Goal: Information Seeking & Learning: Learn about a topic

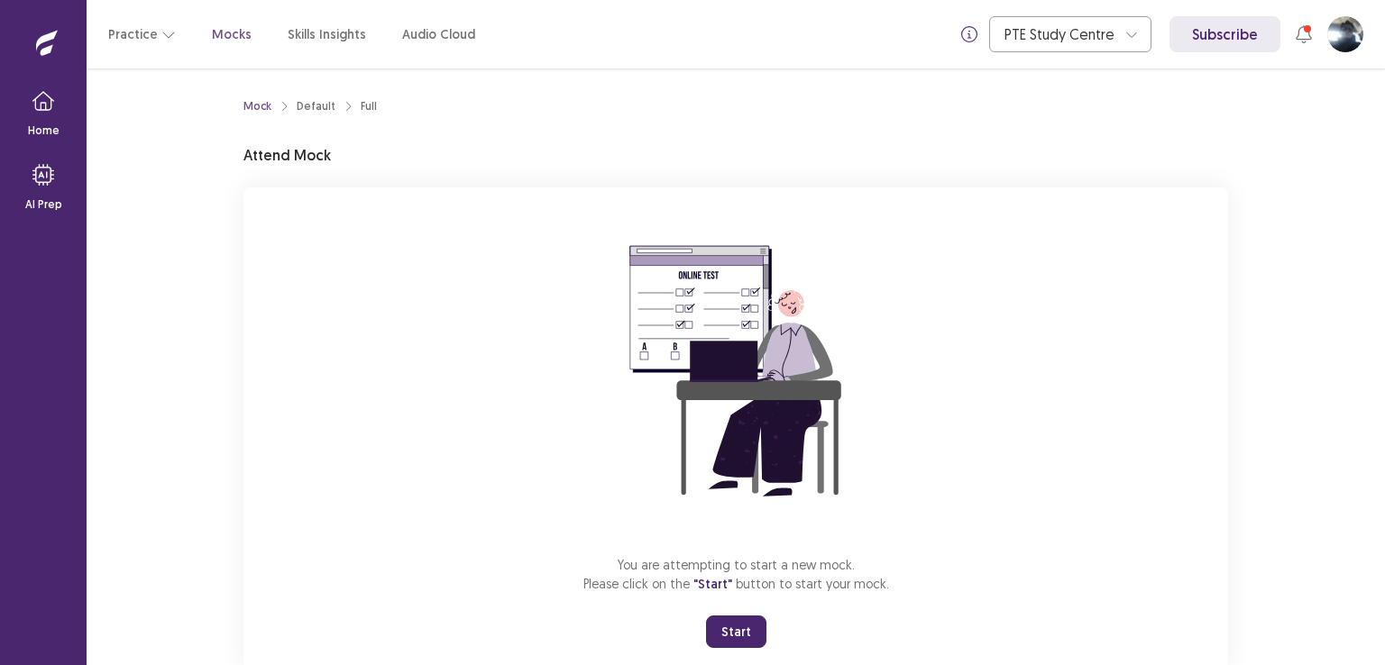
click at [743, 629] on button "Start" at bounding box center [736, 632] width 60 height 32
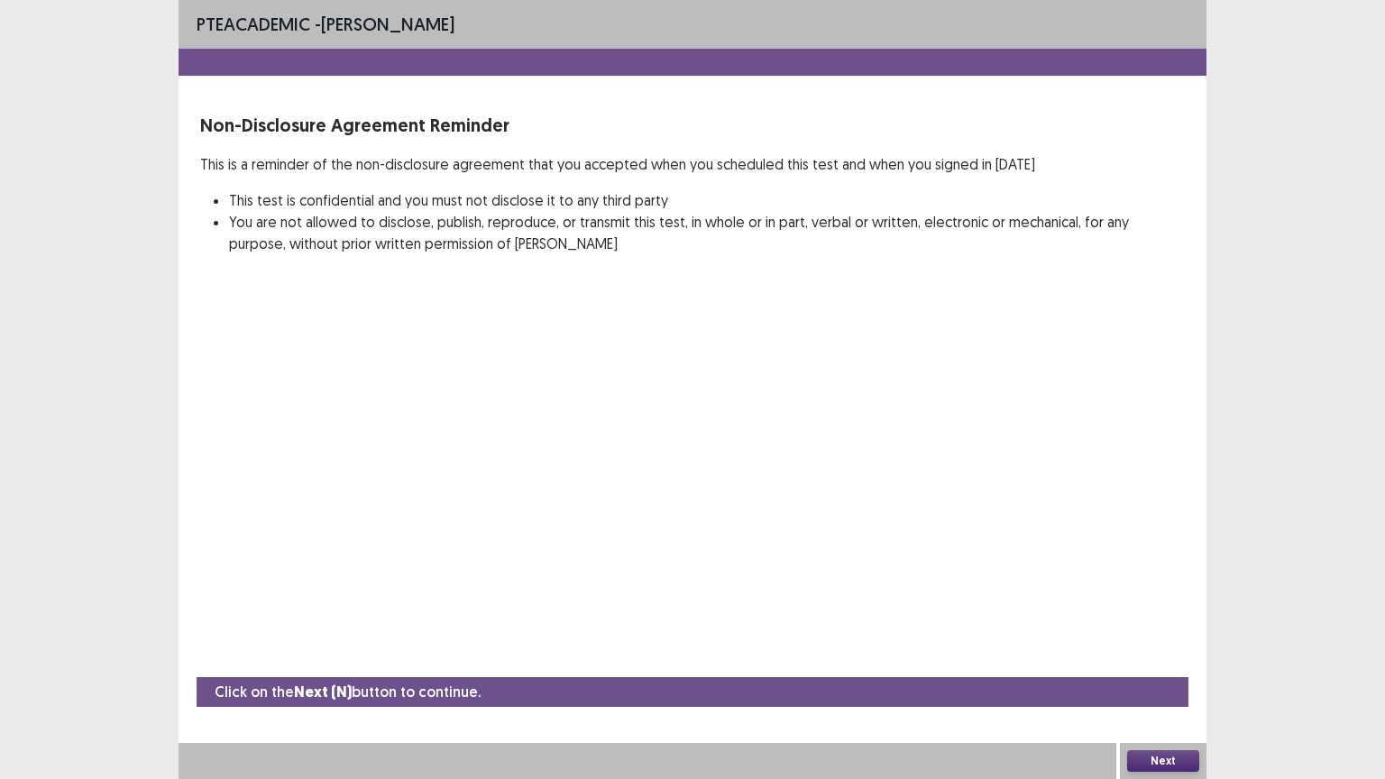
click at [1140, 665] on button "Next" at bounding box center [1163, 761] width 72 height 22
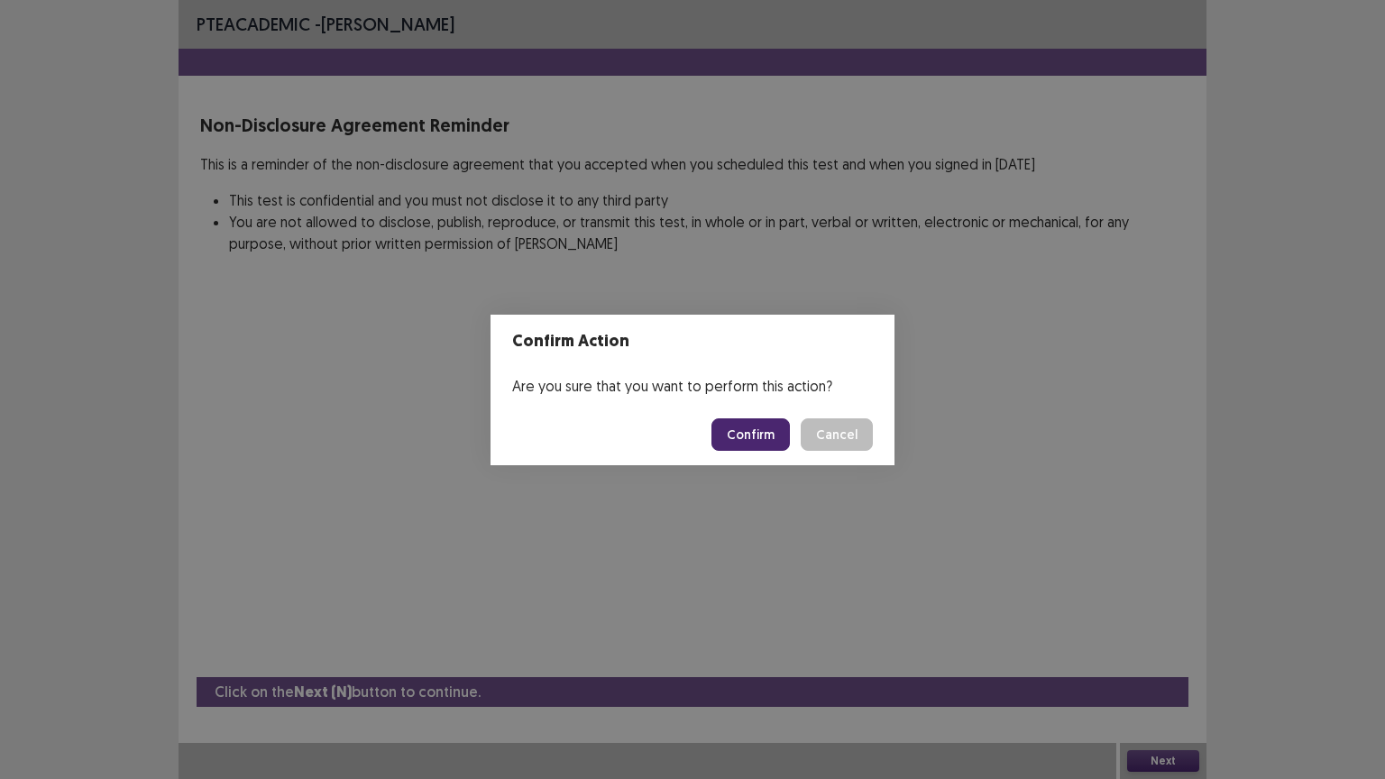
click at [764, 436] on button "Confirm" at bounding box center [750, 434] width 78 height 32
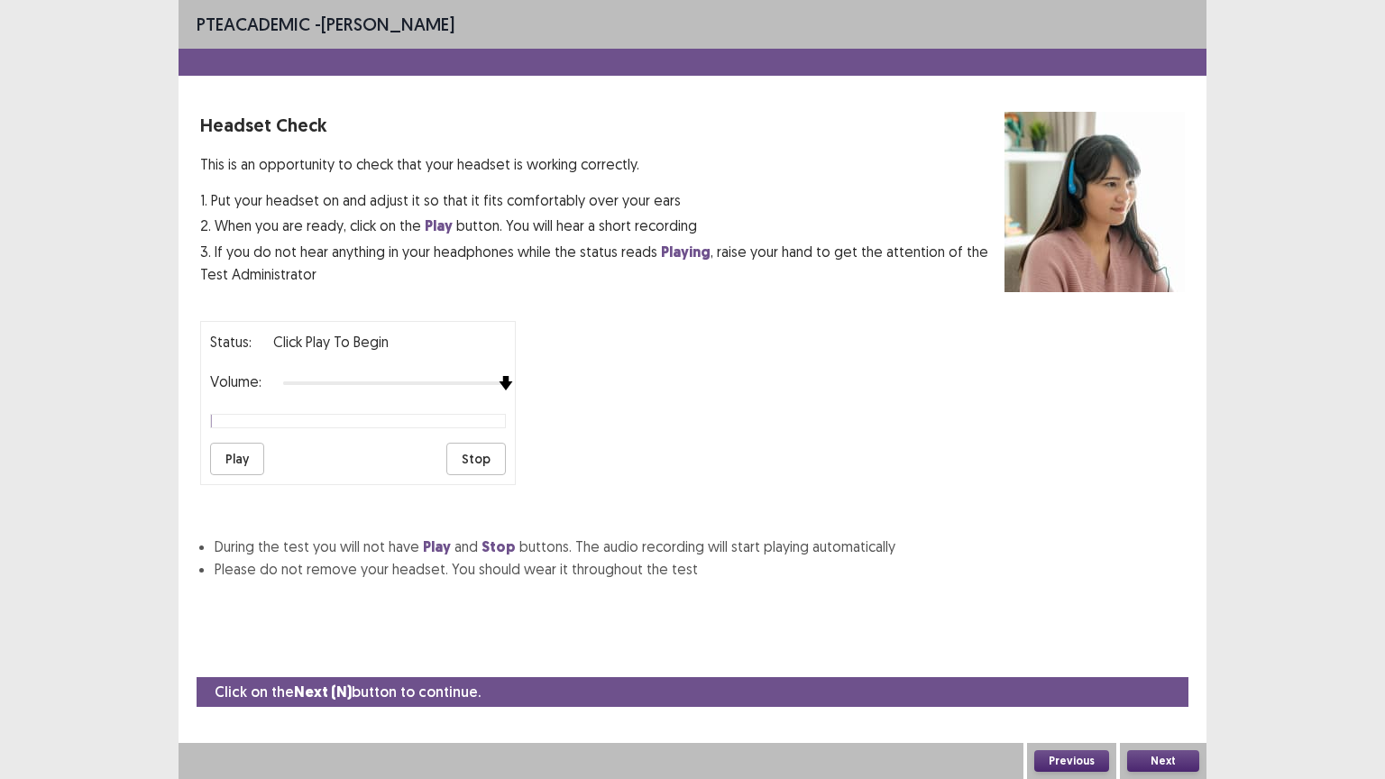
click at [515, 400] on div "Status: Click Play to Begin Volume: Play Stop" at bounding box center [358, 403] width 316 height 164
click at [238, 459] on button "Play" at bounding box center [237, 459] width 54 height 32
click at [1173, 665] on button "Next" at bounding box center [1163, 761] width 72 height 22
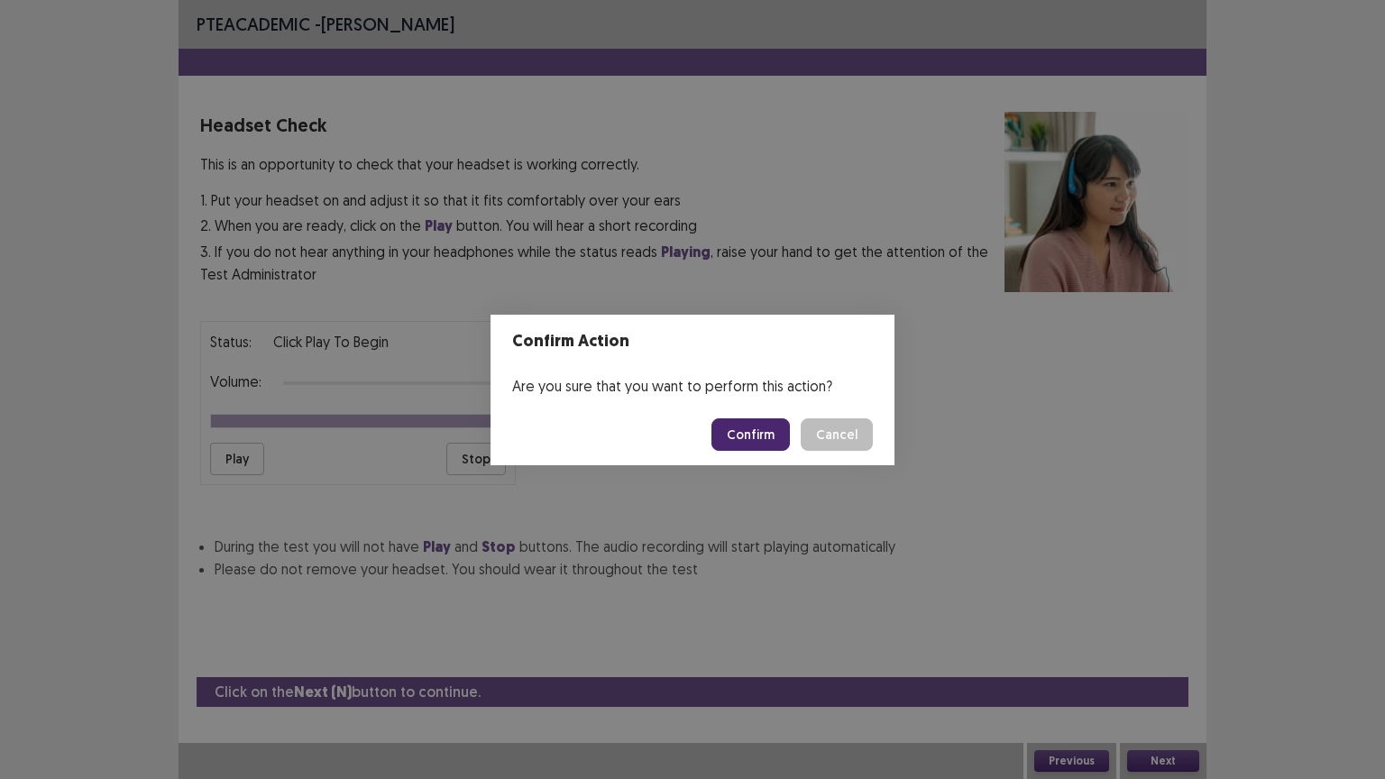
click at [748, 437] on button "Confirm" at bounding box center [750, 434] width 78 height 32
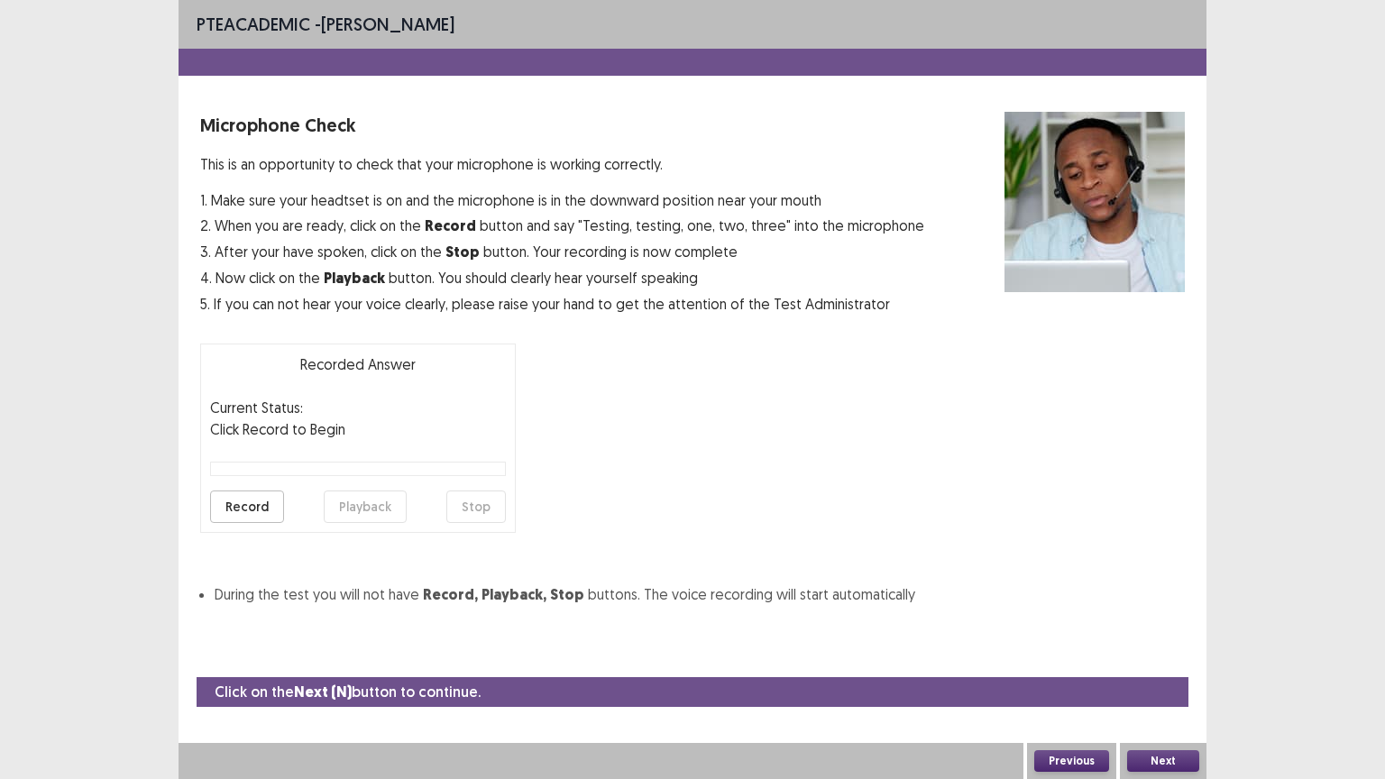
click at [249, 505] on button "Record" at bounding box center [247, 507] width 74 height 32
click at [374, 509] on button "Playback" at bounding box center [365, 507] width 83 height 32
click at [1172, 665] on button "Next" at bounding box center [1163, 761] width 72 height 22
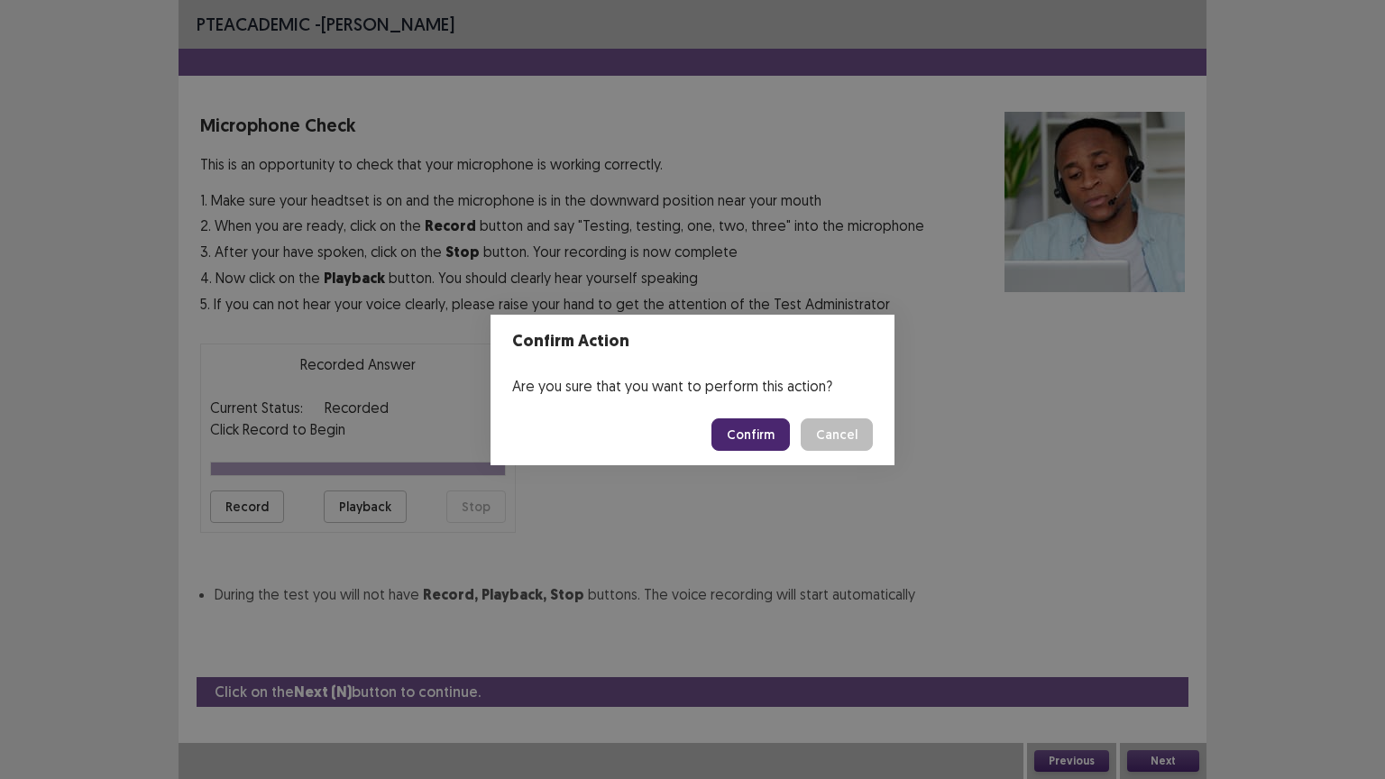
click at [759, 434] on button "Confirm" at bounding box center [750, 434] width 78 height 32
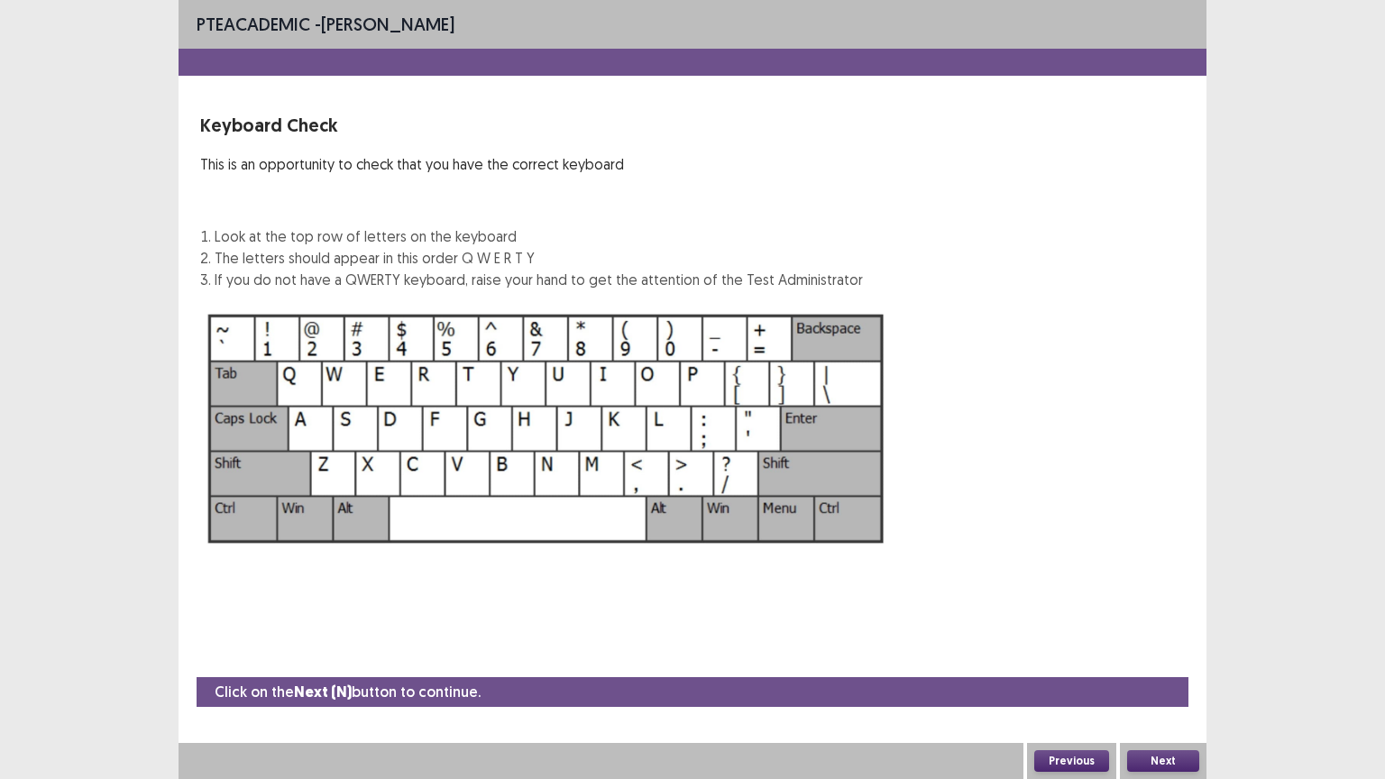
click at [1169, 665] on button "Next" at bounding box center [1163, 761] width 72 height 22
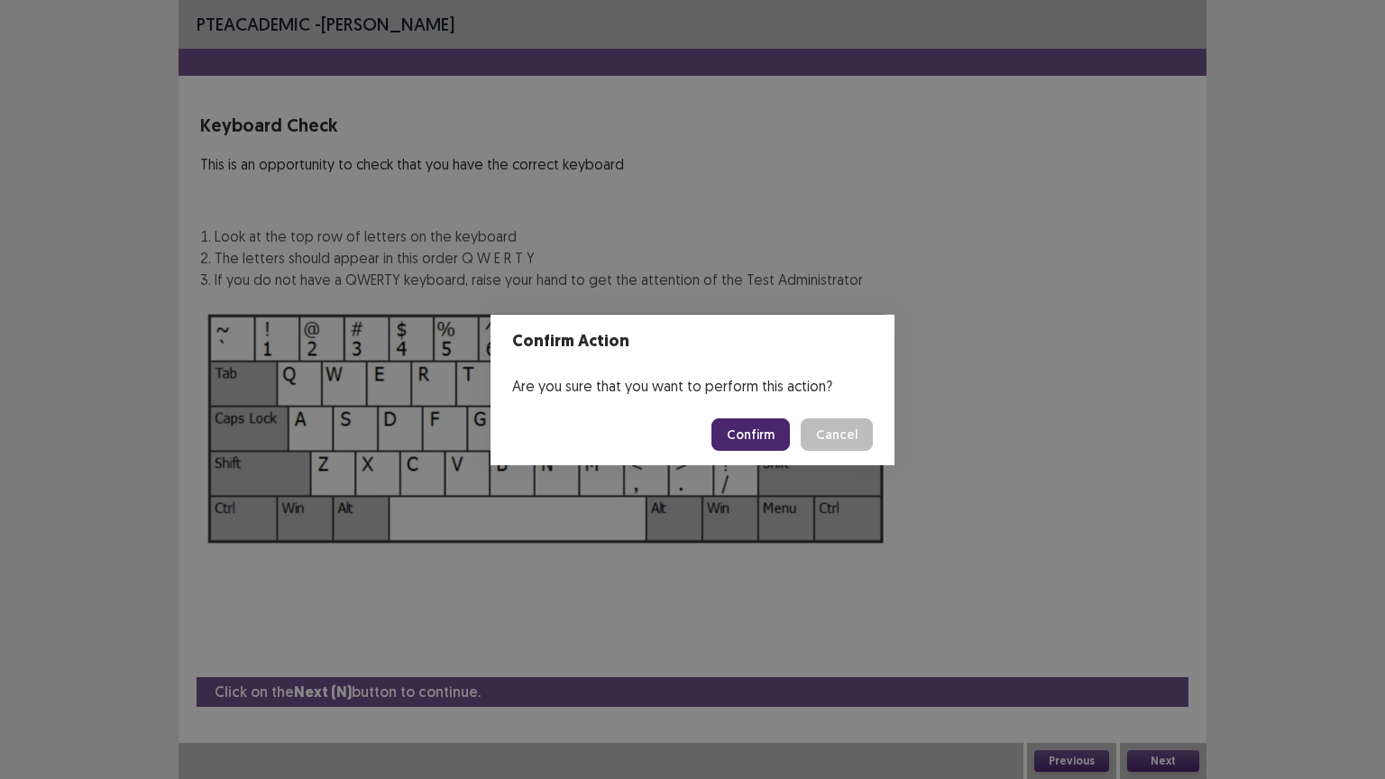
click at [740, 433] on button "Confirm" at bounding box center [750, 434] width 78 height 32
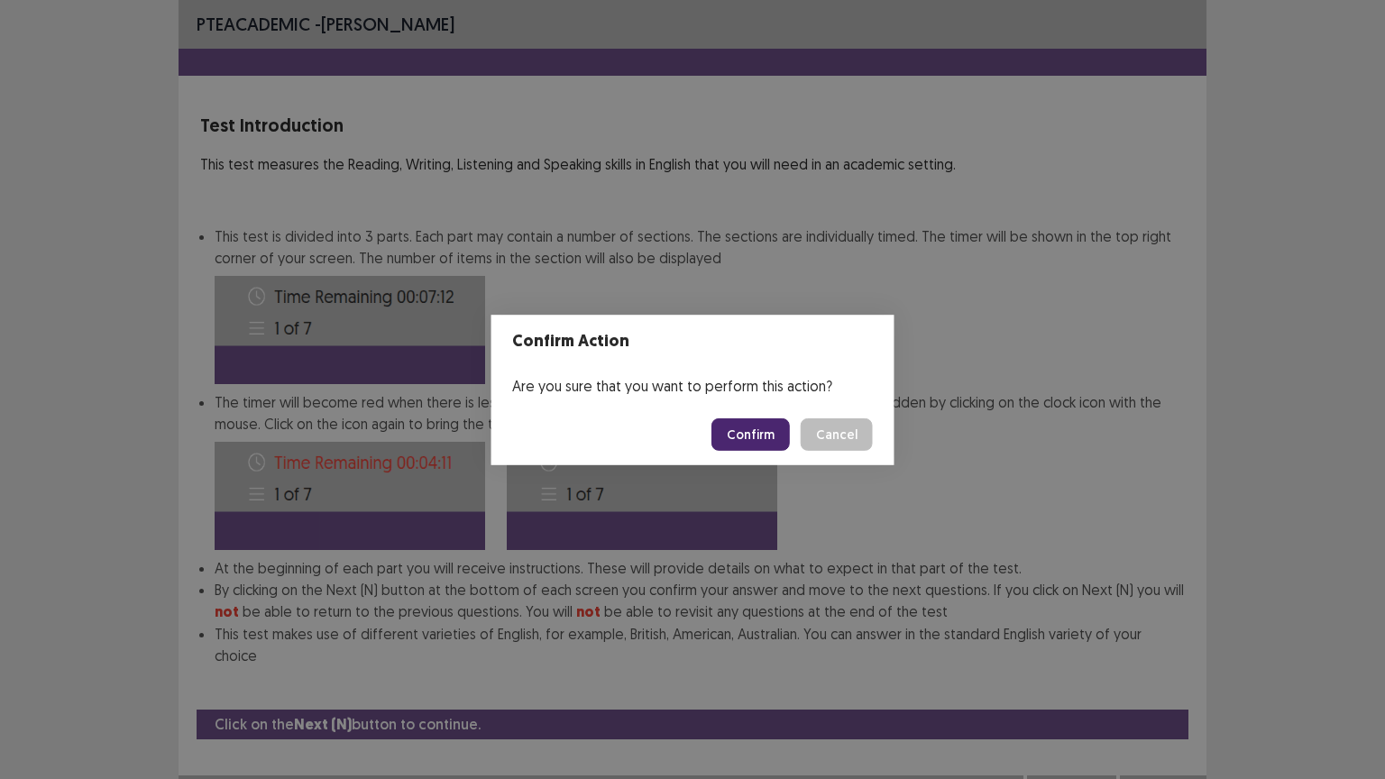
scroll to position [2, 0]
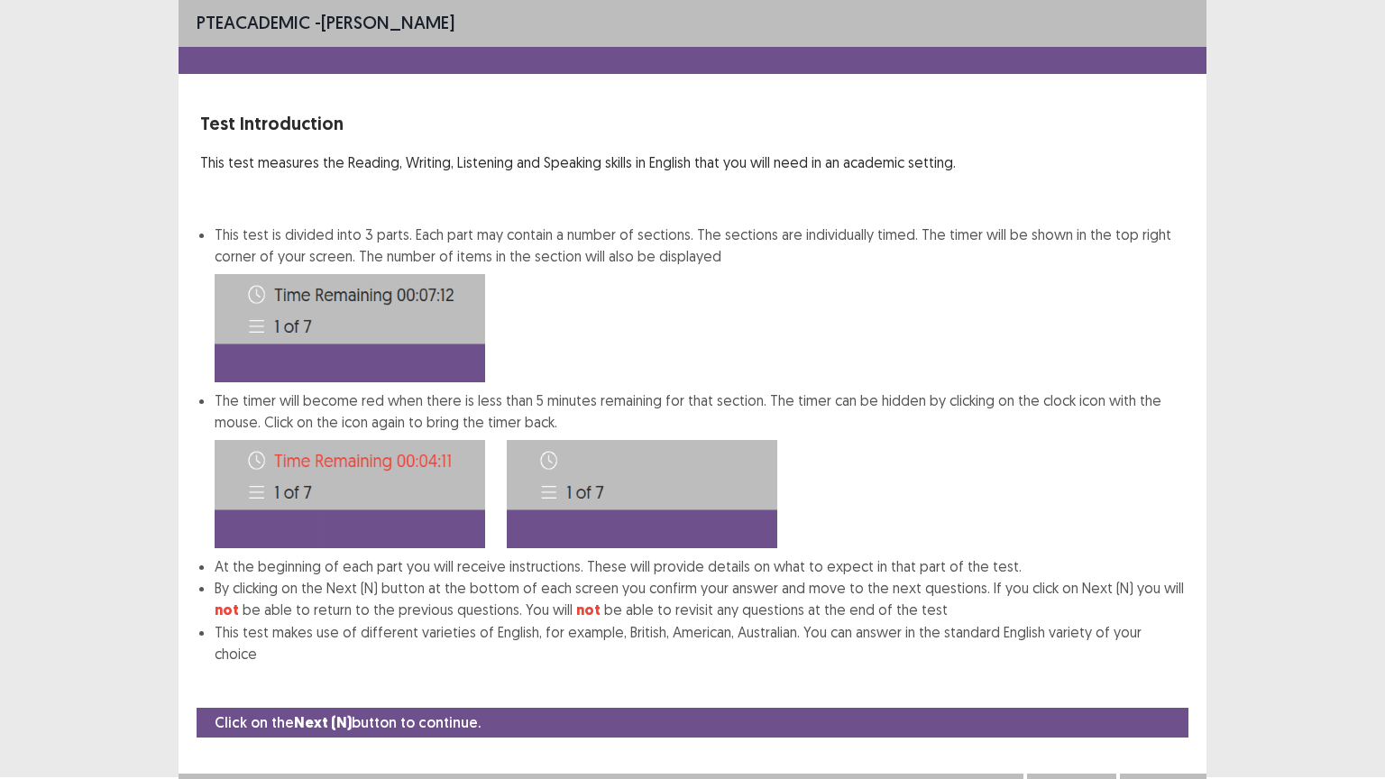
click at [1168, 665] on button "Next" at bounding box center [1163, 792] width 72 height 22
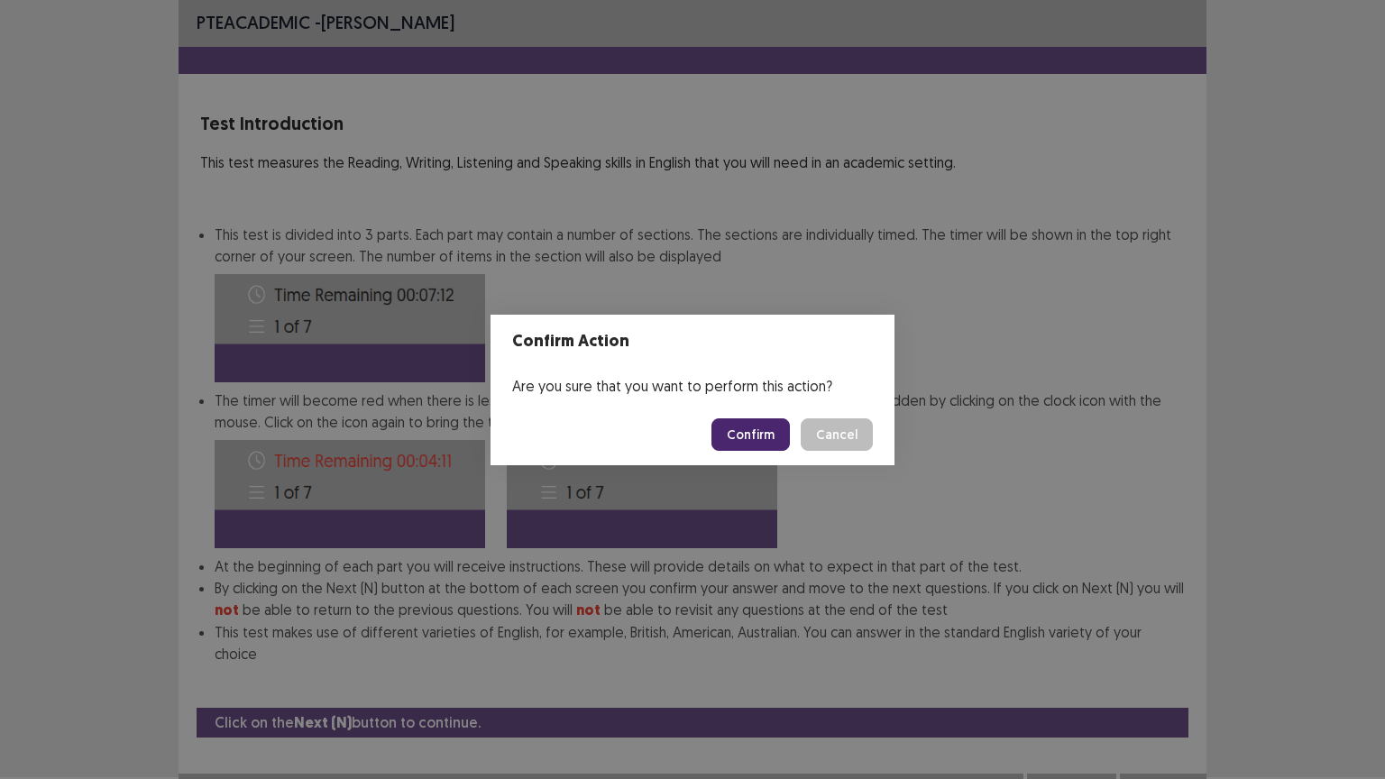
click at [757, 440] on button "Confirm" at bounding box center [750, 434] width 78 height 32
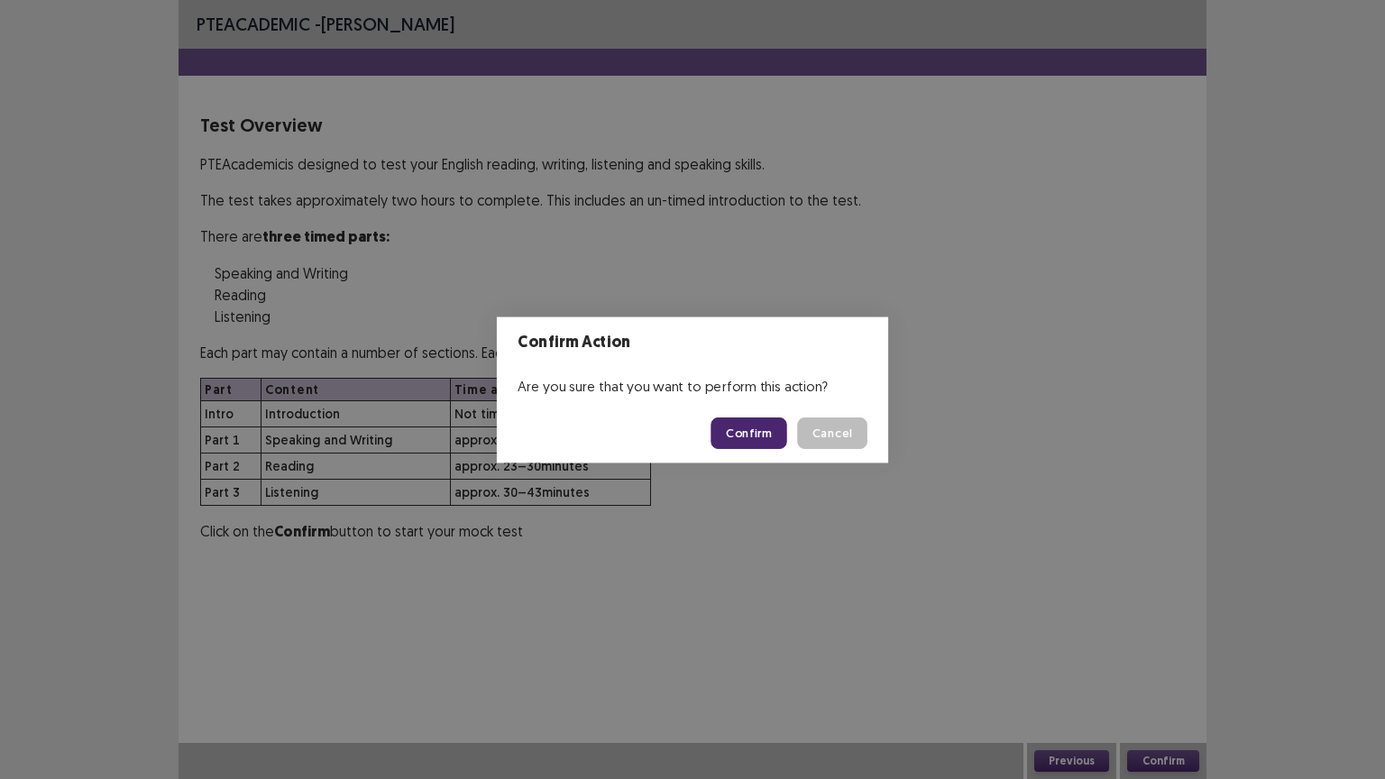
scroll to position [0, 0]
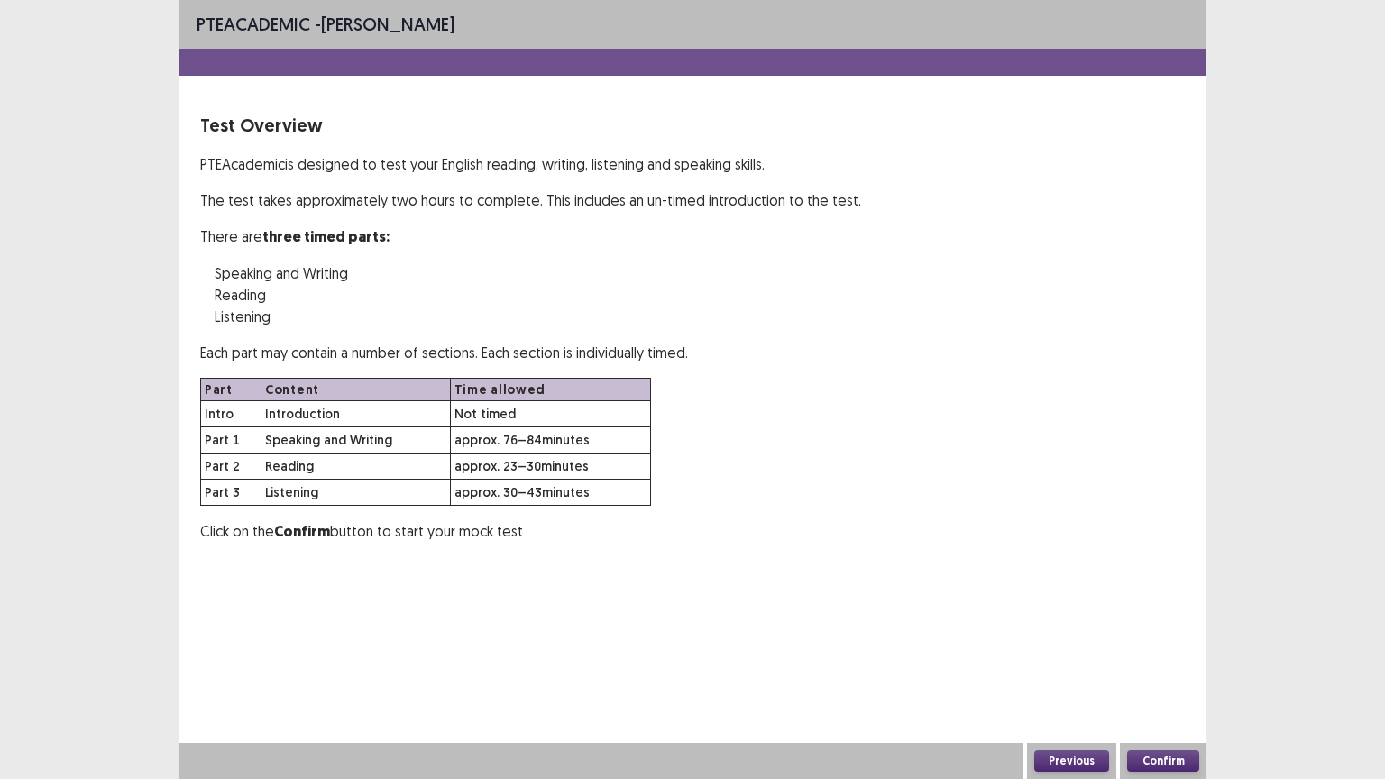
click at [1161, 665] on button "Confirm" at bounding box center [1163, 761] width 72 height 22
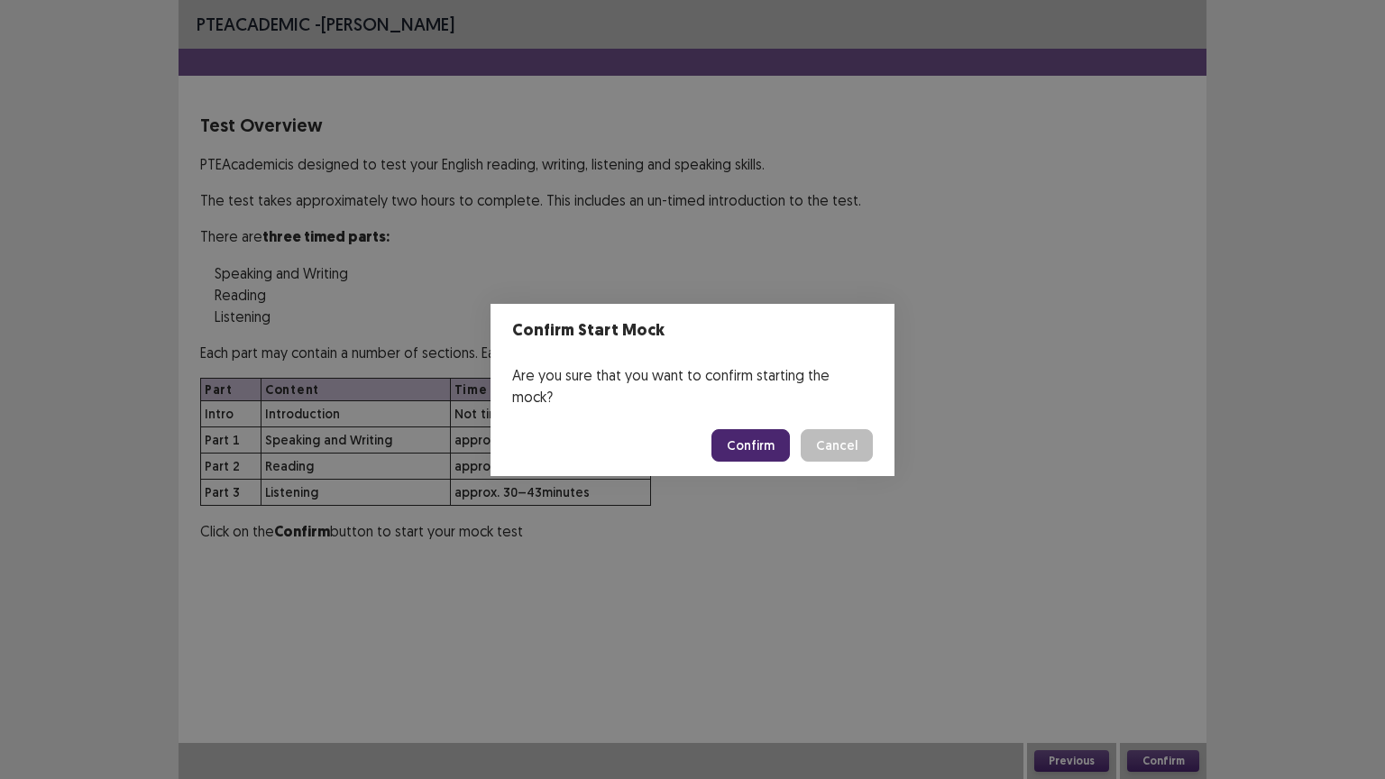
click at [743, 429] on button "Confirm" at bounding box center [750, 445] width 78 height 32
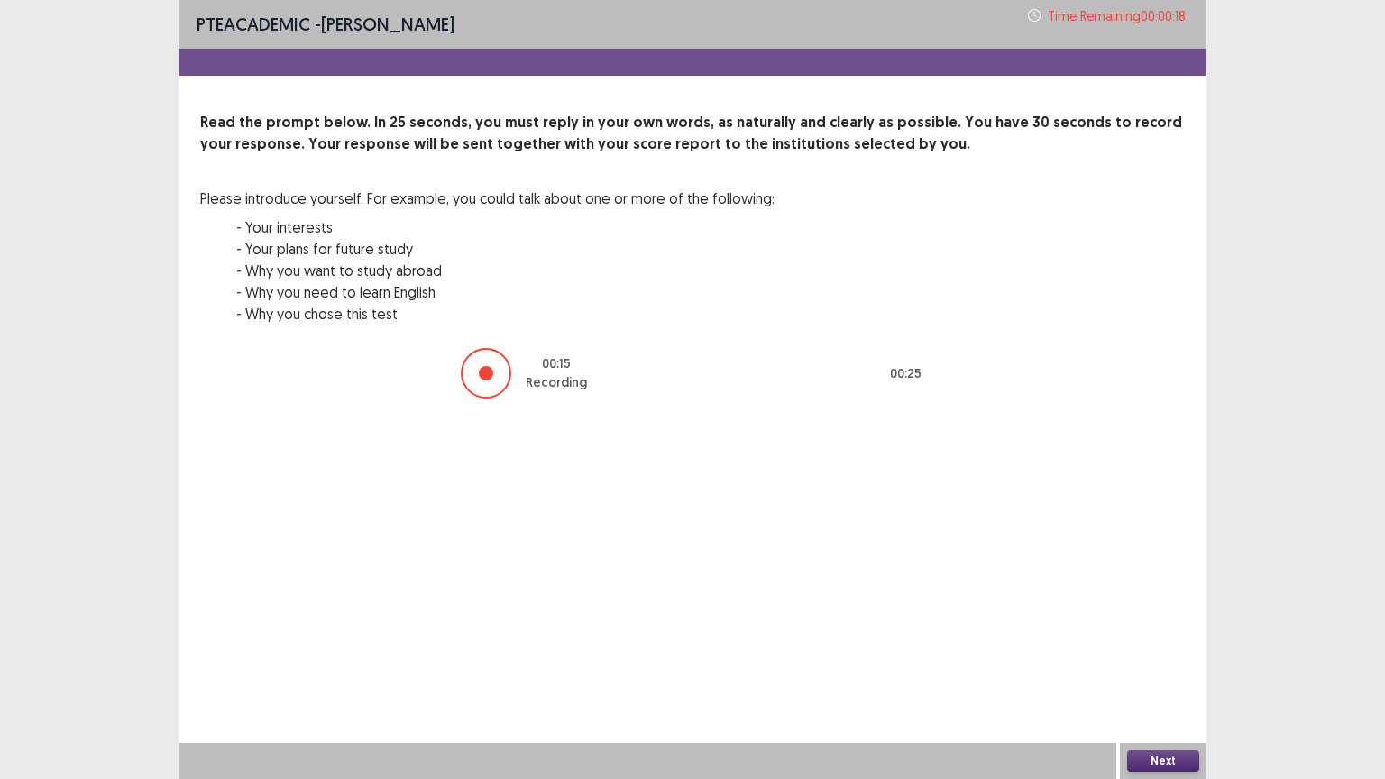
click at [1166, 665] on button "Next" at bounding box center [1163, 761] width 72 height 22
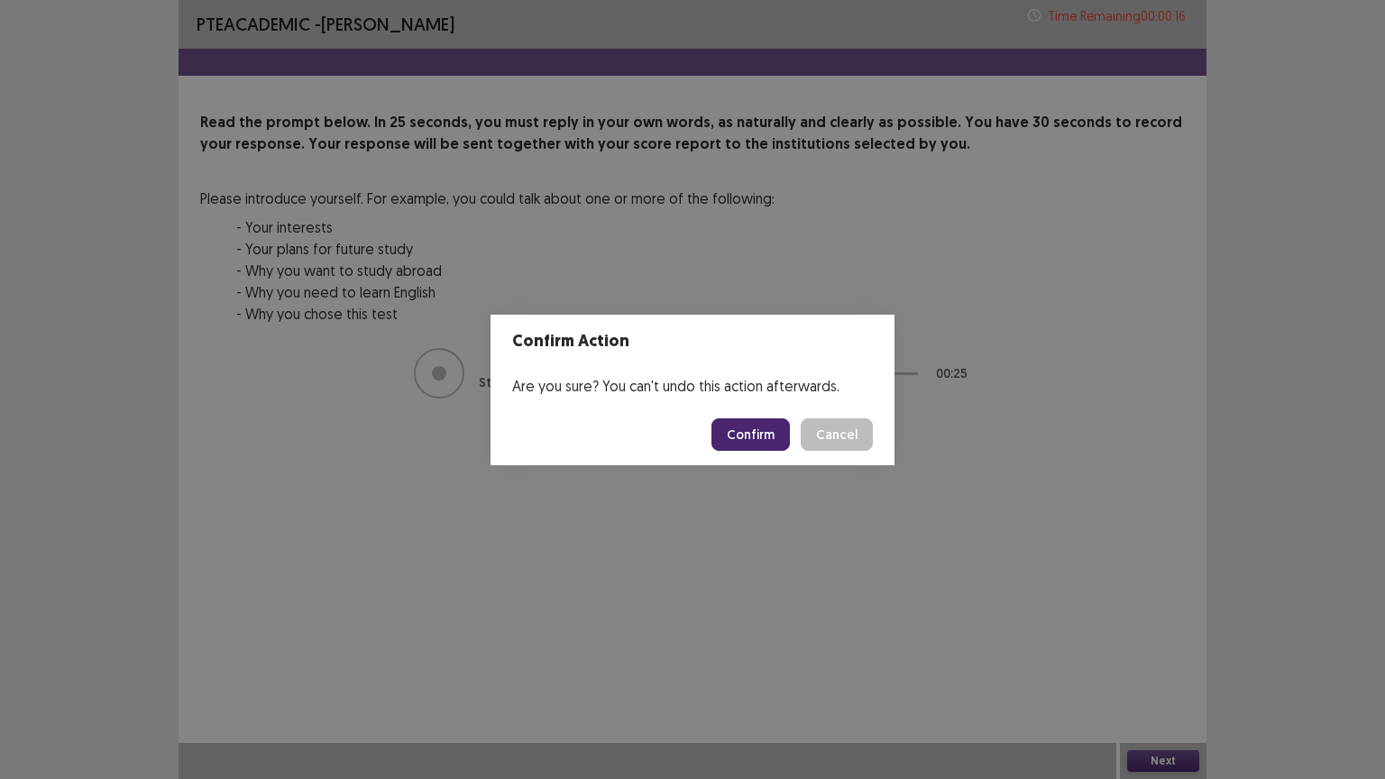
click at [755, 429] on button "Confirm" at bounding box center [750, 434] width 78 height 32
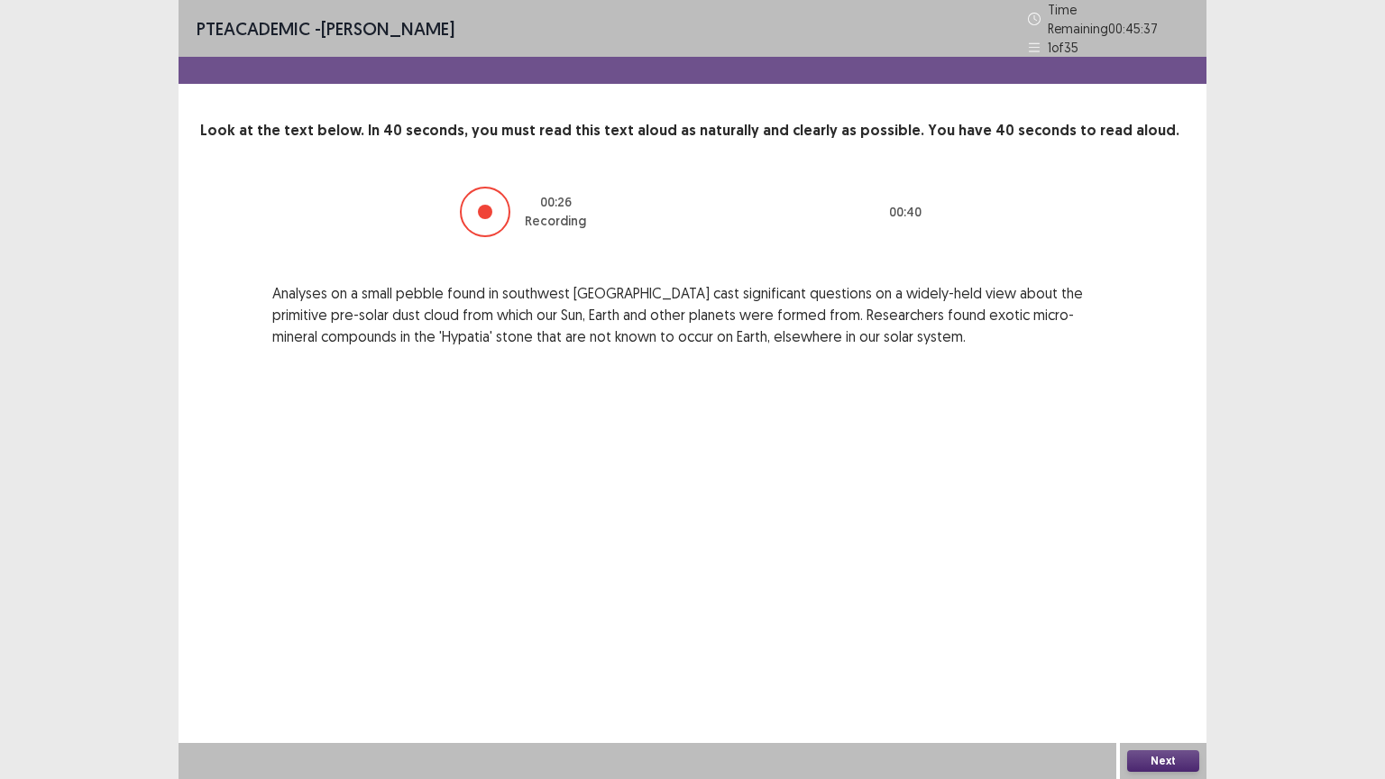
click at [1168, 665] on button "Next" at bounding box center [1163, 761] width 72 height 22
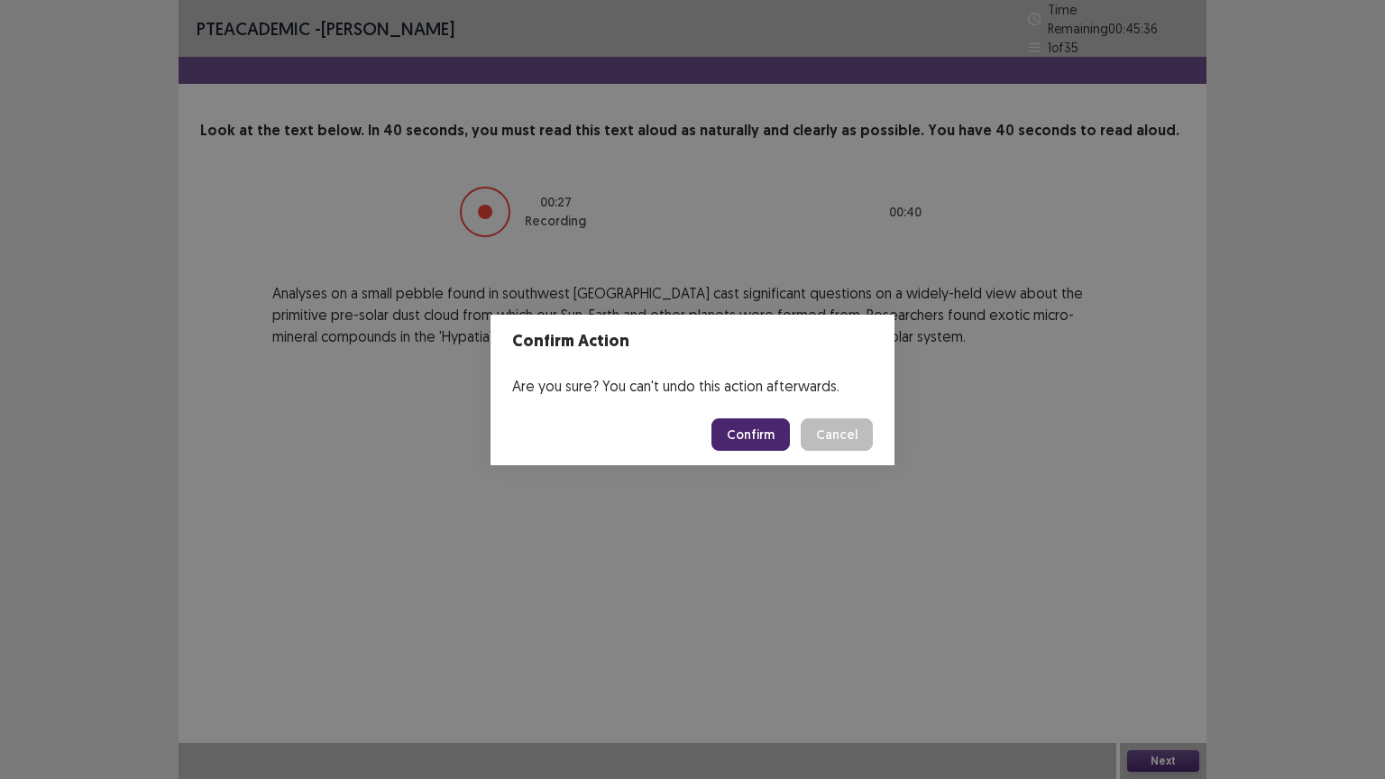
click at [742, 429] on button "Confirm" at bounding box center [750, 434] width 78 height 32
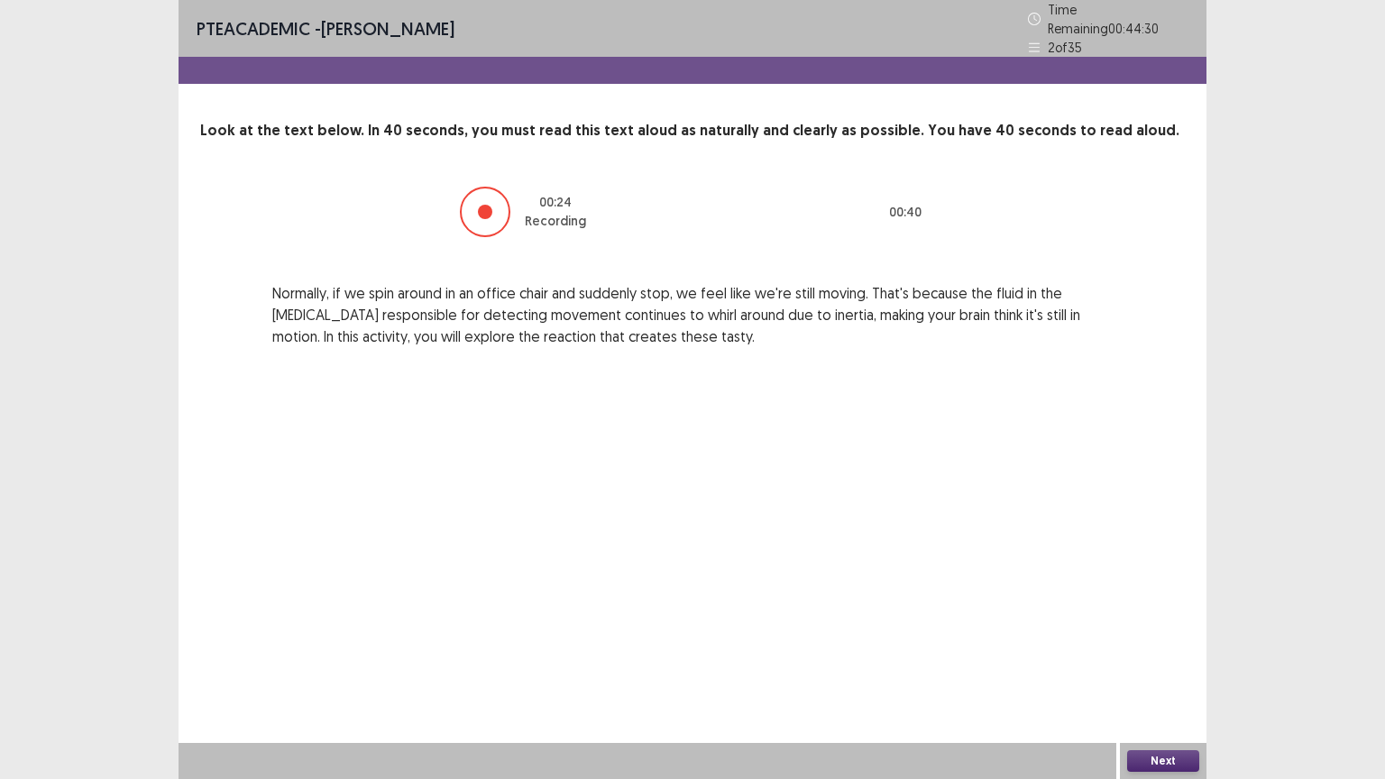
click at [1163, 665] on button "Next" at bounding box center [1163, 761] width 72 height 22
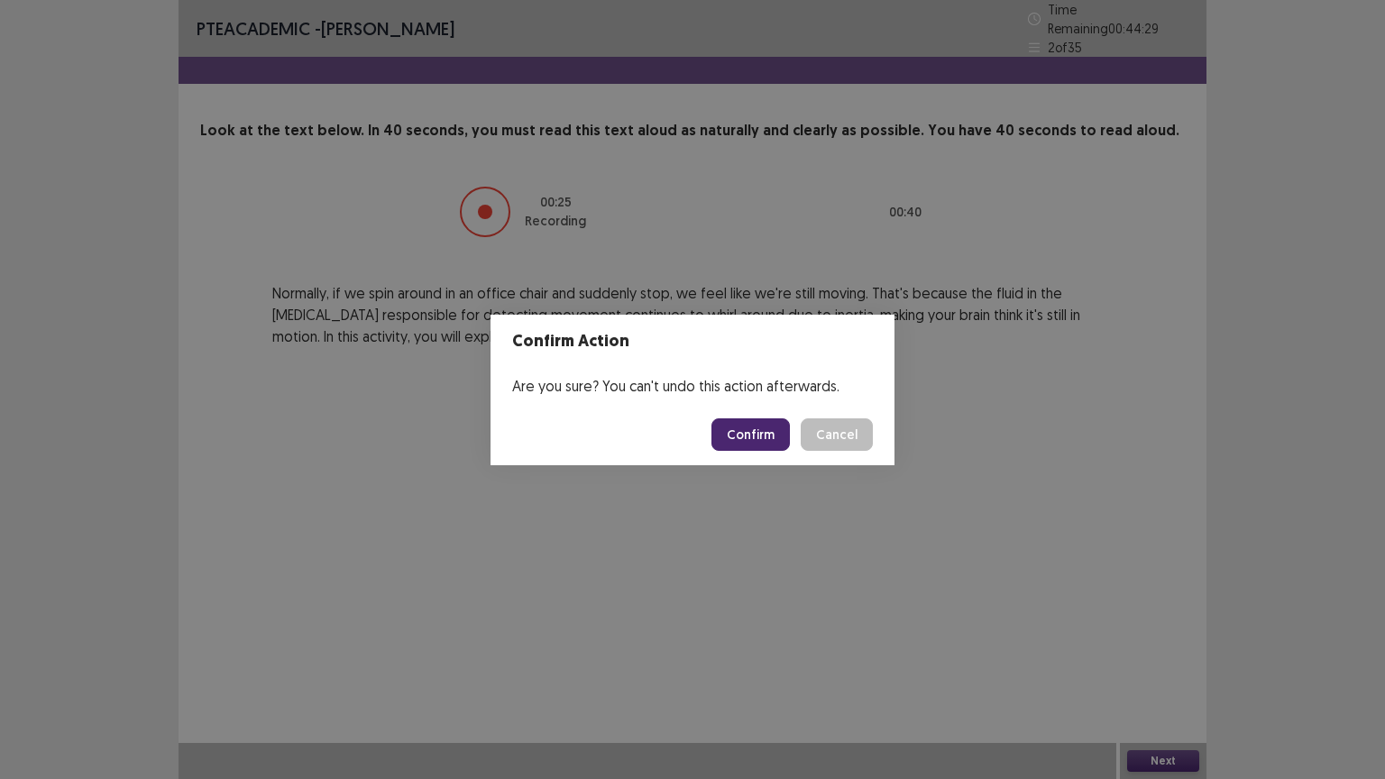
click at [759, 433] on button "Confirm" at bounding box center [750, 434] width 78 height 32
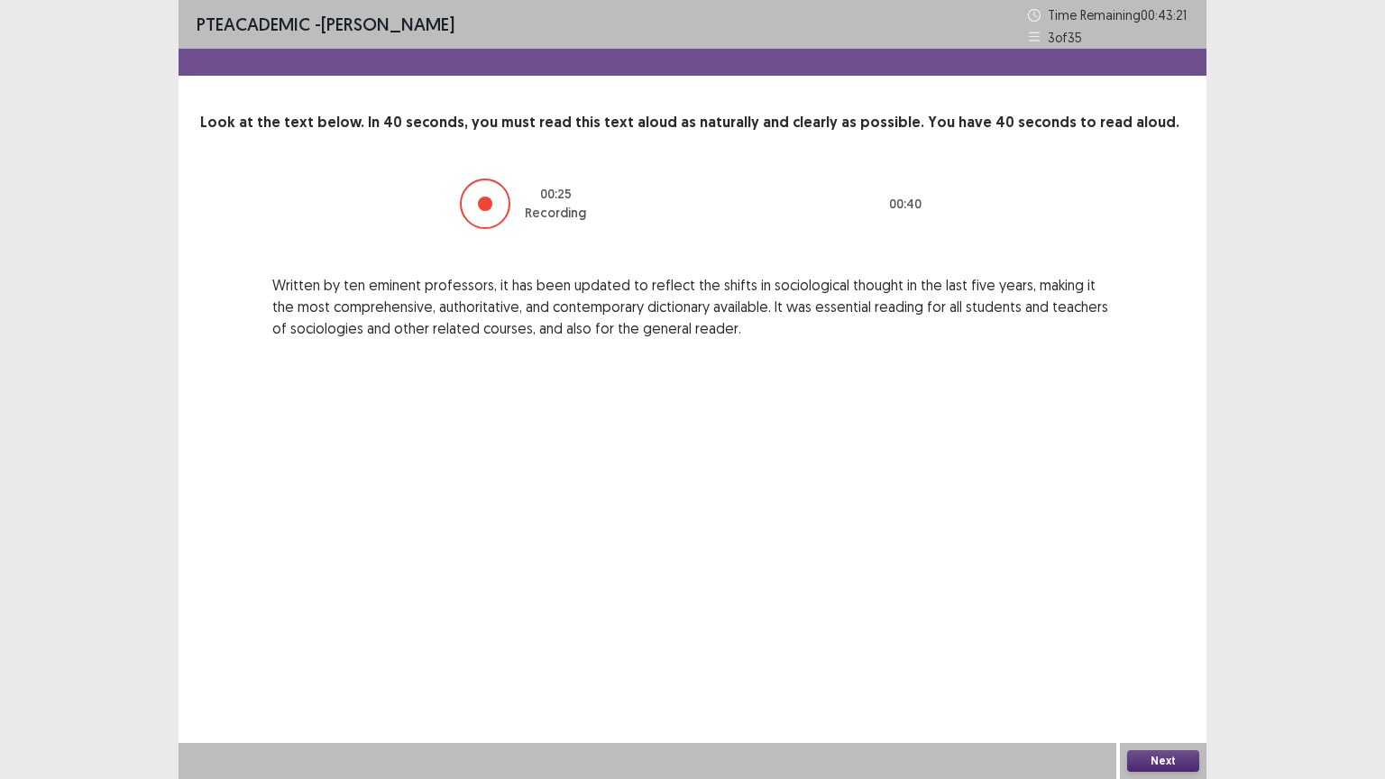
click at [1154, 665] on button "Next" at bounding box center [1163, 761] width 72 height 22
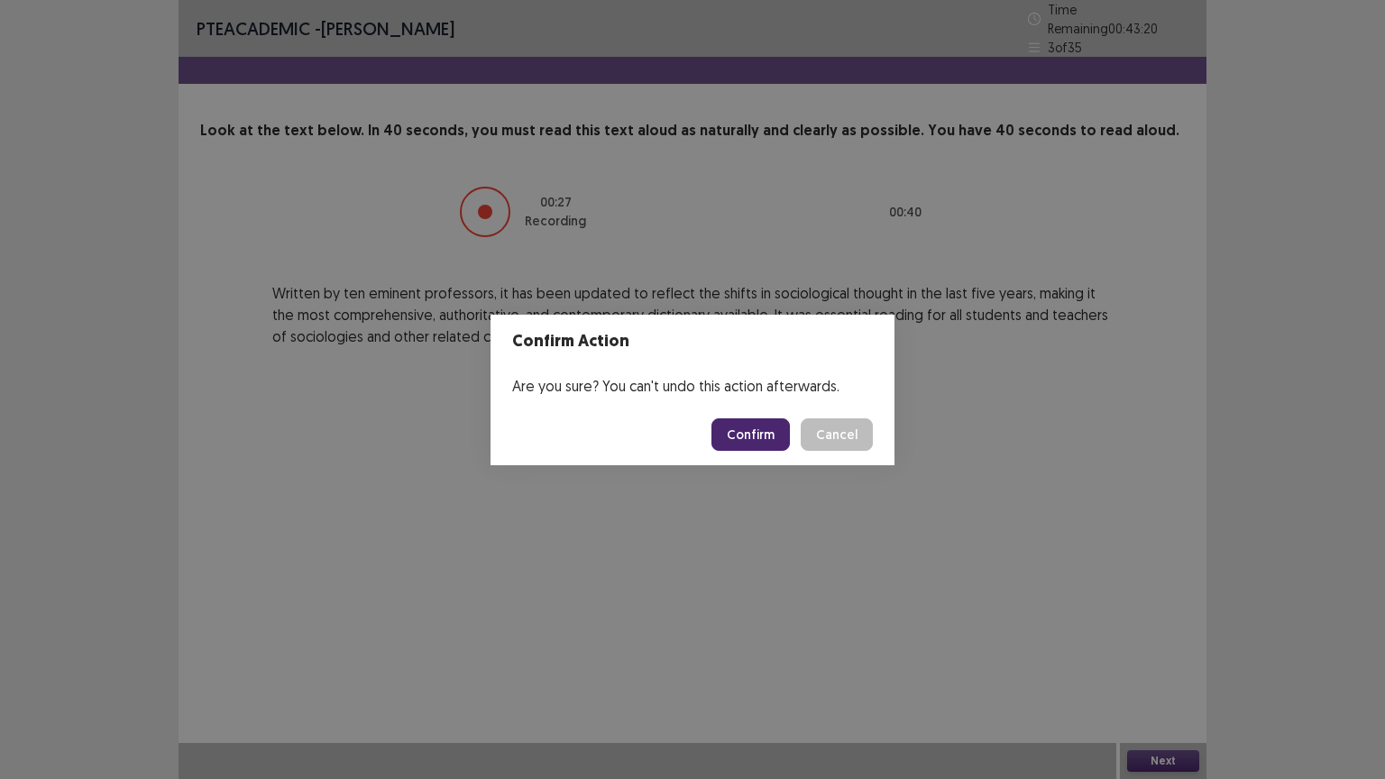
click at [746, 440] on button "Confirm" at bounding box center [750, 434] width 78 height 32
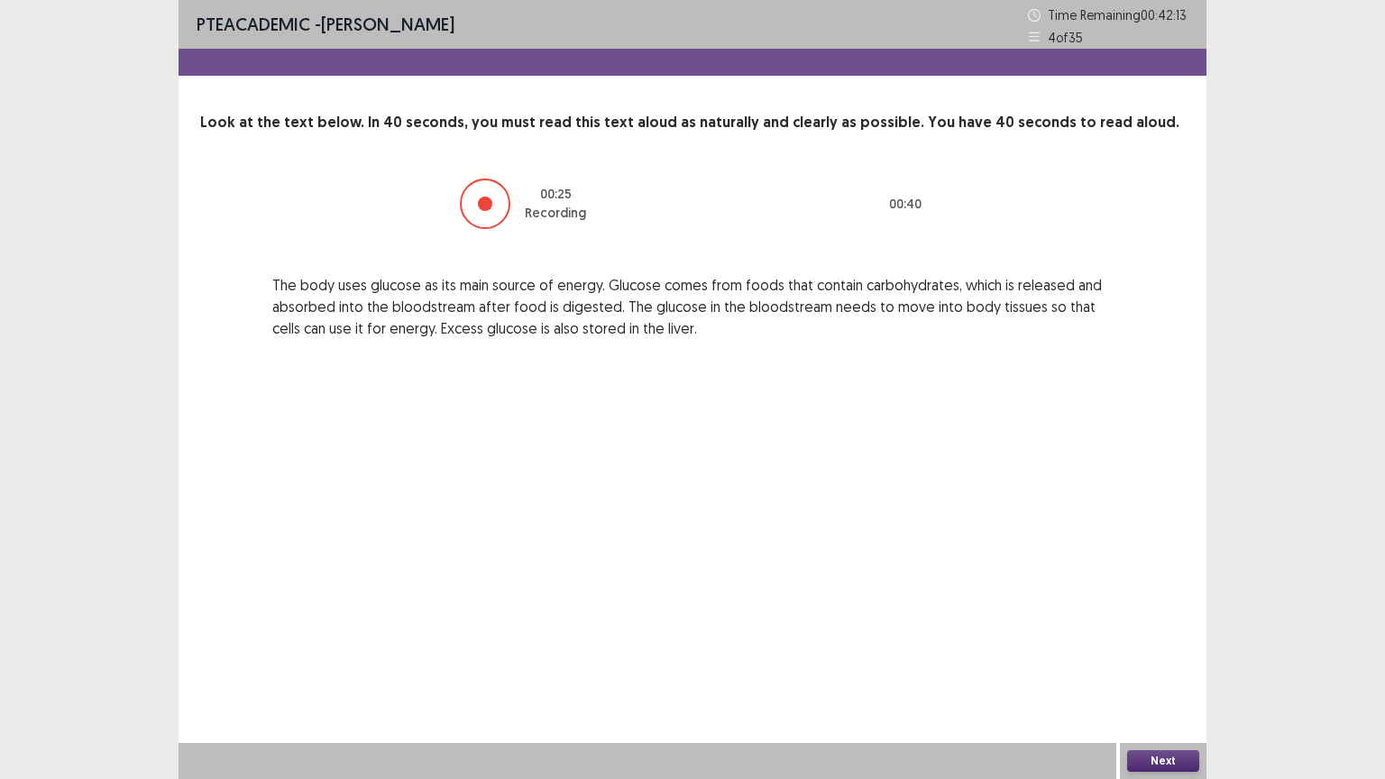
click at [1162, 665] on button "Next" at bounding box center [1163, 761] width 72 height 22
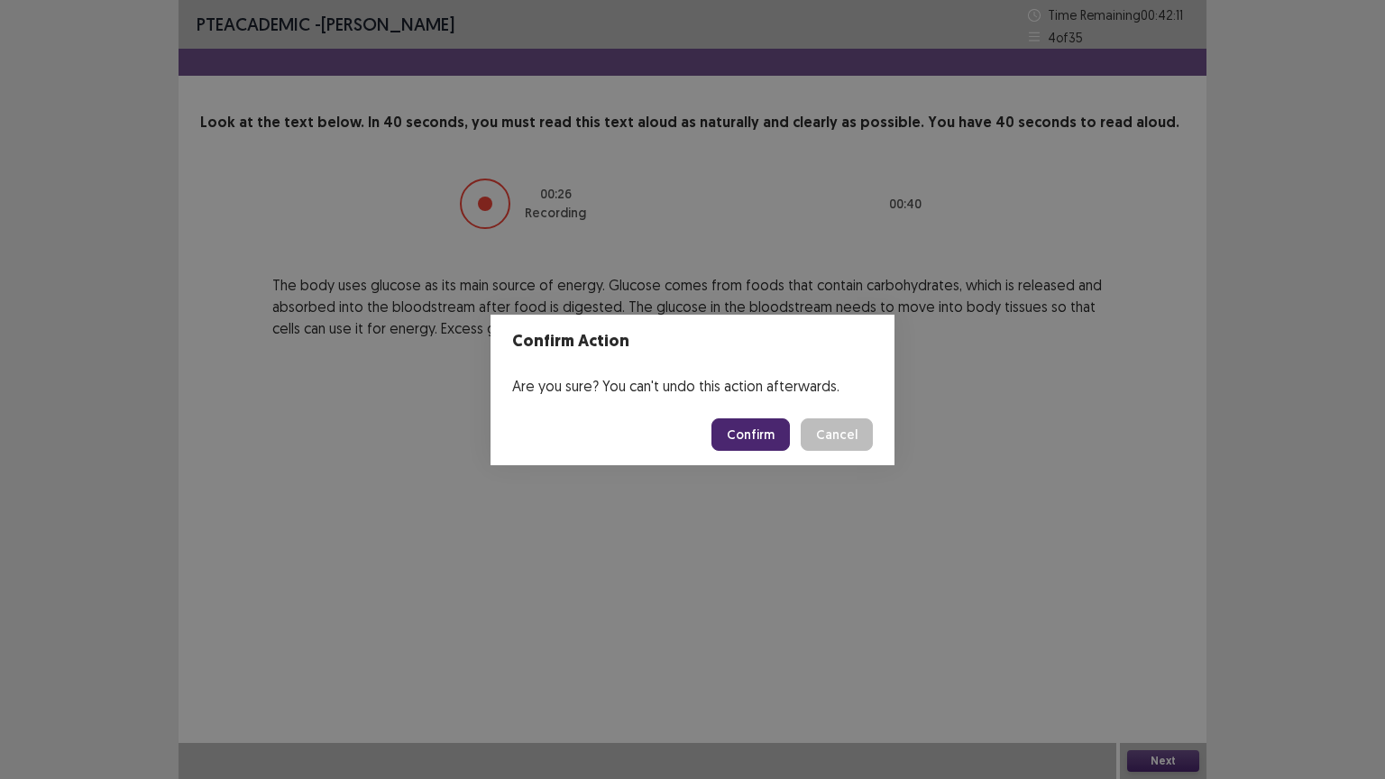
click at [754, 436] on button "Confirm" at bounding box center [750, 434] width 78 height 32
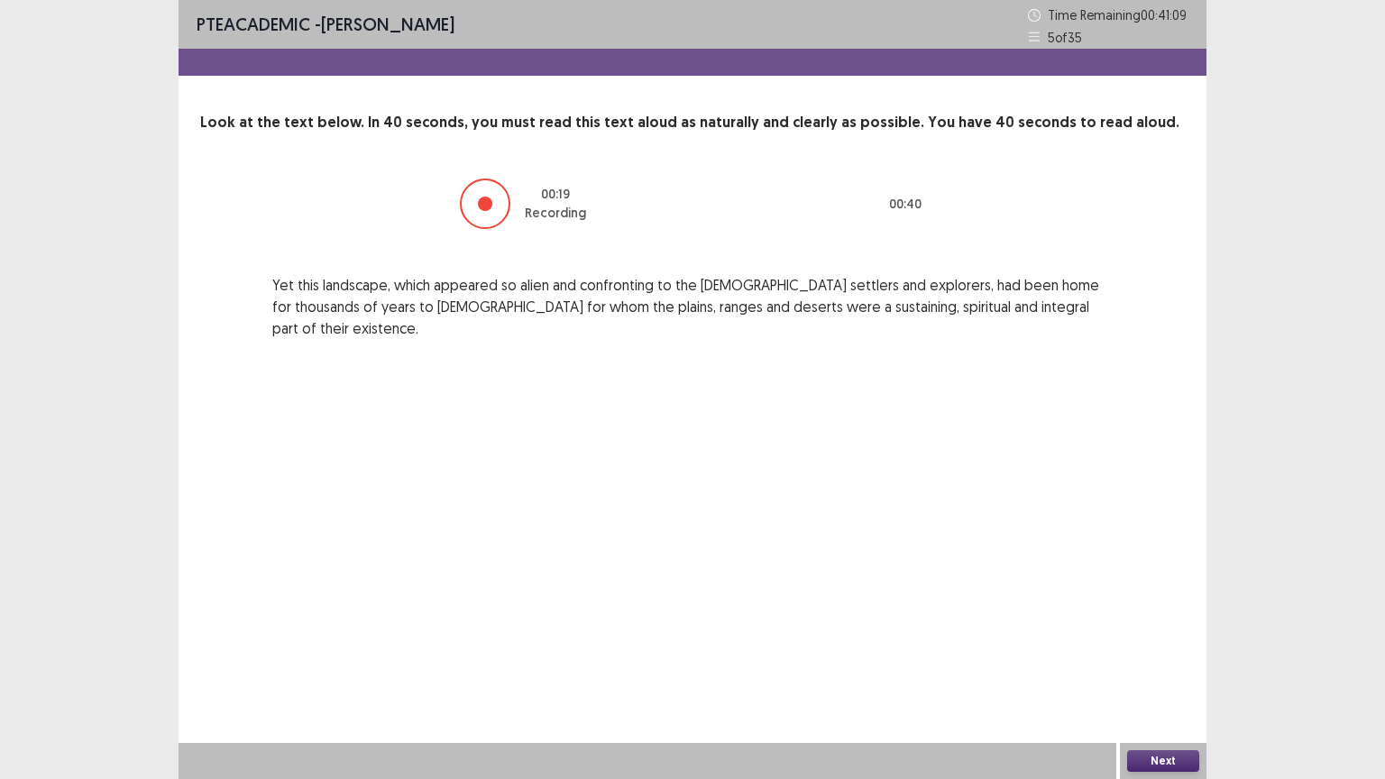
click at [1179, 665] on button "Next" at bounding box center [1163, 761] width 72 height 22
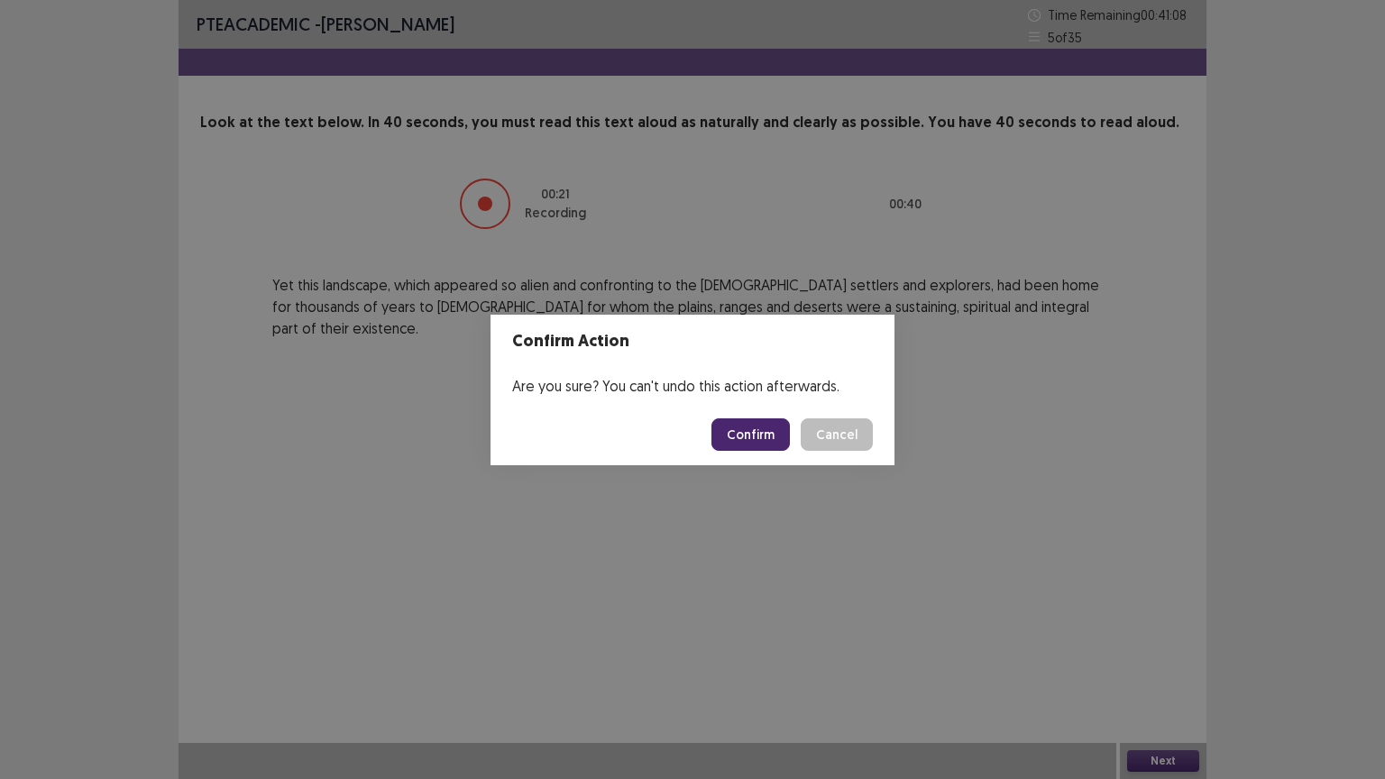
click at [768, 446] on button "Confirm" at bounding box center [750, 434] width 78 height 32
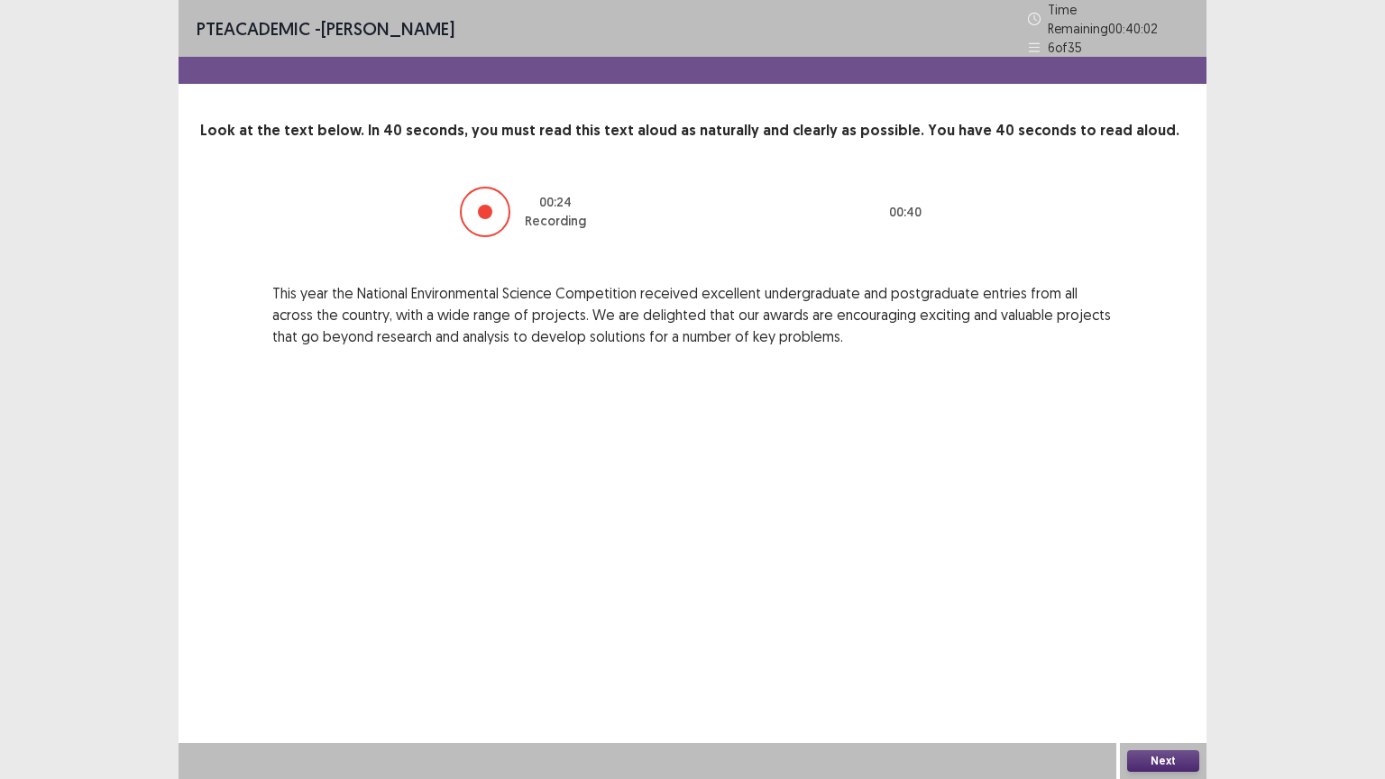
click at [1167, 665] on button "Next" at bounding box center [1163, 761] width 72 height 22
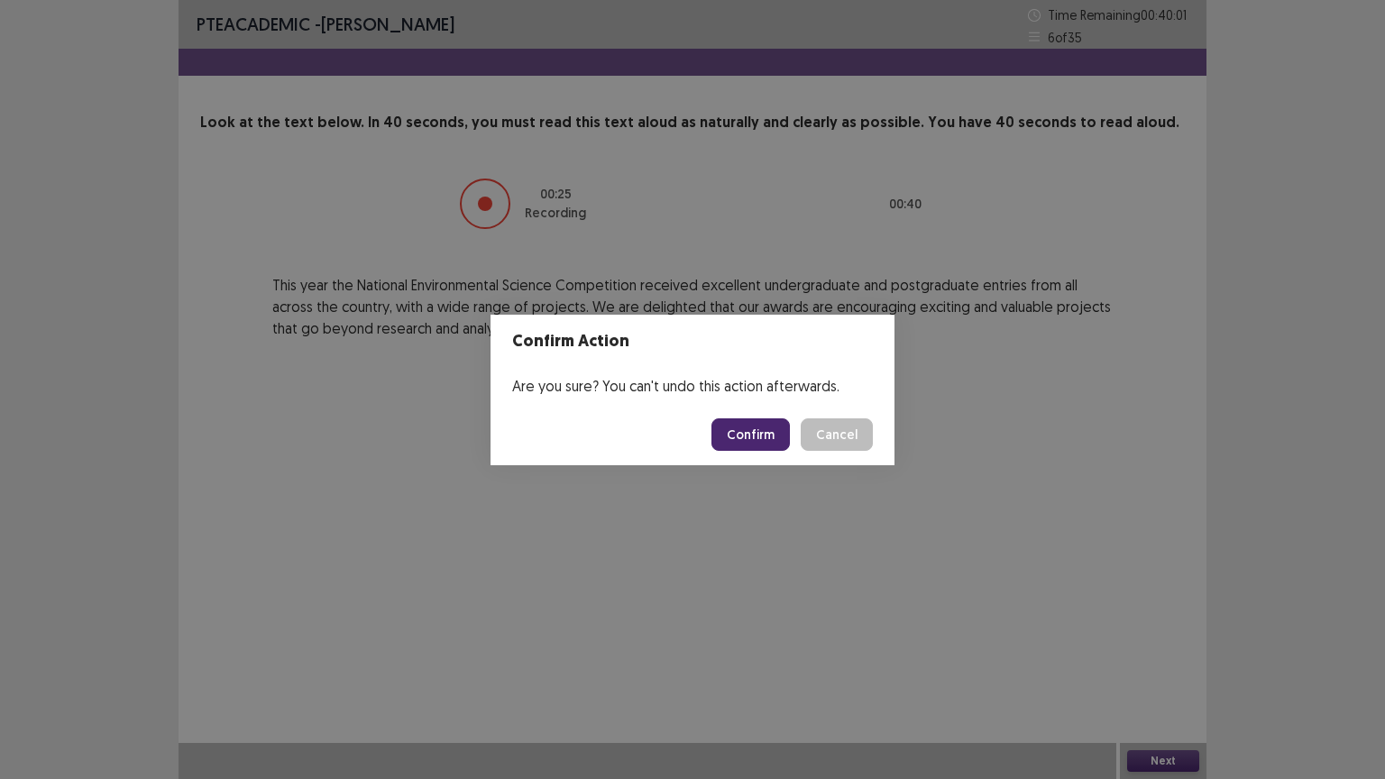
click at [752, 425] on button "Confirm" at bounding box center [750, 434] width 78 height 32
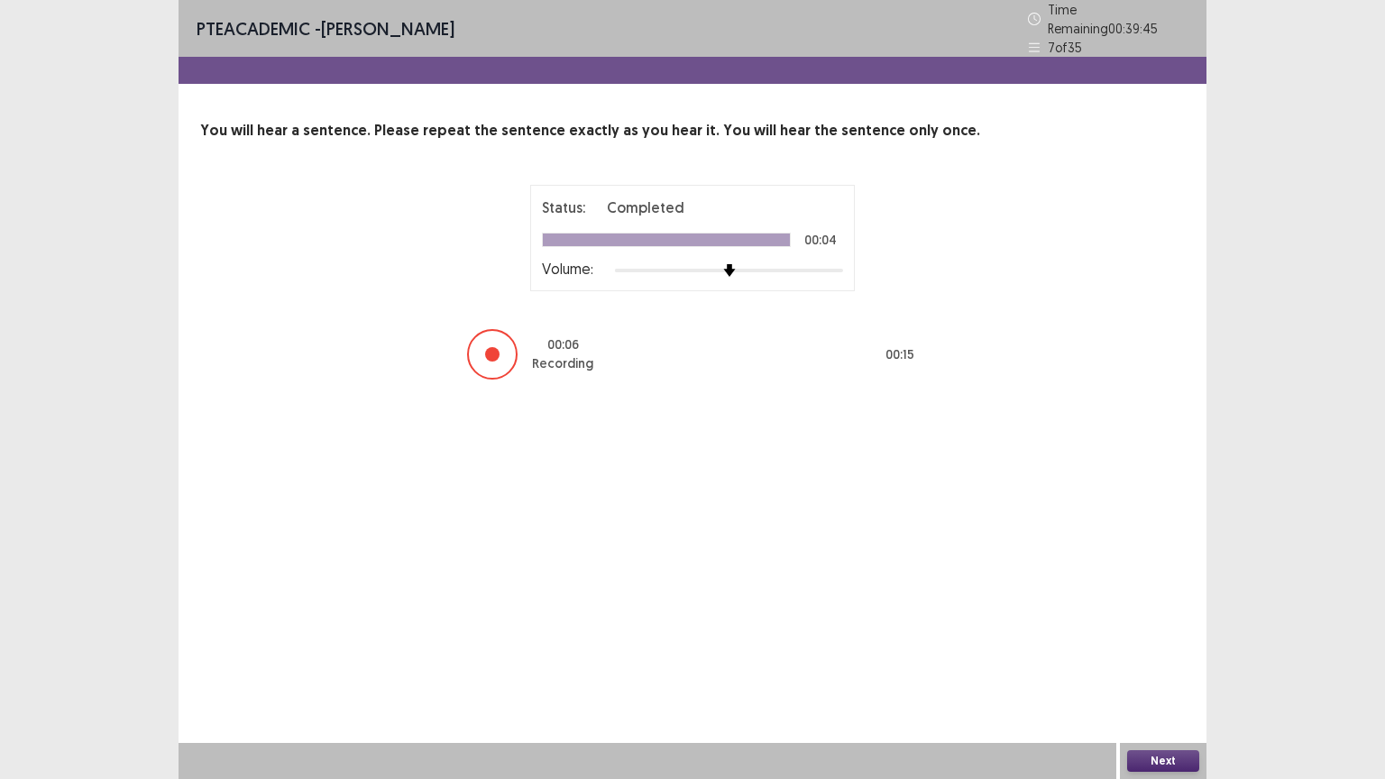
click at [1167, 665] on button "Next" at bounding box center [1163, 761] width 72 height 22
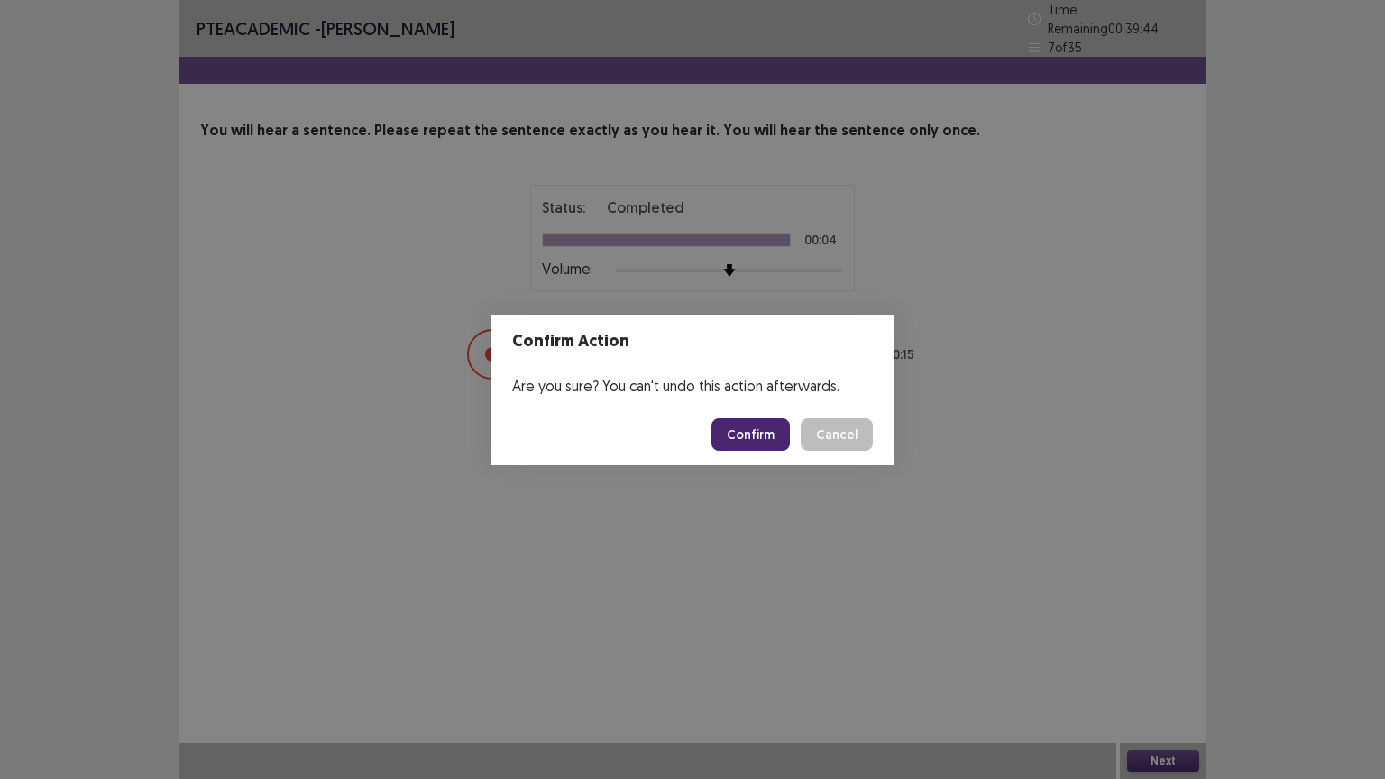
click at [767, 433] on button "Confirm" at bounding box center [750, 434] width 78 height 32
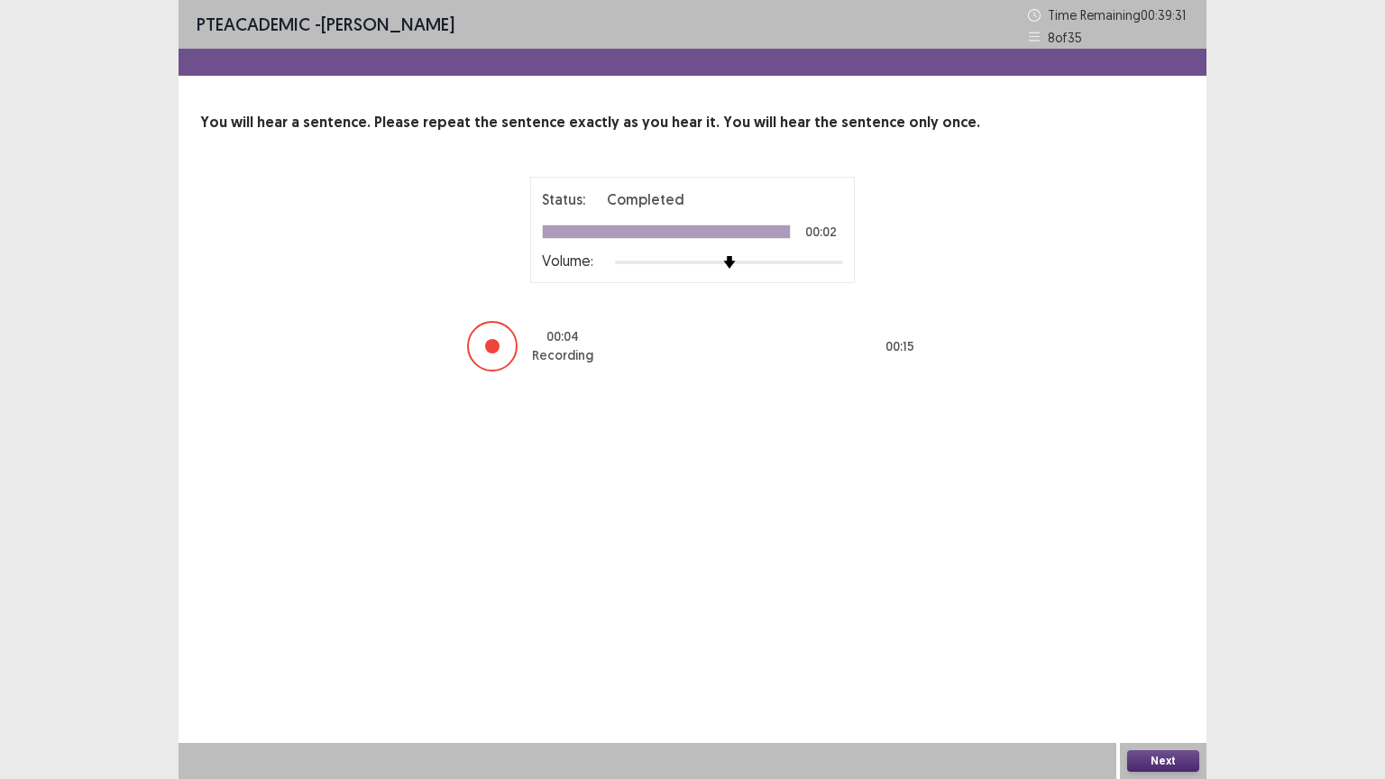
click at [1162, 665] on button "Next" at bounding box center [1163, 761] width 72 height 22
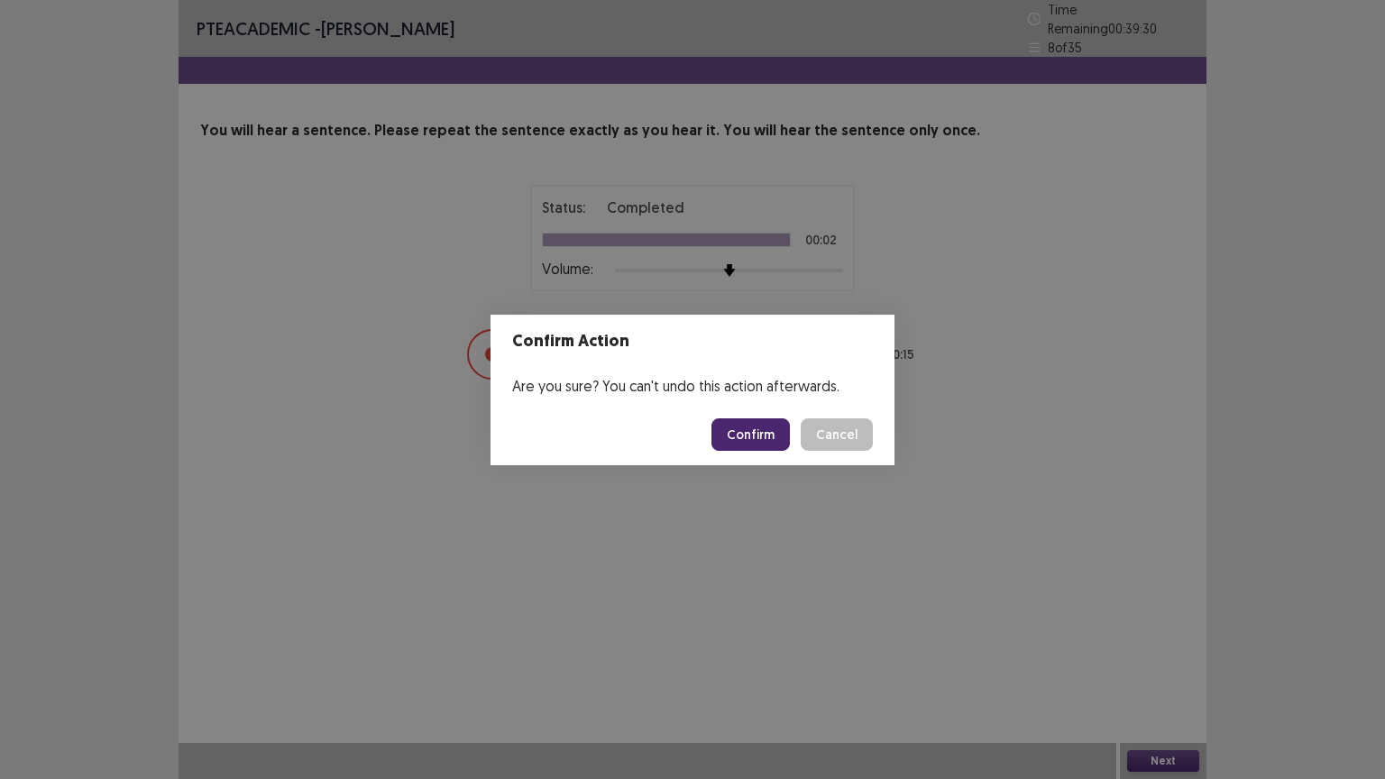
click at [761, 436] on button "Confirm" at bounding box center [750, 434] width 78 height 32
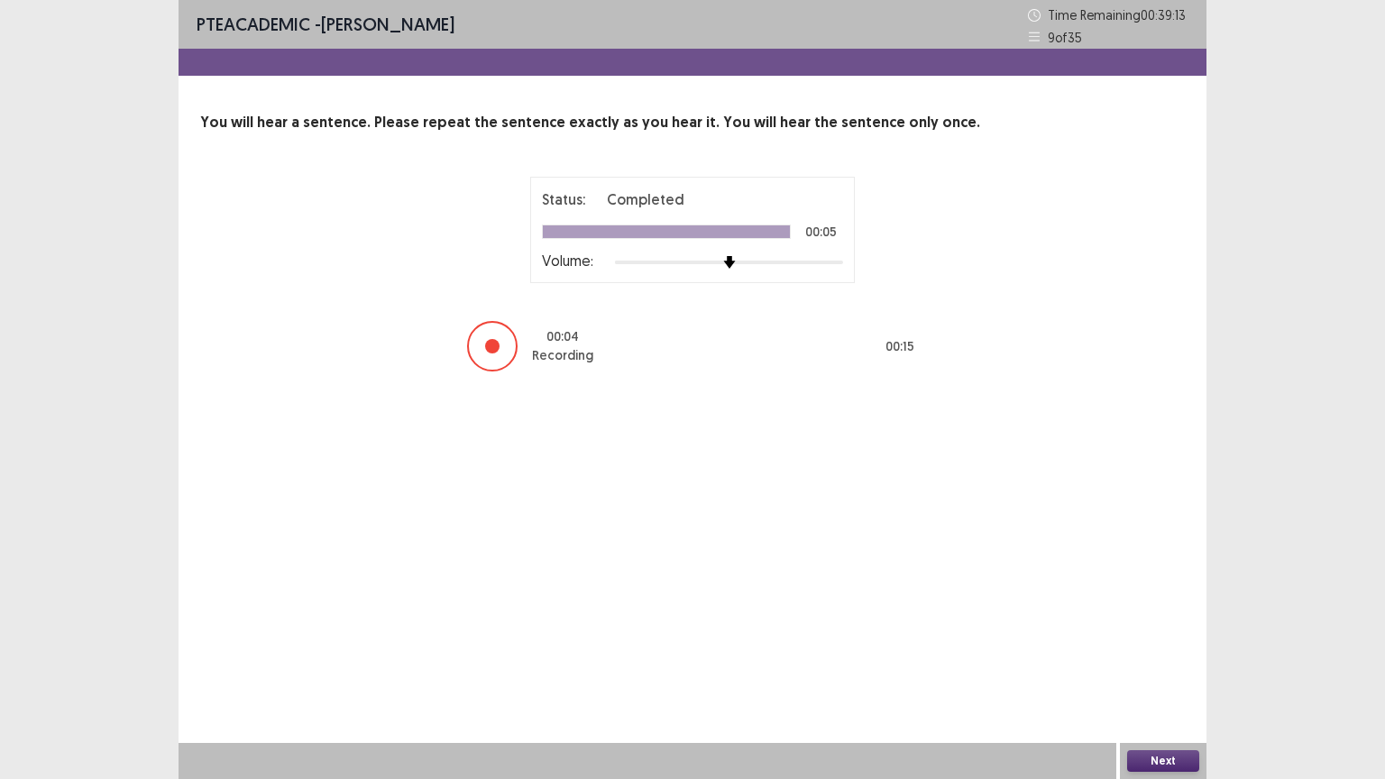
click at [1158, 665] on button "Next" at bounding box center [1163, 761] width 72 height 22
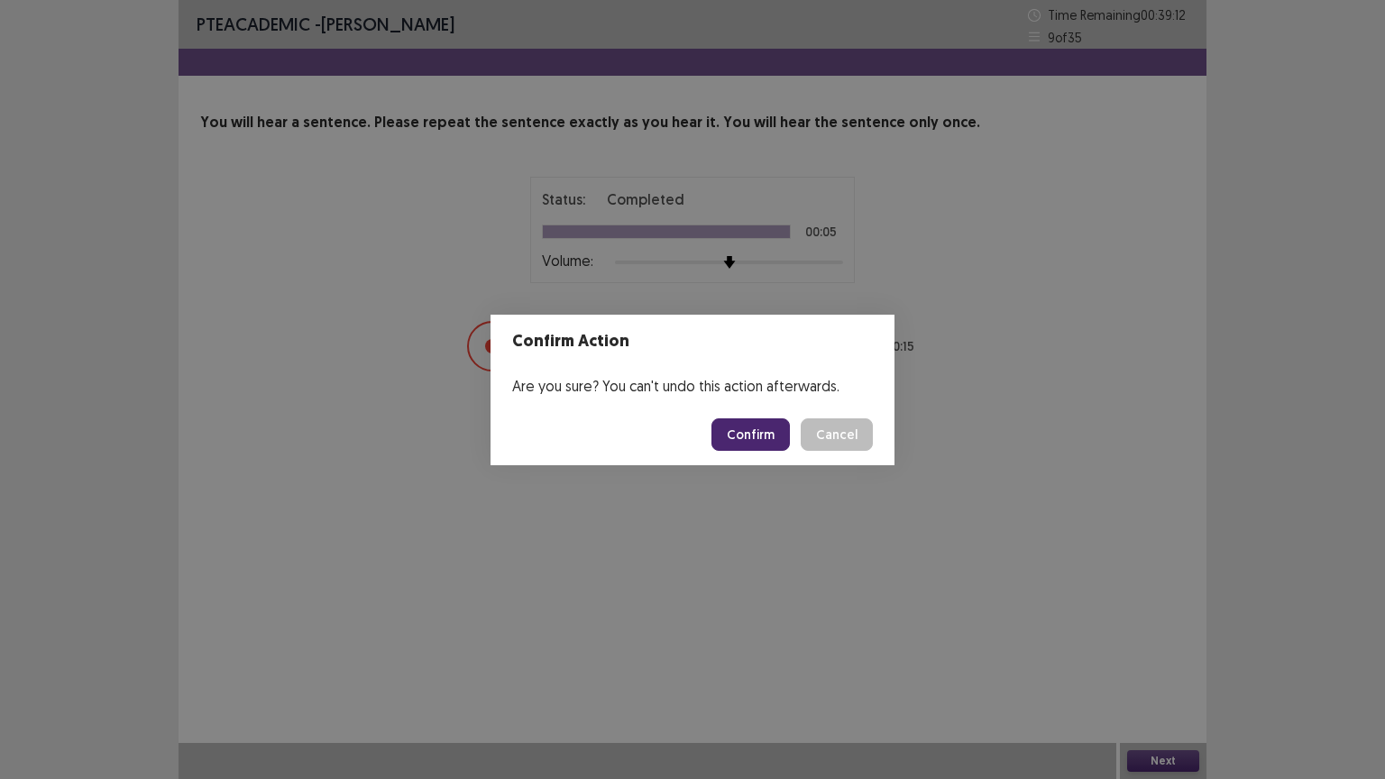
click at [754, 437] on button "Confirm" at bounding box center [750, 434] width 78 height 32
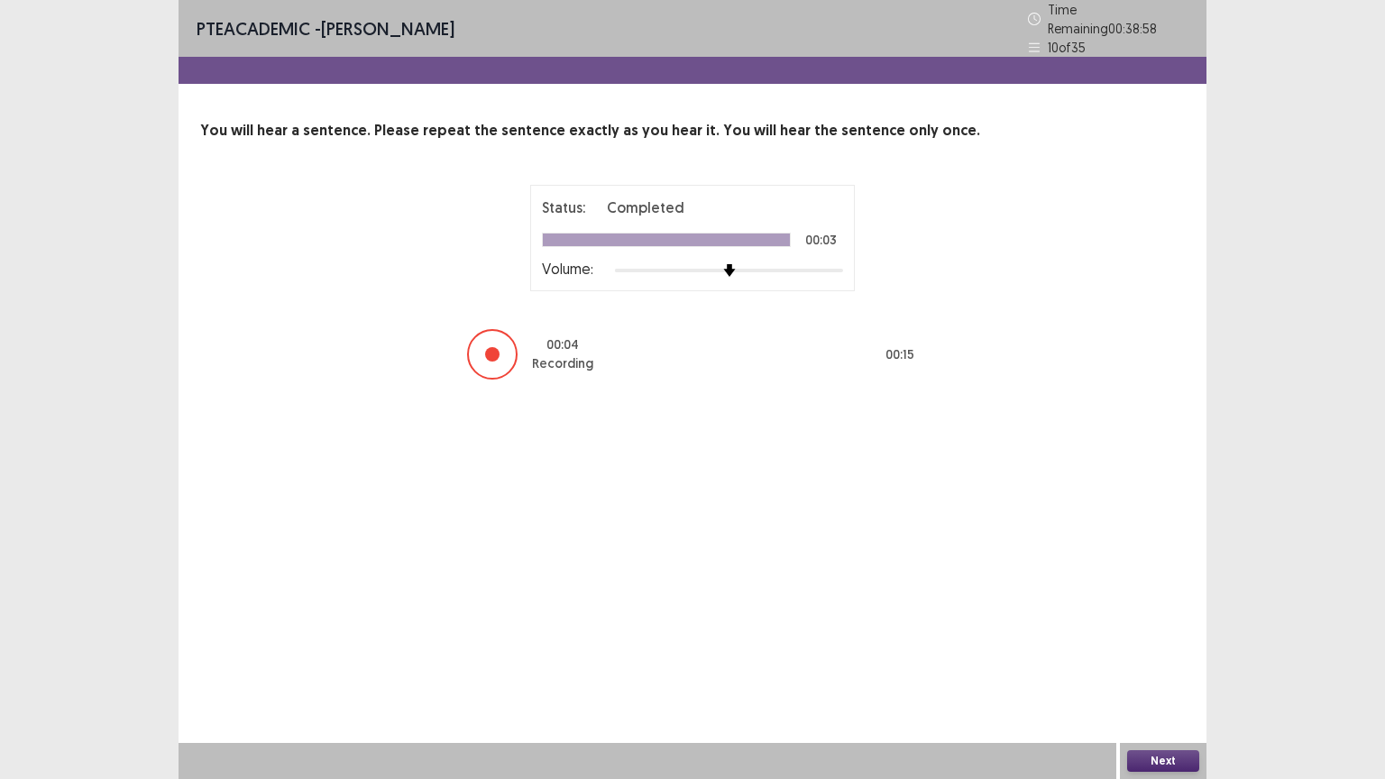
click at [1168, 665] on button "Next" at bounding box center [1163, 761] width 72 height 22
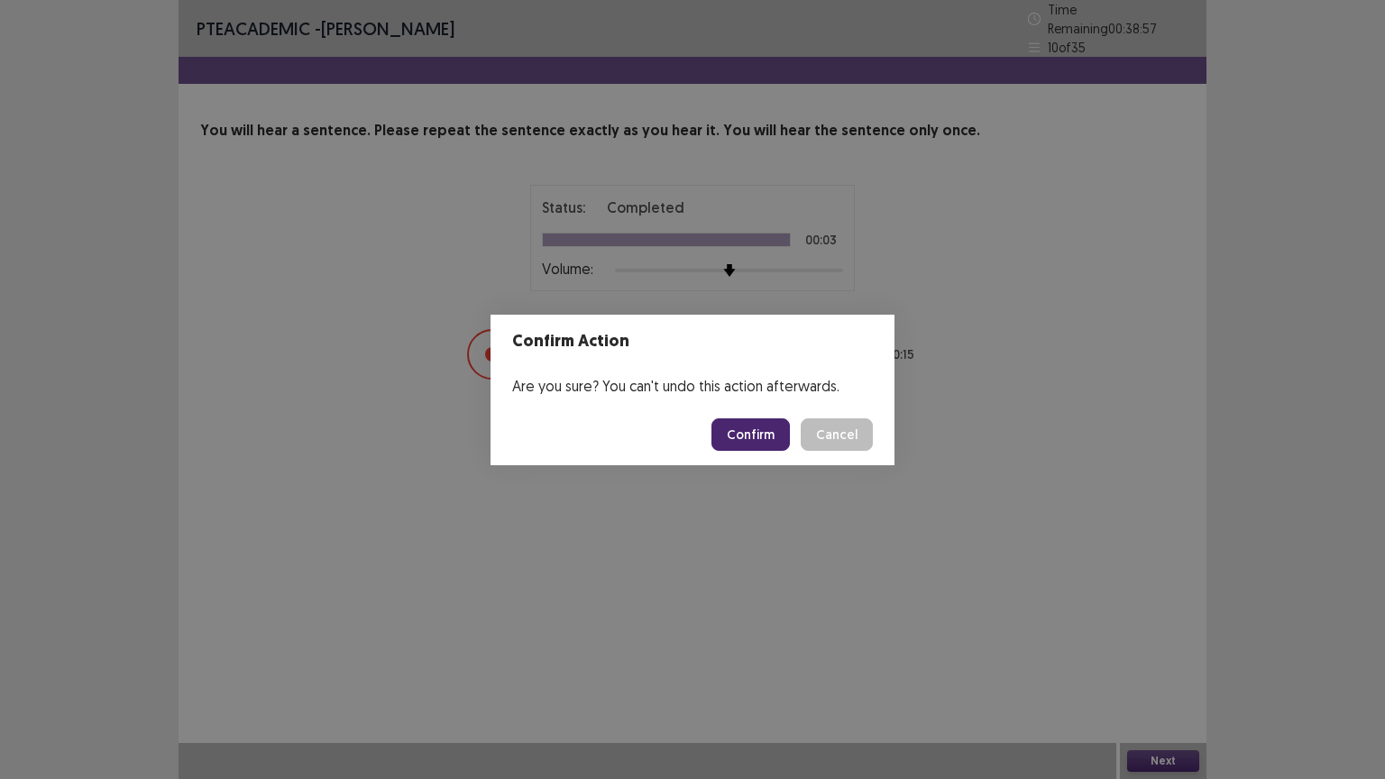
click at [749, 433] on button "Confirm" at bounding box center [750, 434] width 78 height 32
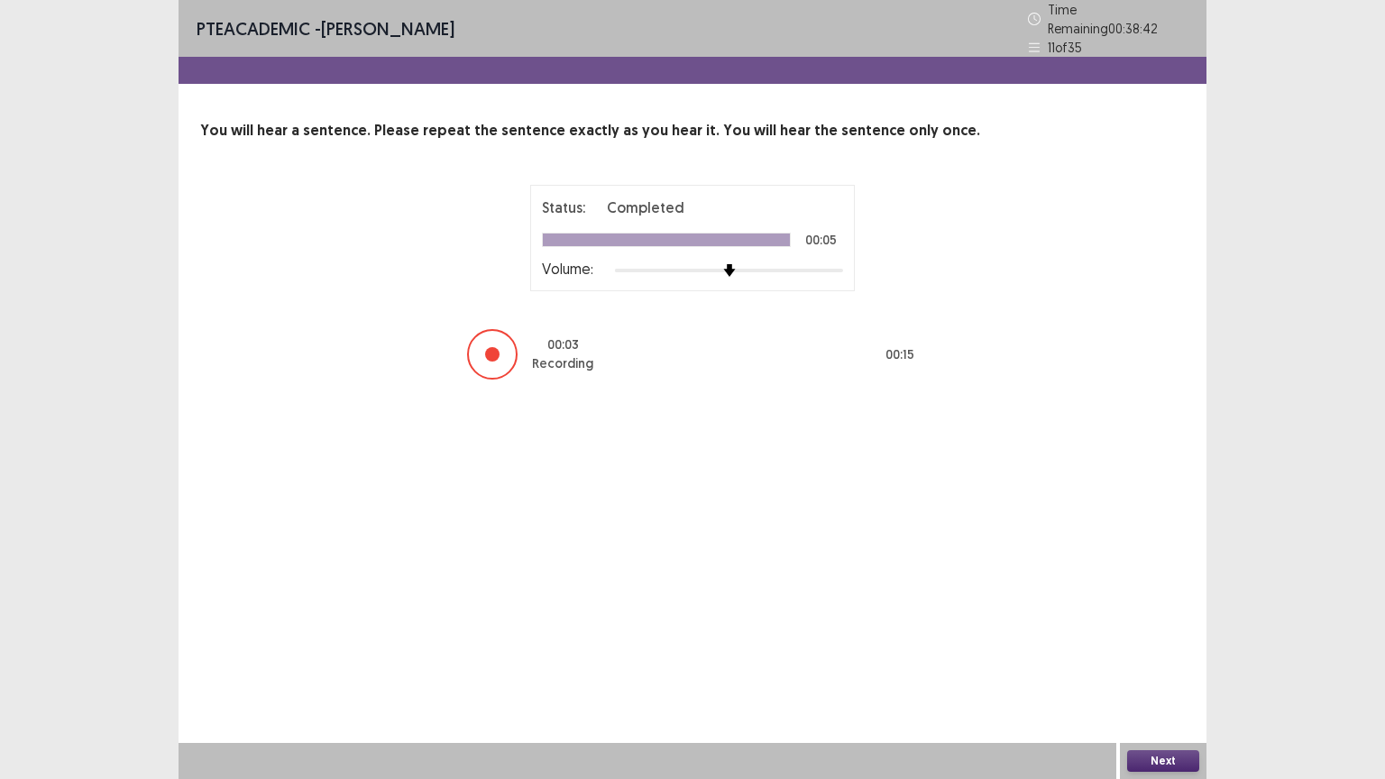
click at [1176, 665] on button "Next" at bounding box center [1163, 761] width 72 height 22
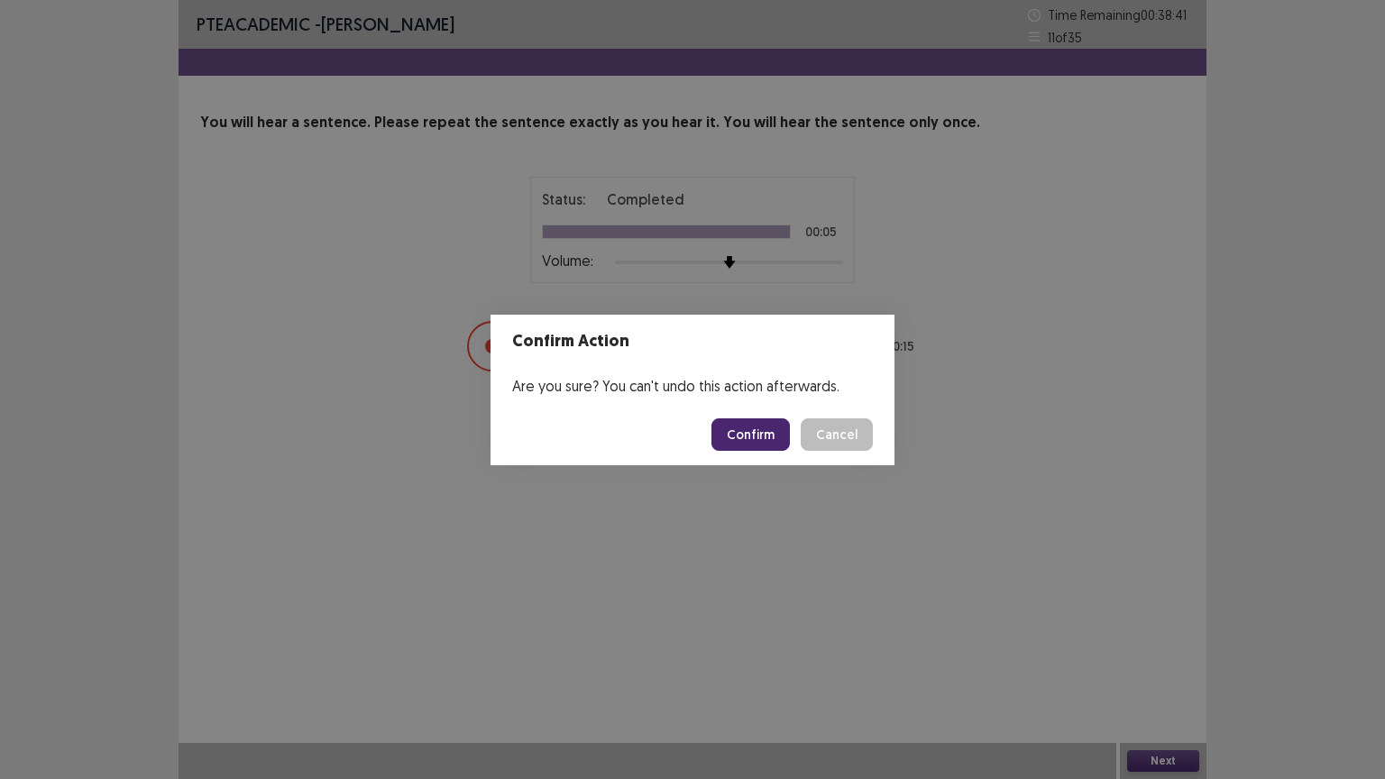
click at [747, 426] on button "Confirm" at bounding box center [750, 434] width 78 height 32
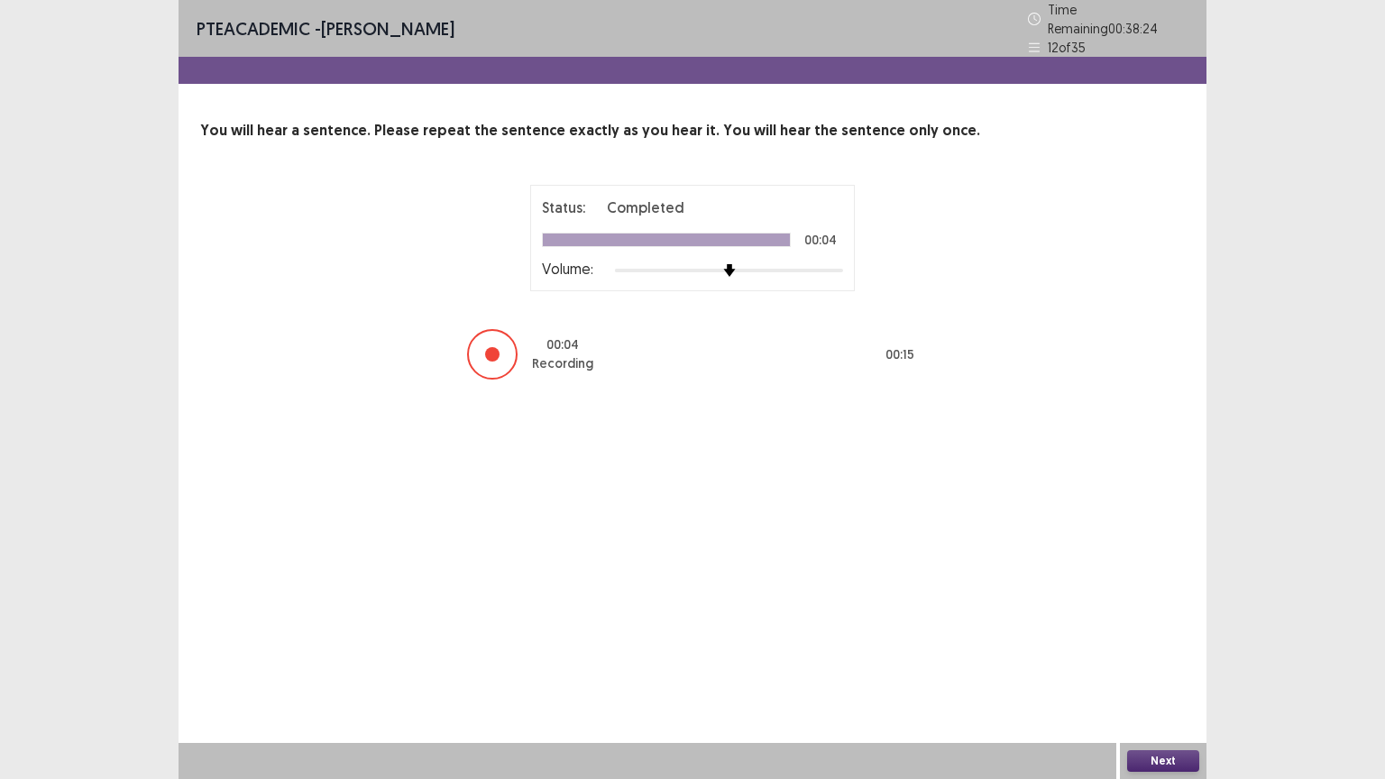
click at [1175, 665] on button "Next" at bounding box center [1163, 761] width 72 height 22
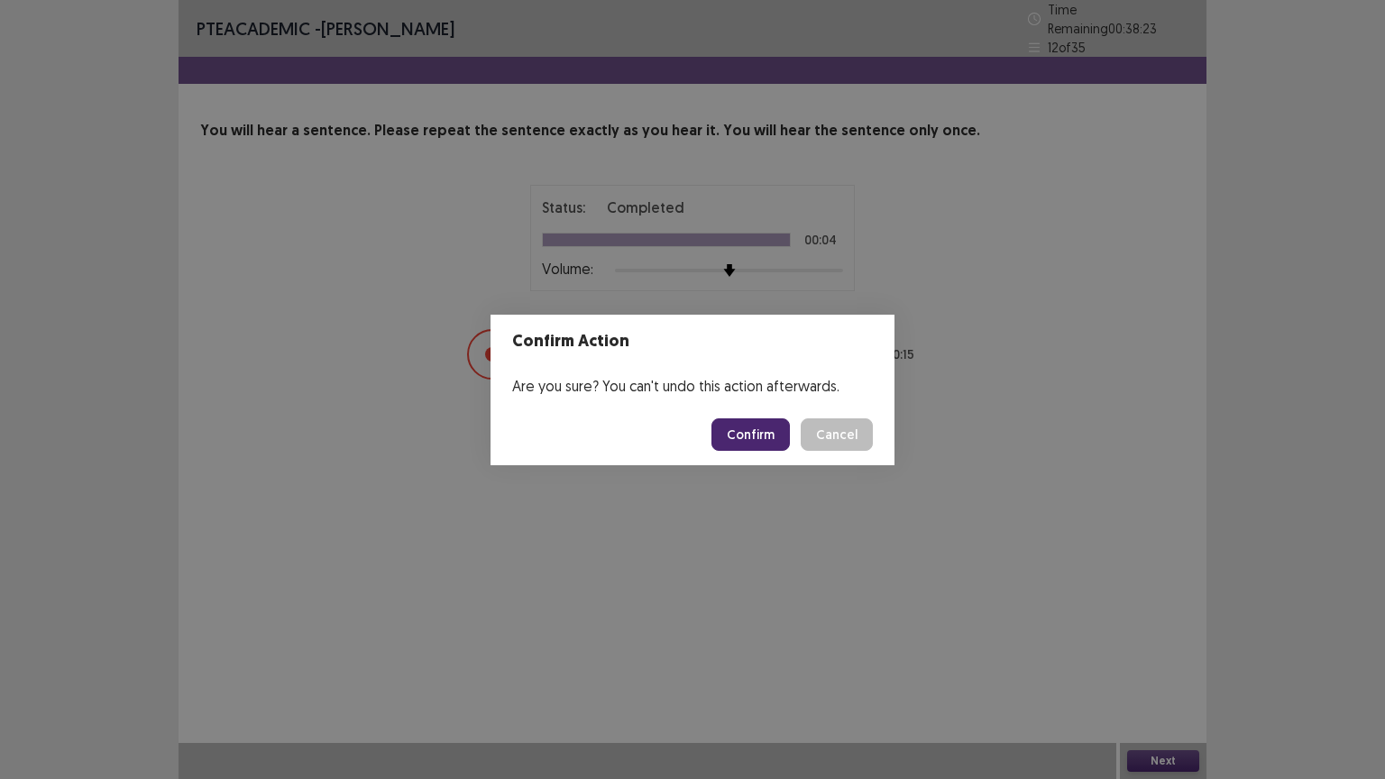
drag, startPoint x: 763, startPoint y: 433, endPoint x: 820, endPoint y: 458, distance: 62.2
click at [761, 434] on button "Confirm" at bounding box center [750, 434] width 78 height 32
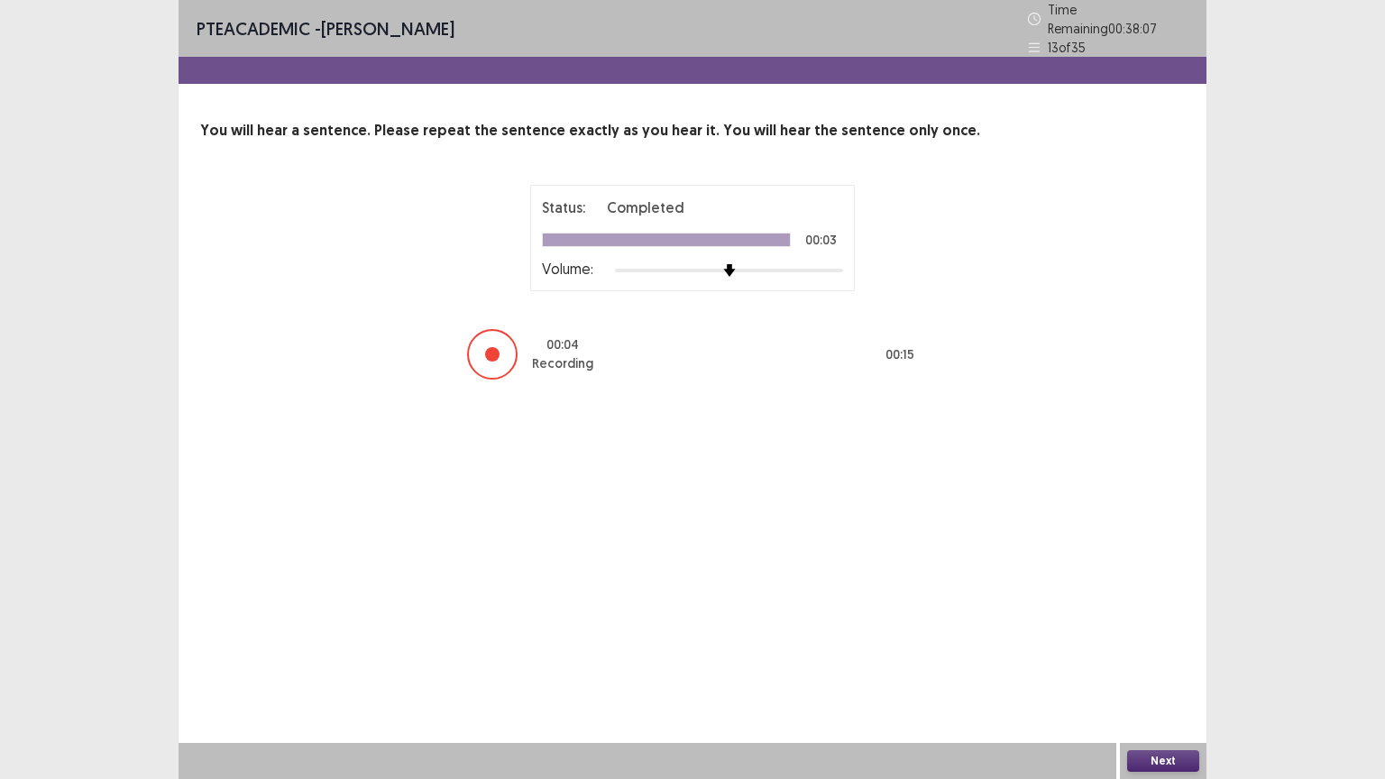
click at [1170, 665] on button "Next" at bounding box center [1163, 761] width 72 height 22
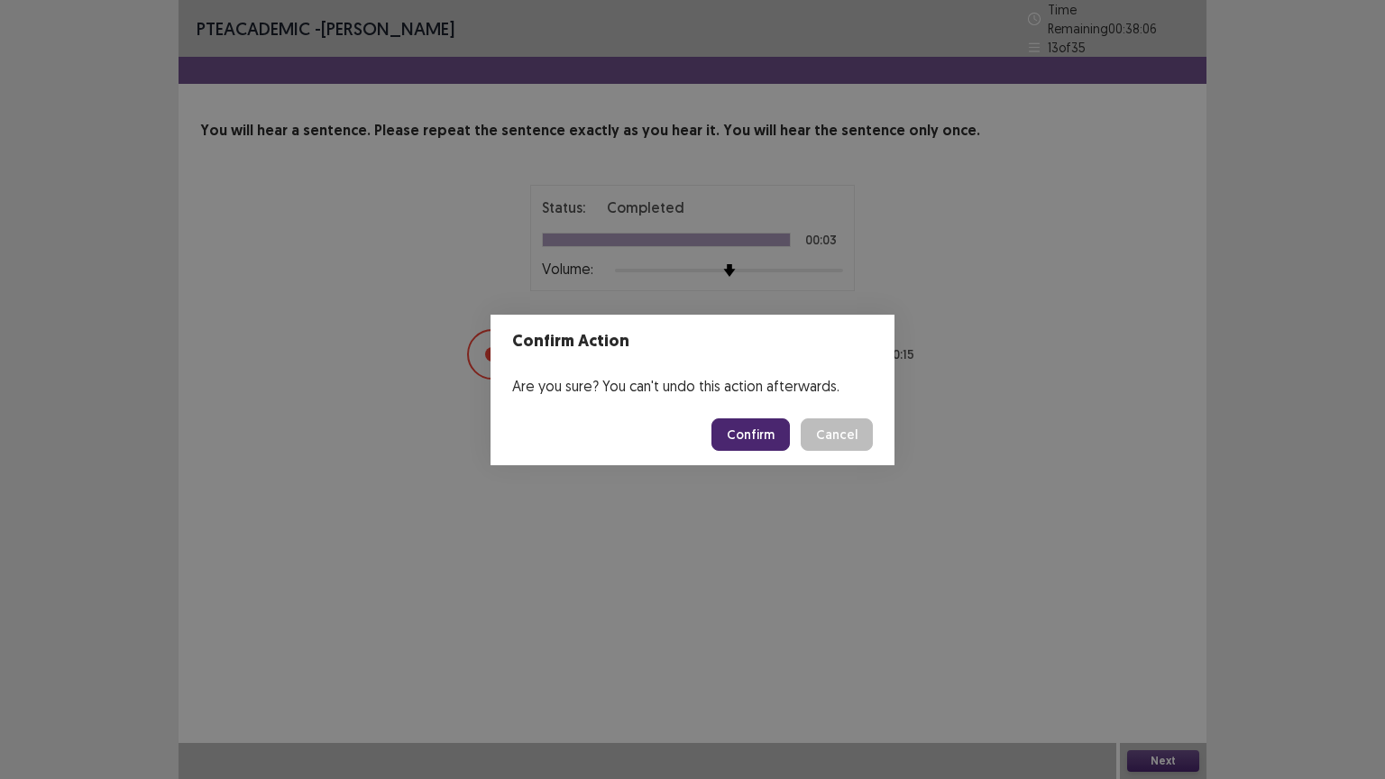
click at [747, 435] on button "Confirm" at bounding box center [750, 434] width 78 height 32
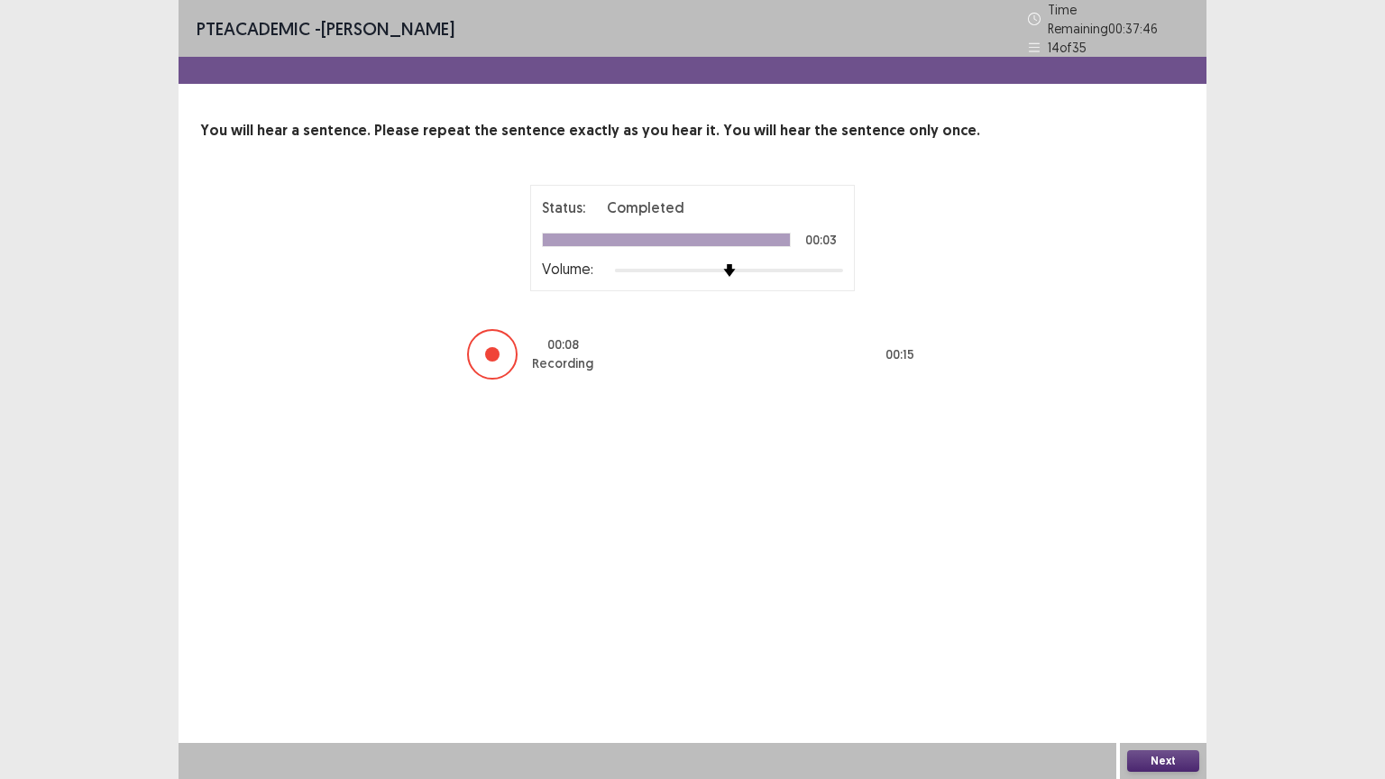
click at [1164, 665] on button "Next" at bounding box center [1163, 761] width 72 height 22
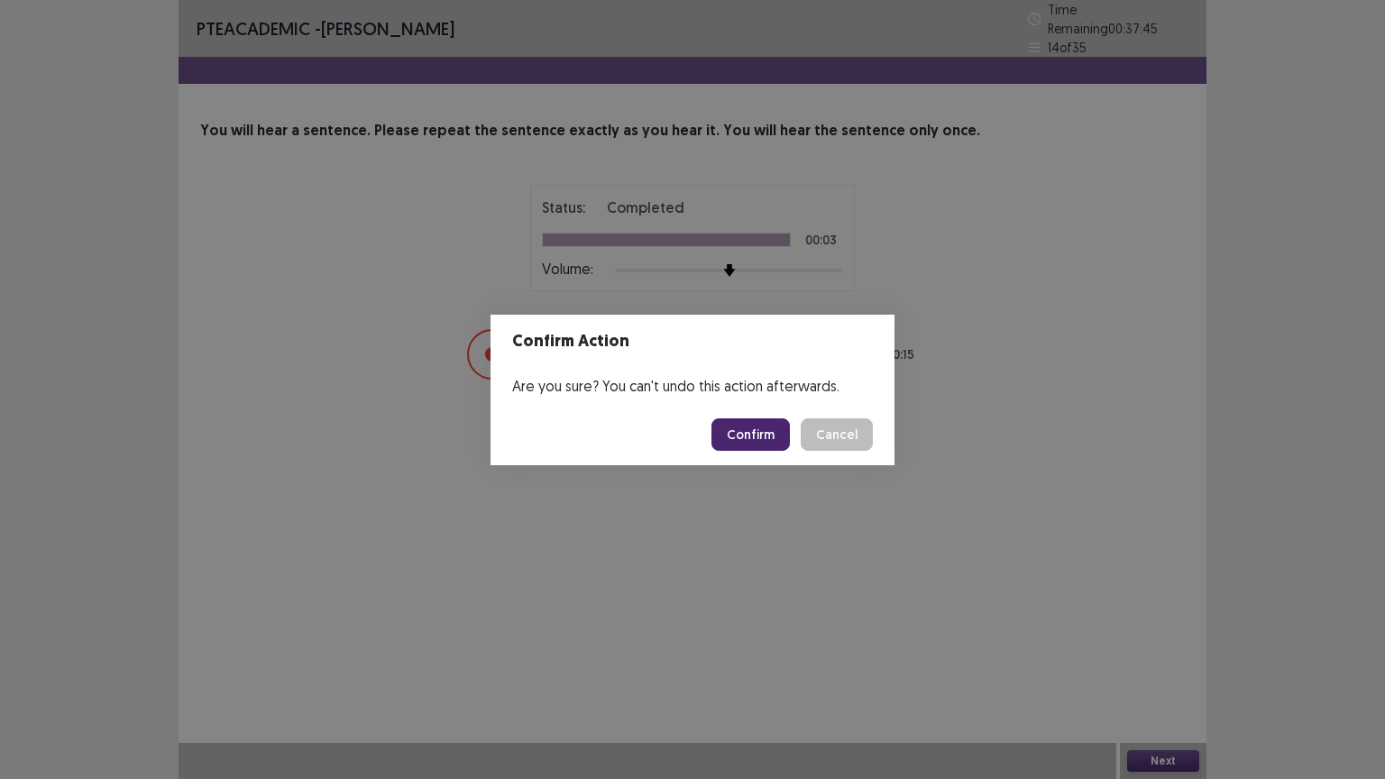
click at [765, 434] on button "Confirm" at bounding box center [750, 434] width 78 height 32
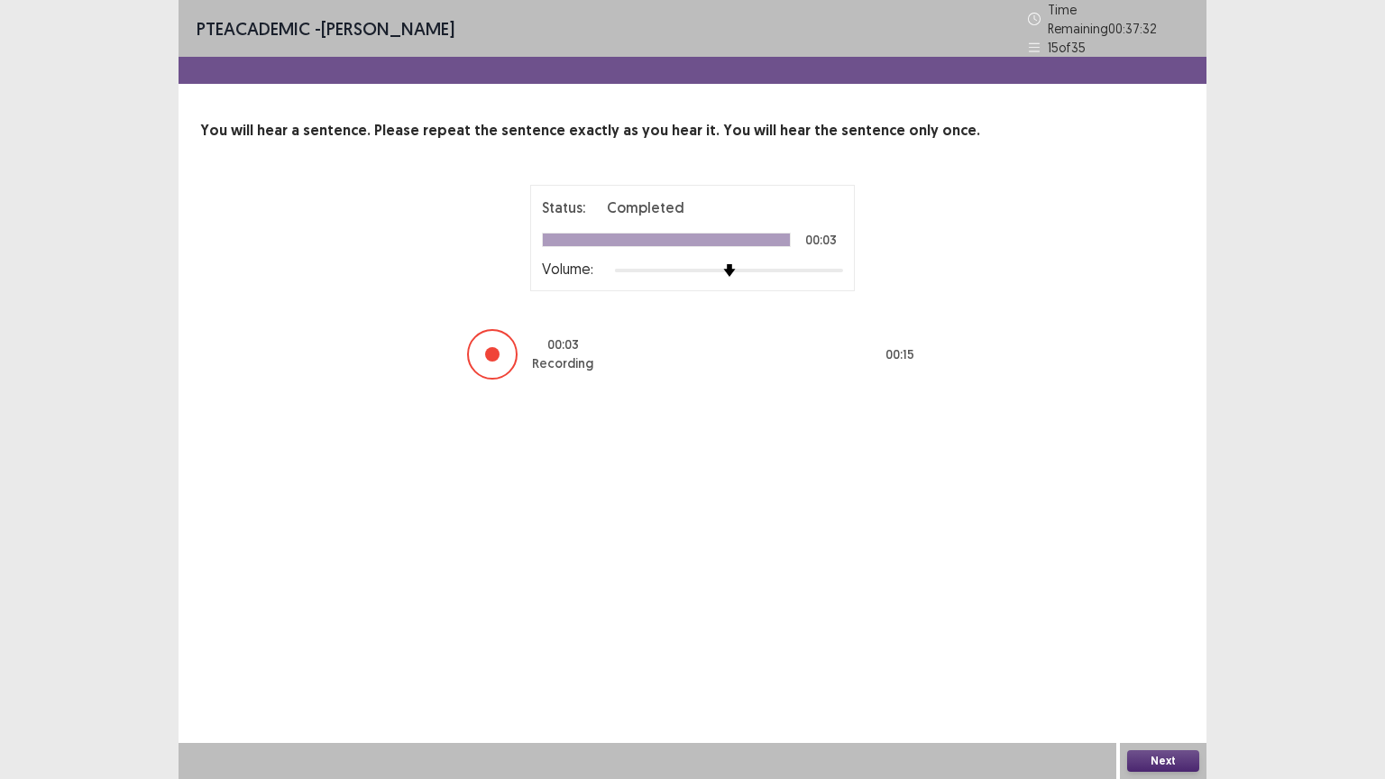
click at [1154, 665] on button "Next" at bounding box center [1163, 761] width 72 height 22
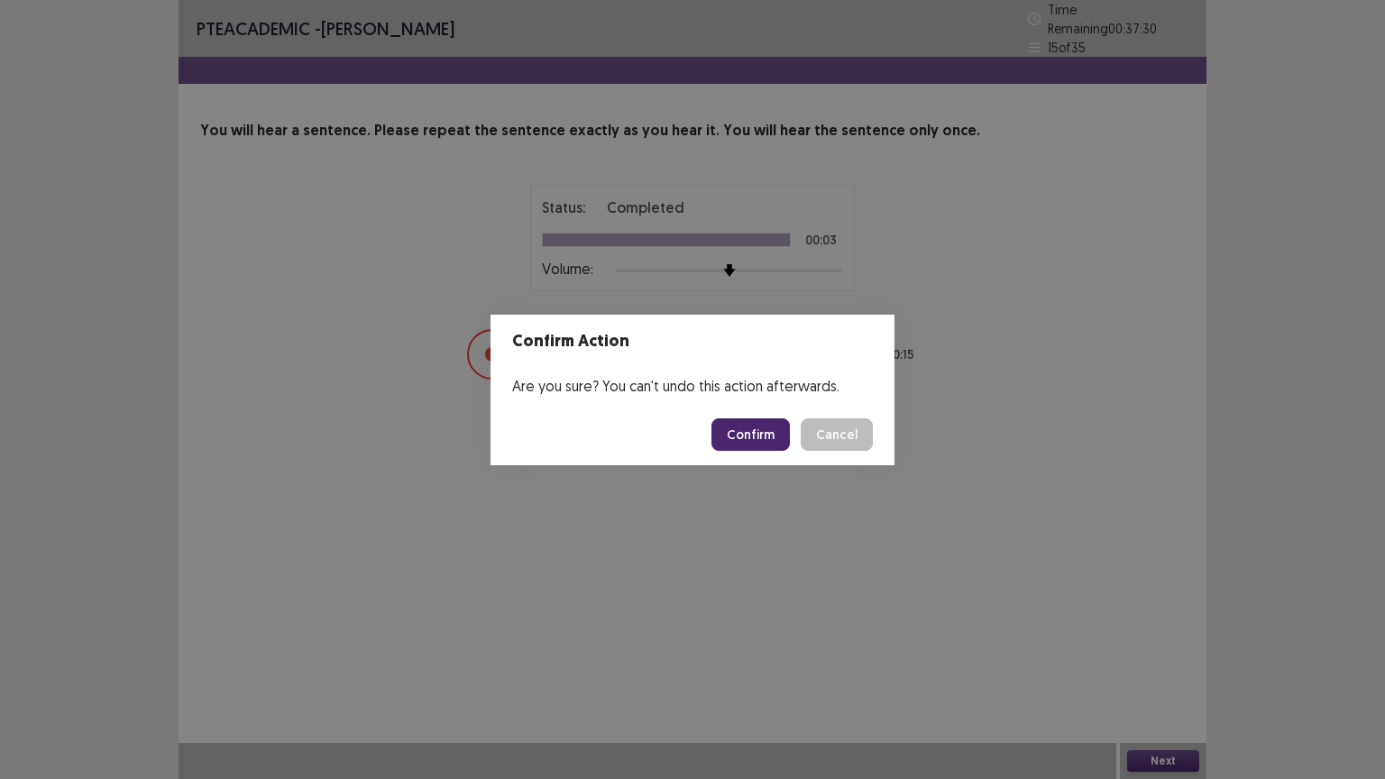
drag, startPoint x: 754, startPoint y: 432, endPoint x: 887, endPoint y: 437, distance: 133.6
click at [754, 433] on button "Confirm" at bounding box center [750, 434] width 78 height 32
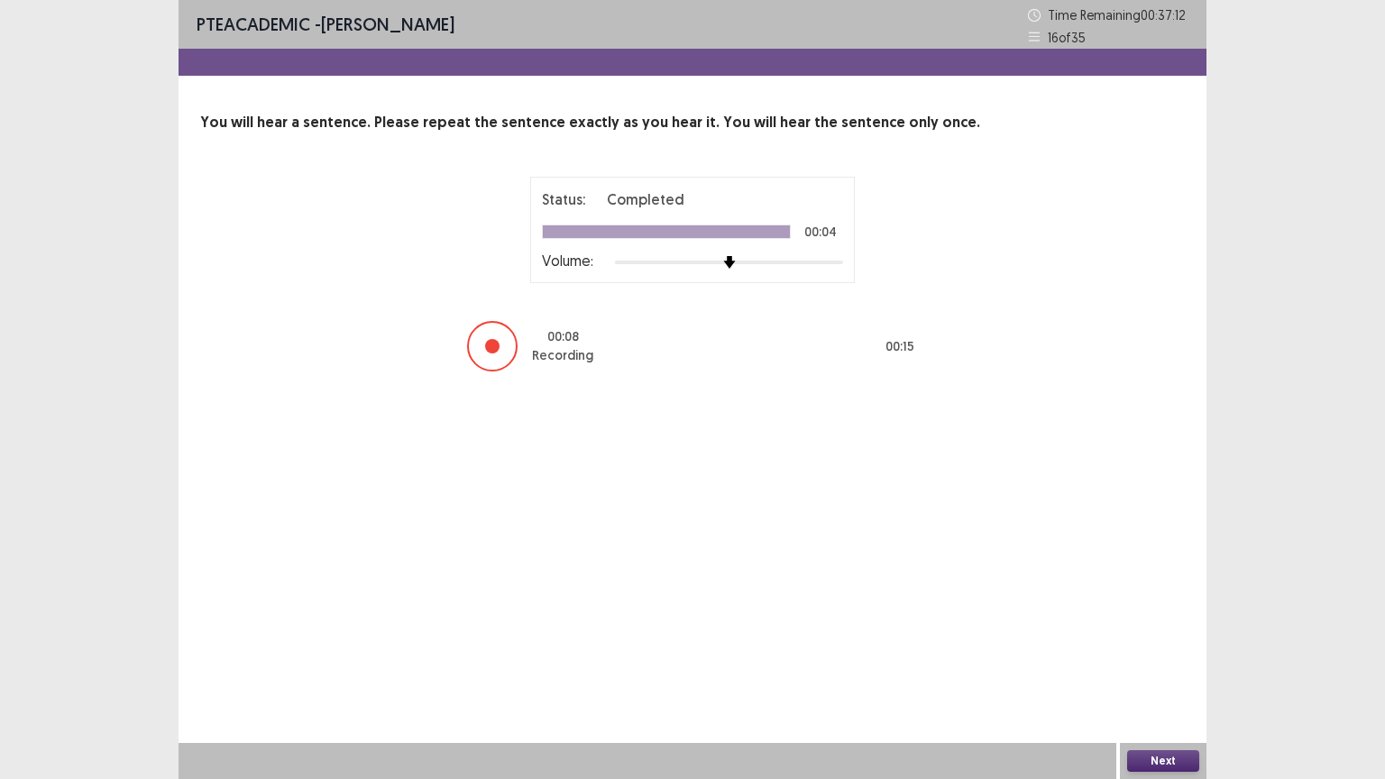
click at [1163, 665] on button "Next" at bounding box center [1163, 761] width 72 height 22
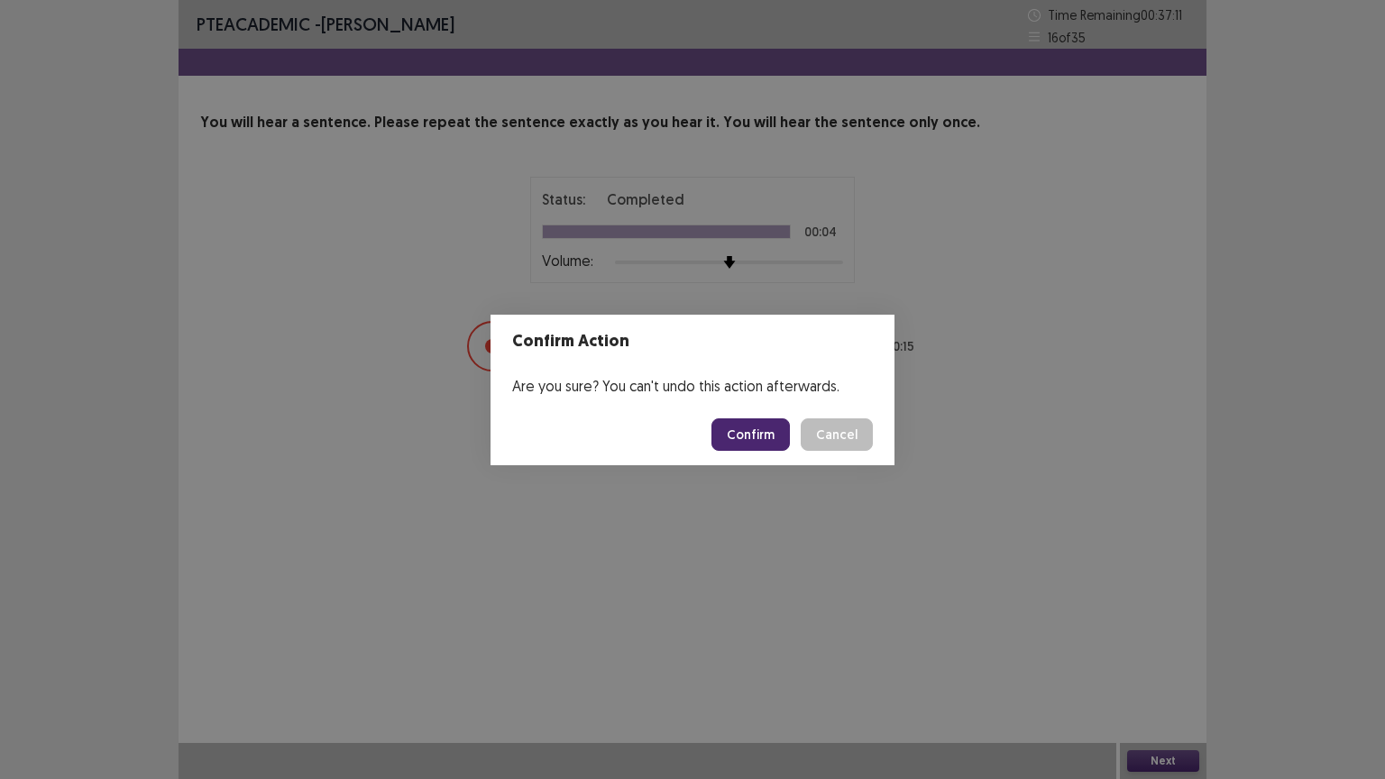
click at [738, 418] on button "Confirm" at bounding box center [750, 434] width 78 height 32
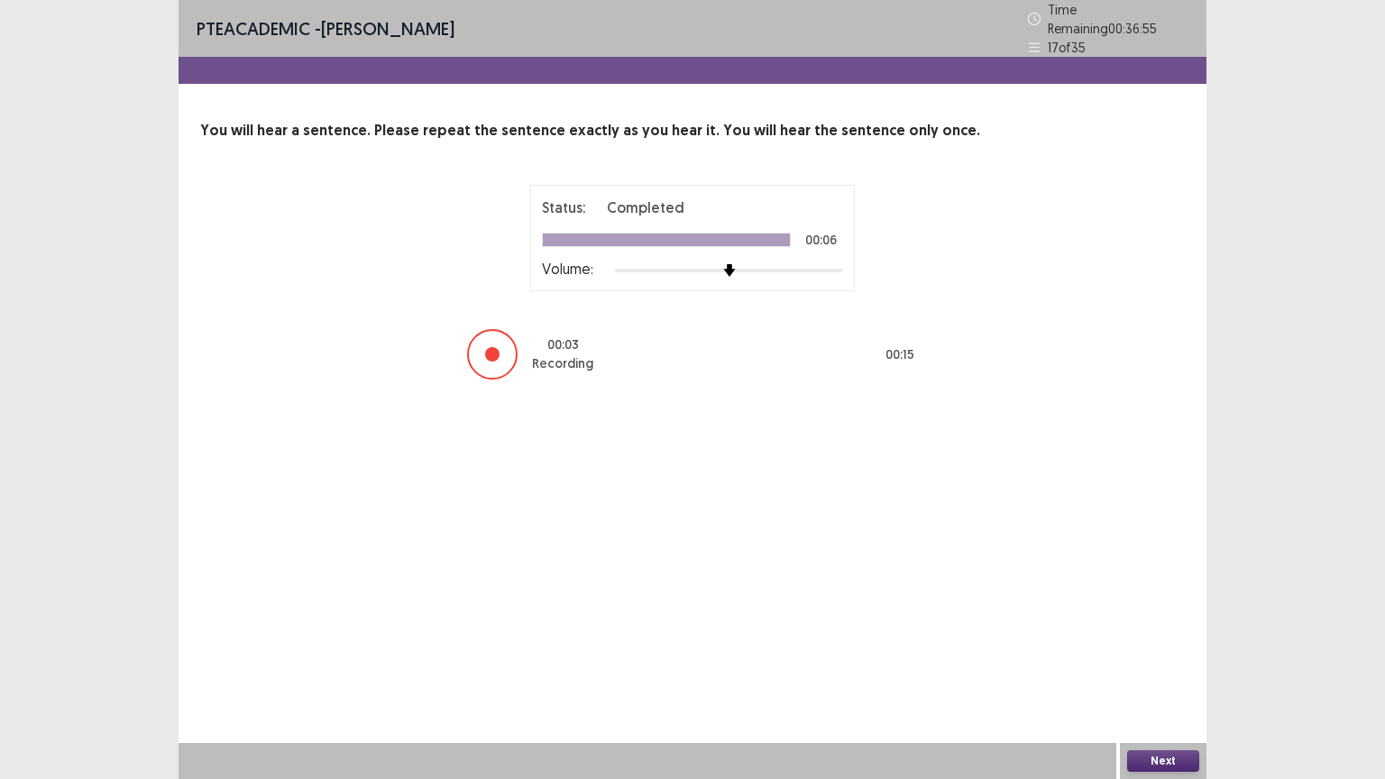
click at [1152, 665] on button "Next" at bounding box center [1163, 761] width 72 height 22
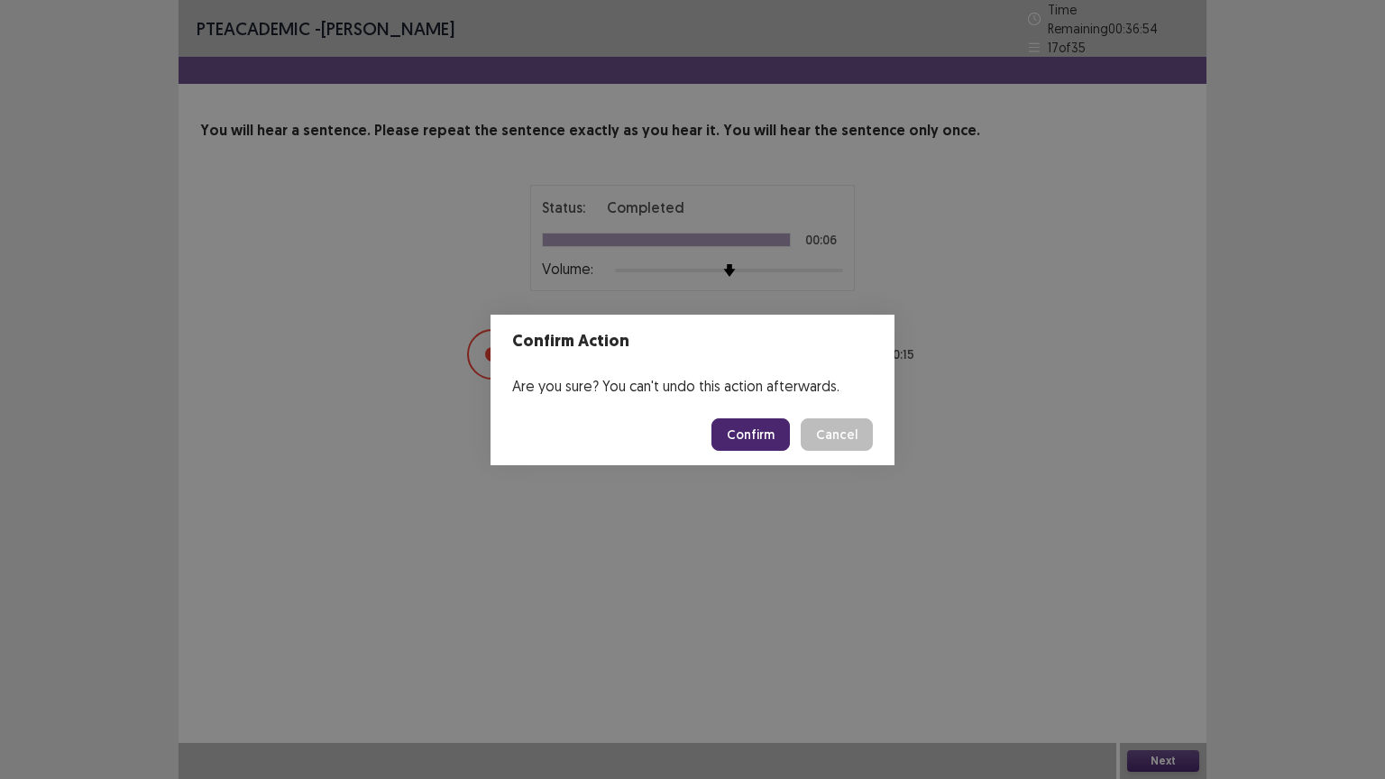
click at [757, 434] on button "Confirm" at bounding box center [750, 434] width 78 height 32
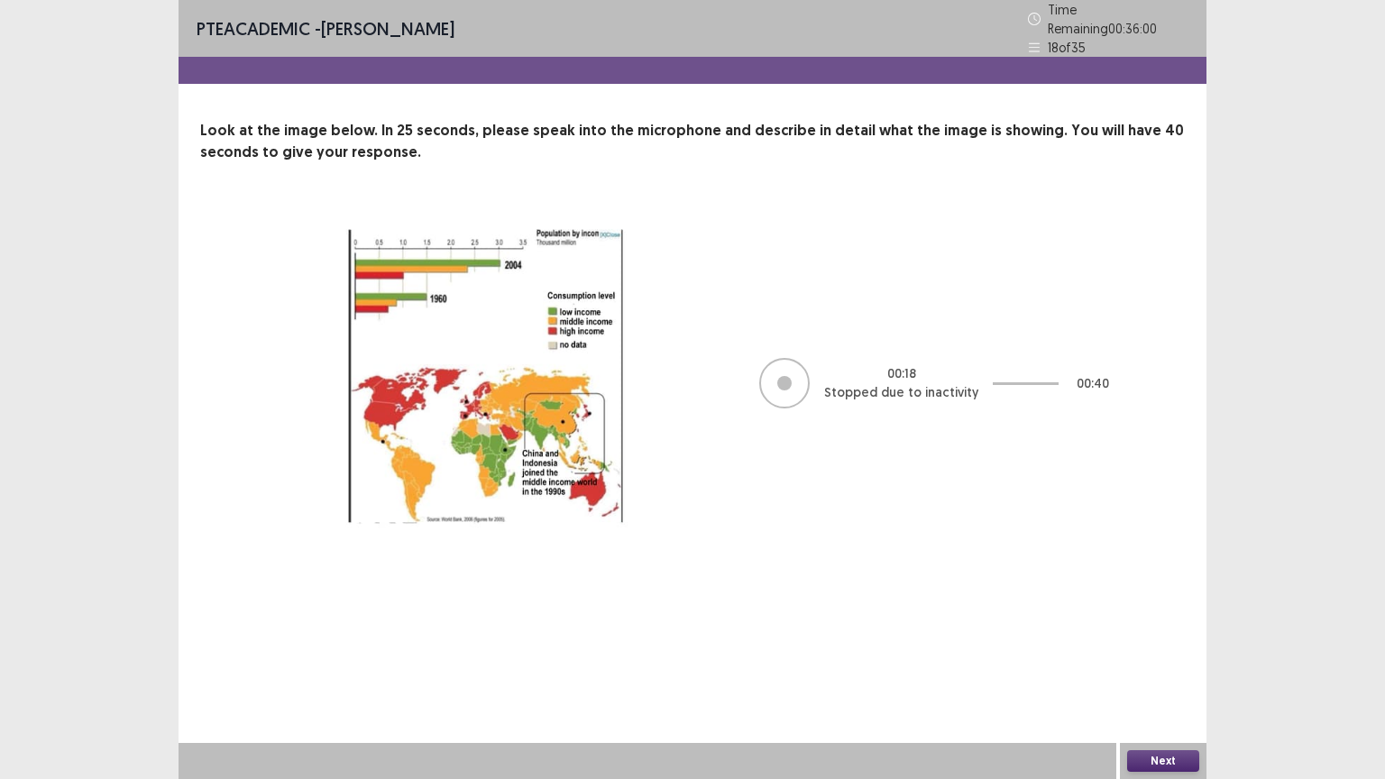
click at [1158, 665] on button "Next" at bounding box center [1163, 761] width 72 height 22
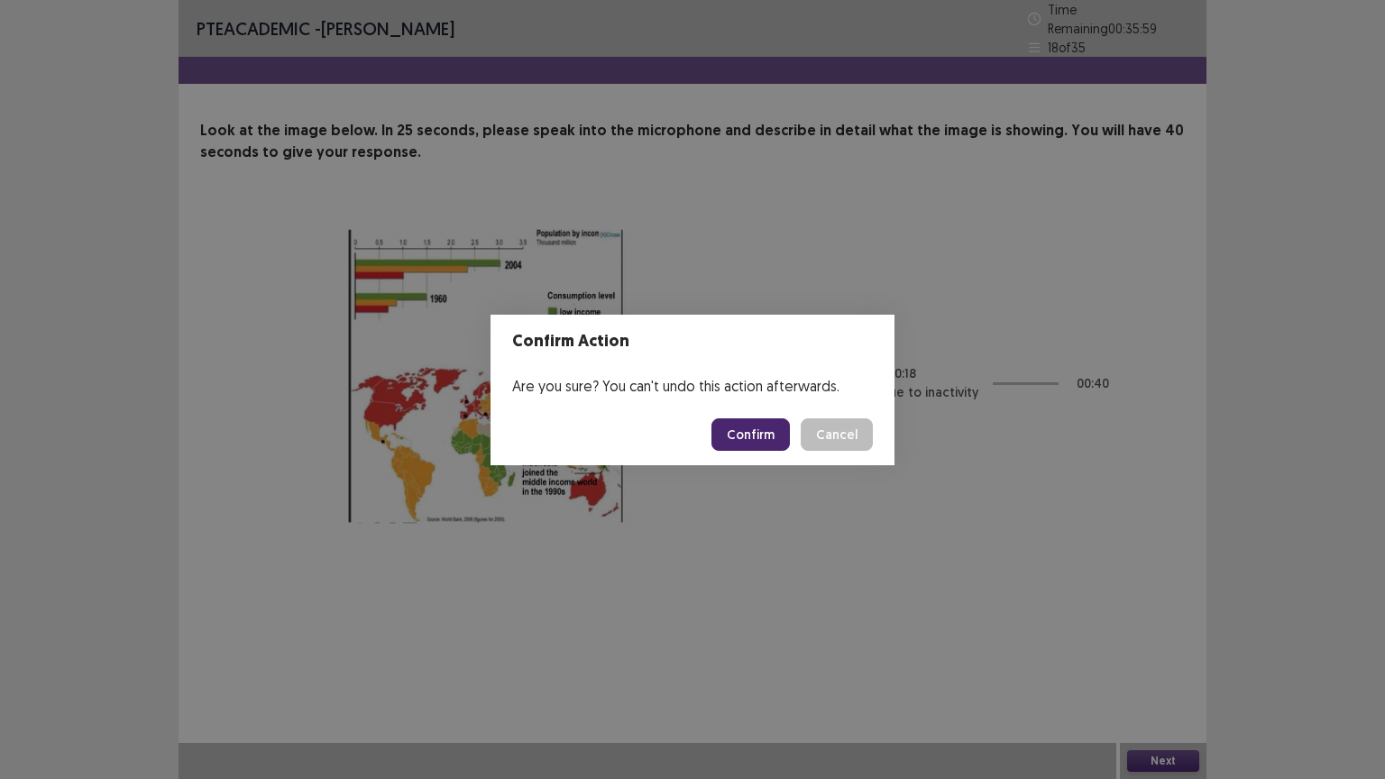
click at [754, 433] on button "Confirm" at bounding box center [750, 434] width 78 height 32
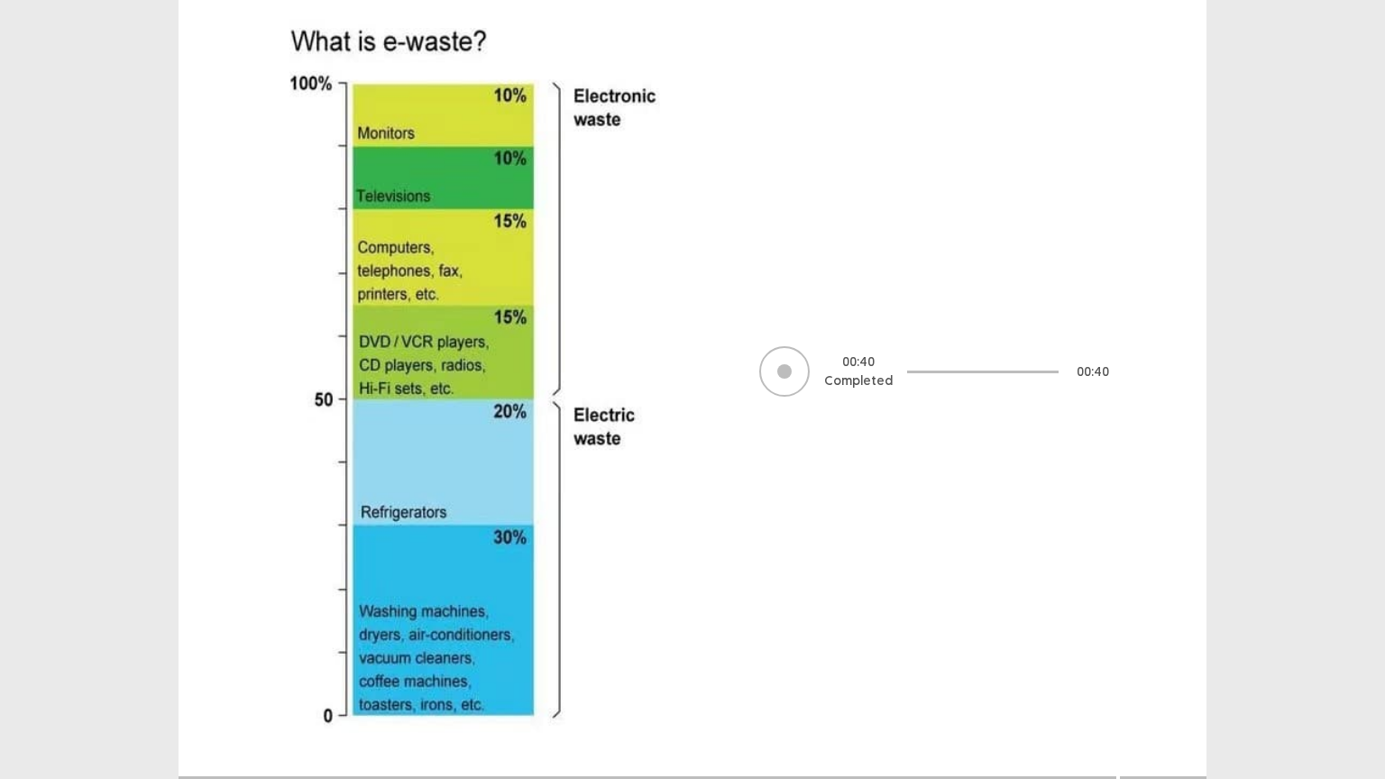
scroll to position [220, 0]
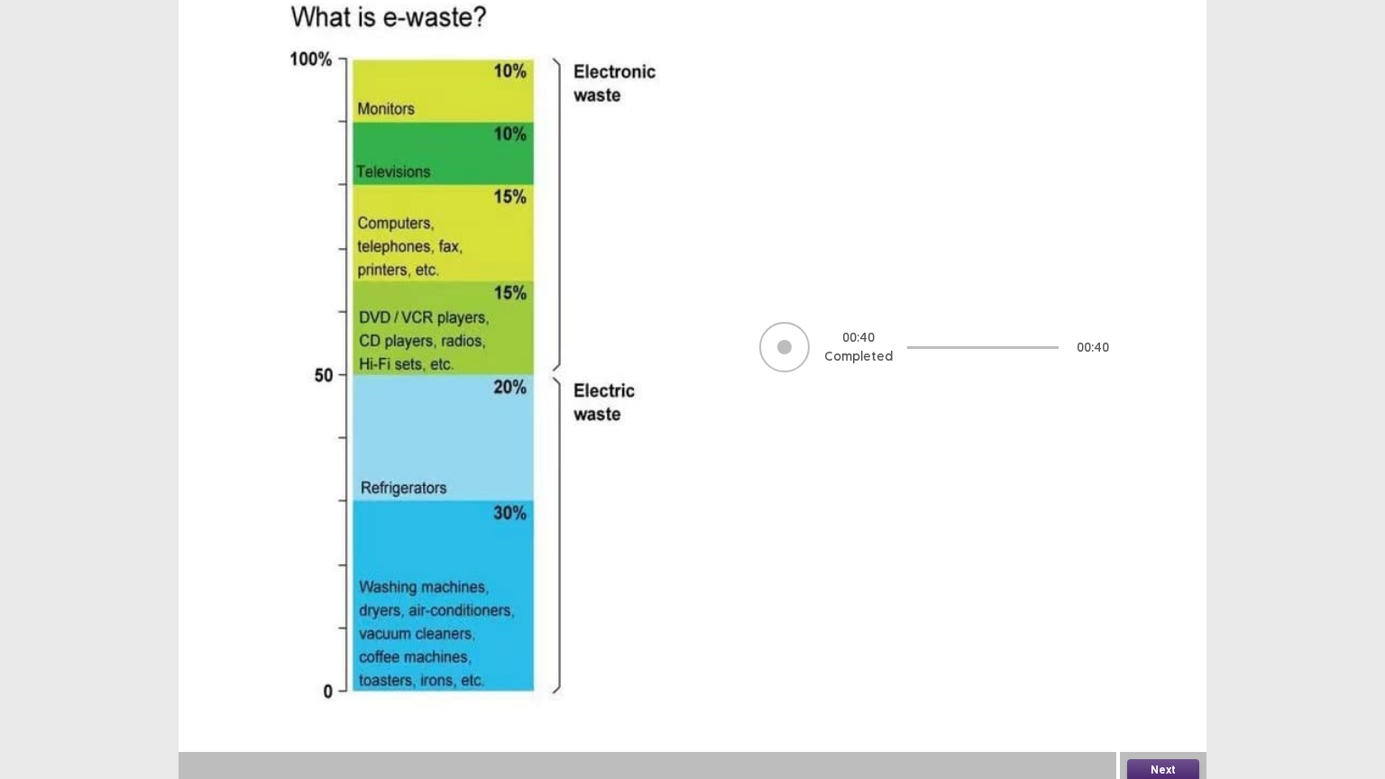
click at [1170, 665] on button "Next" at bounding box center [1163, 770] width 72 height 22
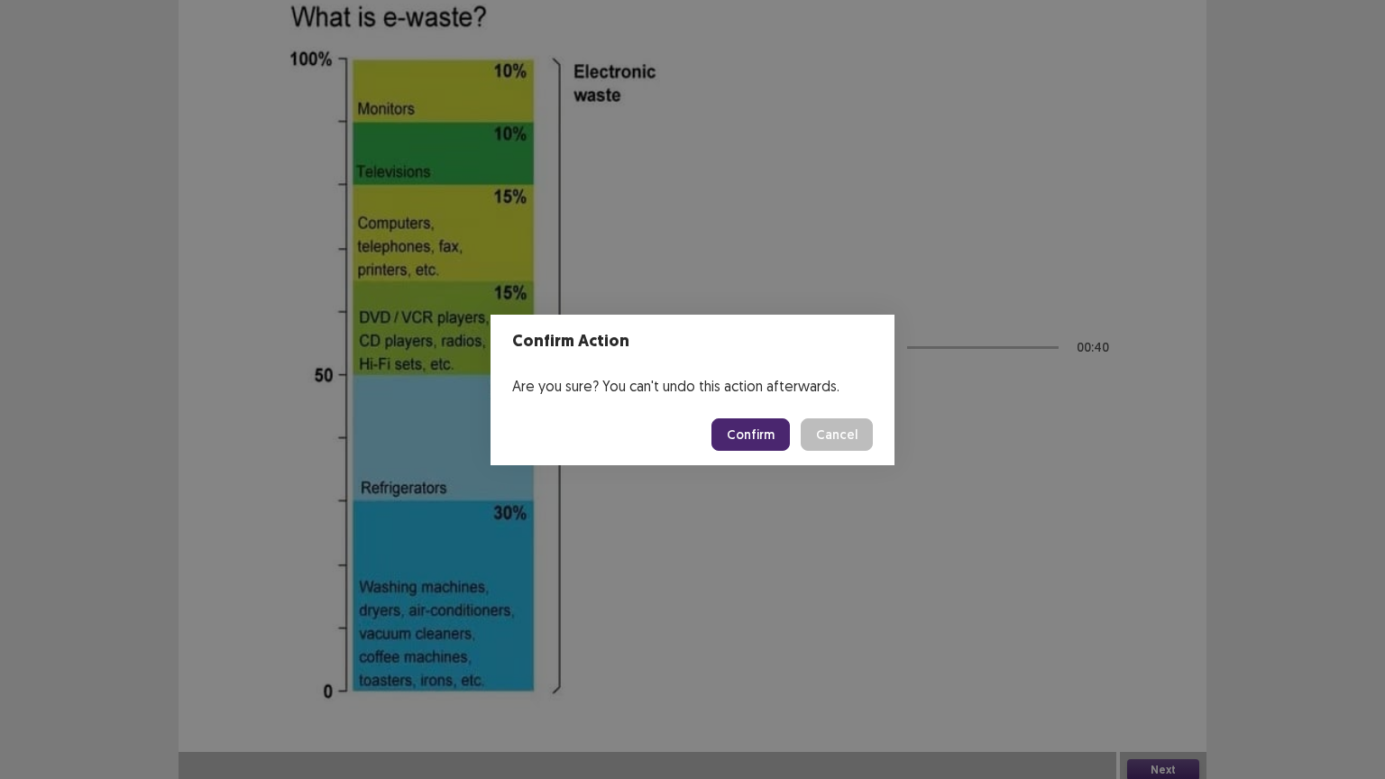
click at [750, 433] on button "Confirm" at bounding box center [750, 434] width 78 height 32
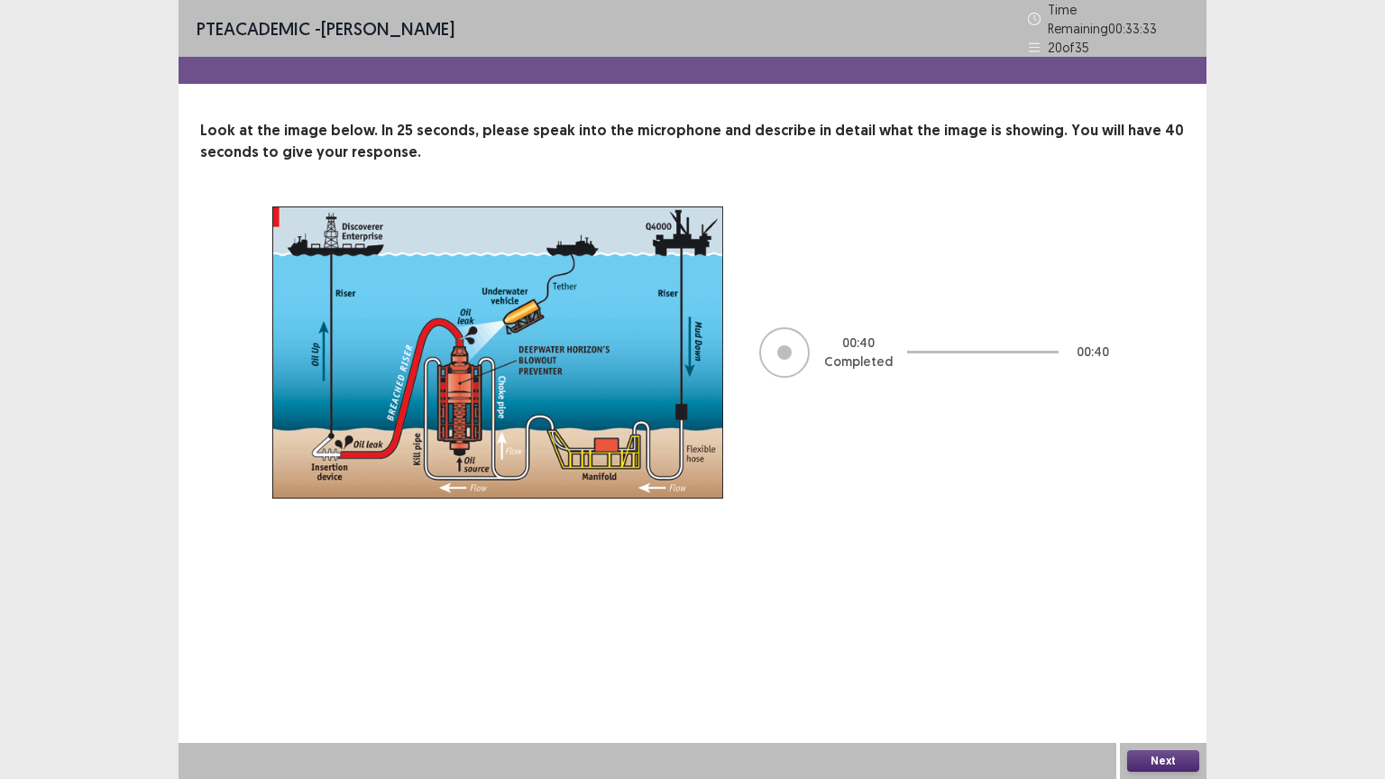
click at [1169, 665] on button "Next" at bounding box center [1163, 761] width 72 height 22
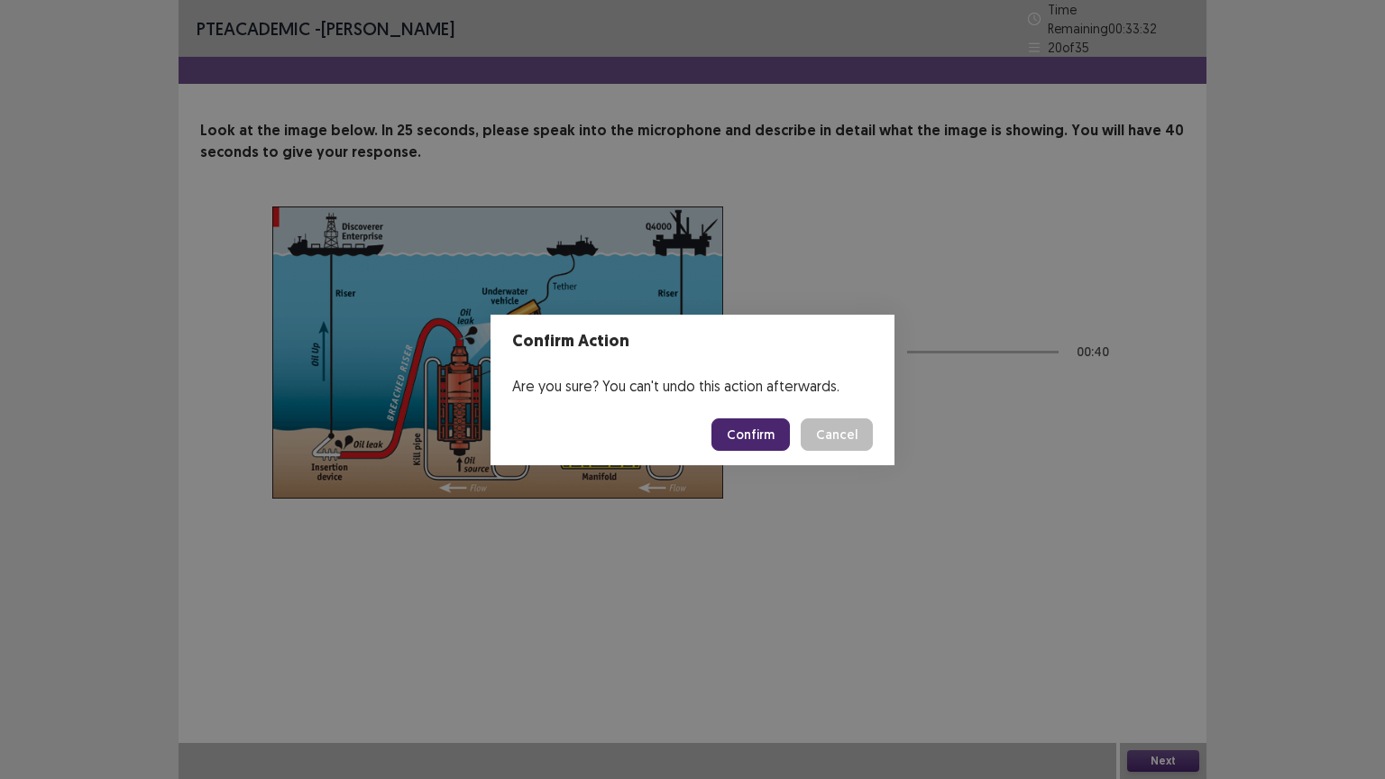
click at [754, 435] on button "Confirm" at bounding box center [750, 434] width 78 height 32
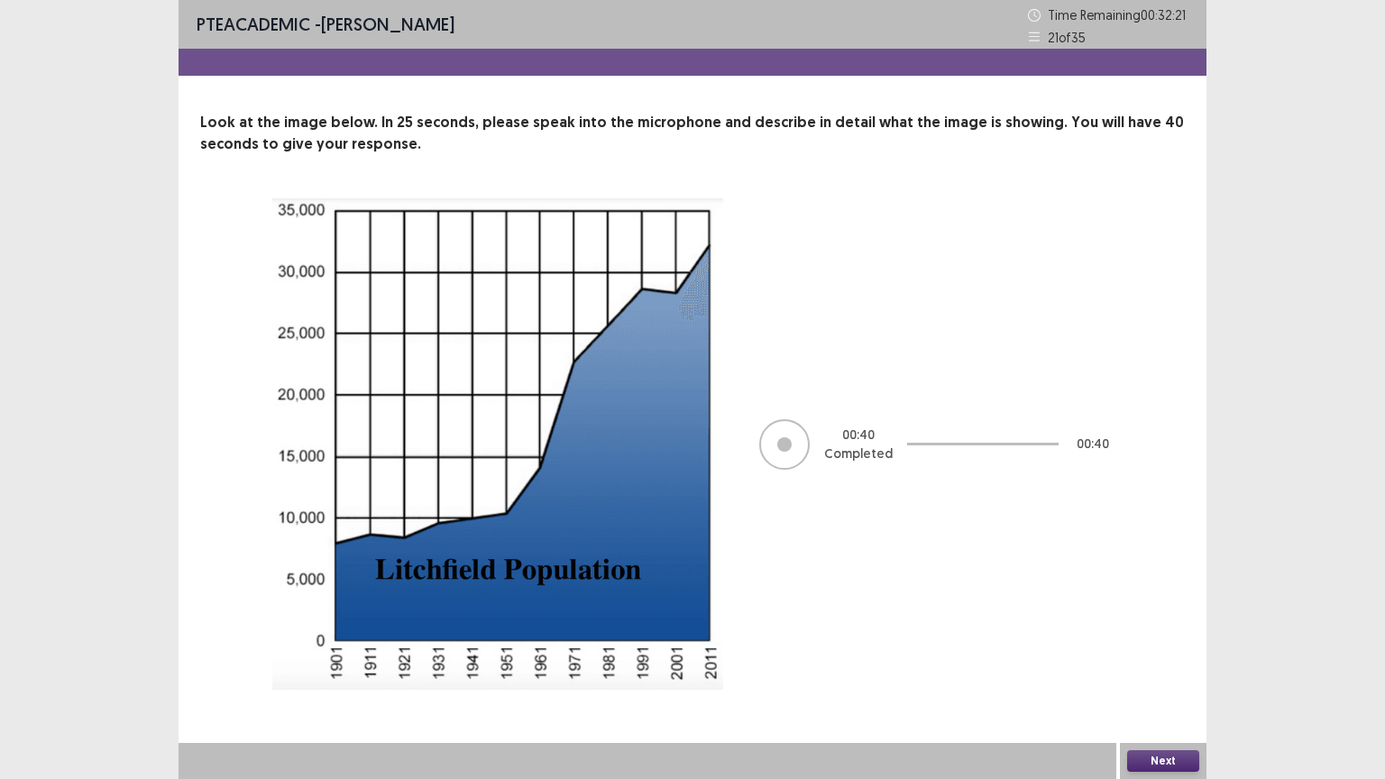
click at [1152, 665] on button "Next" at bounding box center [1163, 761] width 72 height 22
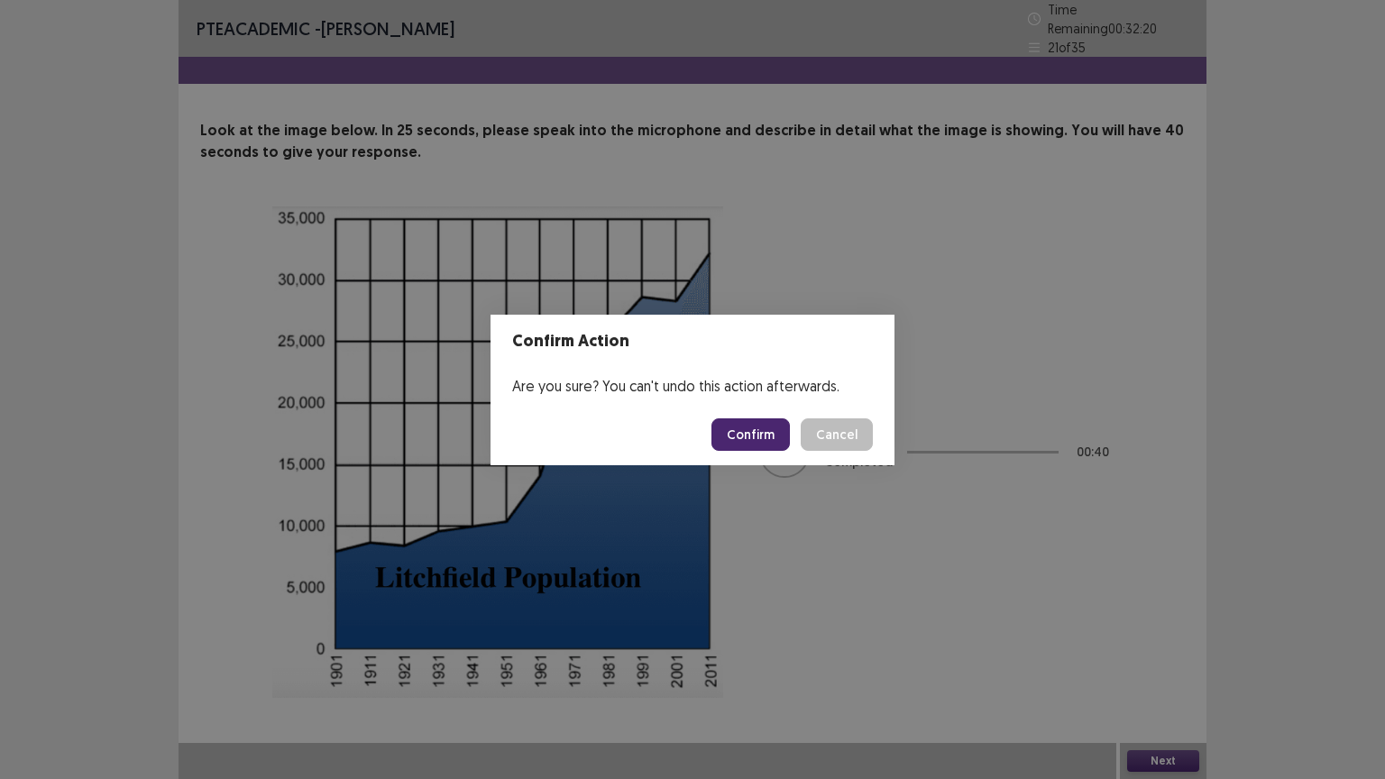
click at [781, 429] on button "Confirm" at bounding box center [750, 434] width 78 height 32
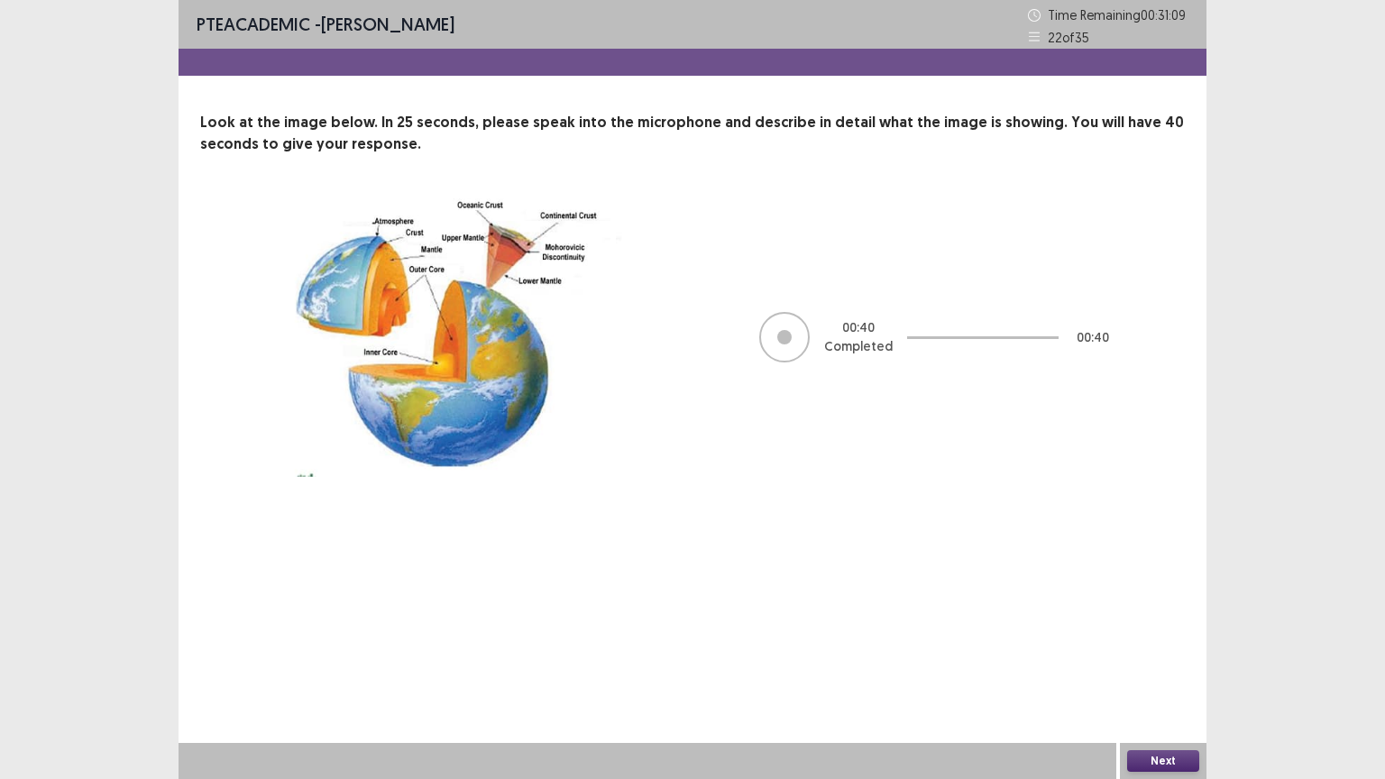
click at [1151, 665] on button "Next" at bounding box center [1163, 761] width 72 height 22
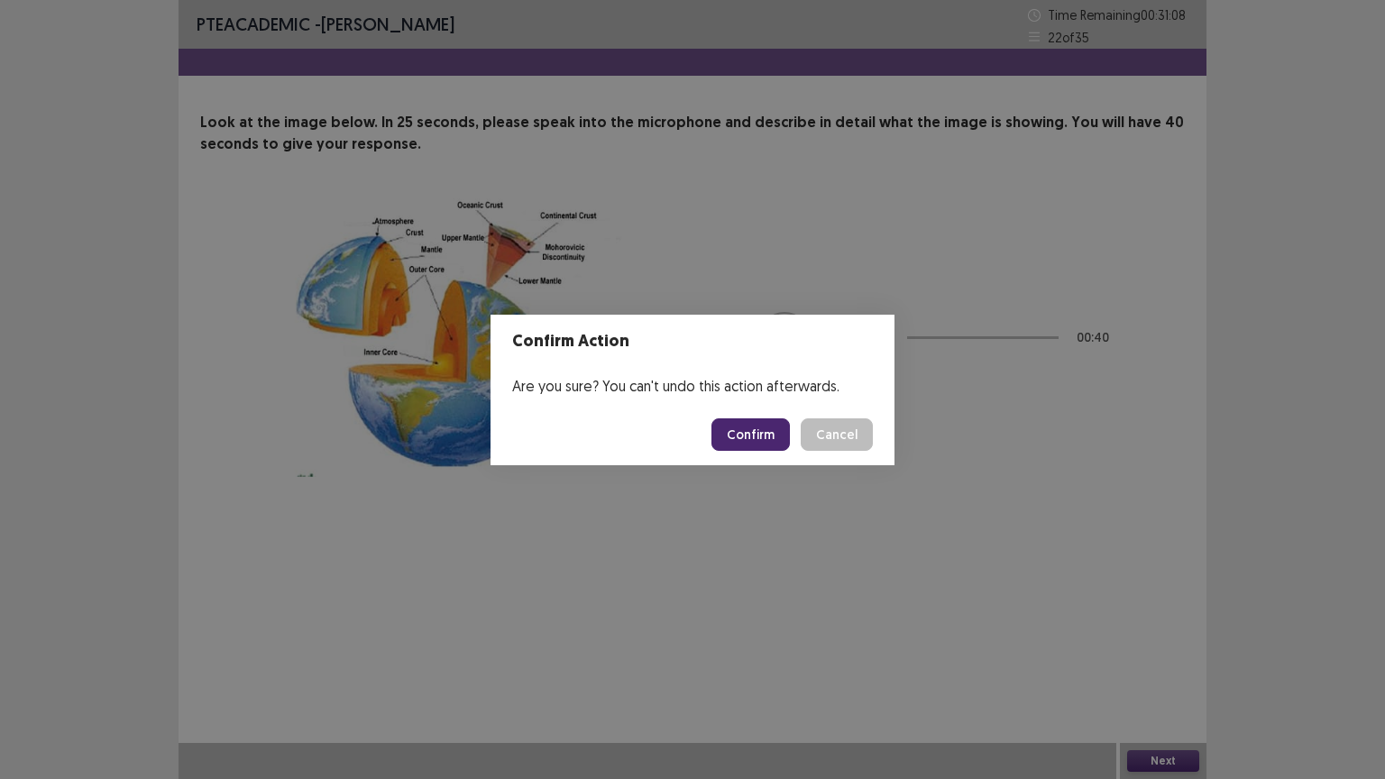
click at [761, 429] on button "Confirm" at bounding box center [750, 434] width 78 height 32
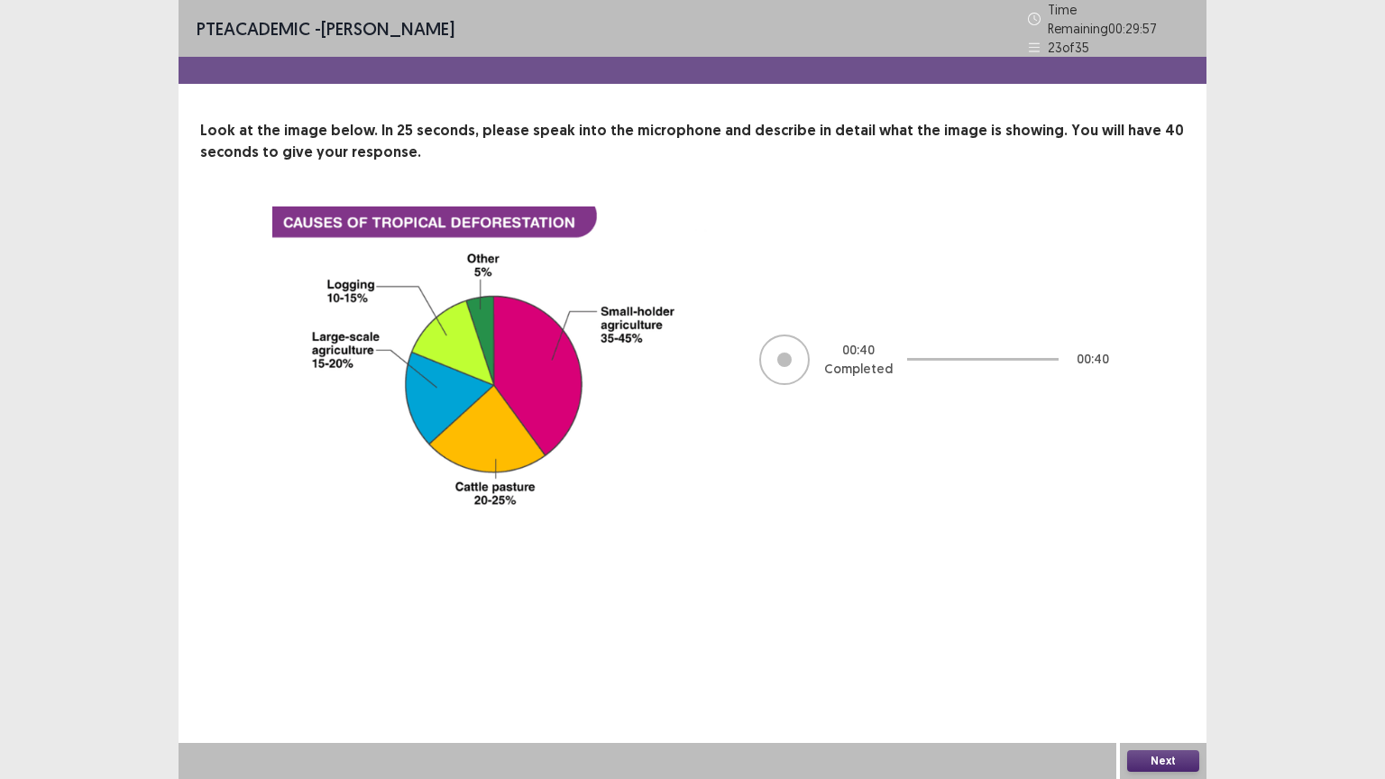
click at [1163, 665] on button "Next" at bounding box center [1163, 761] width 72 height 22
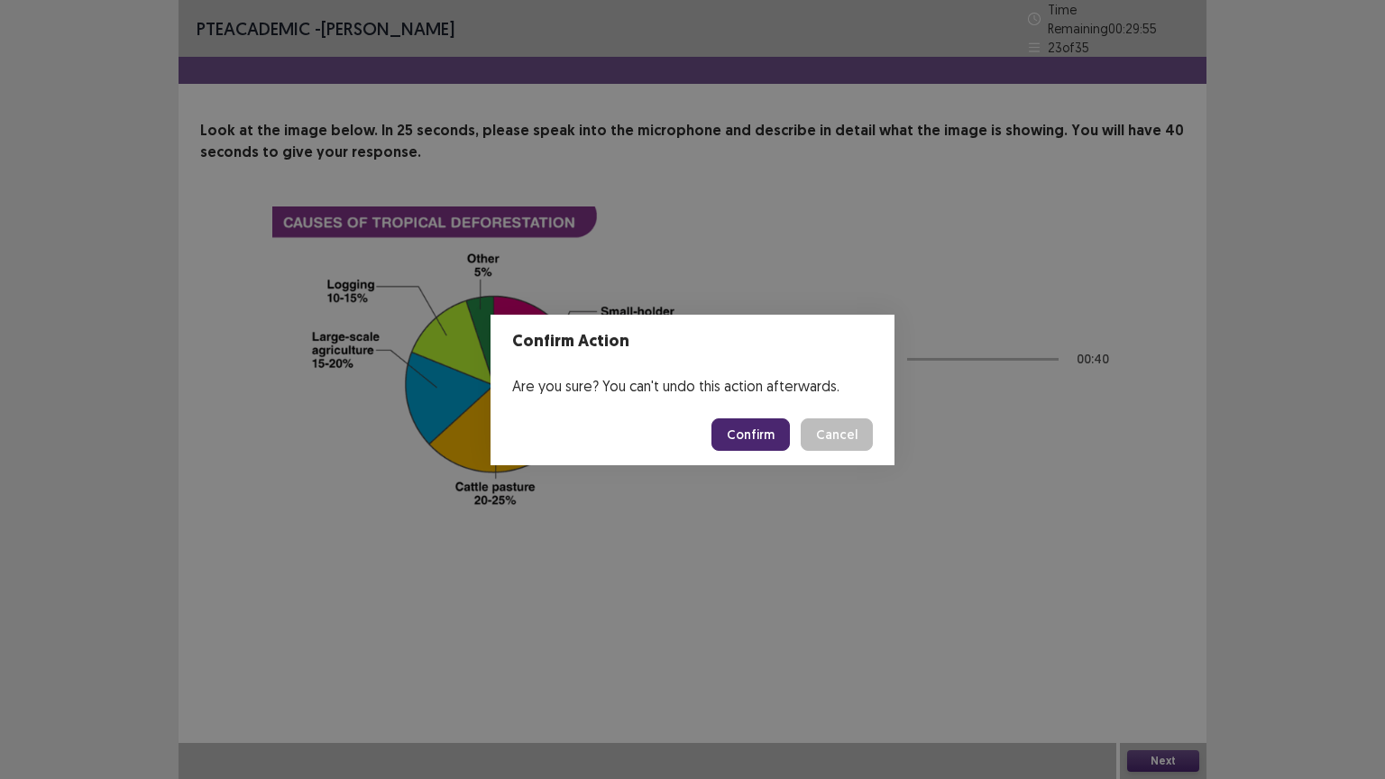
click at [753, 434] on button "Confirm" at bounding box center [750, 434] width 78 height 32
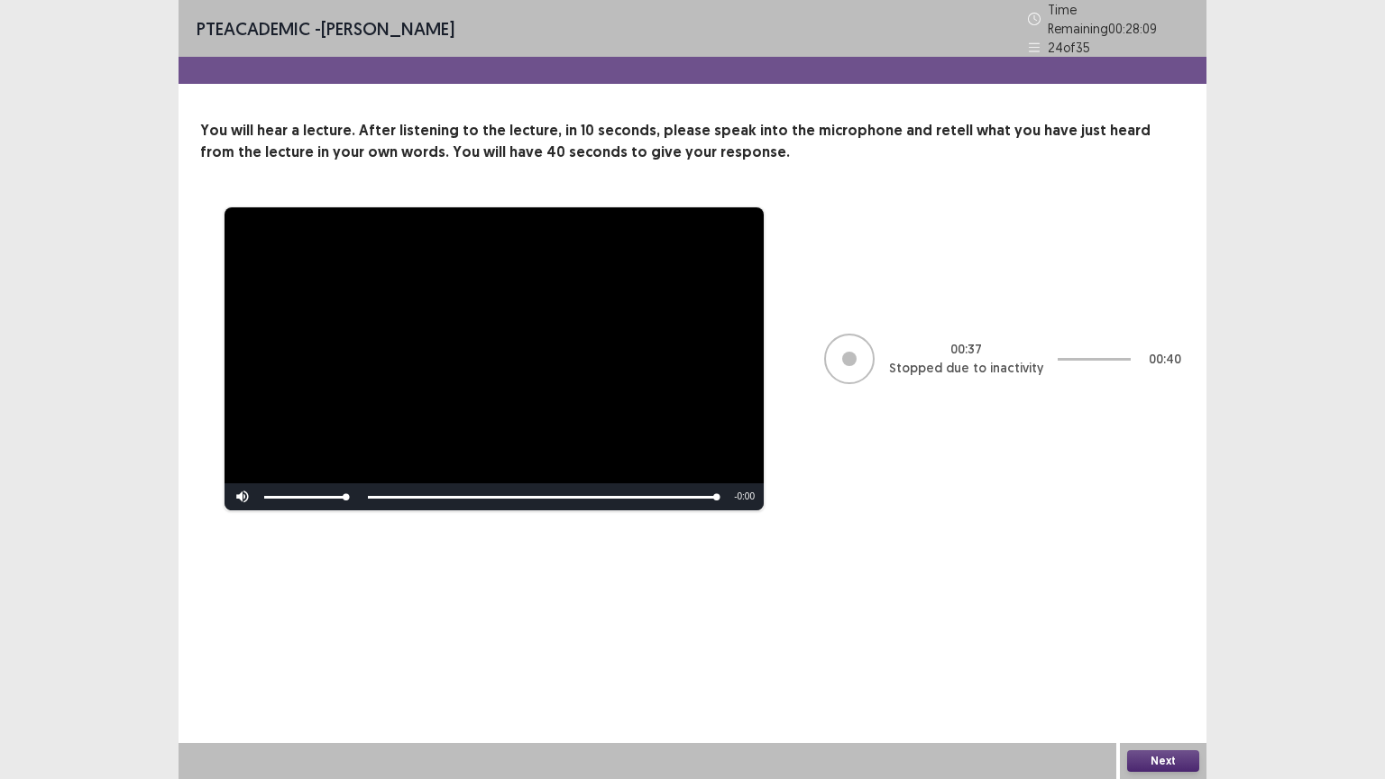
click at [1169, 665] on button "Next" at bounding box center [1163, 761] width 72 height 22
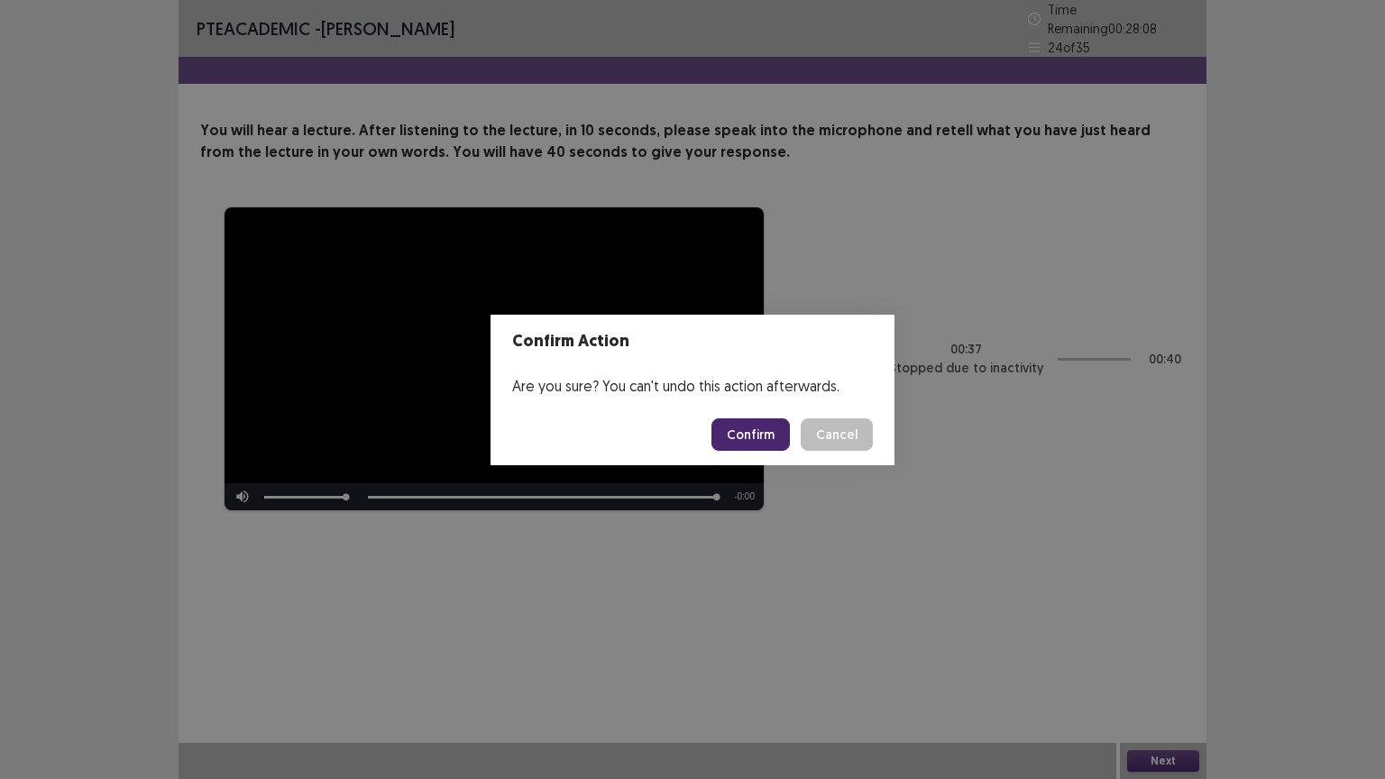
click at [743, 436] on button "Confirm" at bounding box center [750, 434] width 78 height 32
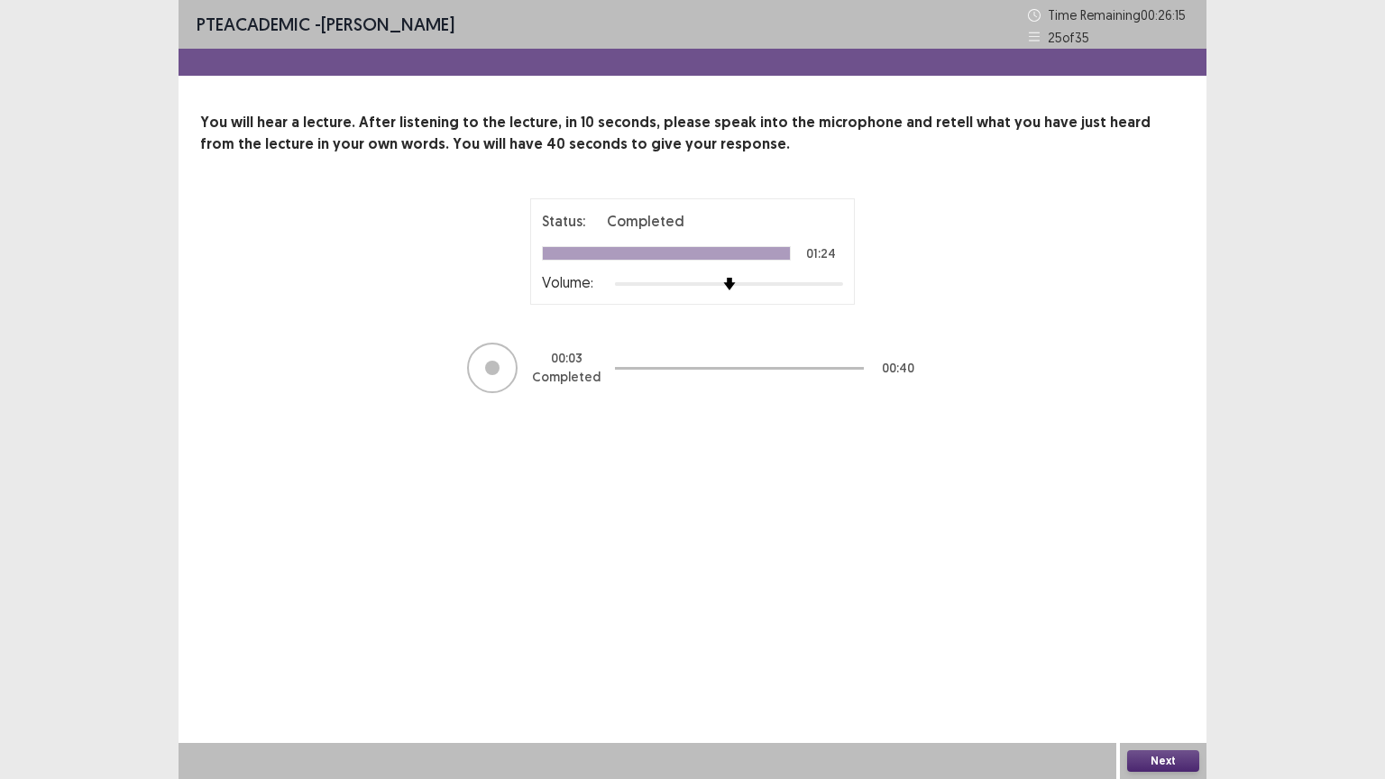
click at [1146, 665] on button "Next" at bounding box center [1163, 761] width 72 height 22
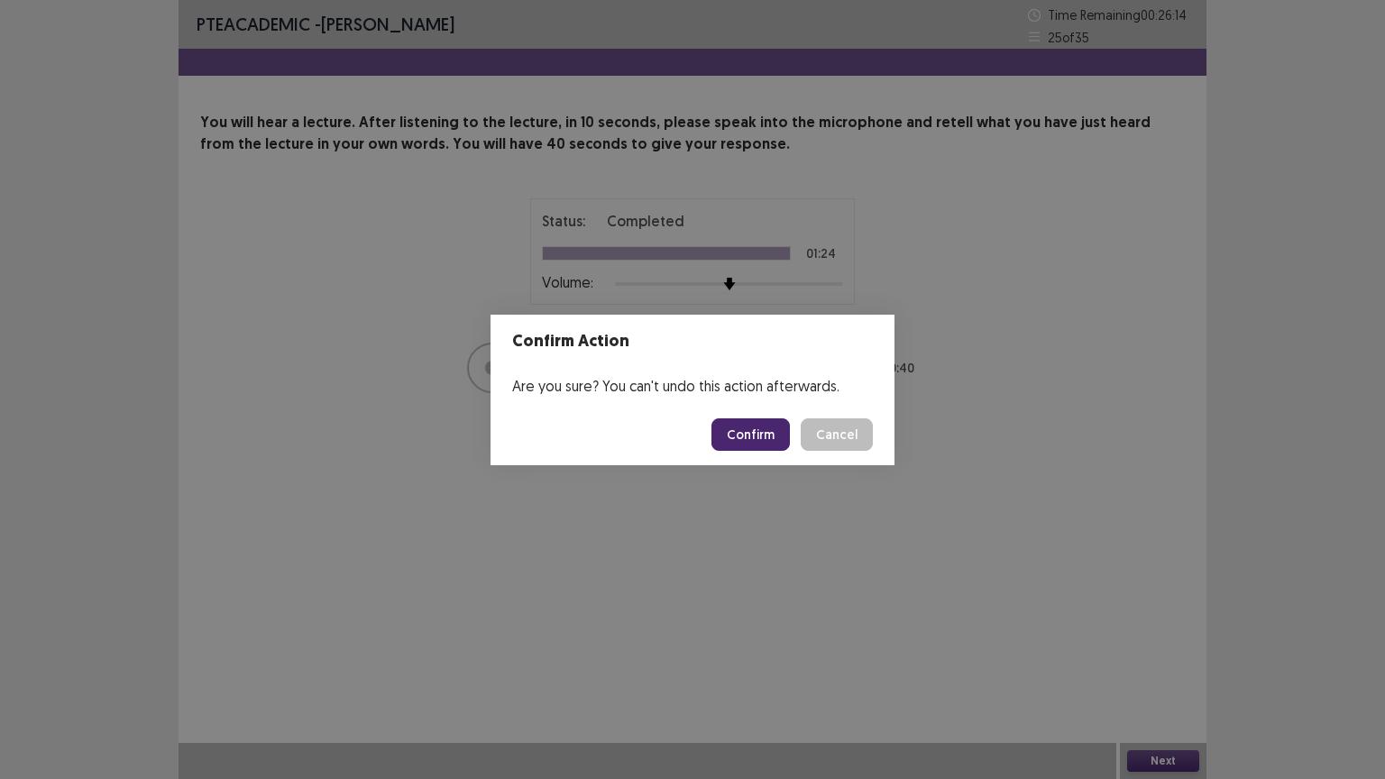
click at [767, 446] on button "Confirm" at bounding box center [750, 434] width 78 height 32
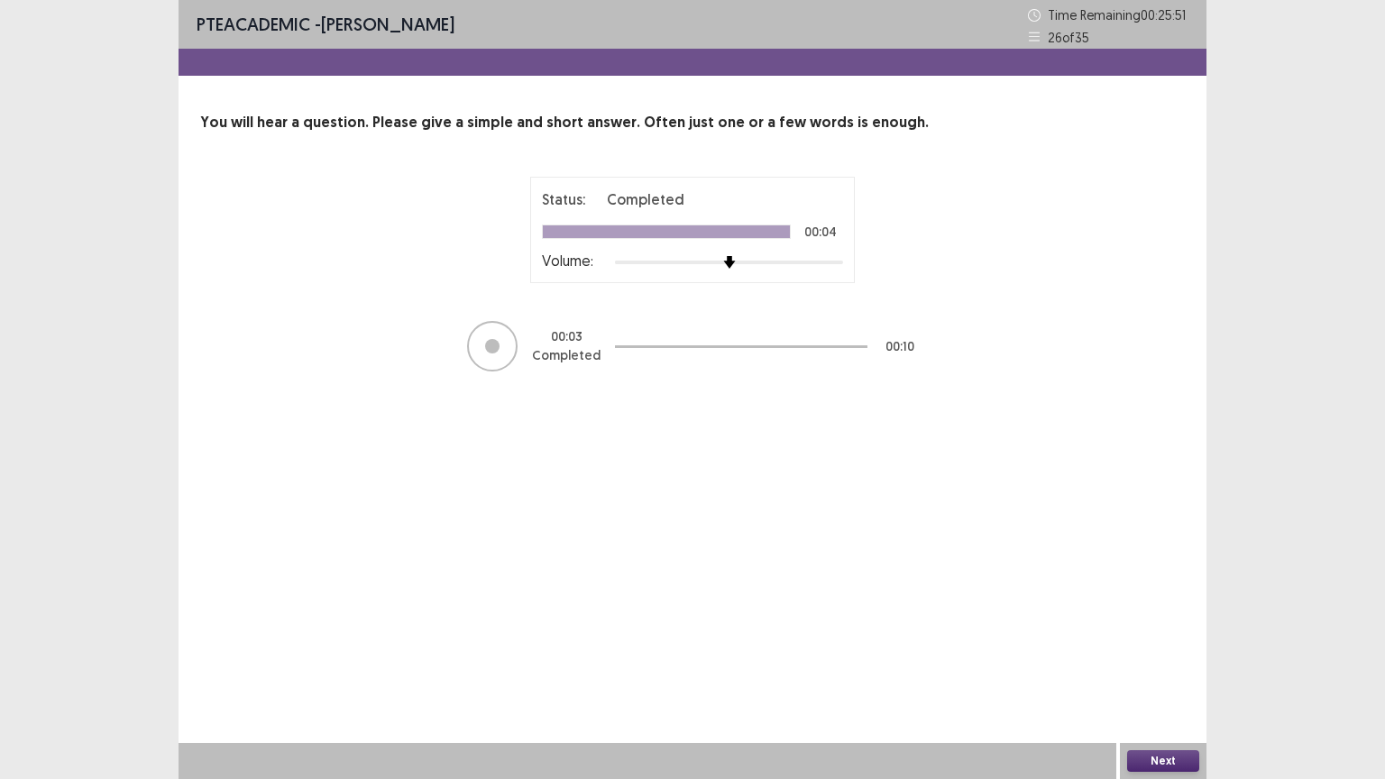
click at [1161, 665] on button "Next" at bounding box center [1163, 761] width 72 height 22
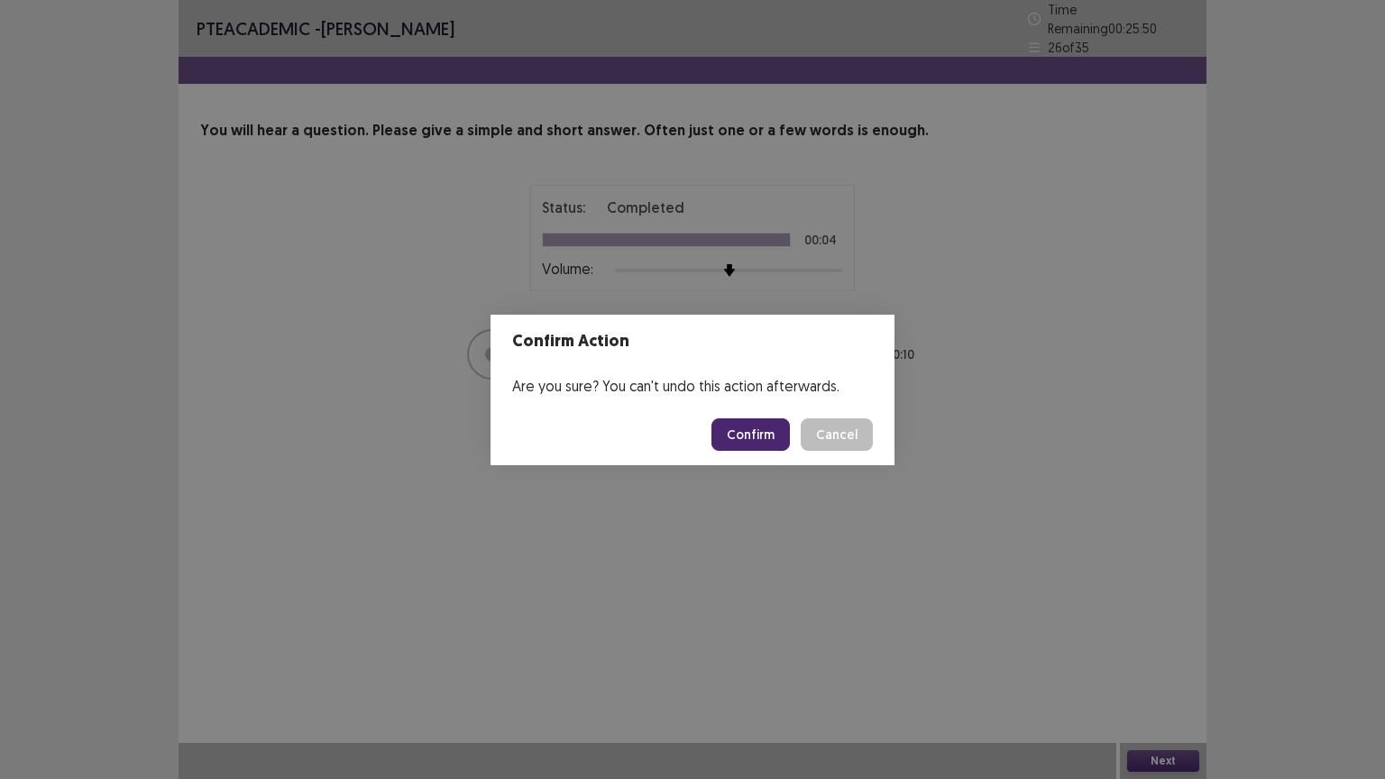
click at [746, 434] on button "Confirm" at bounding box center [750, 434] width 78 height 32
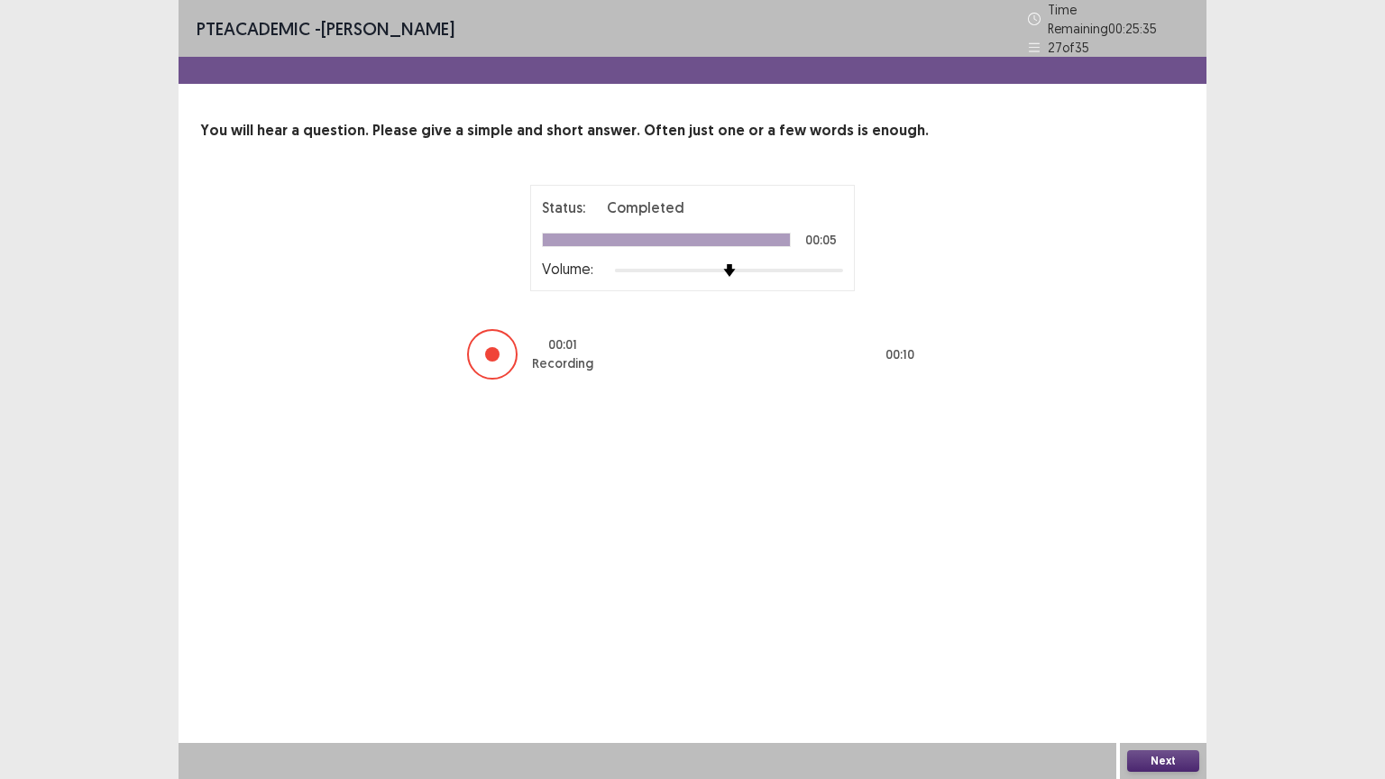
click at [1155, 665] on button "Next" at bounding box center [1163, 761] width 72 height 22
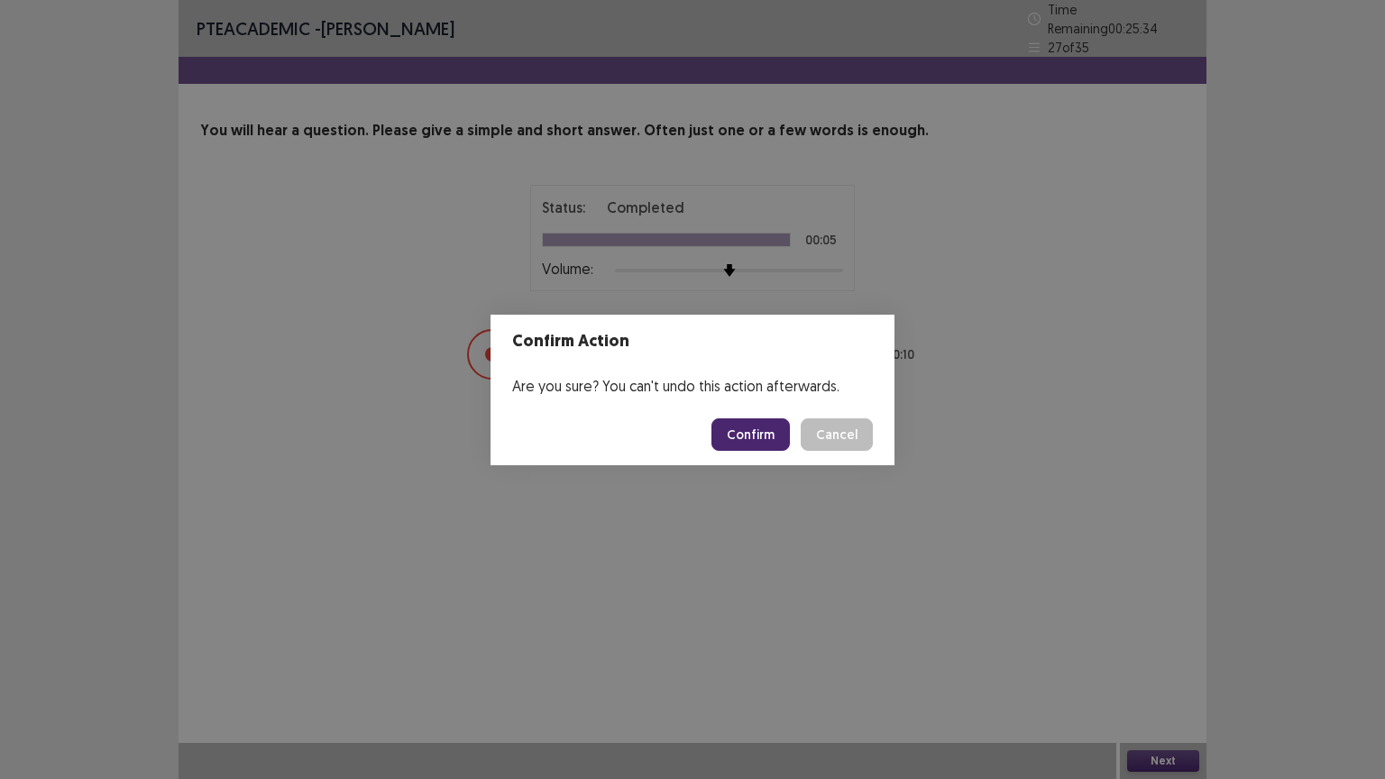
click at [752, 441] on button "Confirm" at bounding box center [750, 434] width 78 height 32
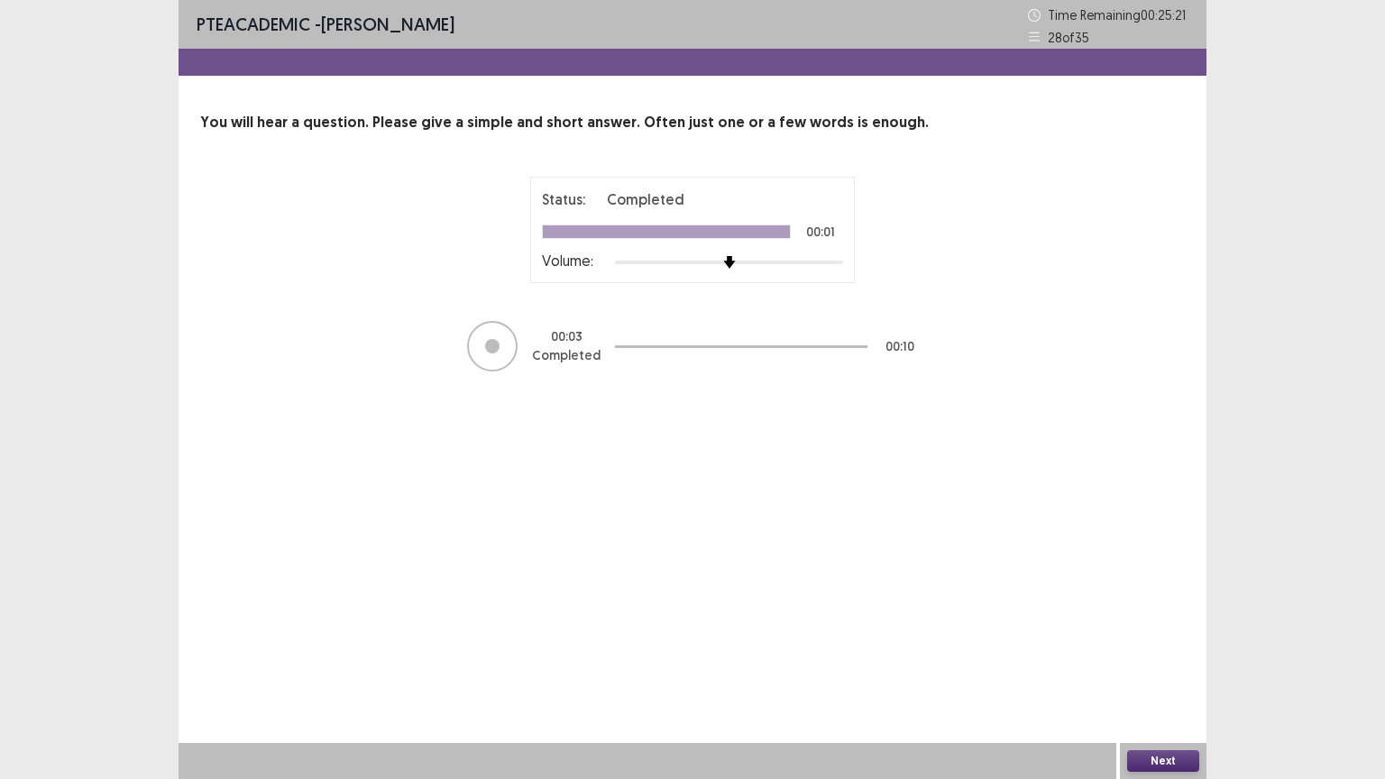
click at [1158, 665] on button "Next" at bounding box center [1163, 761] width 72 height 22
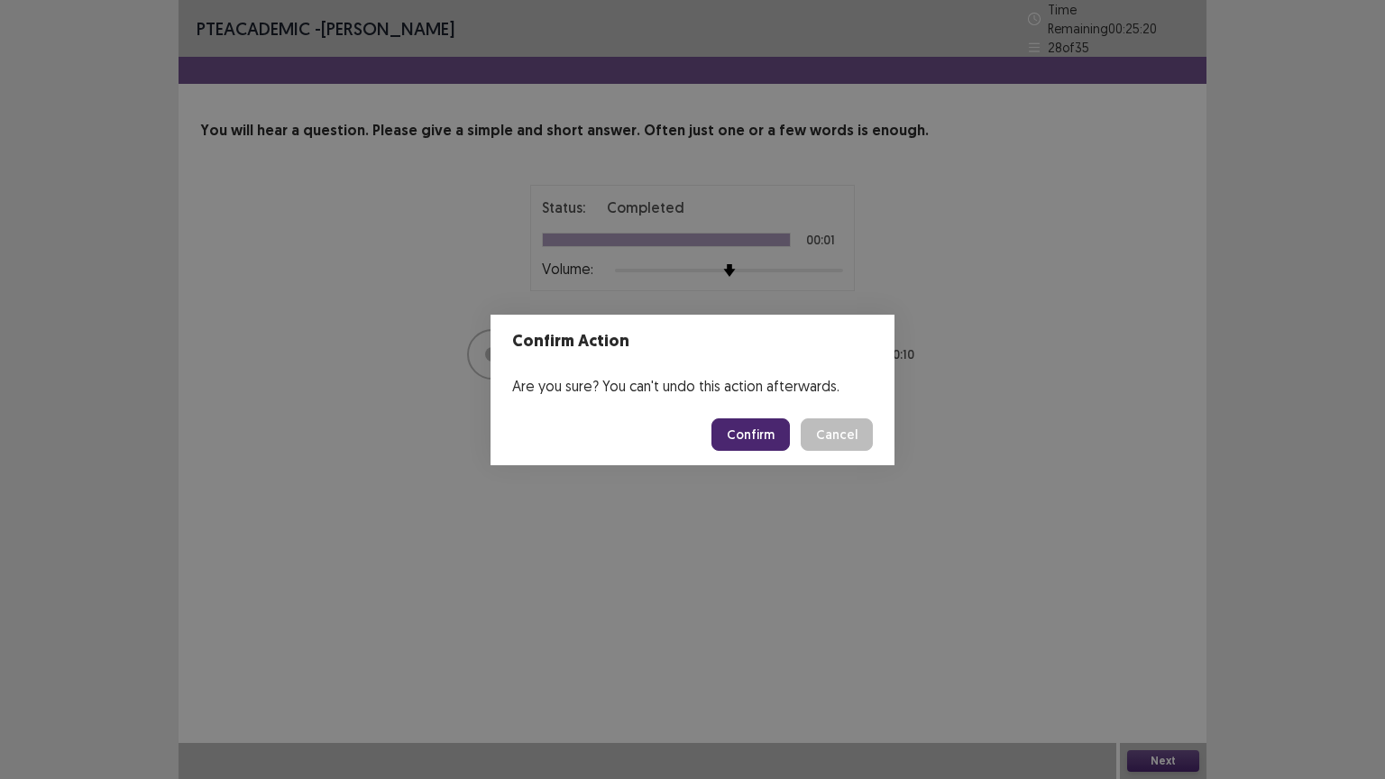
click at [749, 434] on button "Confirm" at bounding box center [750, 434] width 78 height 32
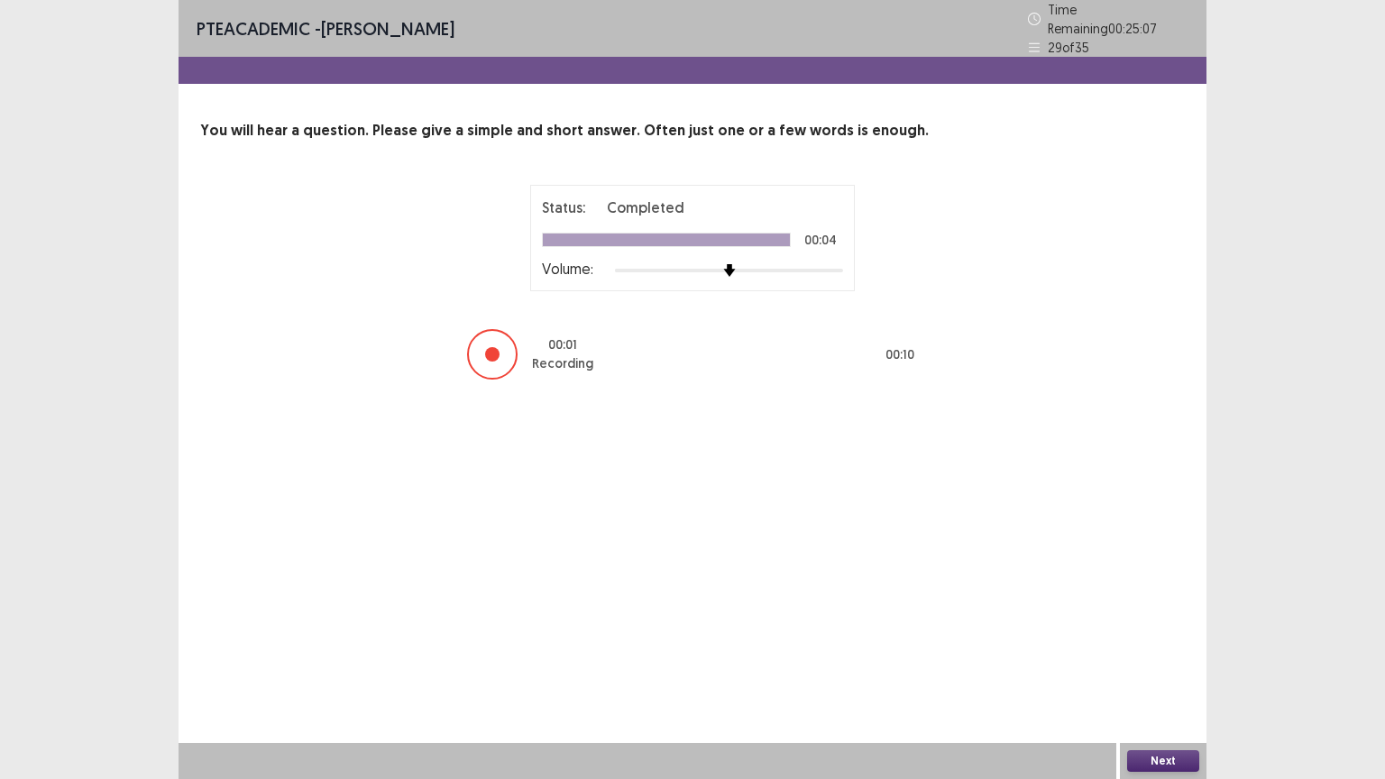
click at [1155, 665] on button "Next" at bounding box center [1163, 761] width 72 height 22
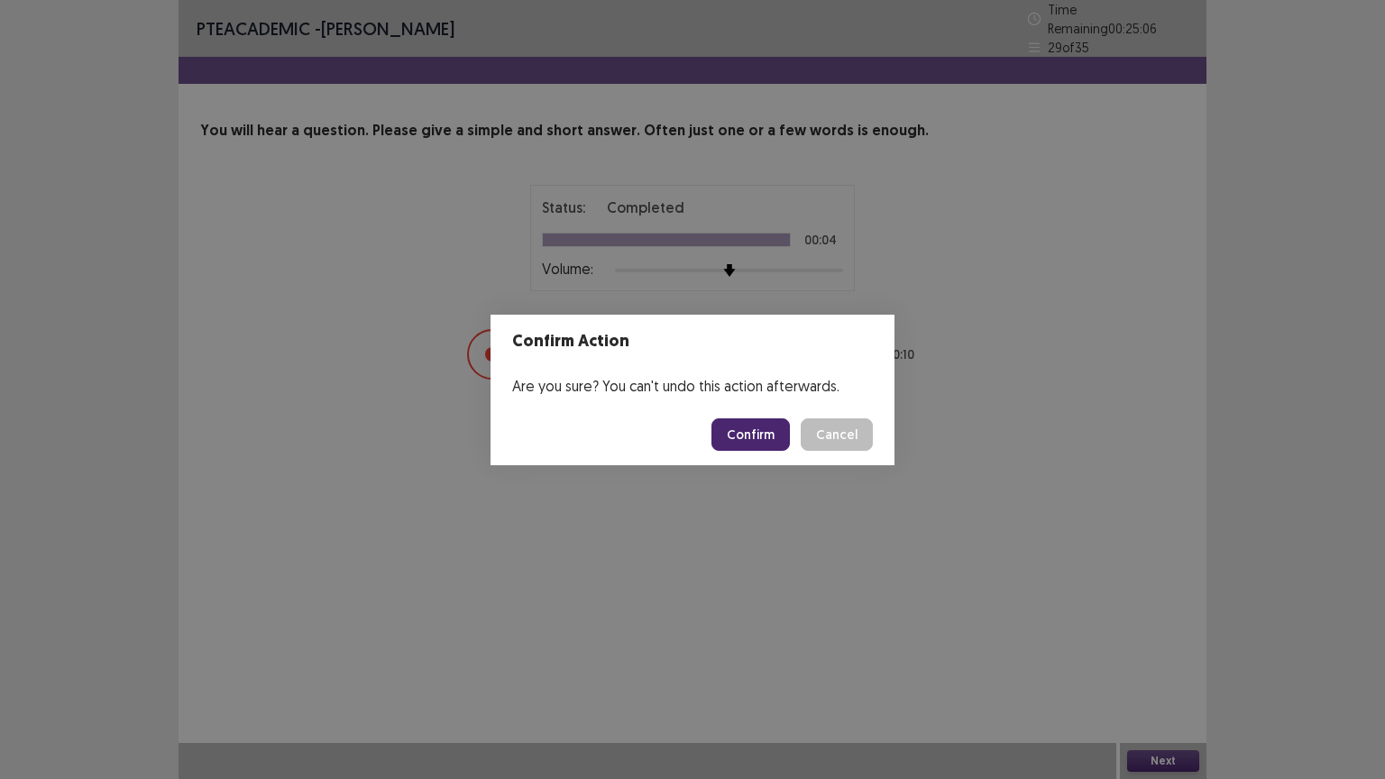
click at [751, 434] on button "Confirm" at bounding box center [750, 434] width 78 height 32
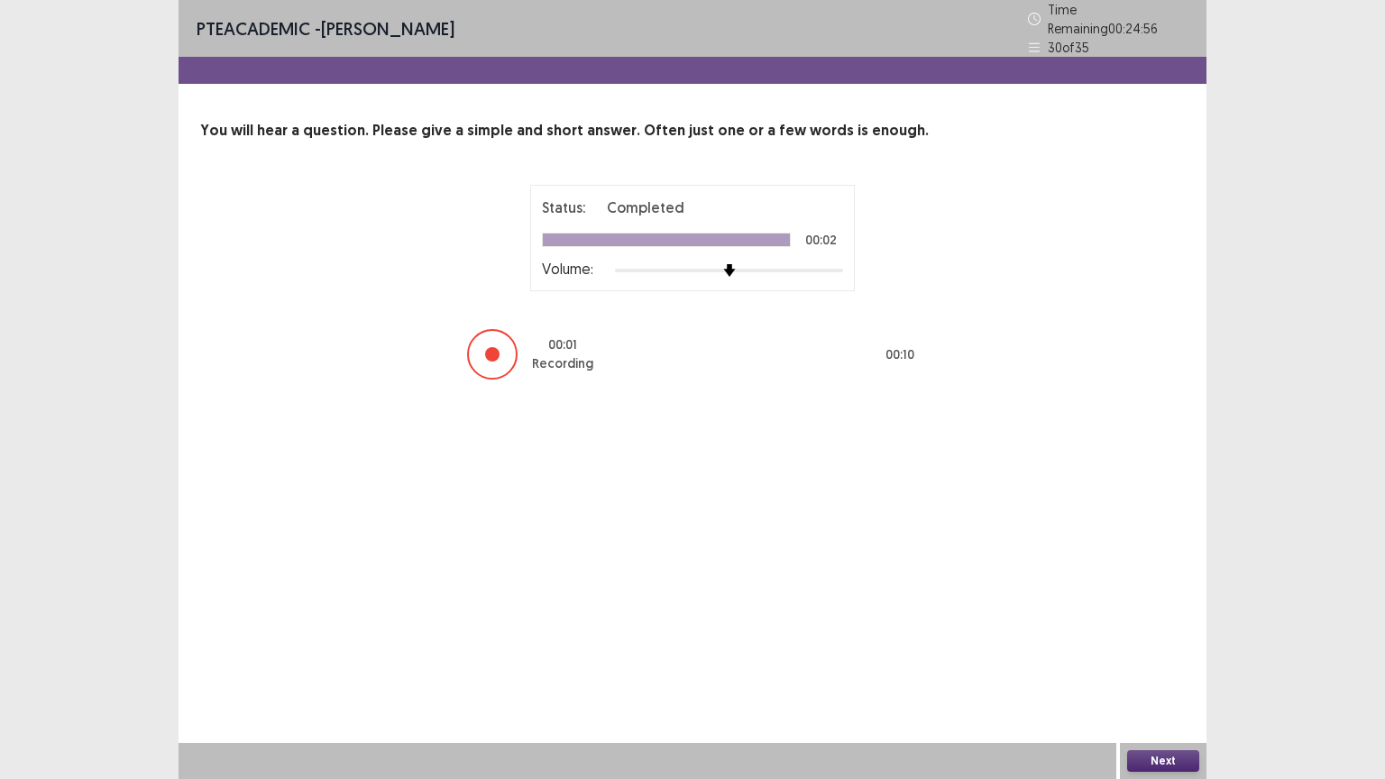
click at [1161, 665] on button "Next" at bounding box center [1163, 761] width 72 height 22
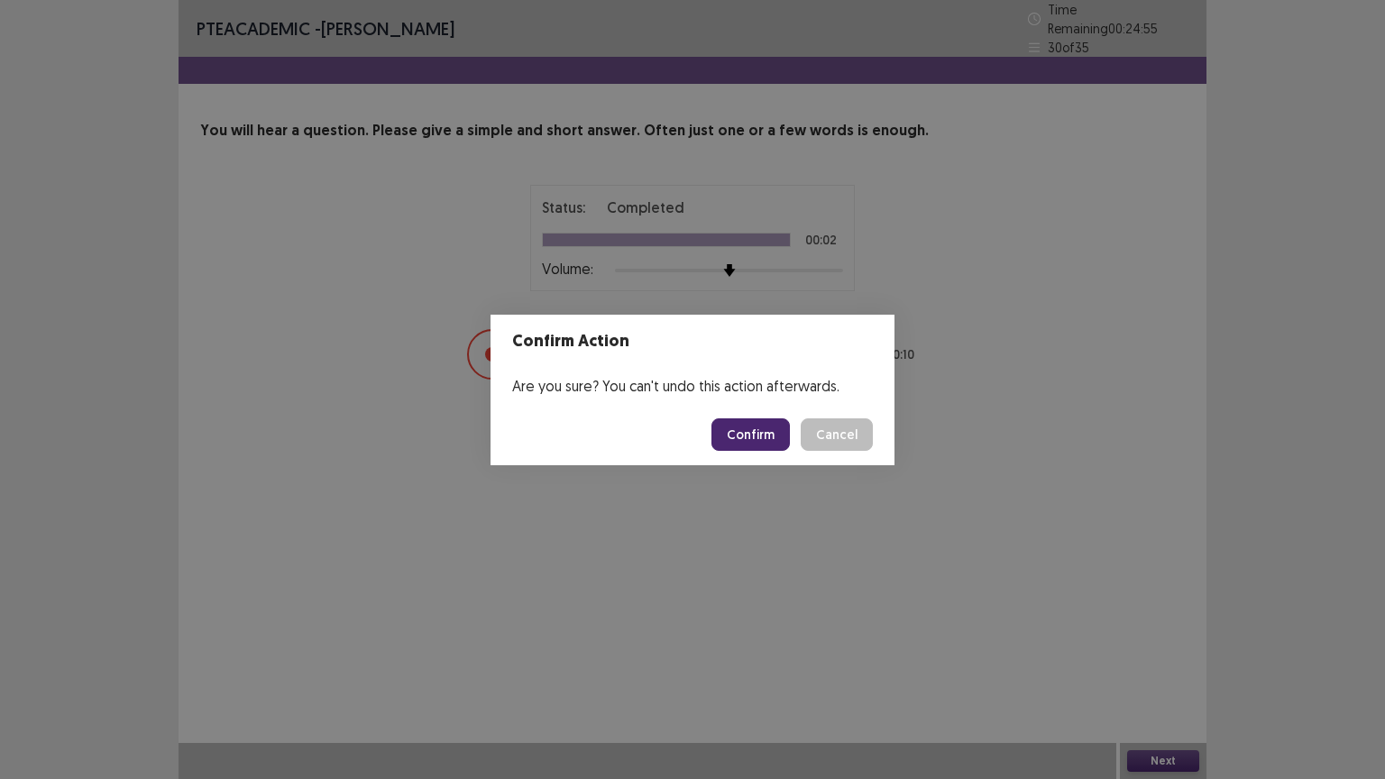
click at [754, 429] on button "Confirm" at bounding box center [750, 434] width 78 height 32
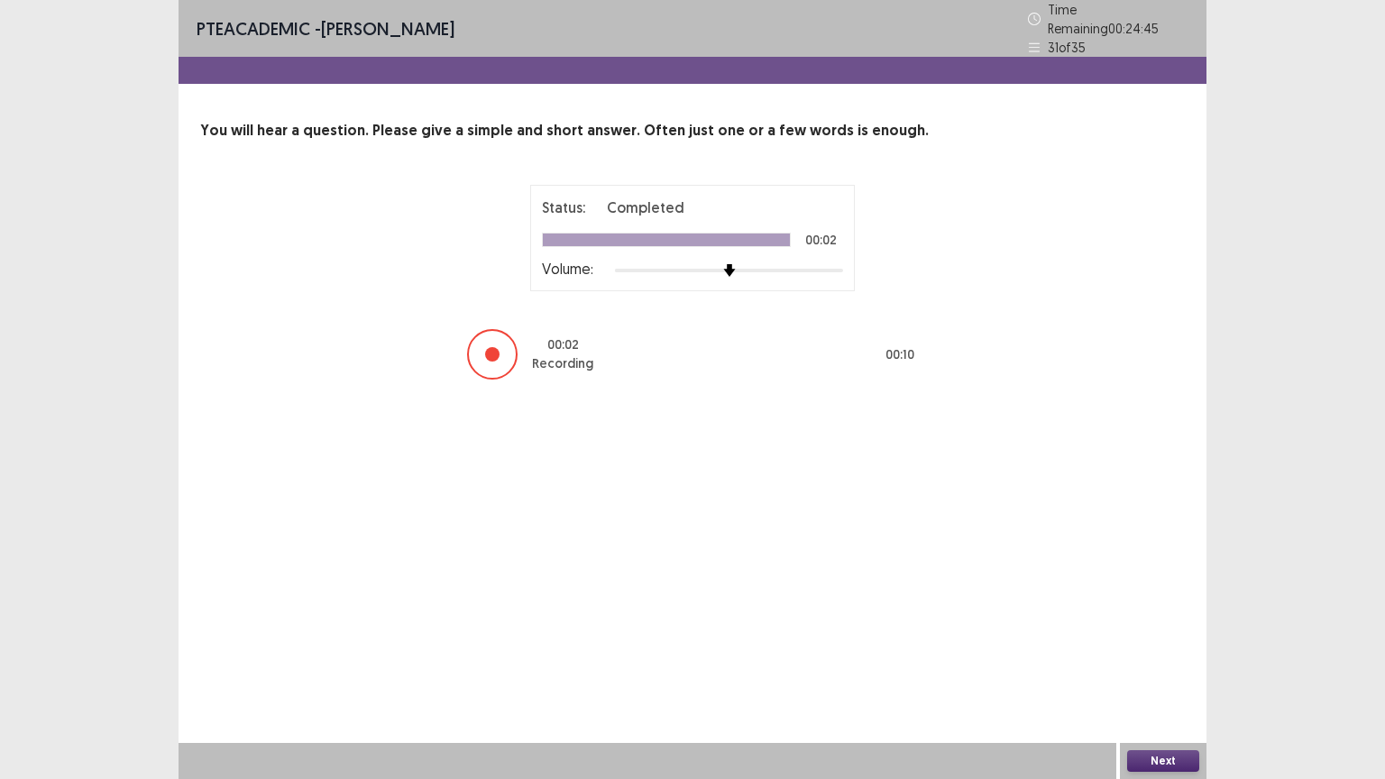
click at [1169, 665] on button "Next" at bounding box center [1163, 761] width 72 height 22
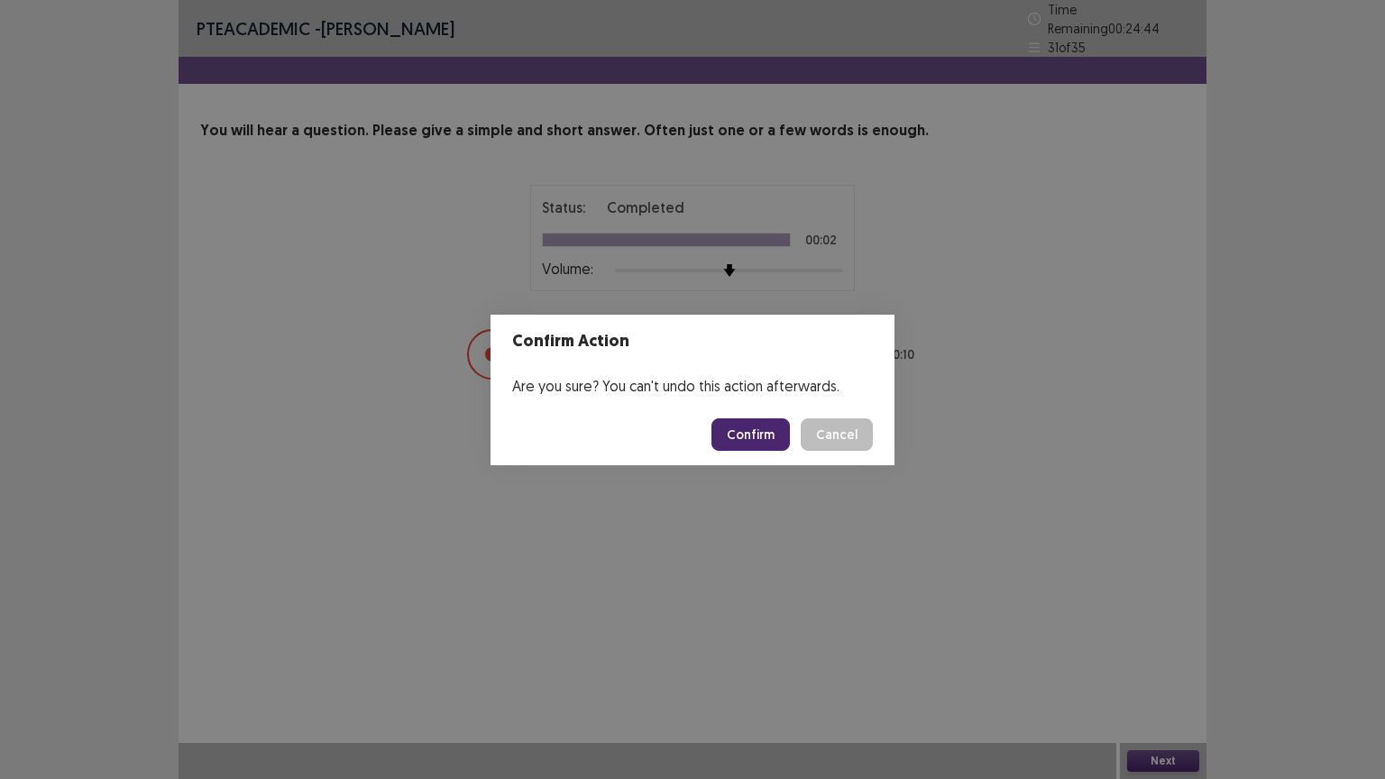
click at [768, 433] on button "Confirm" at bounding box center [750, 434] width 78 height 32
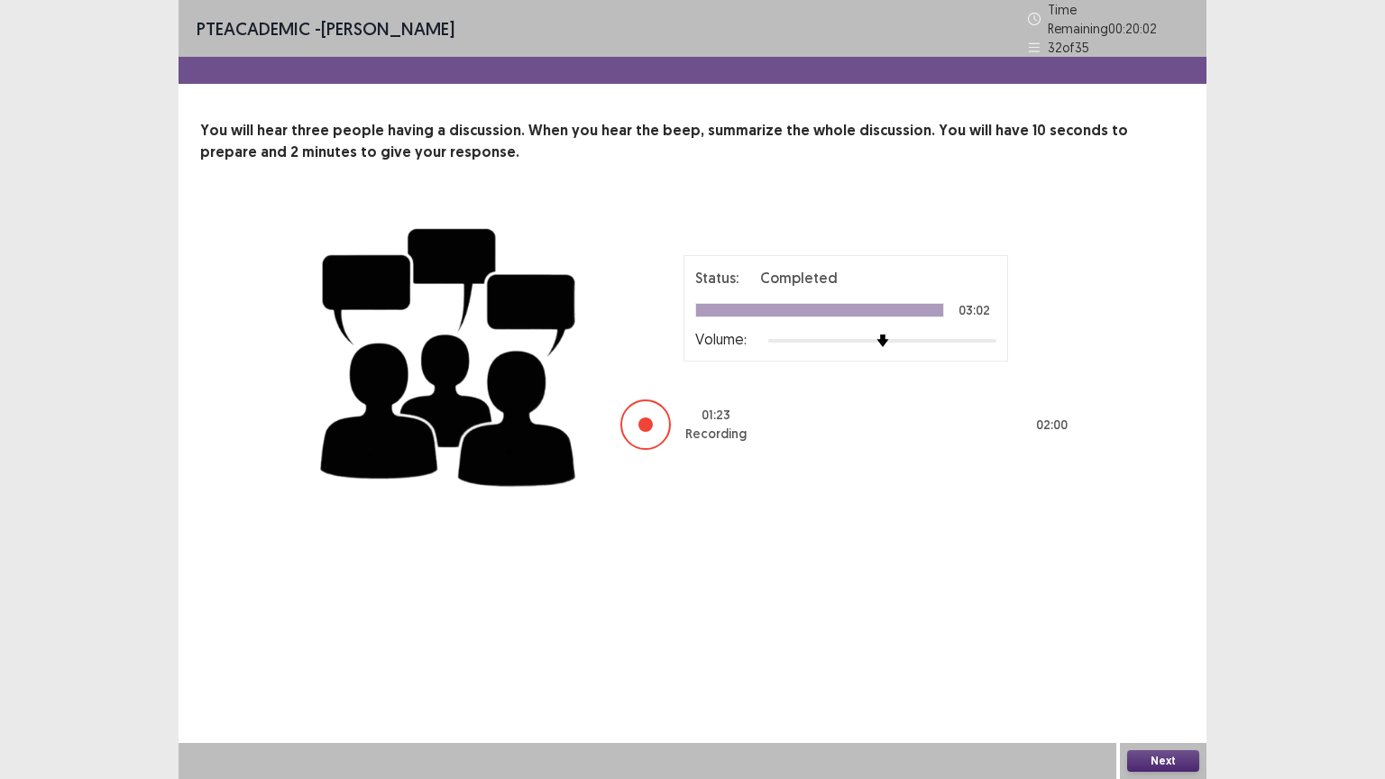
click at [1161, 665] on button "Next" at bounding box center [1163, 761] width 72 height 22
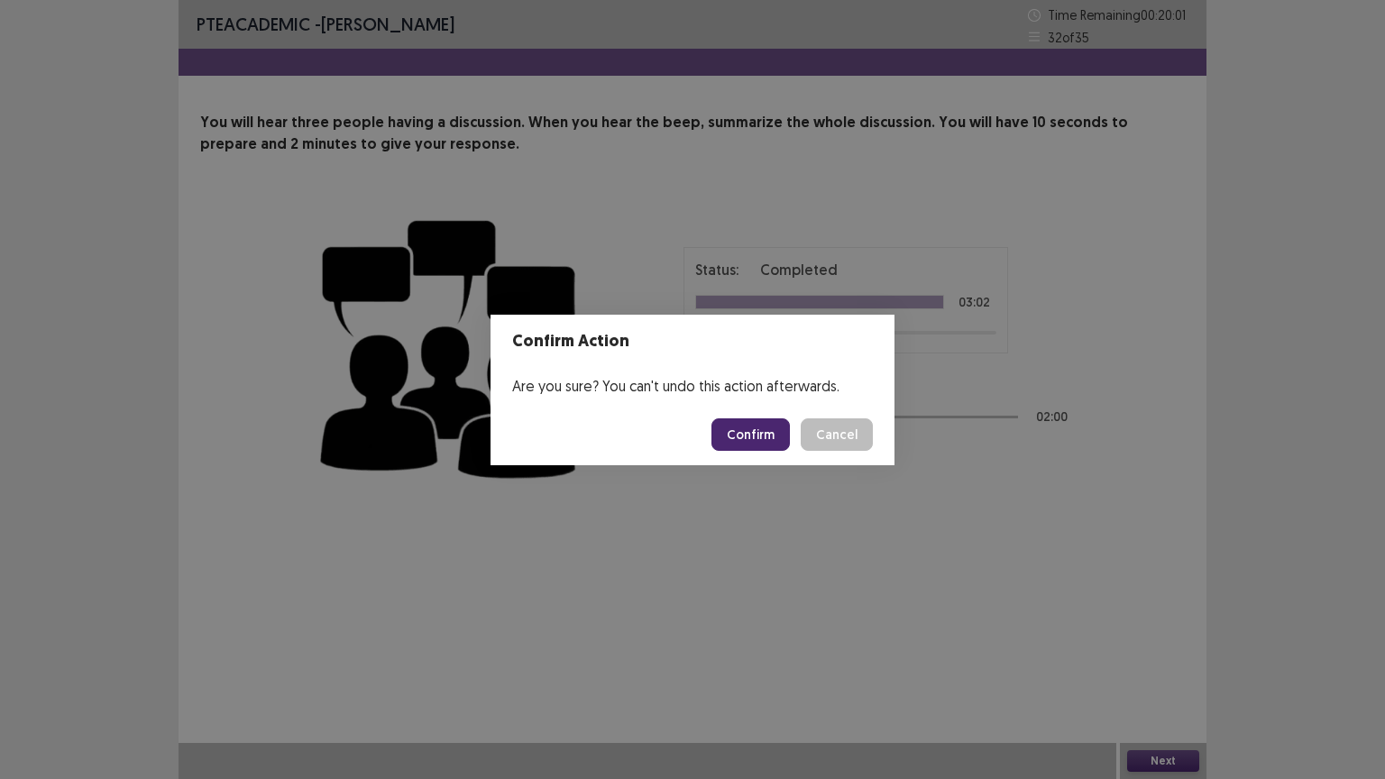
click at [749, 436] on button "Confirm" at bounding box center [750, 434] width 78 height 32
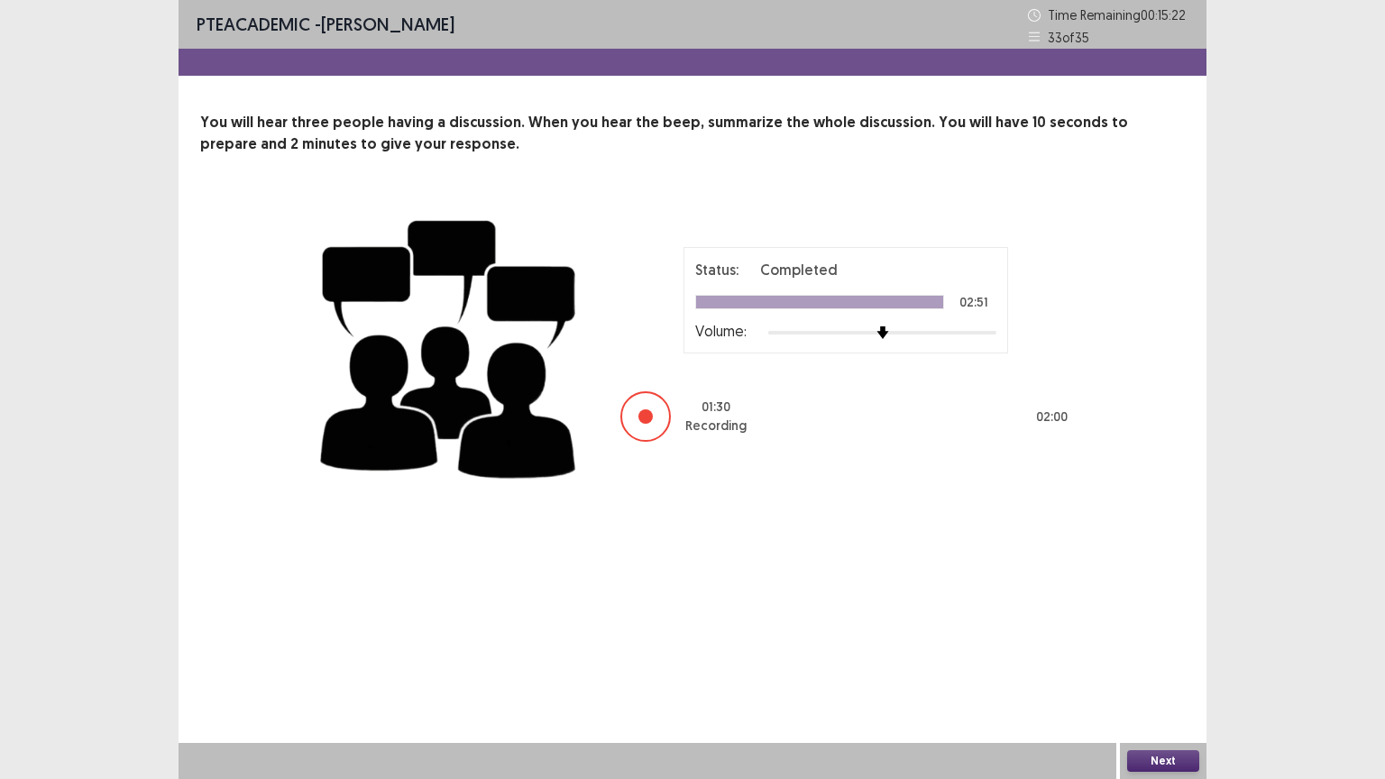
click at [1151, 665] on button "Next" at bounding box center [1163, 761] width 72 height 22
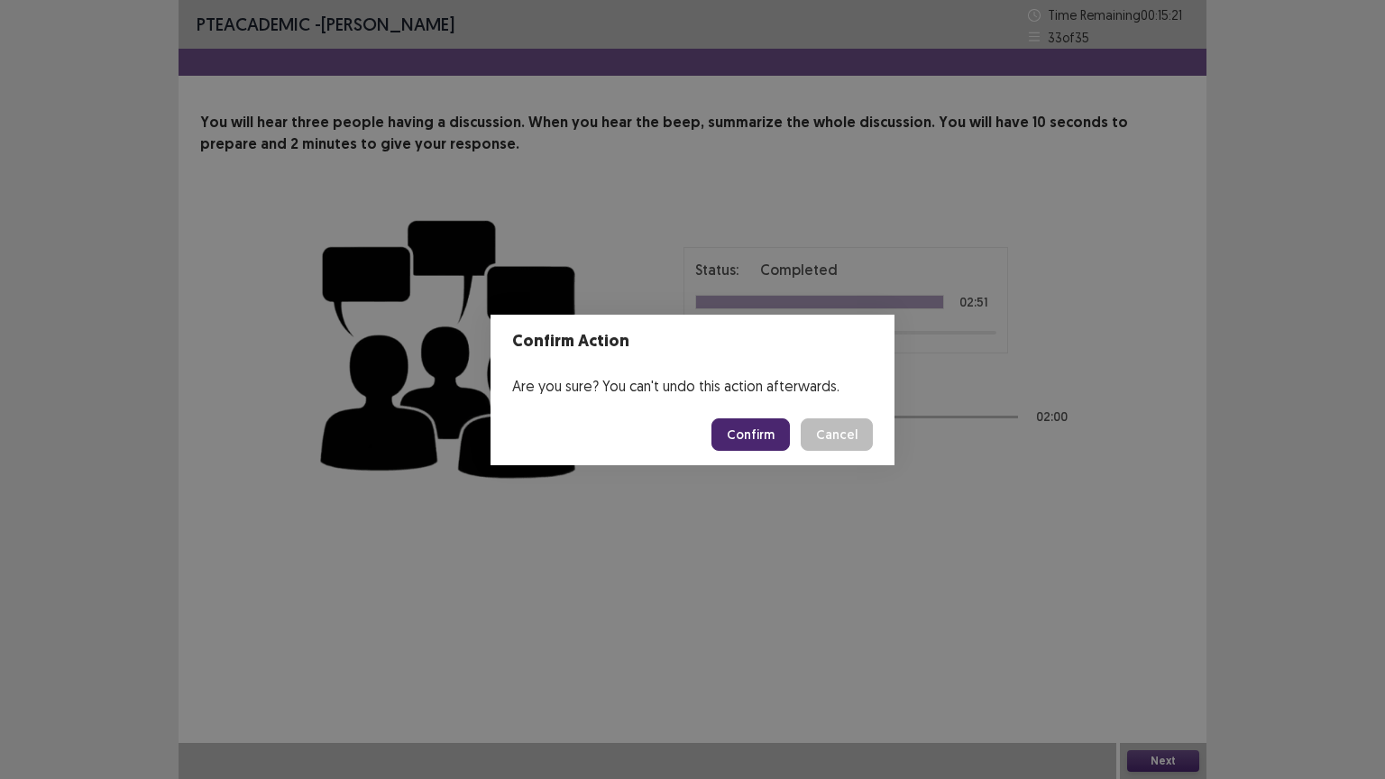
click at [750, 433] on button "Confirm" at bounding box center [750, 434] width 78 height 32
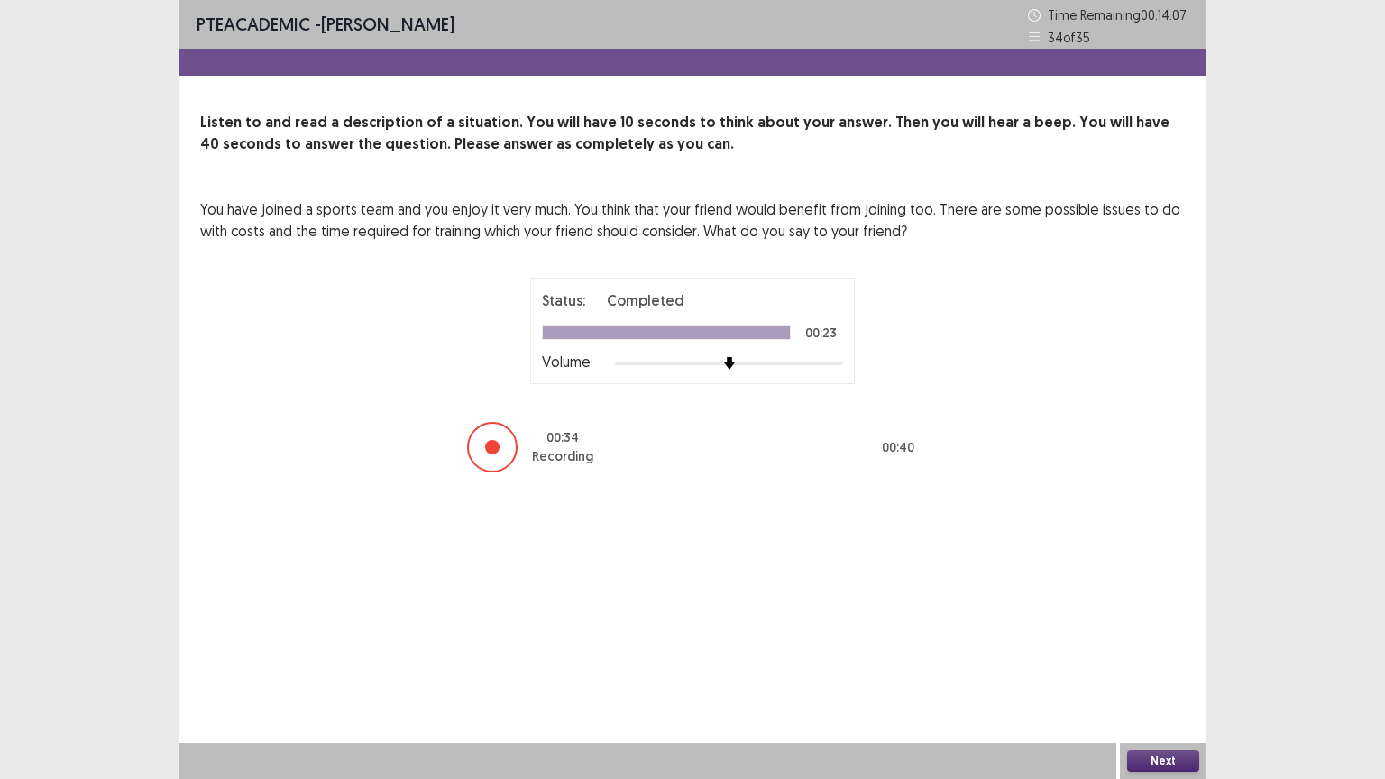
click at [1159, 665] on button "Next" at bounding box center [1163, 761] width 72 height 22
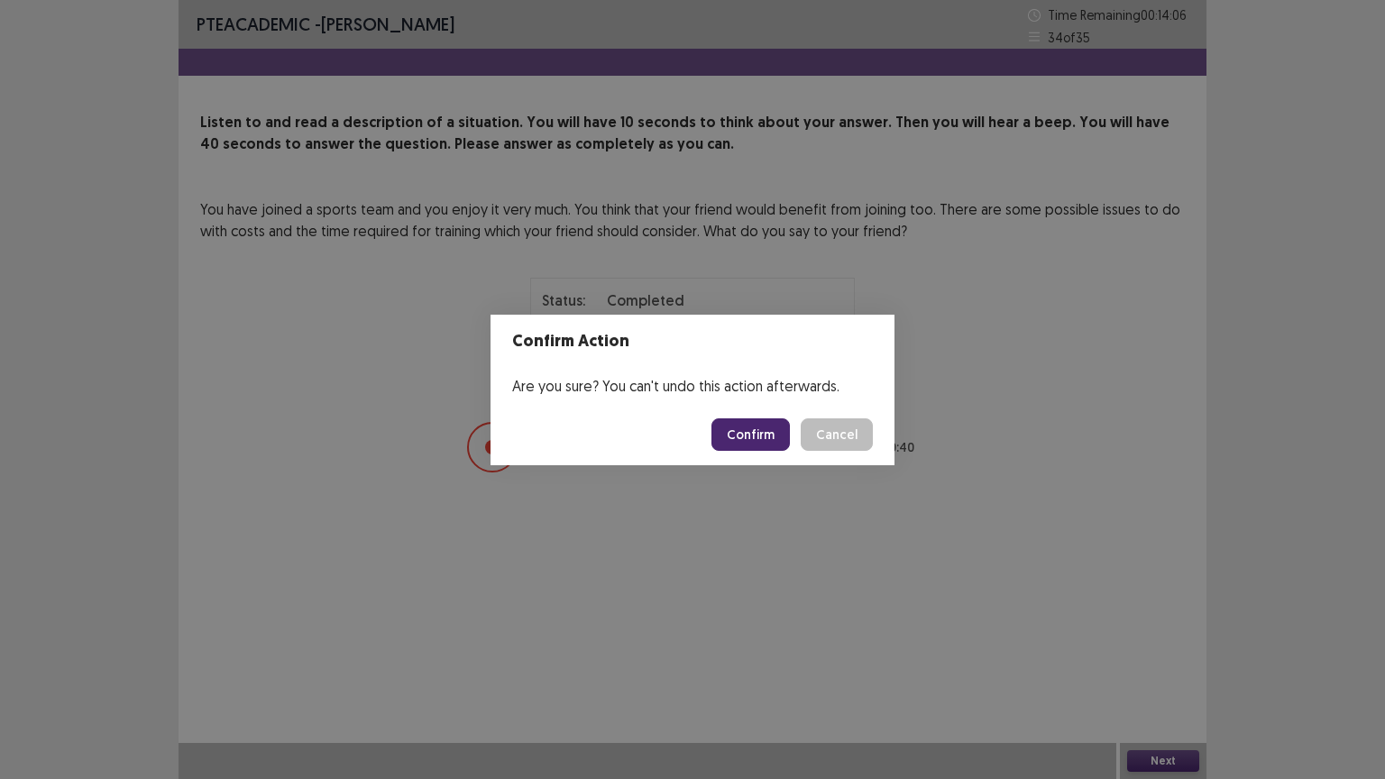
click at [753, 433] on button "Confirm" at bounding box center [750, 434] width 78 height 32
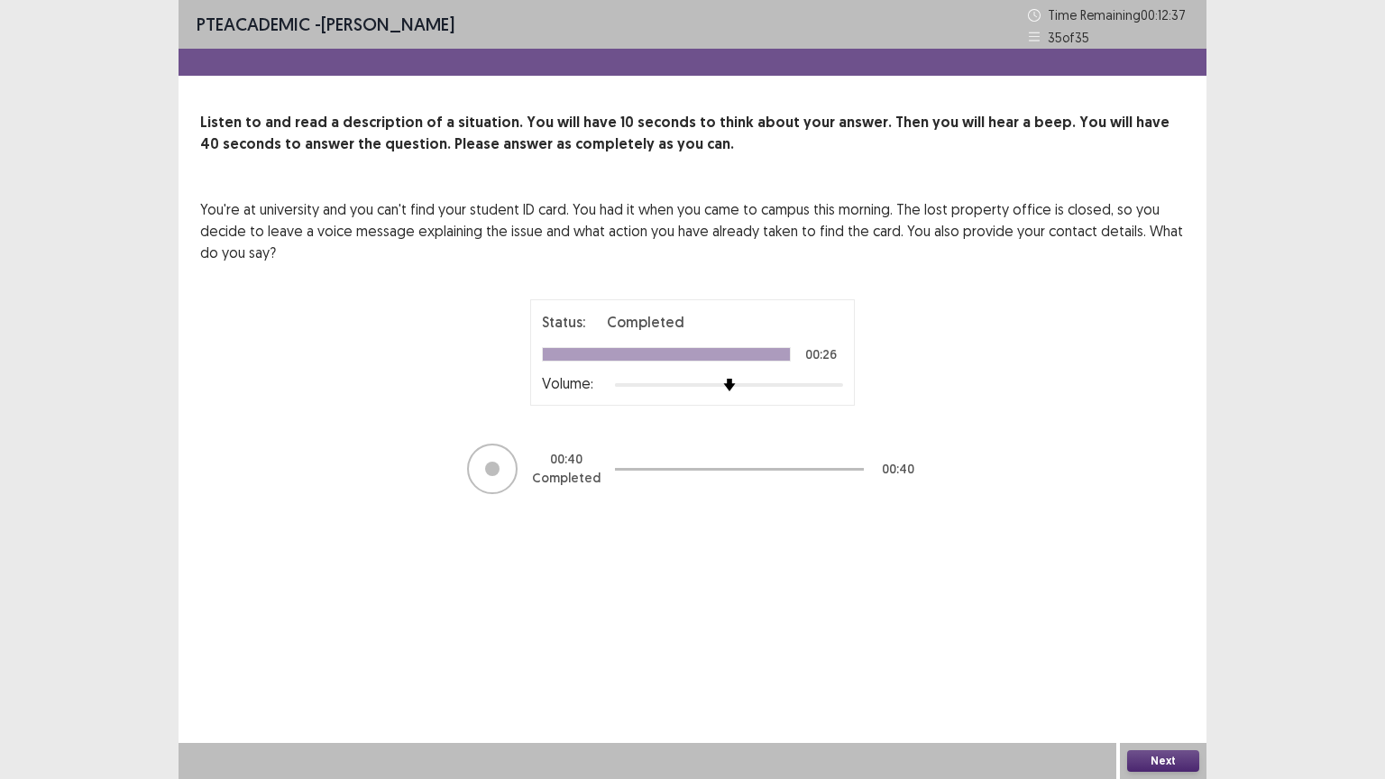
click at [1143, 665] on button "Next" at bounding box center [1163, 761] width 72 height 22
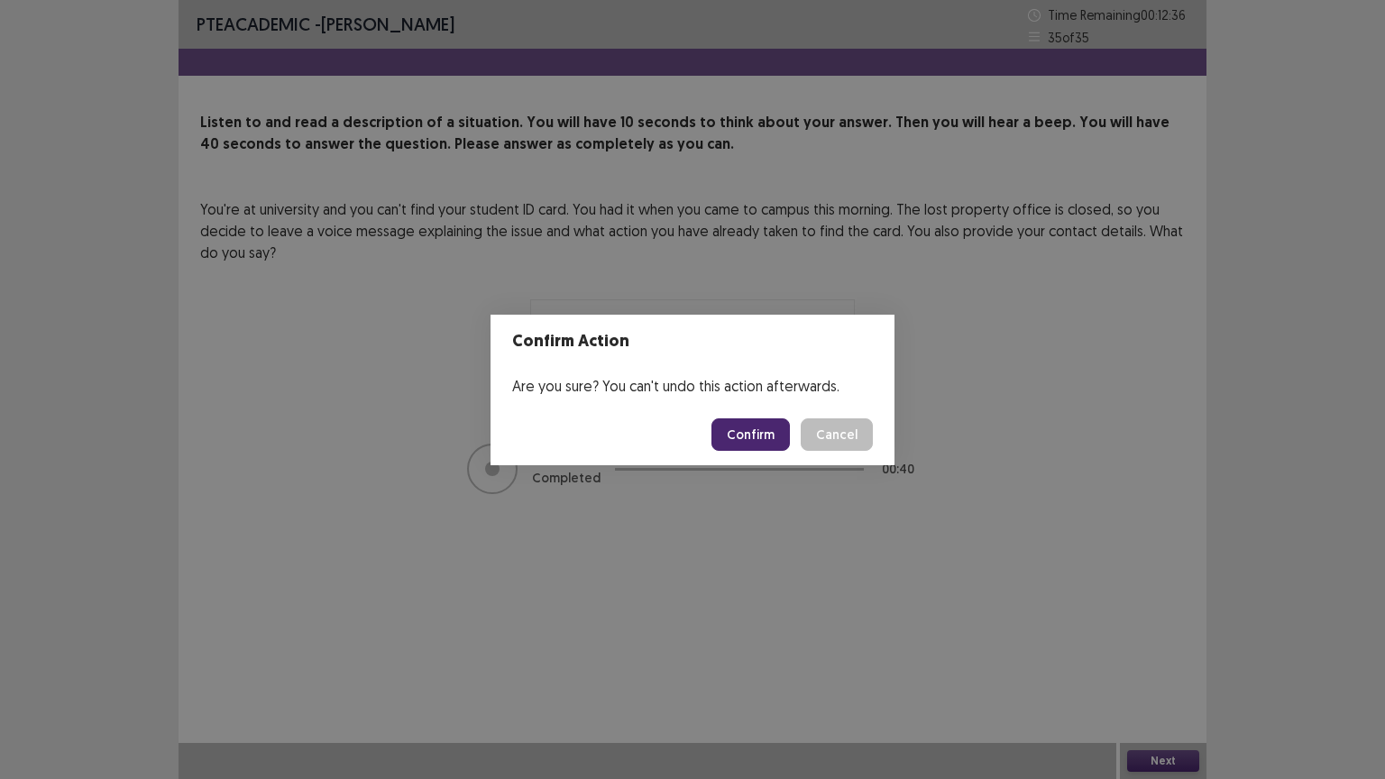
click at [761, 440] on button "Confirm" at bounding box center [750, 434] width 78 height 32
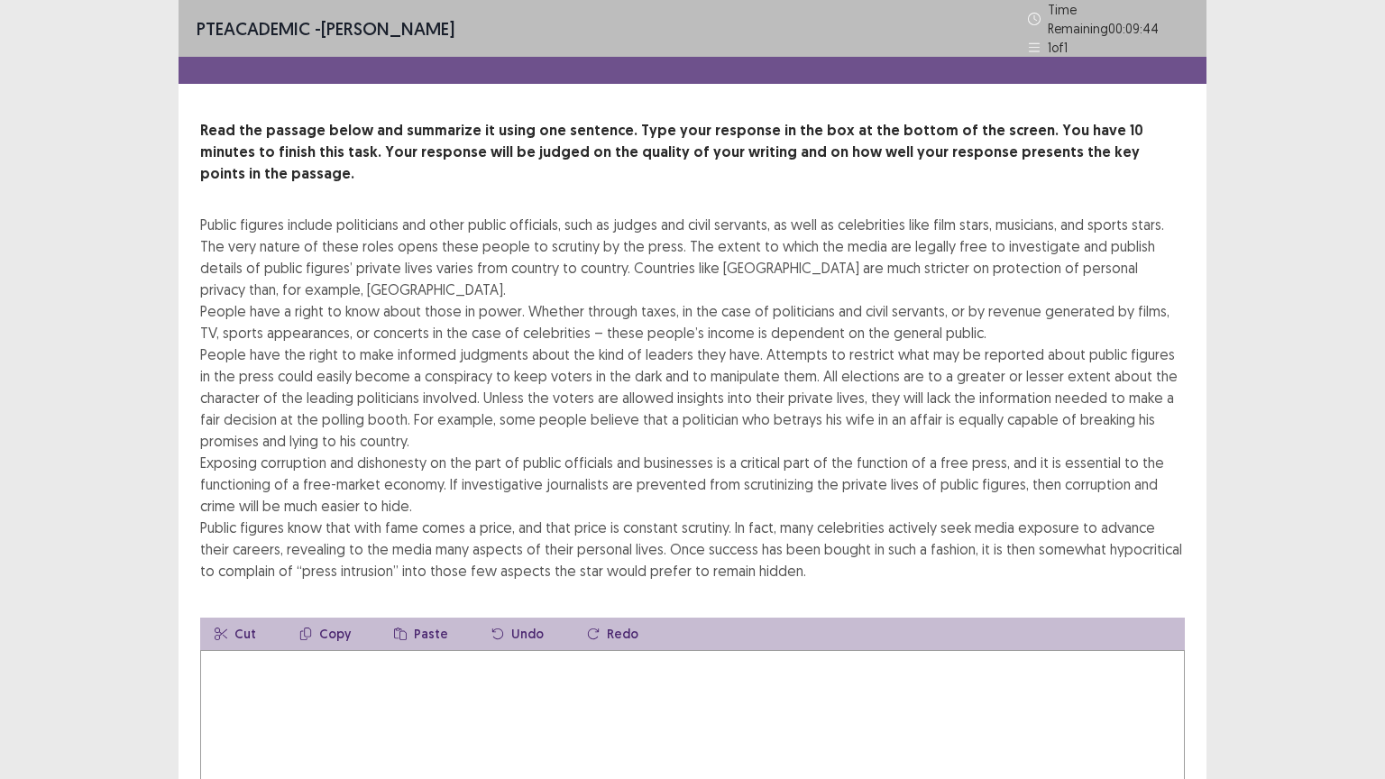
drag, startPoint x: 373, startPoint y: 654, endPoint x: 392, endPoint y: 656, distance: 19.0
click at [384, 657] on textarea at bounding box center [692, 749] width 985 height 198
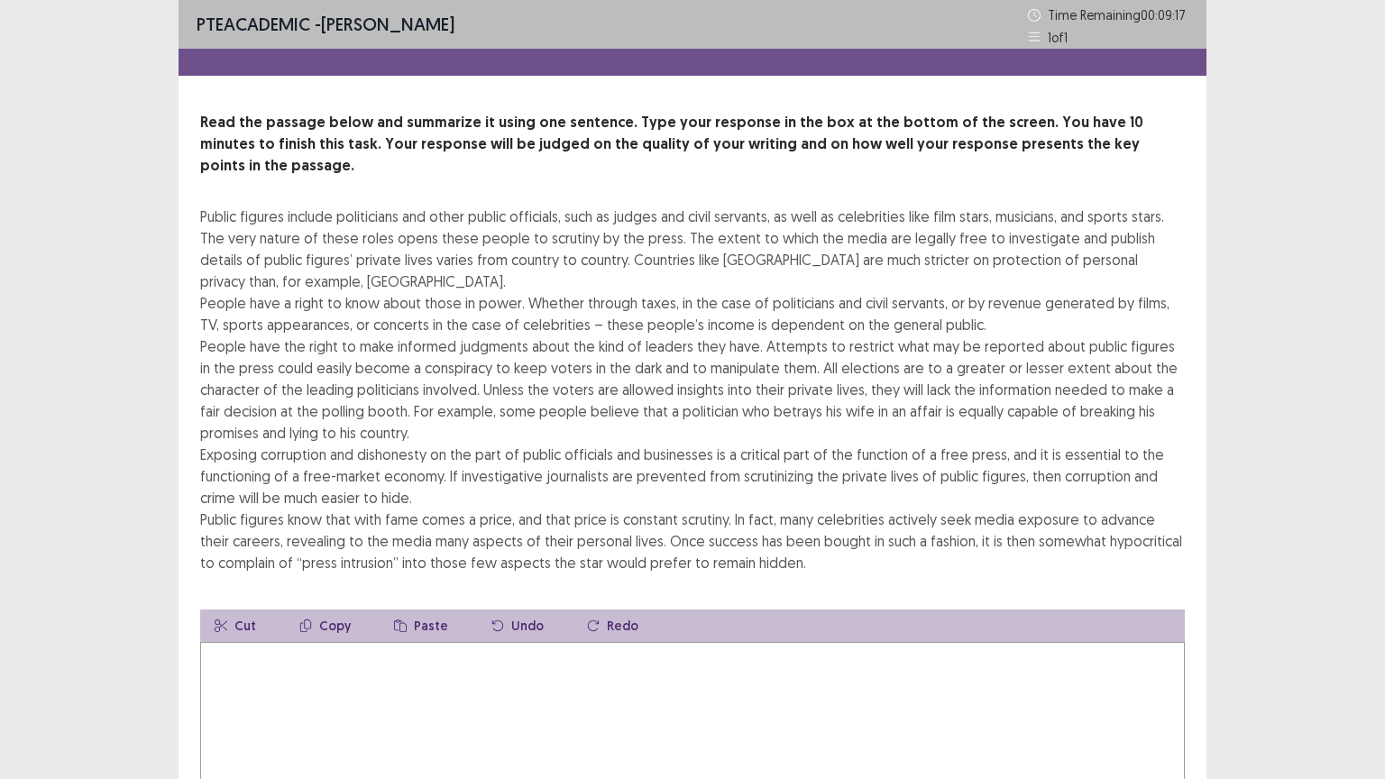
click at [254, 662] on textarea at bounding box center [692, 741] width 985 height 198
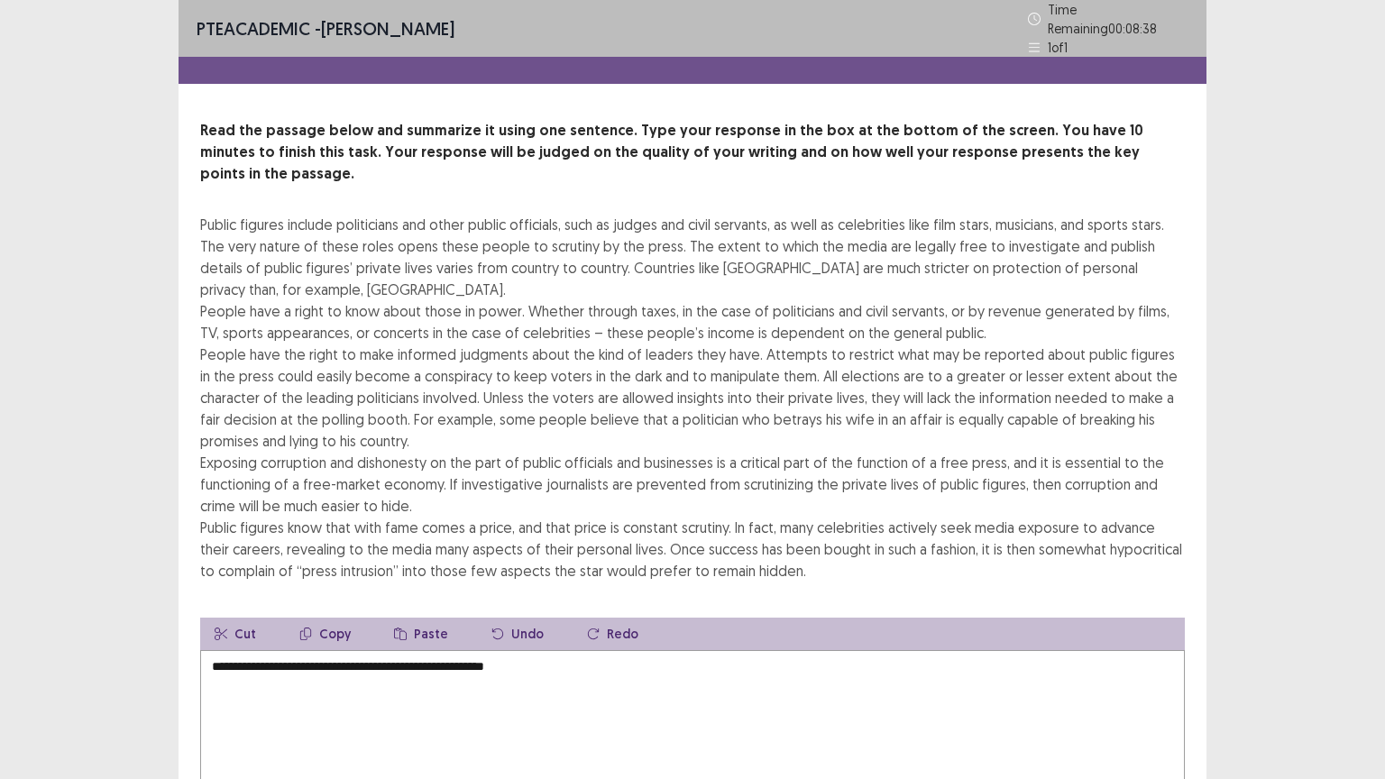
click at [509, 650] on textarea "**********" at bounding box center [692, 749] width 985 height 198
click at [512, 650] on textarea "**********" at bounding box center [692, 749] width 985 height 198
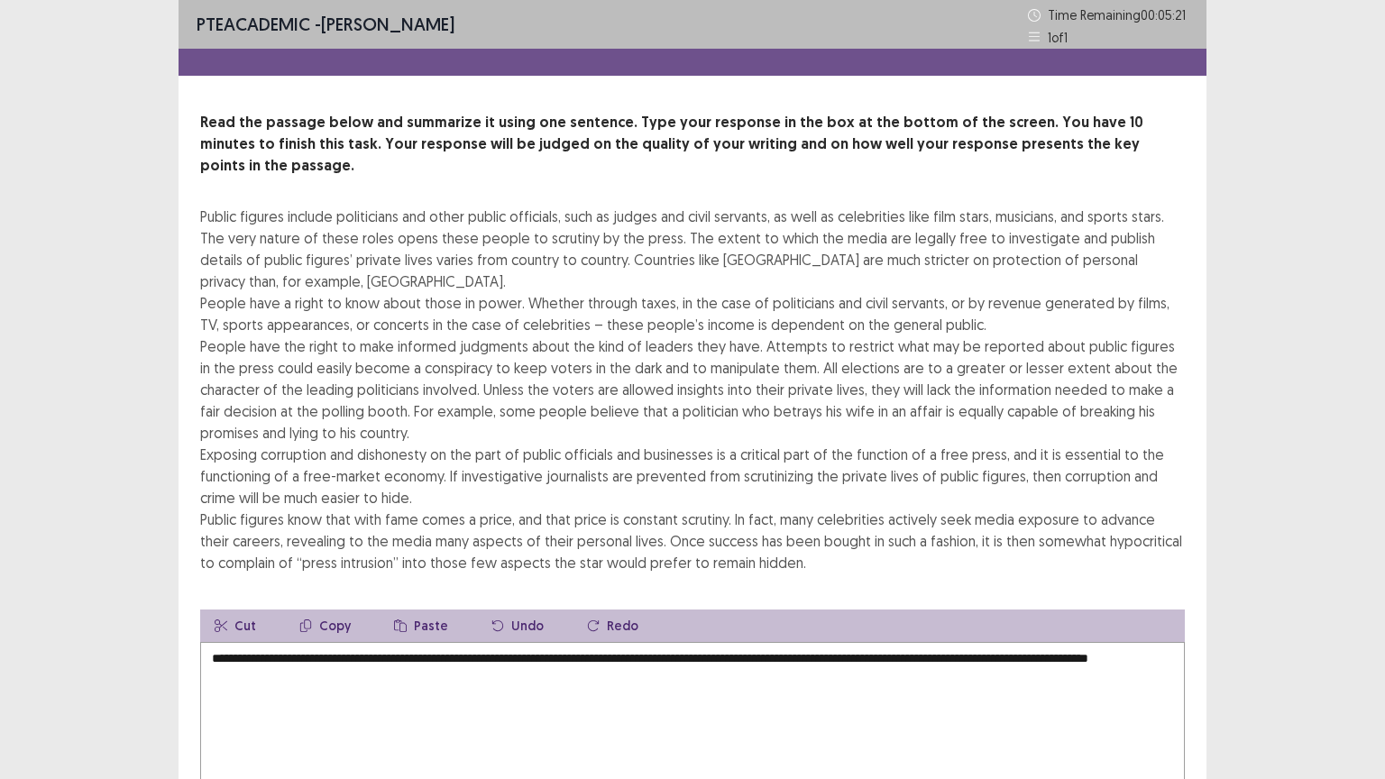
click at [382, 662] on textarea "**********" at bounding box center [692, 741] width 985 height 198
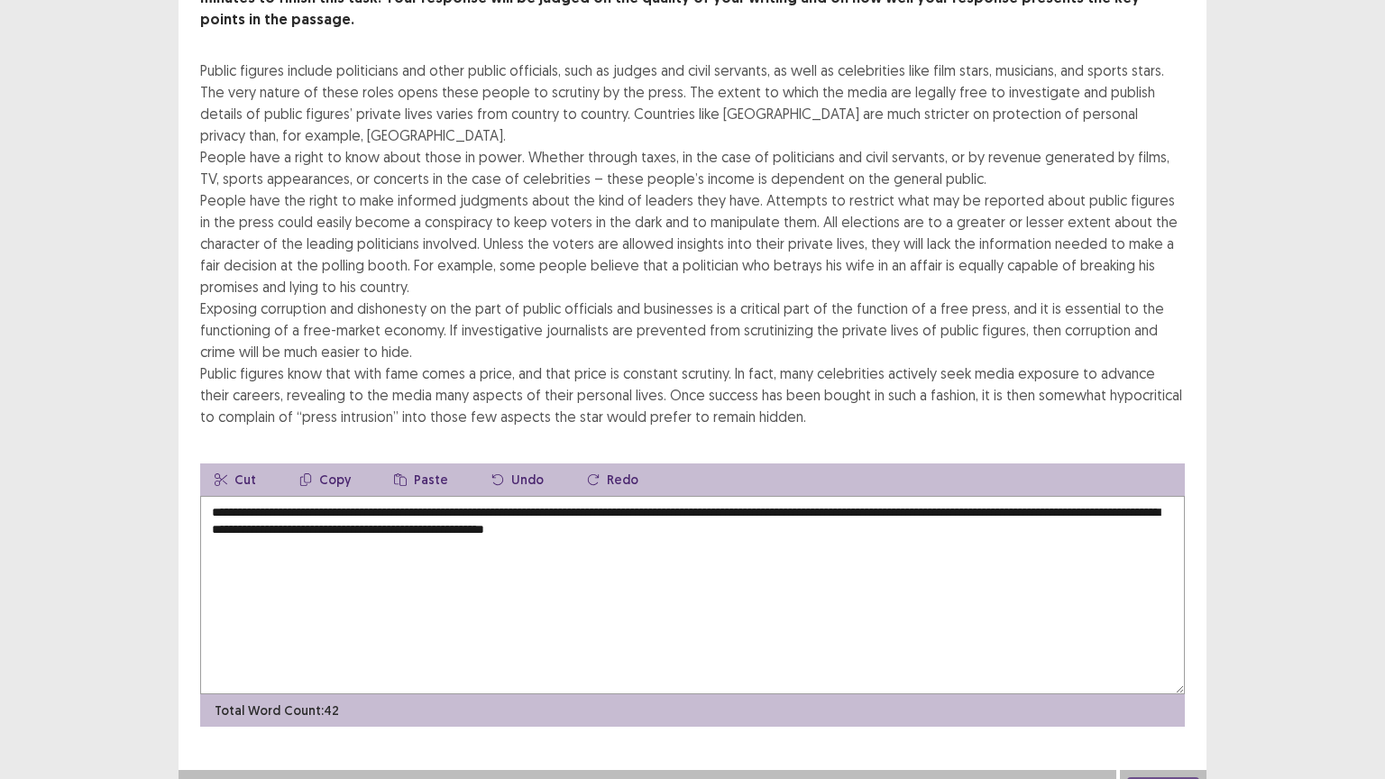
scroll to position [151, 0]
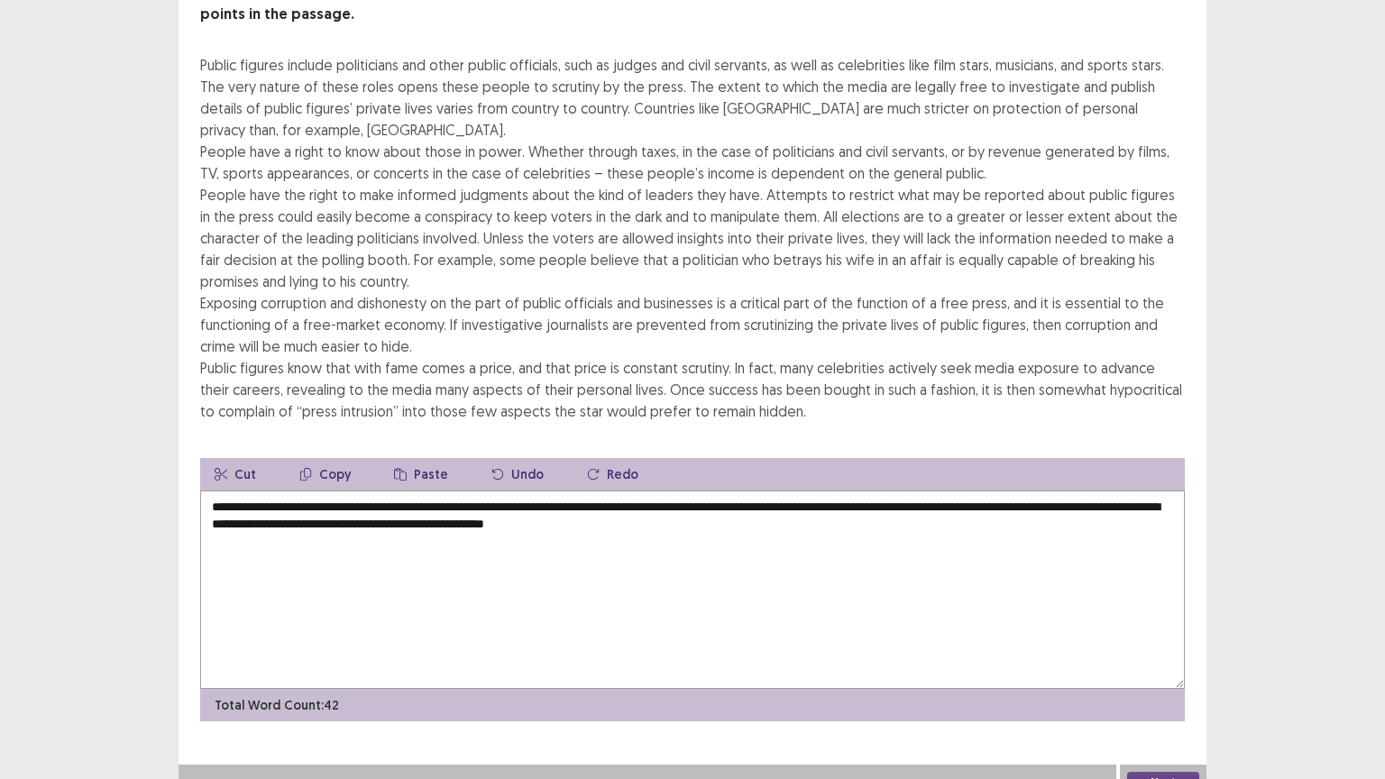
type textarea "**********"
click at [1164, 665] on button "Next" at bounding box center [1163, 783] width 72 height 22
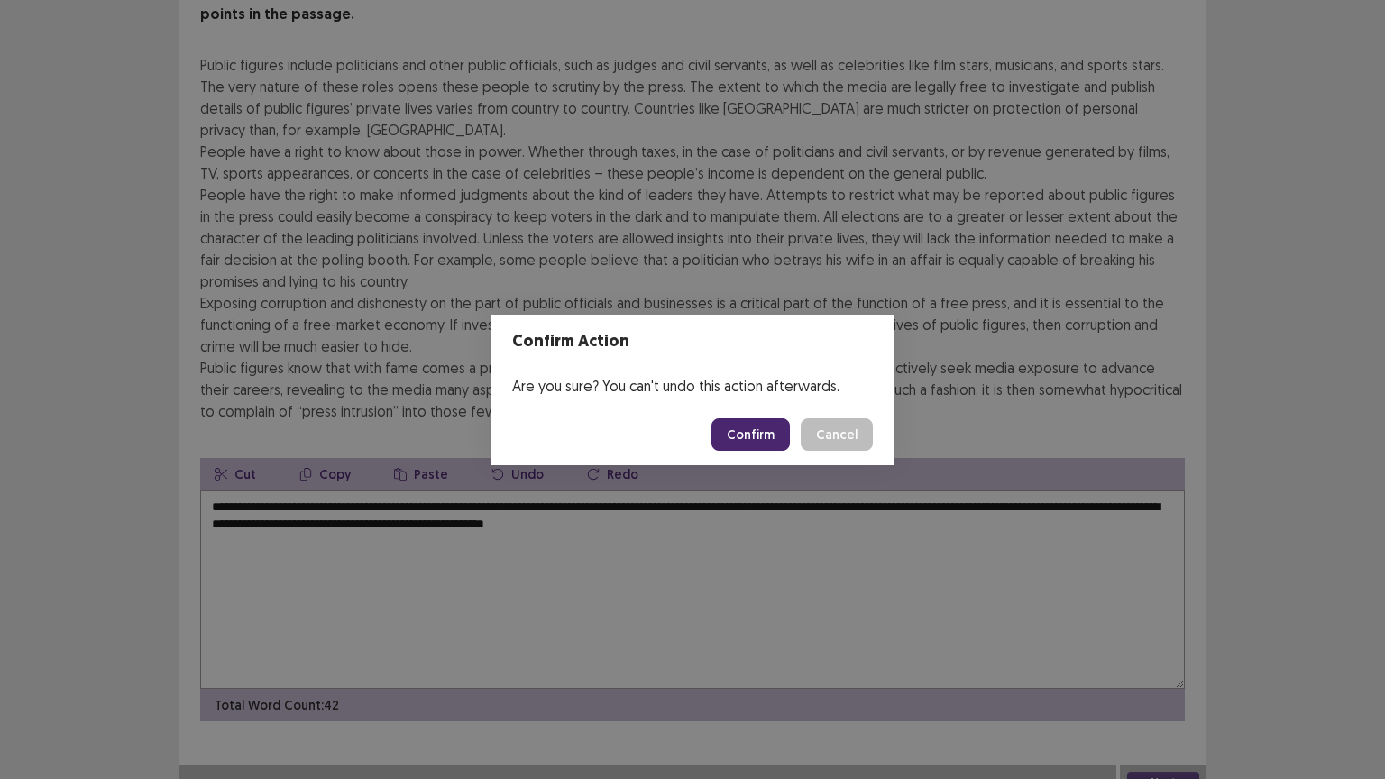
click at [760, 436] on button "Confirm" at bounding box center [750, 434] width 78 height 32
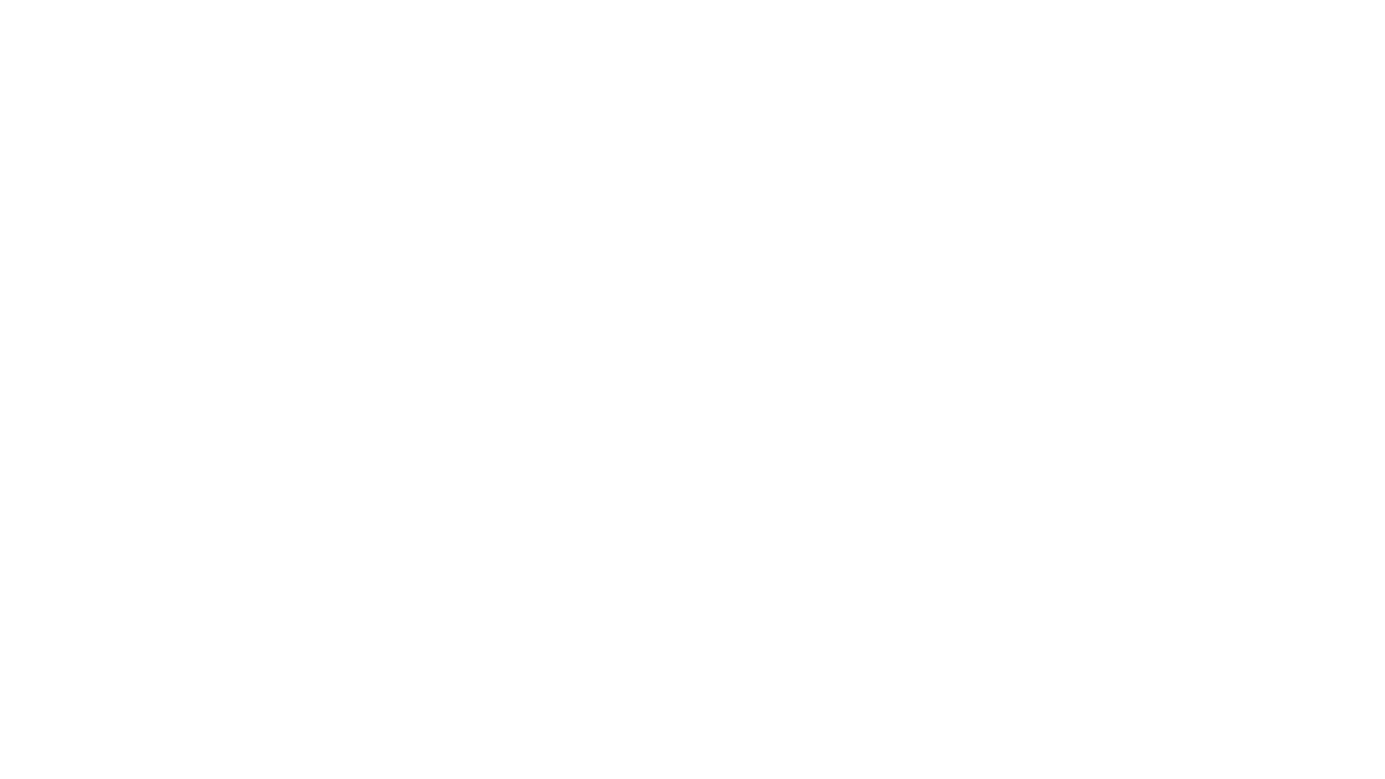
scroll to position [0, 0]
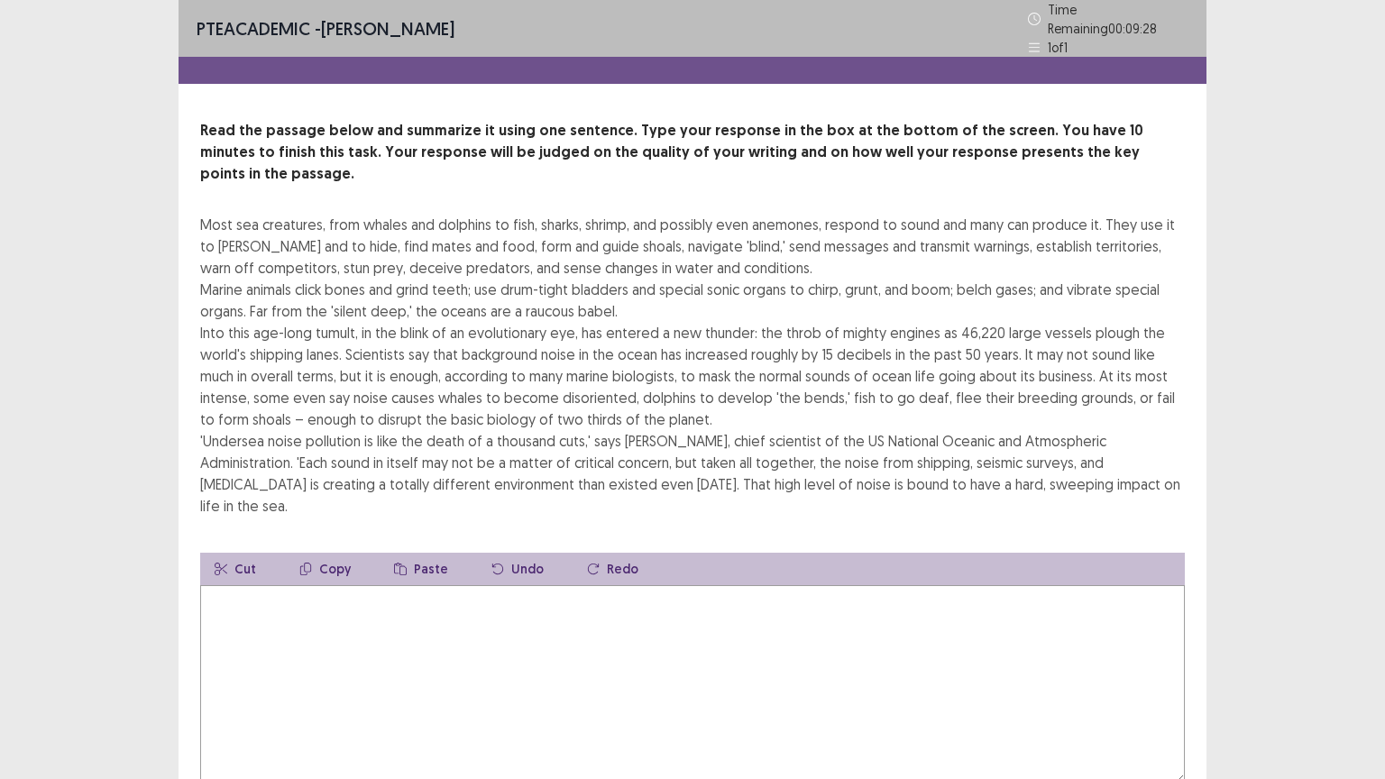
click at [322, 585] on textarea at bounding box center [692, 684] width 985 height 198
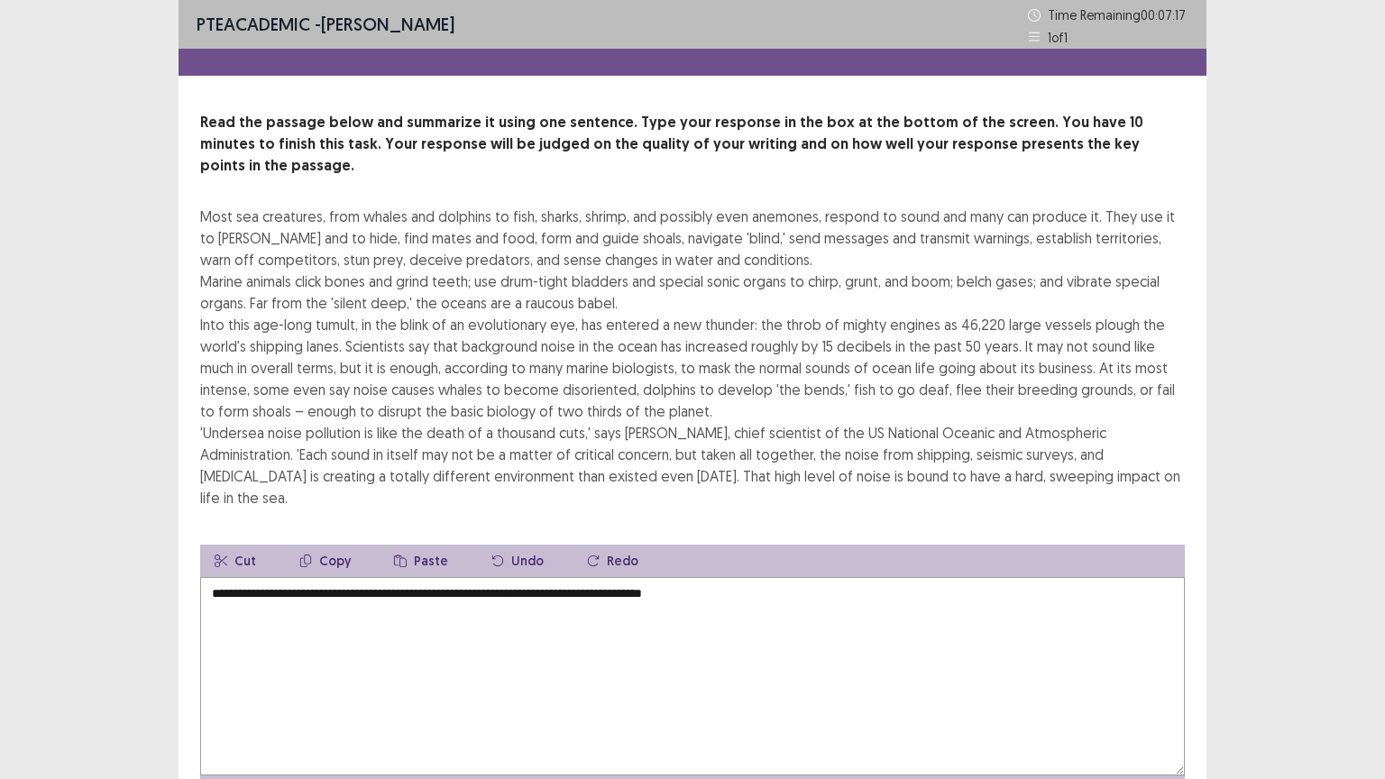
click at [543, 577] on textarea "**********" at bounding box center [692, 676] width 985 height 198
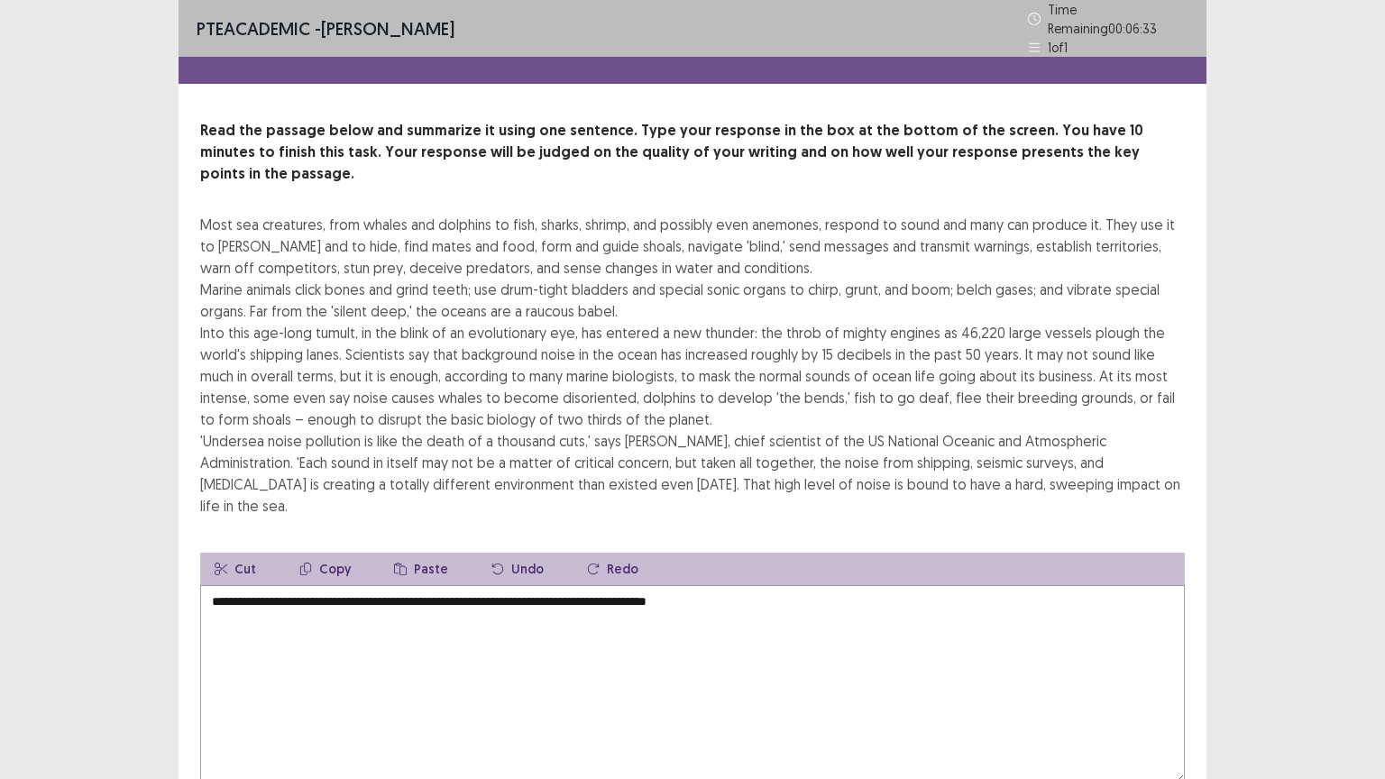
click at [760, 585] on textarea "**********" at bounding box center [692, 684] width 985 height 198
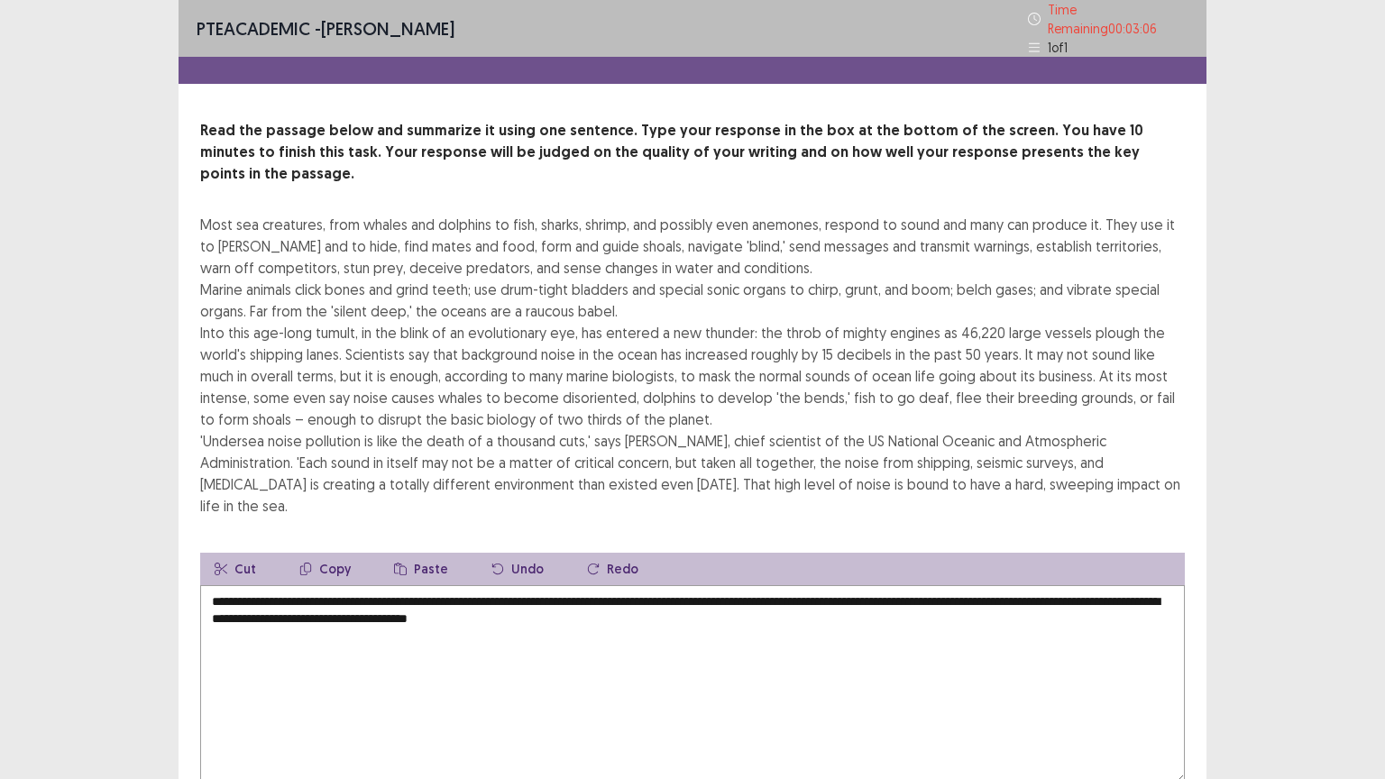
click at [616, 585] on textarea "**********" at bounding box center [692, 684] width 985 height 198
drag, startPoint x: 697, startPoint y: 570, endPoint x: 711, endPoint y: 570, distance: 13.5
click at [697, 585] on textarea "**********" at bounding box center [692, 684] width 985 height 198
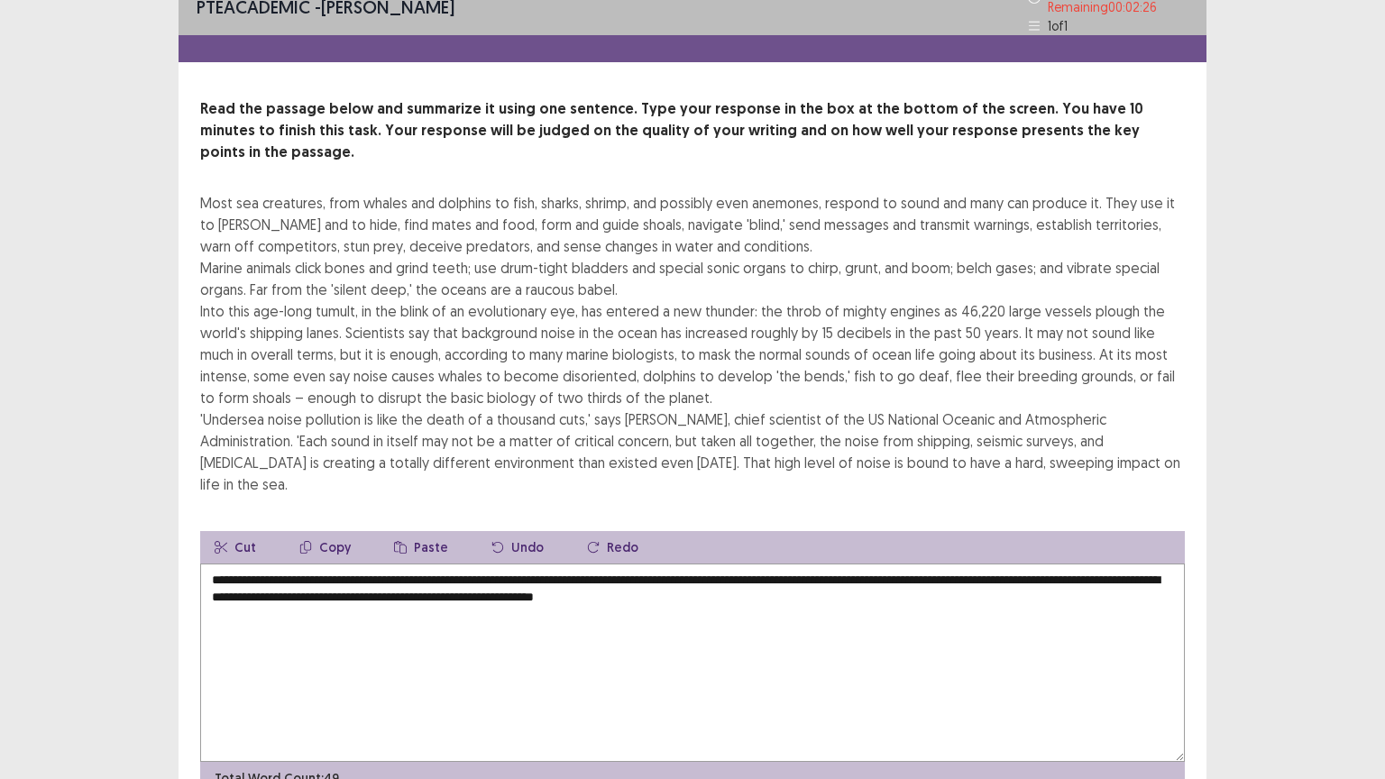
scroll to position [65, 0]
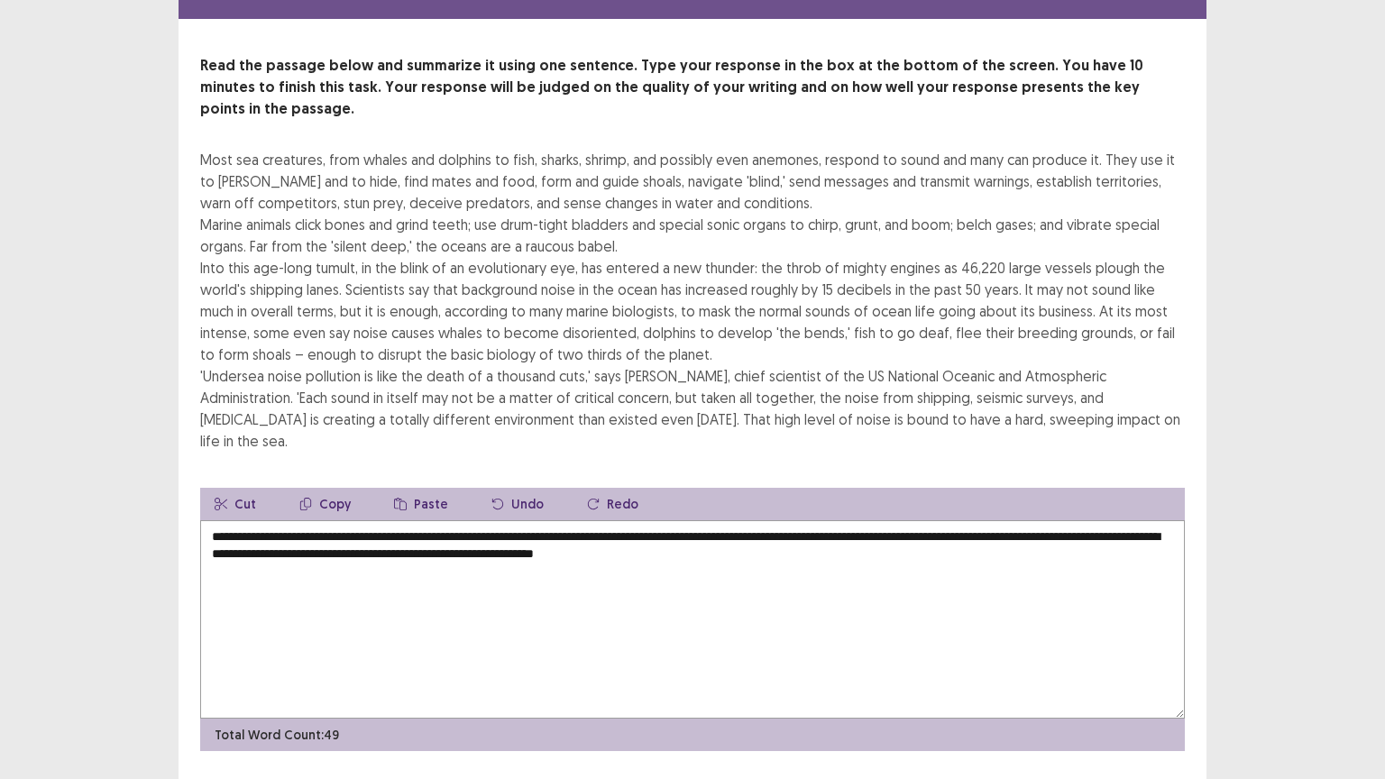
type textarea "**********"
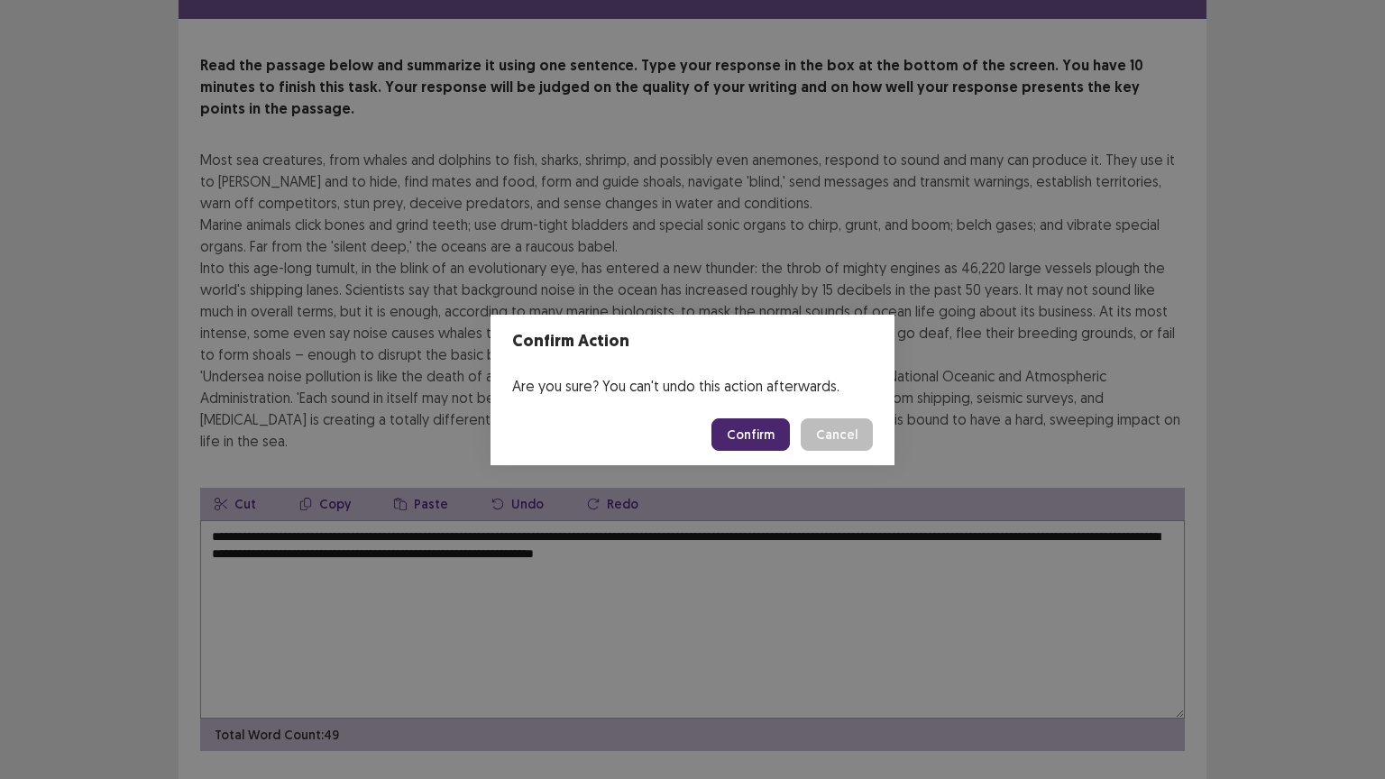
click at [747, 427] on button "Confirm" at bounding box center [750, 434] width 78 height 32
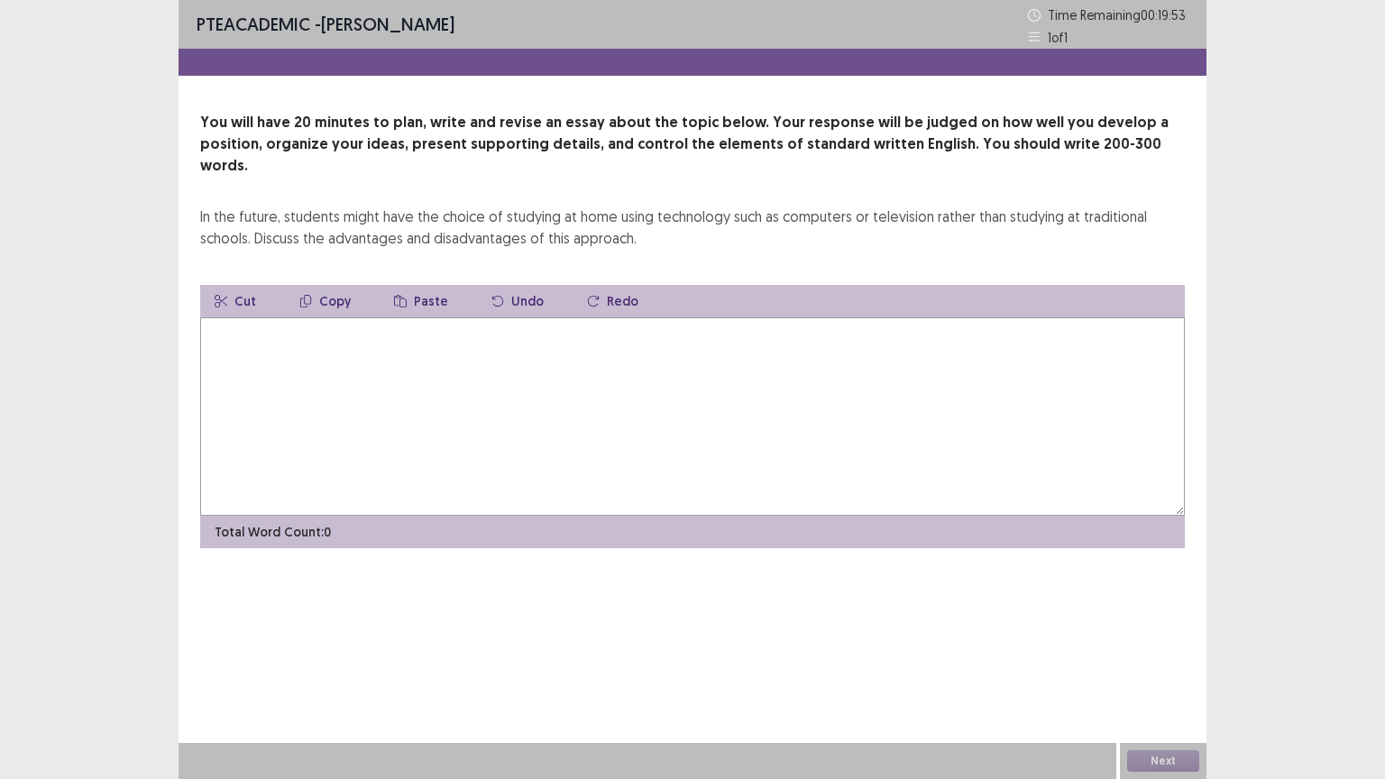
click at [332, 328] on textarea at bounding box center [692, 416] width 985 height 198
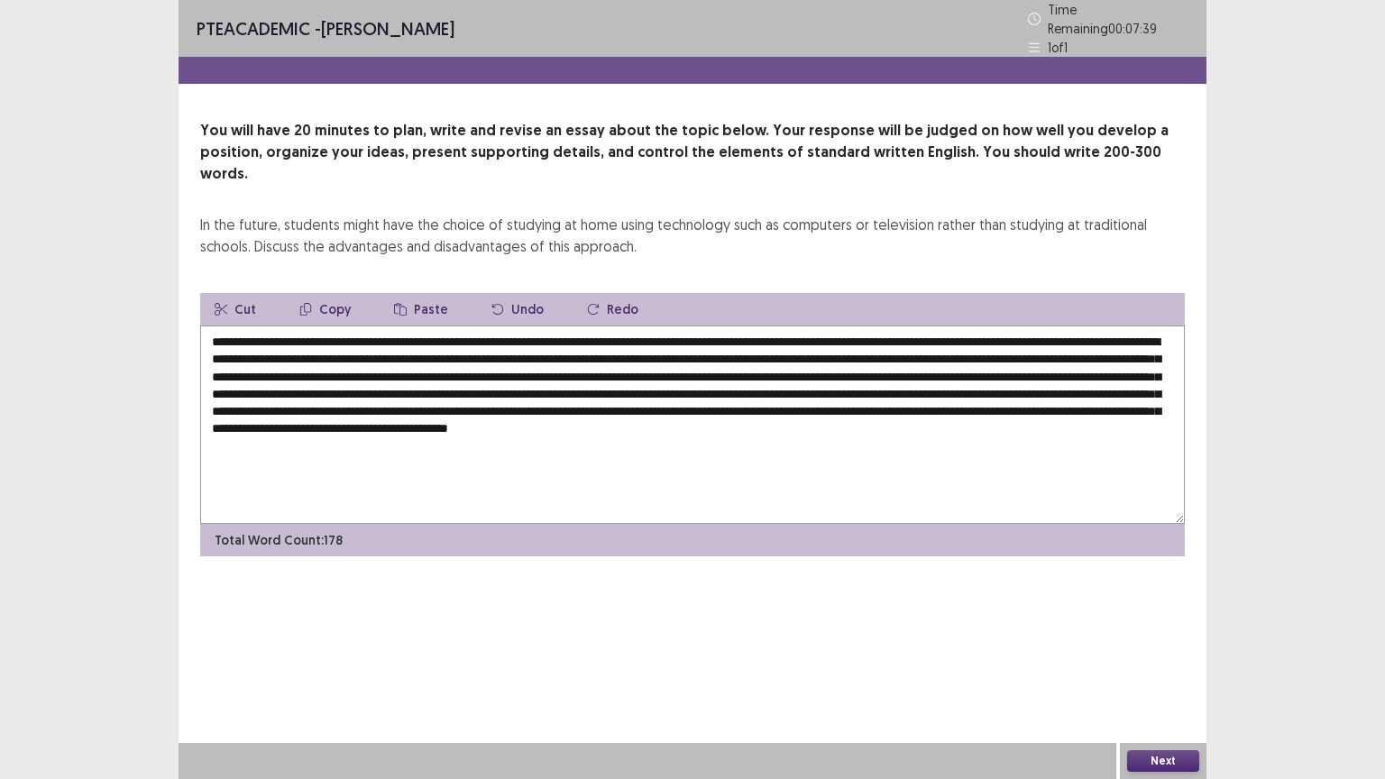
click at [716, 329] on textarea at bounding box center [692, 425] width 985 height 198
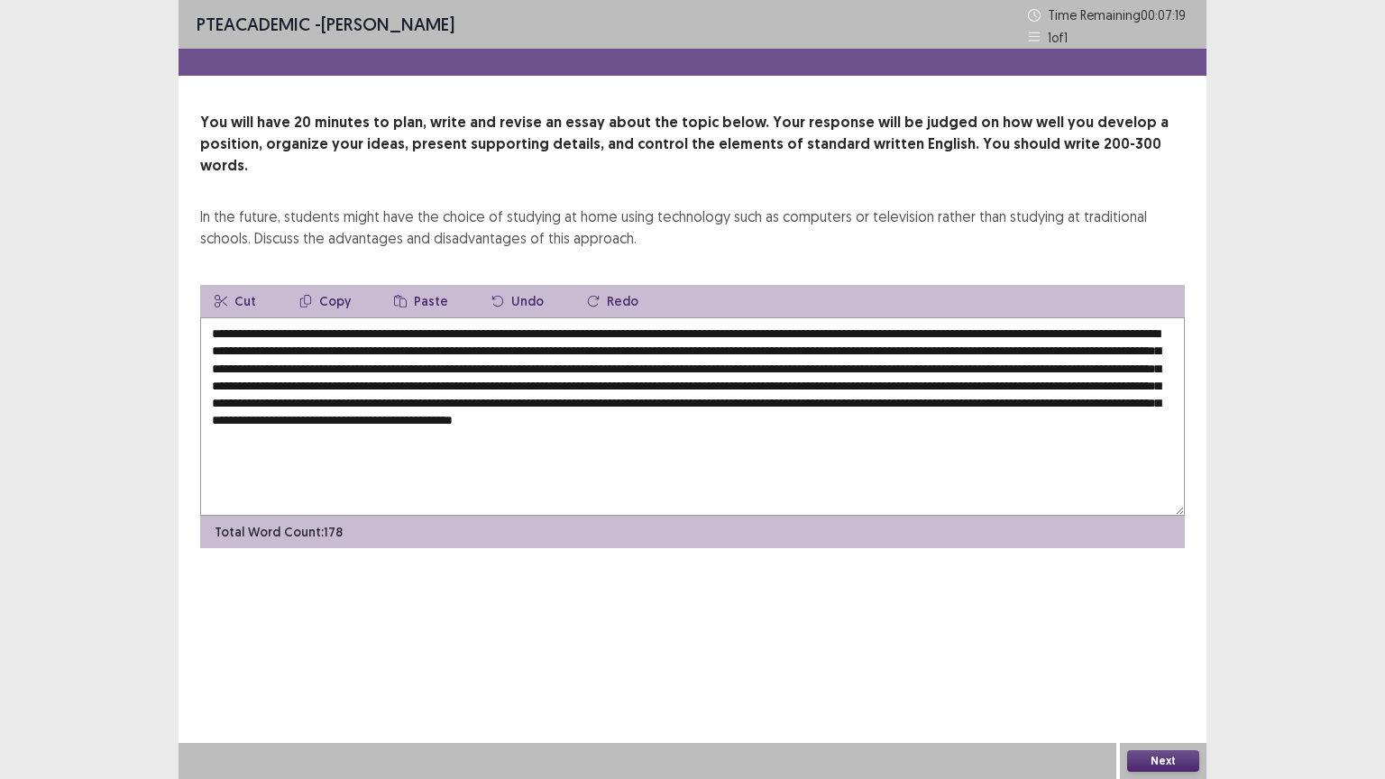
click at [623, 382] on textarea at bounding box center [692, 416] width 985 height 198
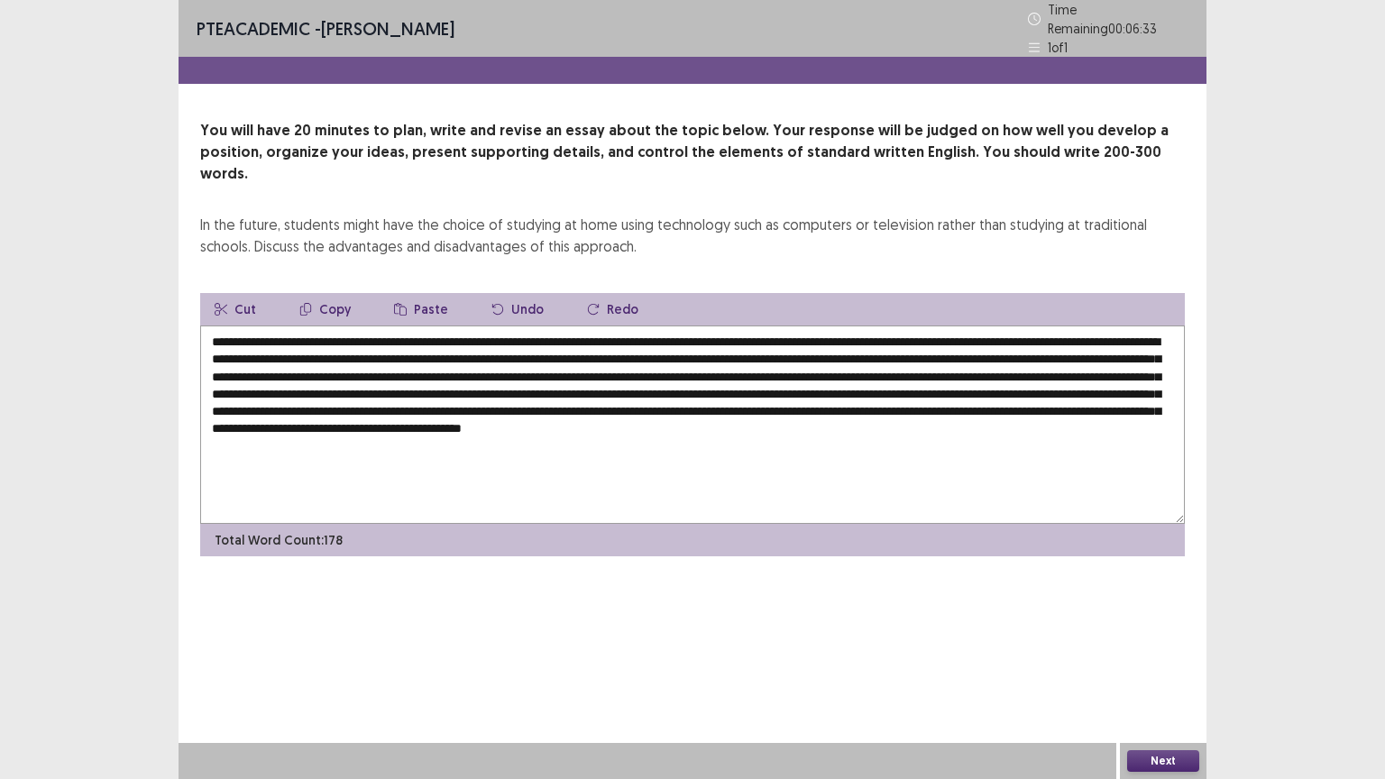
drag, startPoint x: 349, startPoint y: 310, endPoint x: 371, endPoint y: 326, distance: 27.1
click at [317, 326] on textarea at bounding box center [692, 425] width 985 height 198
drag, startPoint x: 887, startPoint y: 310, endPoint x: 828, endPoint y: 309, distance: 59.5
click at [826, 326] on textarea at bounding box center [692, 425] width 985 height 198
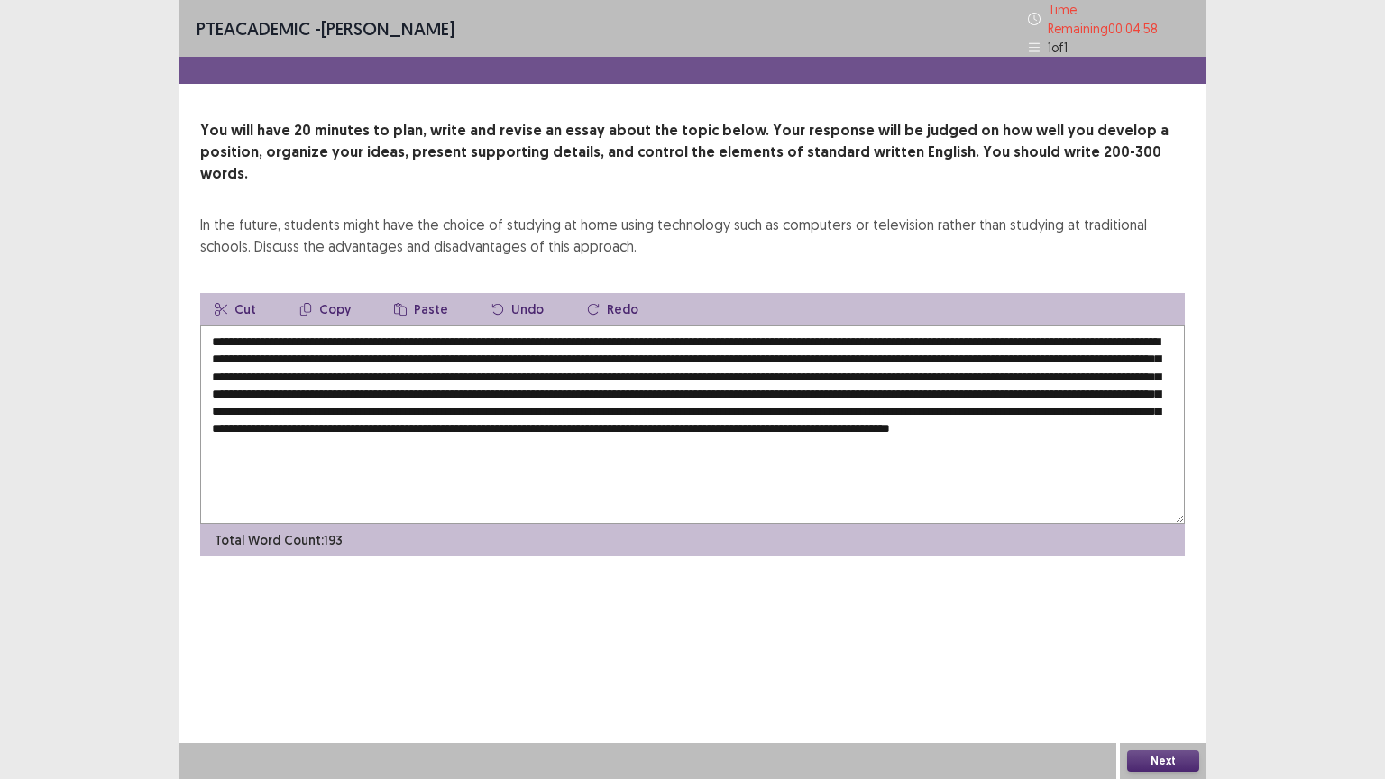
drag, startPoint x: 891, startPoint y: 310, endPoint x: 317, endPoint y: 310, distance: 573.5
click at [317, 326] on textarea at bounding box center [692, 425] width 985 height 198
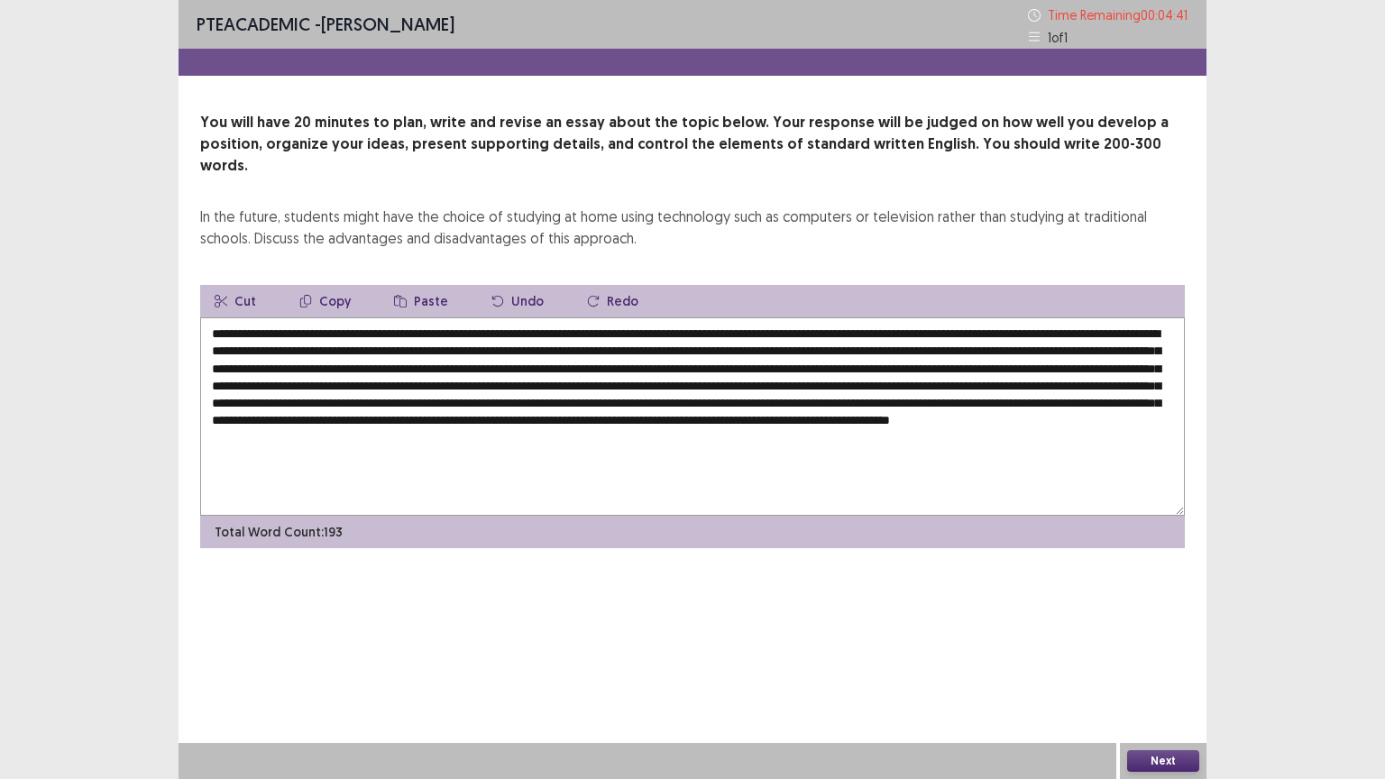
drag, startPoint x: 831, startPoint y: 344, endPoint x: 804, endPoint y: 348, distance: 27.3
click at [804, 348] on textarea at bounding box center [692, 416] width 985 height 198
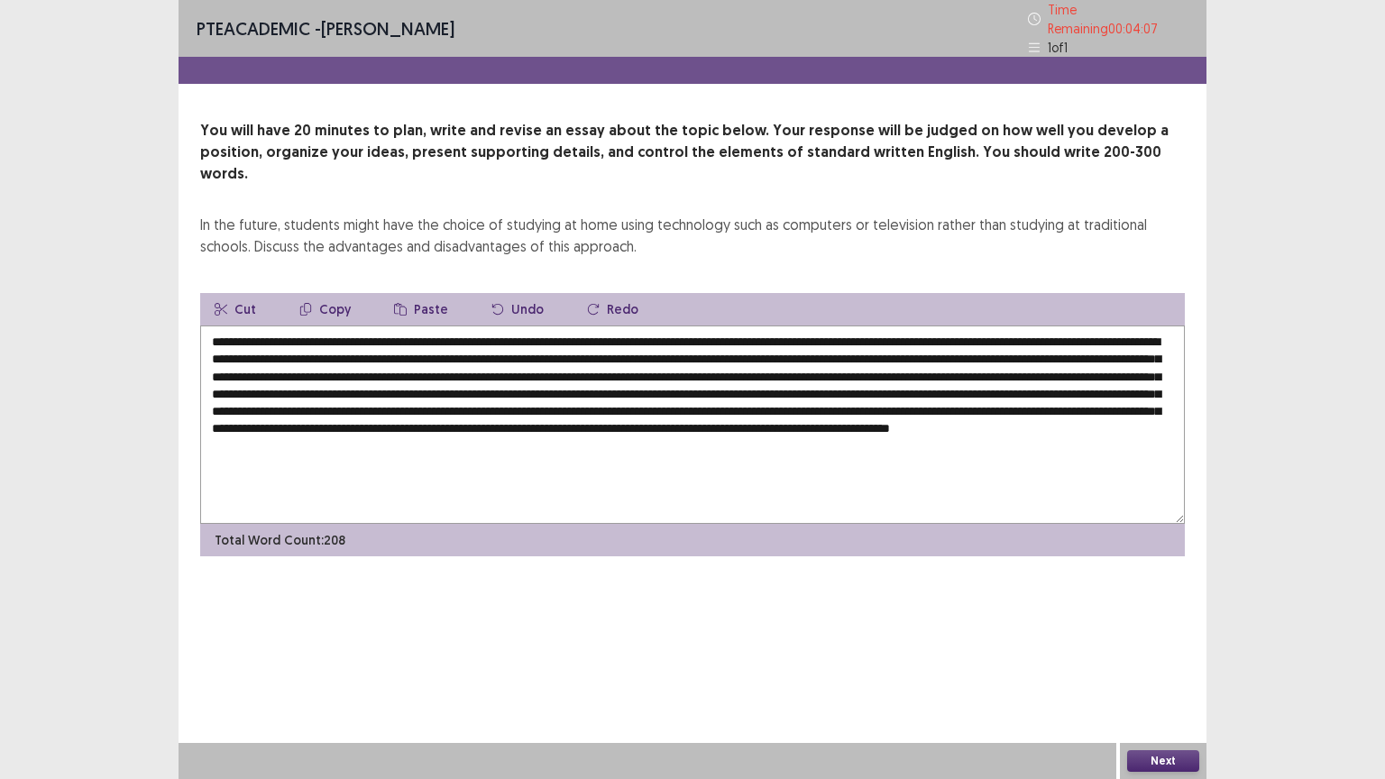
drag, startPoint x: 786, startPoint y: 375, endPoint x: 761, endPoint y: 382, distance: 26.3
click at [761, 382] on textarea at bounding box center [692, 425] width 985 height 198
drag, startPoint x: 818, startPoint y: 398, endPoint x: 790, endPoint y: 396, distance: 28.0
click at [790, 396] on textarea at bounding box center [692, 425] width 985 height 198
drag, startPoint x: 928, startPoint y: 434, endPoint x: 902, endPoint y: 432, distance: 26.2
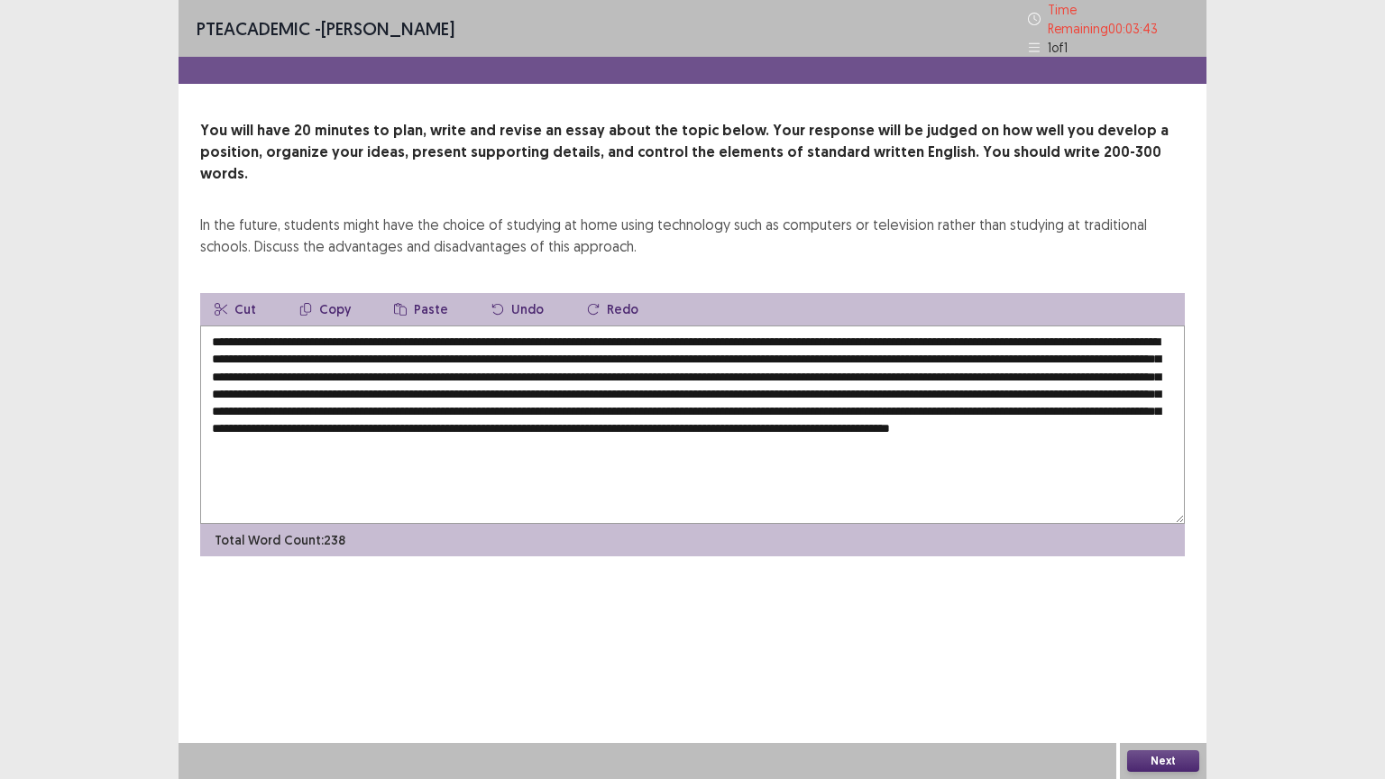
click at [902, 432] on textarea at bounding box center [692, 425] width 985 height 198
drag, startPoint x: 1079, startPoint y: 454, endPoint x: 1056, endPoint y: 454, distance: 23.4
click at [1056, 454] on textarea at bounding box center [692, 425] width 985 height 198
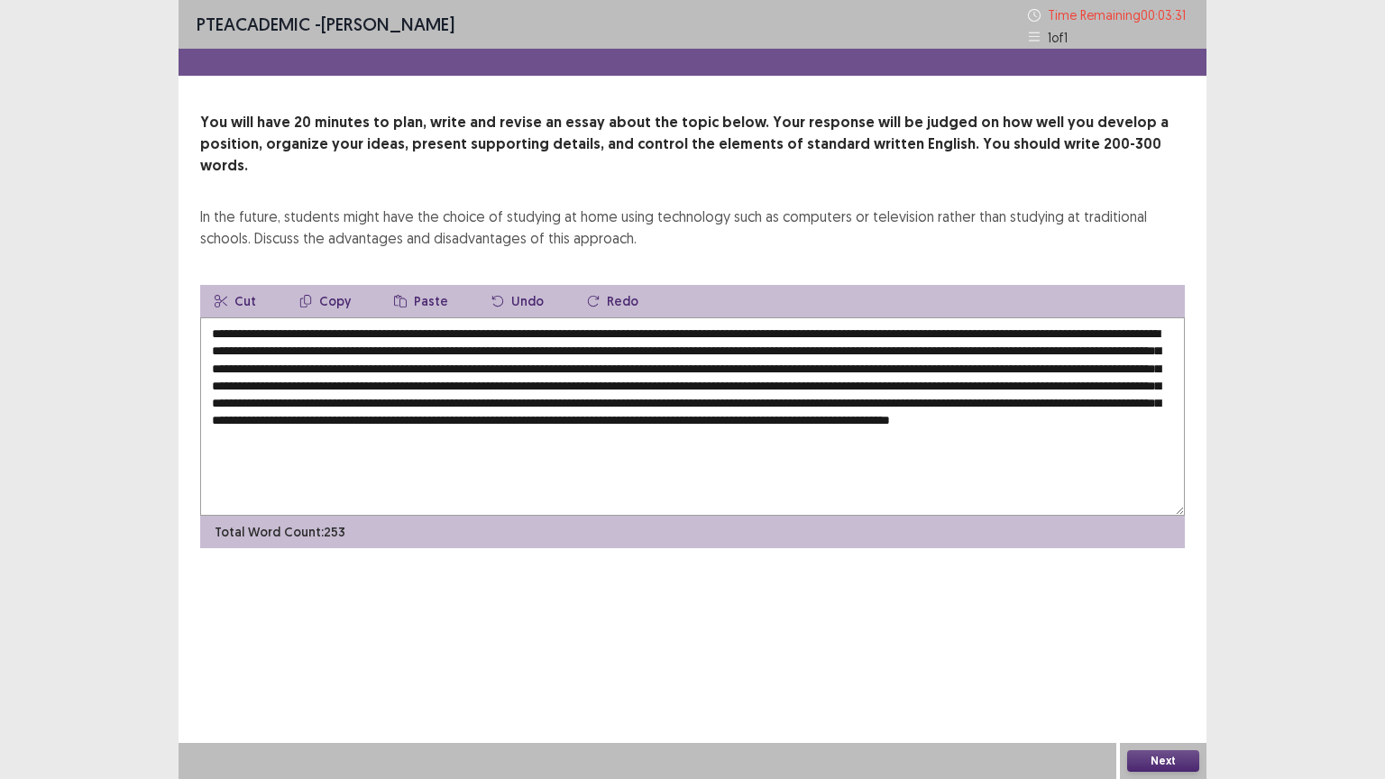
drag, startPoint x: 1086, startPoint y: 454, endPoint x: 1057, endPoint y: 456, distance: 28.9
click at [1057, 456] on textarea at bounding box center [692, 416] width 985 height 198
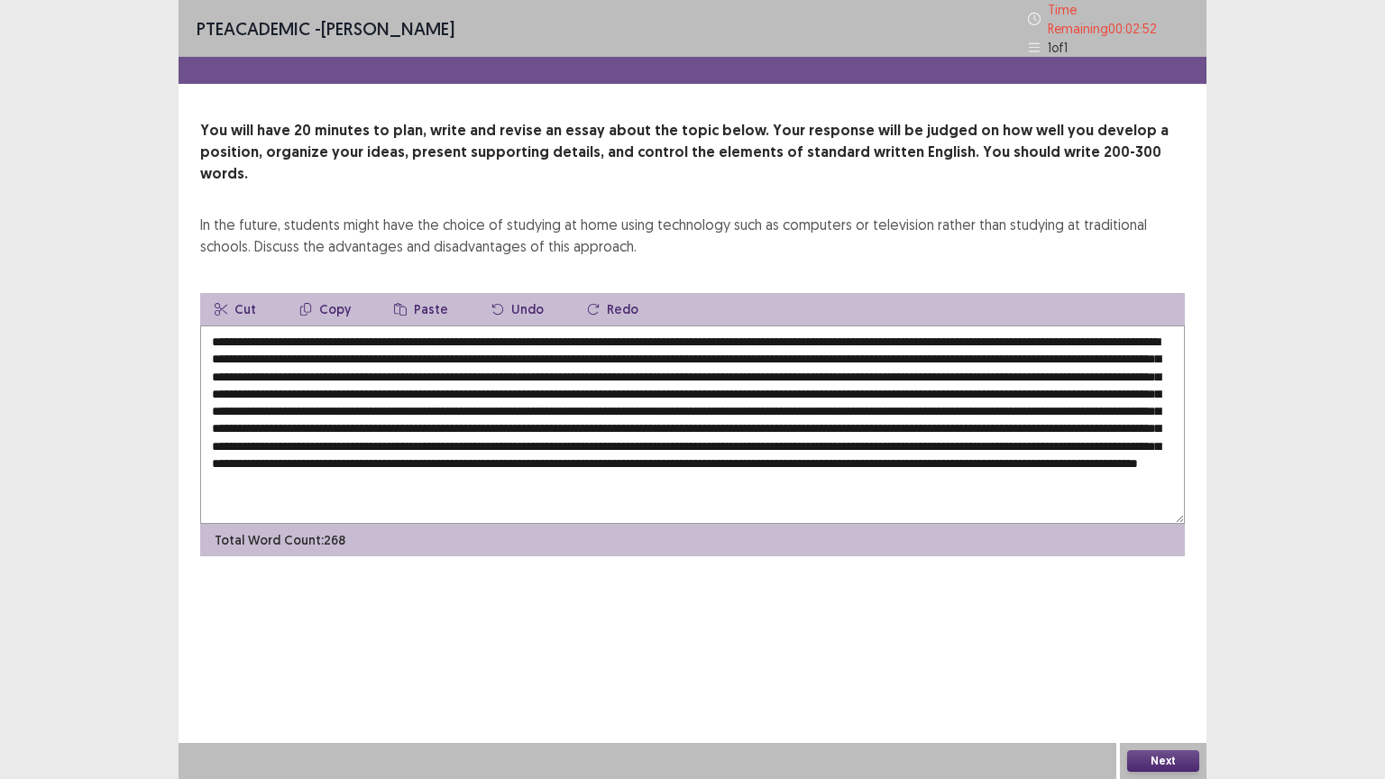
drag, startPoint x: 1166, startPoint y: 330, endPoint x: 1138, endPoint y: 333, distance: 28.1
click at [1138, 333] on textarea at bounding box center [692, 425] width 985 height 198
drag, startPoint x: 1164, startPoint y: 328, endPoint x: 1136, endPoint y: 334, distance: 28.5
click at [1136, 334] on textarea at bounding box center [692, 425] width 985 height 198
drag, startPoint x: 1169, startPoint y: 328, endPoint x: 1137, endPoint y: 335, distance: 32.4
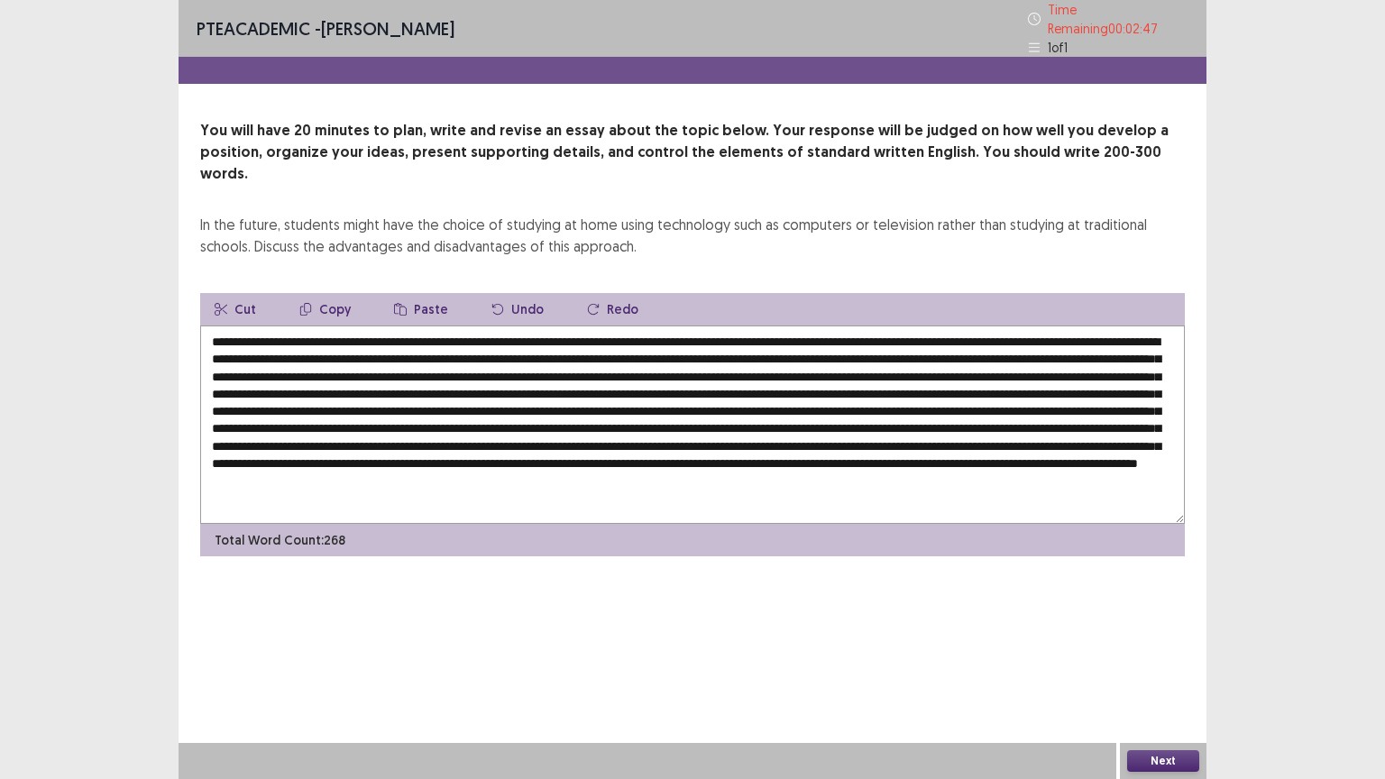
click at [1137, 335] on textarea at bounding box center [692, 425] width 985 height 198
drag, startPoint x: 1167, startPoint y: 327, endPoint x: 1160, endPoint y: 334, distance: 9.6
click at [1133, 332] on textarea at bounding box center [692, 425] width 985 height 198
drag, startPoint x: 1161, startPoint y: 329, endPoint x: 1136, endPoint y: 332, distance: 25.4
click at [1136, 332] on textarea at bounding box center [692, 425] width 985 height 198
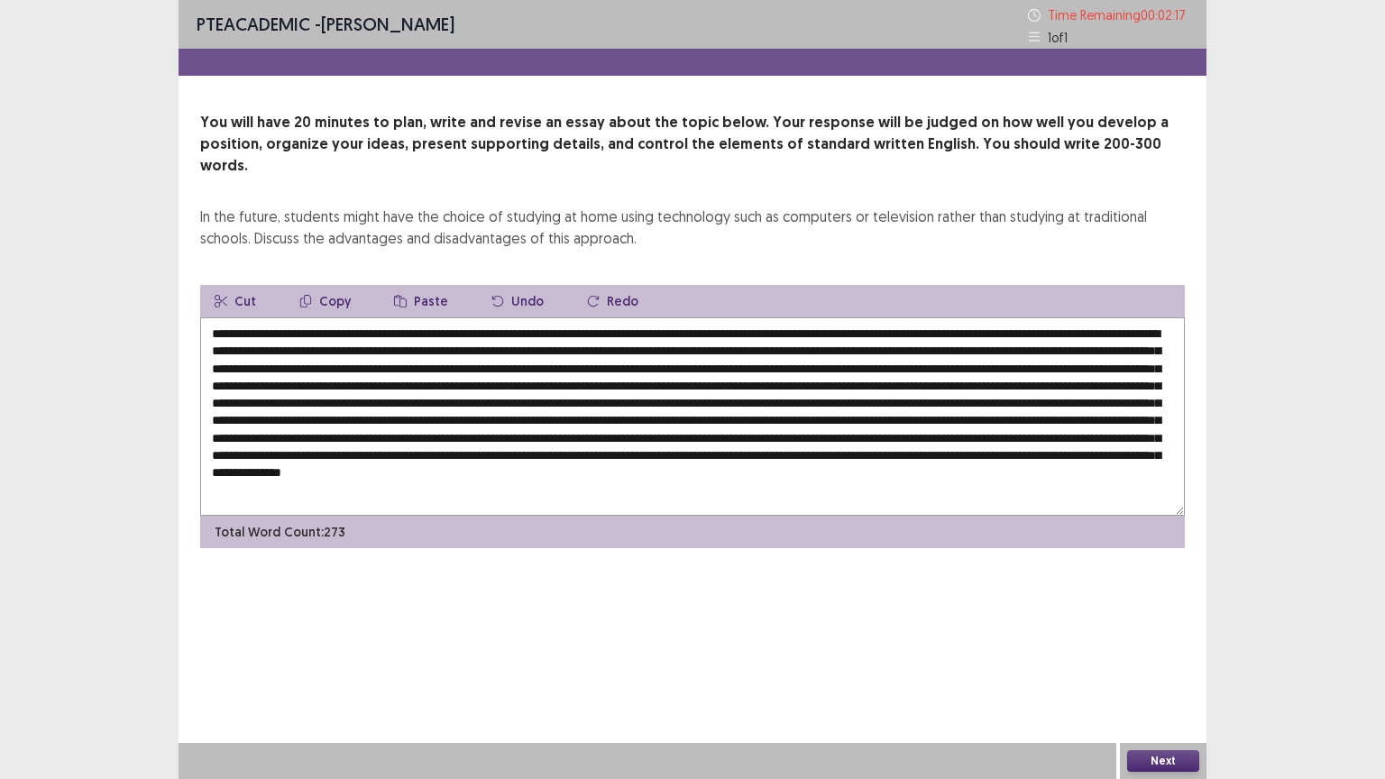
drag, startPoint x: 426, startPoint y: 348, endPoint x: 398, endPoint y: 353, distance: 28.3
click at [398, 353] on textarea at bounding box center [692, 416] width 985 height 198
drag, startPoint x: 424, startPoint y: 349, endPoint x: 398, endPoint y: 355, distance: 26.9
click at [392, 356] on textarea at bounding box center [692, 416] width 985 height 198
drag, startPoint x: 427, startPoint y: 352, endPoint x: 396, endPoint y: 353, distance: 30.7
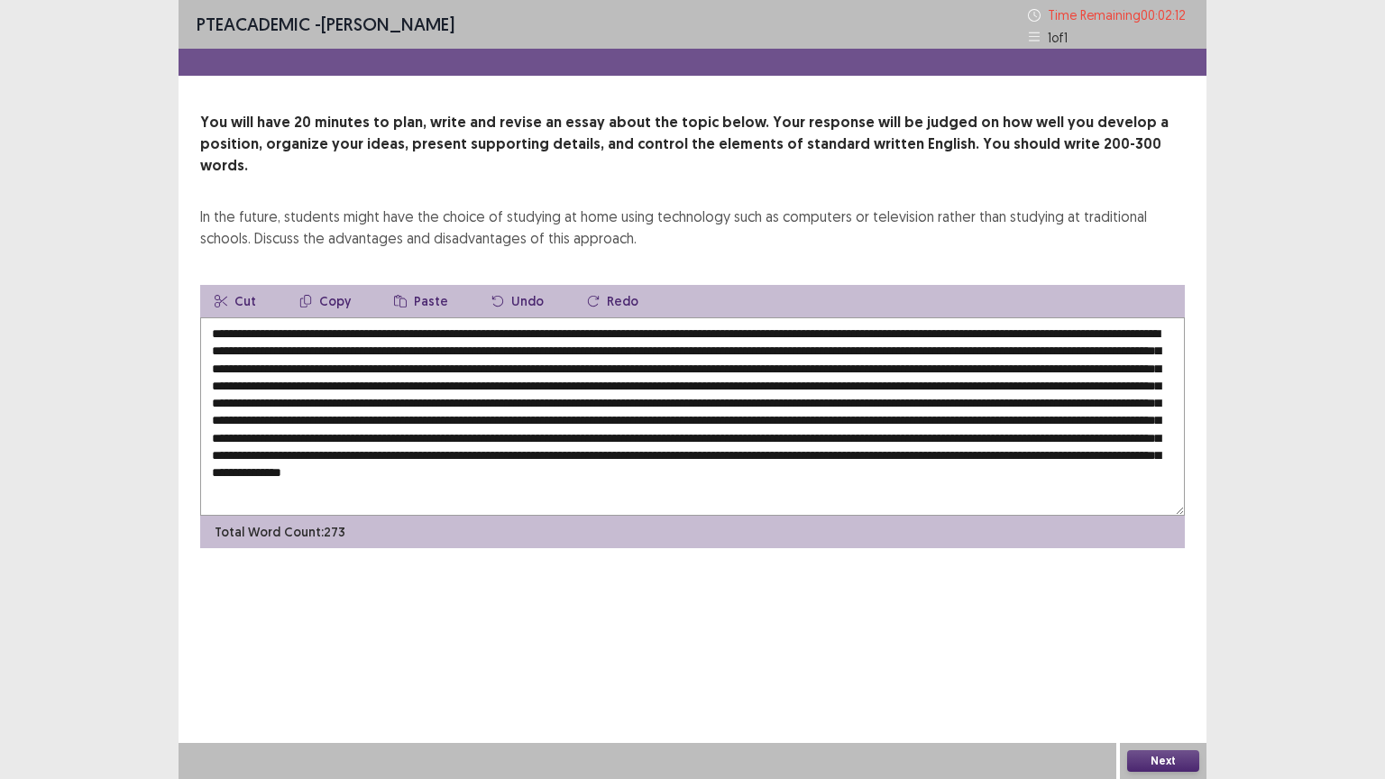
click at [396, 353] on textarea at bounding box center [692, 416] width 985 height 198
drag, startPoint x: 341, startPoint y: 344, endPoint x: 1136, endPoint y: 335, distance: 795.4
click at [1136, 335] on textarea at bounding box center [692, 416] width 985 height 198
drag, startPoint x: 1046, startPoint y: 363, endPoint x: 1016, endPoint y: 363, distance: 29.8
click at [1016, 363] on textarea at bounding box center [692, 416] width 985 height 198
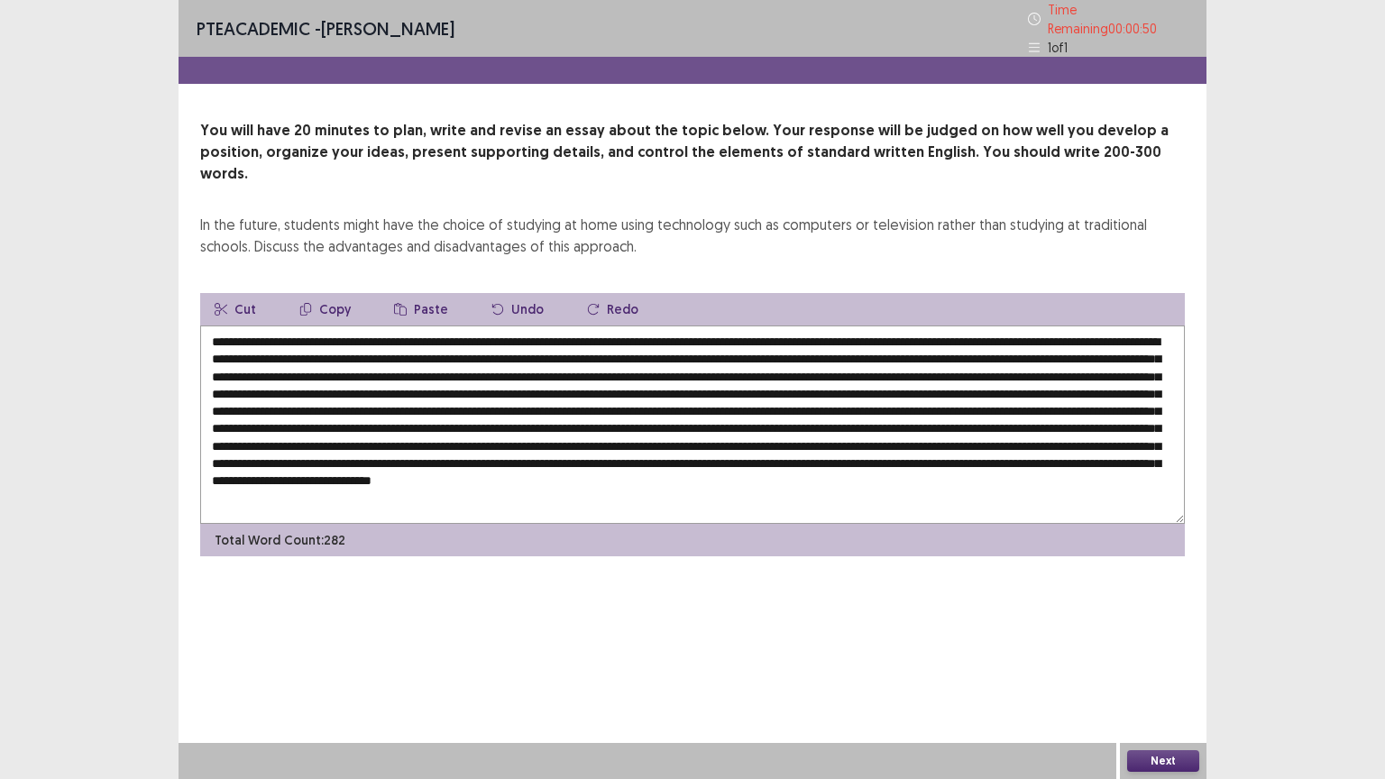
drag, startPoint x: 526, startPoint y: 349, endPoint x: 397, endPoint y: 346, distance: 129.0
click at [397, 346] on textarea at bounding box center [692, 425] width 985 height 198
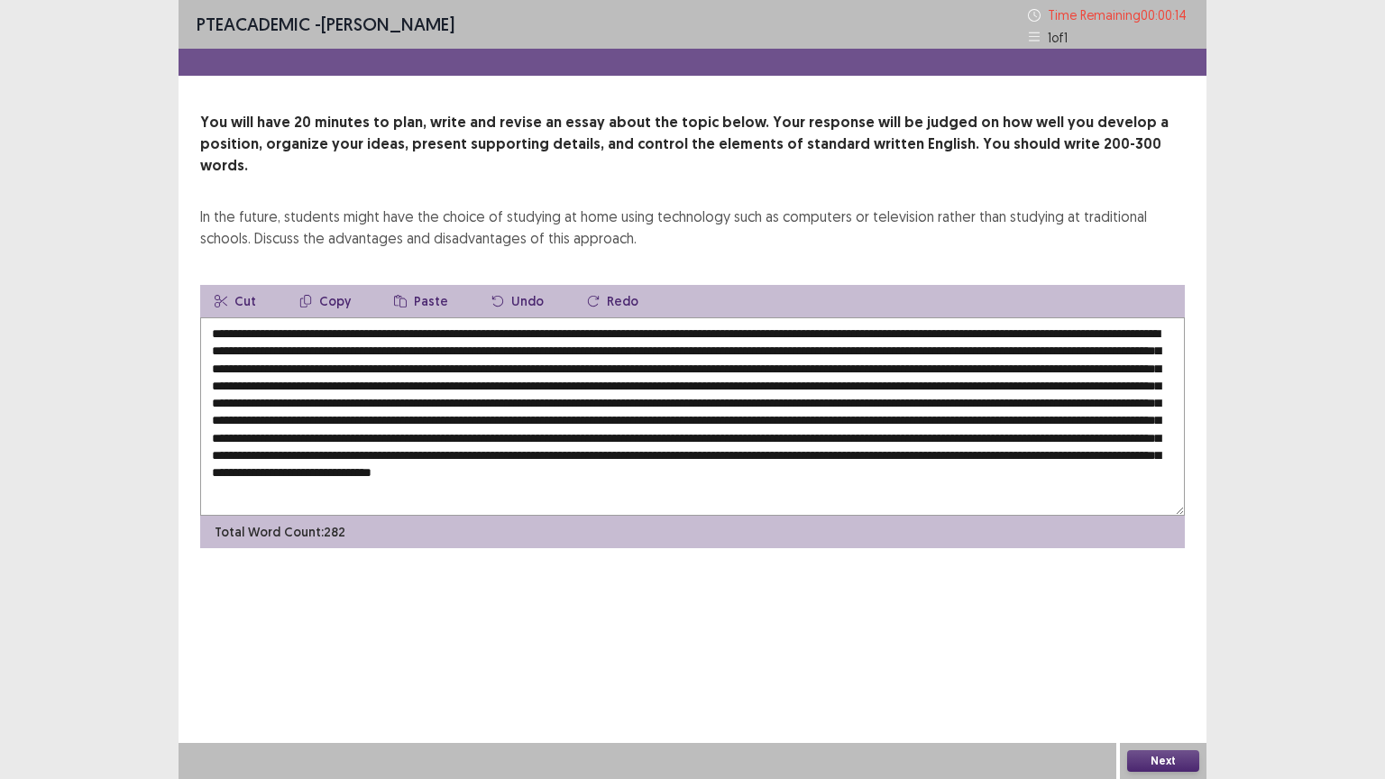
drag, startPoint x: 376, startPoint y: 436, endPoint x: 344, endPoint y: 436, distance: 31.6
click at [344, 436] on textarea at bounding box center [692, 416] width 985 height 198
type textarea "**********"
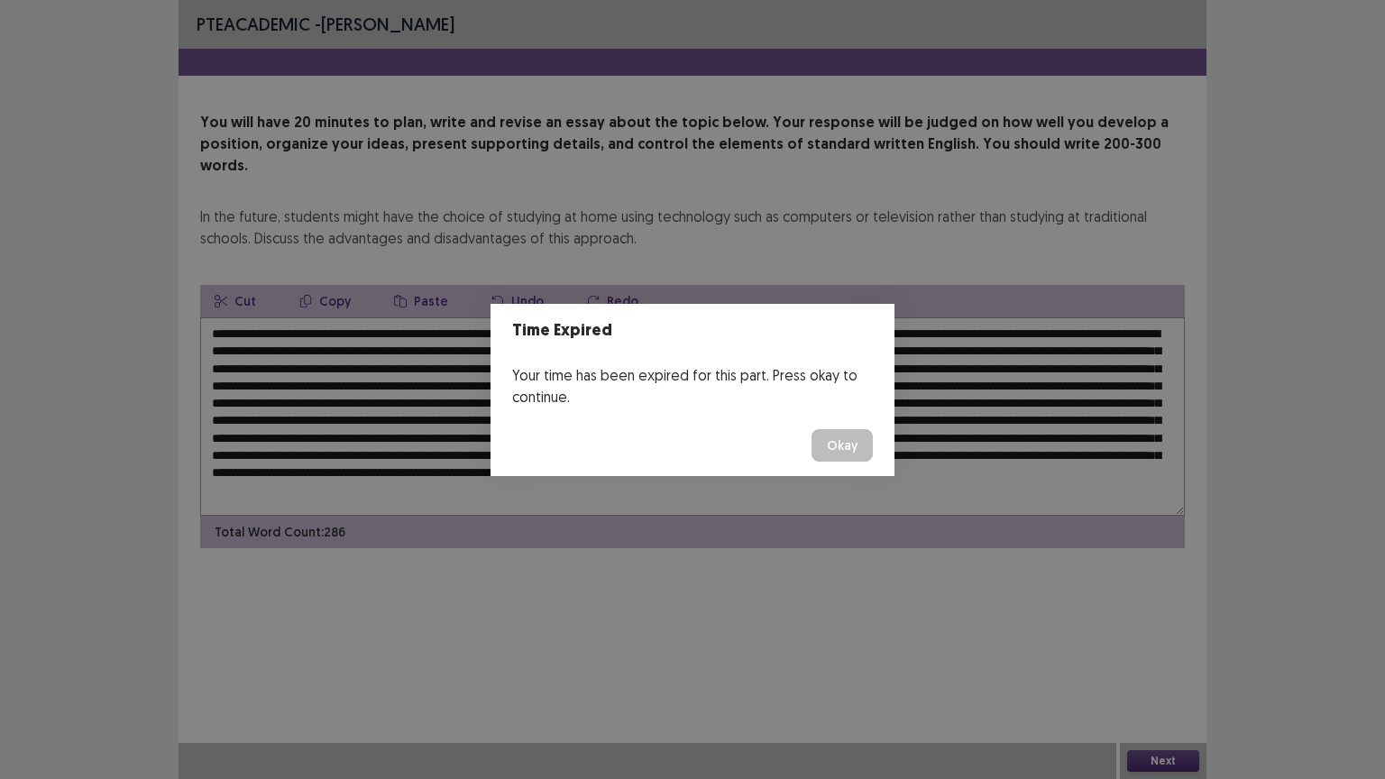
click at [846, 443] on button "Okay" at bounding box center [842, 445] width 61 height 32
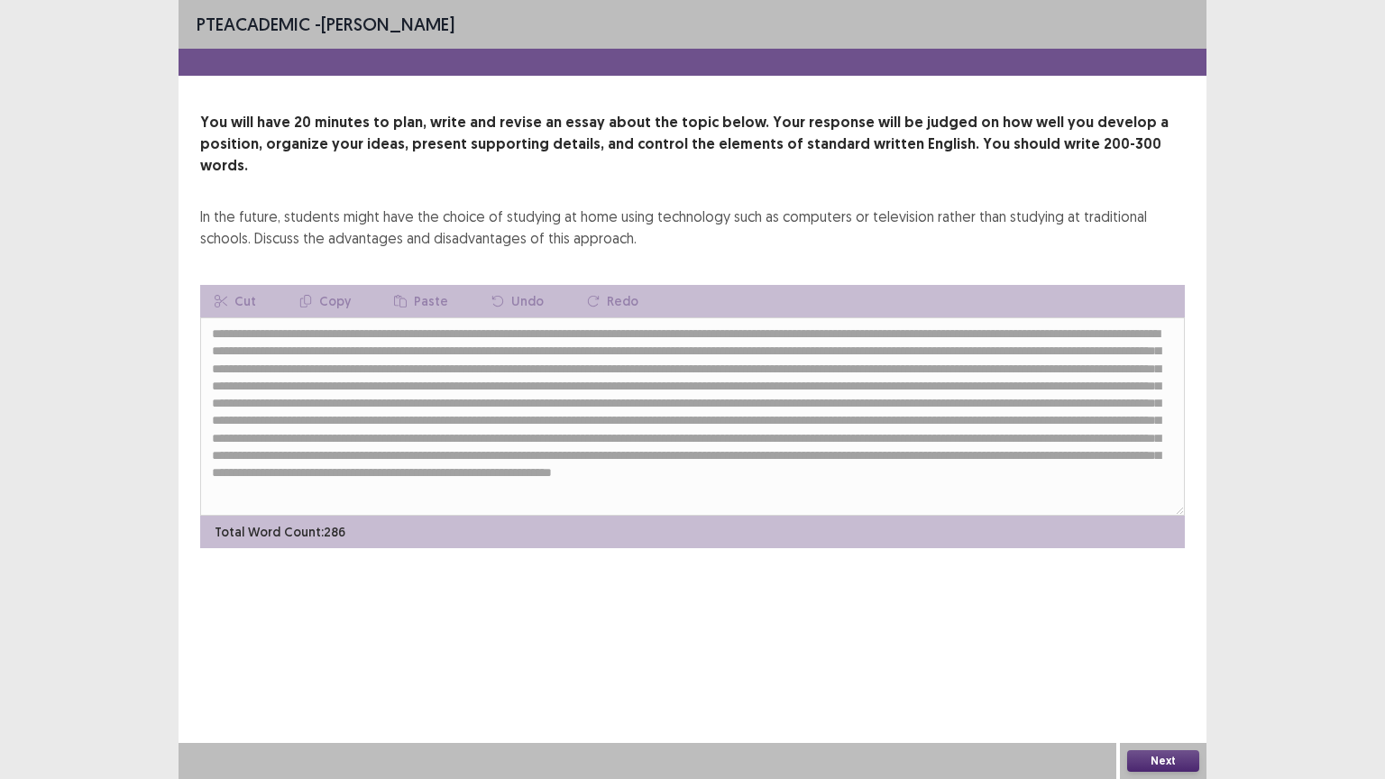
click at [1157, 665] on button "Next" at bounding box center [1163, 761] width 72 height 22
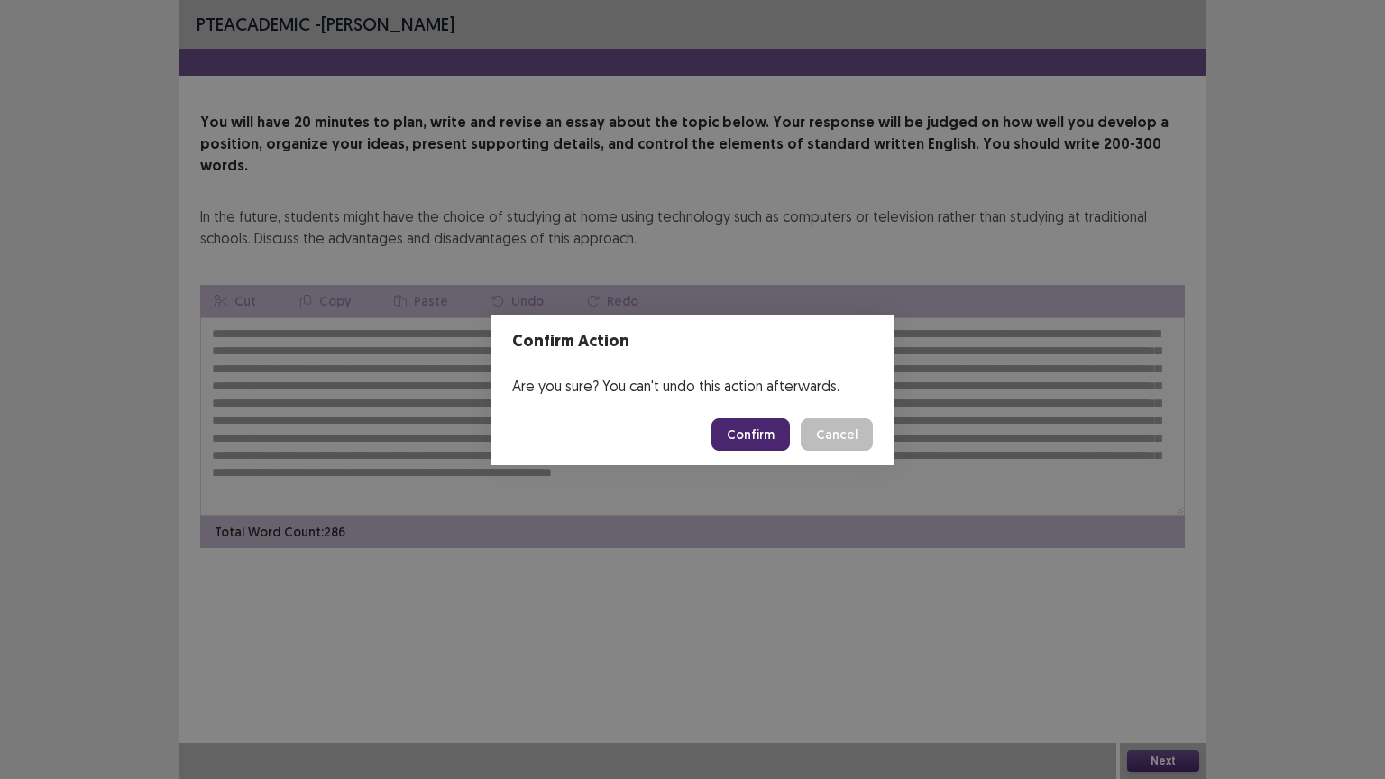
click at [761, 433] on button "Confirm" at bounding box center [750, 434] width 78 height 32
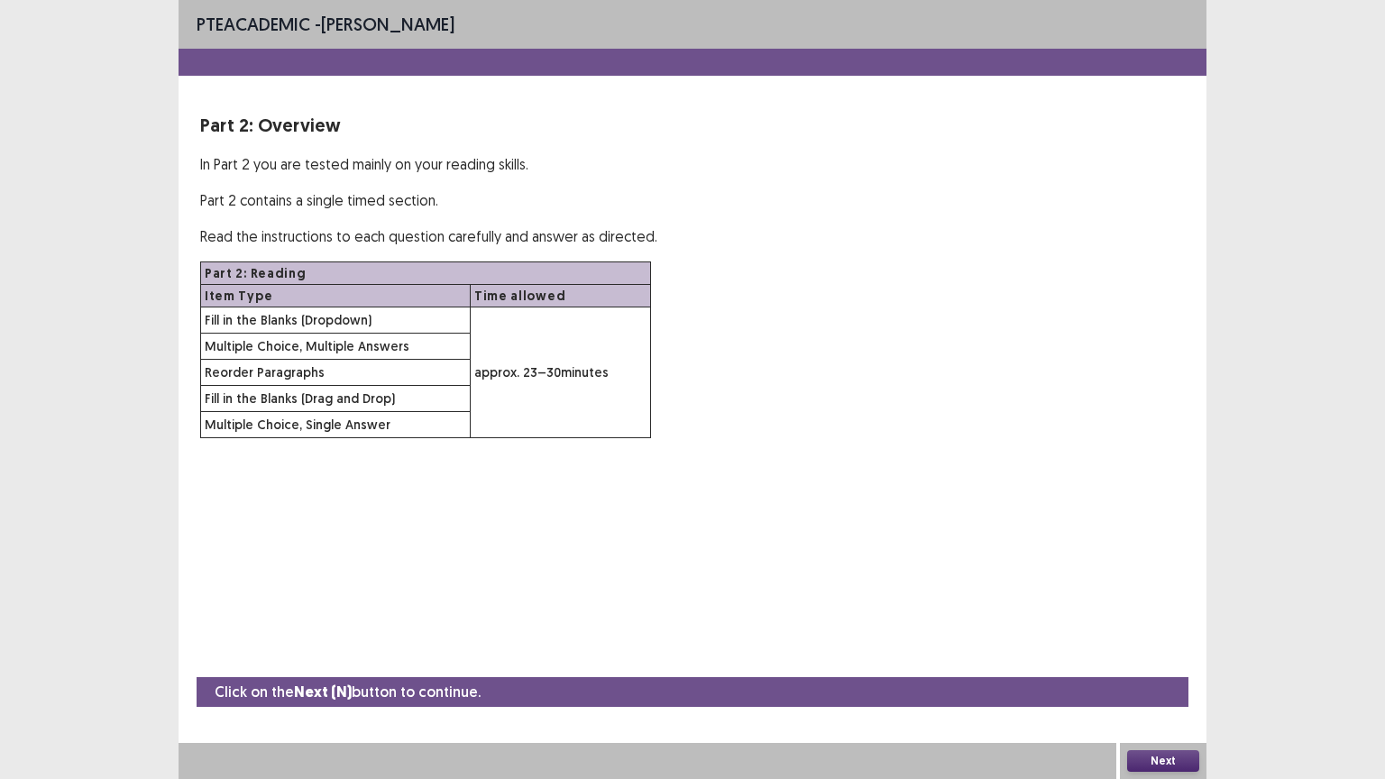
click at [1148, 665] on button "Next" at bounding box center [1163, 761] width 72 height 22
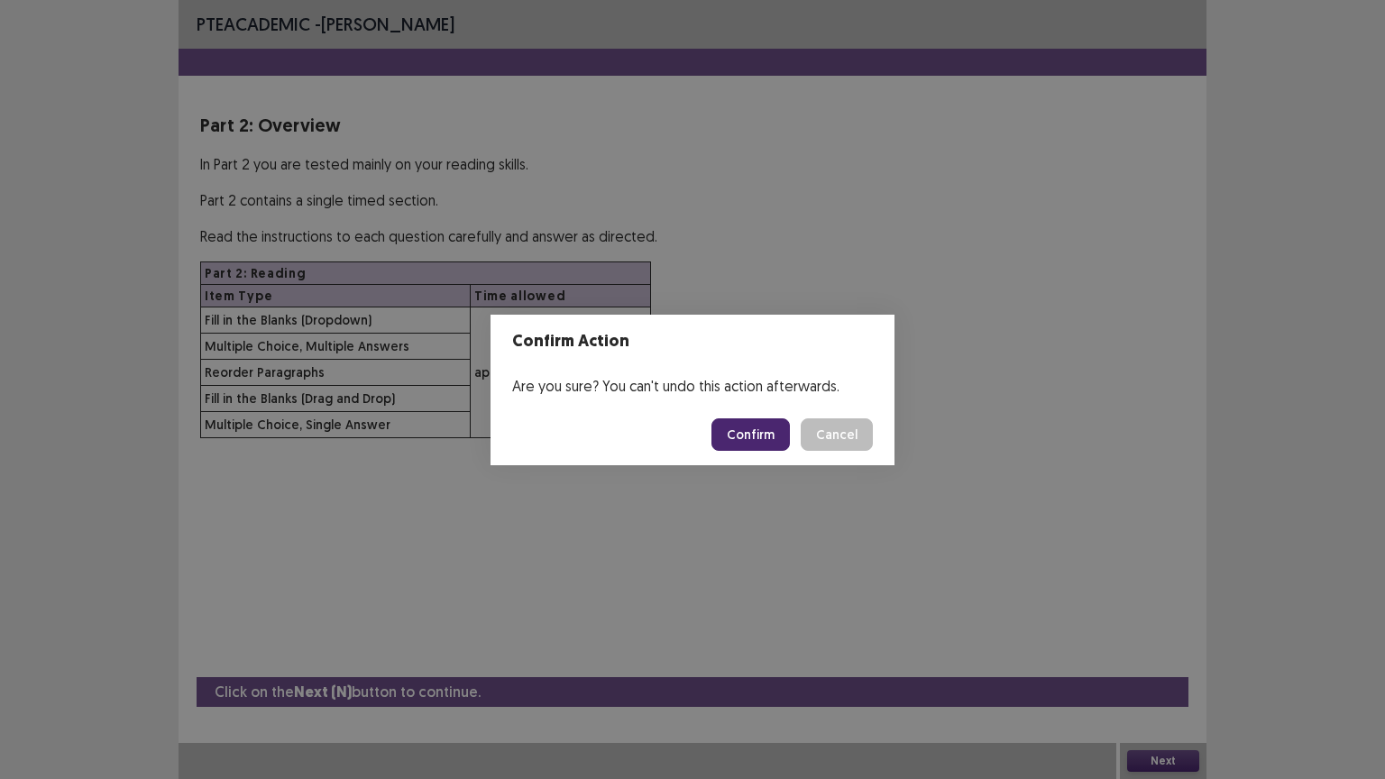
click at [751, 434] on button "Confirm" at bounding box center [750, 434] width 78 height 32
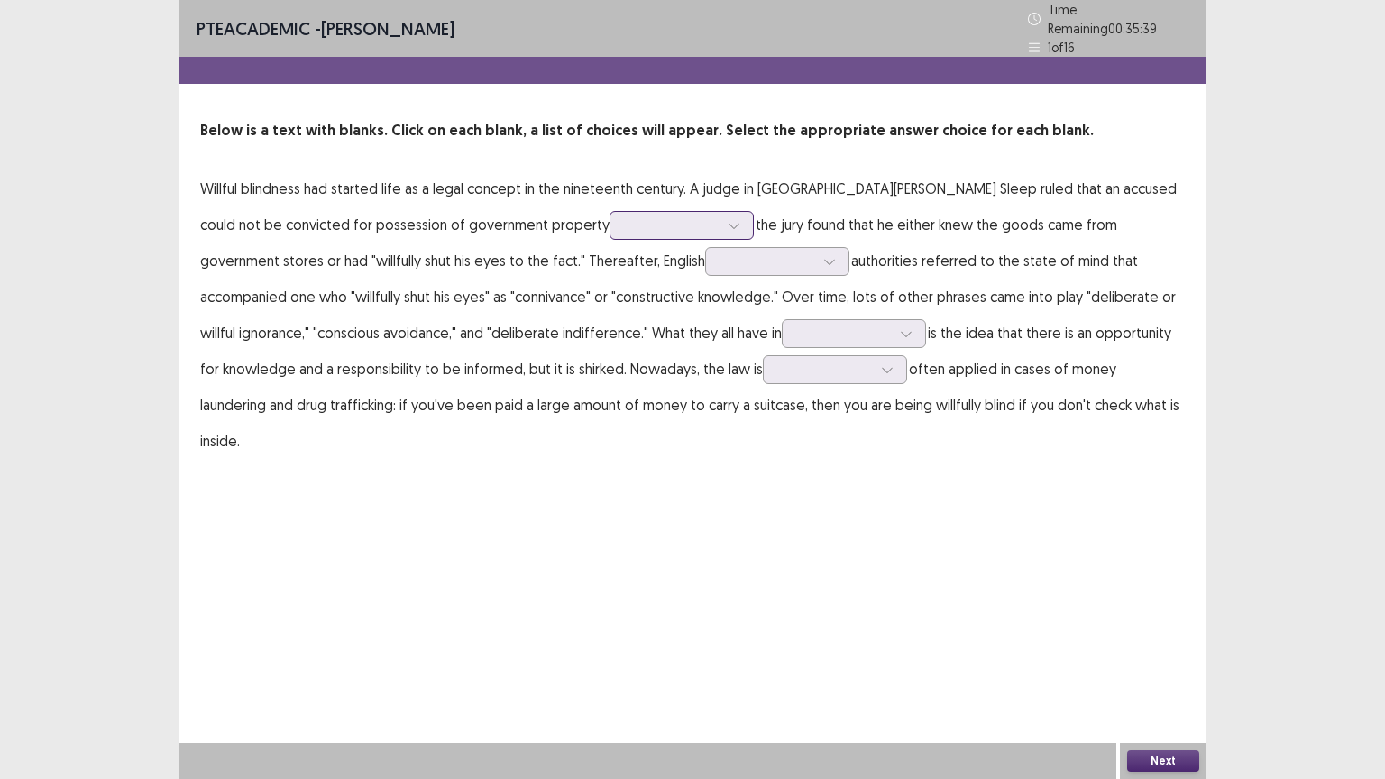
click at [729, 224] on icon at bounding box center [734, 226] width 10 height 5
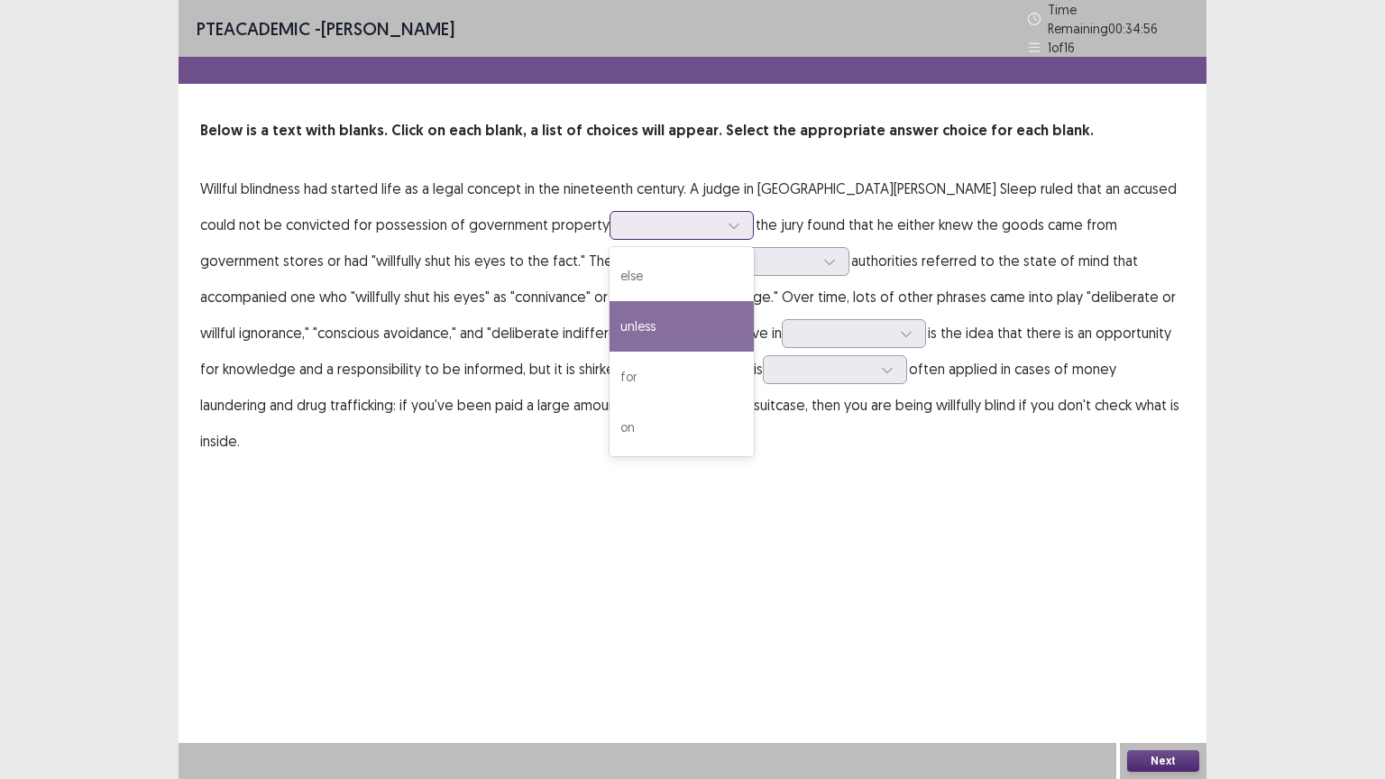
click at [610, 322] on div "unless" at bounding box center [682, 326] width 144 height 50
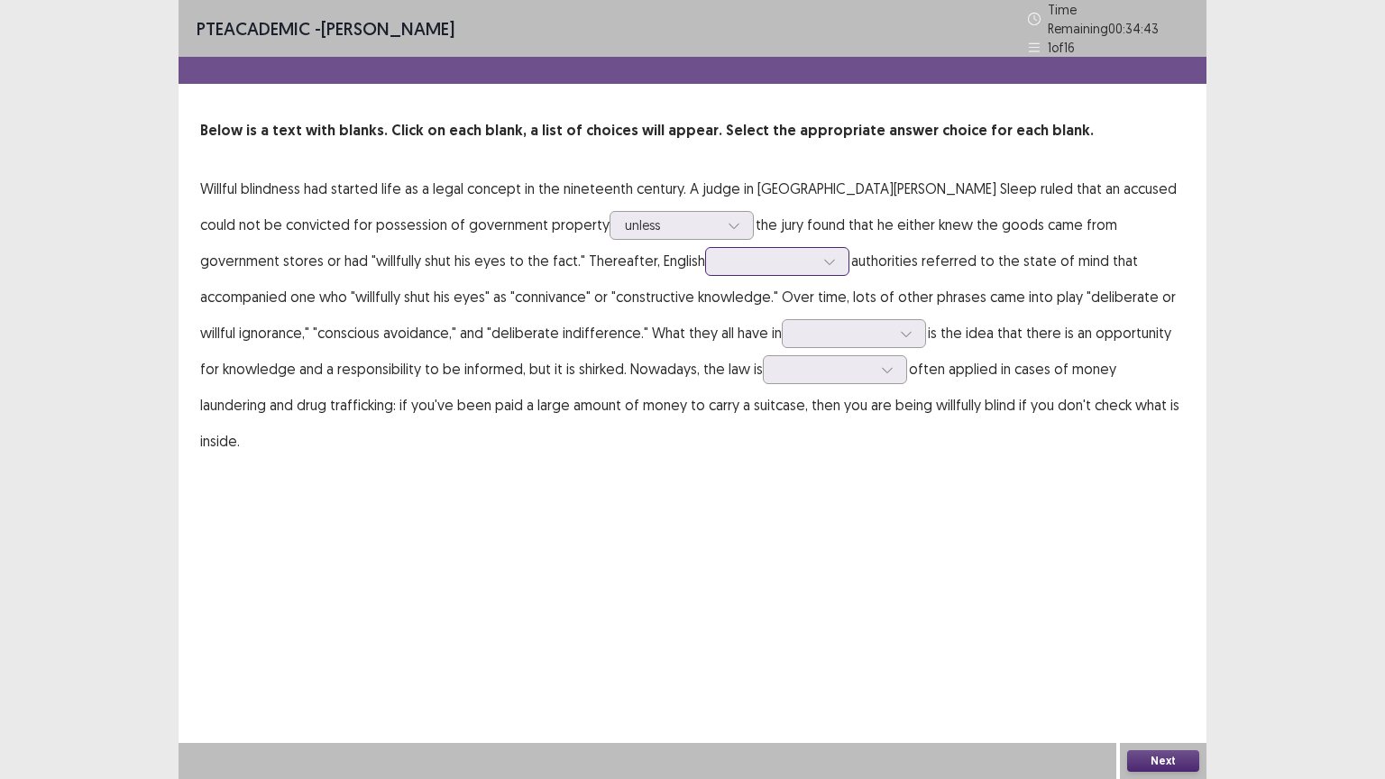
click at [823, 255] on icon at bounding box center [829, 261] width 13 height 13
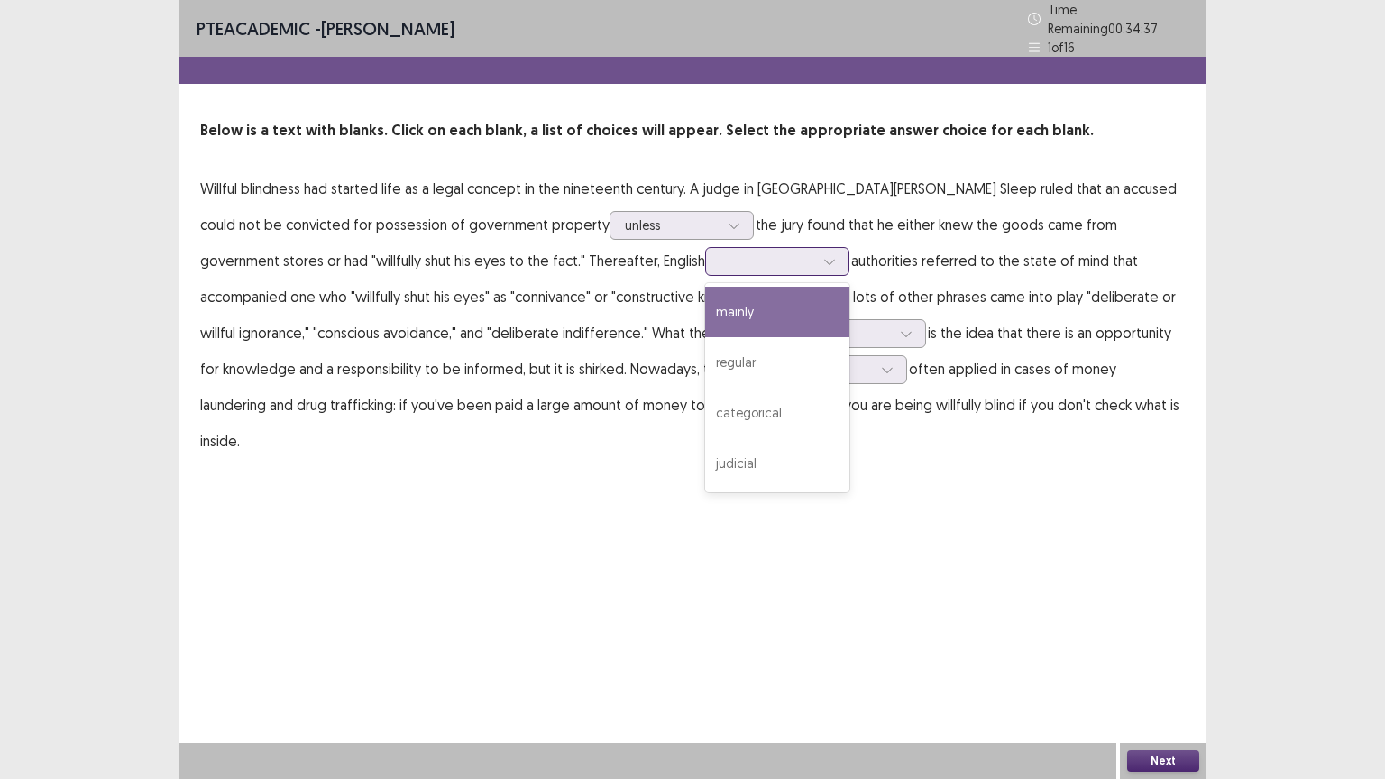
click at [705, 307] on div "mainly" at bounding box center [777, 312] width 144 height 50
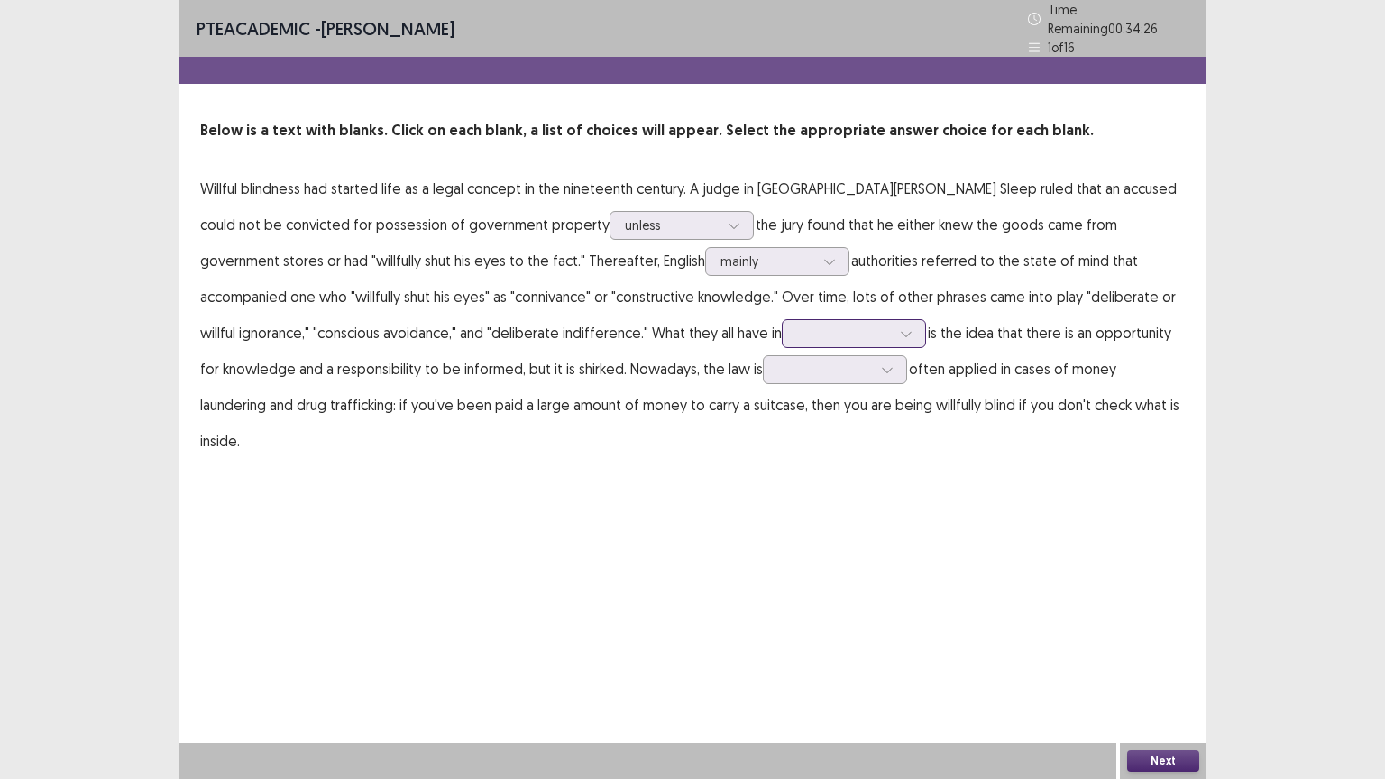
click at [900, 327] on icon at bounding box center [906, 333] width 13 height 13
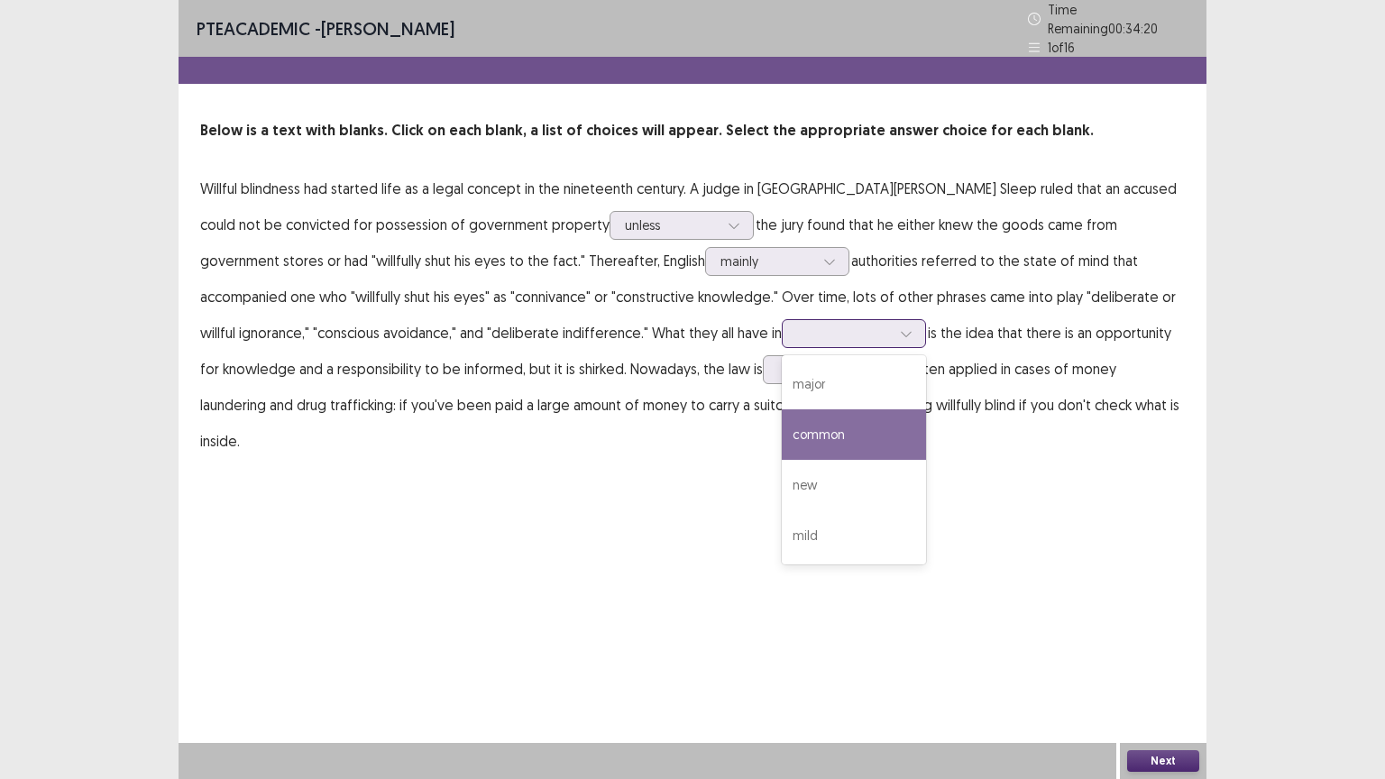
click at [782, 427] on div "common" at bounding box center [854, 434] width 144 height 50
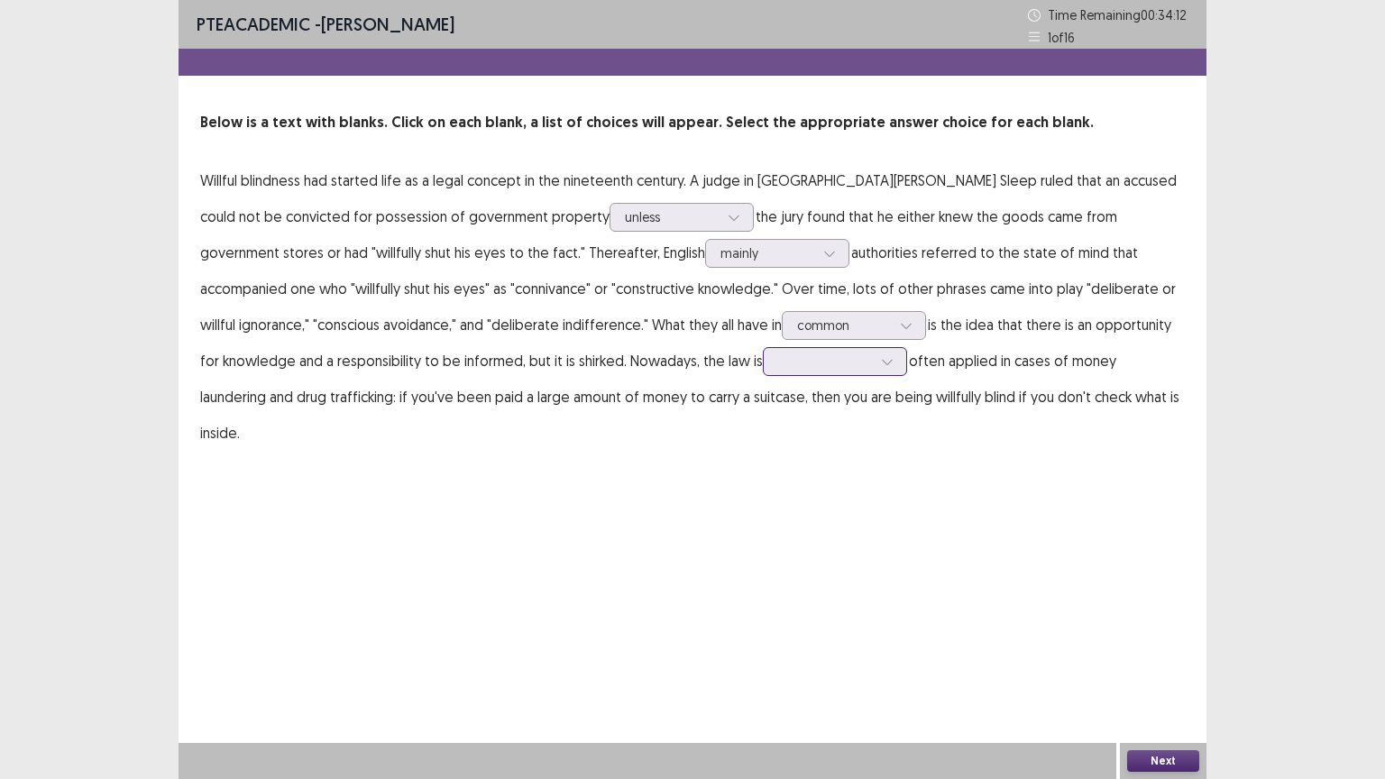
click at [881, 362] on icon at bounding box center [887, 361] width 13 height 13
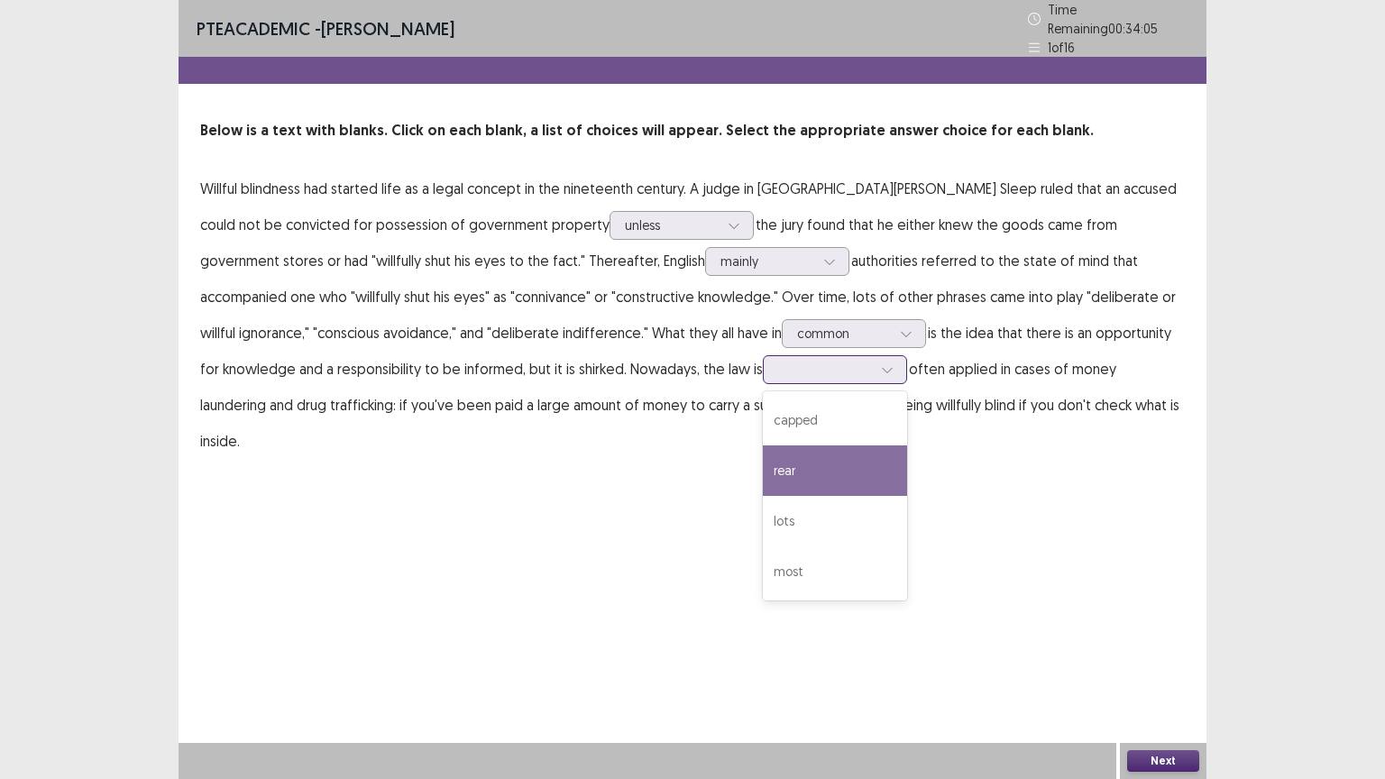
click at [763, 462] on div "rear" at bounding box center [835, 470] width 144 height 50
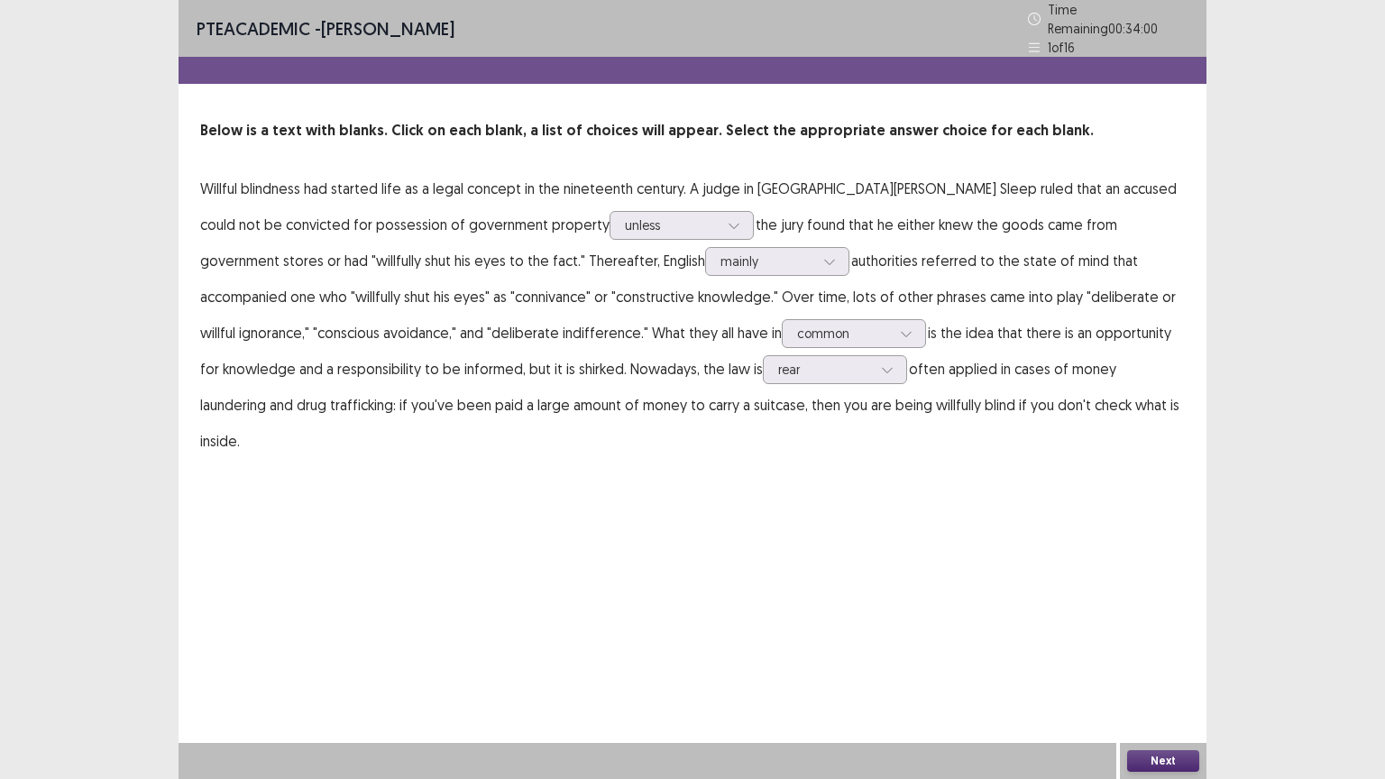
click at [1165, 665] on button "Next" at bounding box center [1163, 761] width 72 height 22
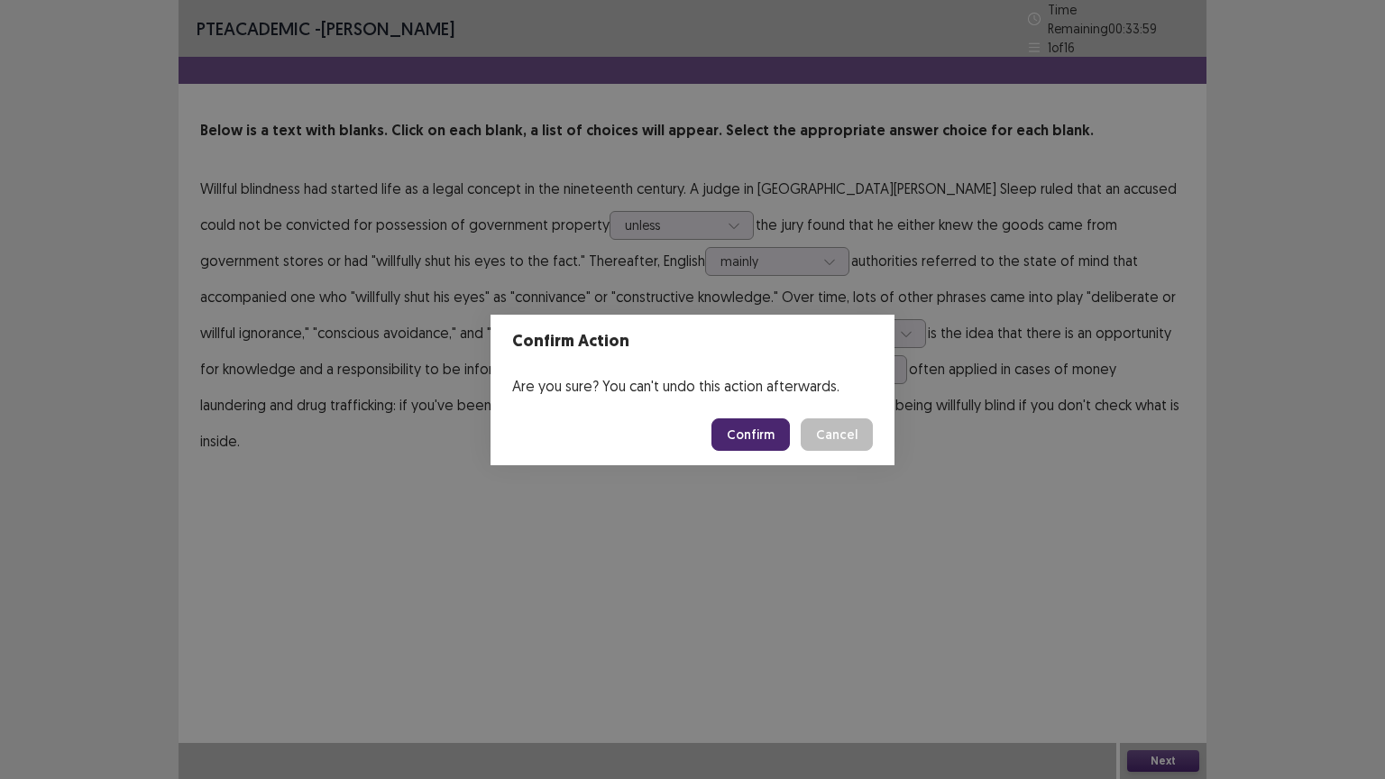
click at [736, 427] on button "Confirm" at bounding box center [750, 434] width 78 height 32
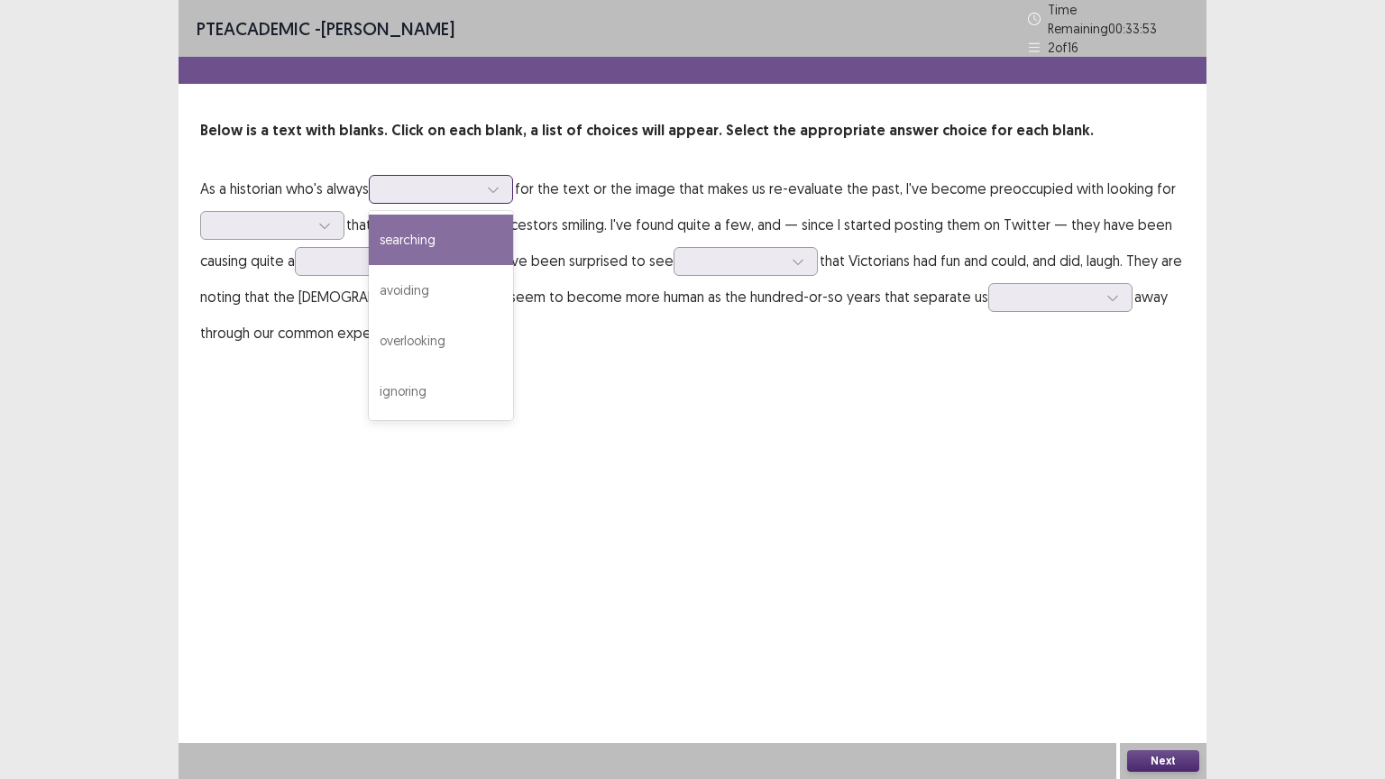
click at [498, 183] on icon at bounding box center [493, 189] width 13 height 13
click at [435, 233] on div "searching" at bounding box center [441, 240] width 144 height 50
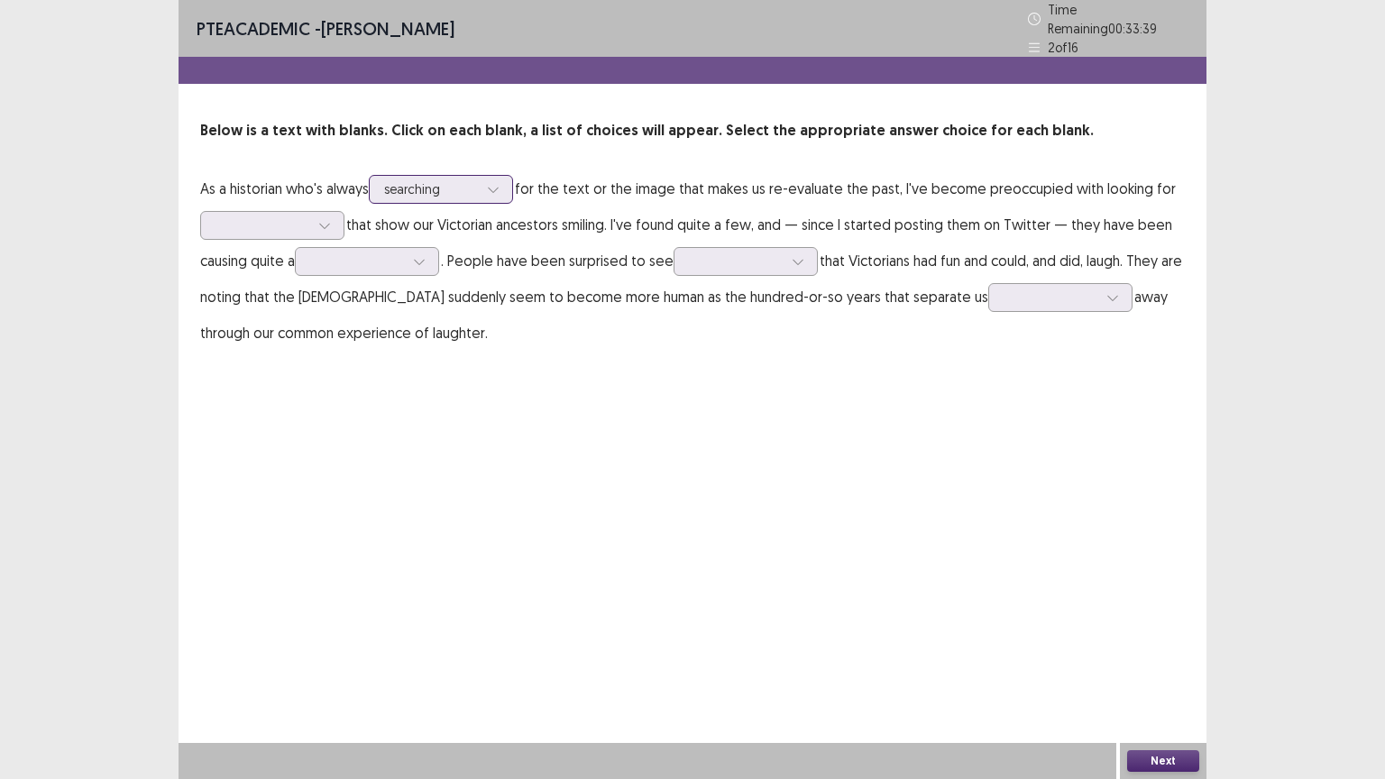
click at [500, 185] on icon at bounding box center [493, 189] width 13 height 13
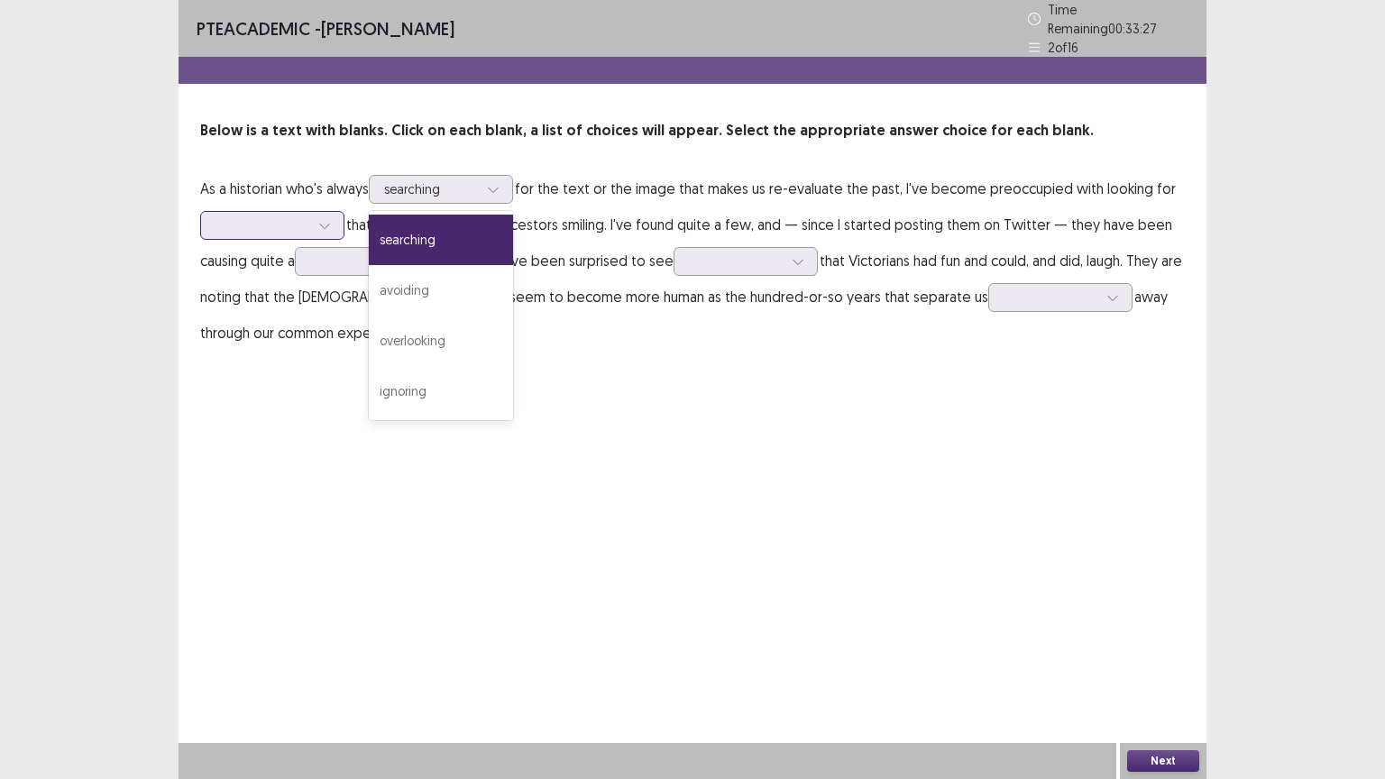
click at [325, 219] on icon at bounding box center [324, 225] width 13 height 13
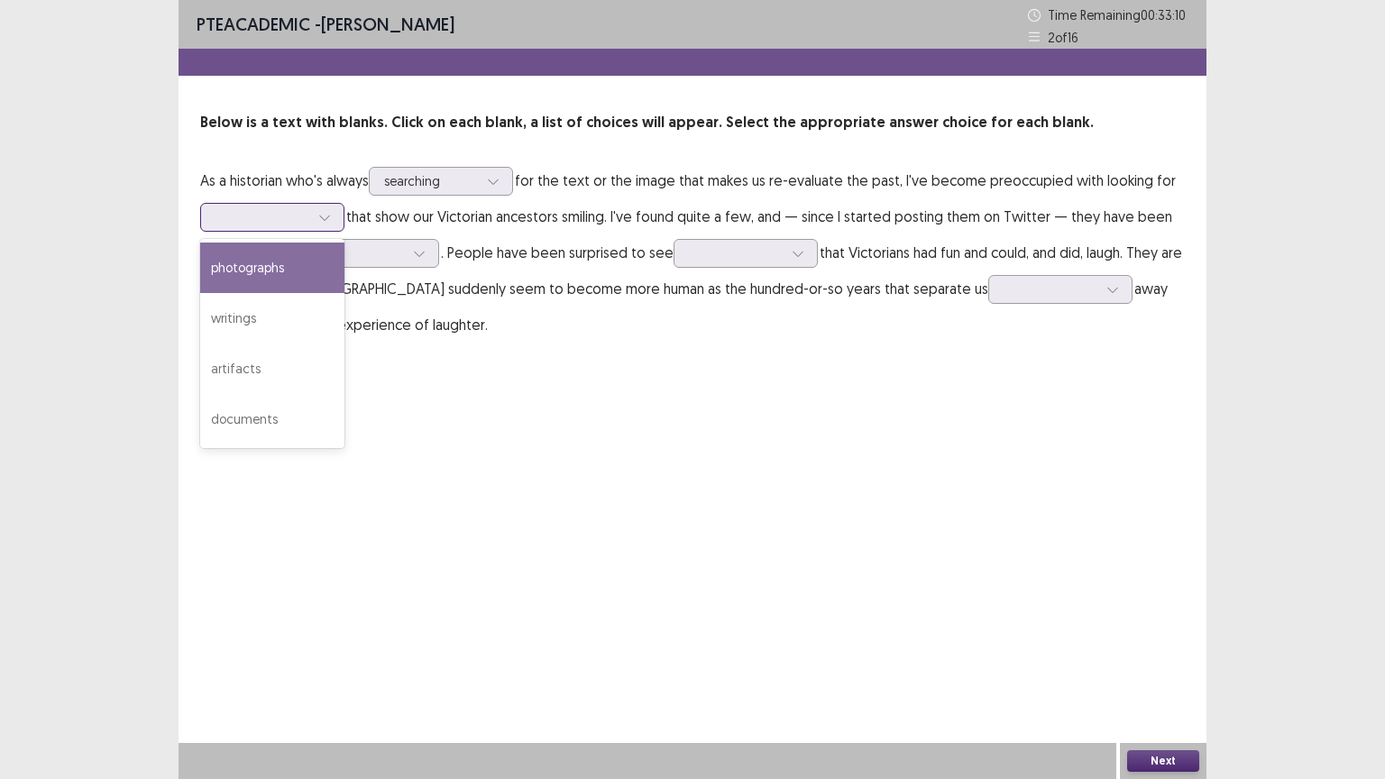
click at [264, 272] on div "photographs" at bounding box center [272, 268] width 144 height 50
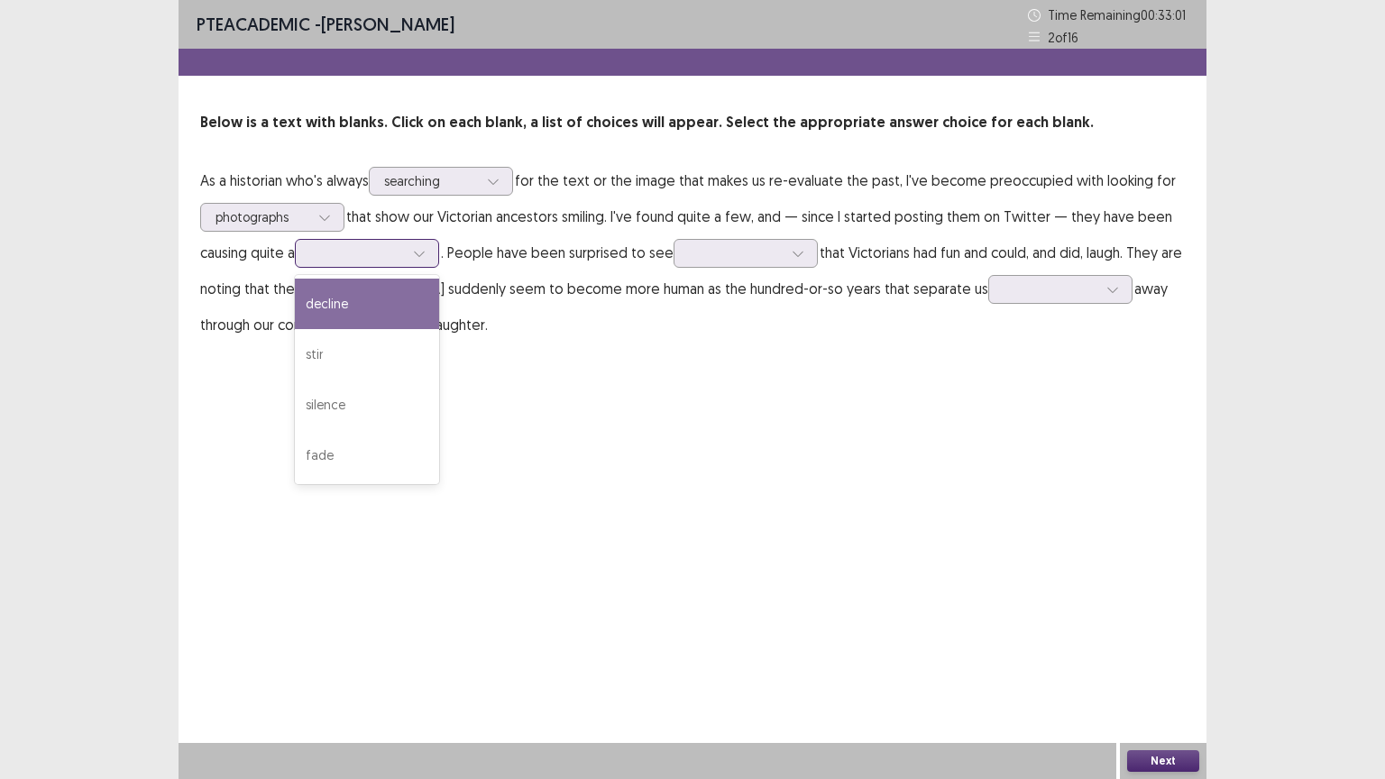
click at [423, 256] on icon at bounding box center [419, 254] width 10 height 5
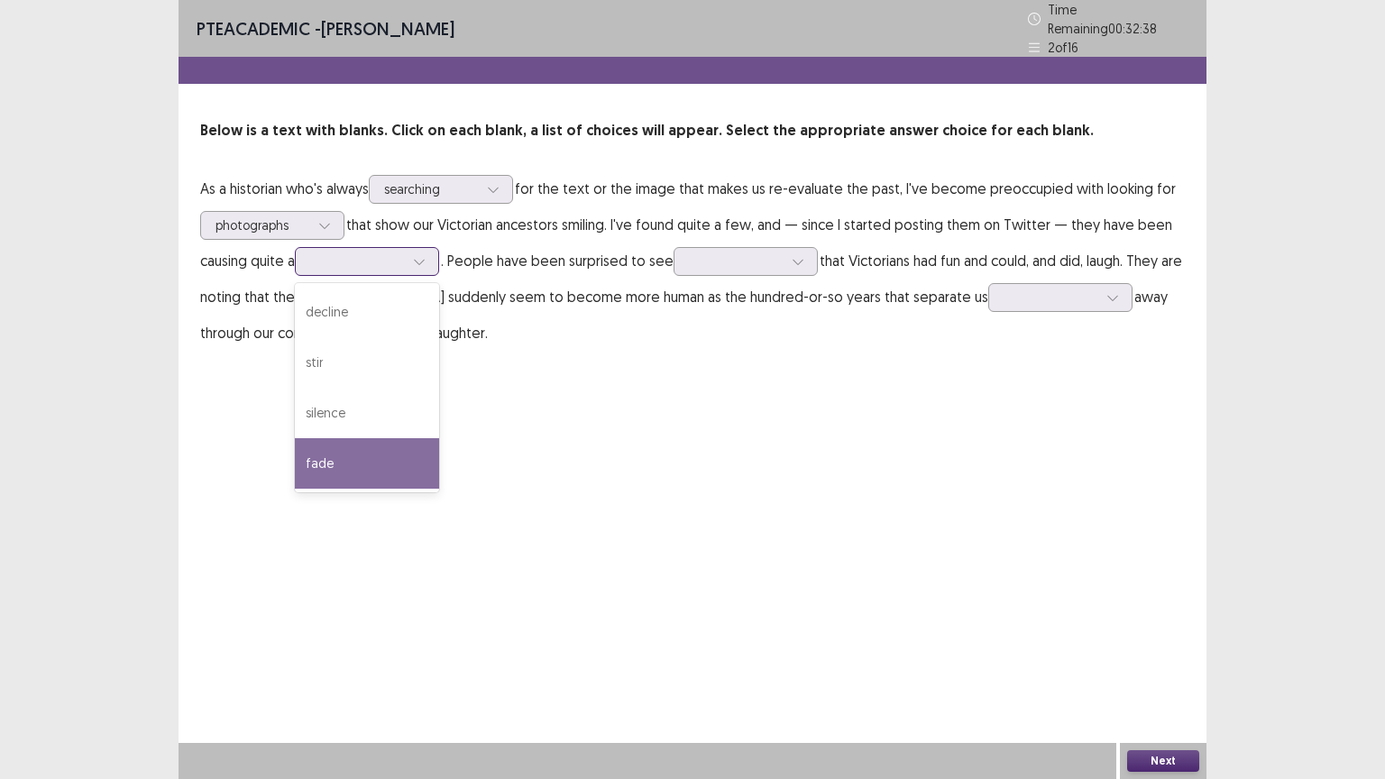
click at [346, 454] on div "fade" at bounding box center [367, 463] width 144 height 50
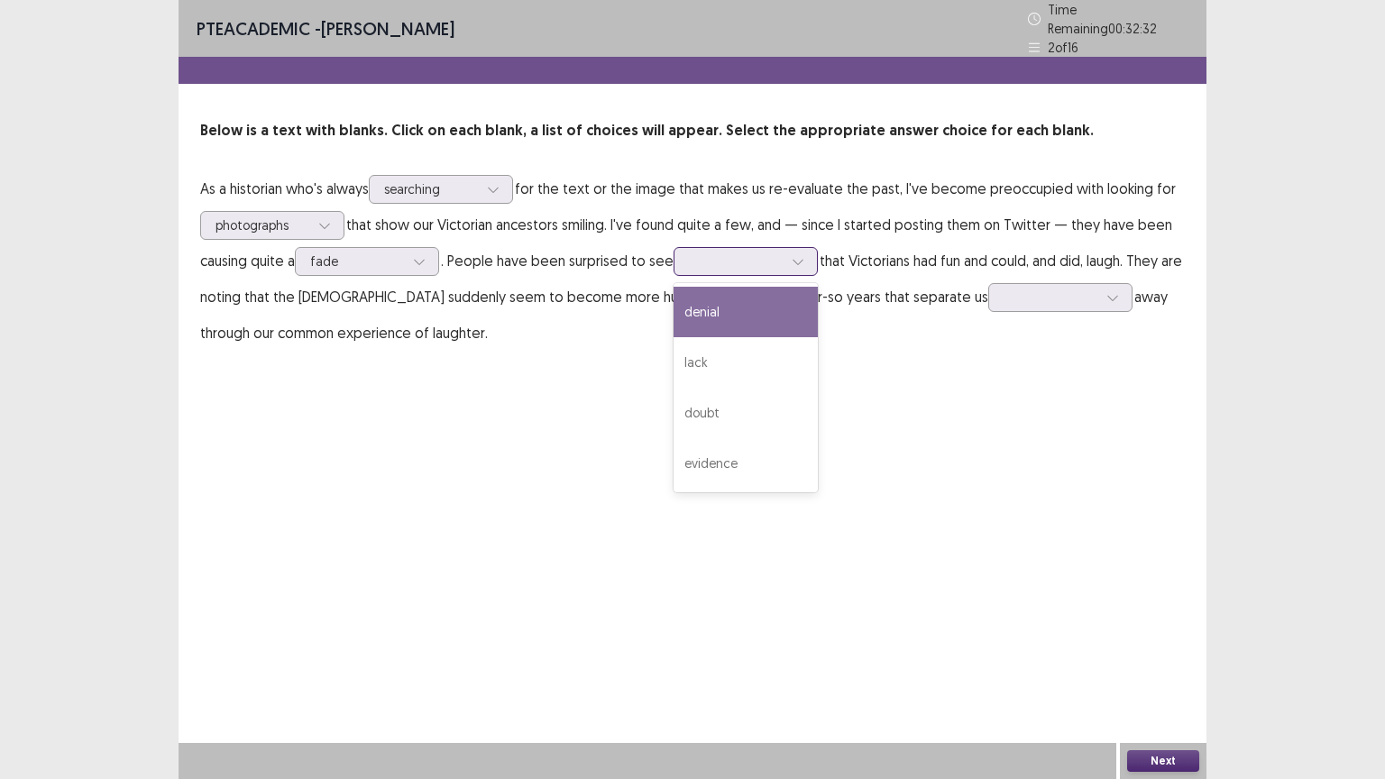
click at [799, 258] on icon at bounding box center [798, 261] width 13 height 13
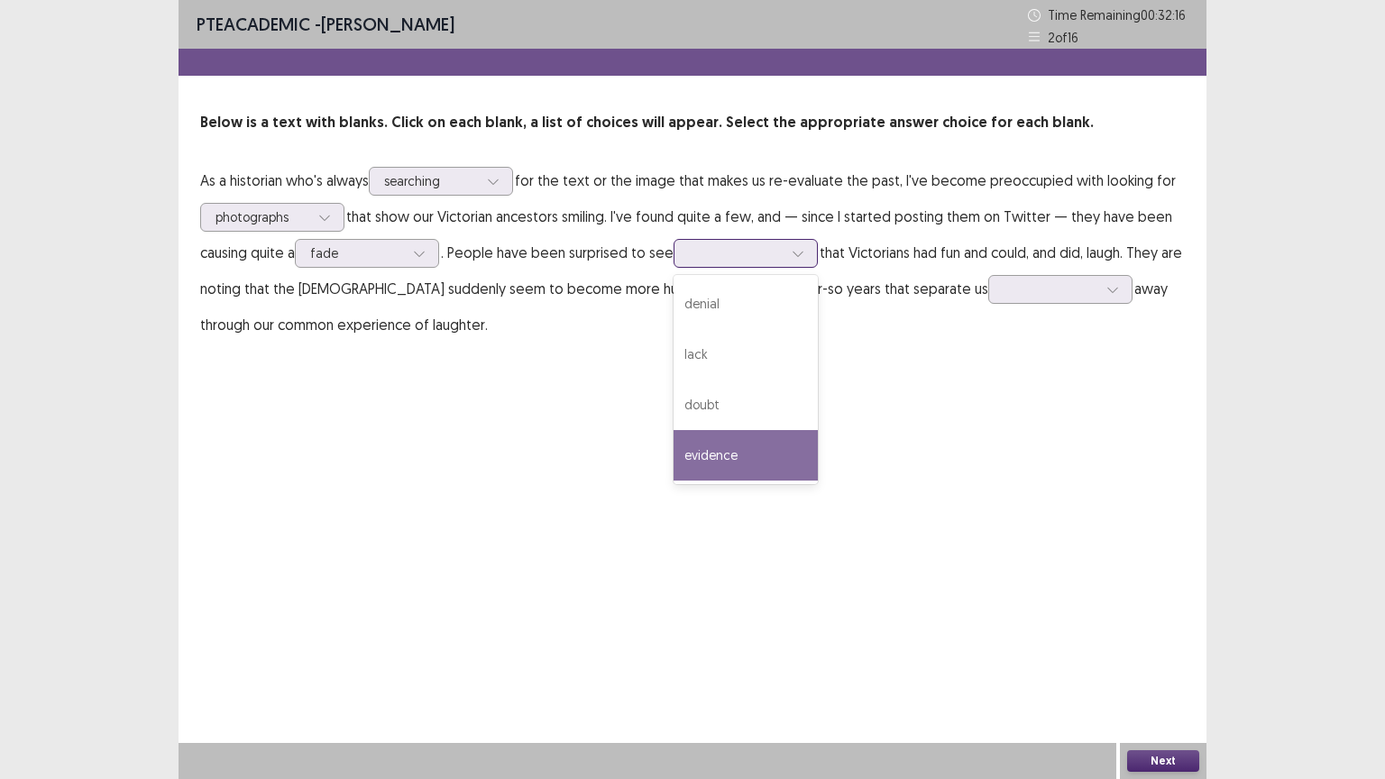
click at [736, 451] on div "evidence" at bounding box center [746, 455] width 144 height 50
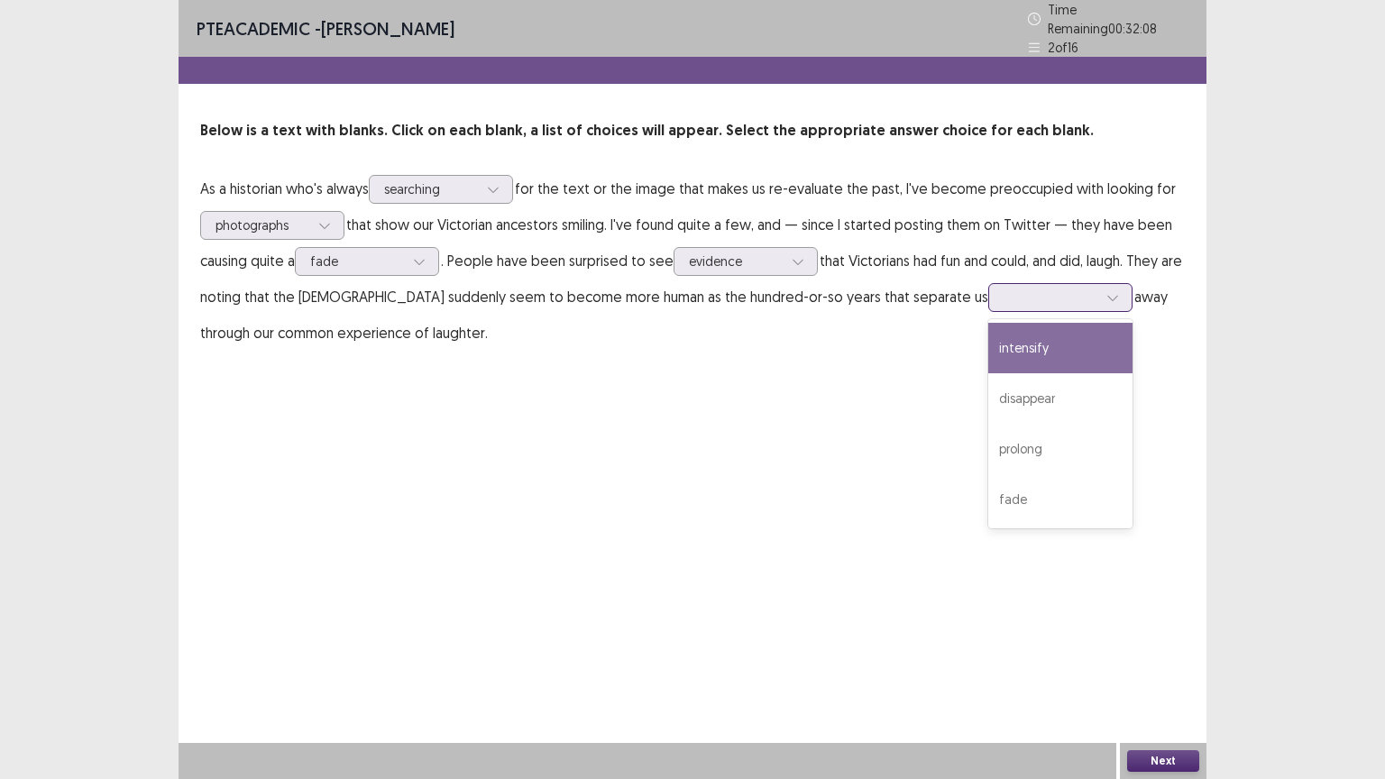
click at [1107, 296] on icon at bounding box center [1112, 298] width 10 height 5
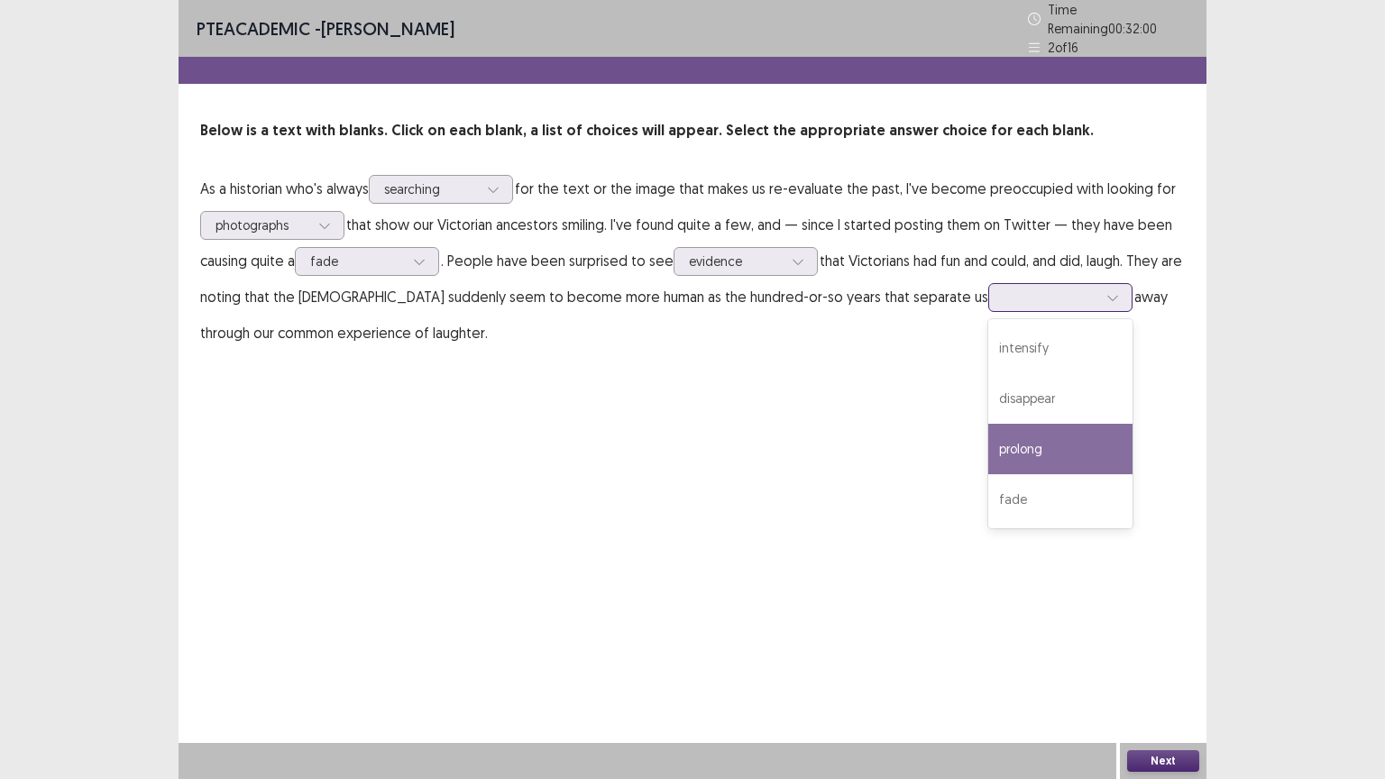
click at [1006, 437] on div "prolong" at bounding box center [1060, 449] width 144 height 50
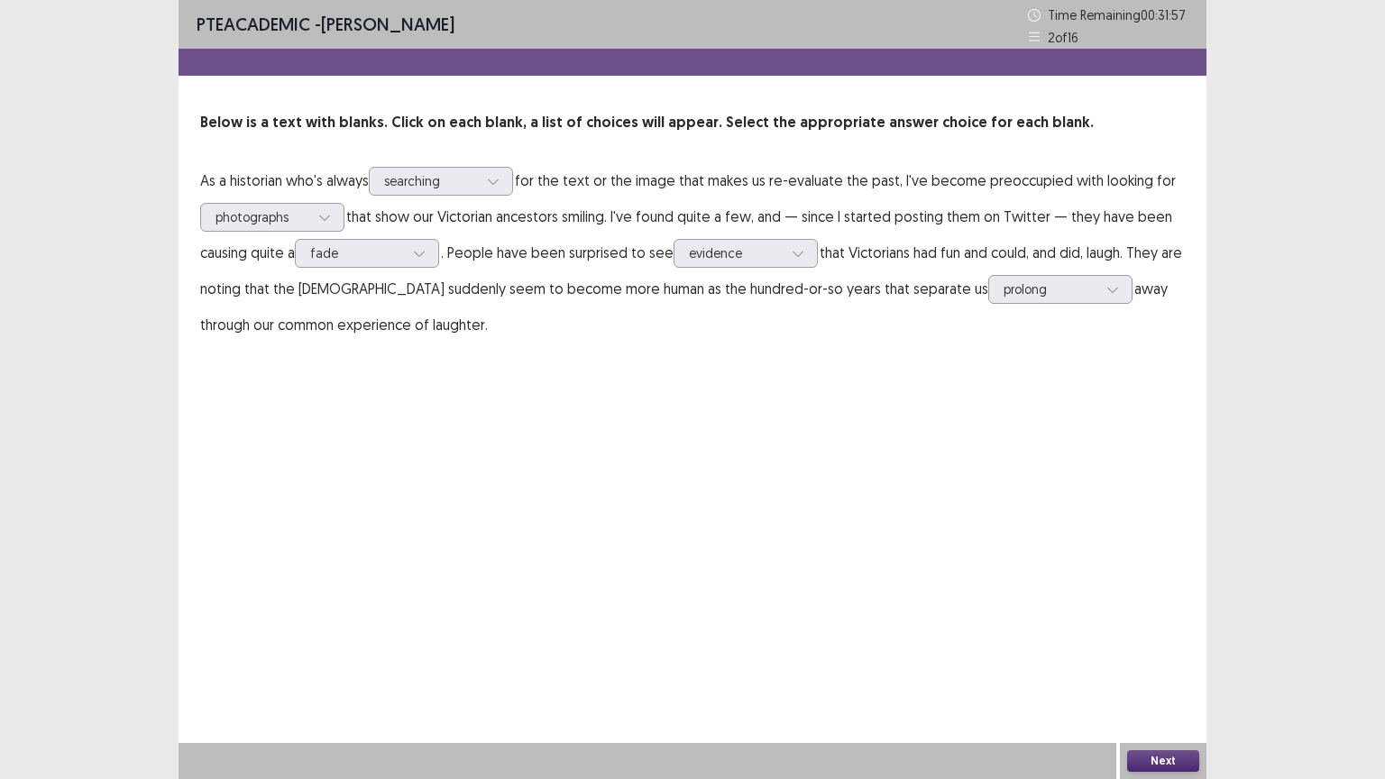
click at [1176, 665] on button "Next" at bounding box center [1163, 761] width 72 height 22
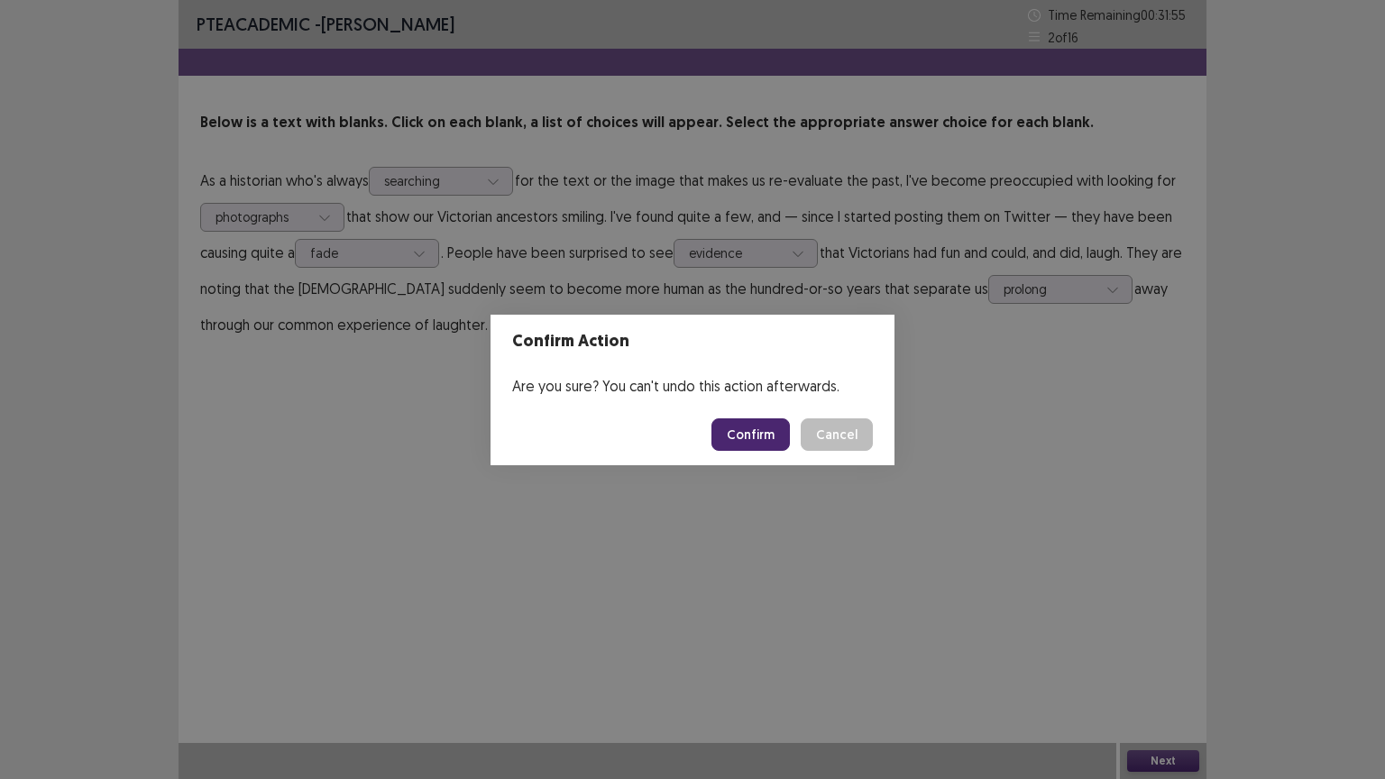
click at [759, 431] on button "Confirm" at bounding box center [750, 434] width 78 height 32
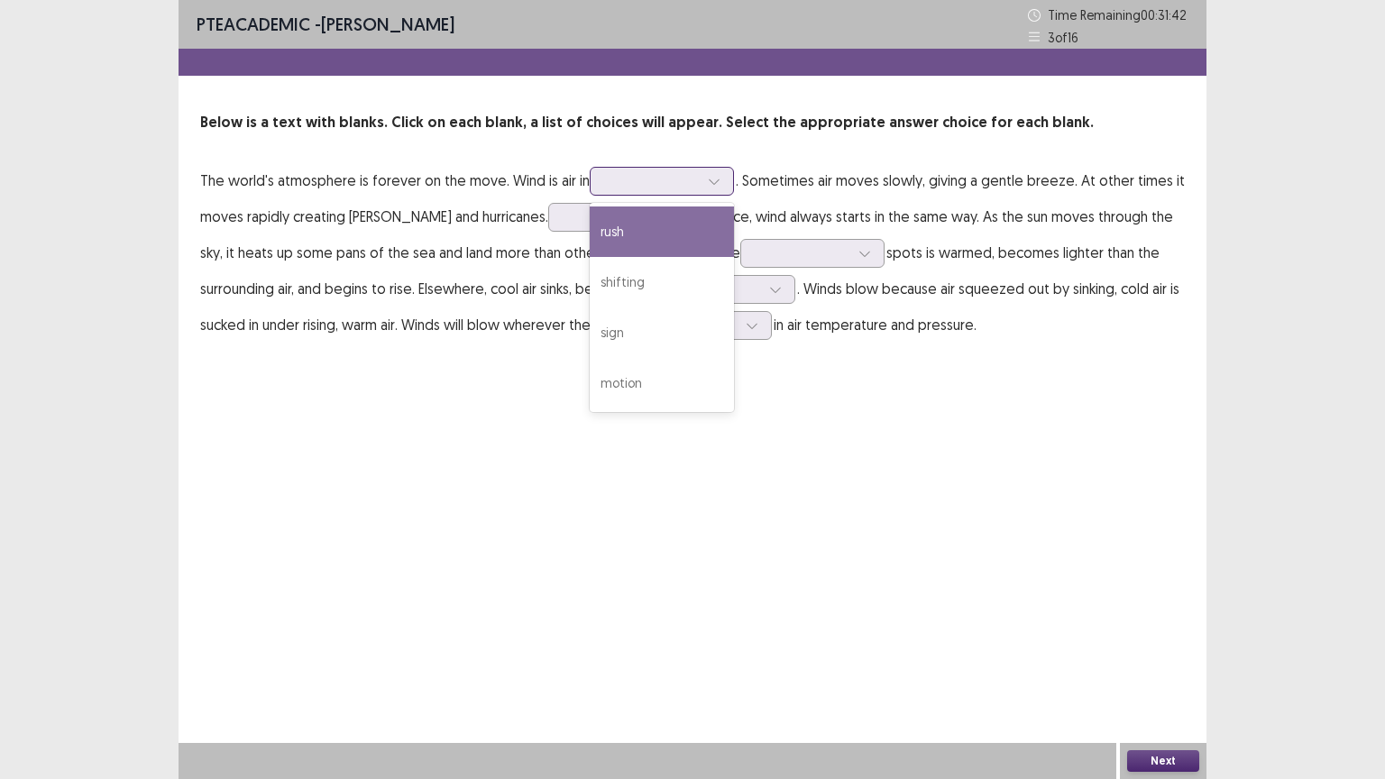
click at [715, 184] on icon at bounding box center [714, 181] width 13 height 13
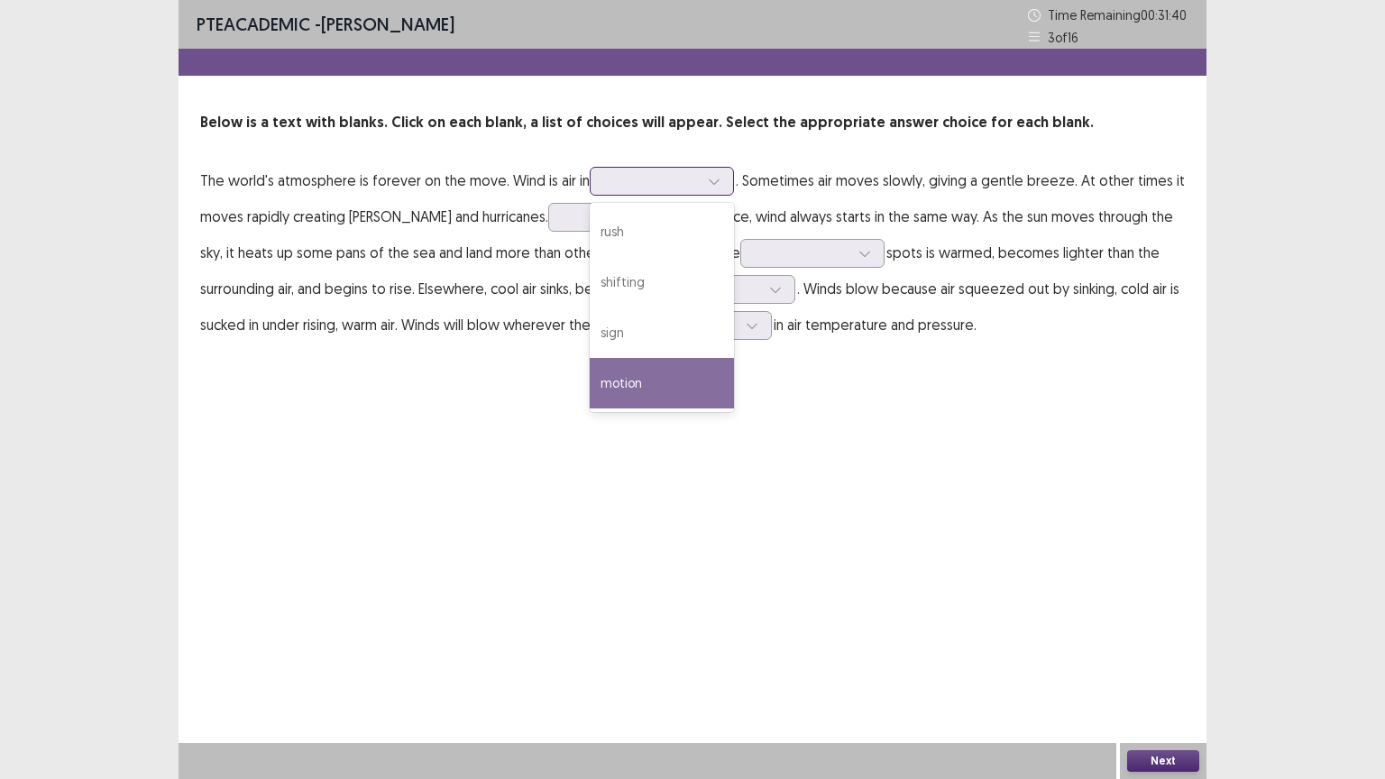
click at [665, 385] on div "motion" at bounding box center [662, 383] width 144 height 50
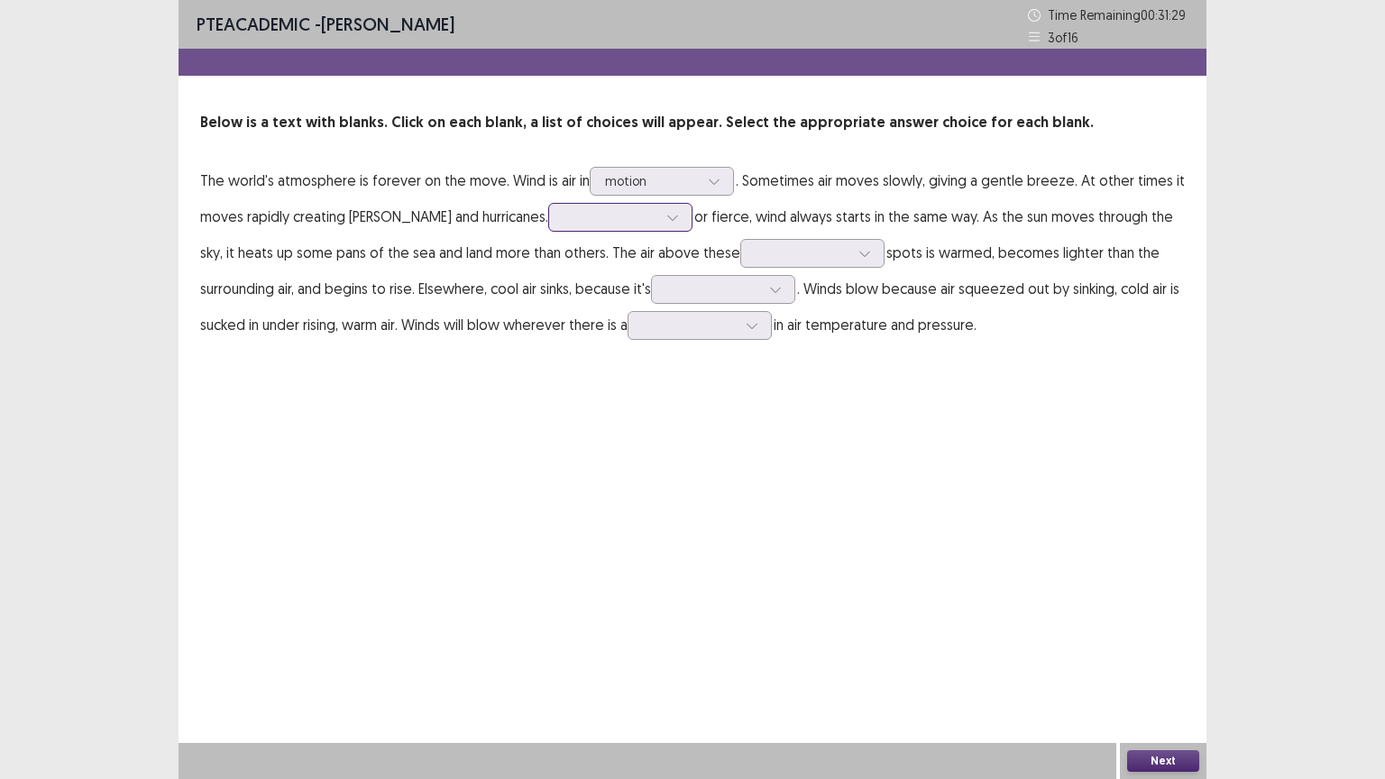
click at [666, 217] on icon at bounding box center [672, 217] width 13 height 13
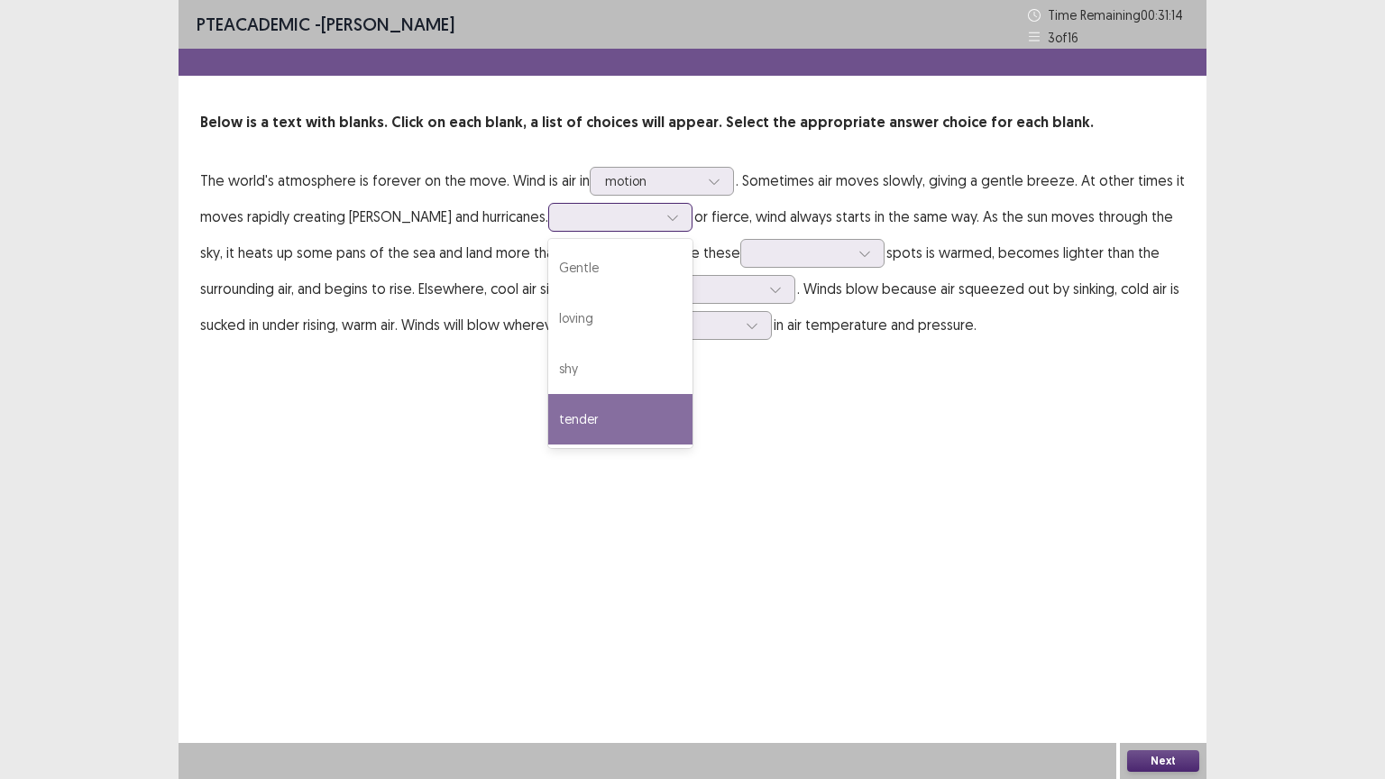
click at [548, 416] on div "tender" at bounding box center [620, 419] width 144 height 50
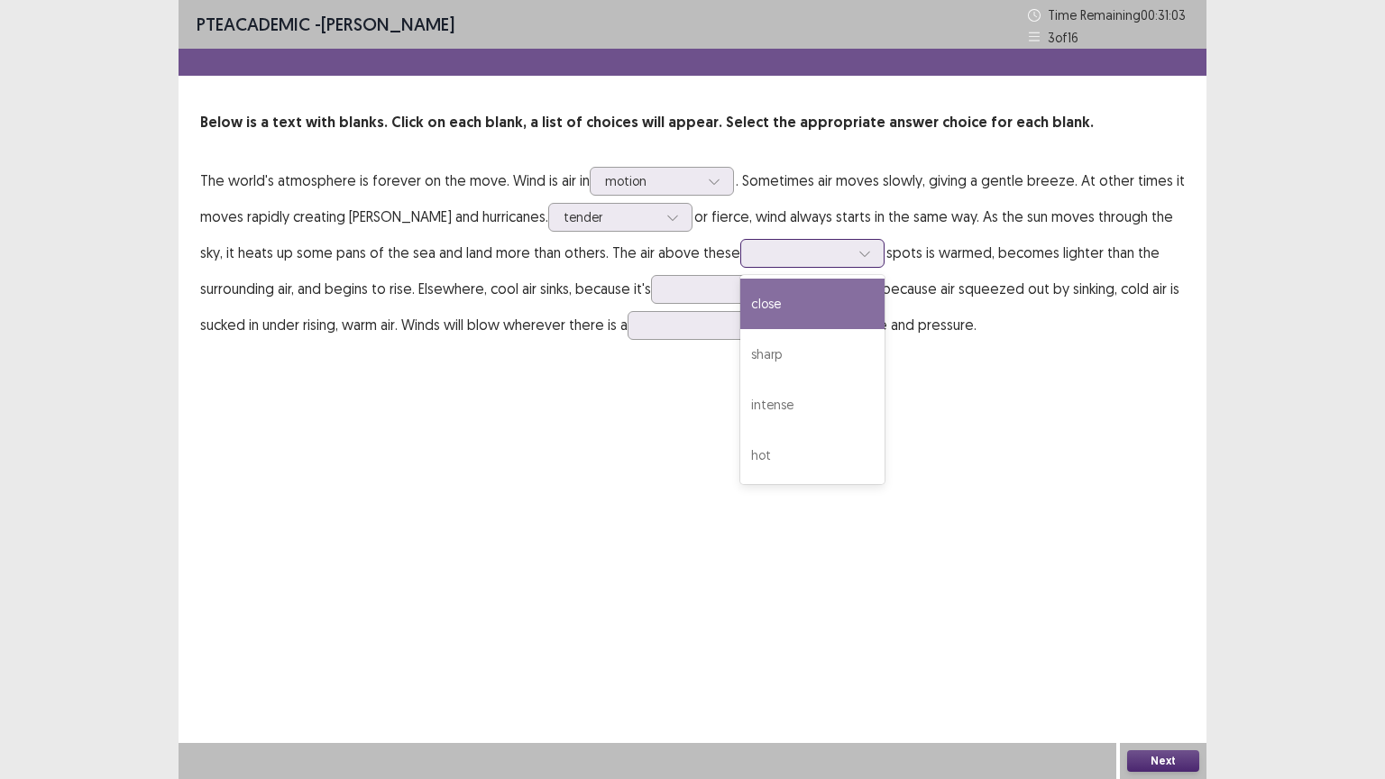
click at [858, 255] on icon at bounding box center [864, 253] width 13 height 13
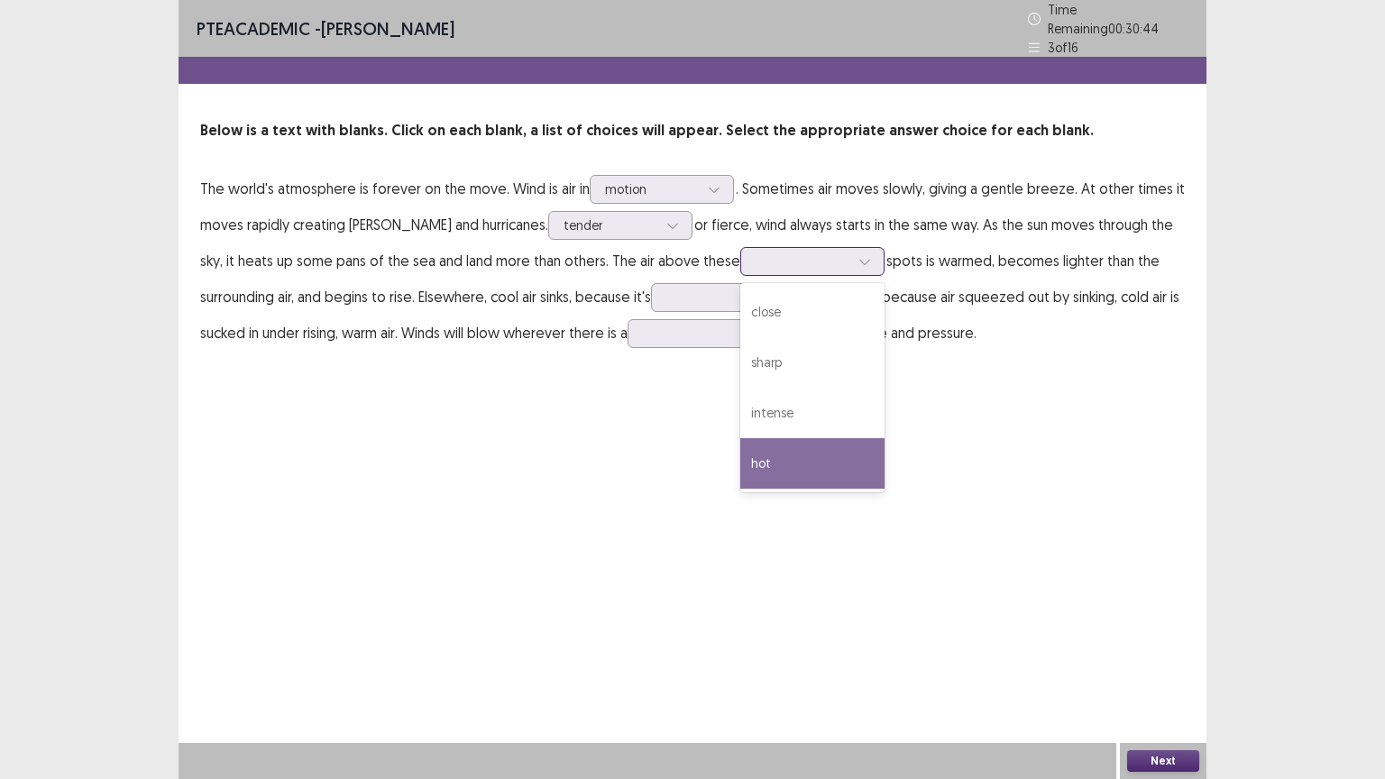
click at [740, 446] on div "hot" at bounding box center [812, 463] width 144 height 50
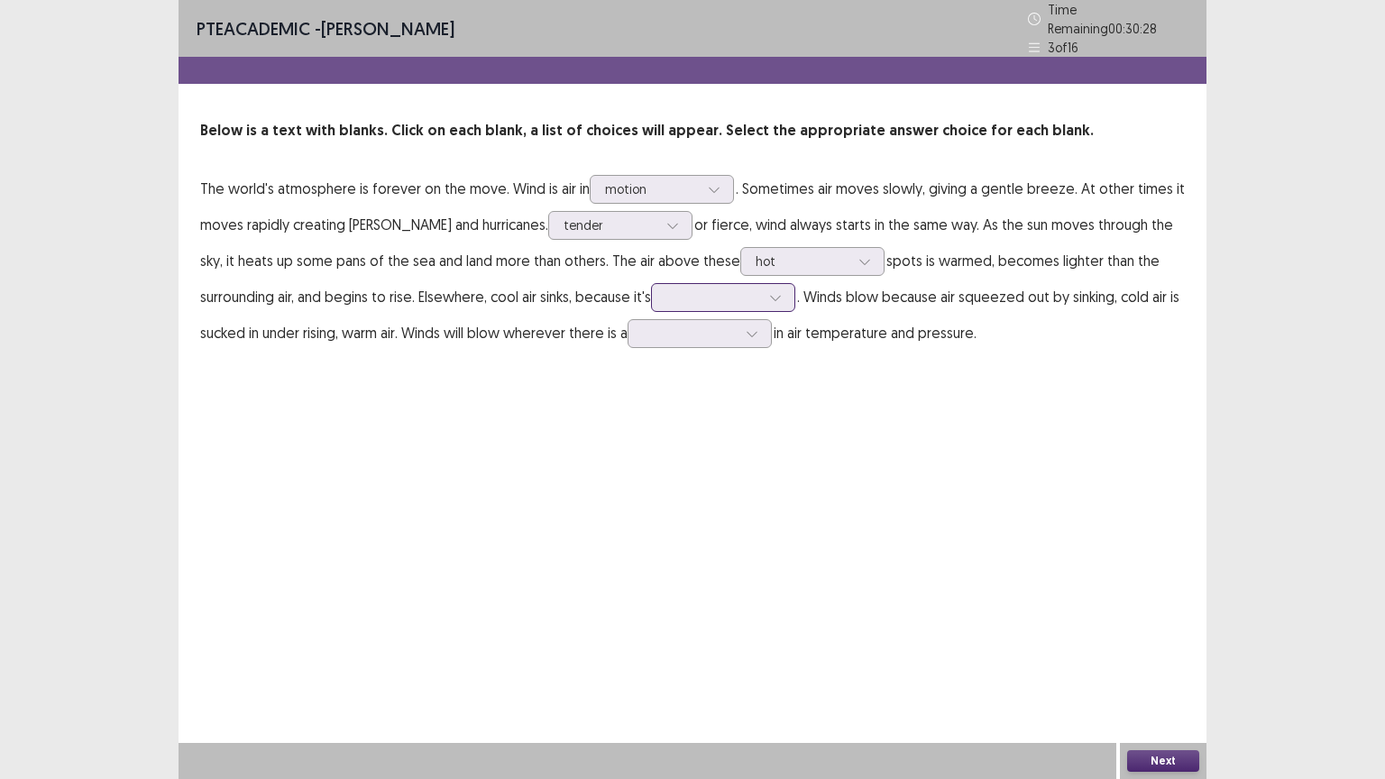
click at [770, 296] on icon at bounding box center [775, 298] width 10 height 5
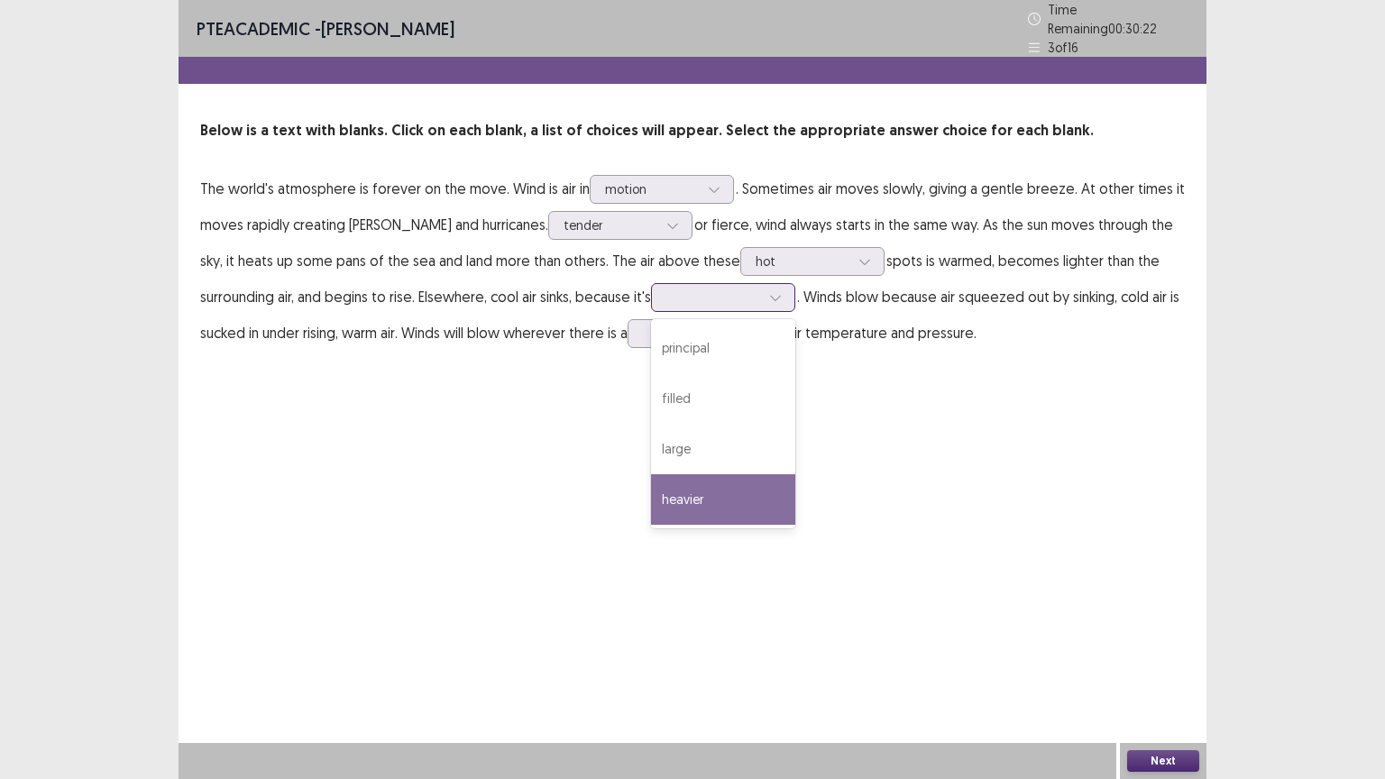
click at [651, 487] on div "heavier" at bounding box center [723, 499] width 144 height 50
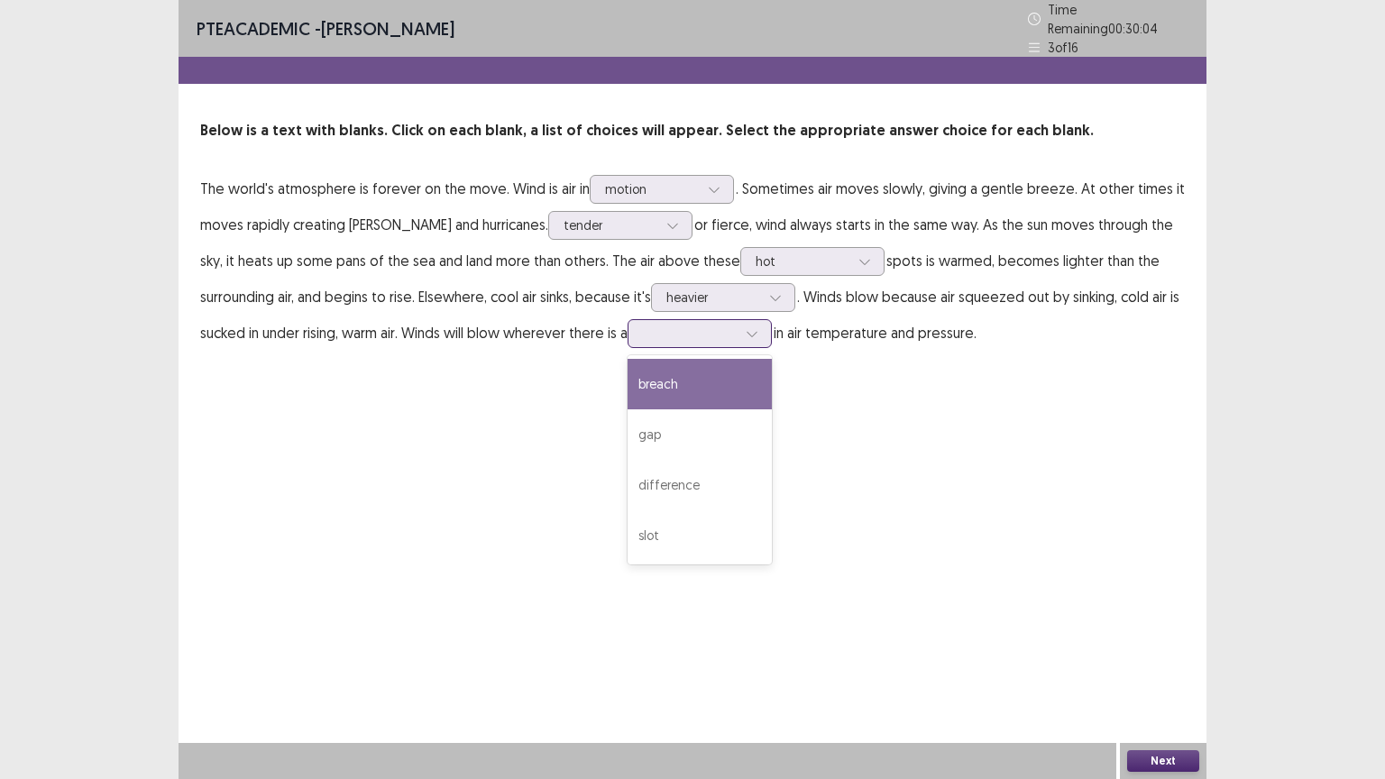
click at [746, 328] on icon at bounding box center [752, 333] width 13 height 13
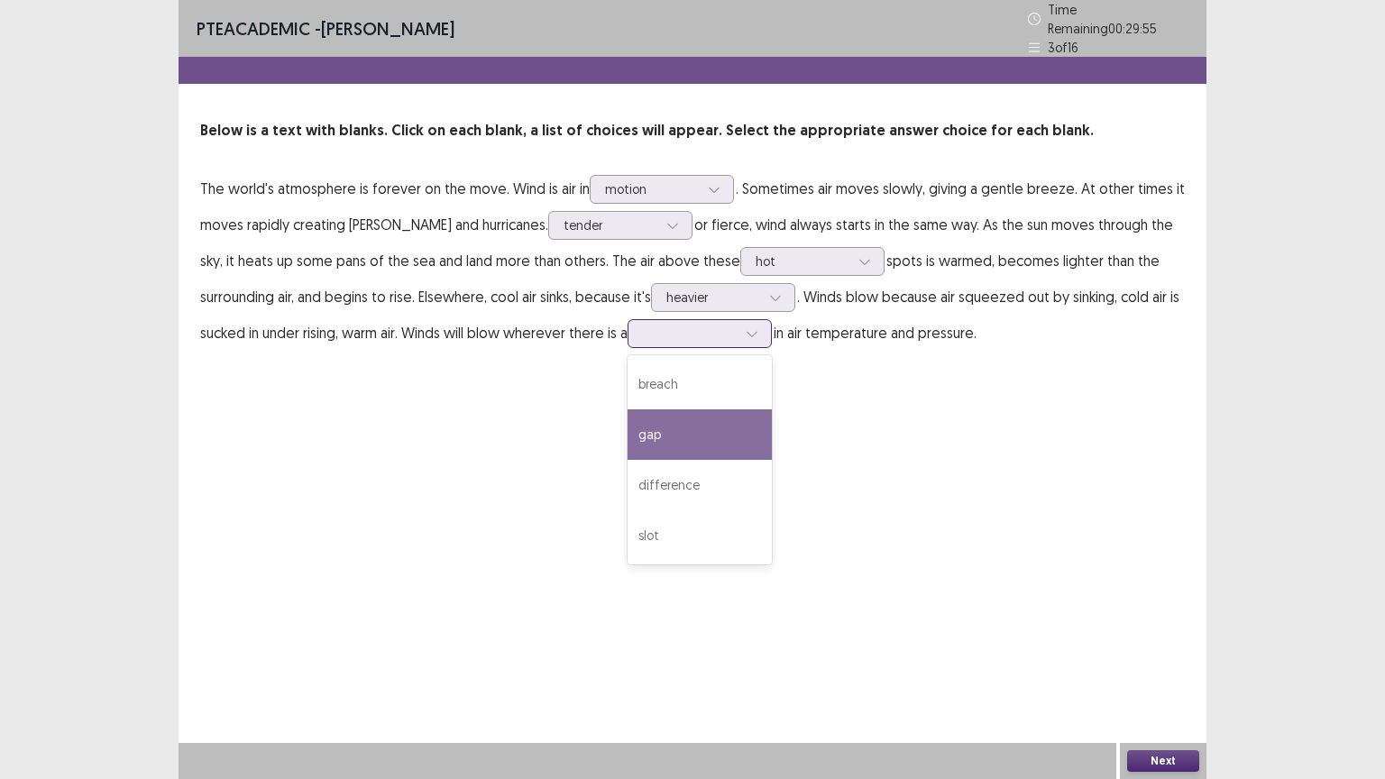
click at [633, 431] on div "gap" at bounding box center [700, 434] width 144 height 50
click at [1171, 665] on button "Next" at bounding box center [1163, 761] width 72 height 22
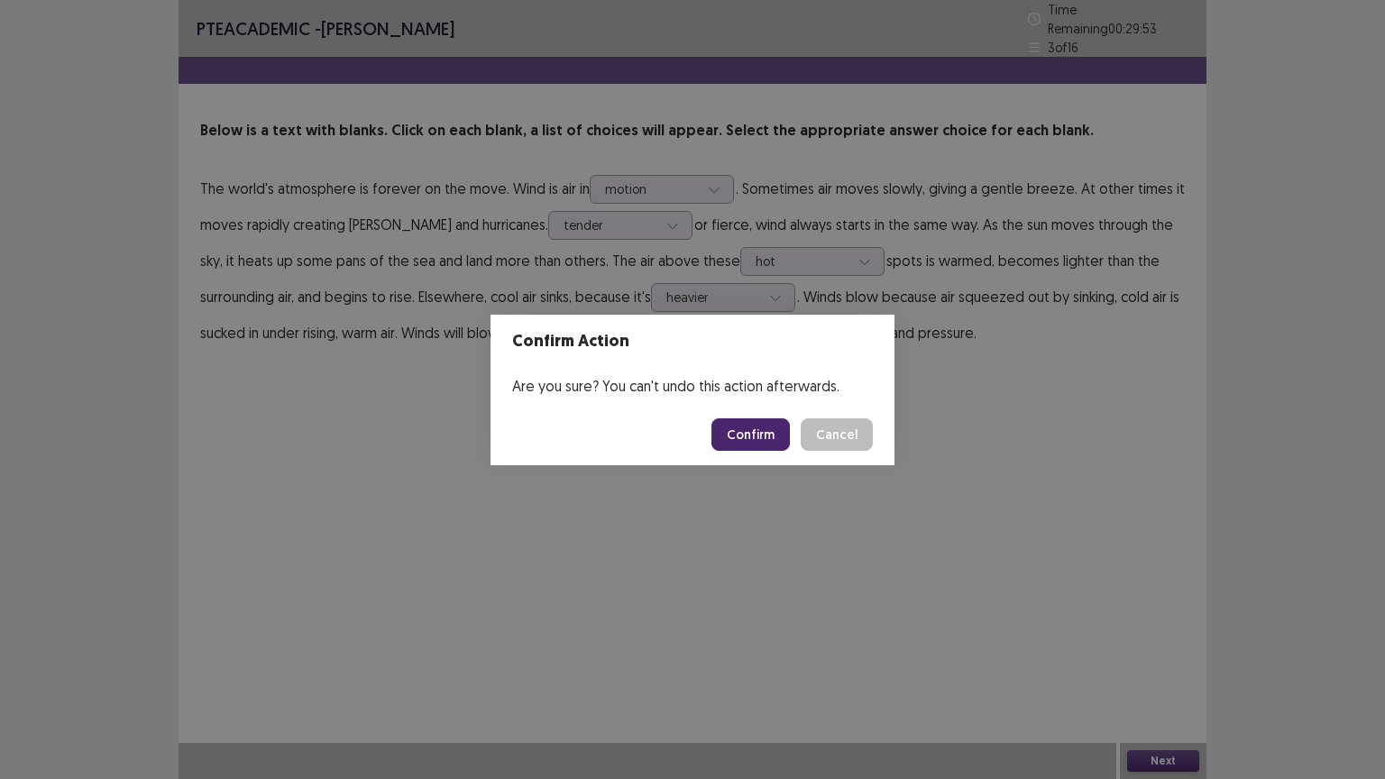
click at [753, 439] on button "Confirm" at bounding box center [750, 434] width 78 height 32
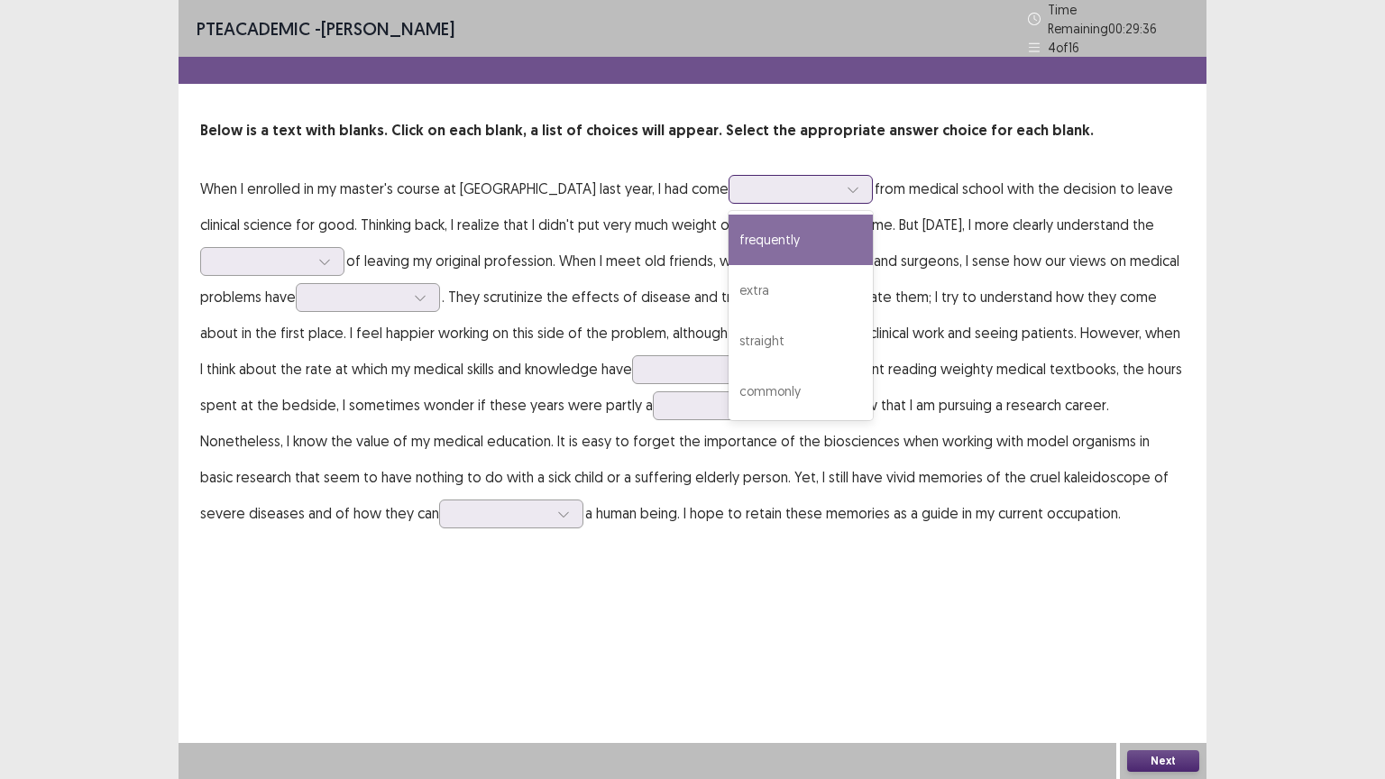
click at [847, 184] on icon at bounding box center [853, 189] width 13 height 13
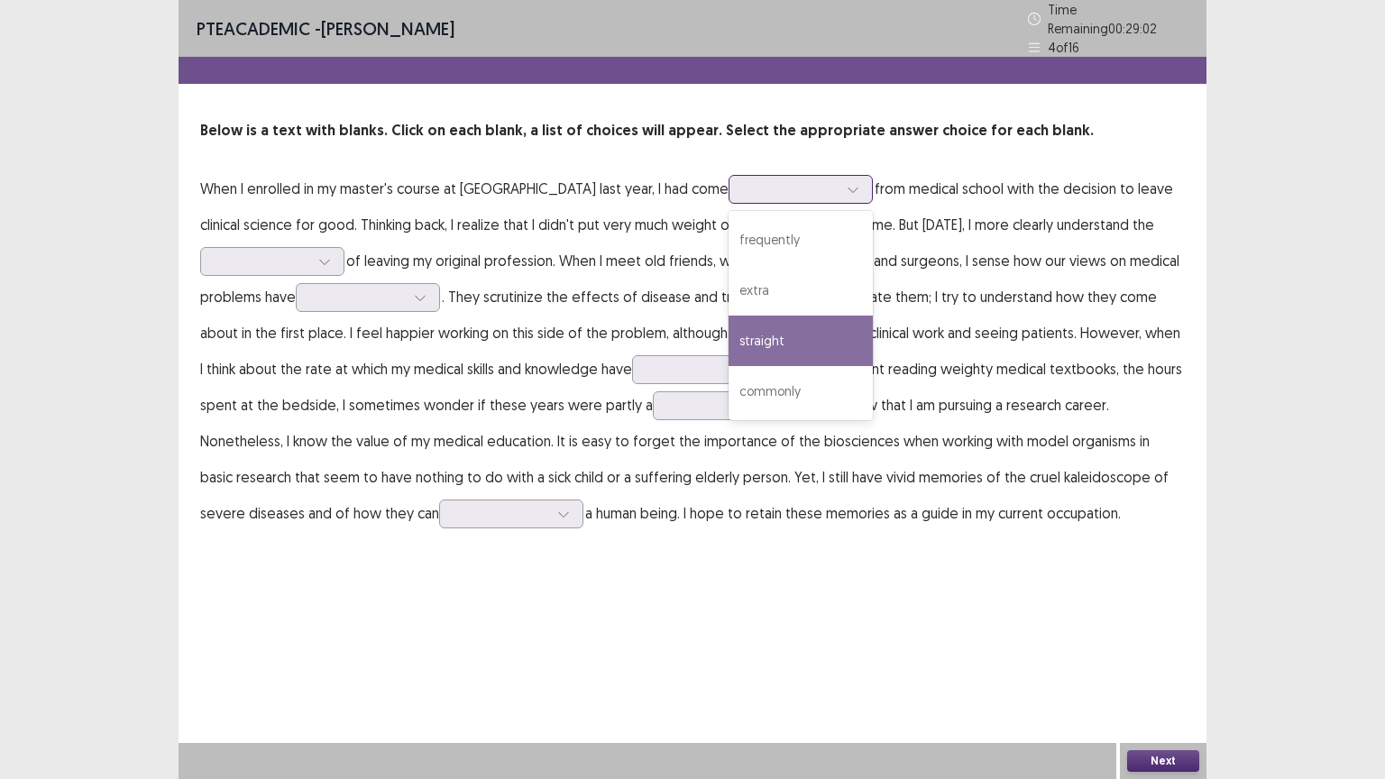
click at [729, 327] on div "straight" at bounding box center [801, 341] width 144 height 50
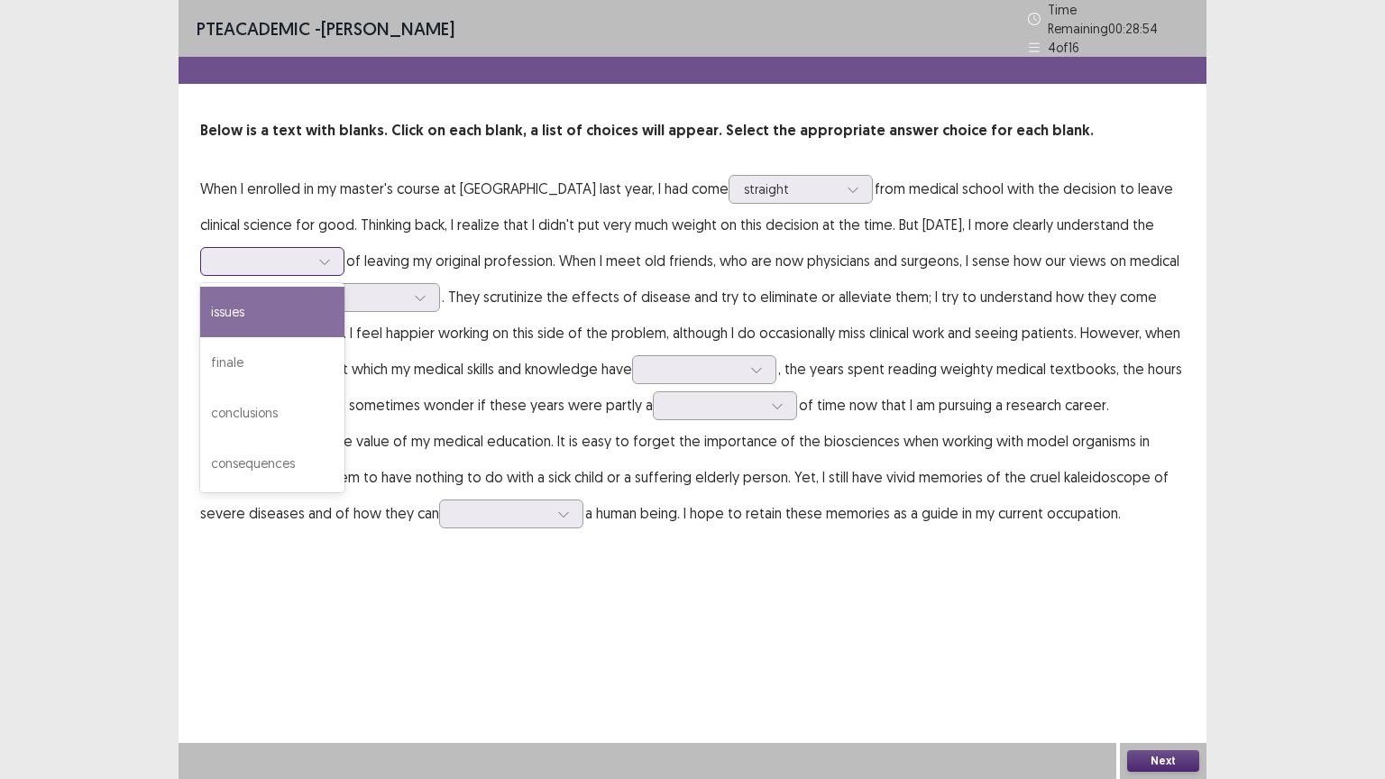
click at [329, 255] on icon at bounding box center [324, 261] width 13 height 13
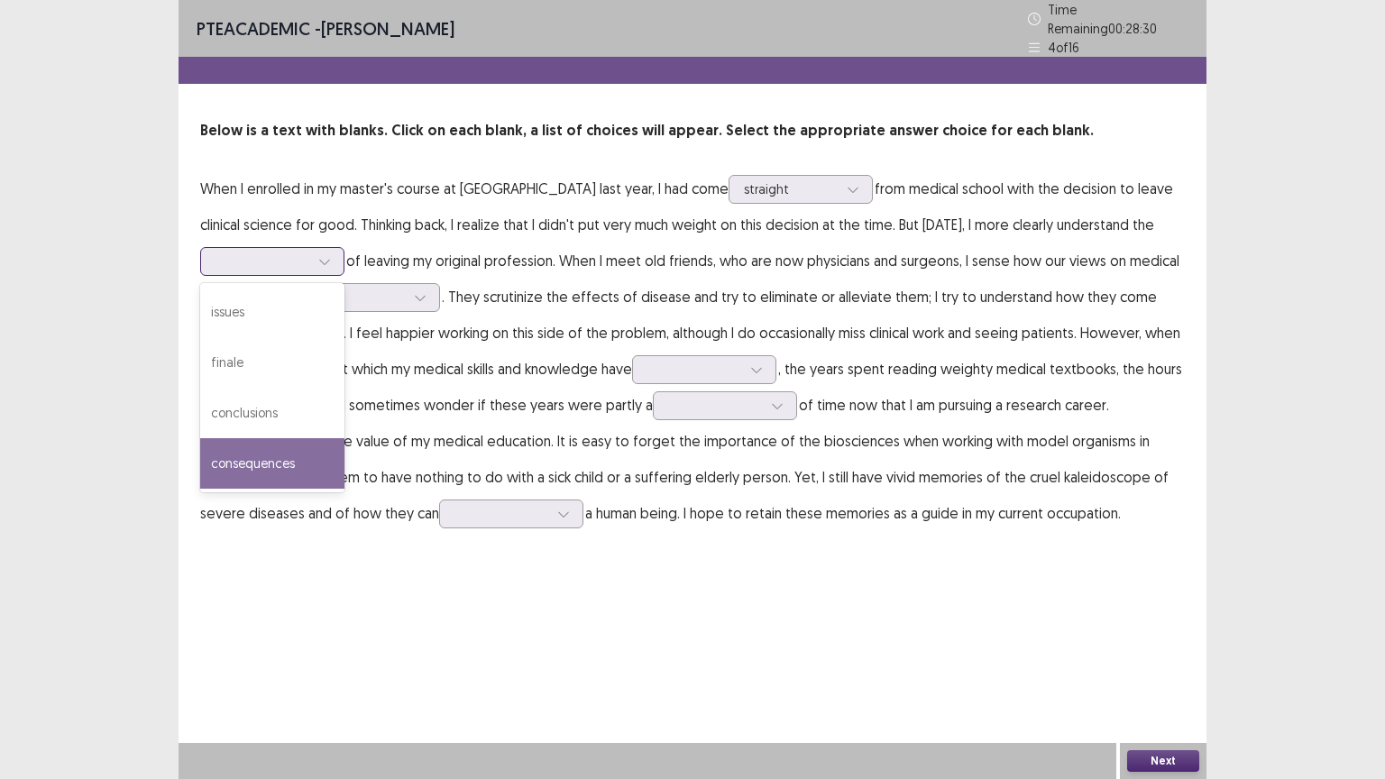
click at [249, 451] on div "consequences" at bounding box center [272, 463] width 144 height 50
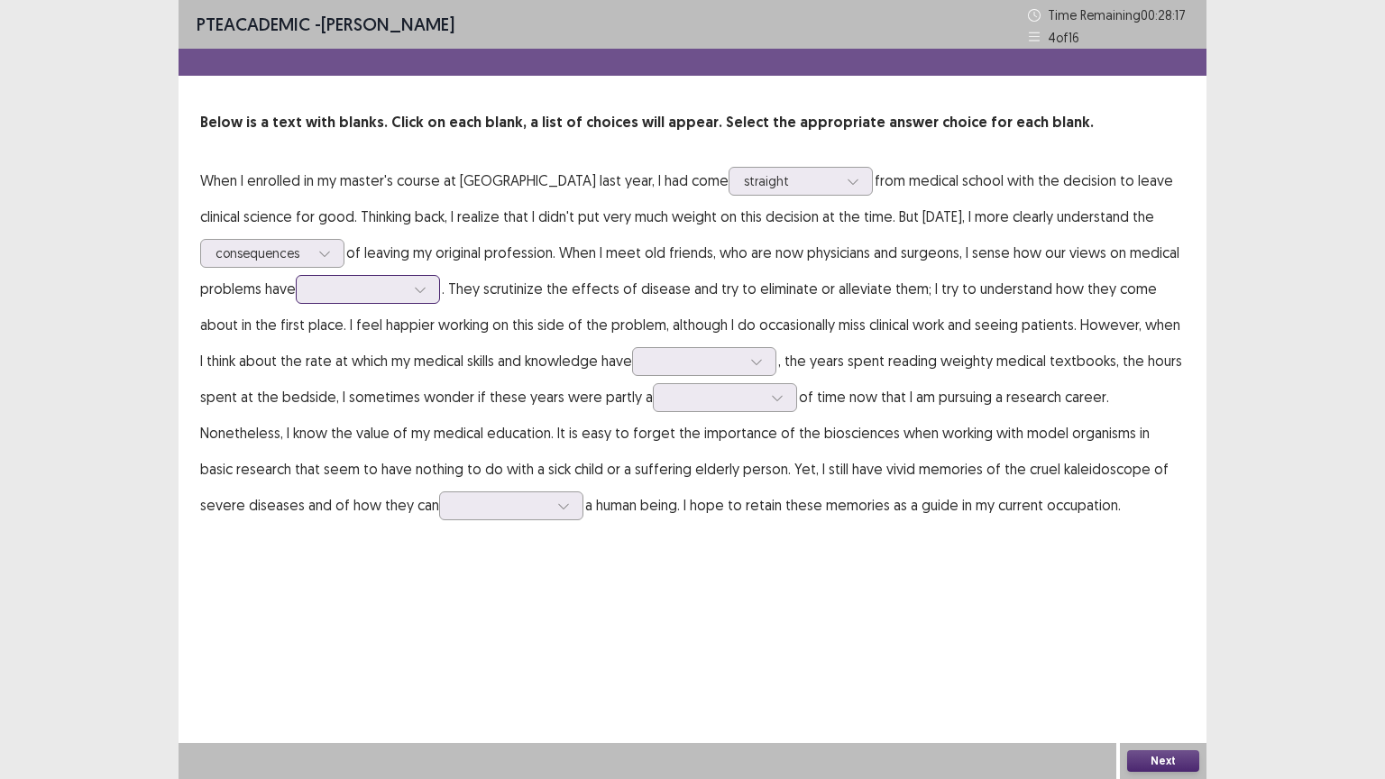
click at [429, 292] on div at bounding box center [420, 289] width 27 height 27
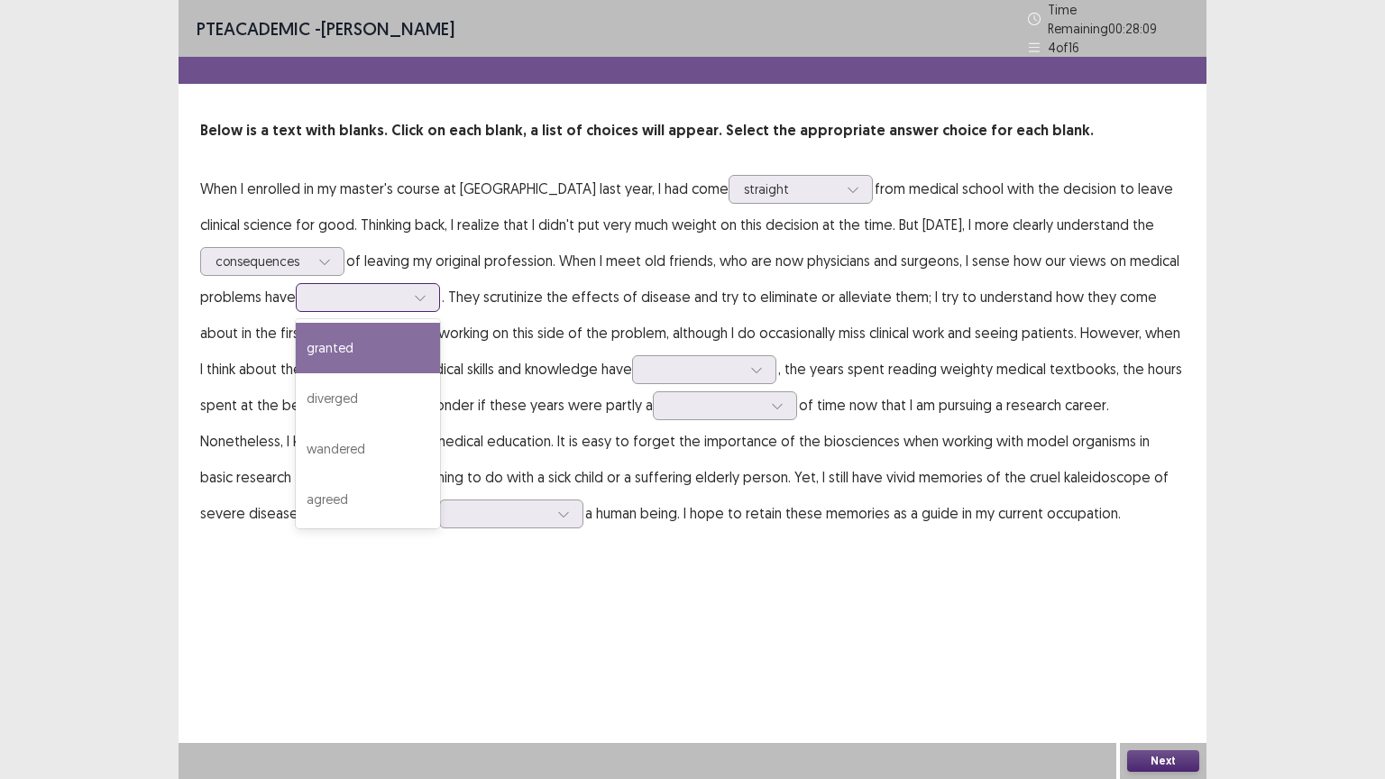
click at [354, 347] on div "granted" at bounding box center [368, 348] width 144 height 50
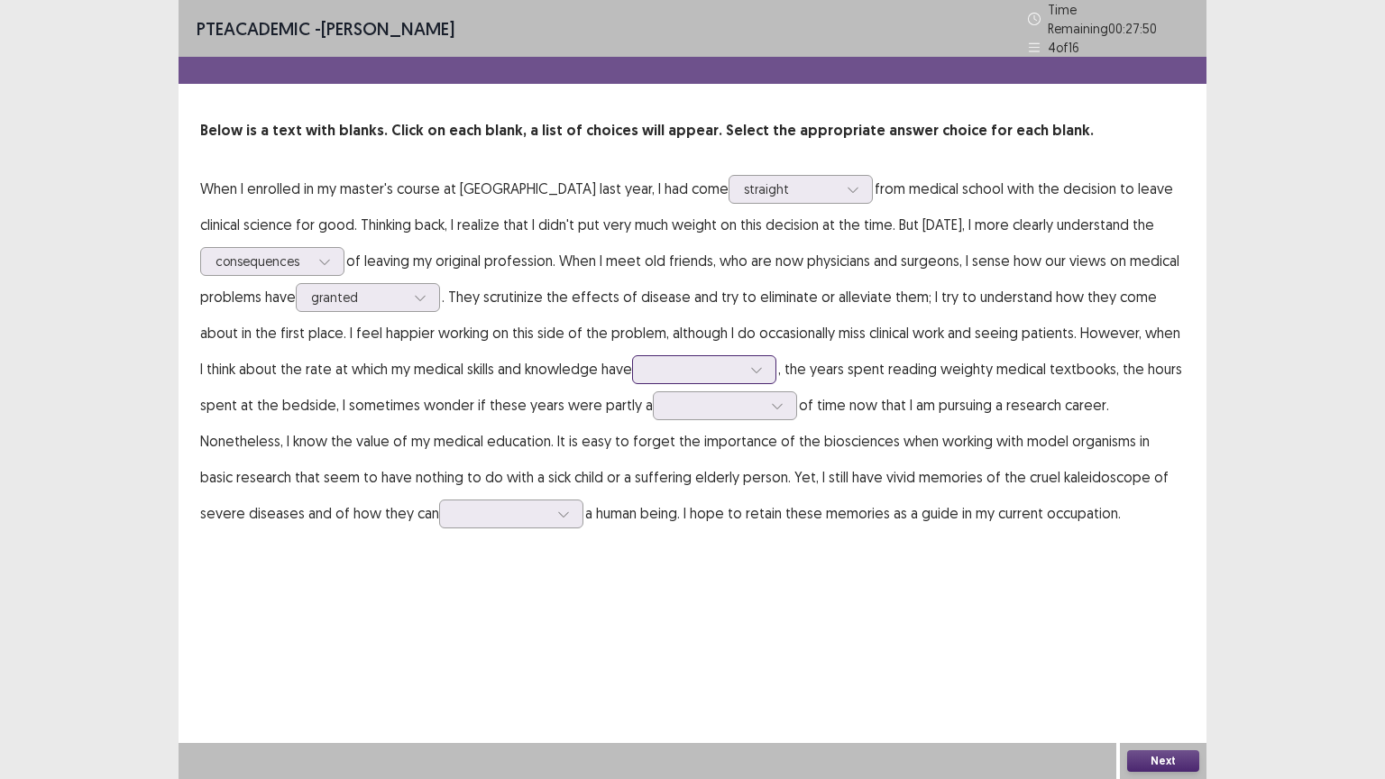
click at [750, 364] on icon at bounding box center [756, 369] width 13 height 13
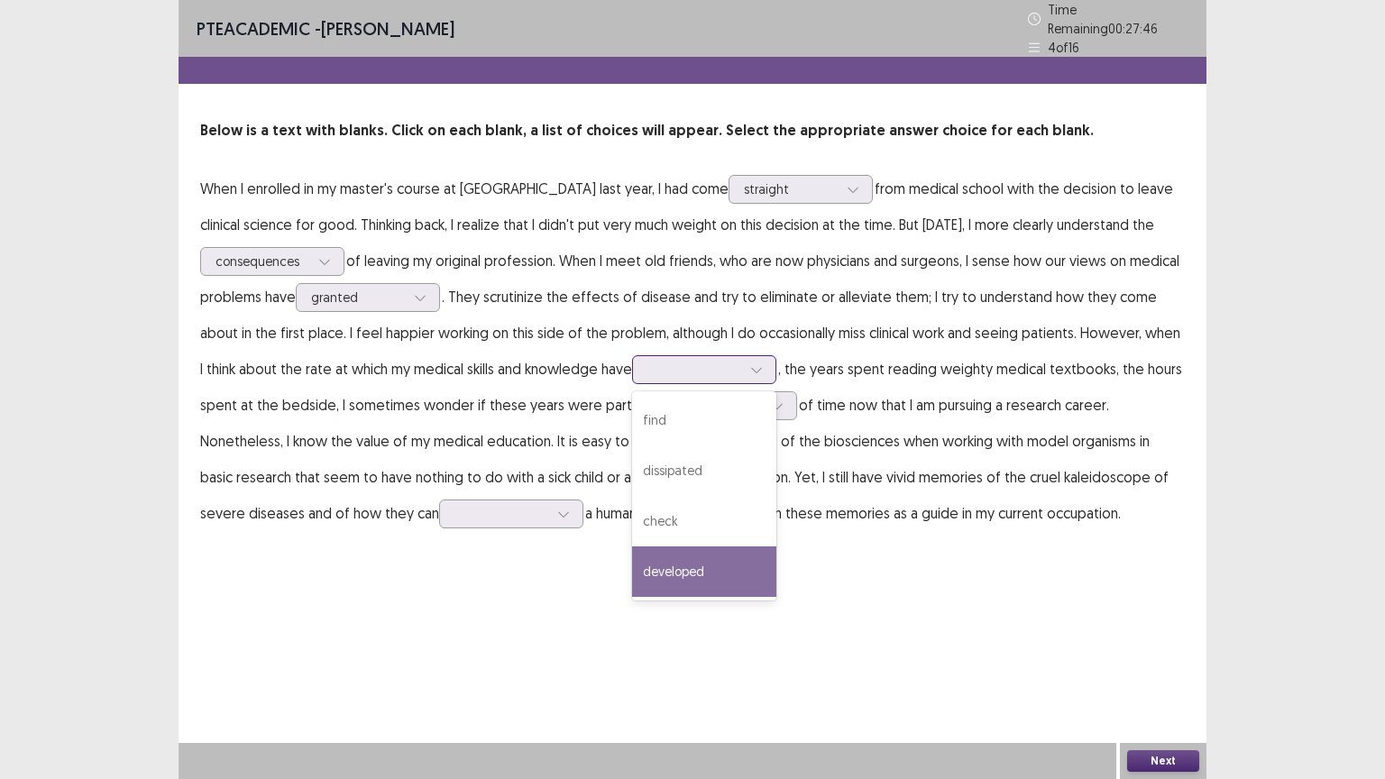
click at [646, 570] on div "developed" at bounding box center [704, 571] width 144 height 50
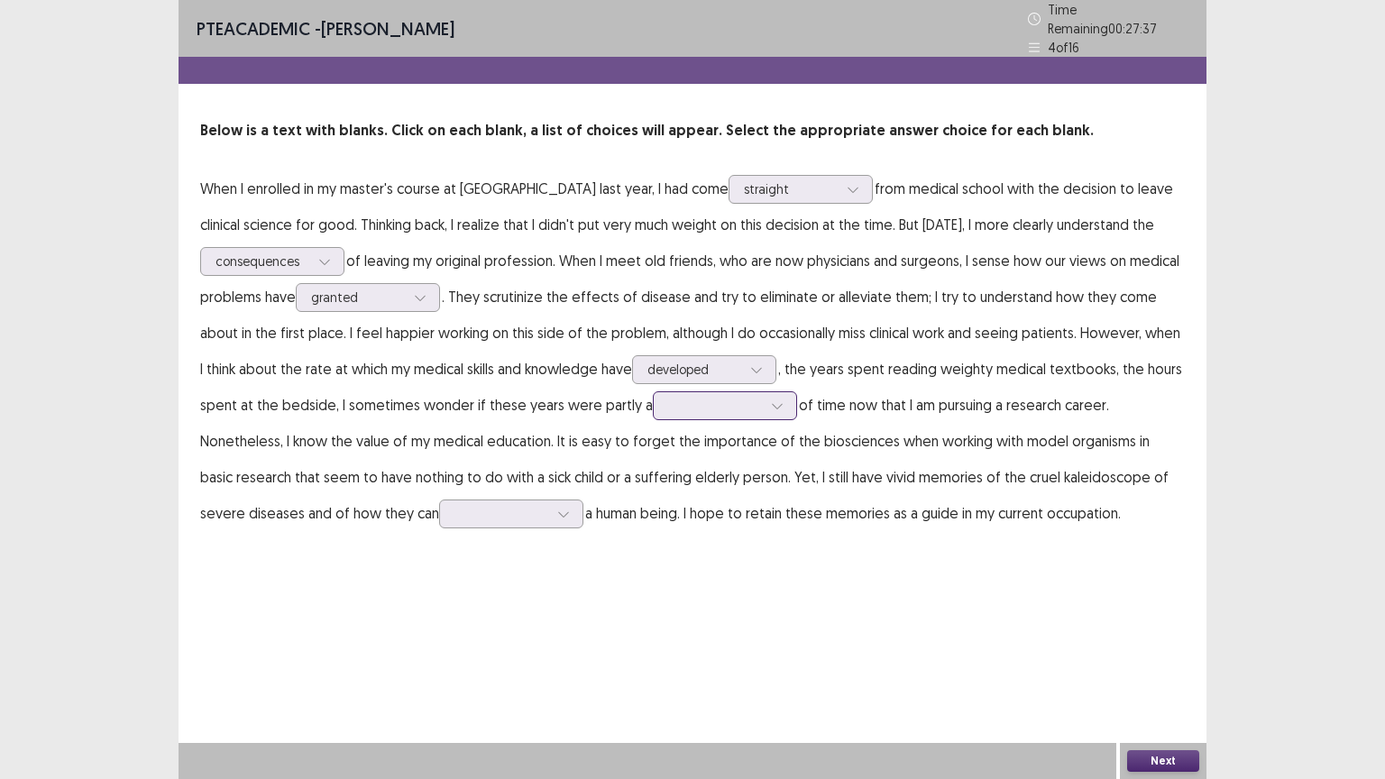
click at [771, 399] on icon at bounding box center [777, 405] width 13 height 13
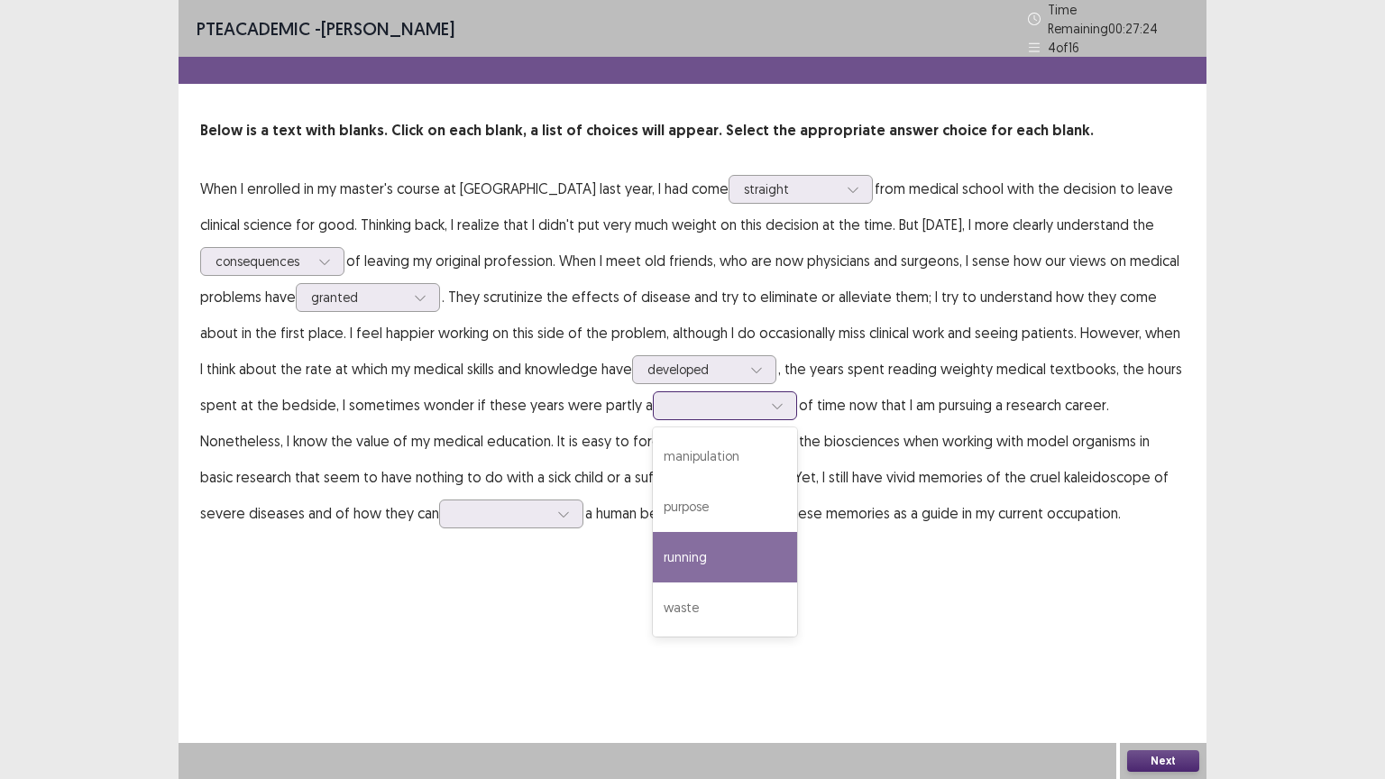
click at [653, 546] on div "running" at bounding box center [725, 557] width 144 height 50
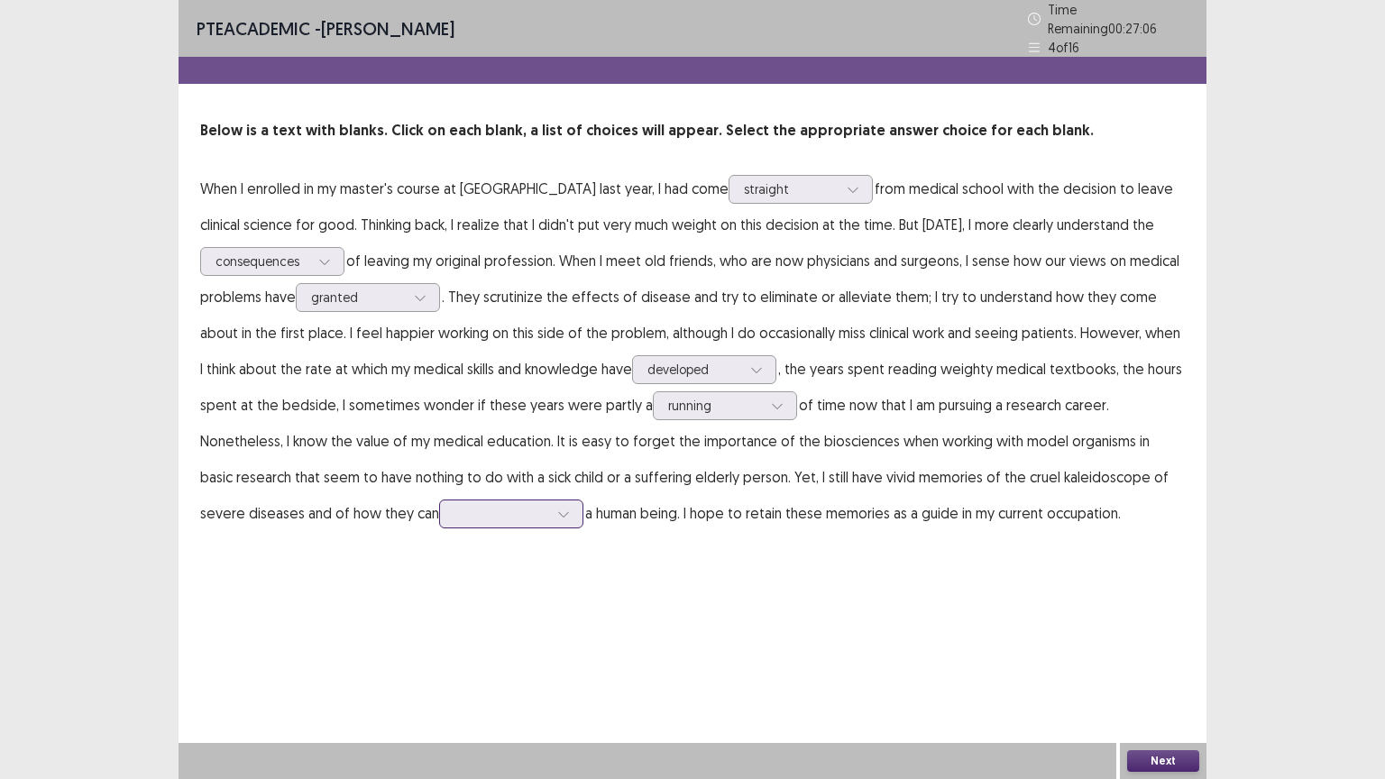
click at [557, 509] on icon at bounding box center [563, 514] width 13 height 13
click at [439, 665] on div "win" at bounding box center [511, 716] width 144 height 50
click at [1176, 665] on button "Next" at bounding box center [1163, 761] width 72 height 22
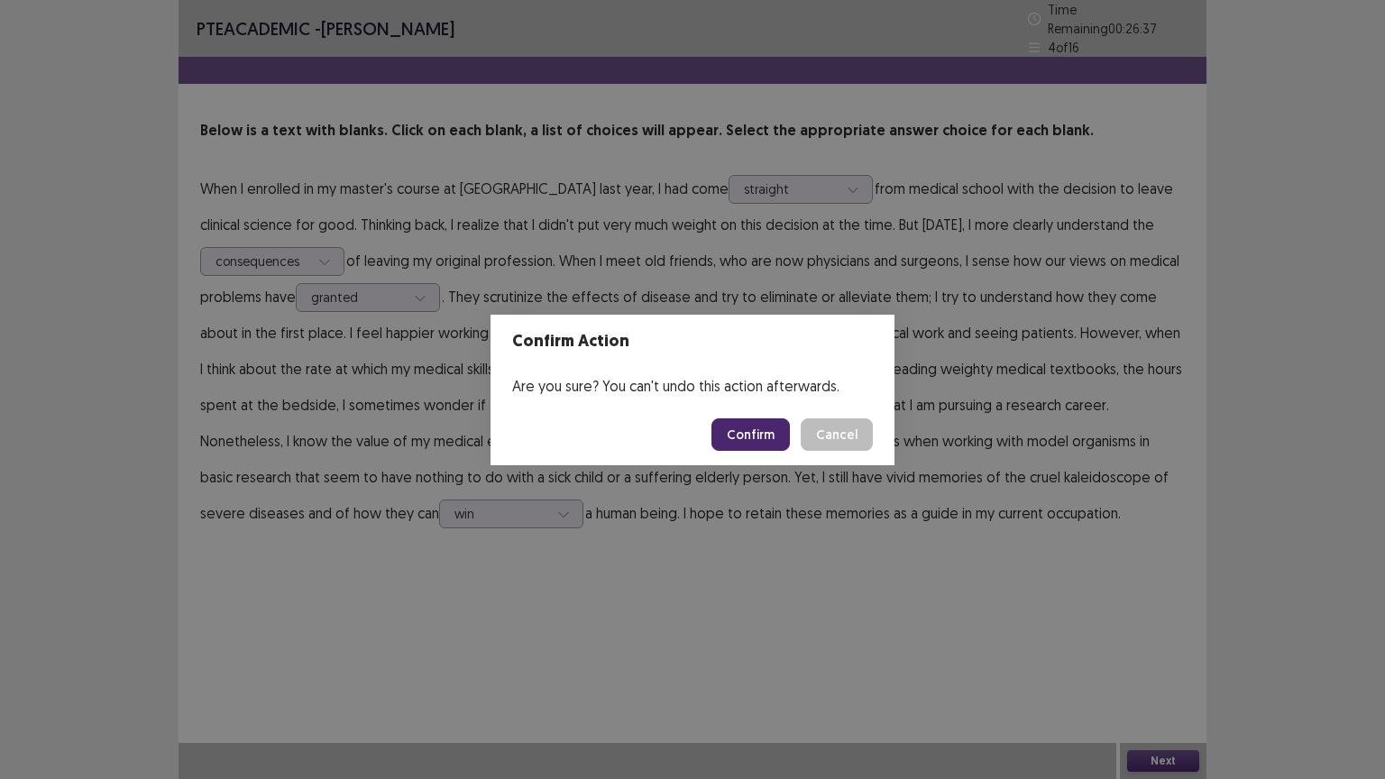
click at [753, 439] on button "Confirm" at bounding box center [750, 434] width 78 height 32
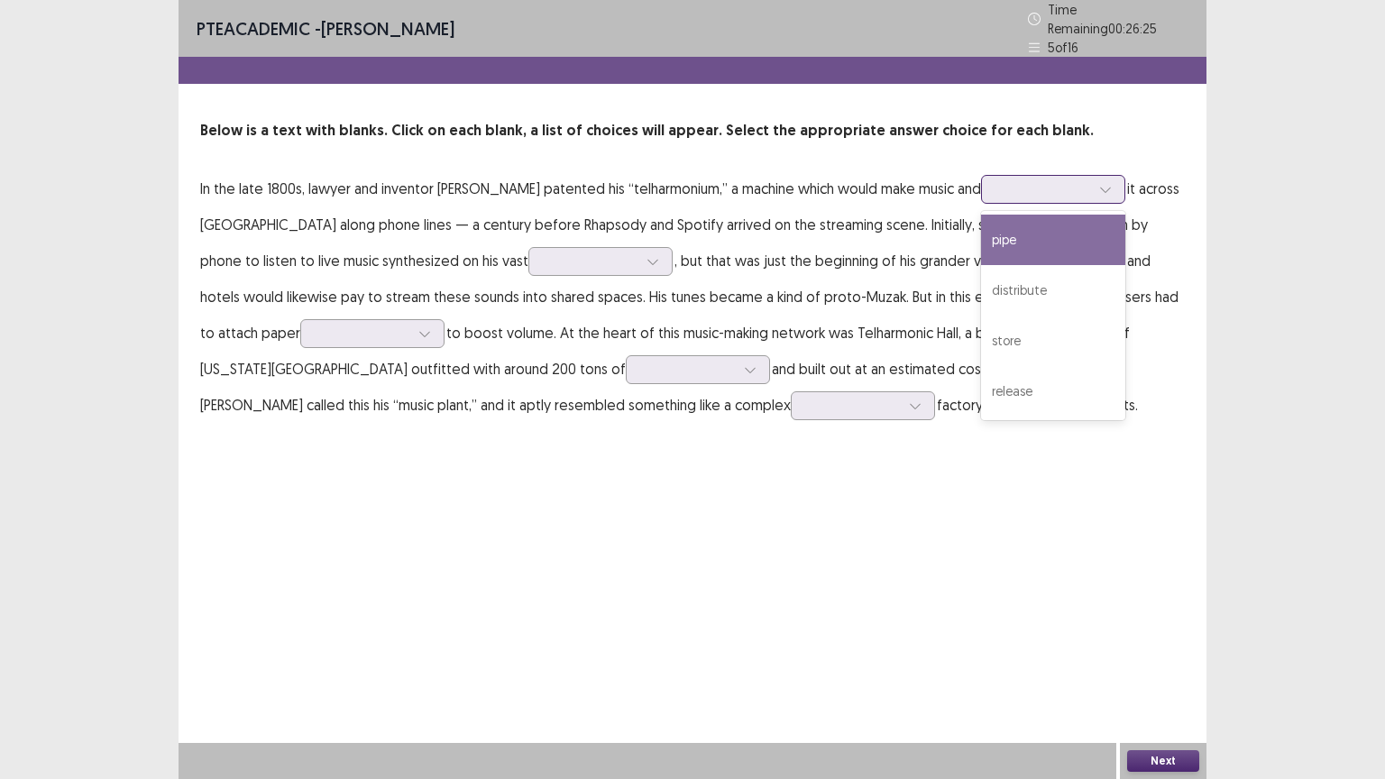
click at [1112, 185] on icon at bounding box center [1105, 189] width 13 height 13
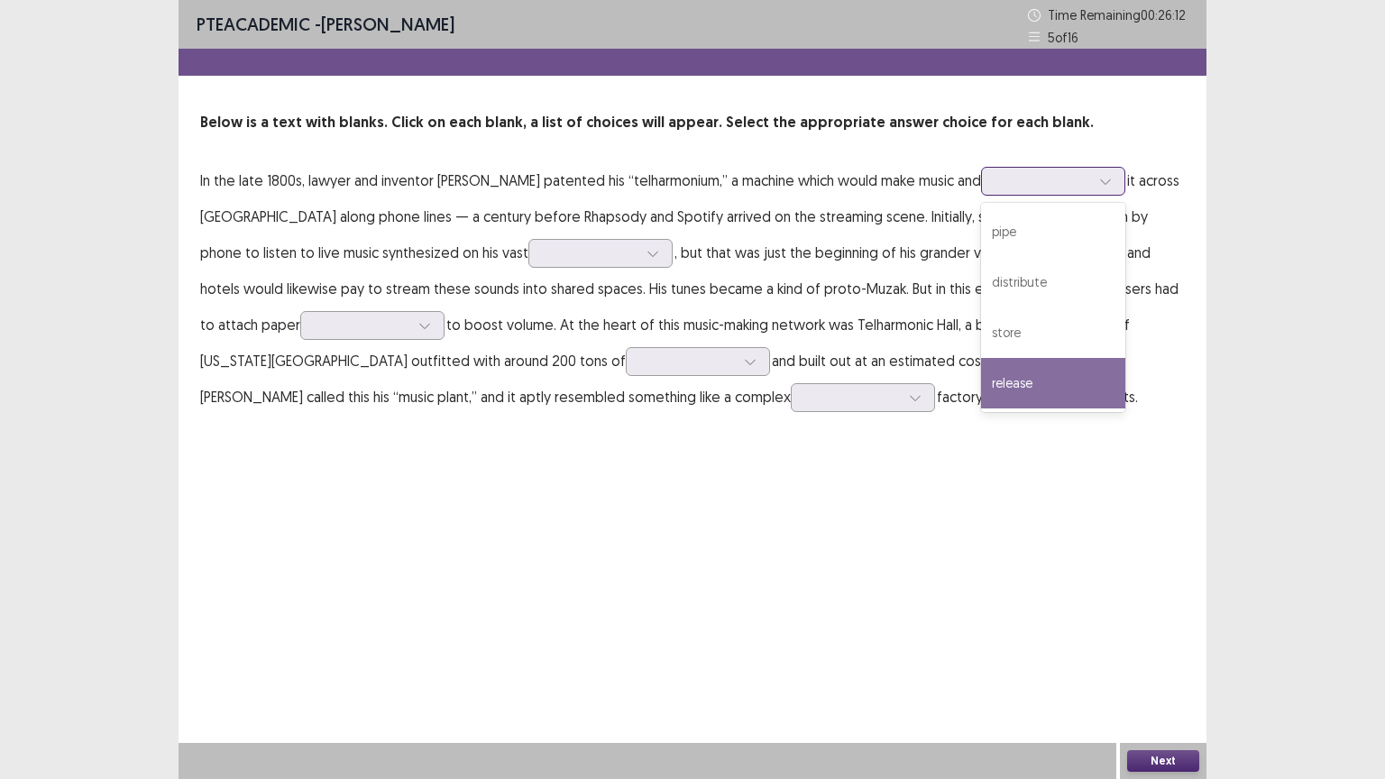
click at [1043, 385] on div "release" at bounding box center [1053, 383] width 144 height 50
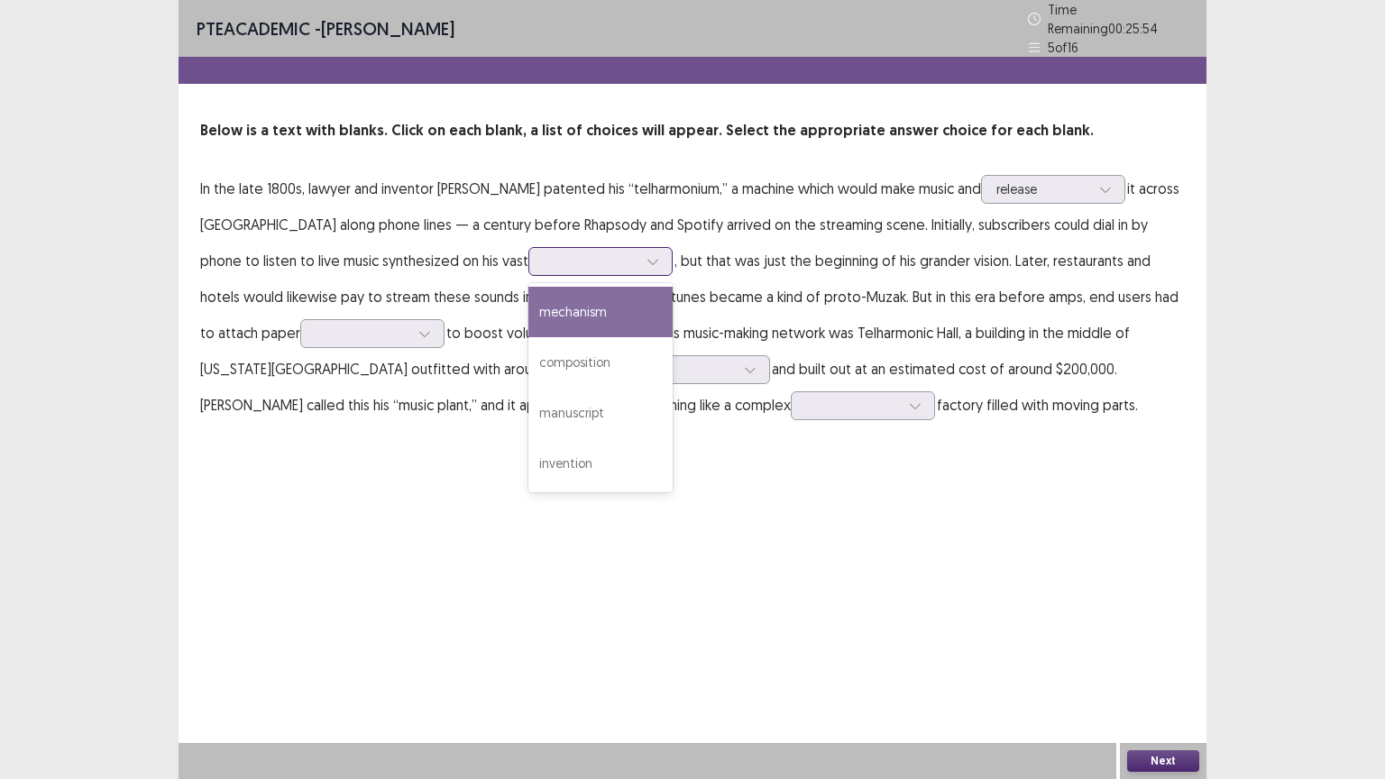
click at [647, 255] on icon at bounding box center [653, 261] width 13 height 13
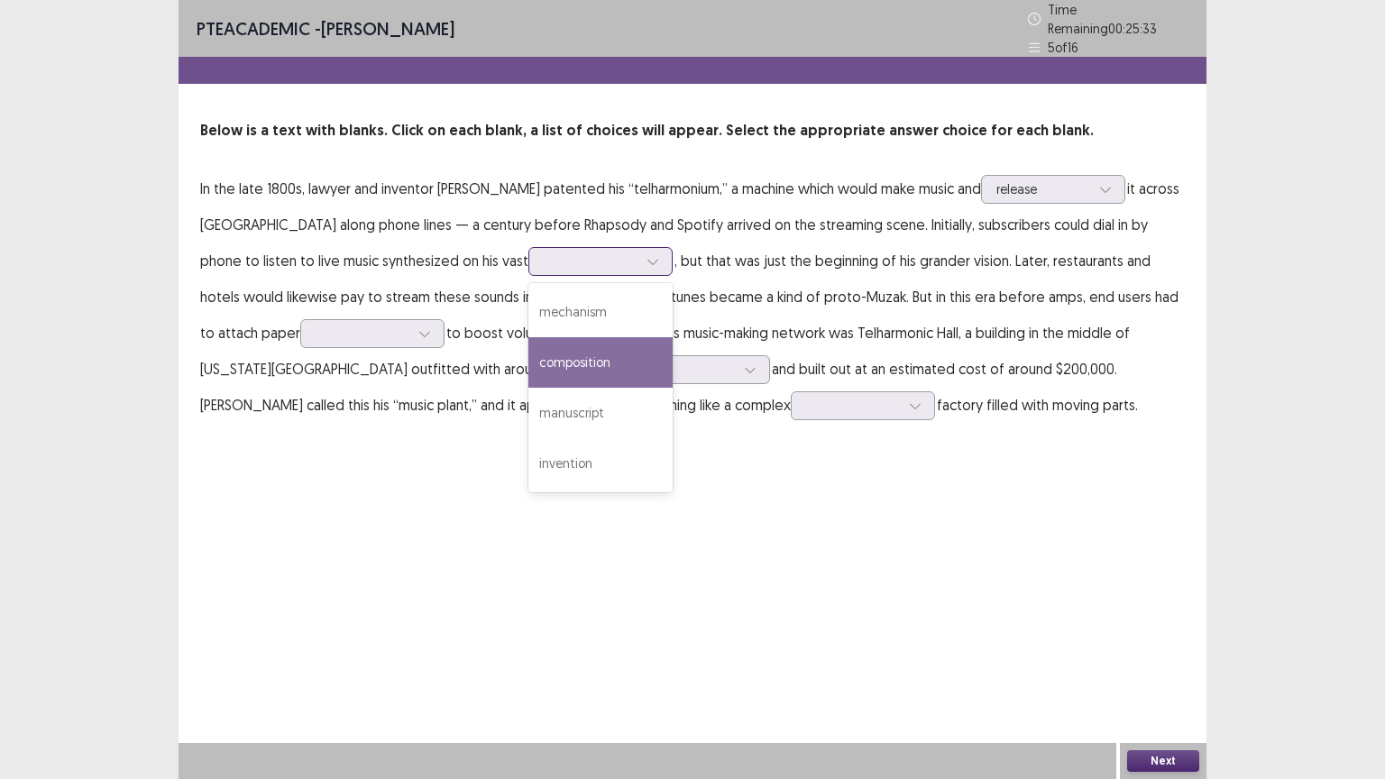
drag, startPoint x: 533, startPoint y: 349, endPoint x: 549, endPoint y: 350, distance: 16.3
click at [534, 349] on div "composition" at bounding box center [600, 362] width 144 height 50
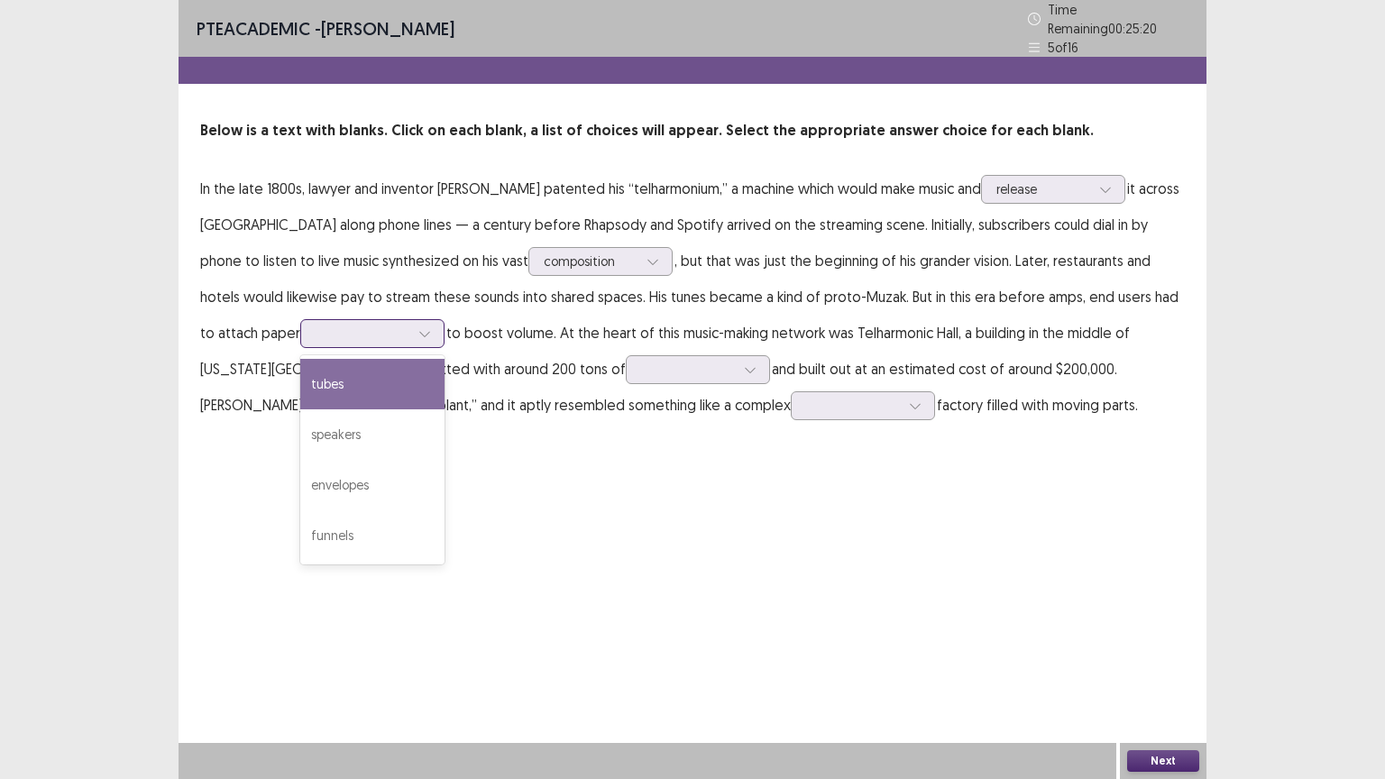
click at [418, 327] on icon at bounding box center [424, 333] width 13 height 13
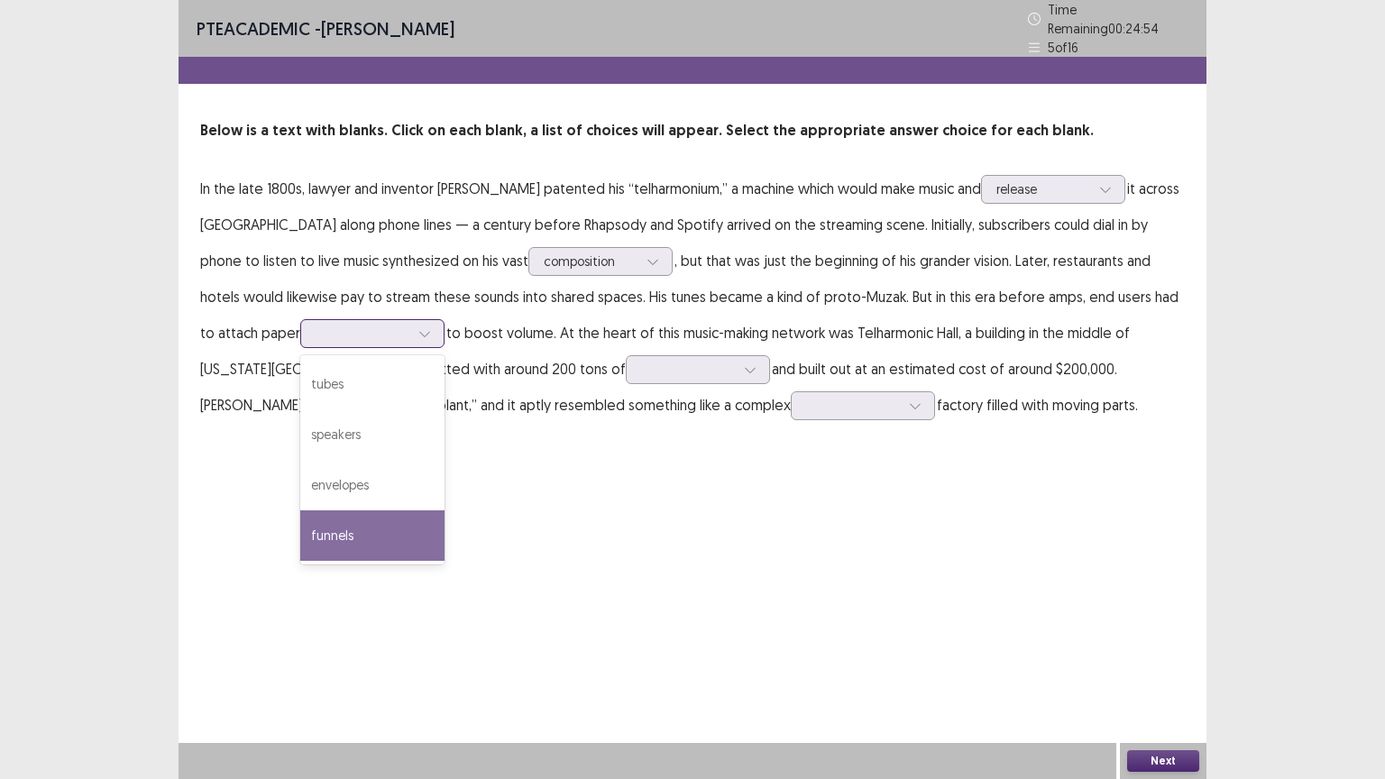
drag, startPoint x: 247, startPoint y: 519, endPoint x: 274, endPoint y: 523, distance: 27.4
click at [300, 520] on div "funnels" at bounding box center [372, 535] width 144 height 50
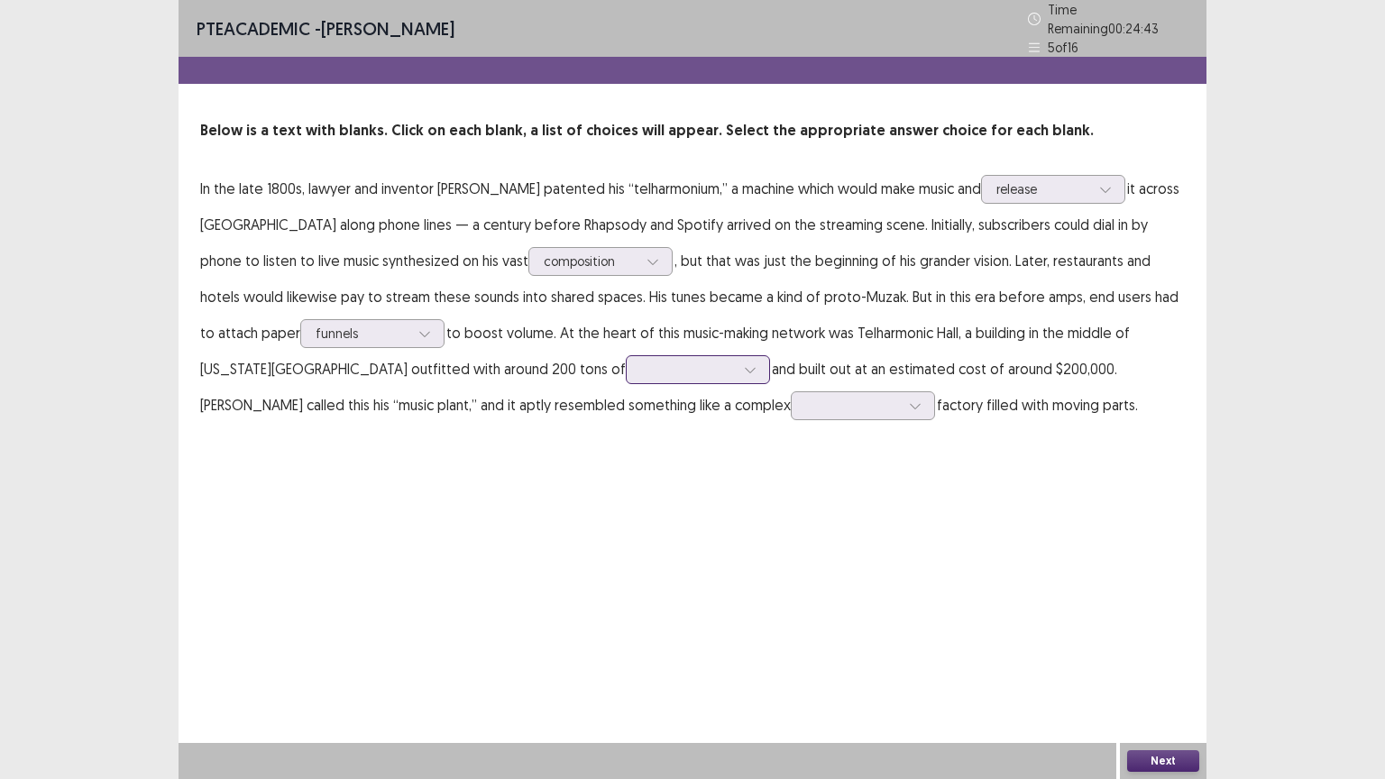
click at [744, 363] on icon at bounding box center [750, 369] width 13 height 13
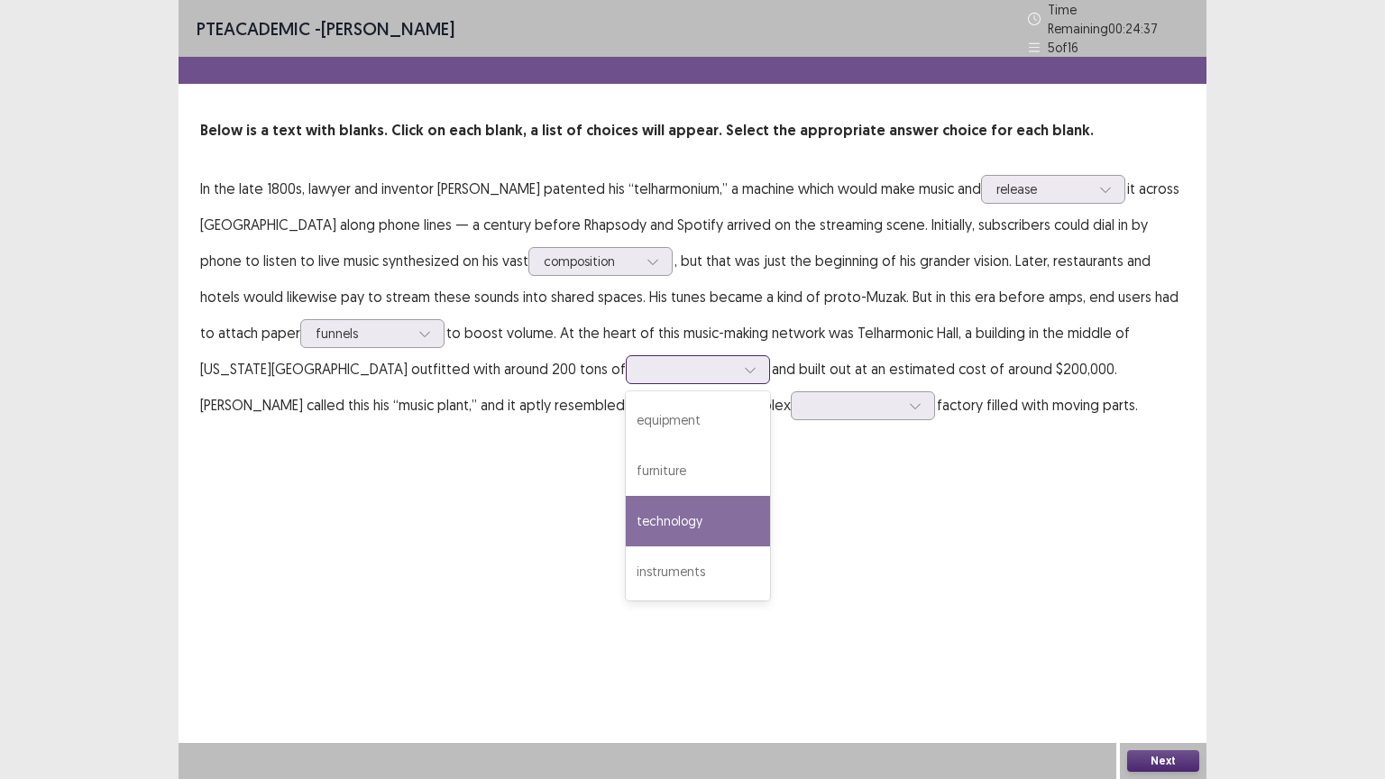
click at [626, 509] on div "technology" at bounding box center [698, 521] width 144 height 50
click at [744, 363] on icon at bounding box center [750, 369] width 13 height 13
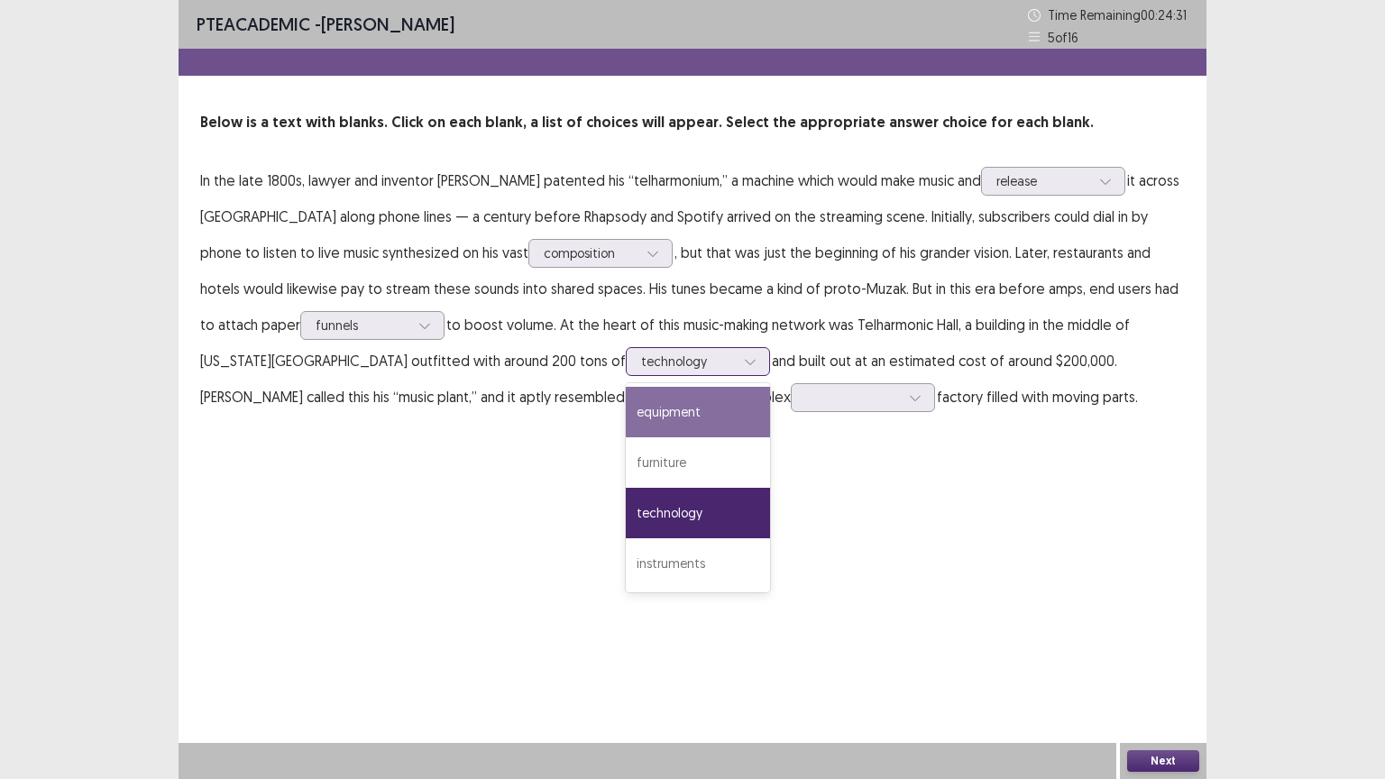
click at [626, 410] on div "equipment" at bounding box center [698, 412] width 144 height 50
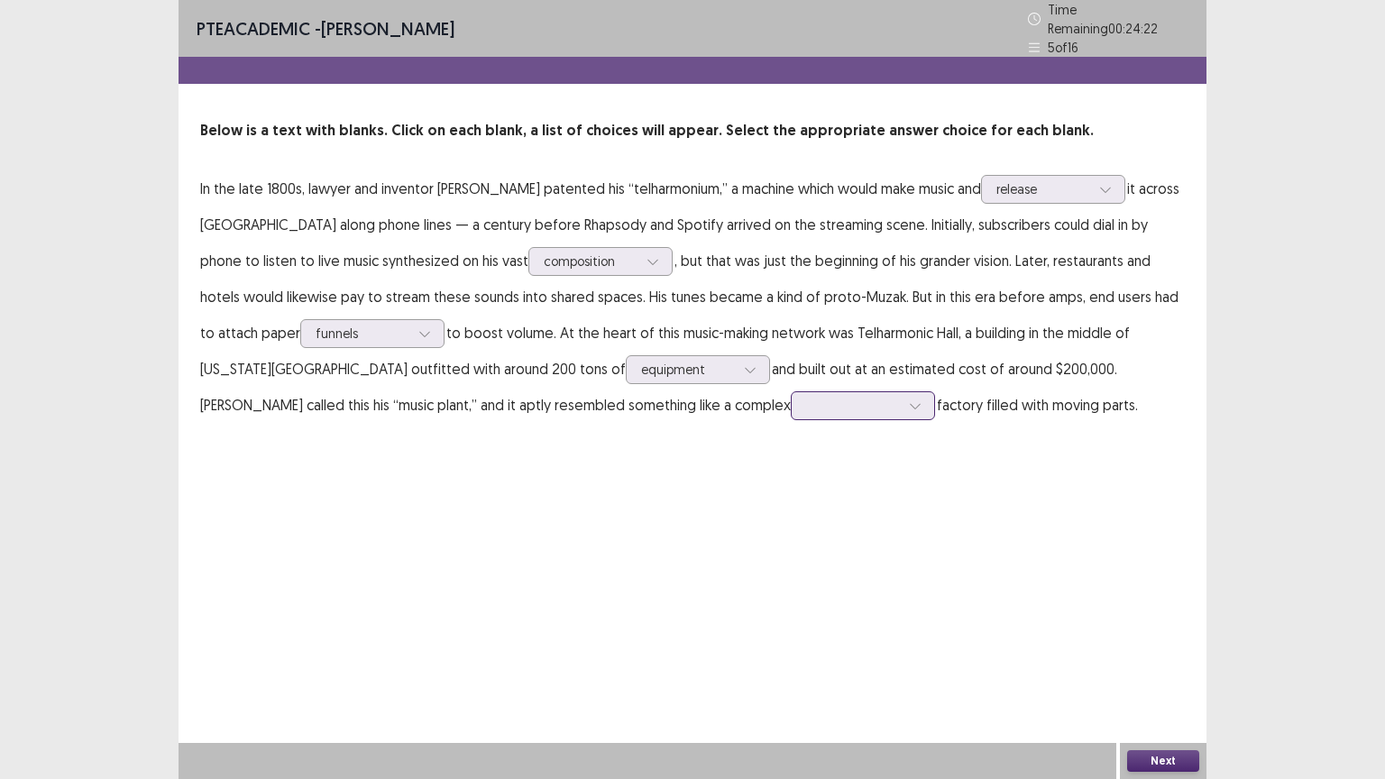
click at [909, 399] on icon at bounding box center [915, 405] width 13 height 13
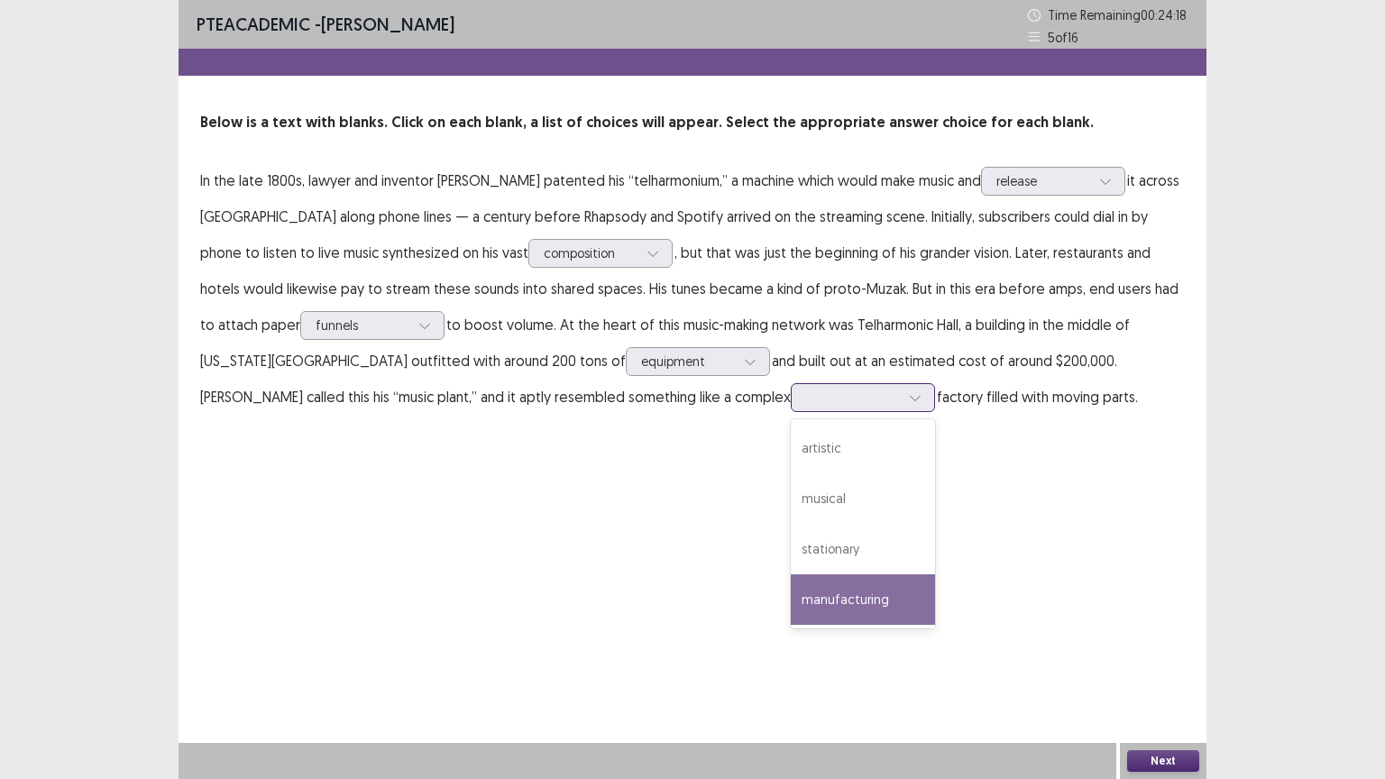
click at [791, 604] on div "manufacturing" at bounding box center [863, 599] width 144 height 50
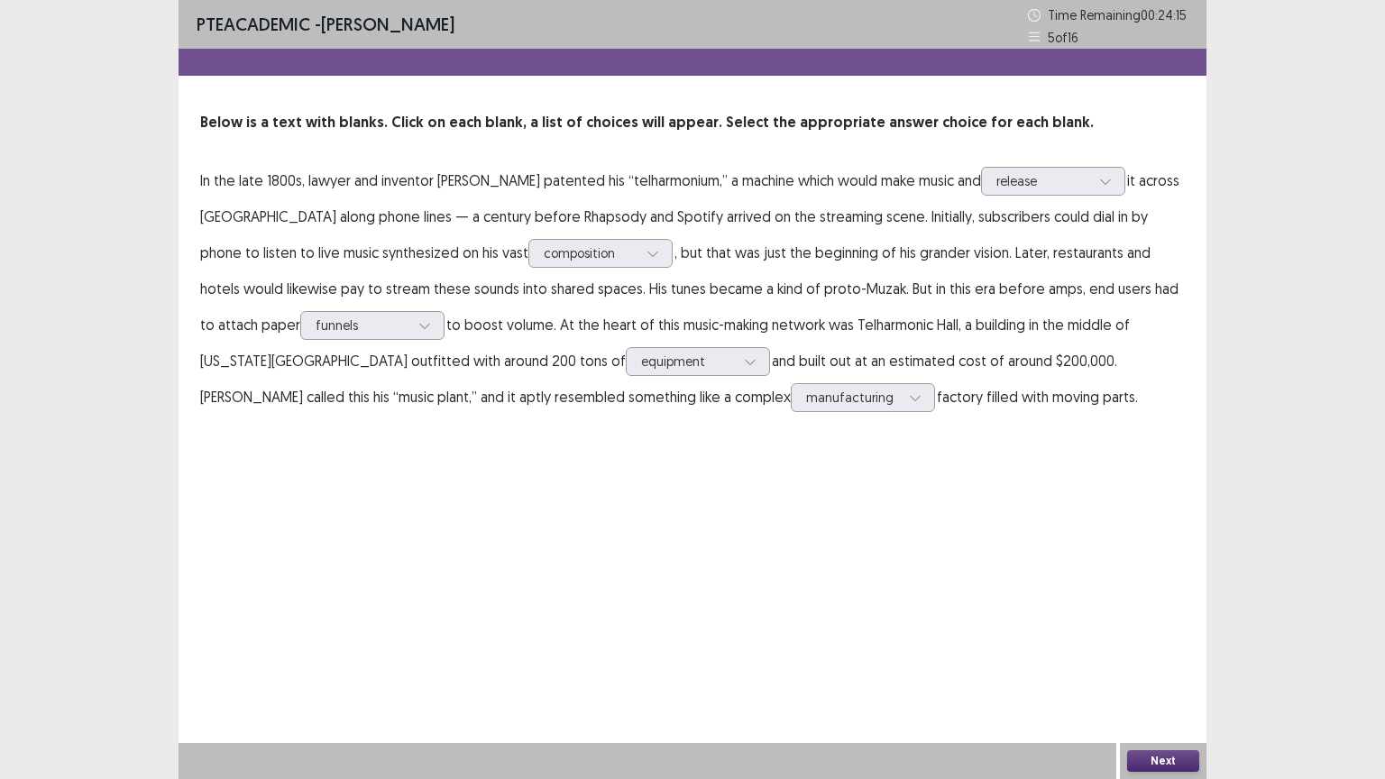
click at [1155, 665] on button "Next" at bounding box center [1163, 761] width 72 height 22
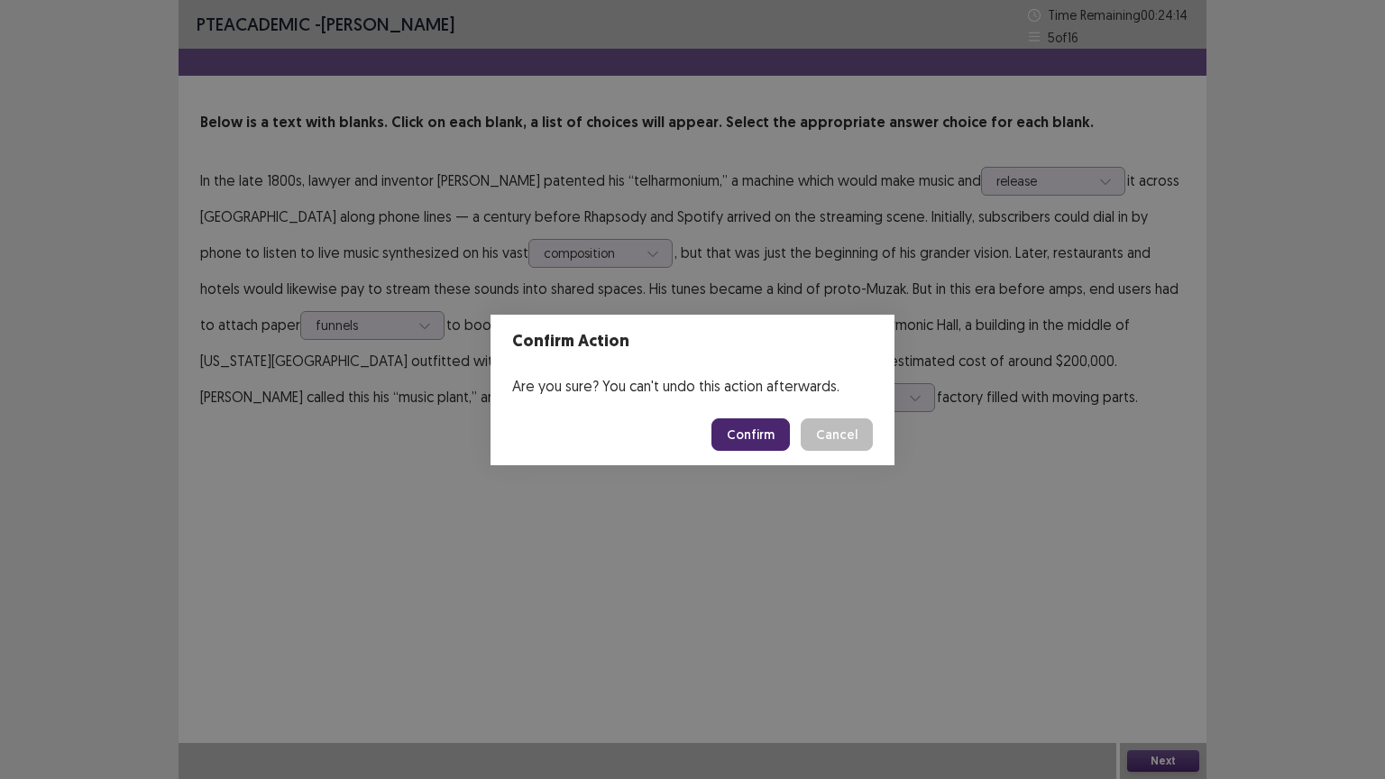
click at [746, 434] on button "Confirm" at bounding box center [750, 434] width 78 height 32
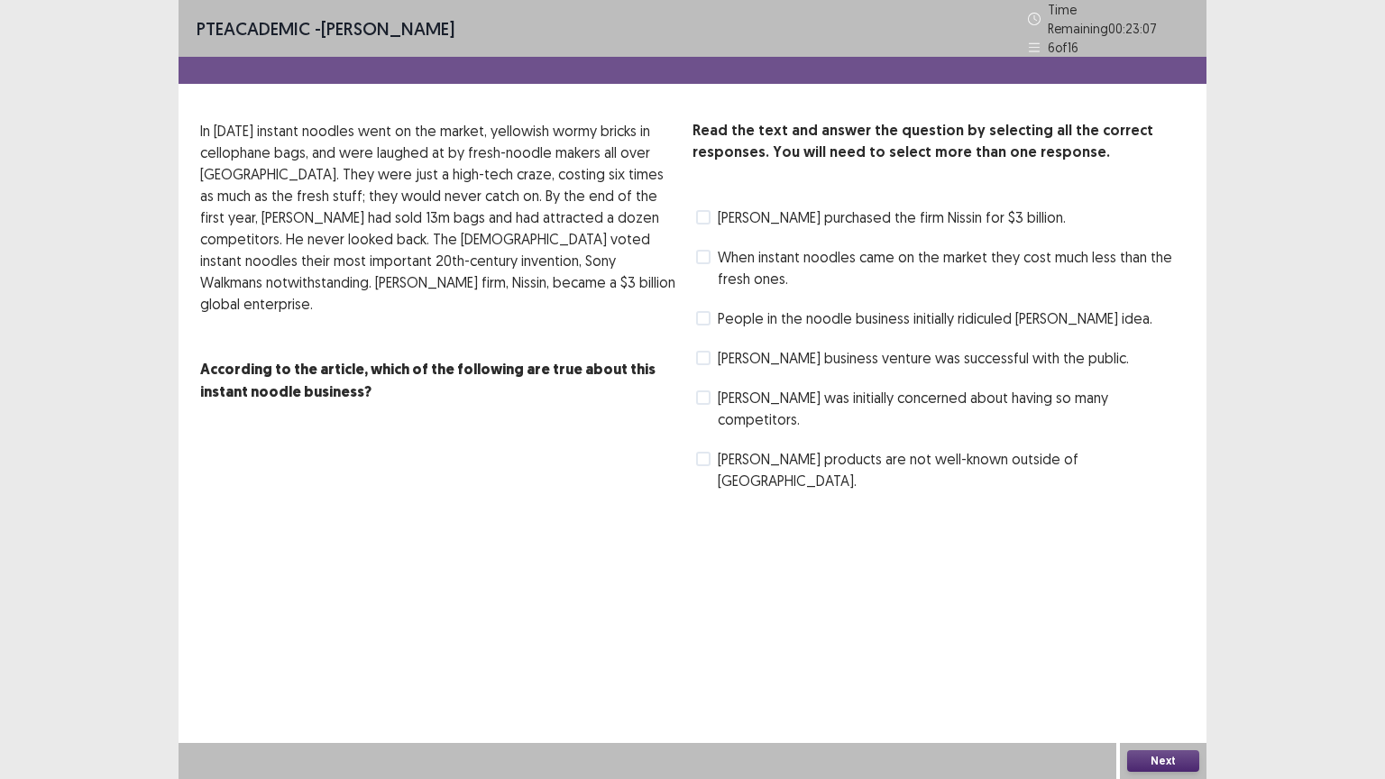
click at [701, 251] on span at bounding box center [703, 257] width 14 height 14
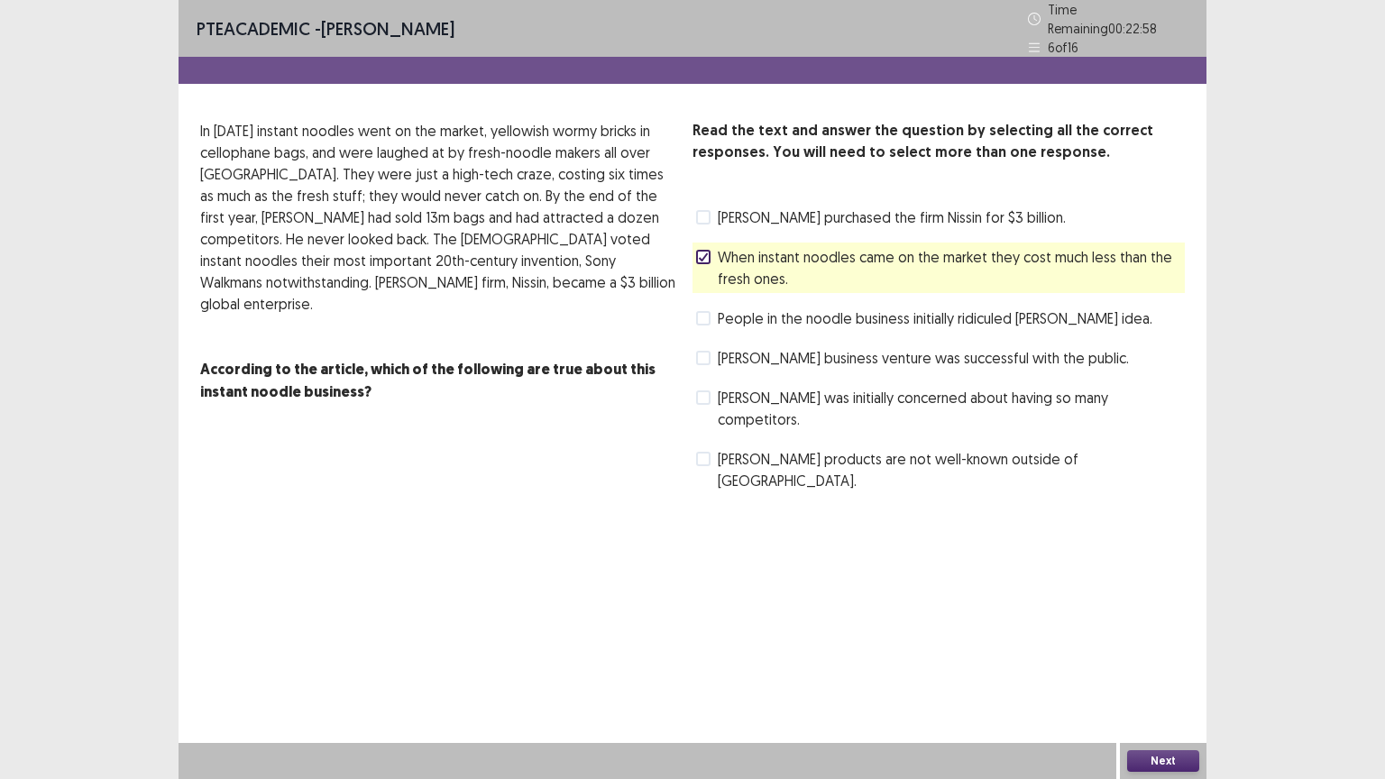
click at [710, 351] on span at bounding box center [703, 358] width 14 height 14
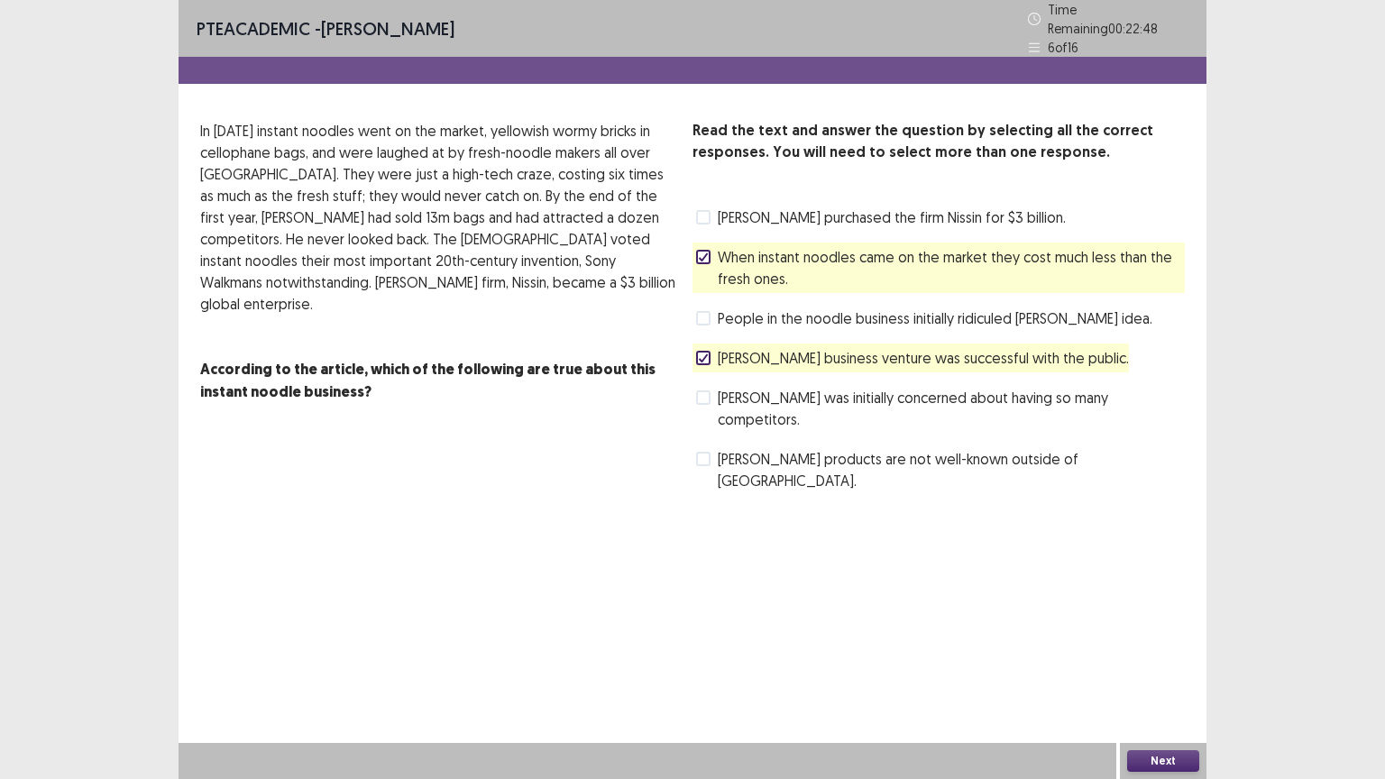
click at [707, 395] on span at bounding box center [703, 397] width 14 height 14
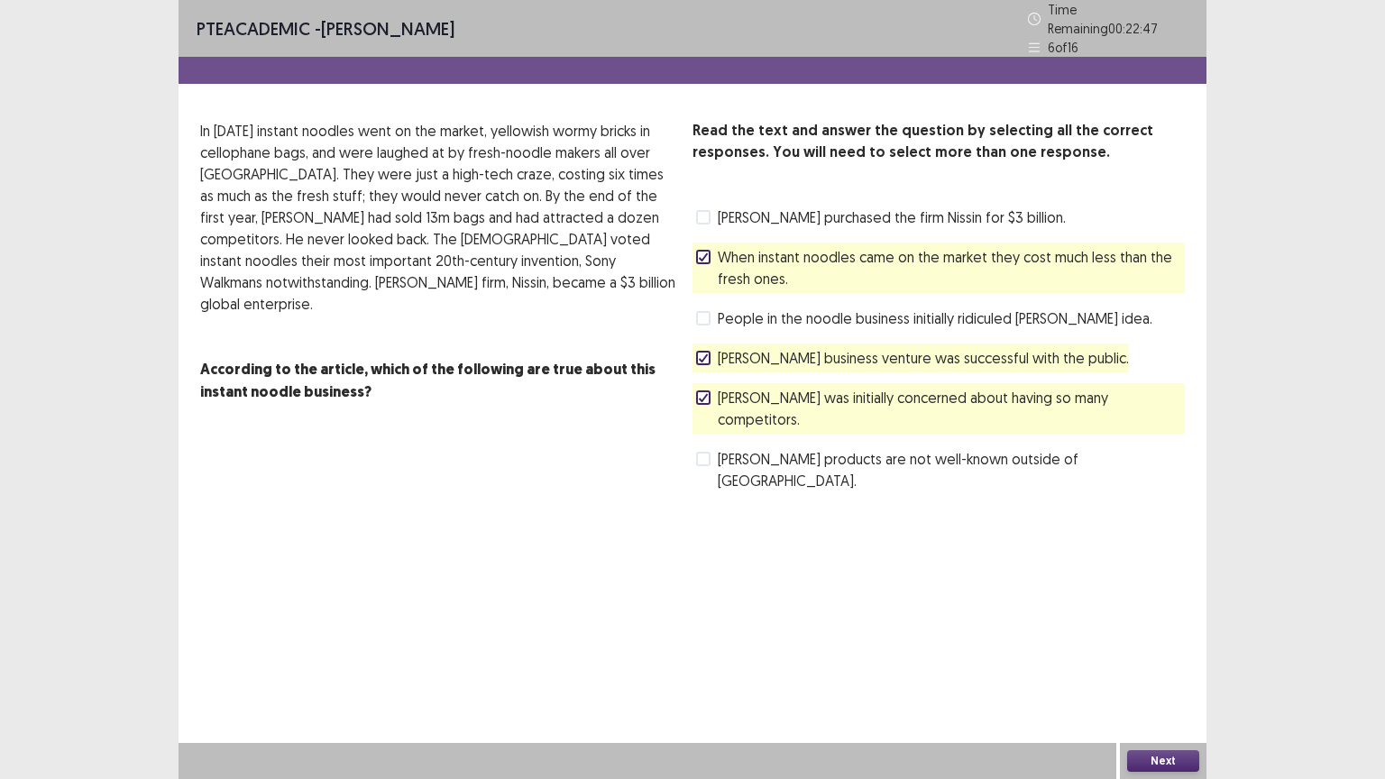
click at [1172, 665] on button "Next" at bounding box center [1163, 761] width 72 height 22
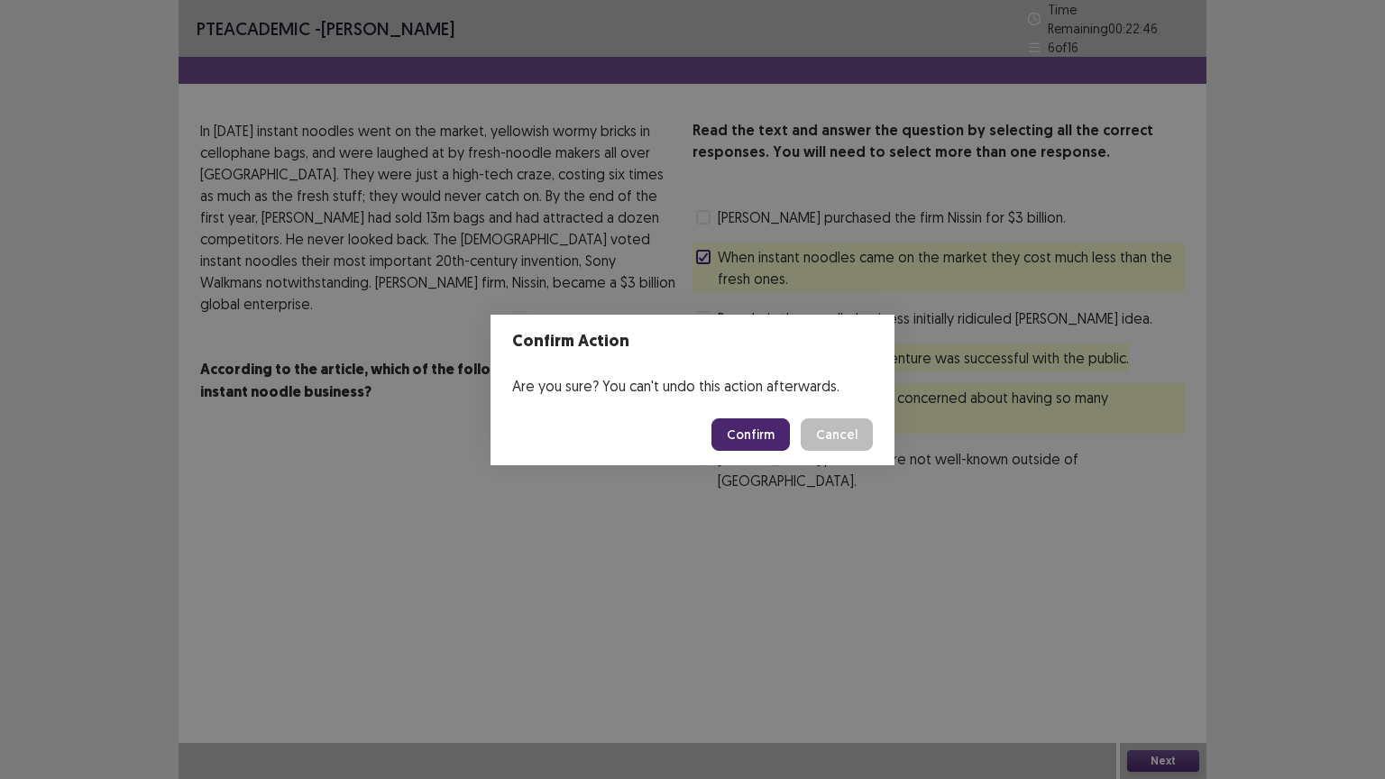
click at [743, 436] on button "Confirm" at bounding box center [750, 434] width 78 height 32
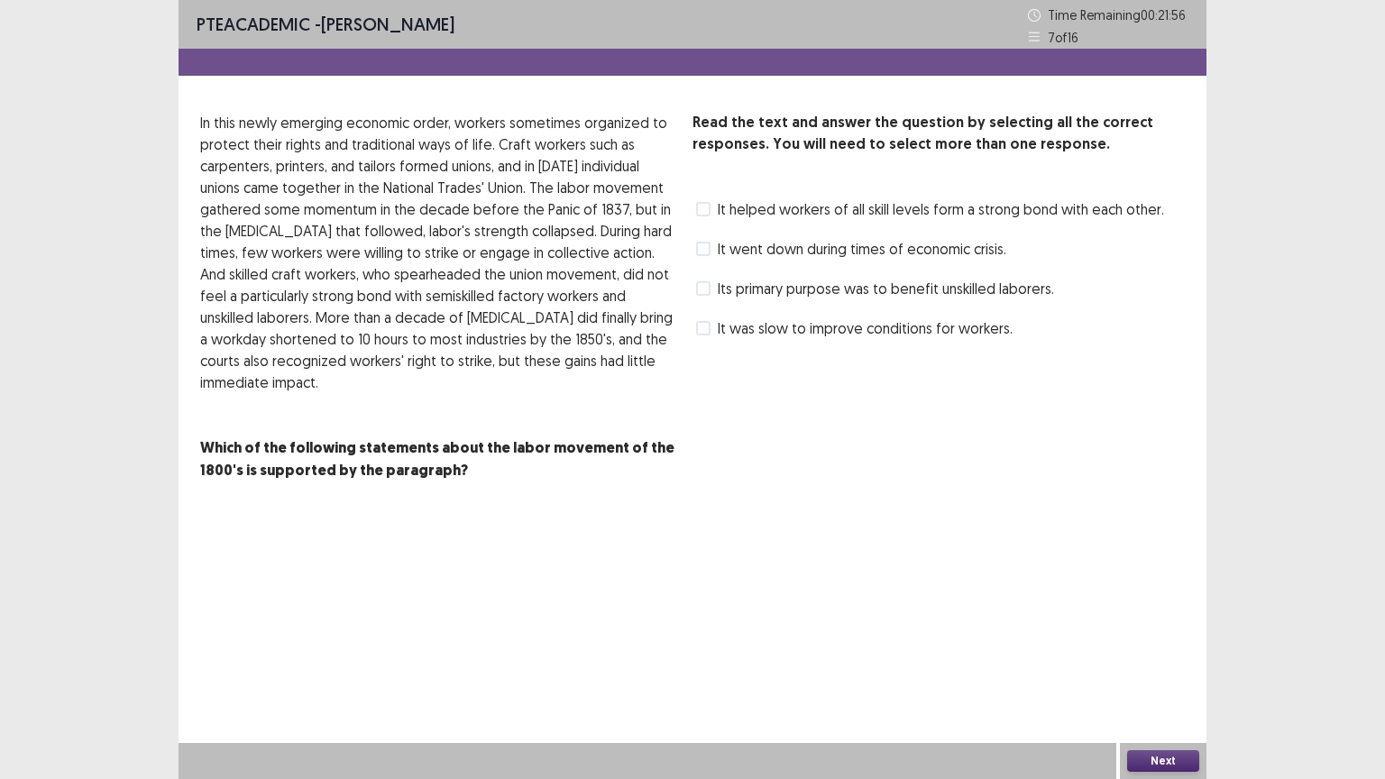
click at [700, 207] on span at bounding box center [703, 209] width 14 height 14
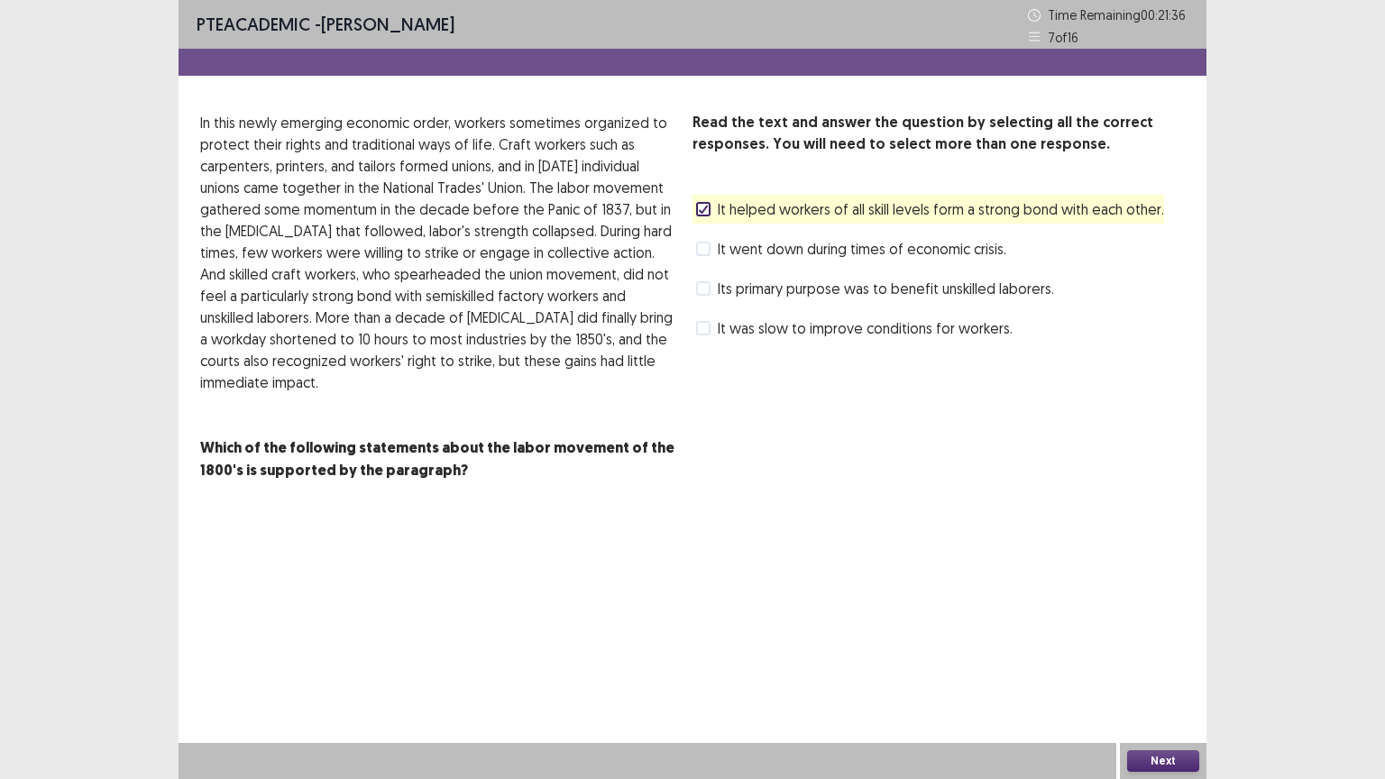
click at [706, 252] on span at bounding box center [703, 249] width 14 height 14
click at [707, 323] on span at bounding box center [703, 328] width 14 height 14
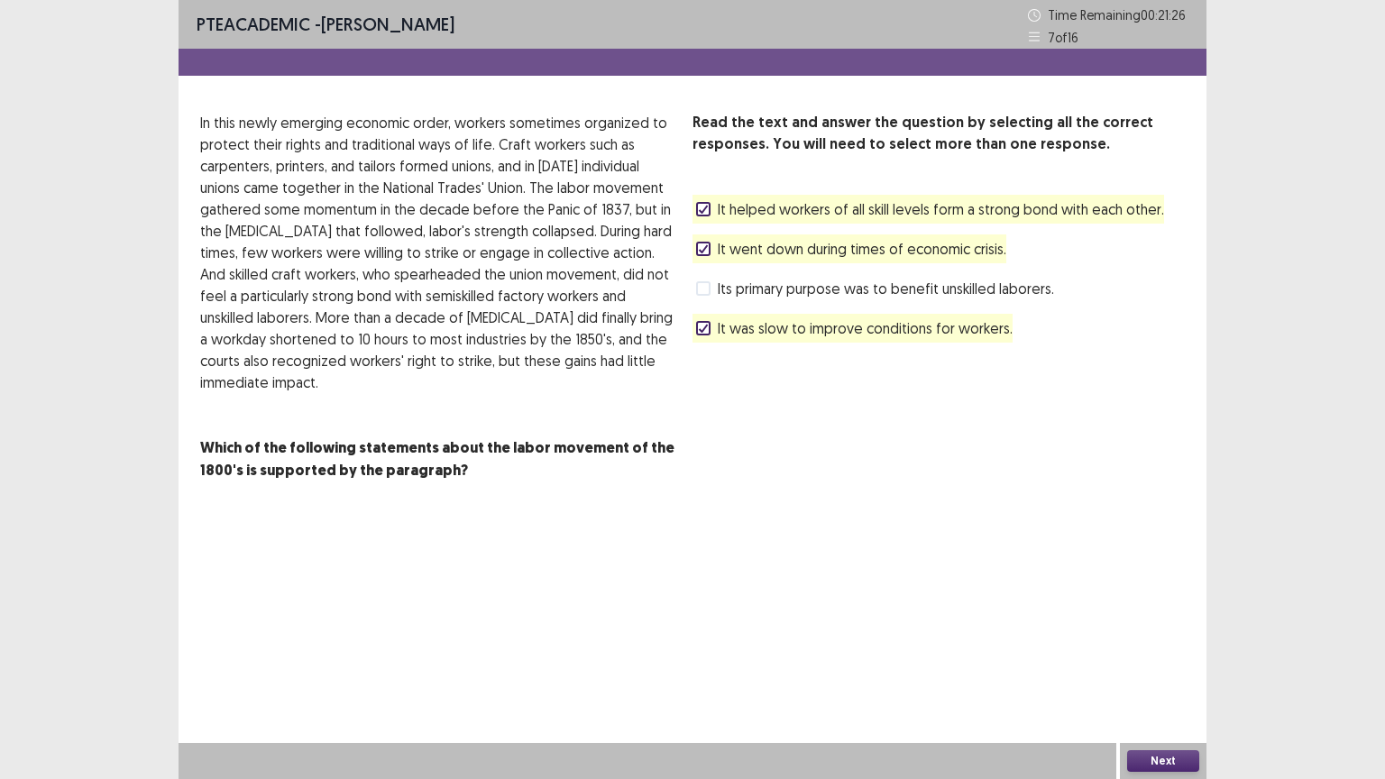
click at [1161, 665] on button "Next" at bounding box center [1163, 761] width 72 height 22
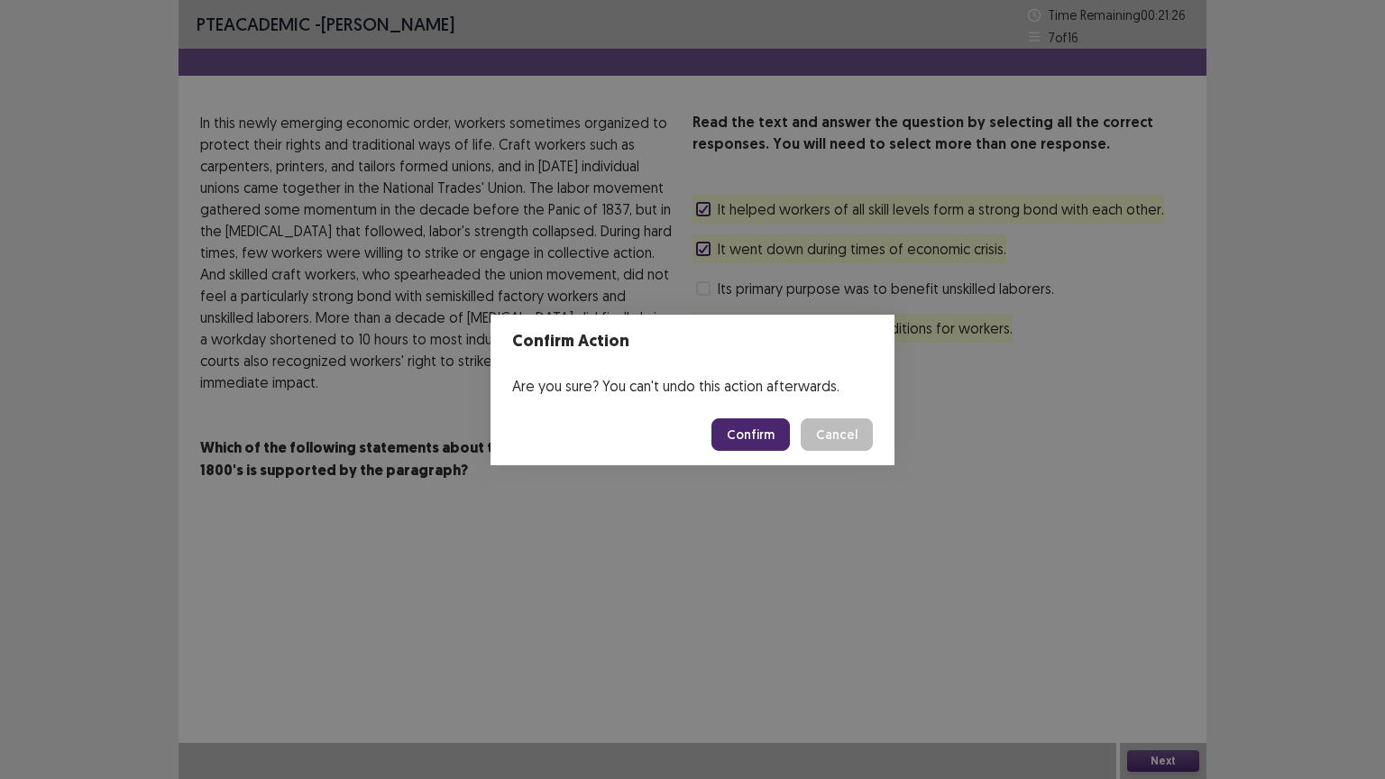
click at [760, 437] on button "Confirm" at bounding box center [750, 434] width 78 height 32
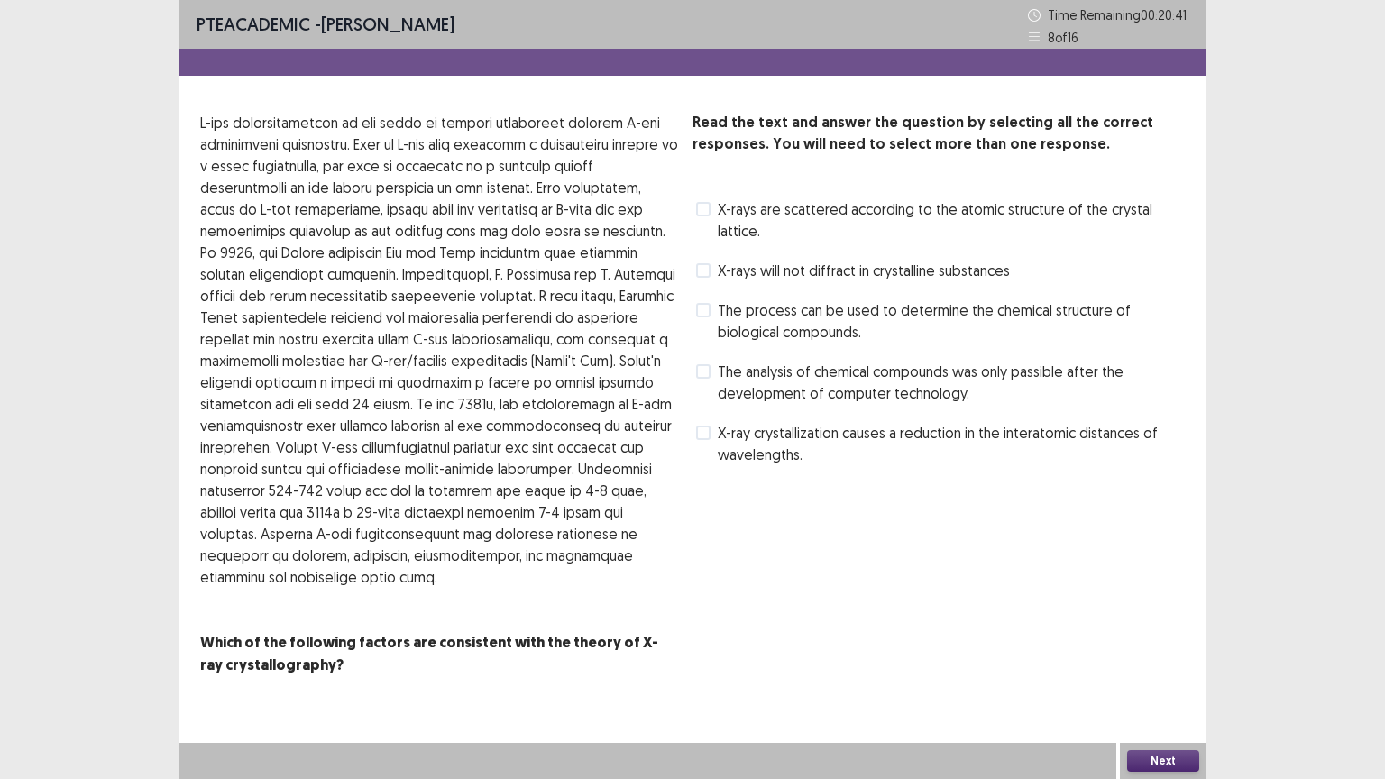
click at [703, 212] on span at bounding box center [703, 209] width 14 height 14
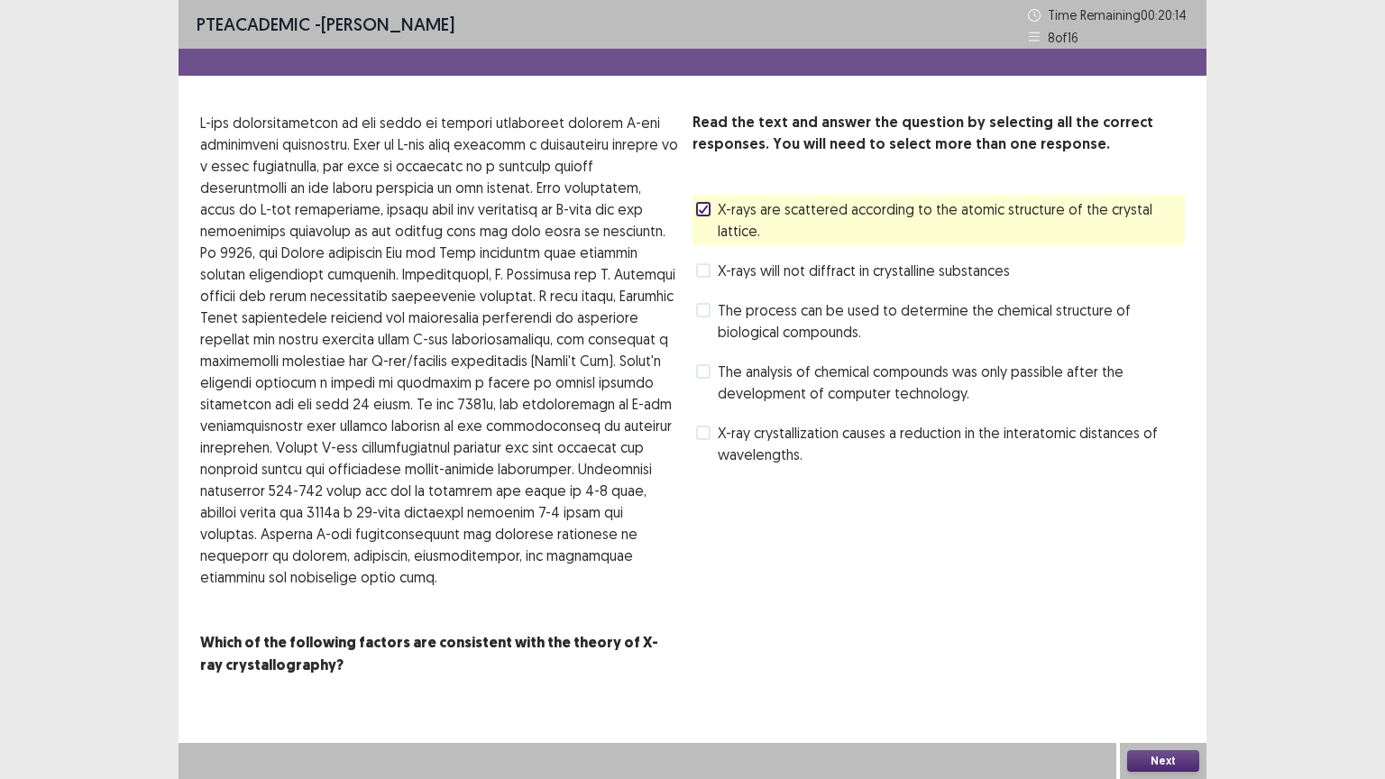
click at [706, 426] on span at bounding box center [703, 433] width 14 height 14
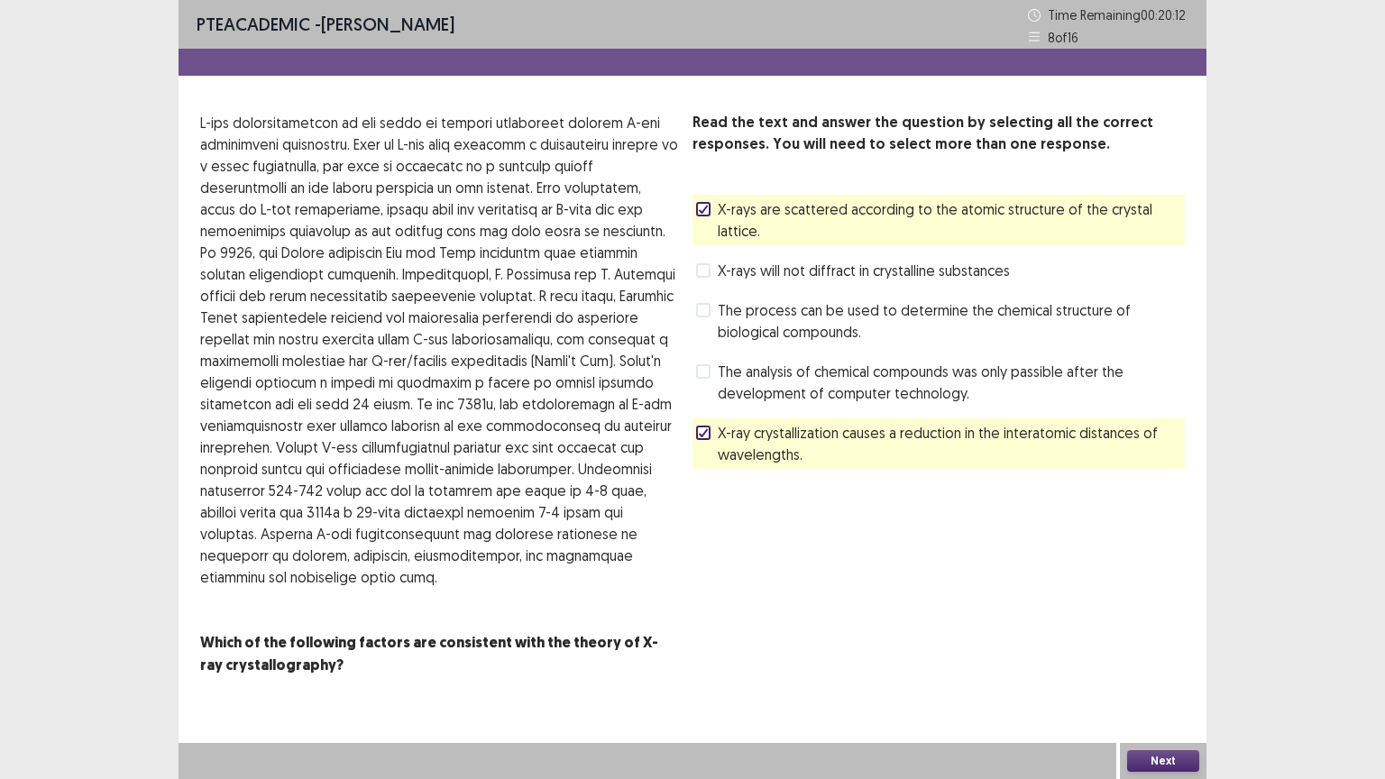
click at [702, 263] on span at bounding box center [703, 270] width 14 height 14
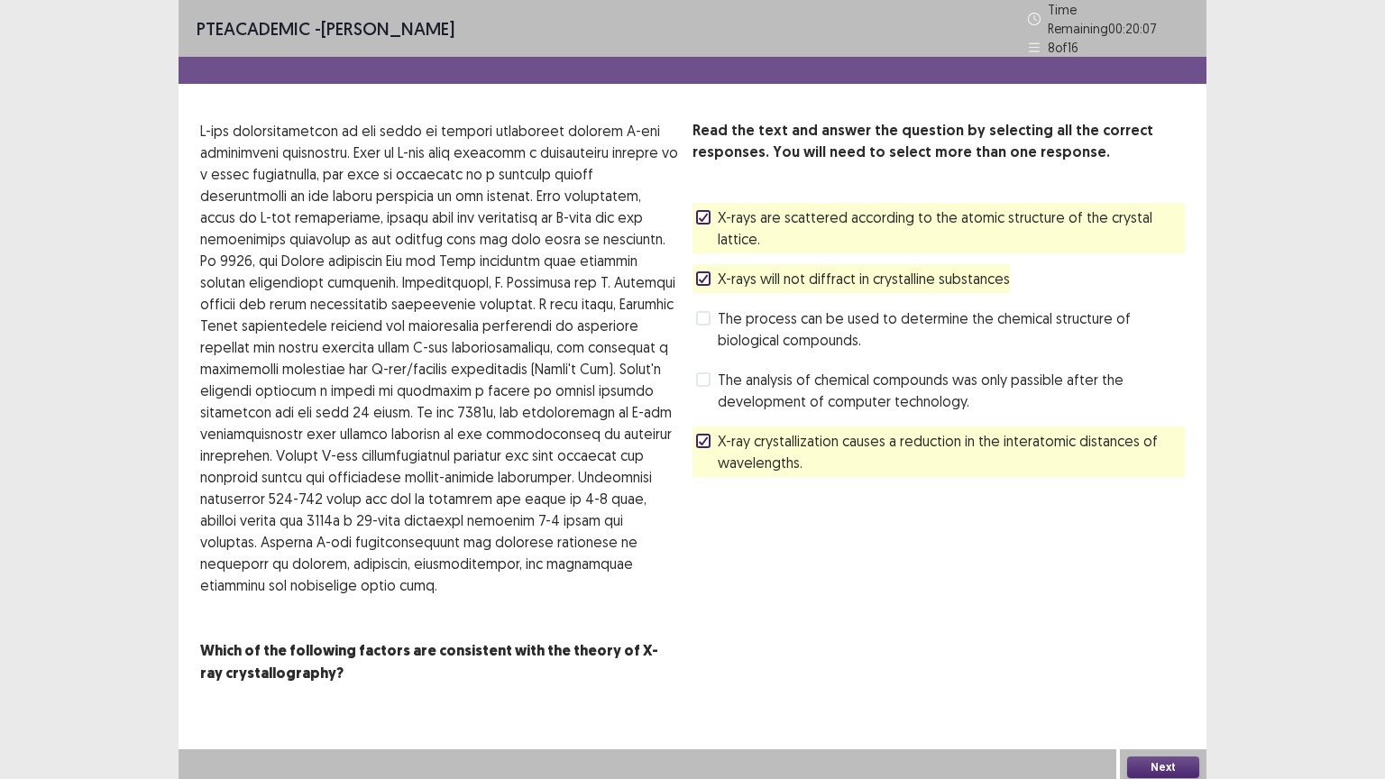
click at [1179, 665] on button "Next" at bounding box center [1163, 768] width 72 height 22
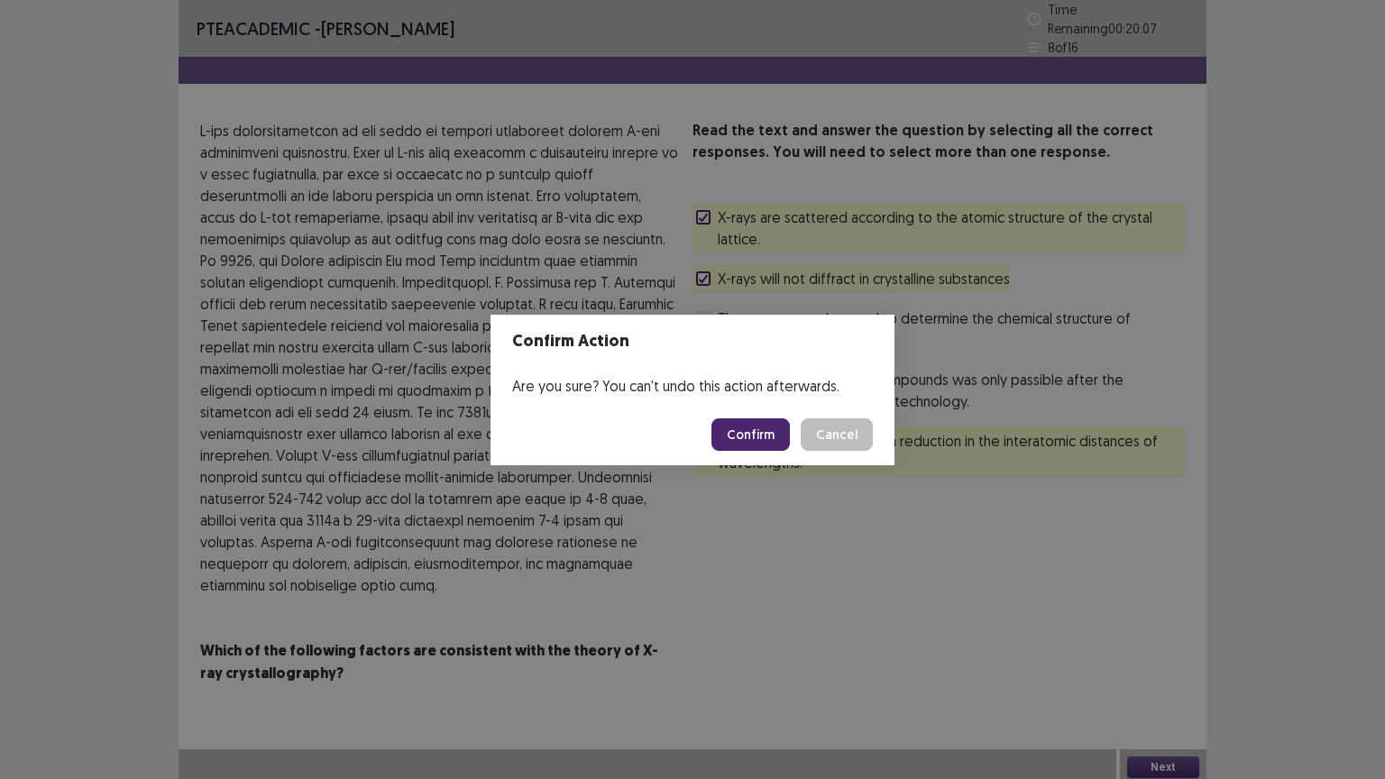
click at [740, 429] on button "Confirm" at bounding box center [750, 434] width 78 height 32
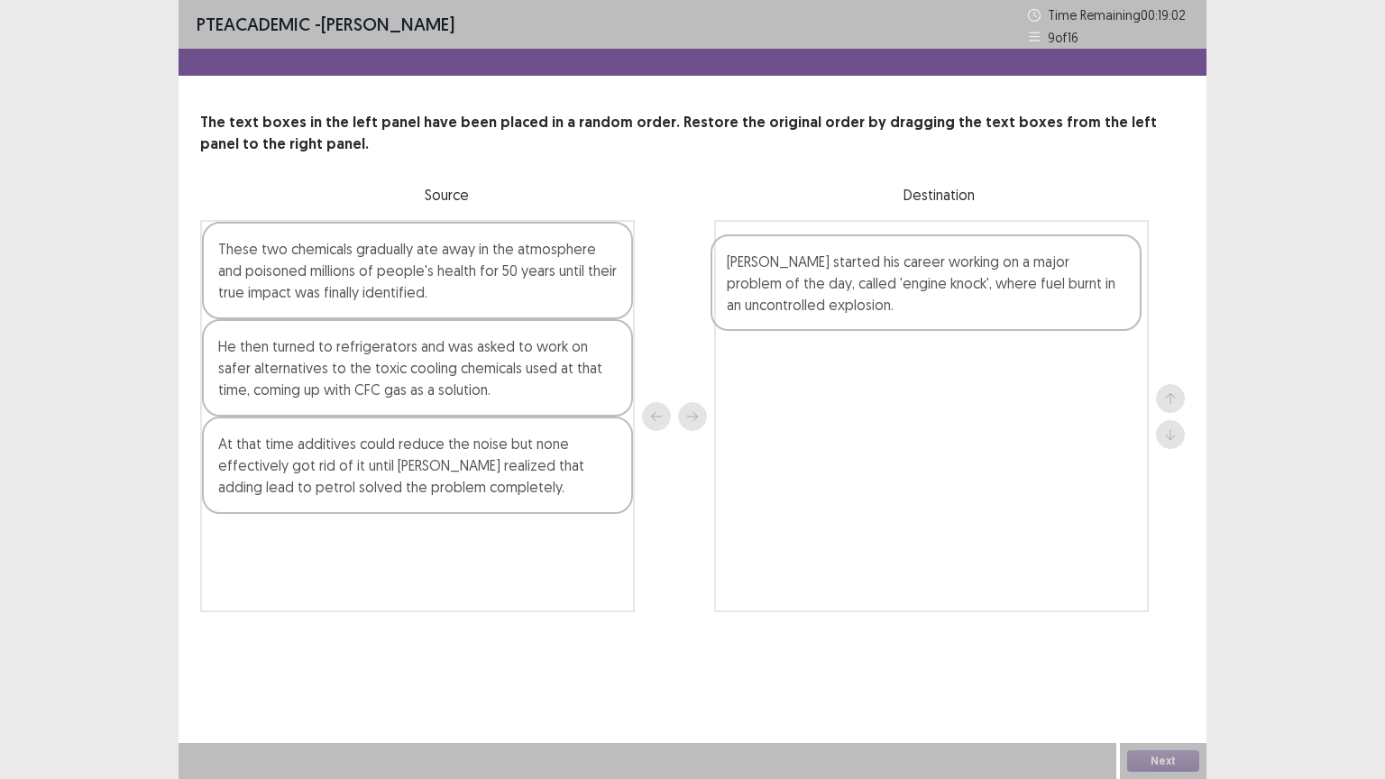
drag, startPoint x: 268, startPoint y: 290, endPoint x: 790, endPoint y: 303, distance: 522.3
click at [790, 303] on div "[PERSON_NAME] started his career working on a major problem of the day, called …" at bounding box center [692, 416] width 985 height 392
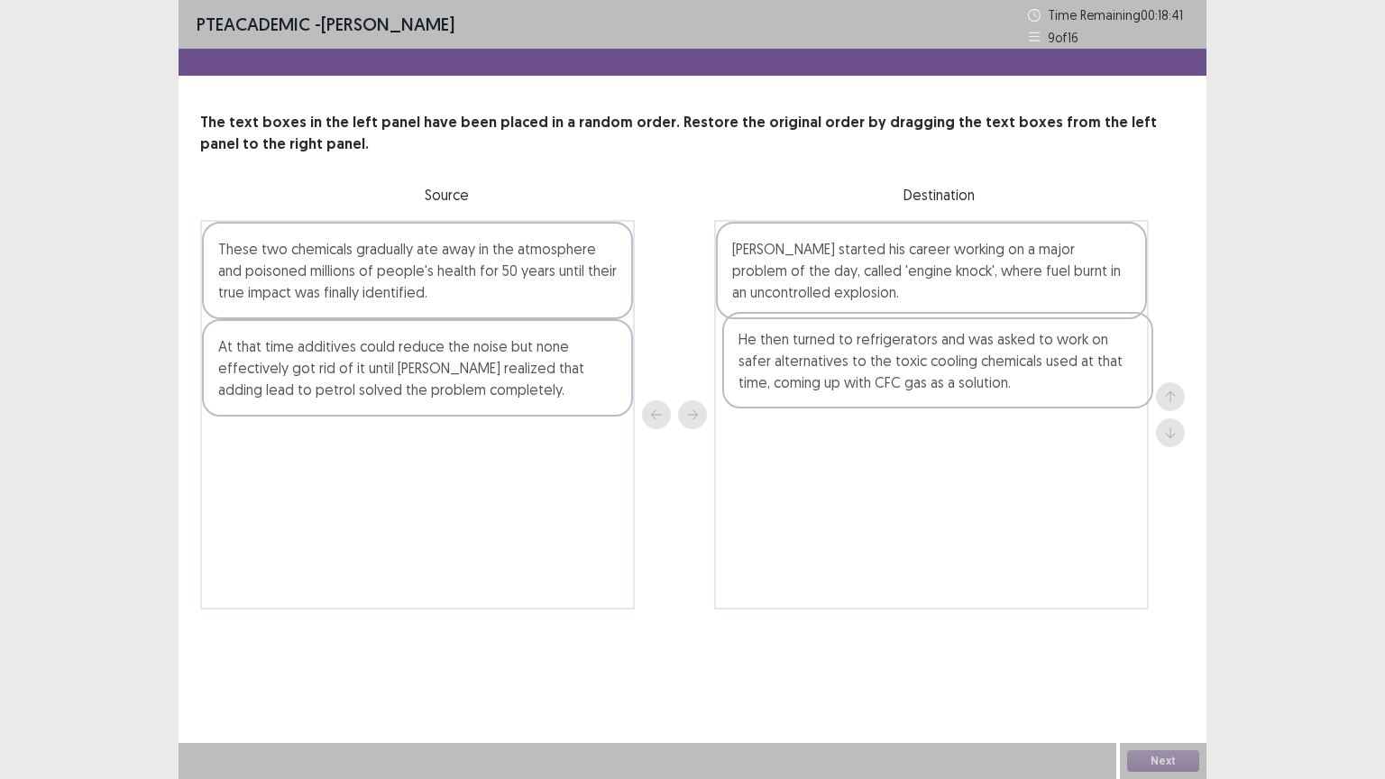
drag, startPoint x: 262, startPoint y: 383, endPoint x: 793, endPoint y: 377, distance: 531.2
click at [793, 377] on div "These two chemicals gradually ate away in the atmosphere and poisoned millions …" at bounding box center [692, 415] width 985 height 390
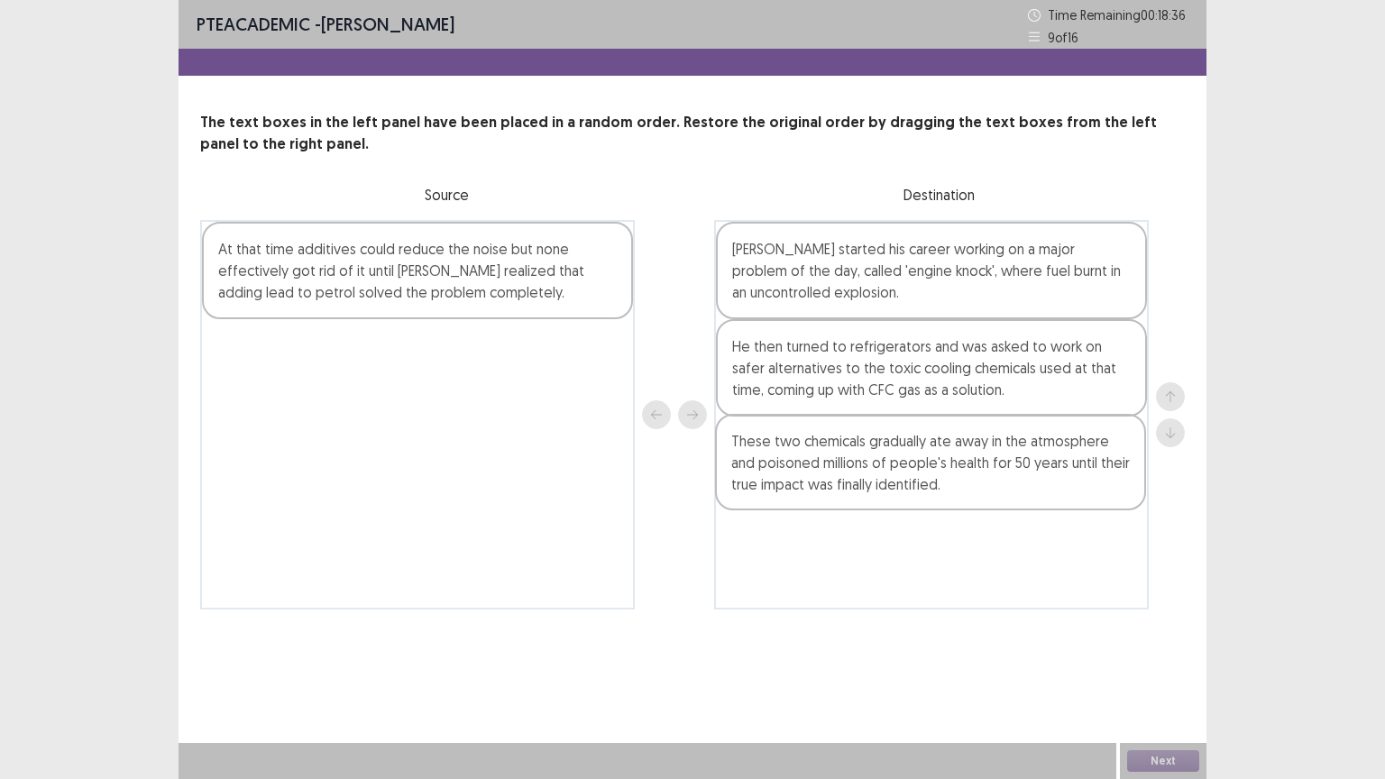
drag, startPoint x: 281, startPoint y: 292, endPoint x: 802, endPoint y: 484, distance: 554.6
click at [802, 484] on div "These two chemicals gradually ate away in the atmosphere and poisoned millions …" at bounding box center [692, 415] width 985 height 390
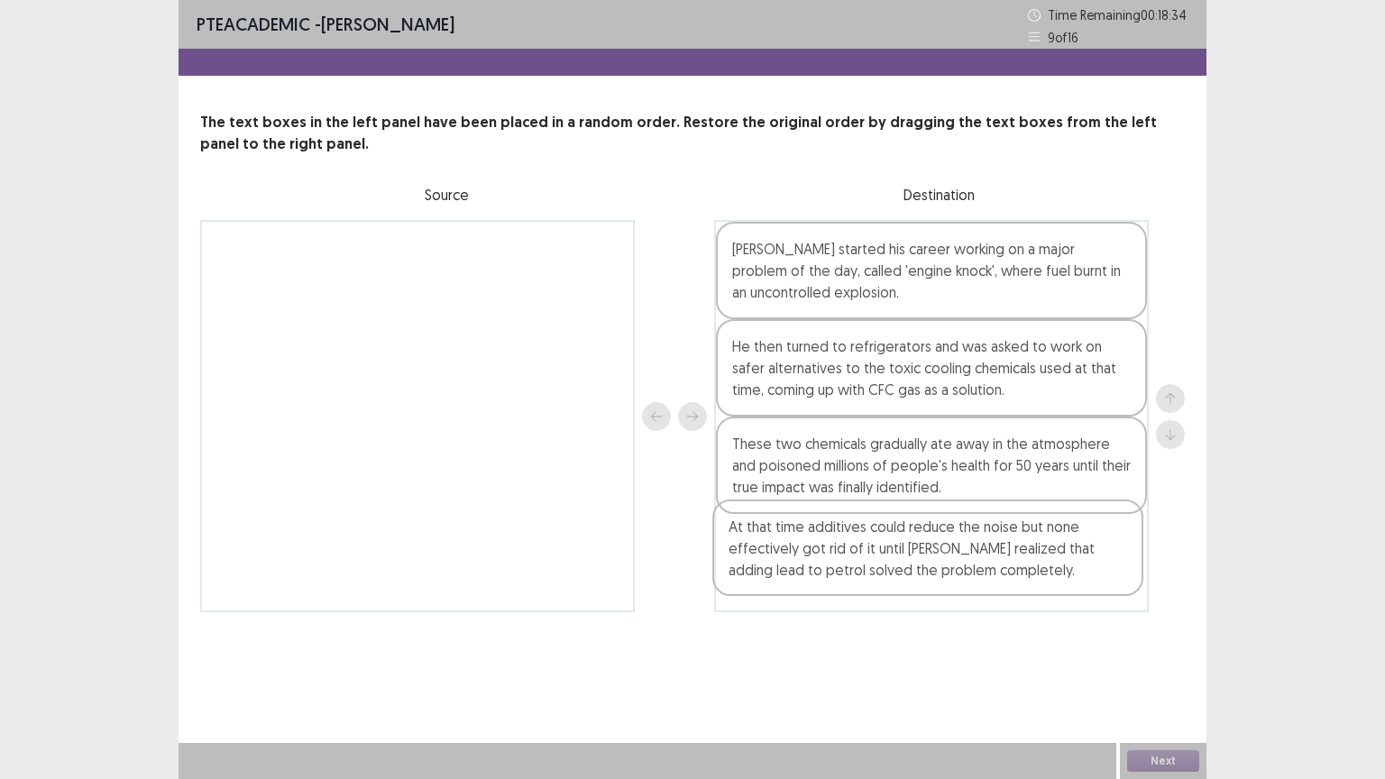
drag, startPoint x: 299, startPoint y: 281, endPoint x: 806, endPoint y: 557, distance: 577.0
click at [806, 557] on div "At that time additives could reduce the noise but none effectively got rid of i…" at bounding box center [692, 416] width 985 height 392
click at [1172, 665] on button "Next" at bounding box center [1163, 761] width 72 height 22
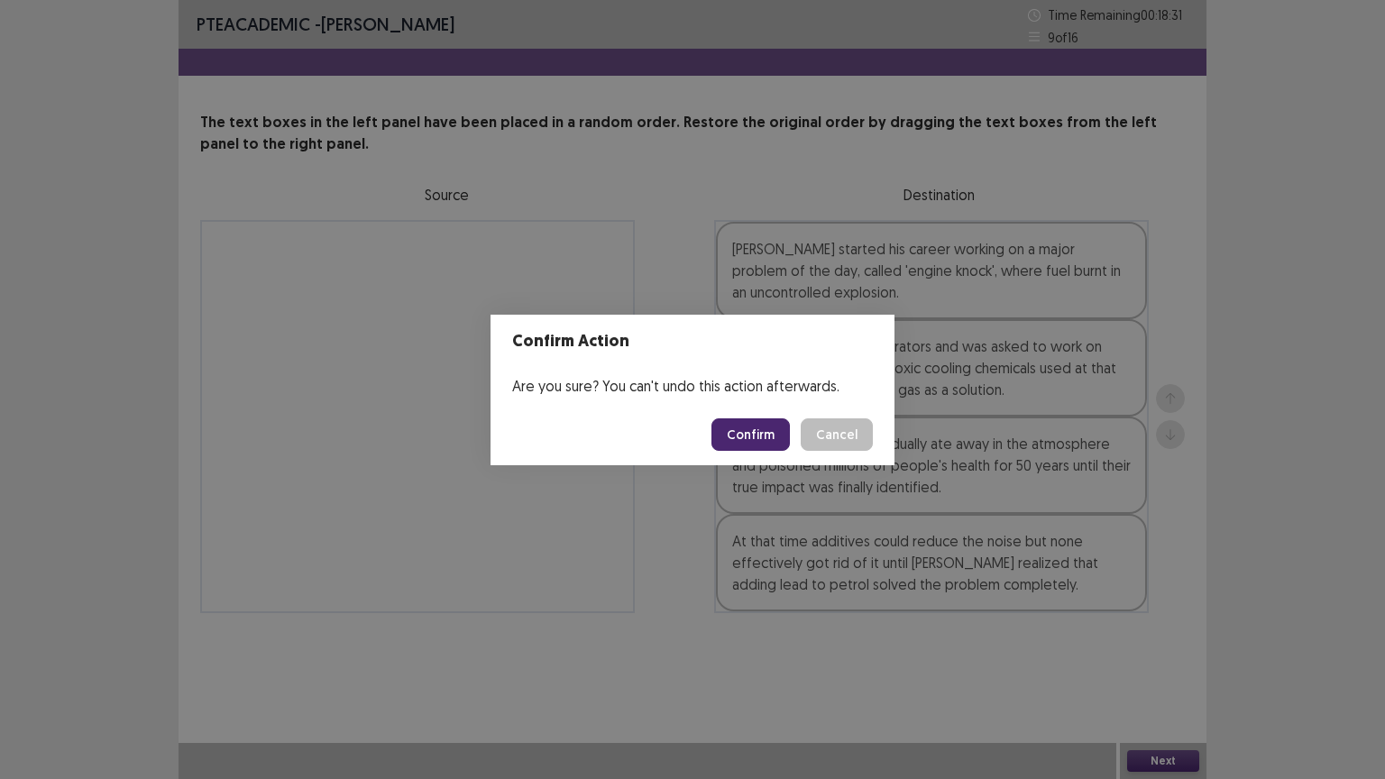
drag, startPoint x: 759, startPoint y: 439, endPoint x: 657, endPoint y: 440, distance: 101.9
click at [754, 440] on button "Confirm" at bounding box center [750, 434] width 78 height 32
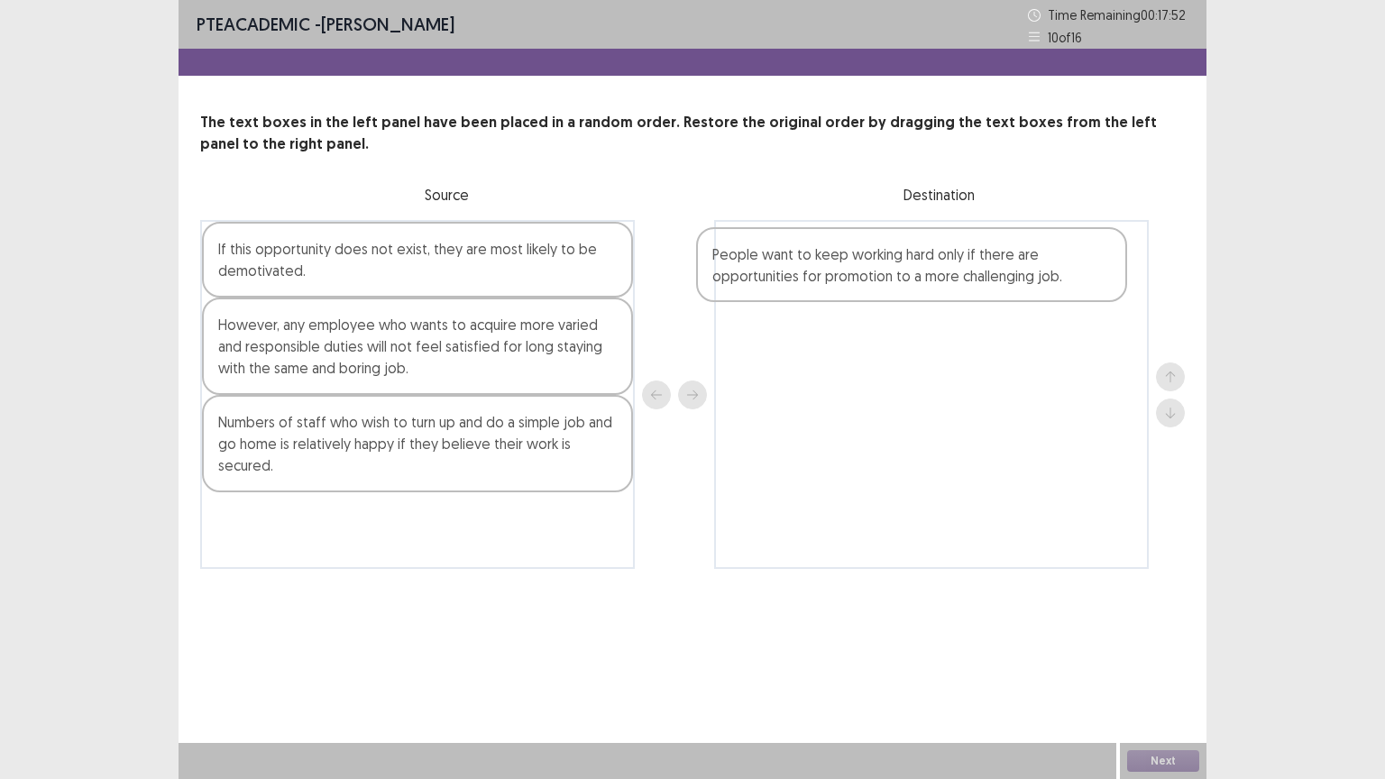
drag, startPoint x: 267, startPoint y: 344, endPoint x: 766, endPoint y: 274, distance: 503.5
click at [766, 274] on div "If this opportunity does not exist, they are most likely to be demotivated. Peo…" at bounding box center [692, 394] width 985 height 349
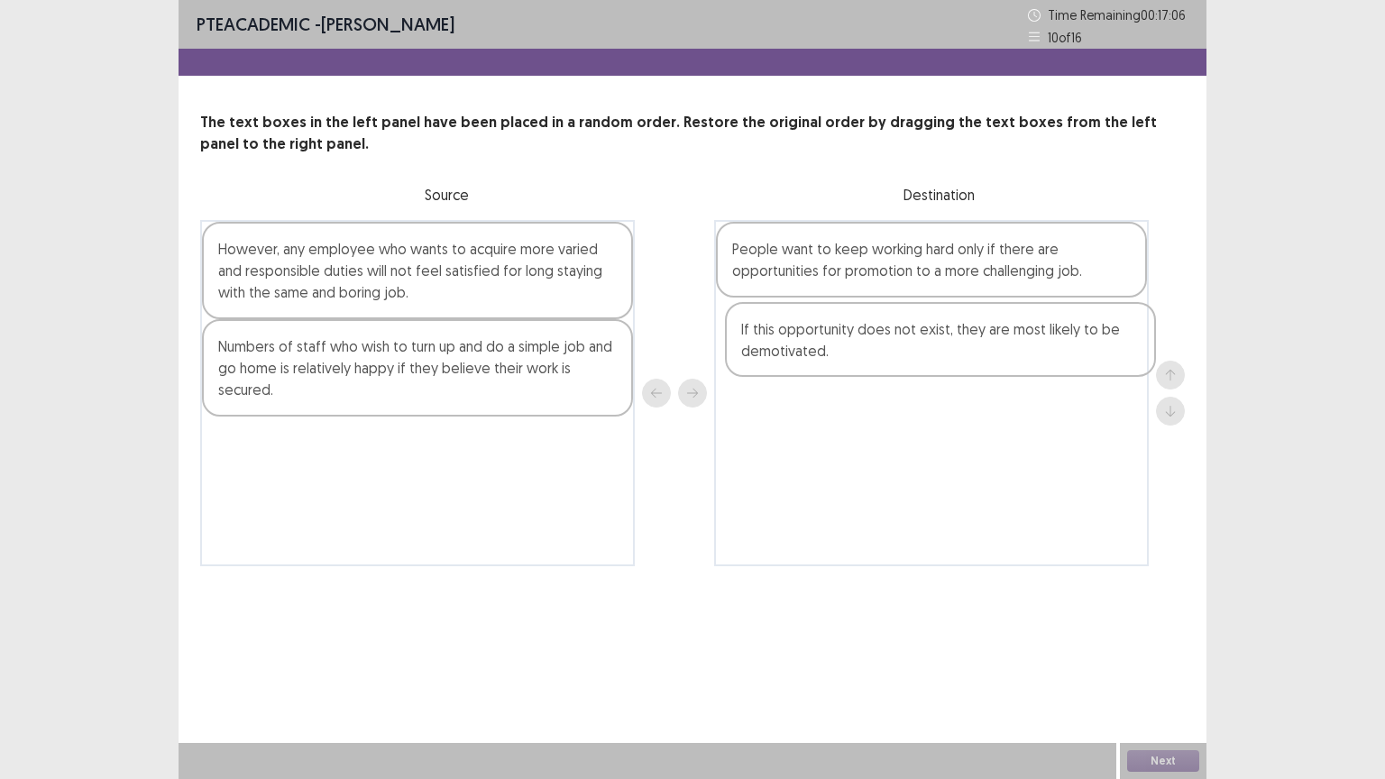
drag, startPoint x: 271, startPoint y: 267, endPoint x: 803, endPoint y: 346, distance: 537.0
click at [803, 346] on div "If this opportunity does not exist, they are most likely to be demotivated. How…" at bounding box center [692, 393] width 985 height 346
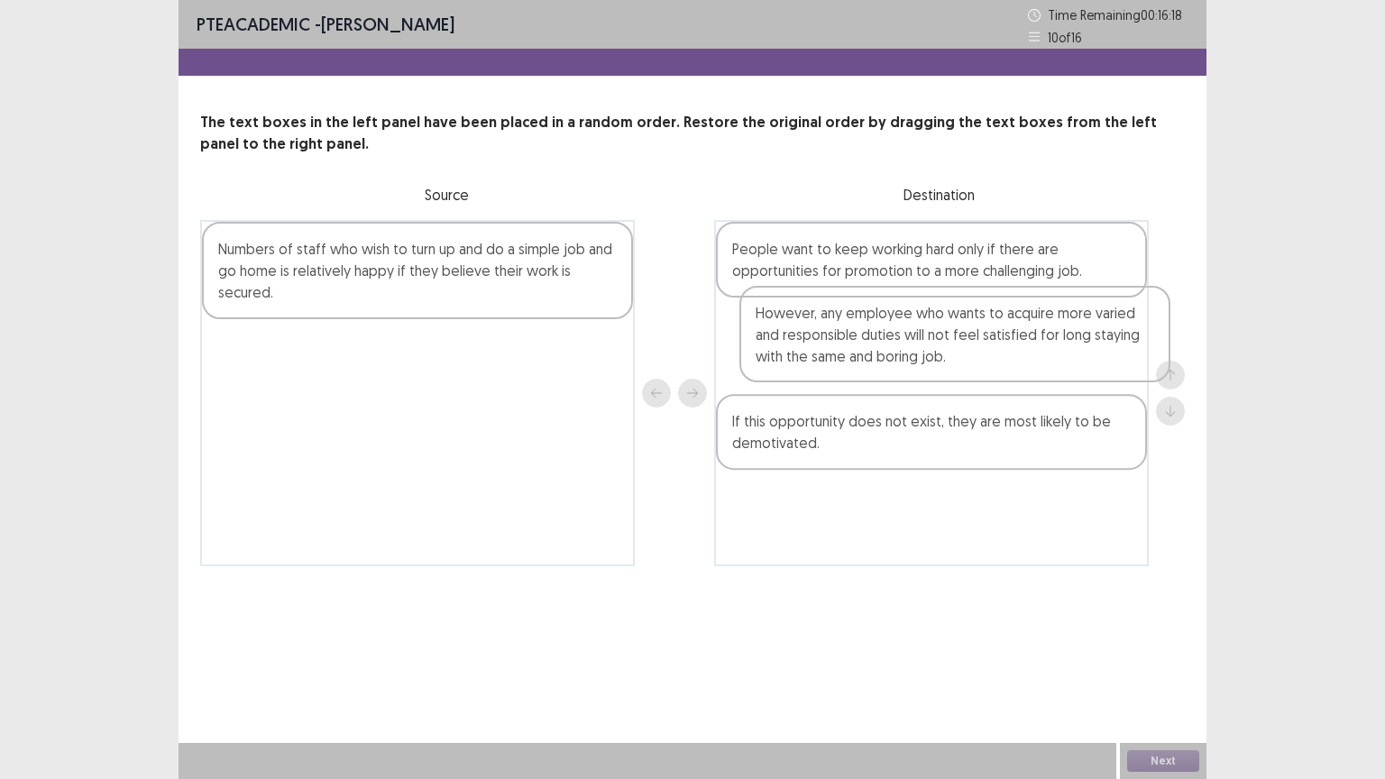
drag, startPoint x: 300, startPoint y: 281, endPoint x: 854, endPoint y: 344, distance: 557.3
click at [854, 344] on div "However, any employee who wants to acquire more varied and responsible duties w…" at bounding box center [692, 393] width 985 height 346
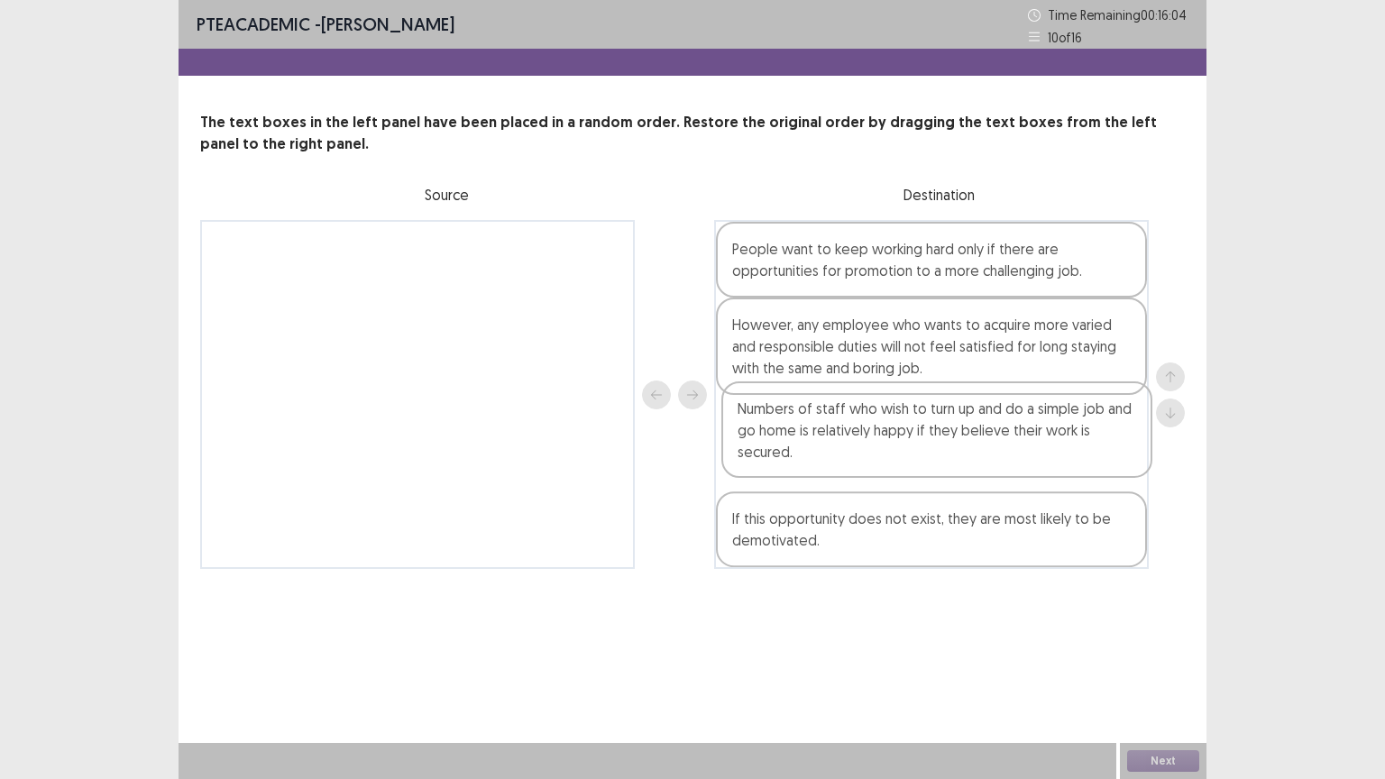
drag, startPoint x: 428, startPoint y: 275, endPoint x: 960, endPoint y: 437, distance: 556.2
click at [960, 437] on div "Numbers of staff who wish to turn up and do a simple job and go home is relativ…" at bounding box center [692, 394] width 985 height 349
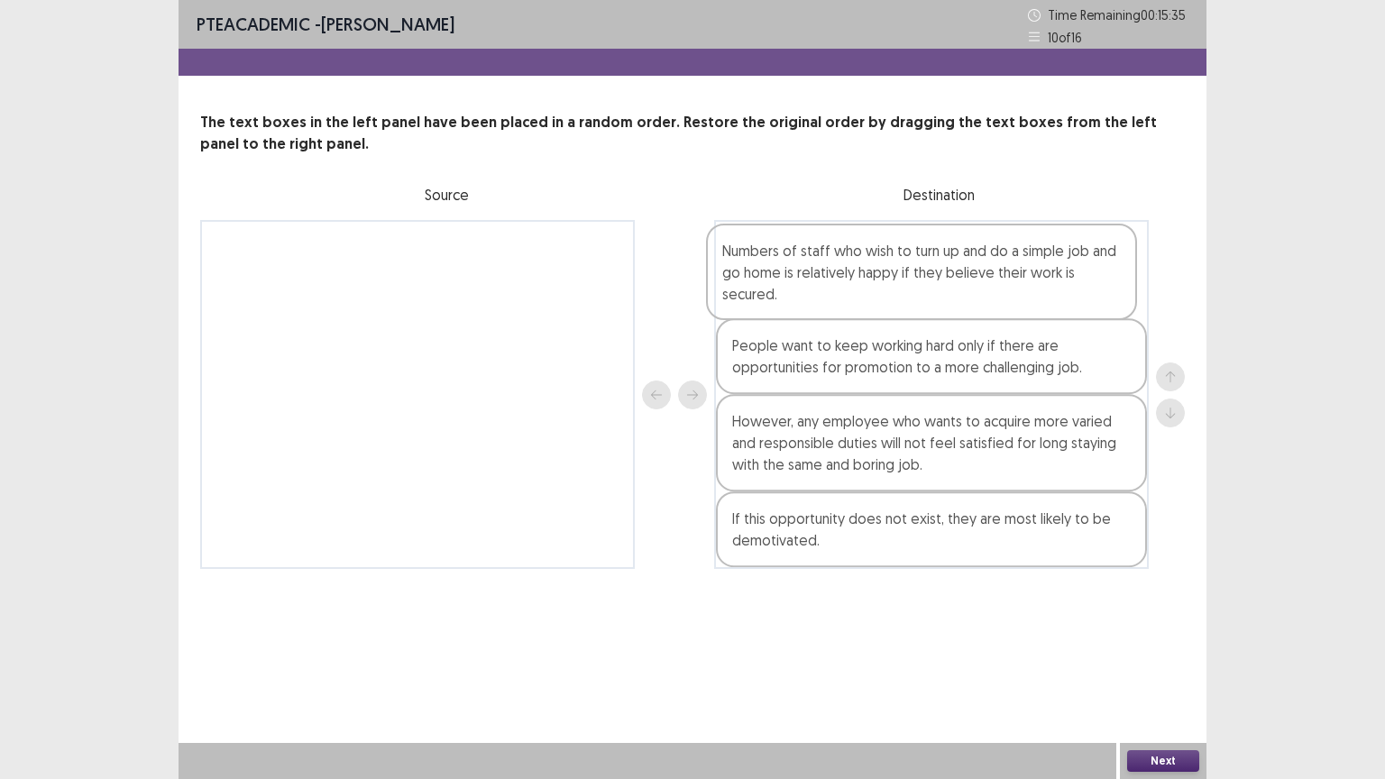
drag, startPoint x: 854, startPoint y: 463, endPoint x: 844, endPoint y: 285, distance: 177.9
click at [844, 285] on div "People want to keep working hard only if there are opportunities for promotion …" at bounding box center [931, 394] width 435 height 349
click at [1172, 665] on button "Next" at bounding box center [1163, 761] width 72 height 22
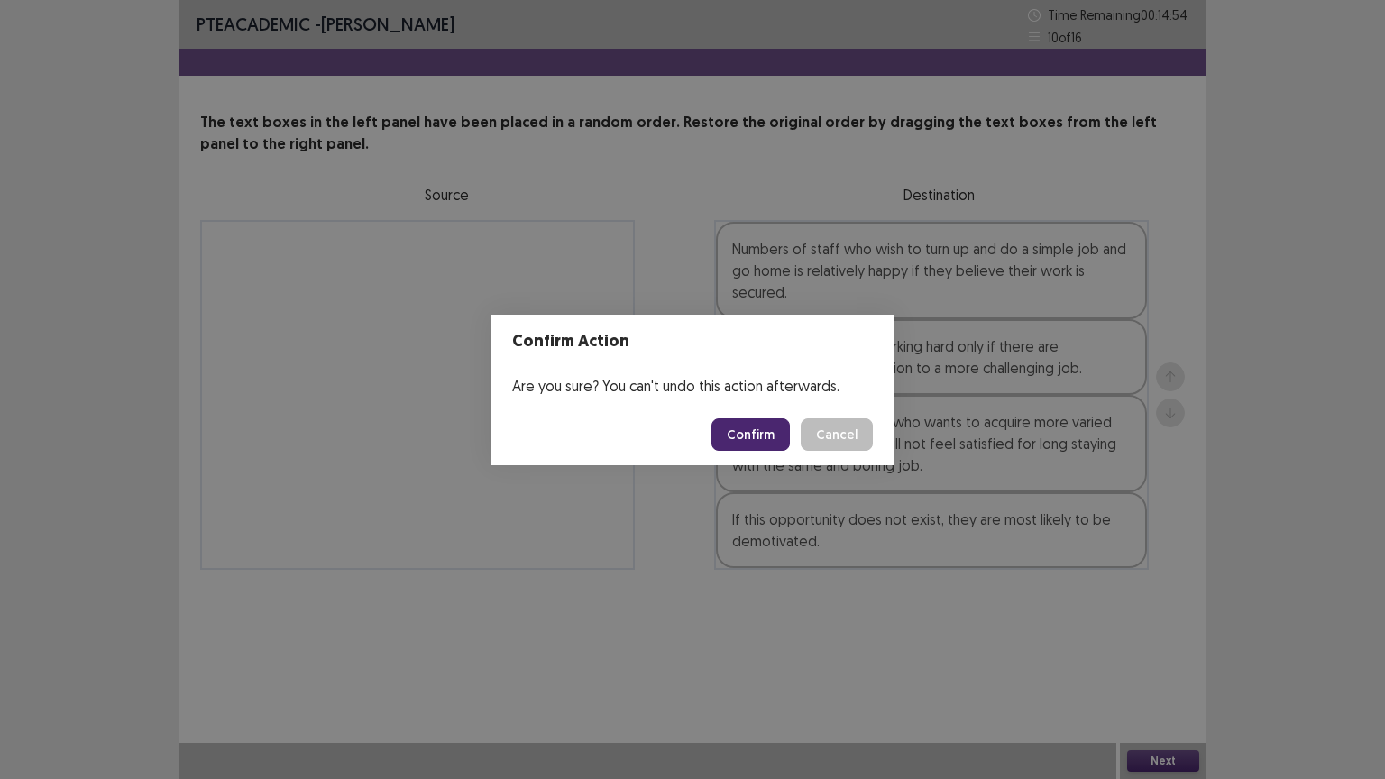
click at [753, 426] on button "Confirm" at bounding box center [750, 434] width 78 height 32
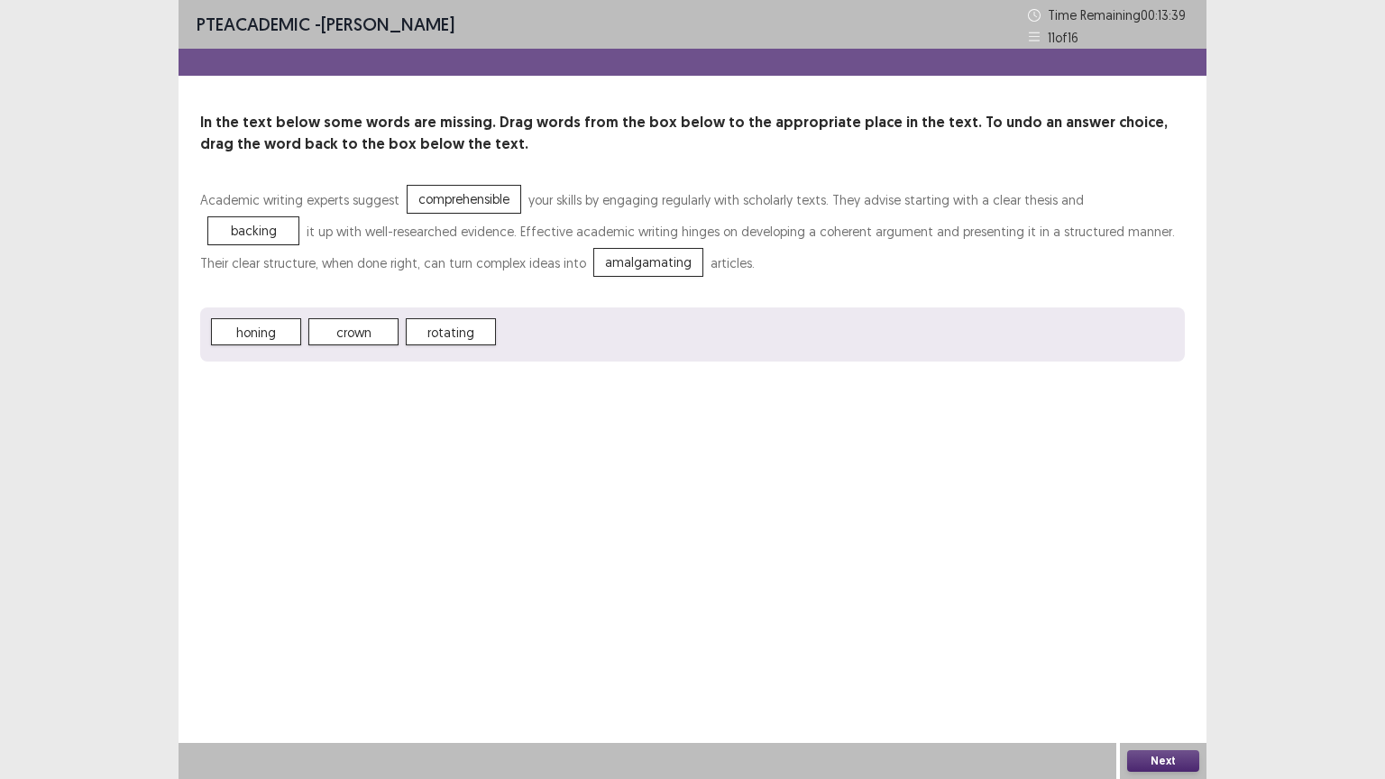
click at [1167, 665] on button "Next" at bounding box center [1163, 761] width 72 height 22
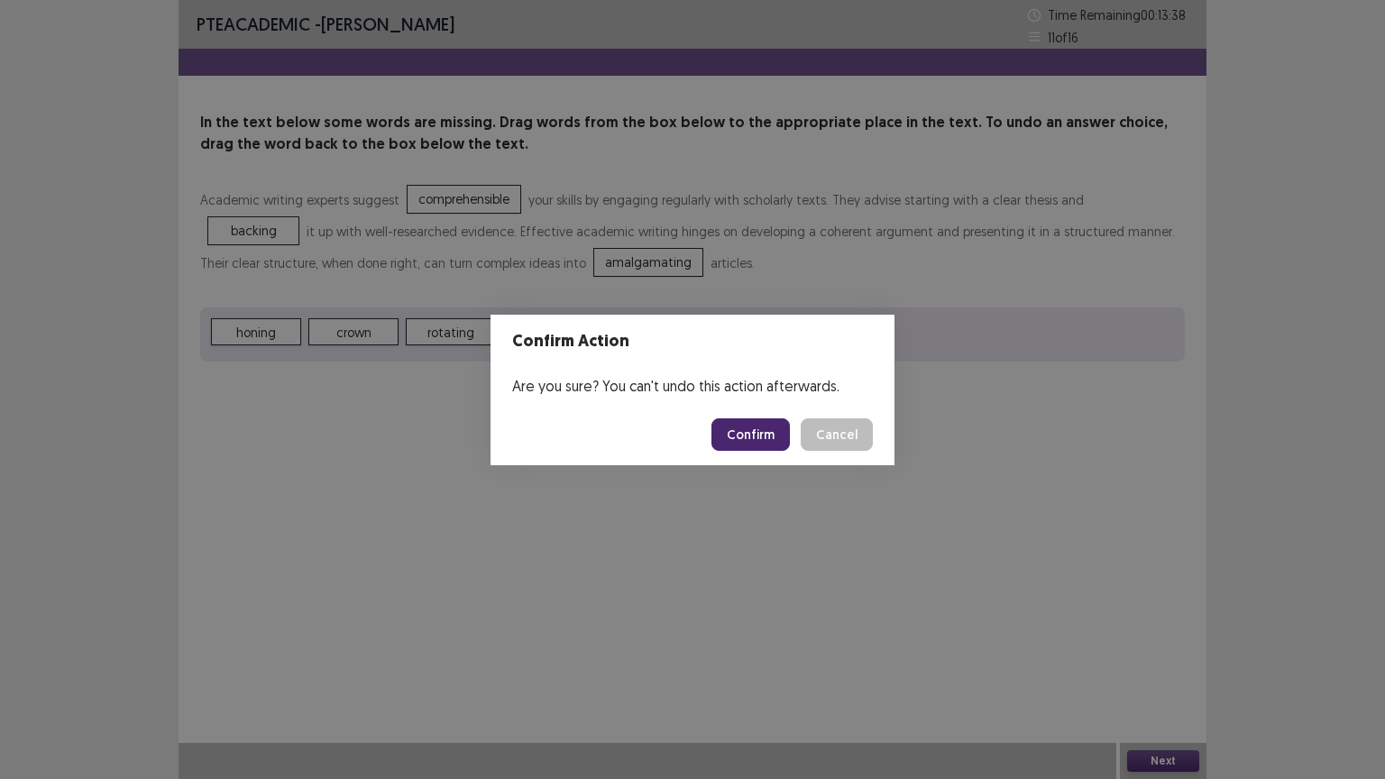
click at [742, 425] on button "Confirm" at bounding box center [750, 434] width 78 height 32
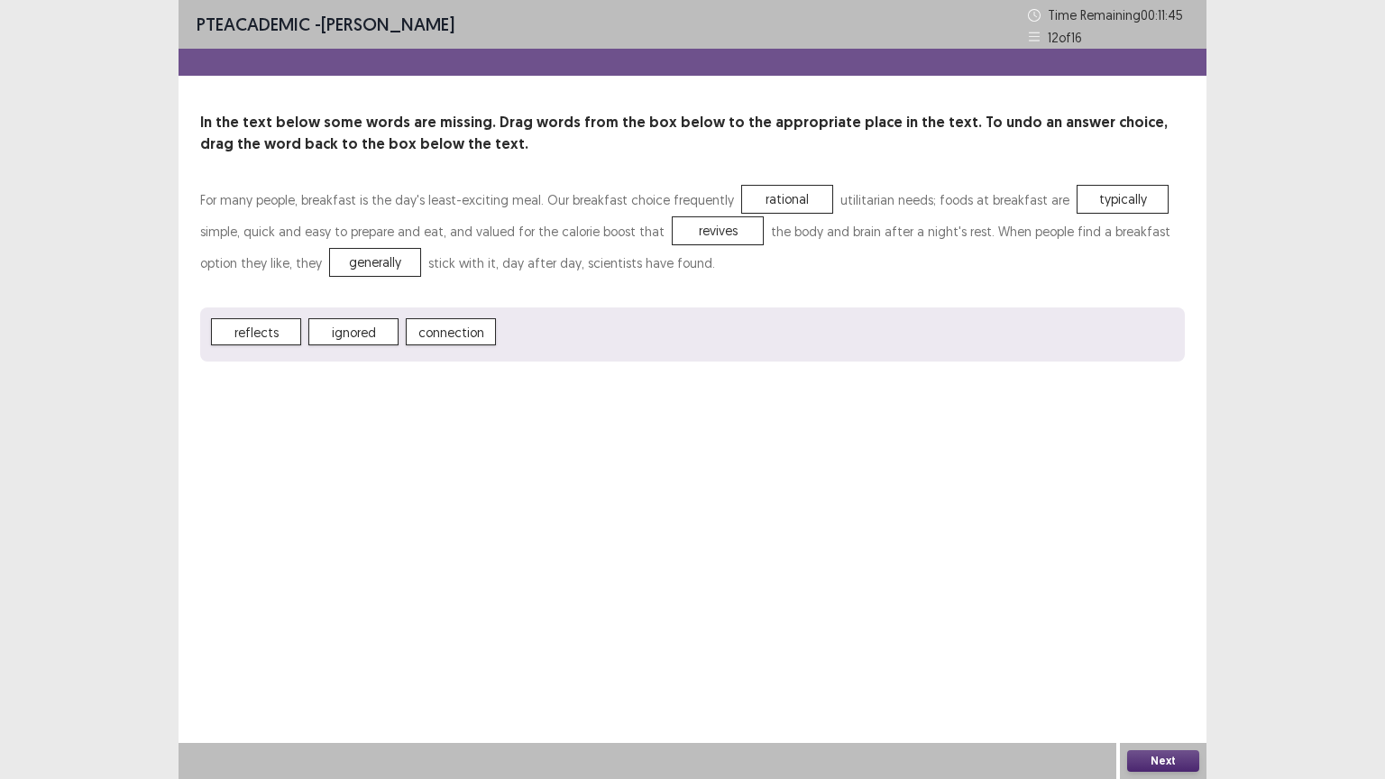
click at [1152, 665] on button "Next" at bounding box center [1163, 761] width 72 height 22
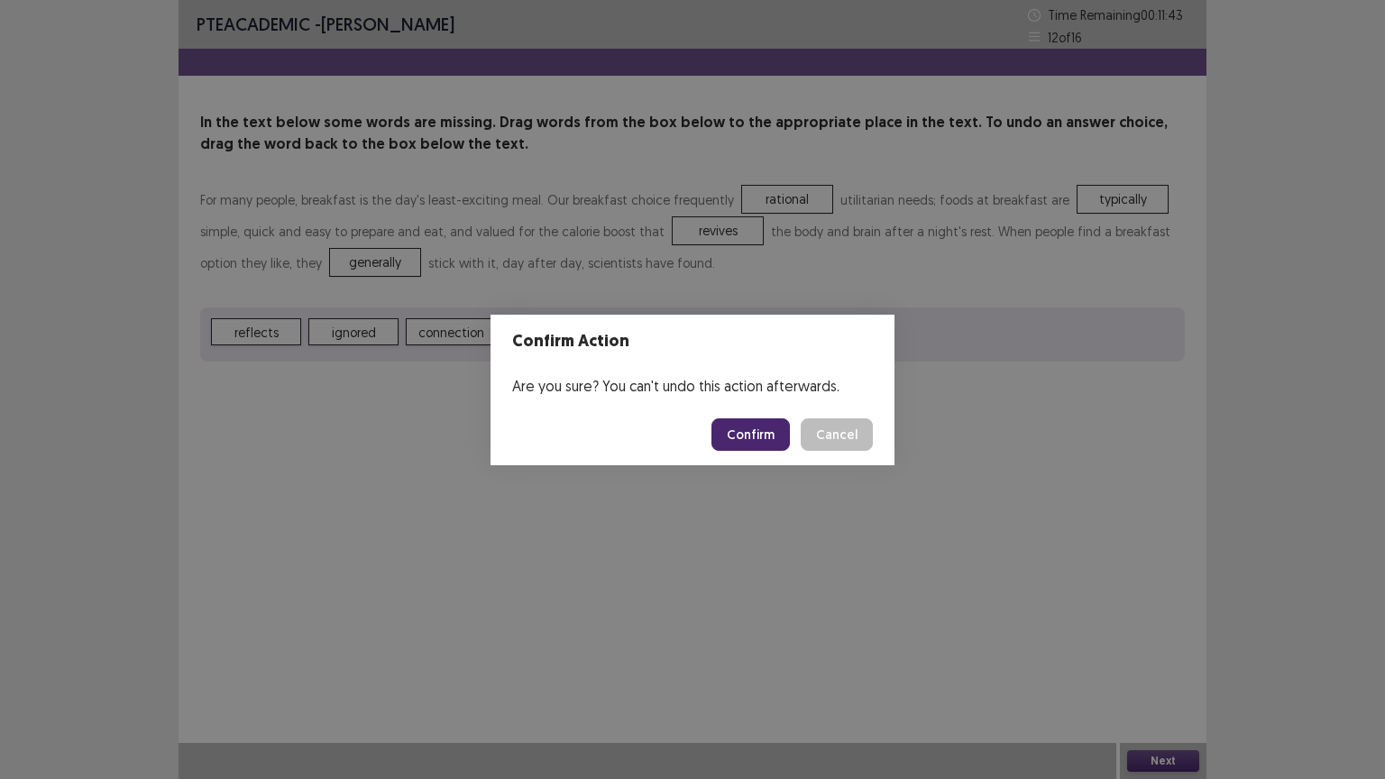
click at [743, 435] on button "Confirm" at bounding box center [750, 434] width 78 height 32
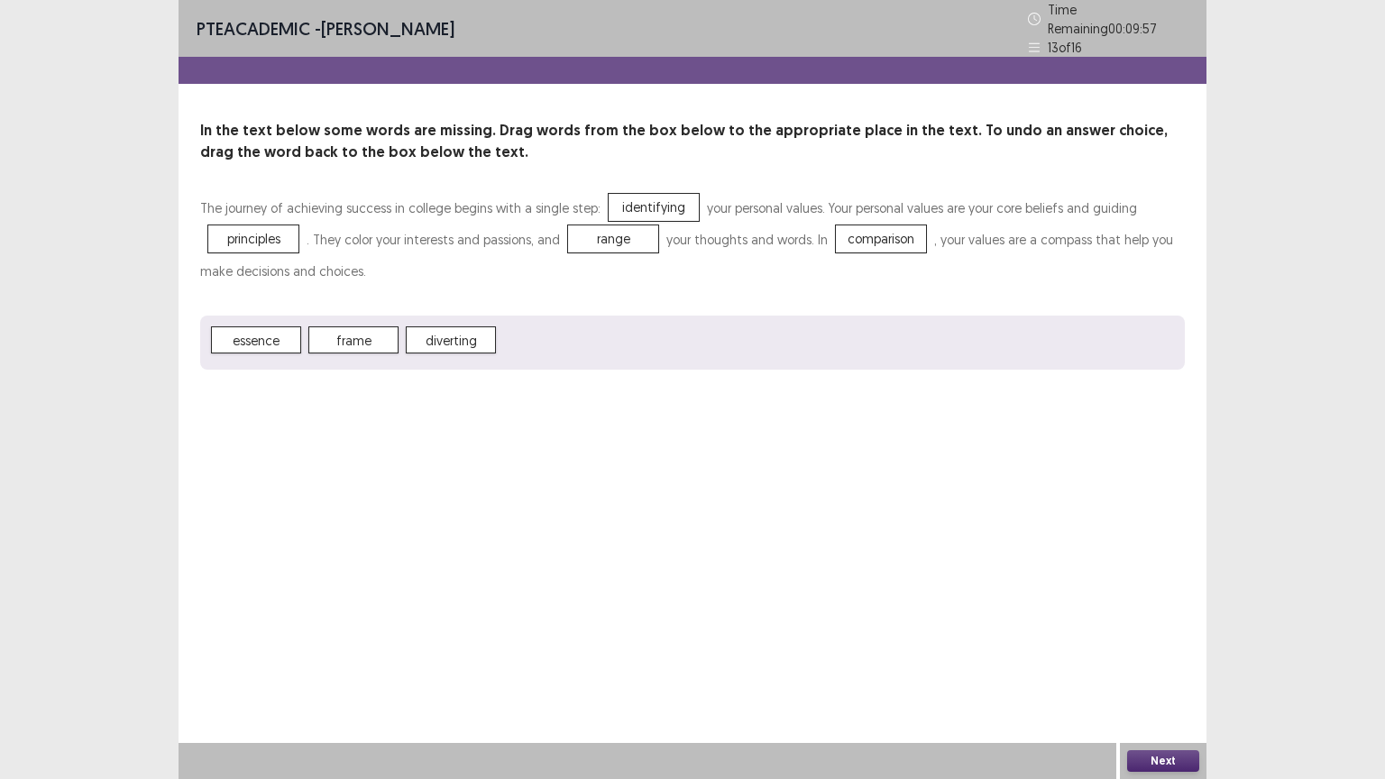
click at [1160, 665] on button "Next" at bounding box center [1163, 761] width 72 height 22
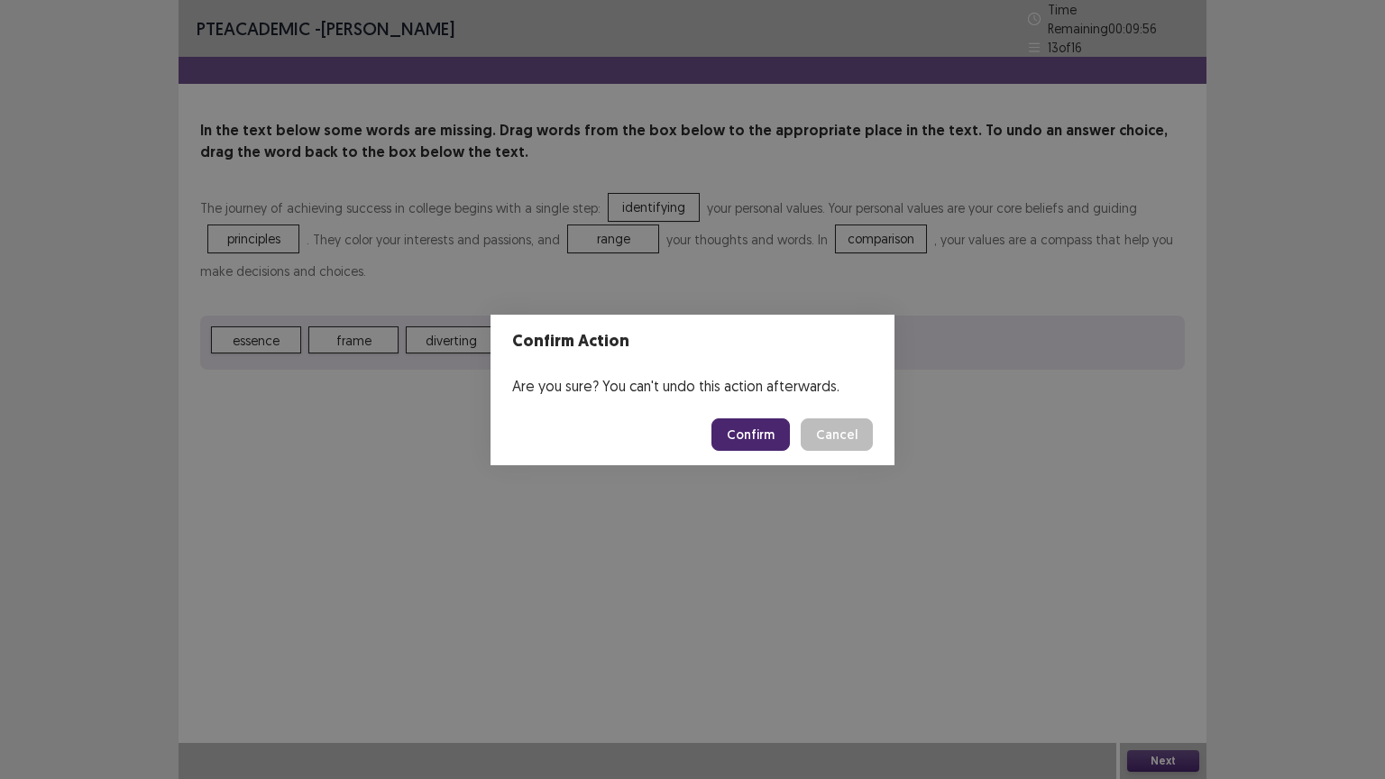
click at [743, 424] on button "Confirm" at bounding box center [750, 434] width 78 height 32
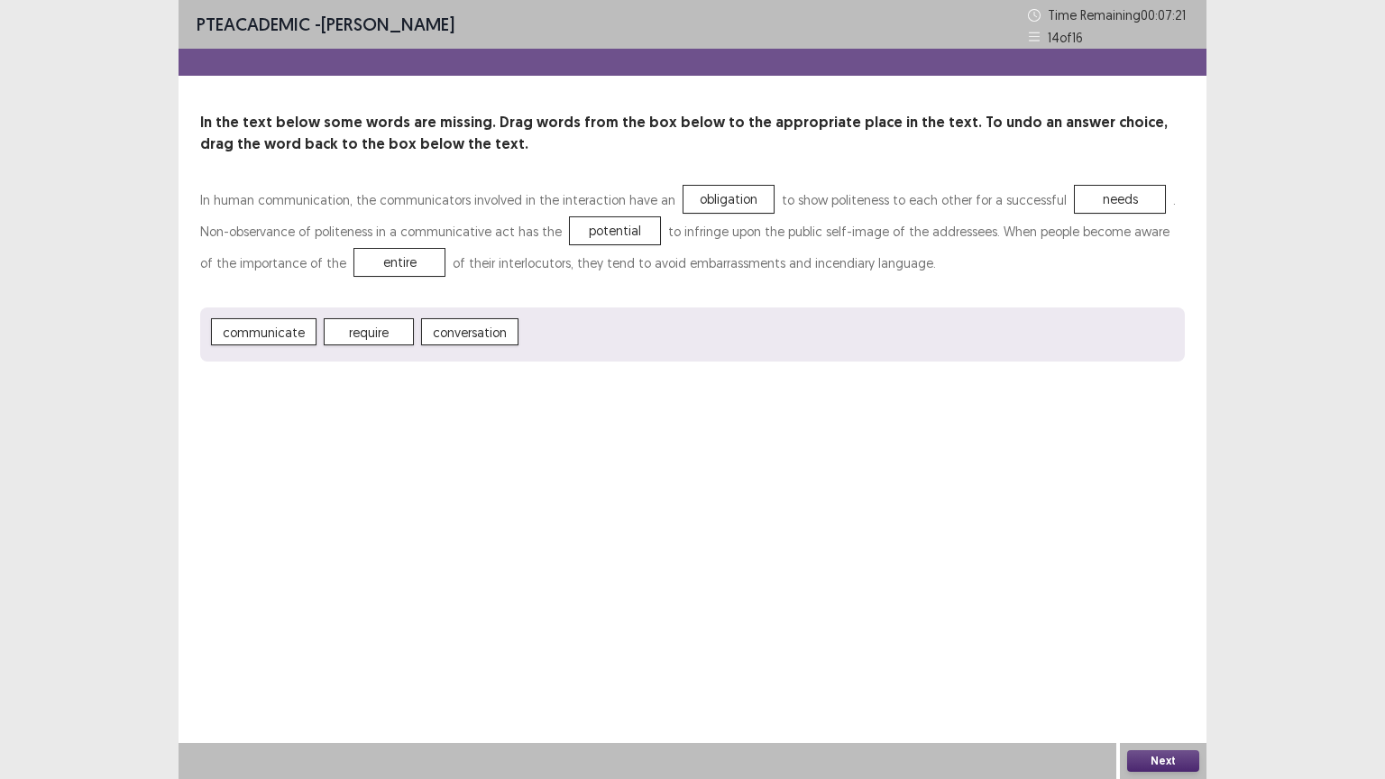
click at [1144, 665] on button "Next" at bounding box center [1163, 761] width 72 height 22
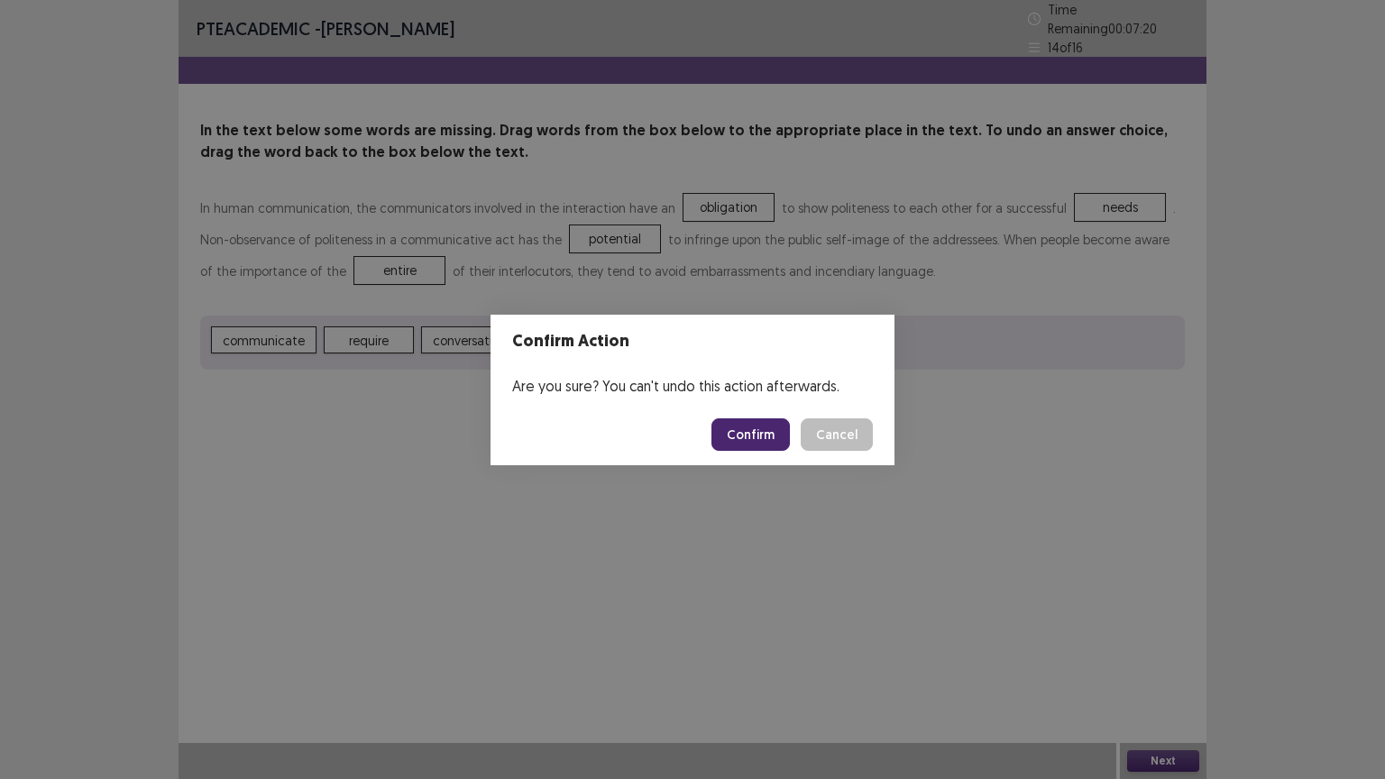
click at [740, 433] on button "Confirm" at bounding box center [750, 434] width 78 height 32
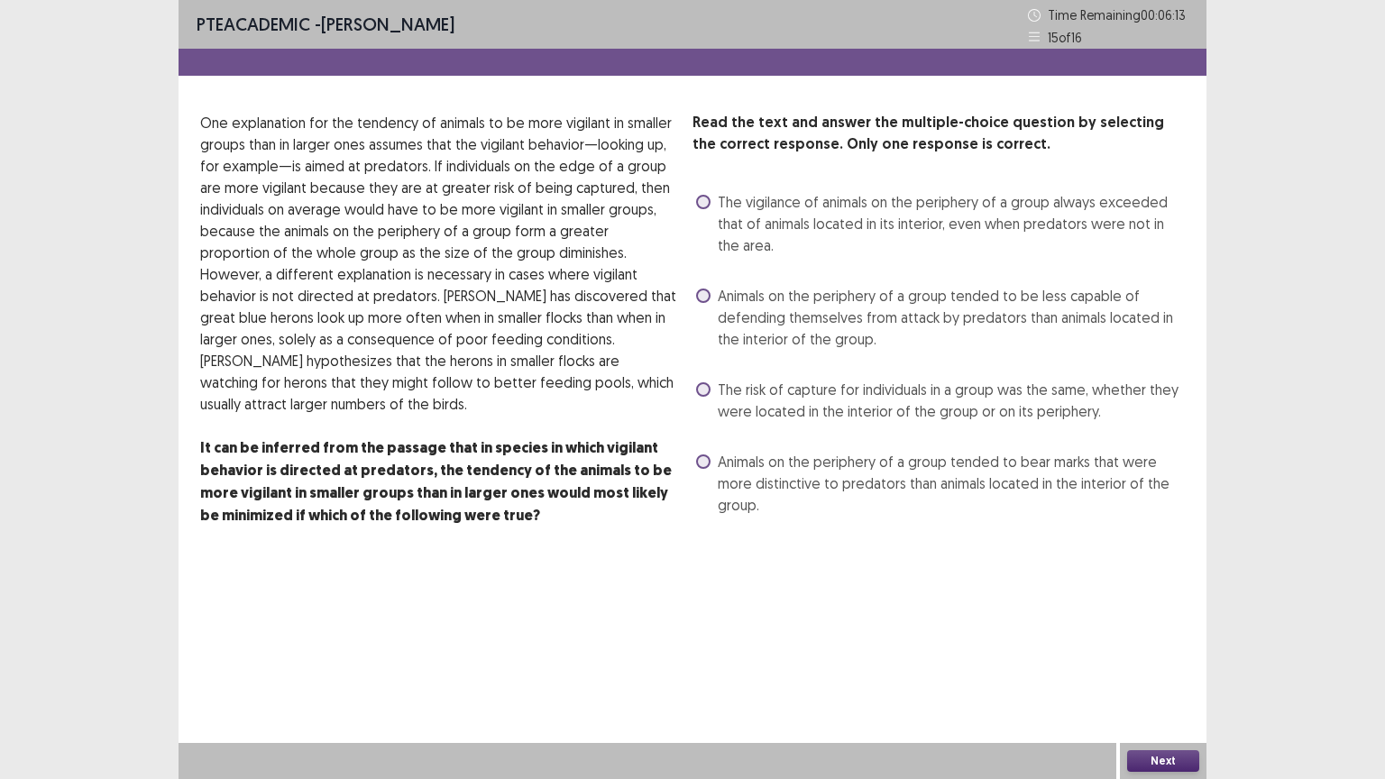
click at [707, 292] on span at bounding box center [703, 296] width 14 height 14
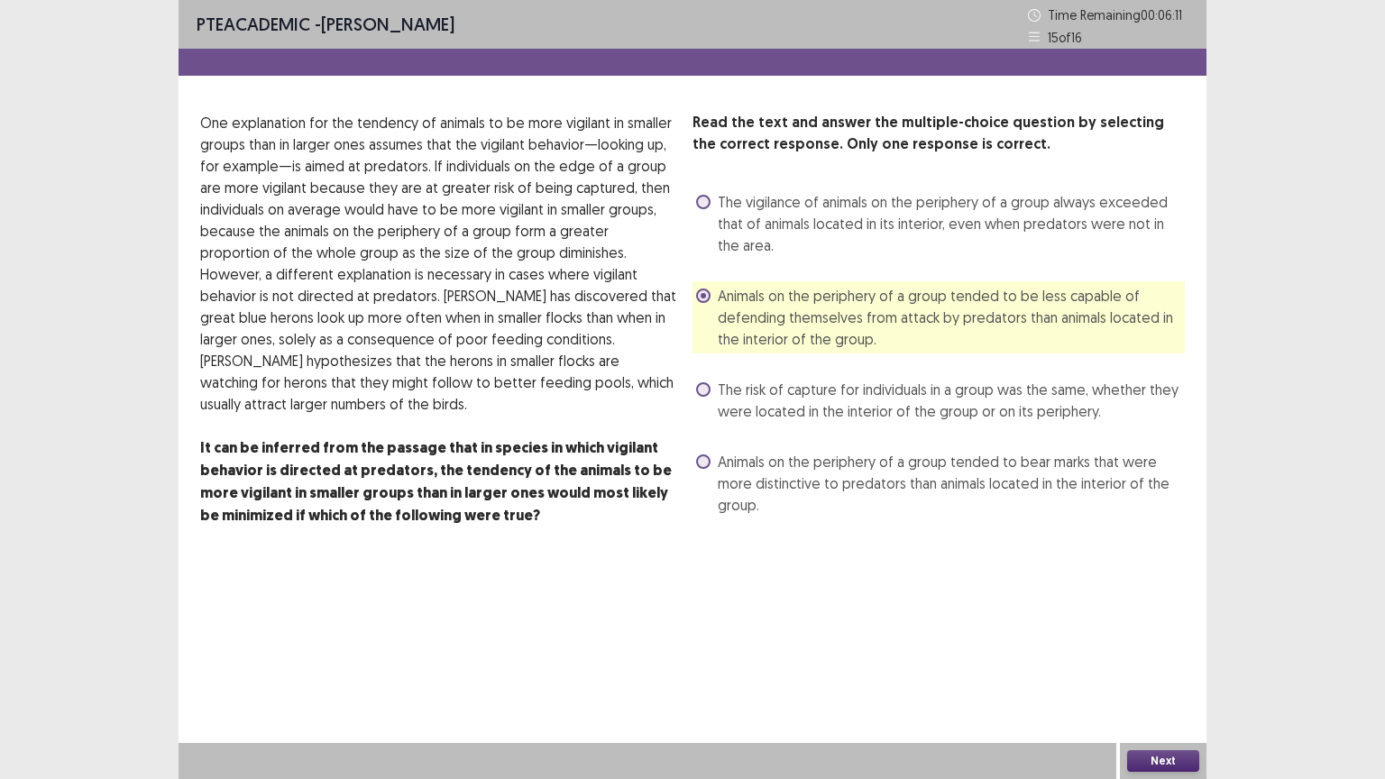
click at [1185, 665] on button "Next" at bounding box center [1163, 761] width 72 height 22
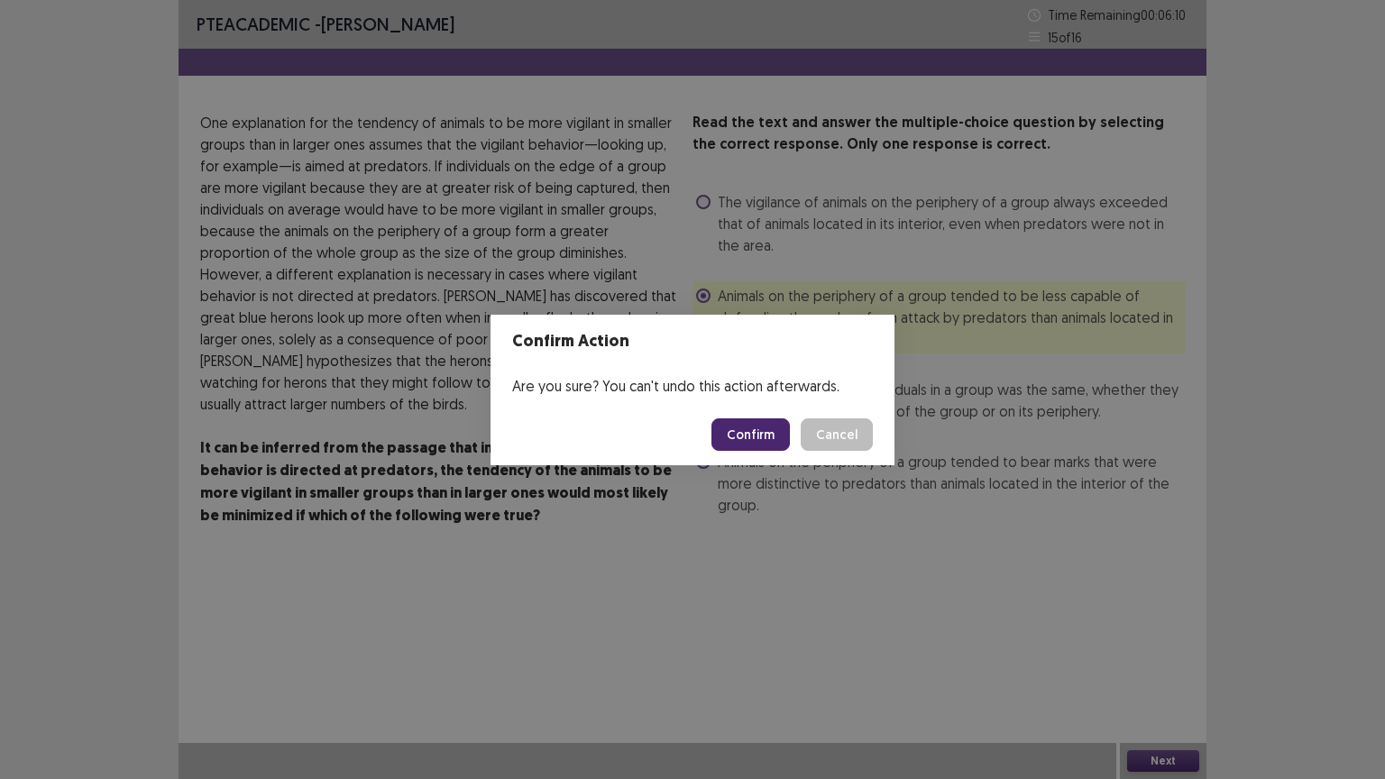
click at [754, 427] on button "Confirm" at bounding box center [750, 434] width 78 height 32
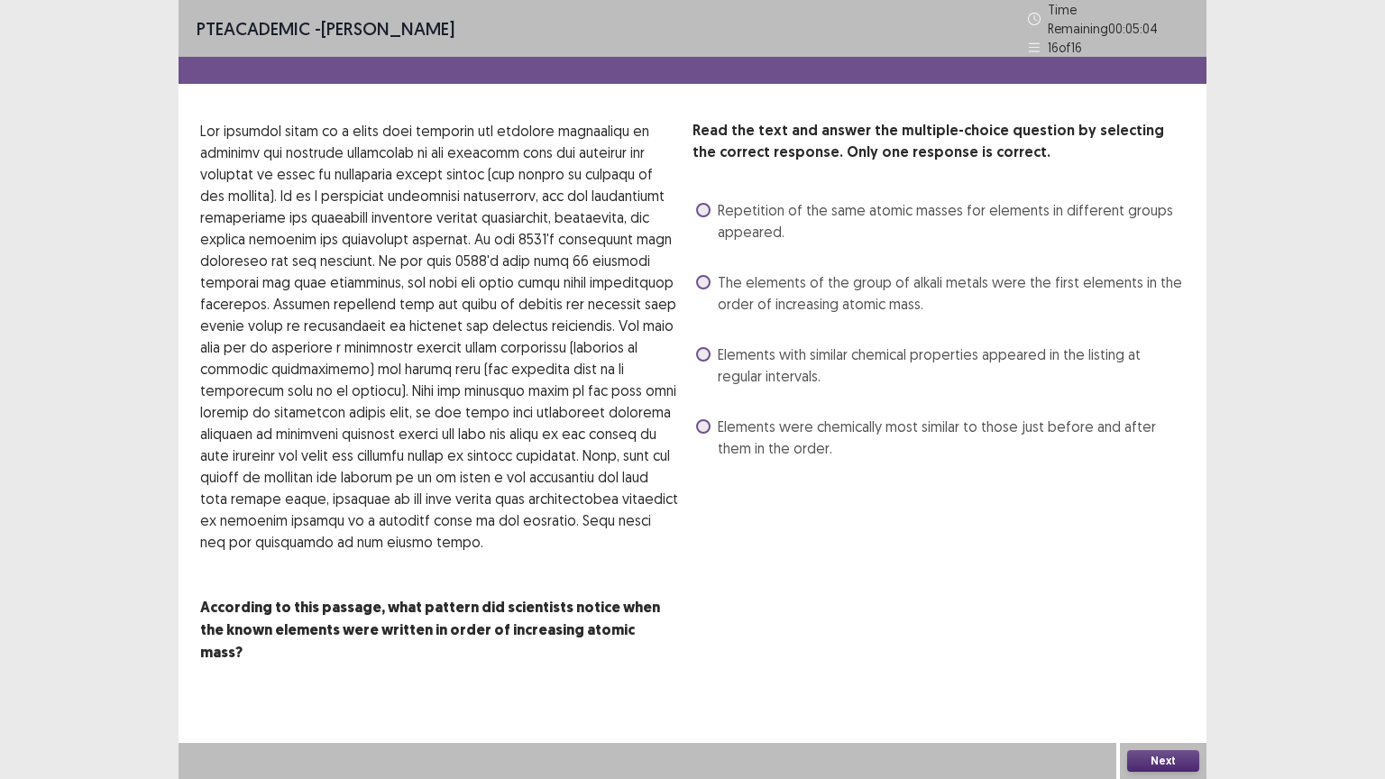
click at [706, 348] on span at bounding box center [703, 354] width 14 height 14
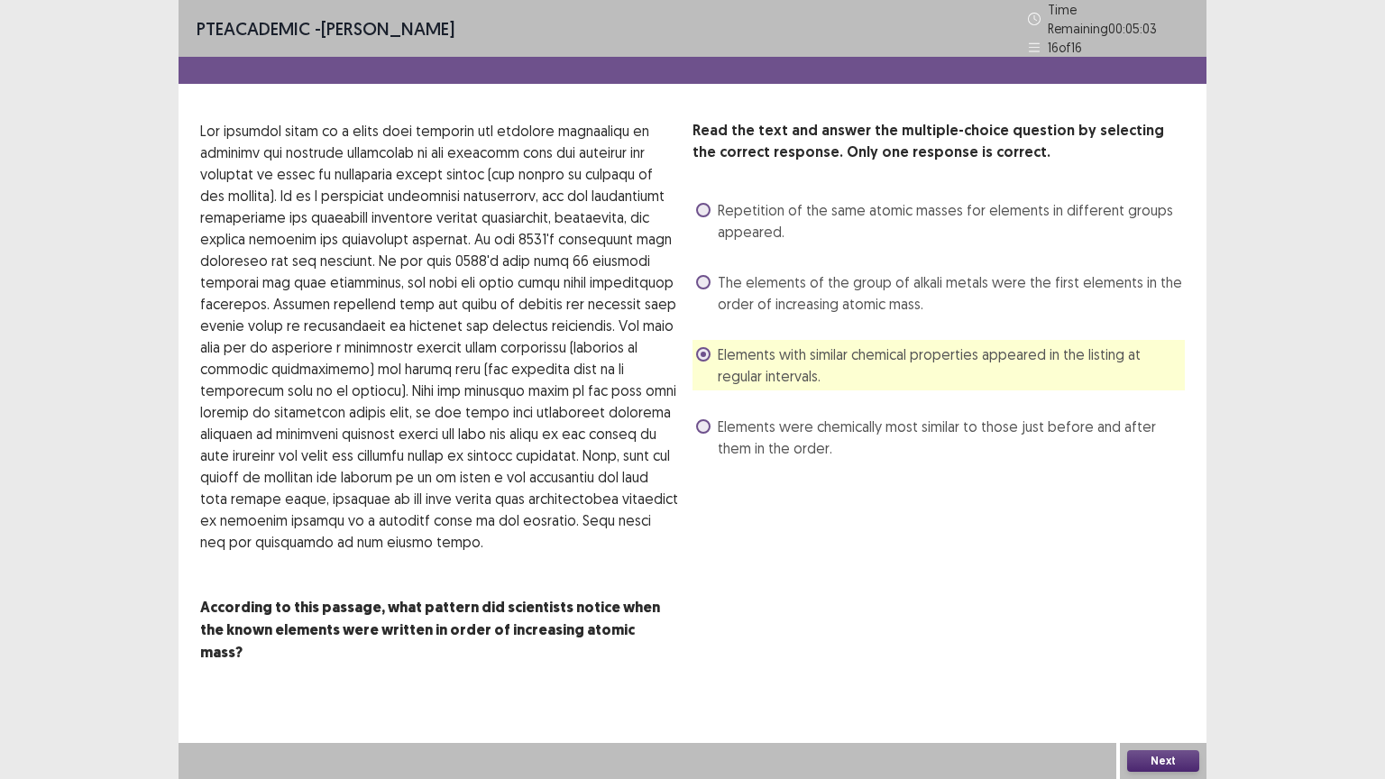
click at [1178, 665] on button "Next" at bounding box center [1163, 761] width 72 height 22
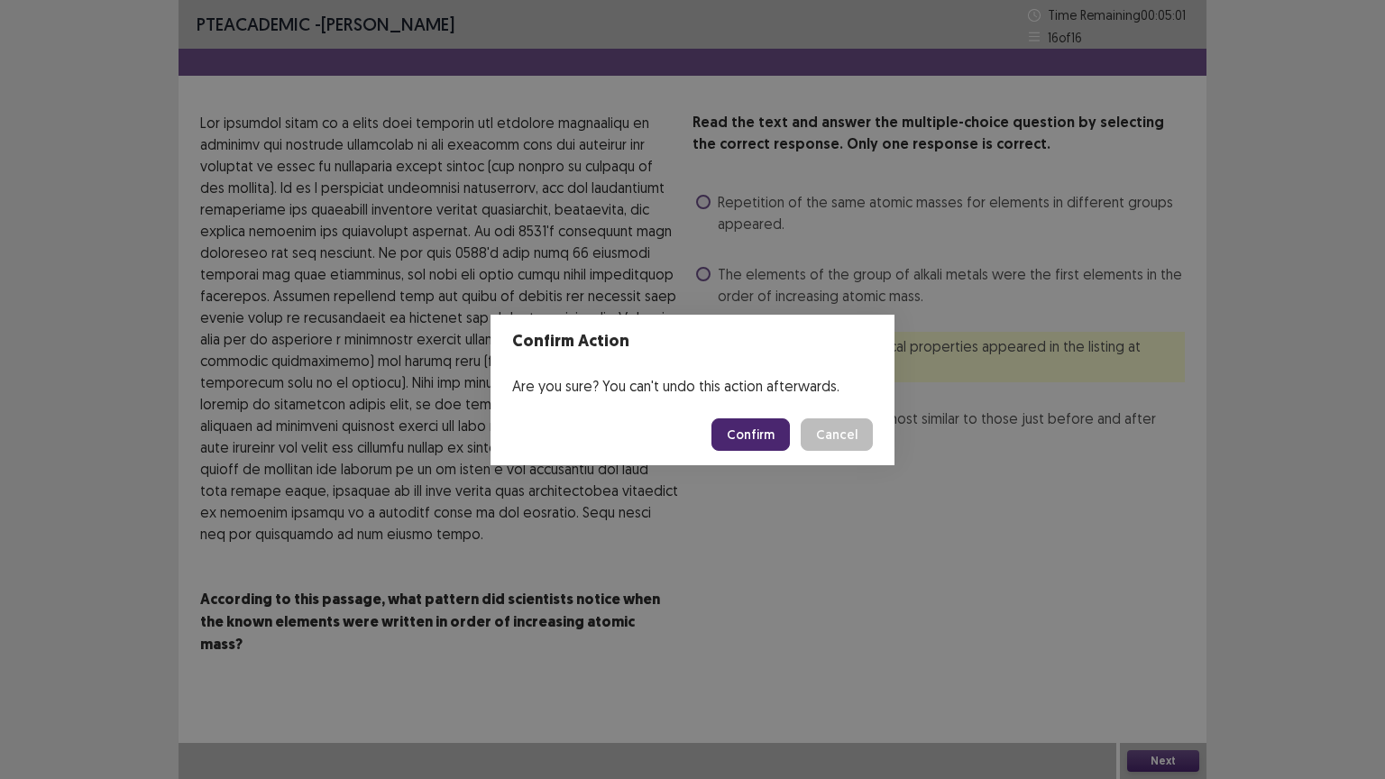
click at [991, 221] on div "Confirm Action Are you sure? You can't undo this action afterwards. Confirm Can…" at bounding box center [692, 389] width 1385 height 779
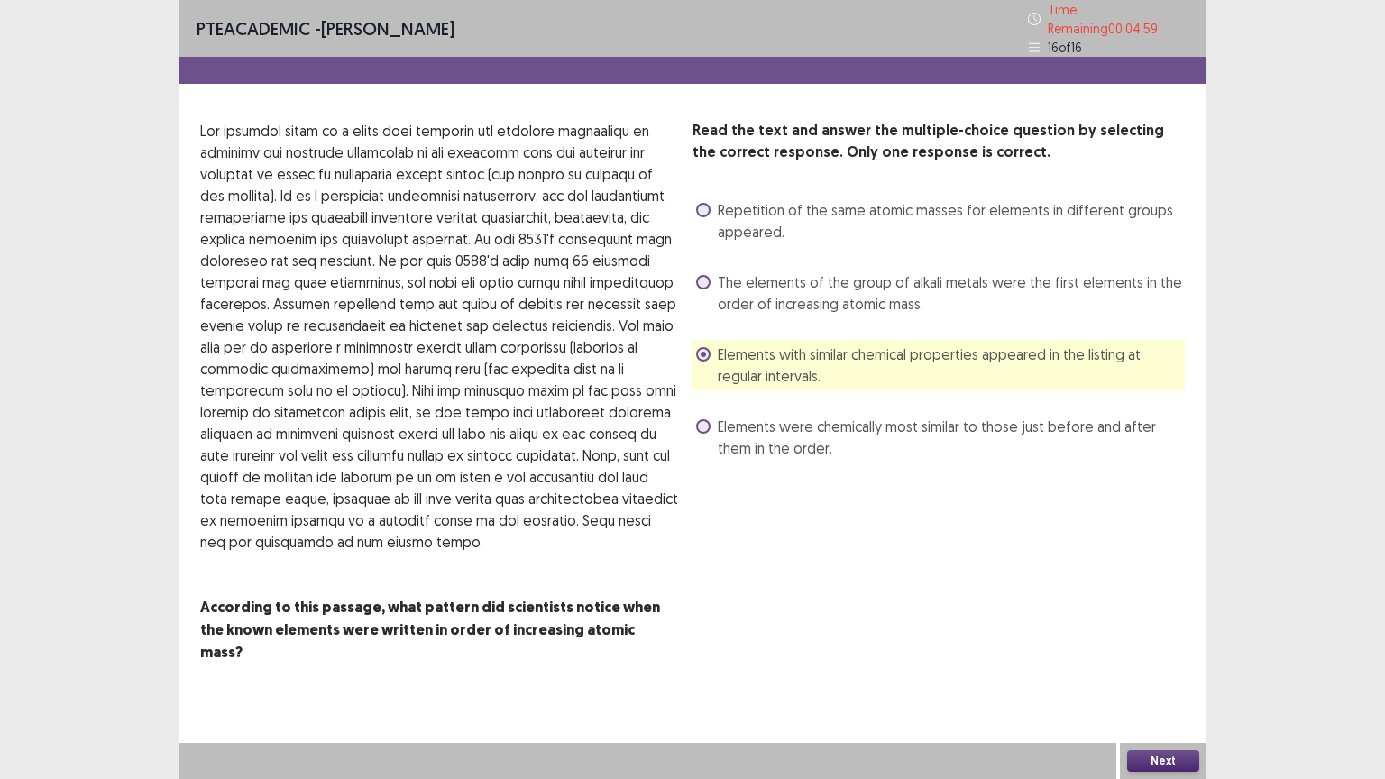
click at [707, 275] on span at bounding box center [703, 282] width 14 height 14
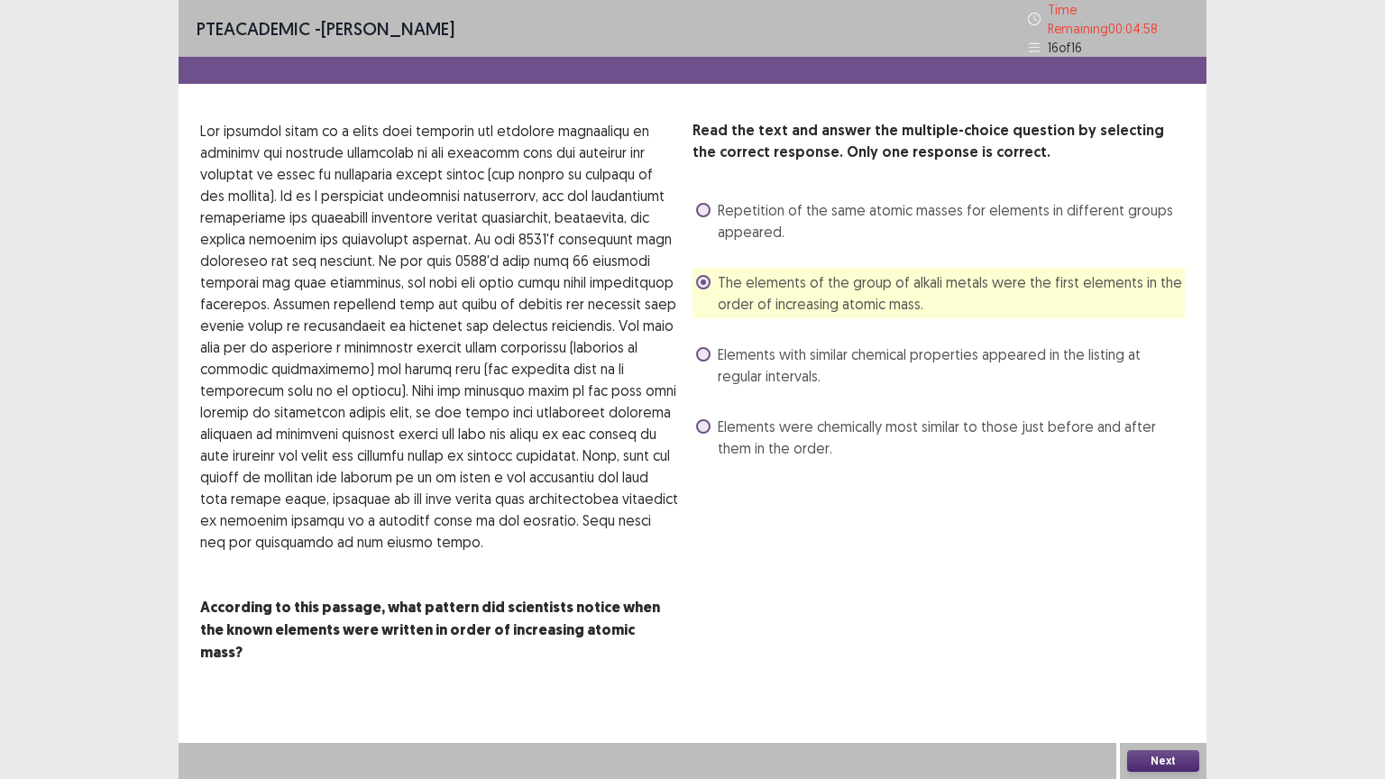
click at [1166, 665] on button "Next" at bounding box center [1163, 761] width 72 height 22
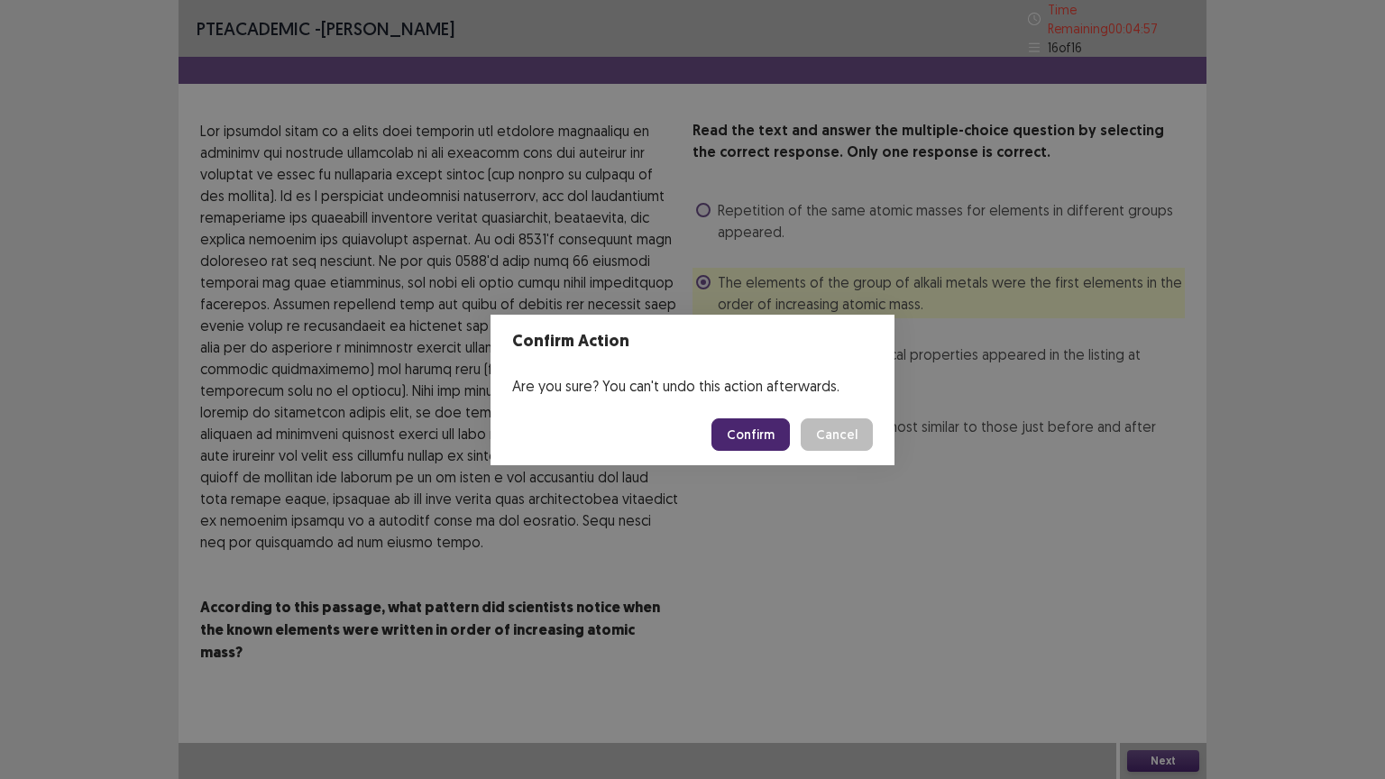
click at [749, 431] on button "Confirm" at bounding box center [750, 434] width 78 height 32
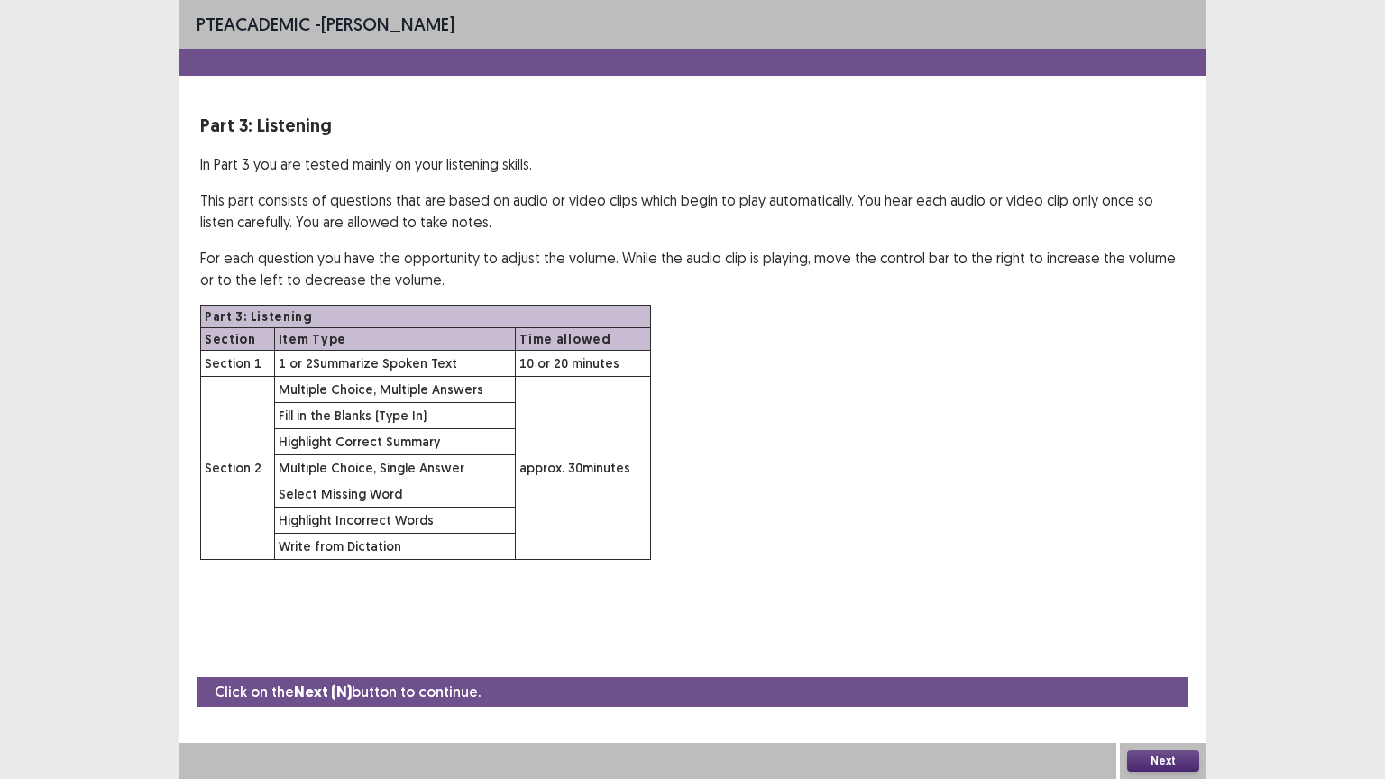
click at [1161, 665] on button "Next" at bounding box center [1163, 761] width 72 height 22
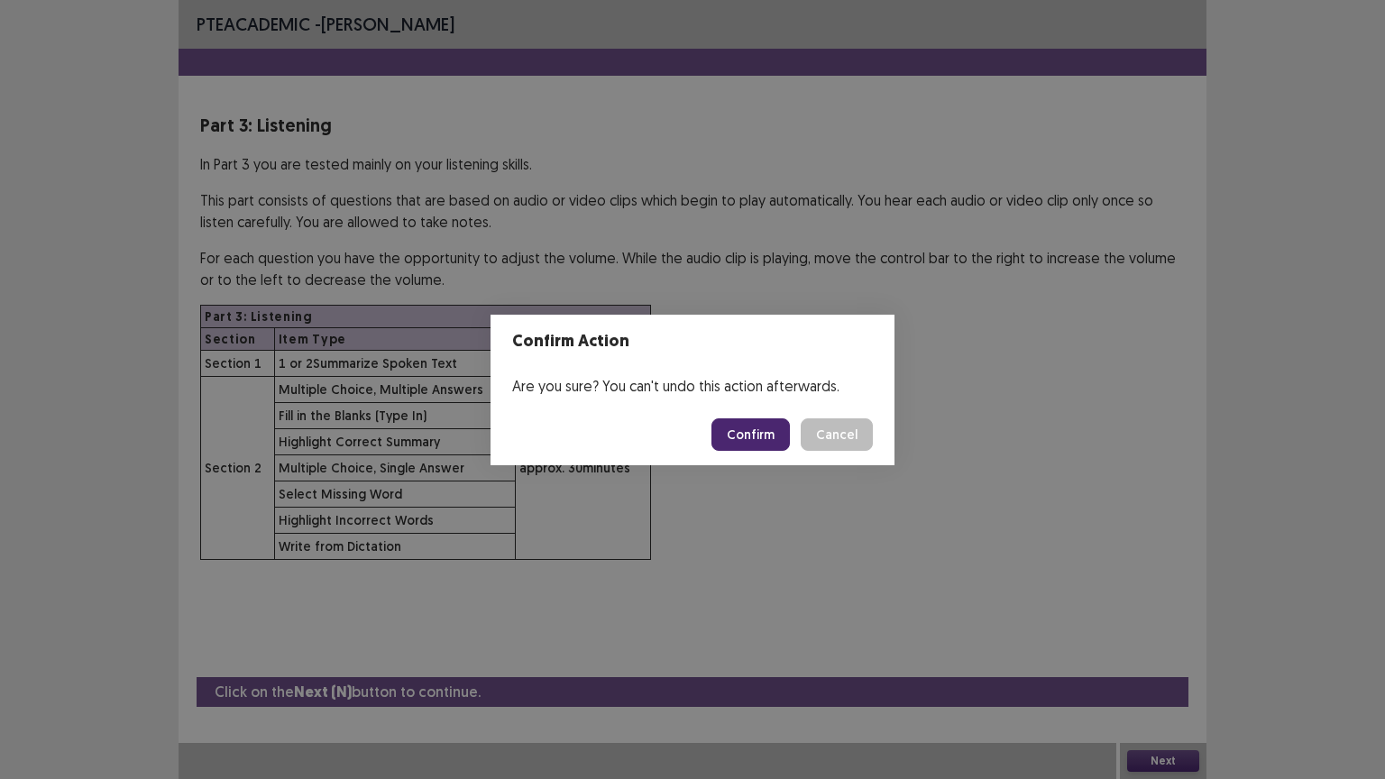
click at [753, 435] on button "Confirm" at bounding box center [750, 434] width 78 height 32
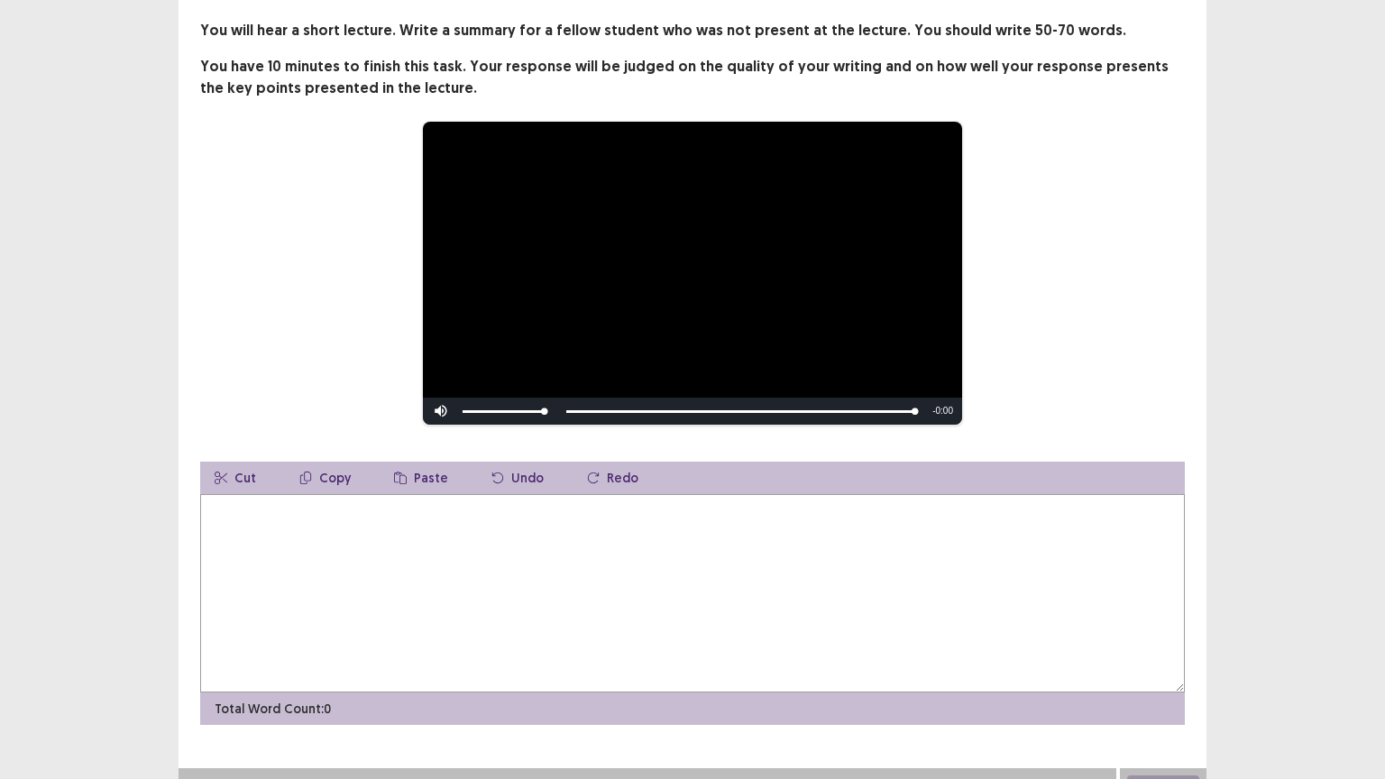
scroll to position [117, 0]
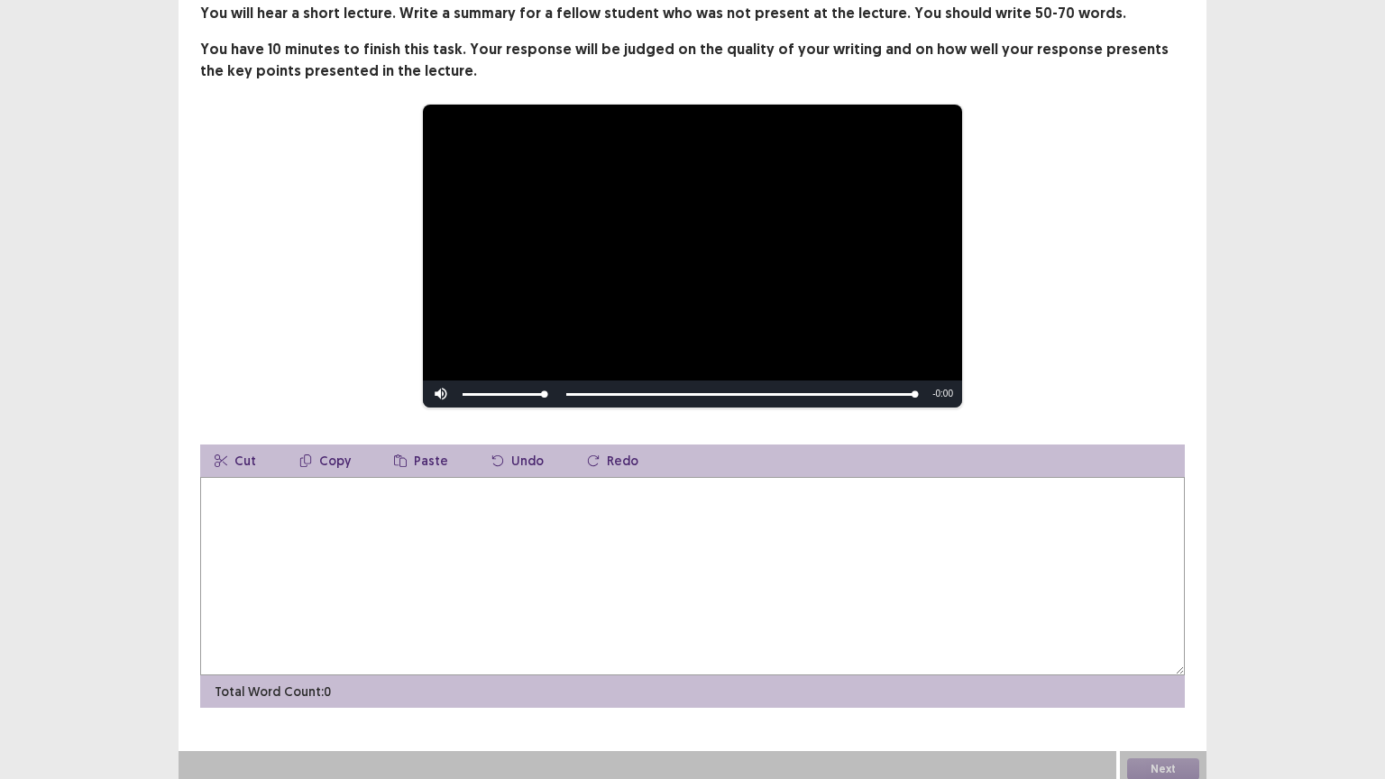
click at [307, 508] on textarea at bounding box center [692, 576] width 985 height 198
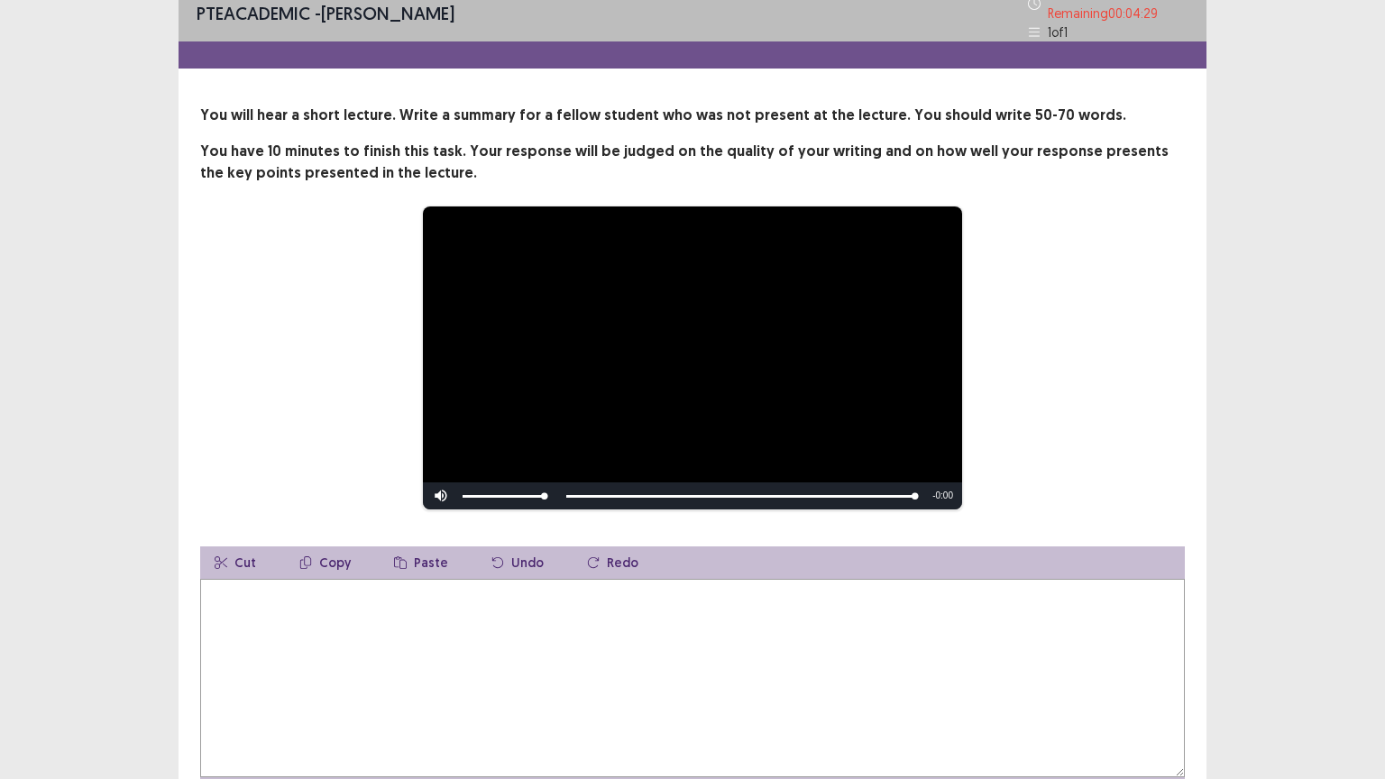
scroll to position [0, 0]
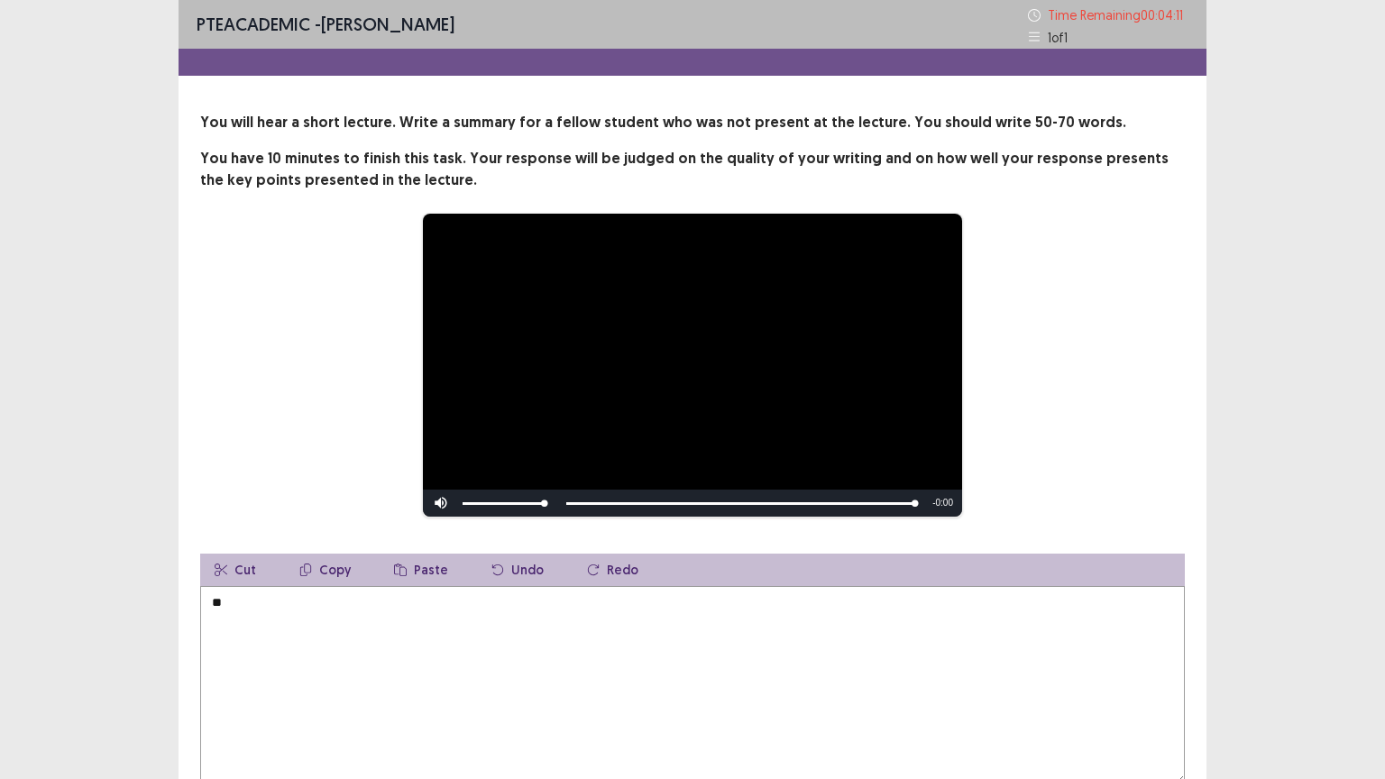
type textarea "*"
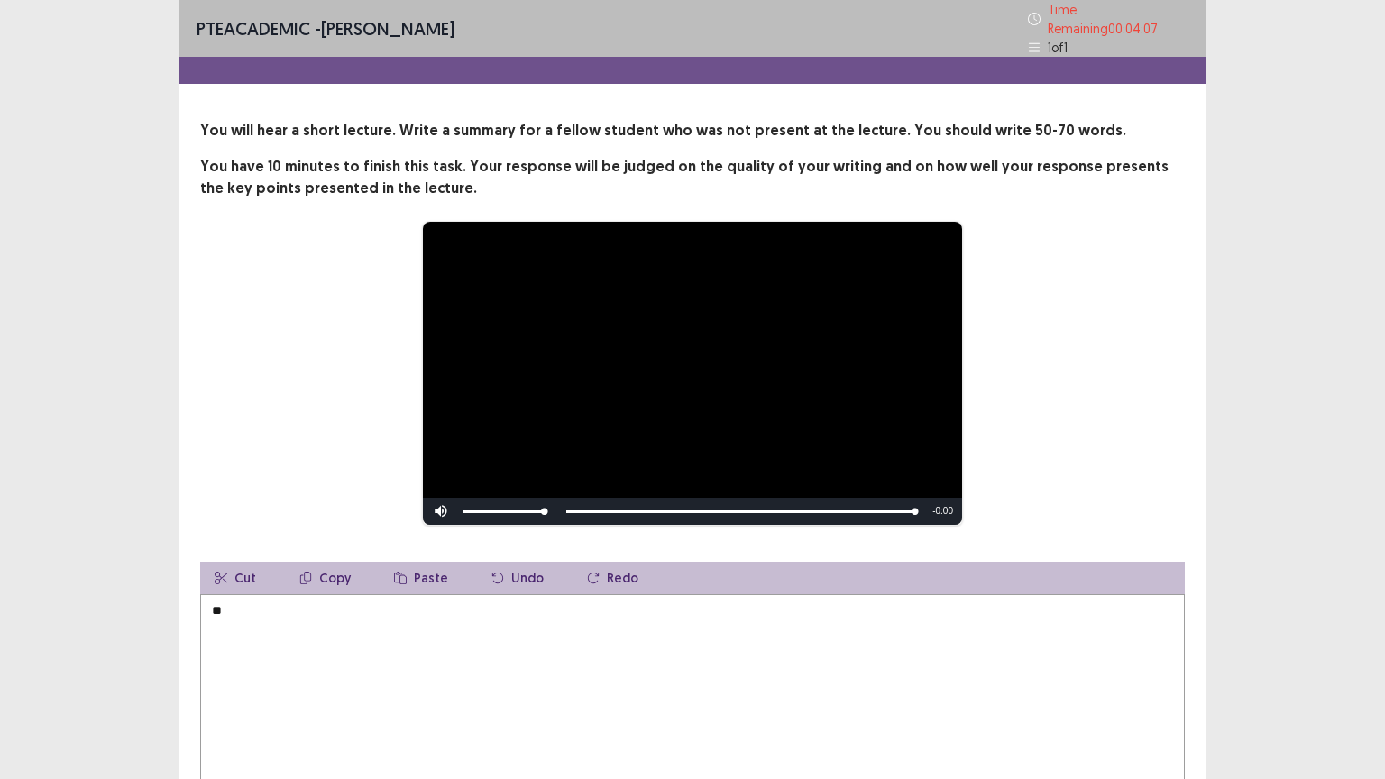
type textarea "*"
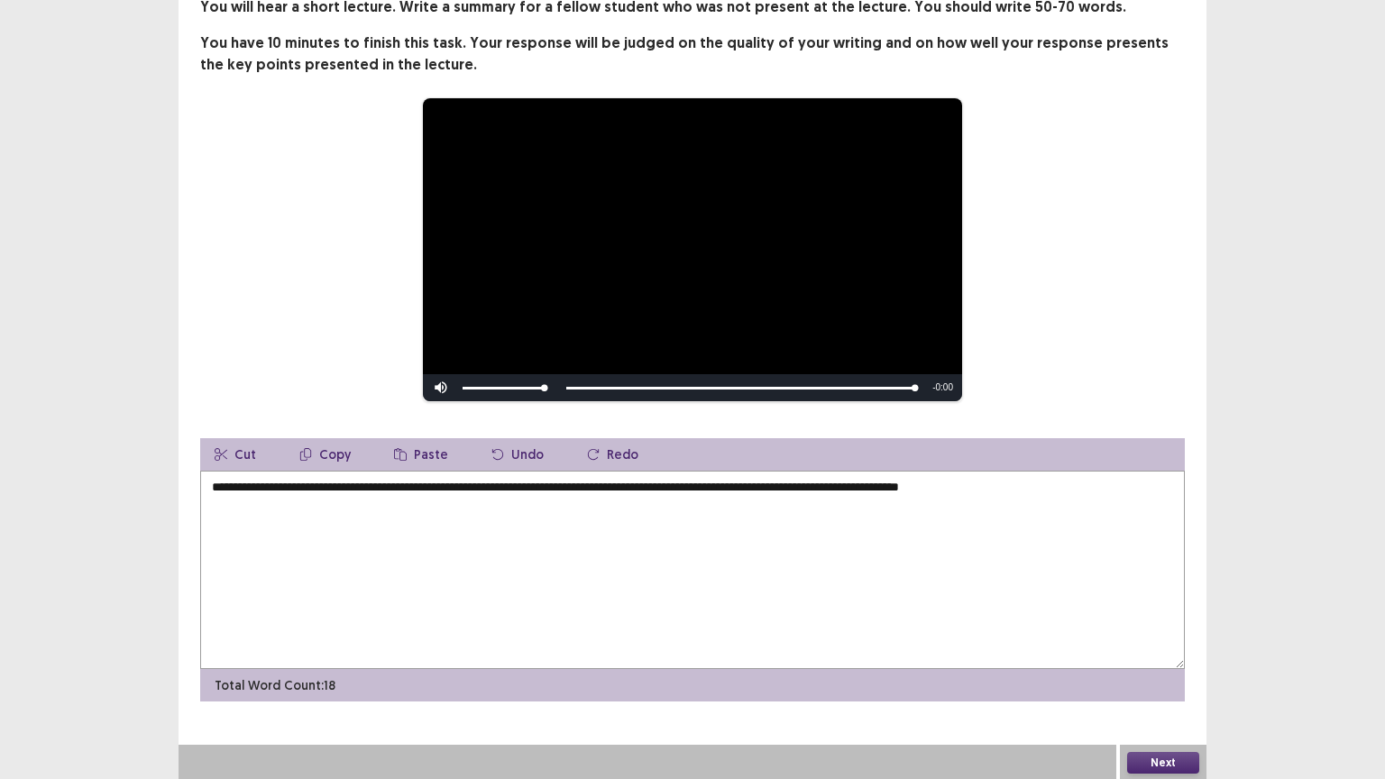
scroll to position [117, 0]
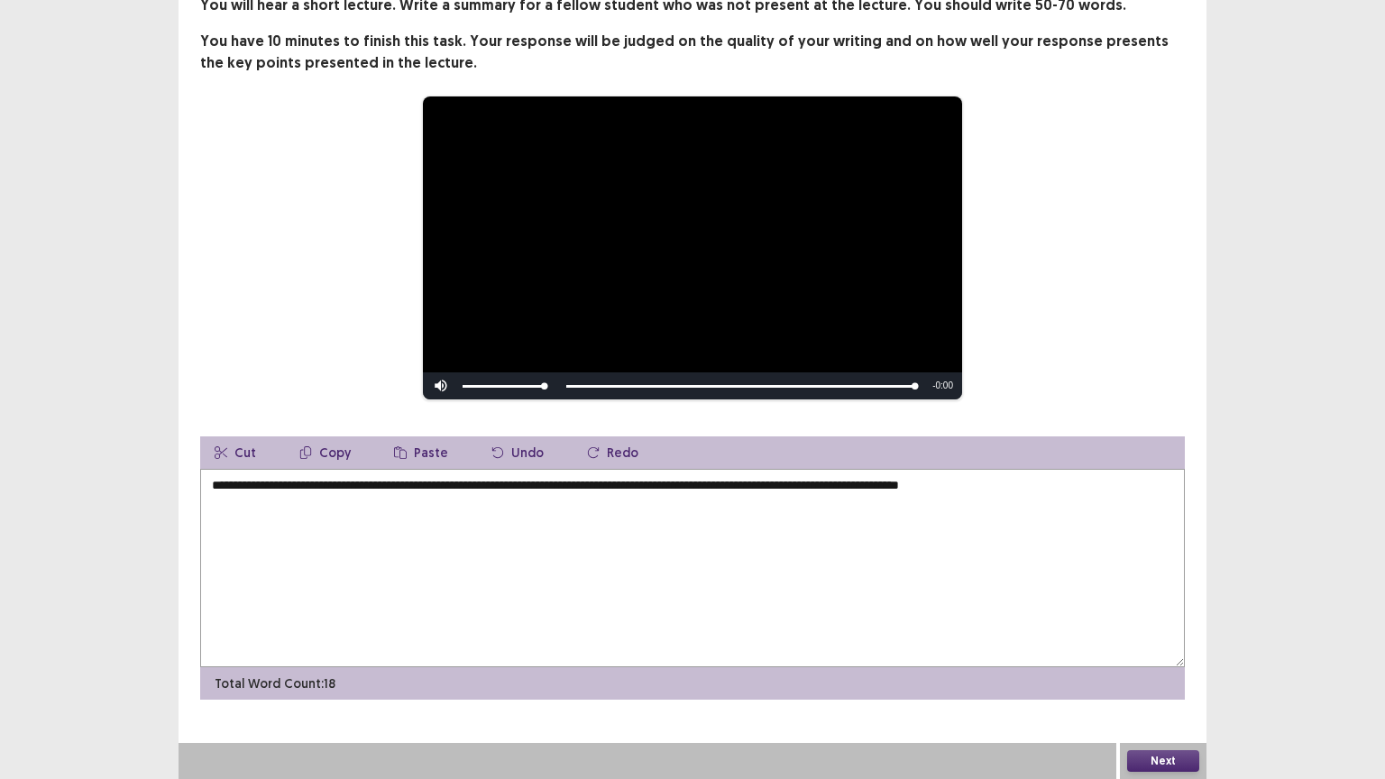
type textarea "**********"
click at [1158, 665] on button "Next" at bounding box center [1163, 761] width 72 height 22
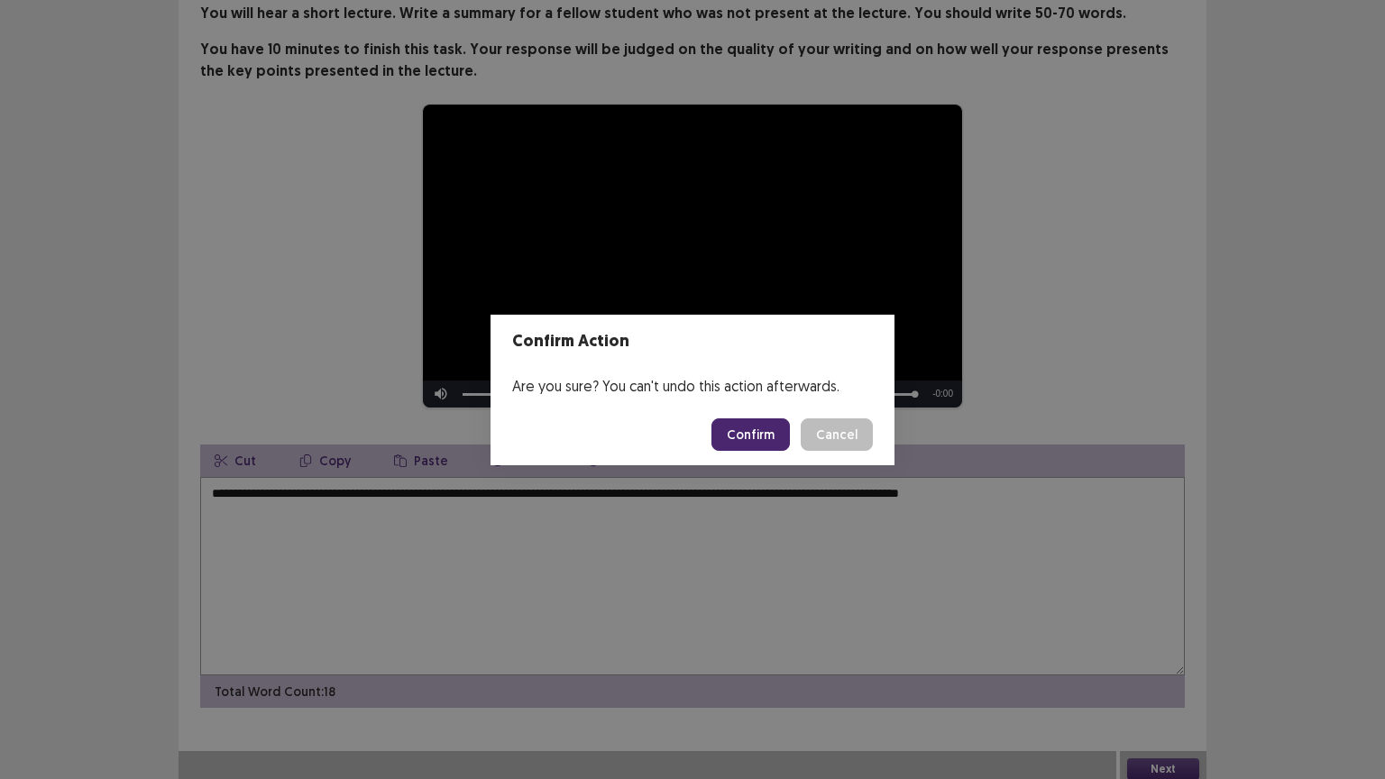
click at [744, 436] on button "Confirm" at bounding box center [750, 434] width 78 height 32
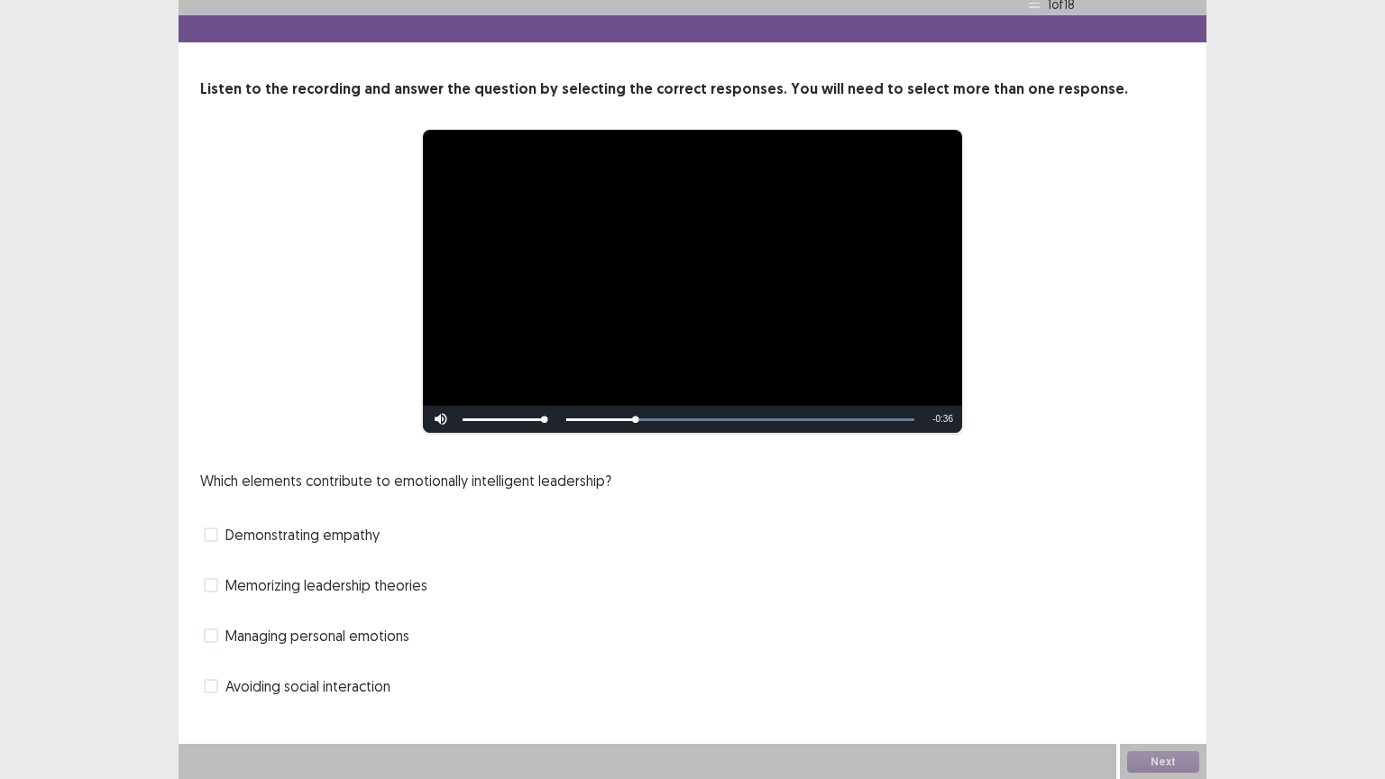
scroll to position [34, 0]
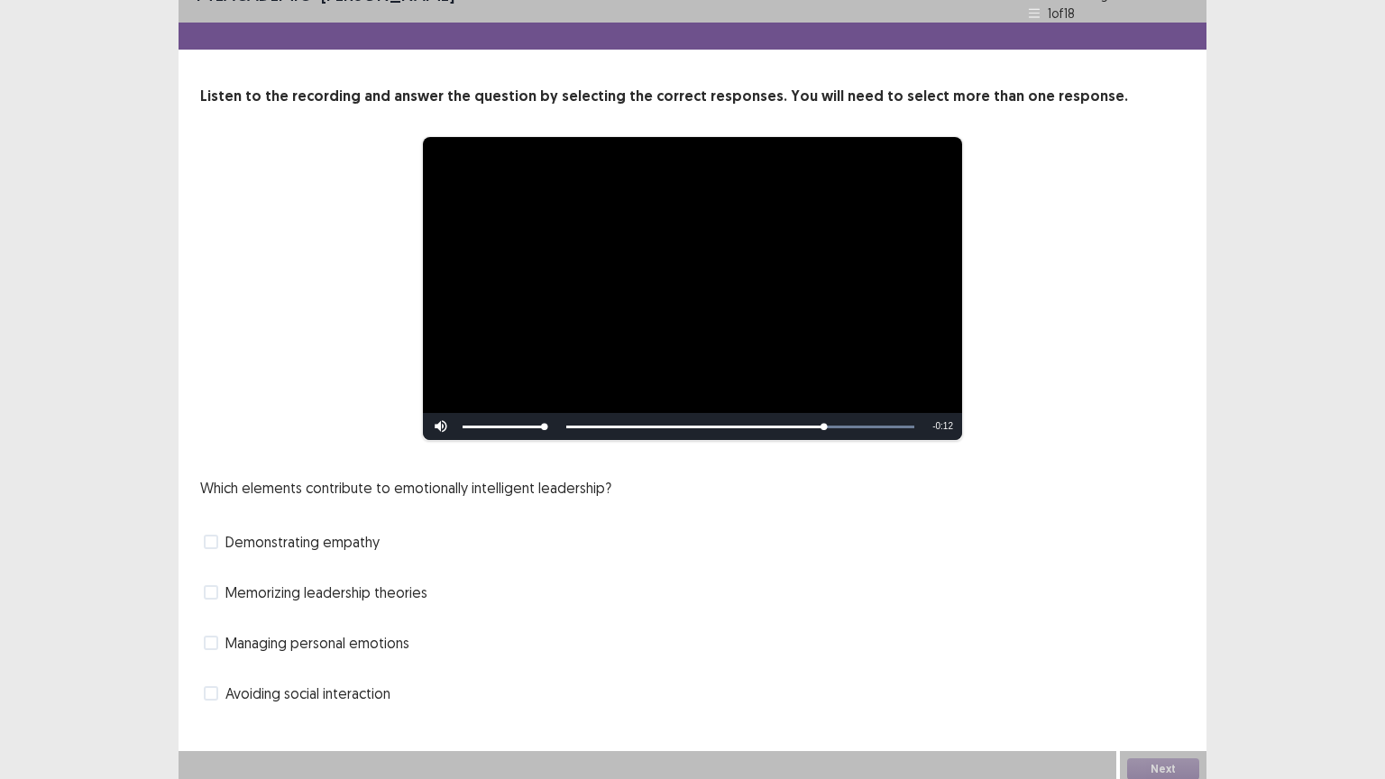
click at [213, 636] on span at bounding box center [211, 643] width 14 height 14
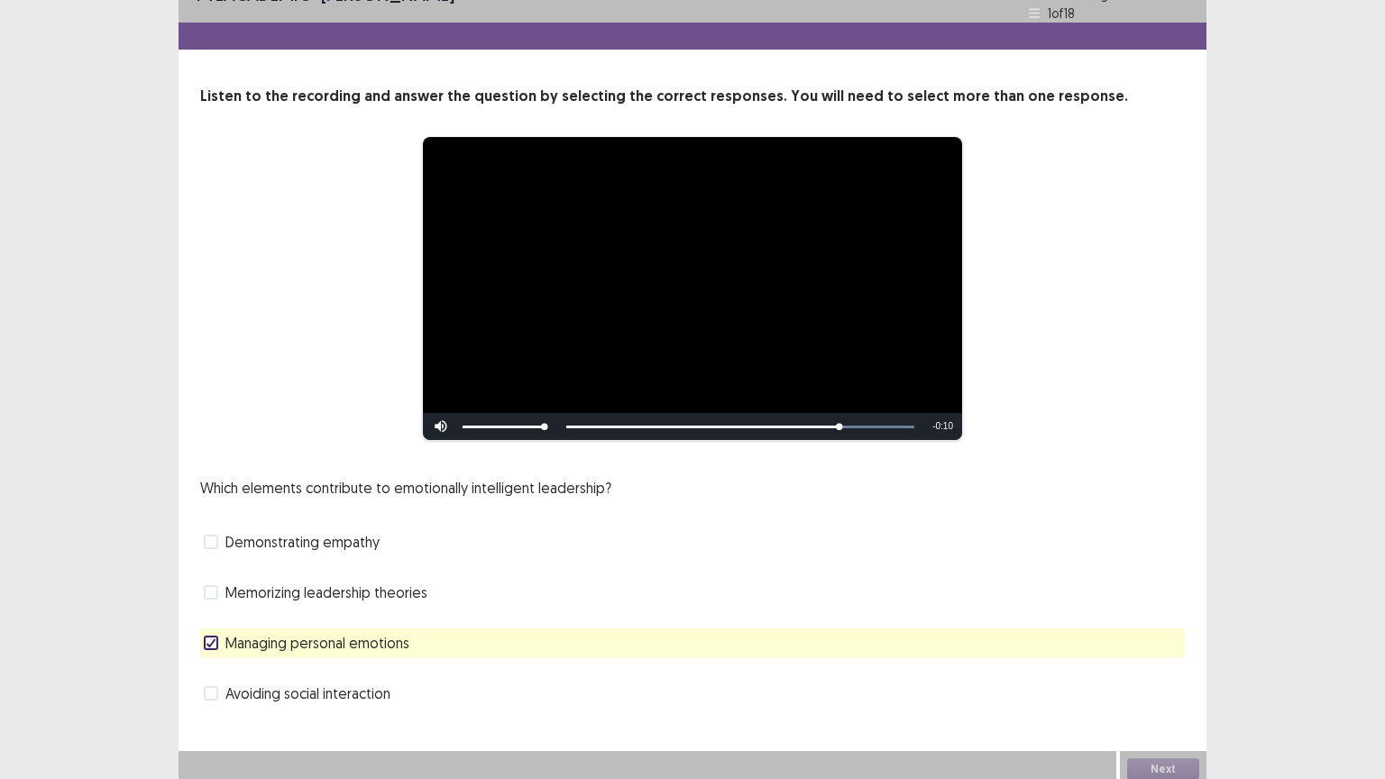
click at [217, 585] on span at bounding box center [211, 592] width 14 height 14
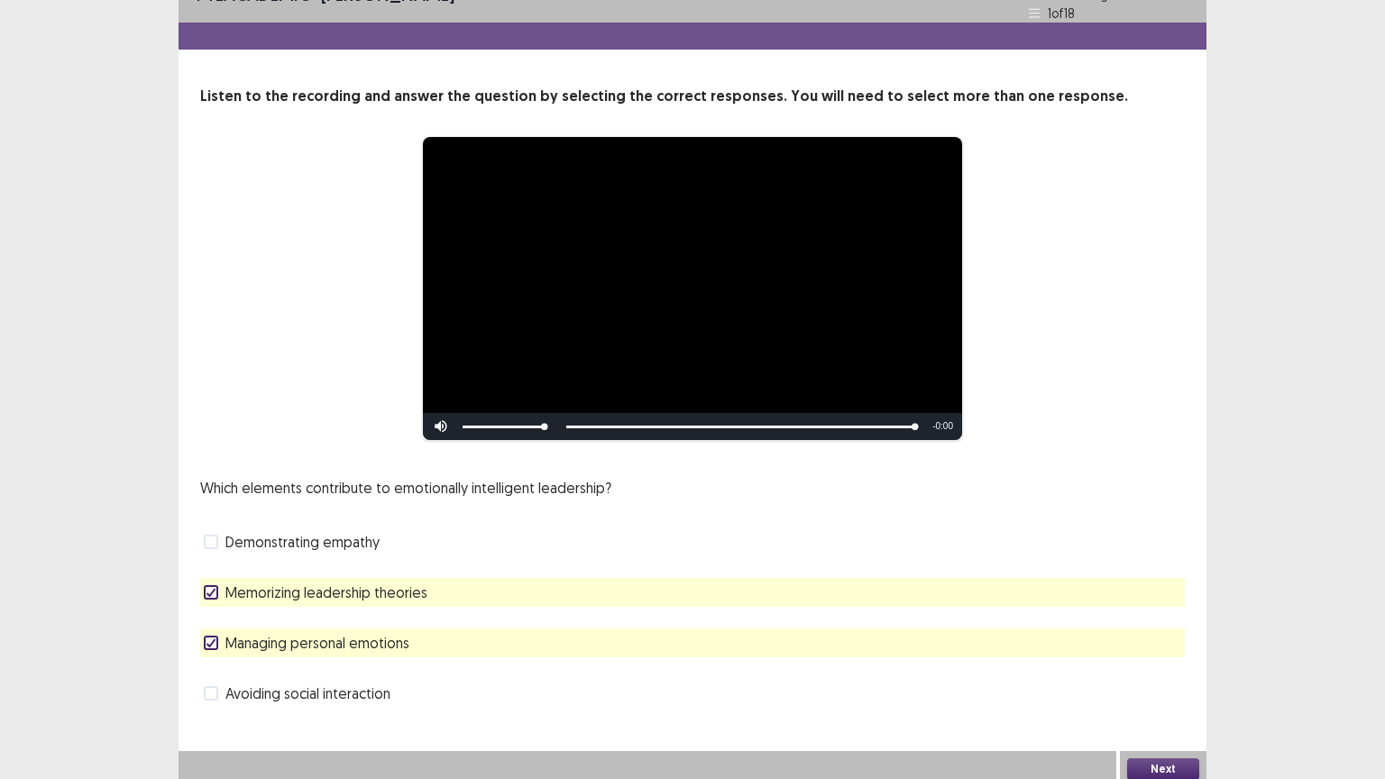
click at [1144, 665] on button "Next" at bounding box center [1163, 769] width 72 height 22
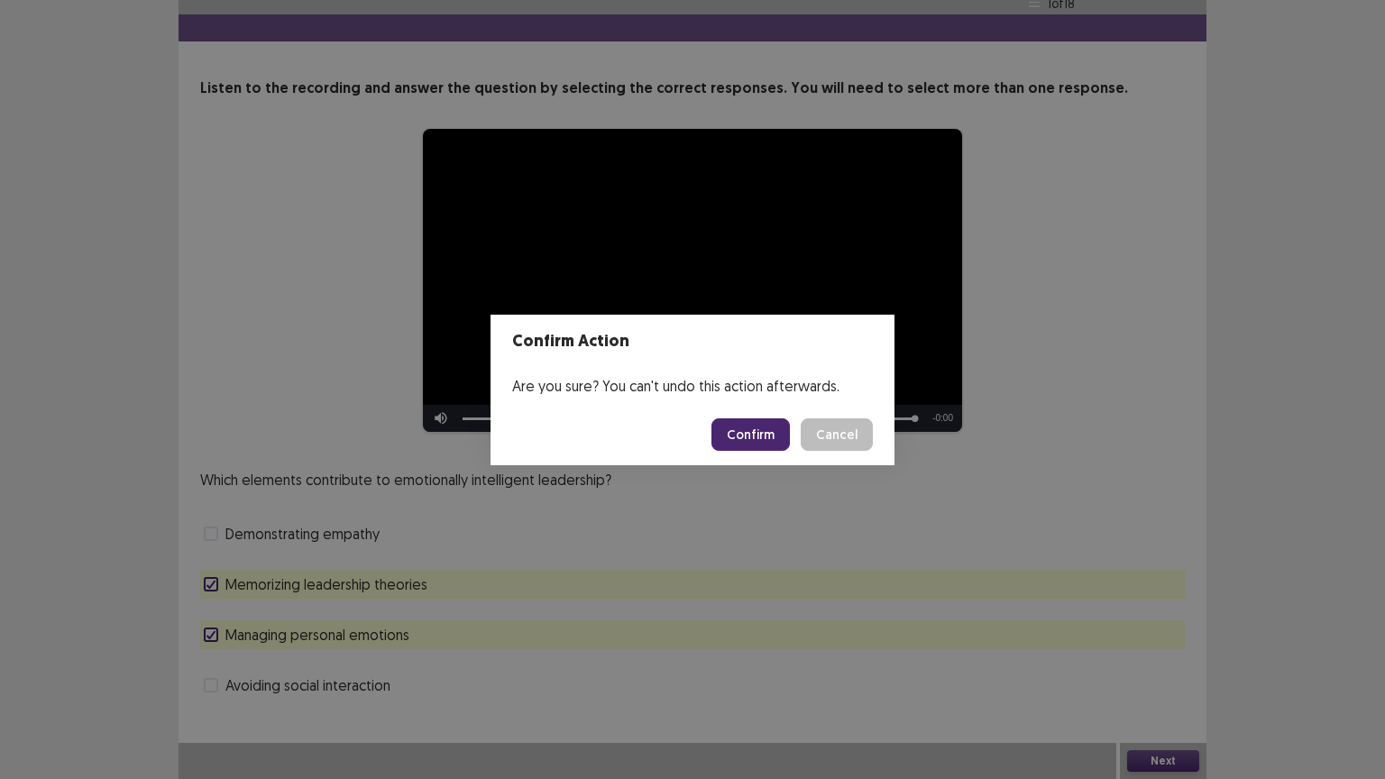
click at [751, 429] on button "Confirm" at bounding box center [750, 434] width 78 height 32
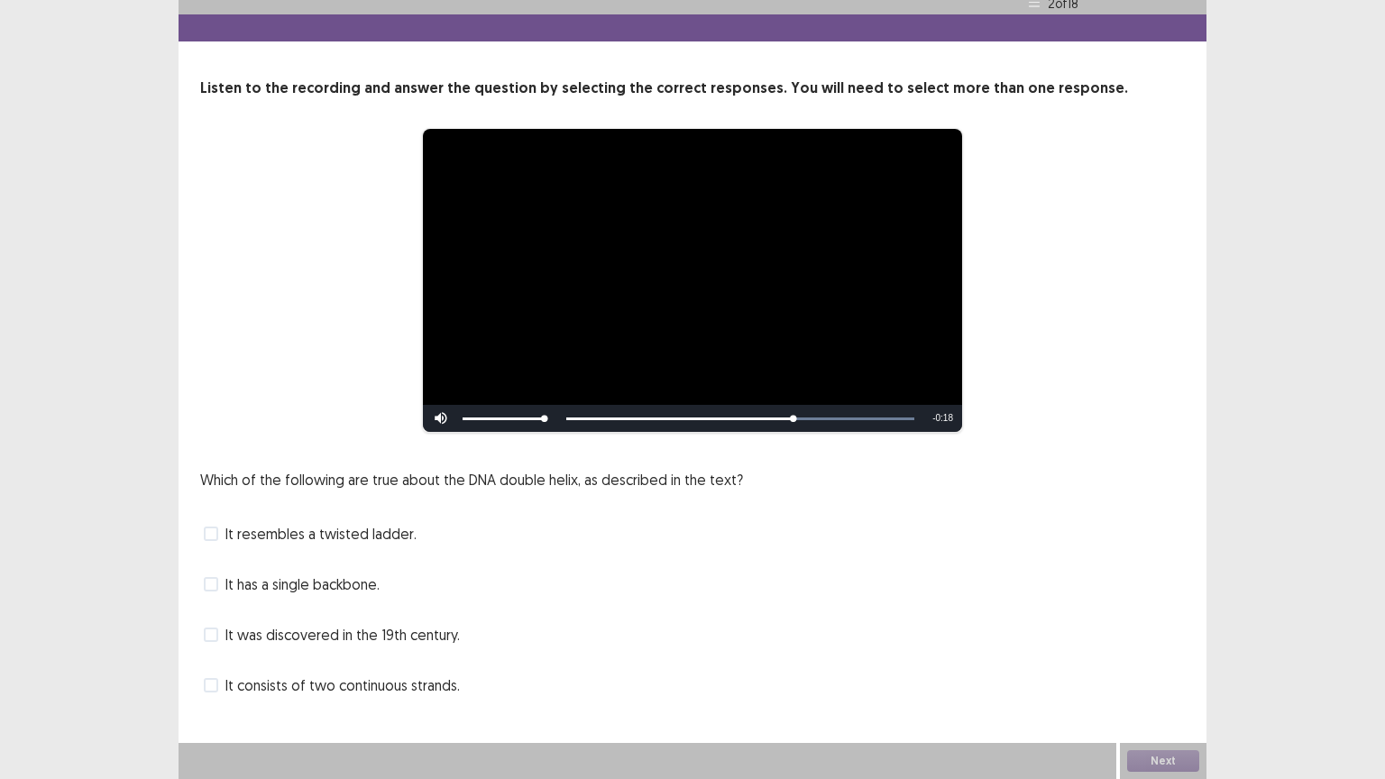
click at [216, 534] on span at bounding box center [211, 534] width 14 height 14
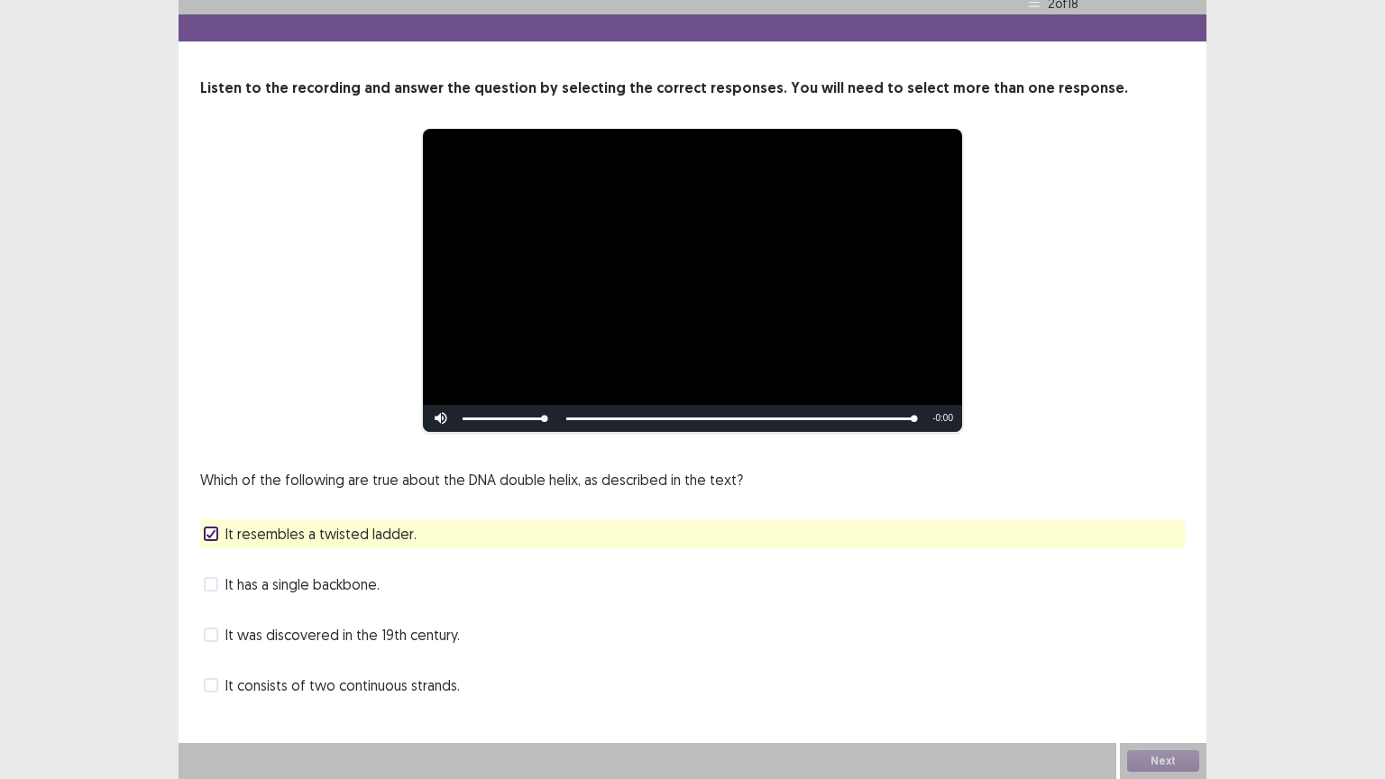
click at [207, 665] on span at bounding box center [211, 685] width 14 height 14
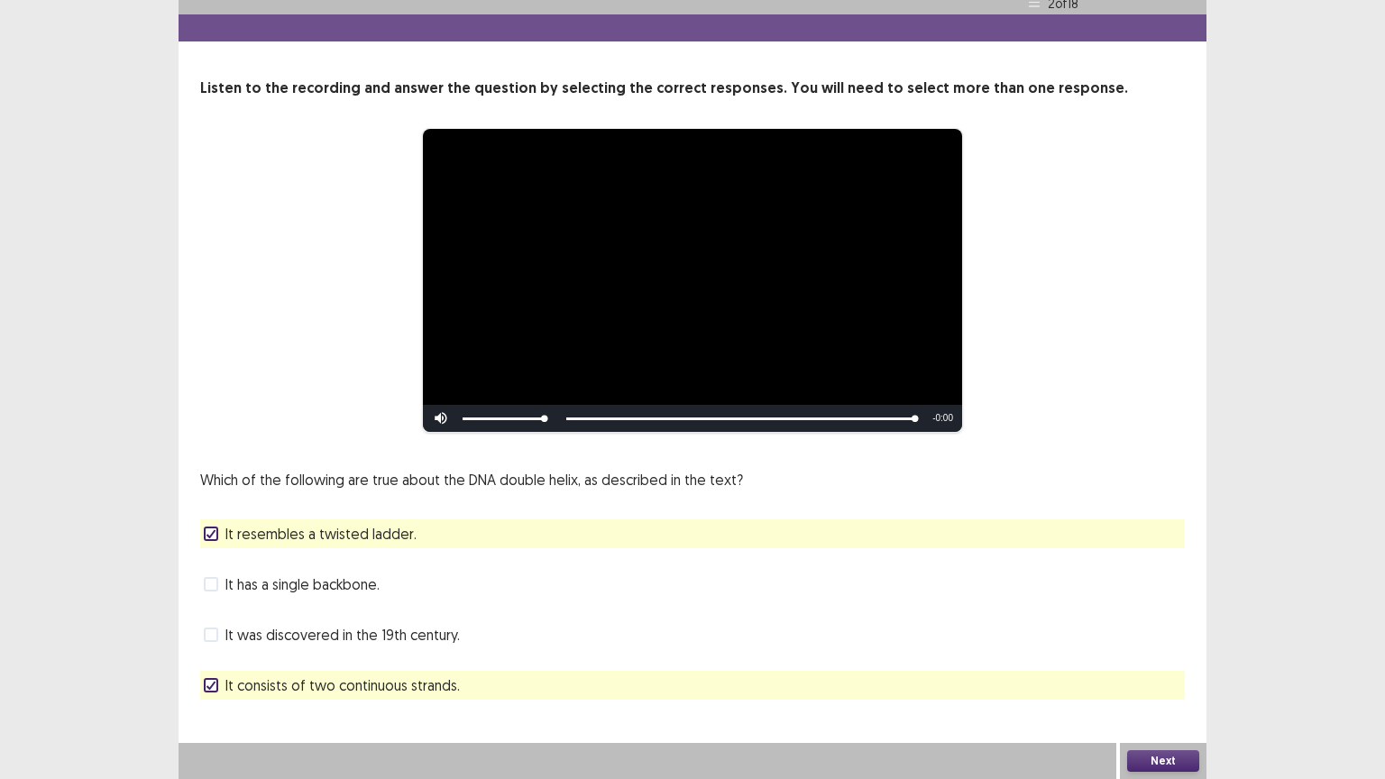
click at [1151, 665] on button "Next" at bounding box center [1163, 761] width 72 height 22
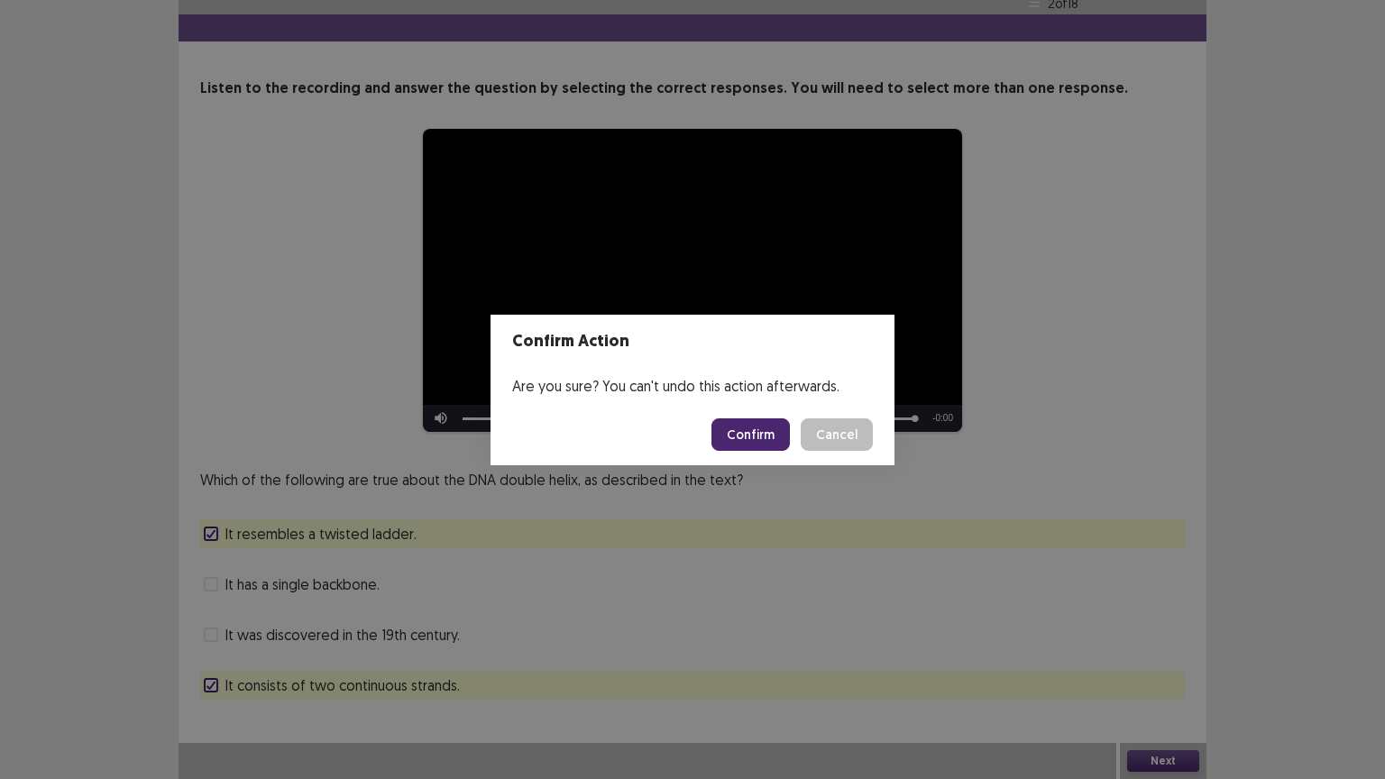
click at [748, 436] on button "Confirm" at bounding box center [750, 434] width 78 height 32
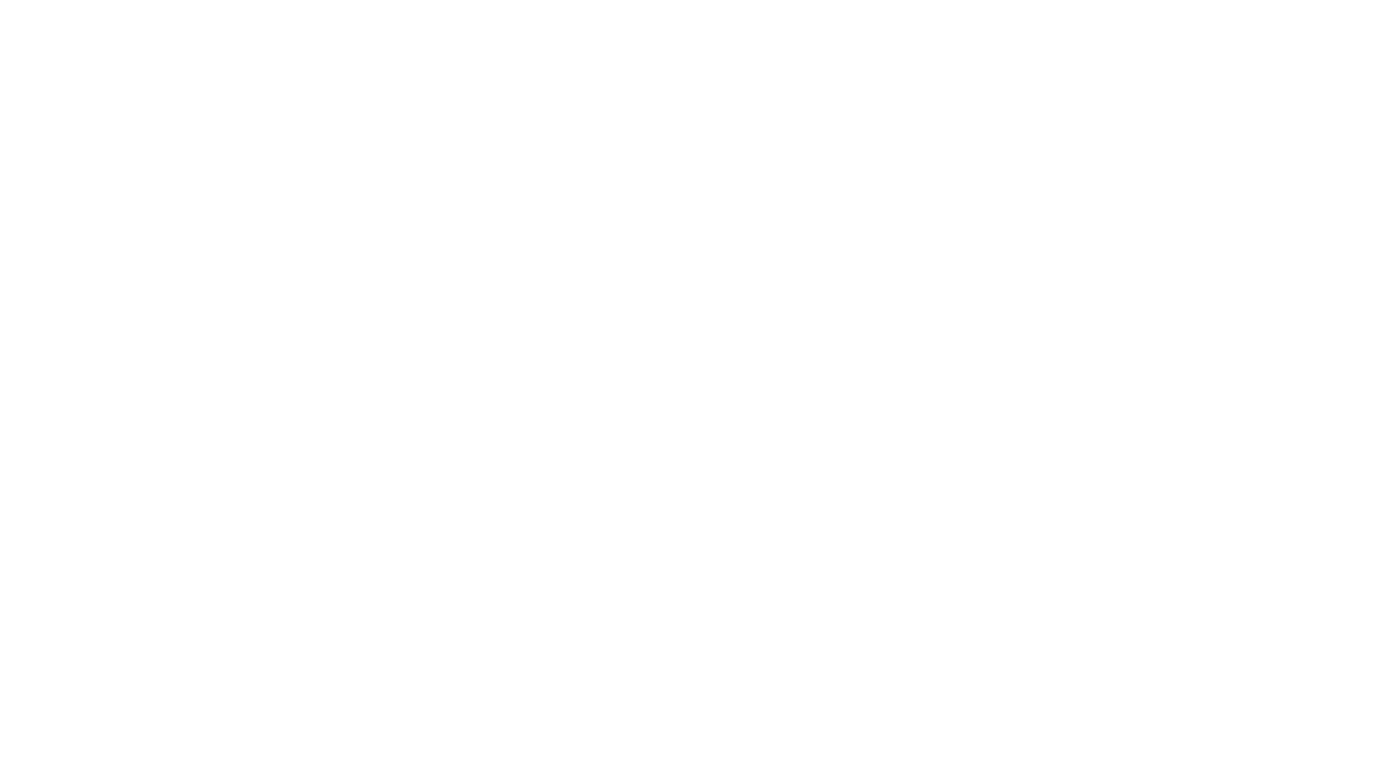
scroll to position [0, 0]
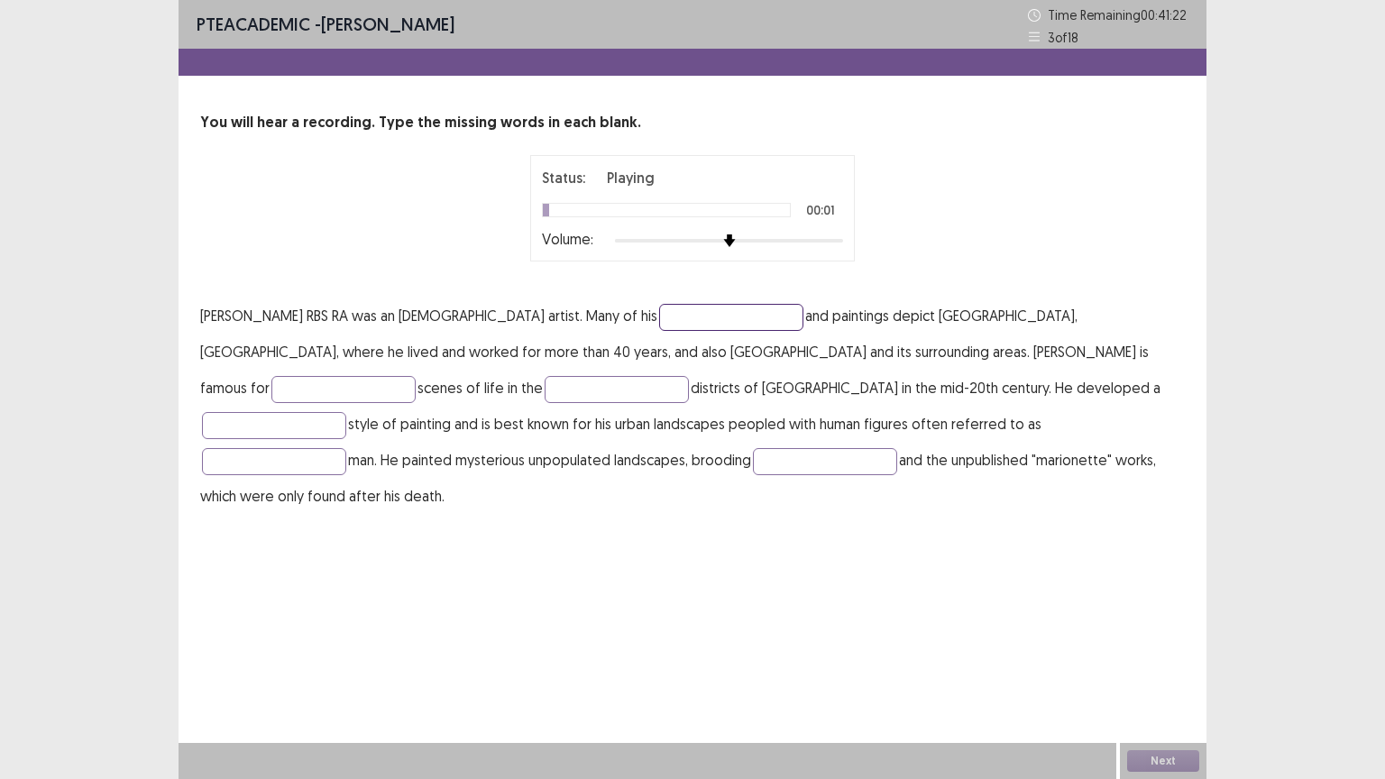
click at [659, 318] on input "text" at bounding box center [731, 317] width 144 height 27
type input "******"
click at [416, 376] on input "text" at bounding box center [343, 389] width 144 height 27
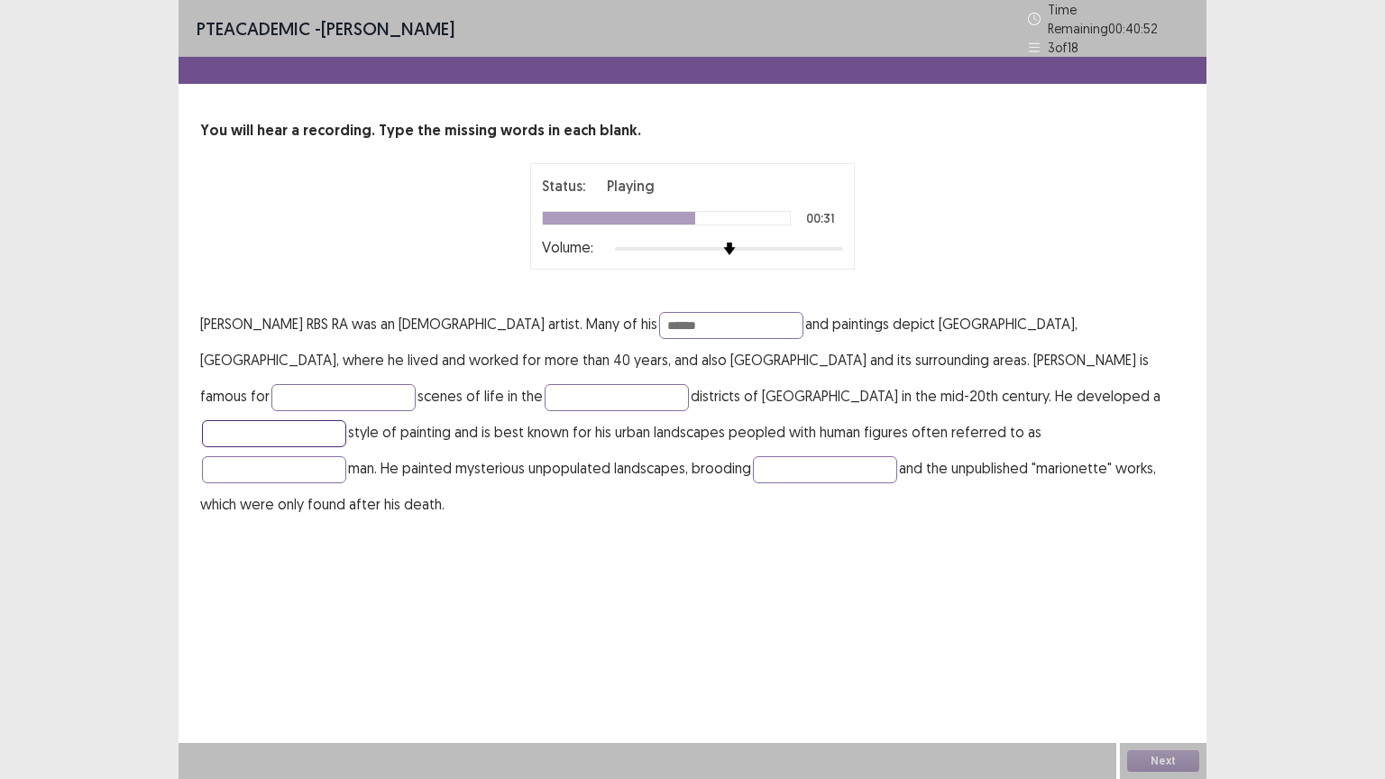
click at [346, 420] on input "text" at bounding box center [274, 433] width 144 height 27
type input "*****"
click at [346, 456] on input "text" at bounding box center [274, 469] width 144 height 27
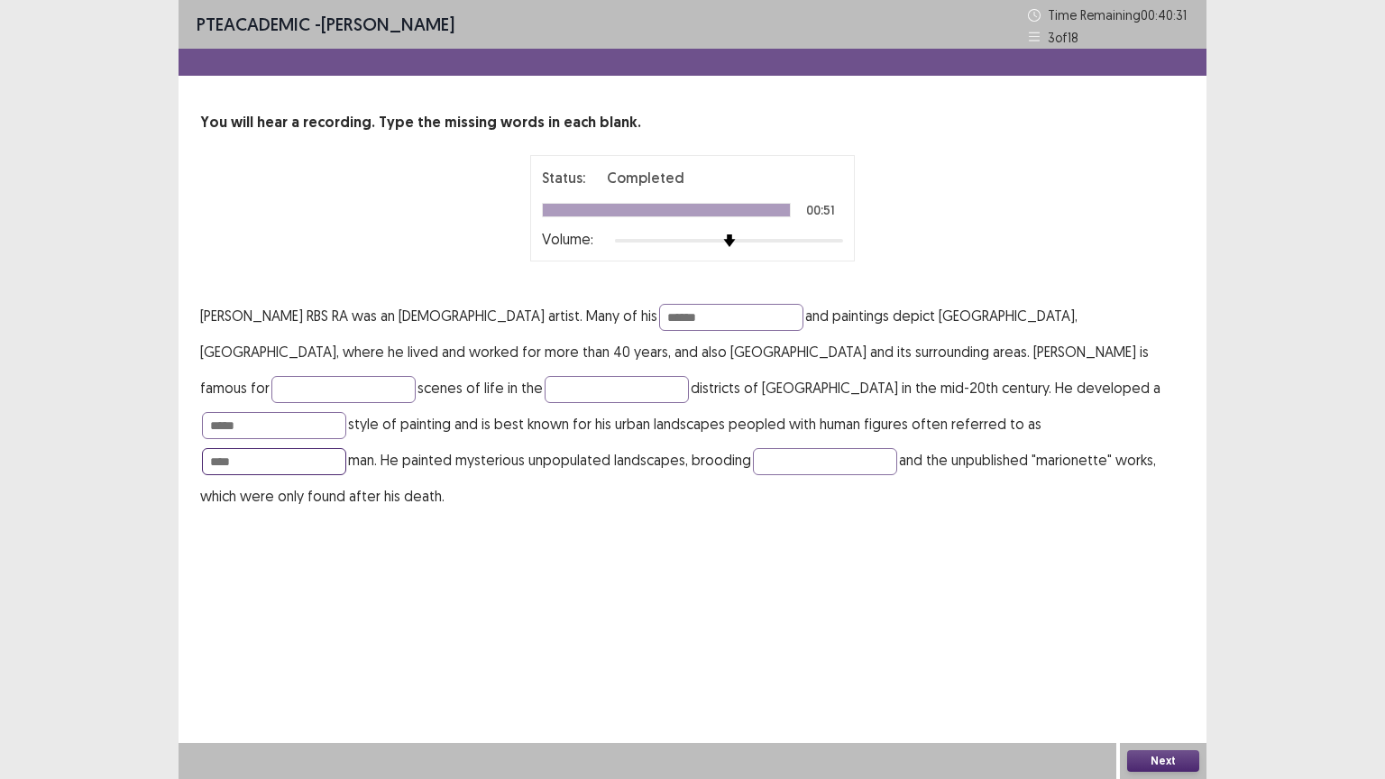
type input "****"
click at [1140, 665] on button "Next" at bounding box center [1163, 761] width 72 height 22
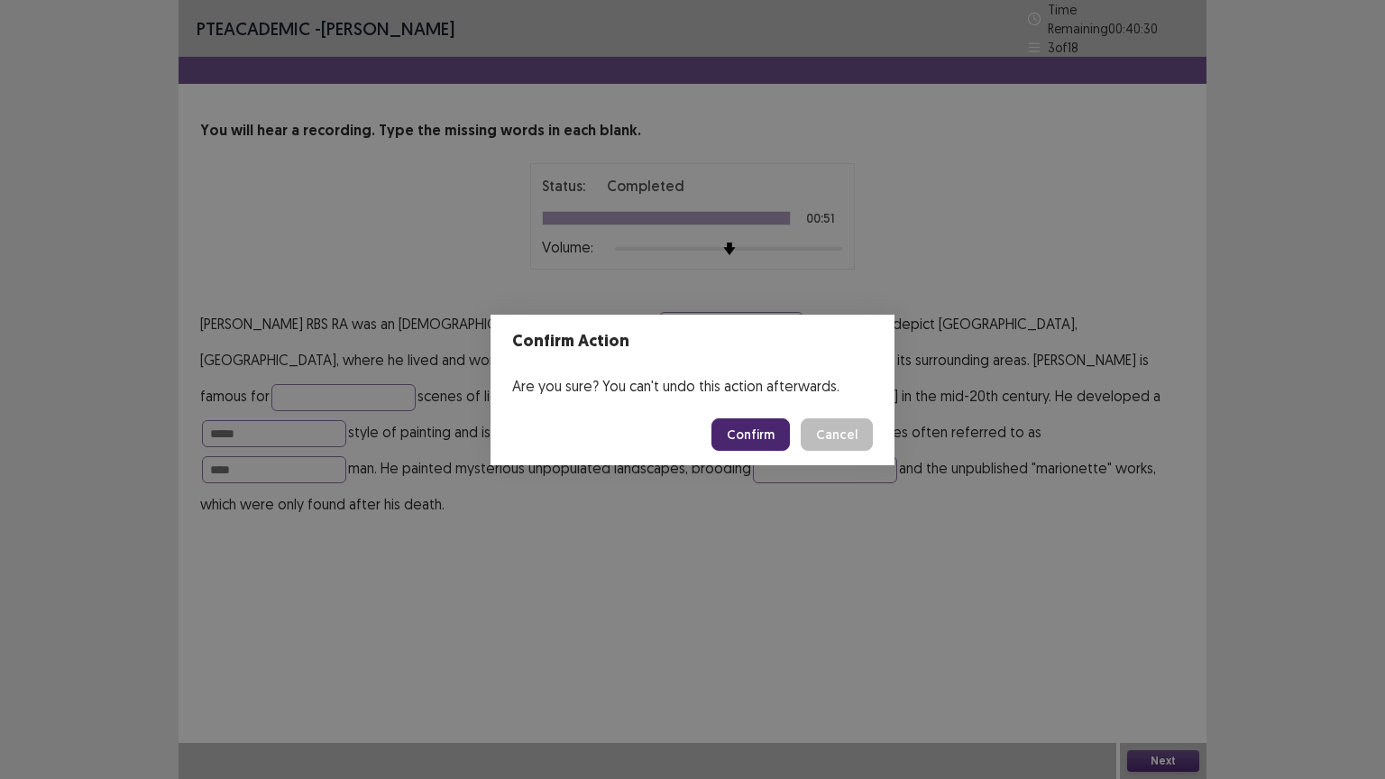
click at [750, 427] on button "Confirm" at bounding box center [750, 434] width 78 height 32
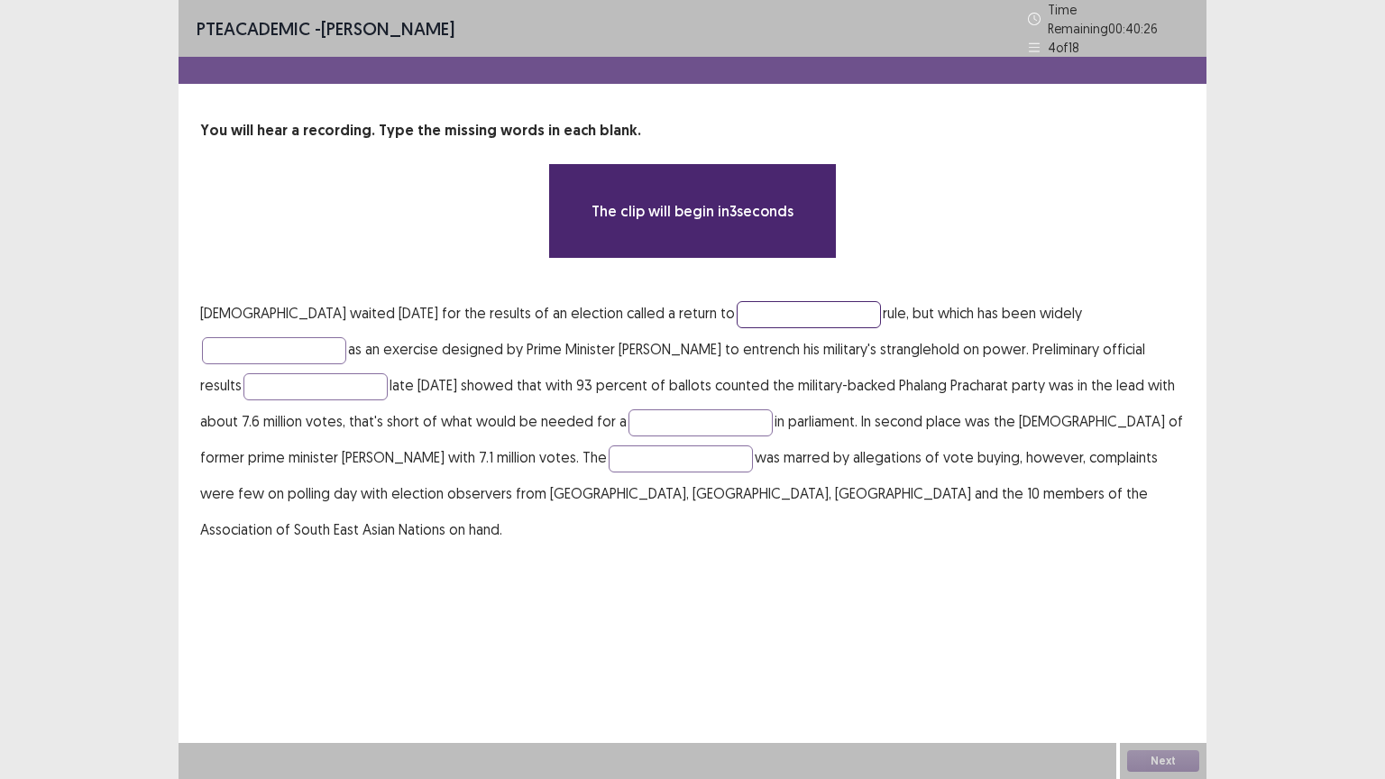
click at [737, 307] on input "text" at bounding box center [809, 314] width 144 height 27
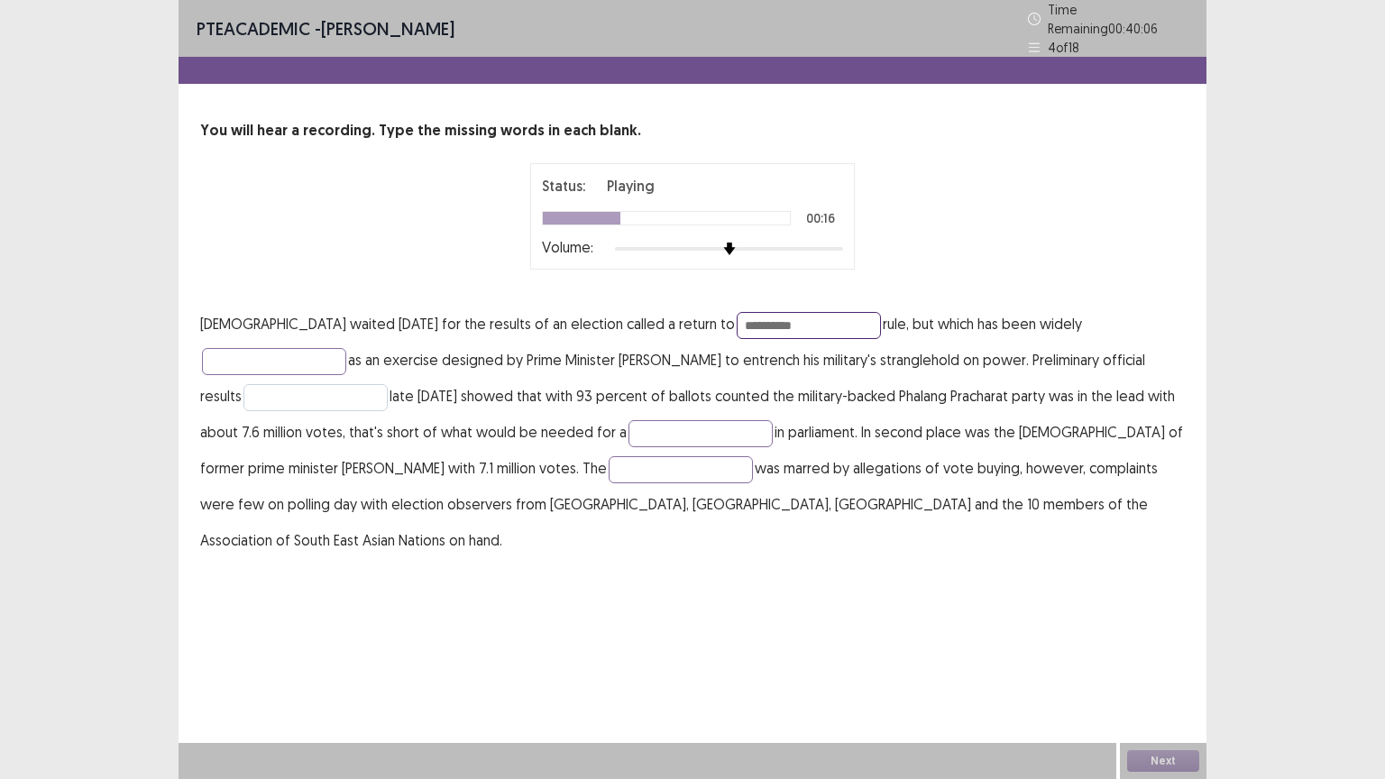
type input "**********"
click at [388, 384] on input "text" at bounding box center [315, 397] width 144 height 27
type input "********"
click at [629, 427] on input "text" at bounding box center [701, 433] width 144 height 27
type input "********"
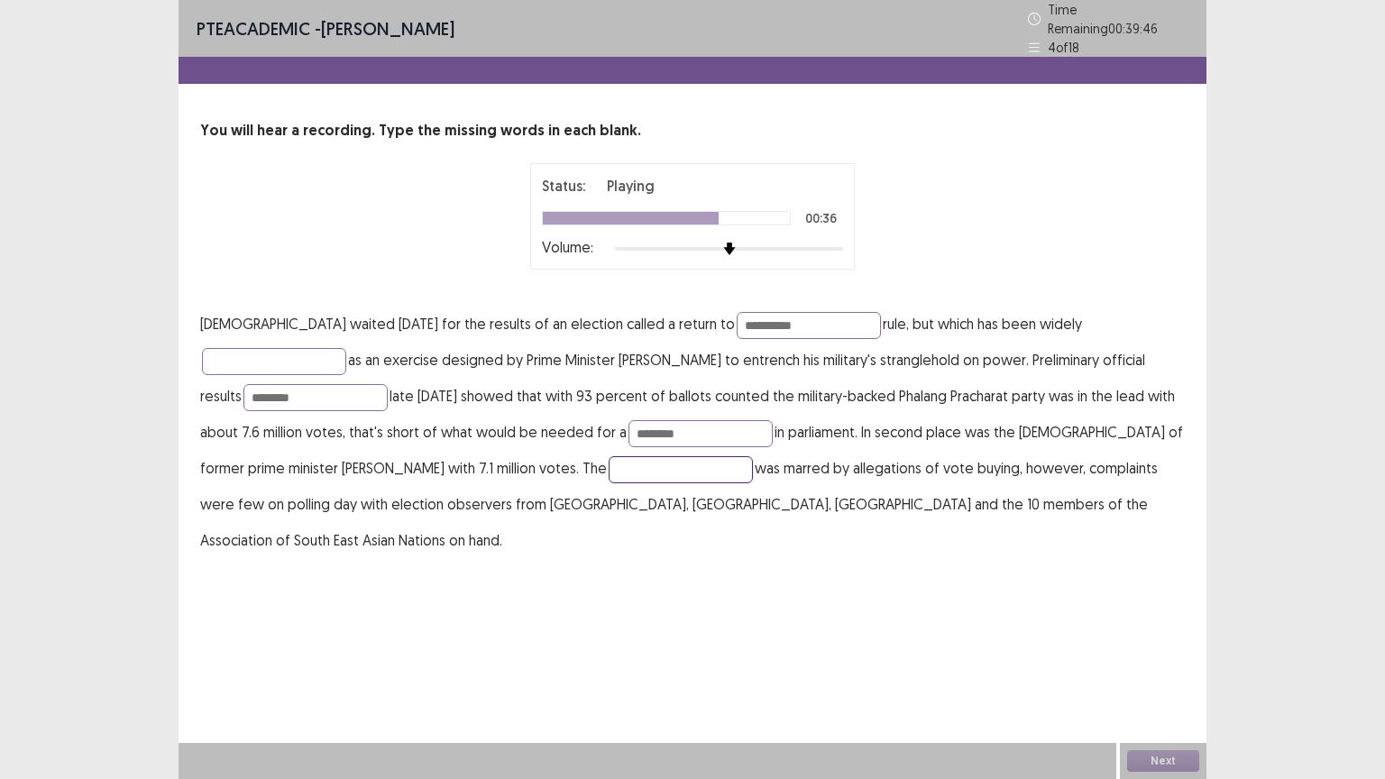
click at [609, 465] on input "text" at bounding box center [681, 469] width 144 height 27
click at [346, 348] on input "text" at bounding box center [274, 361] width 144 height 27
click at [609, 467] on input "******" at bounding box center [681, 469] width 144 height 27
type input "********"
click at [1160, 665] on button "Next" at bounding box center [1163, 761] width 72 height 22
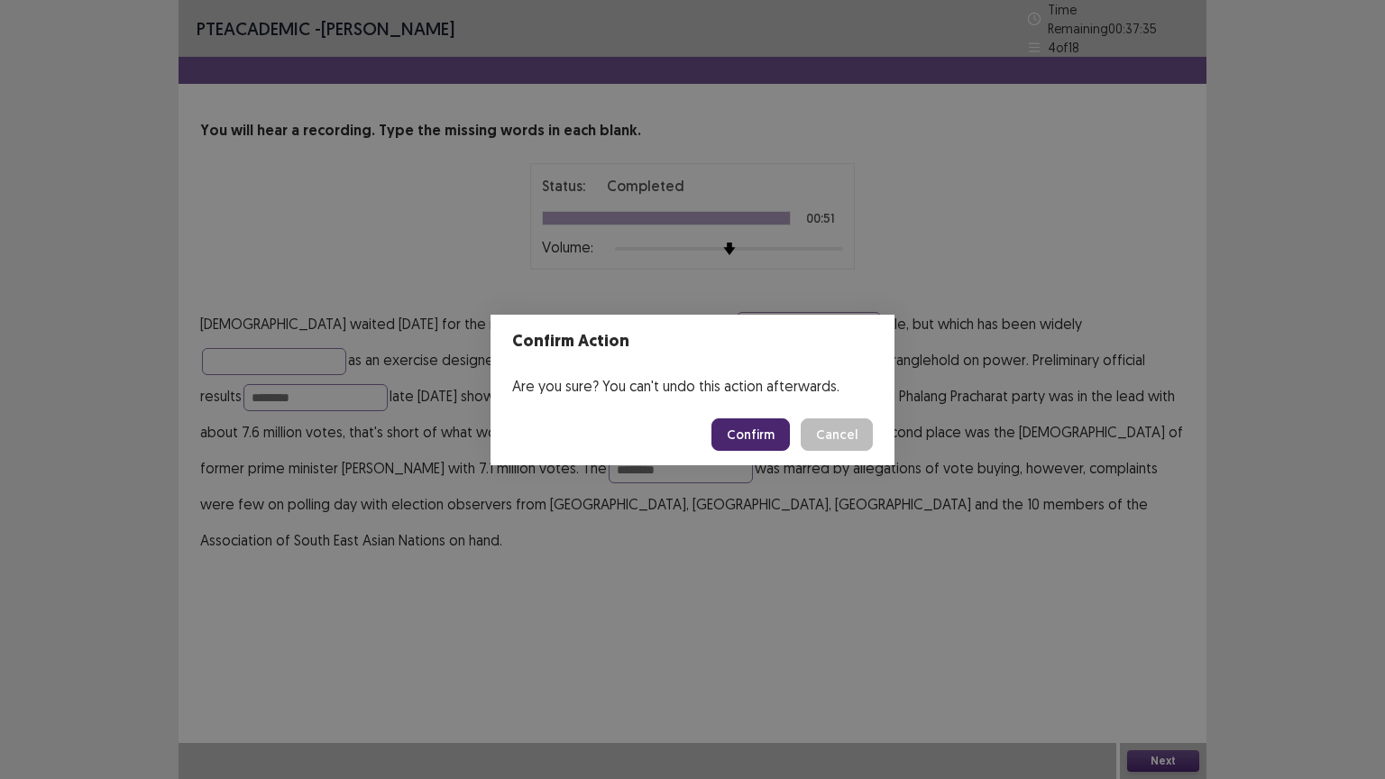
click at [757, 445] on button "Confirm" at bounding box center [750, 434] width 78 height 32
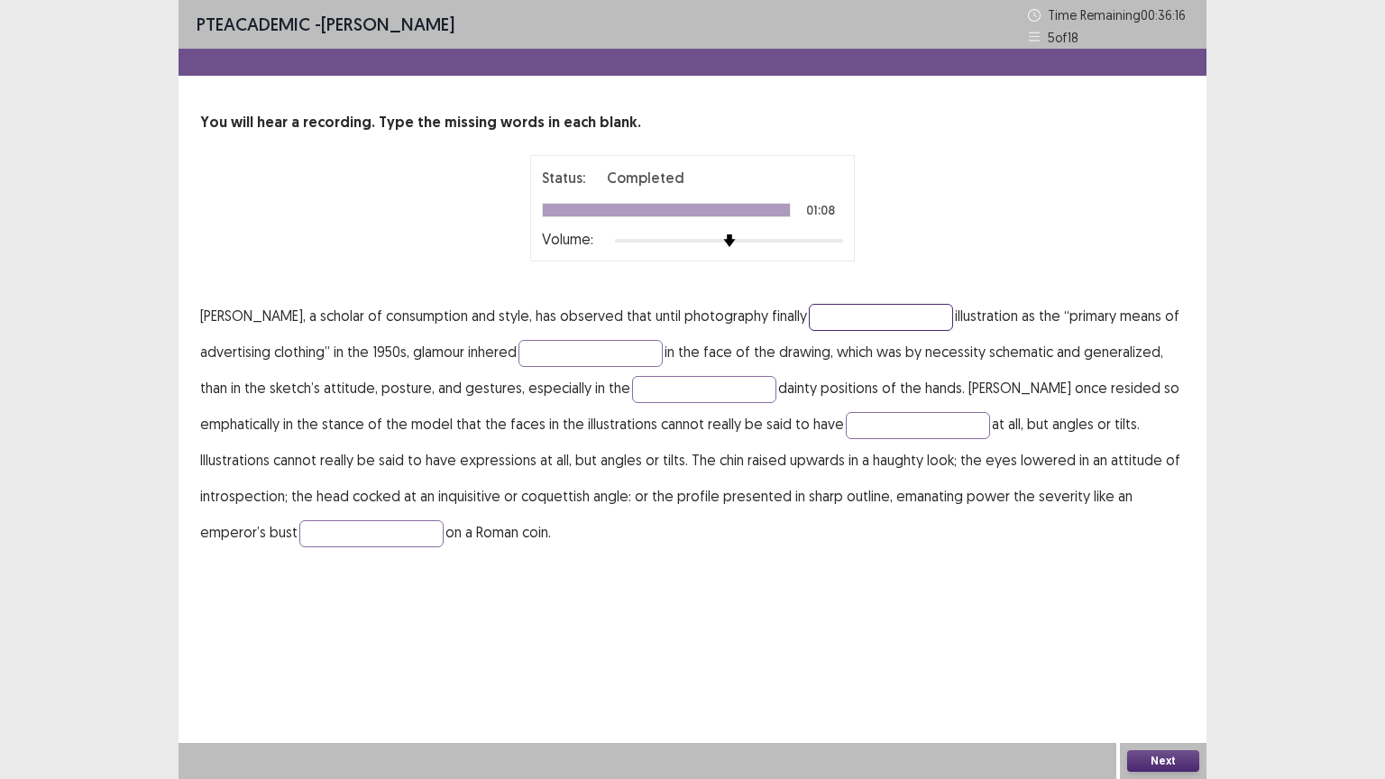
click at [875, 326] on input "text" at bounding box center [881, 317] width 144 height 27
type input "*******"
click at [574, 350] on input "text" at bounding box center [591, 353] width 144 height 27
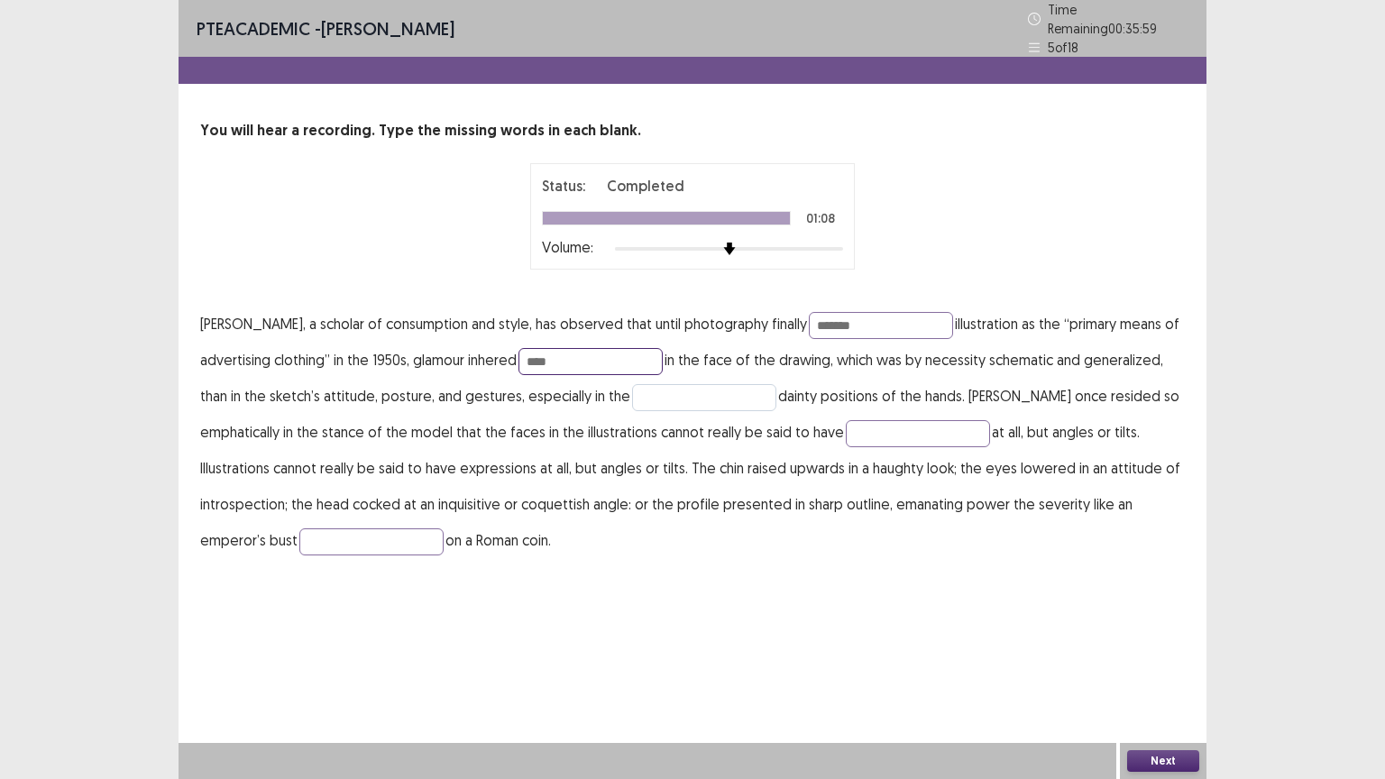
type input "****"
click at [672, 389] on input "text" at bounding box center [704, 397] width 144 height 27
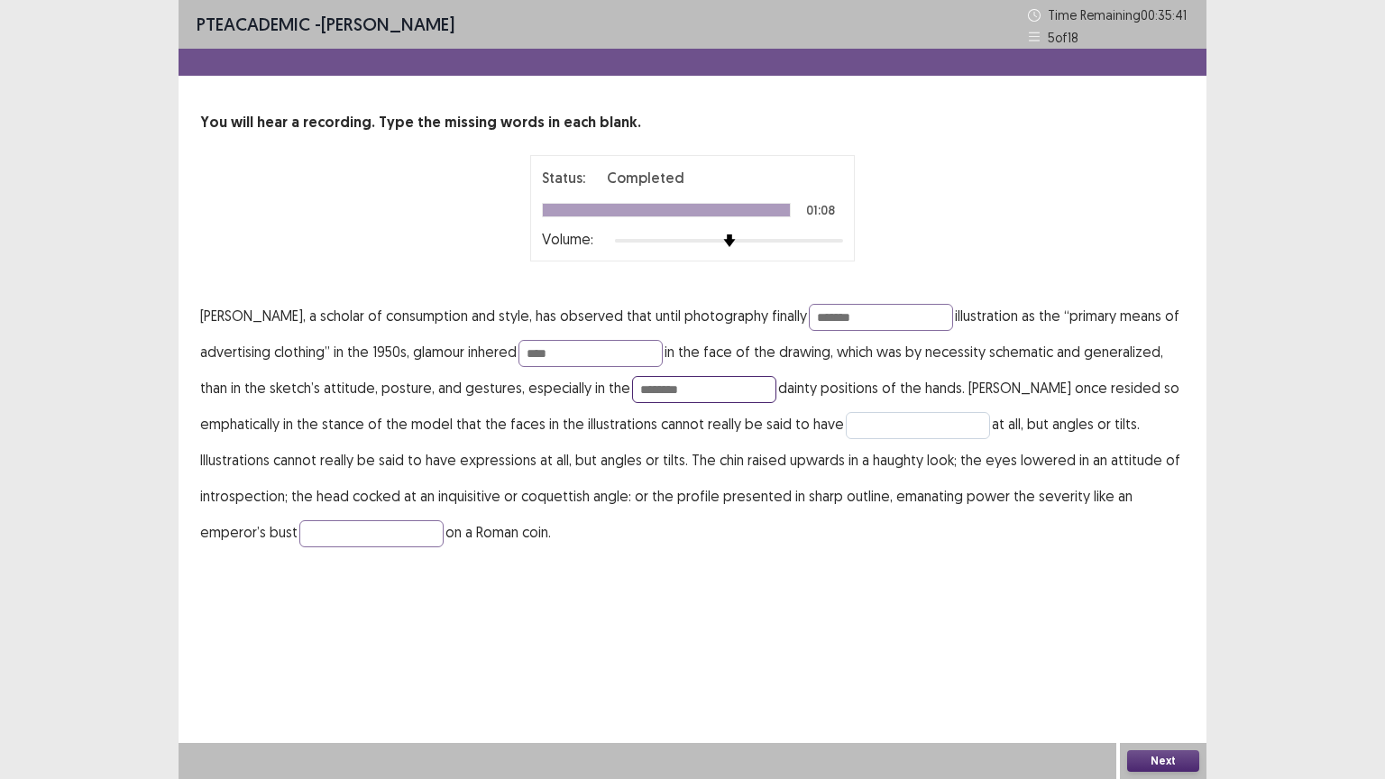
type input "********"
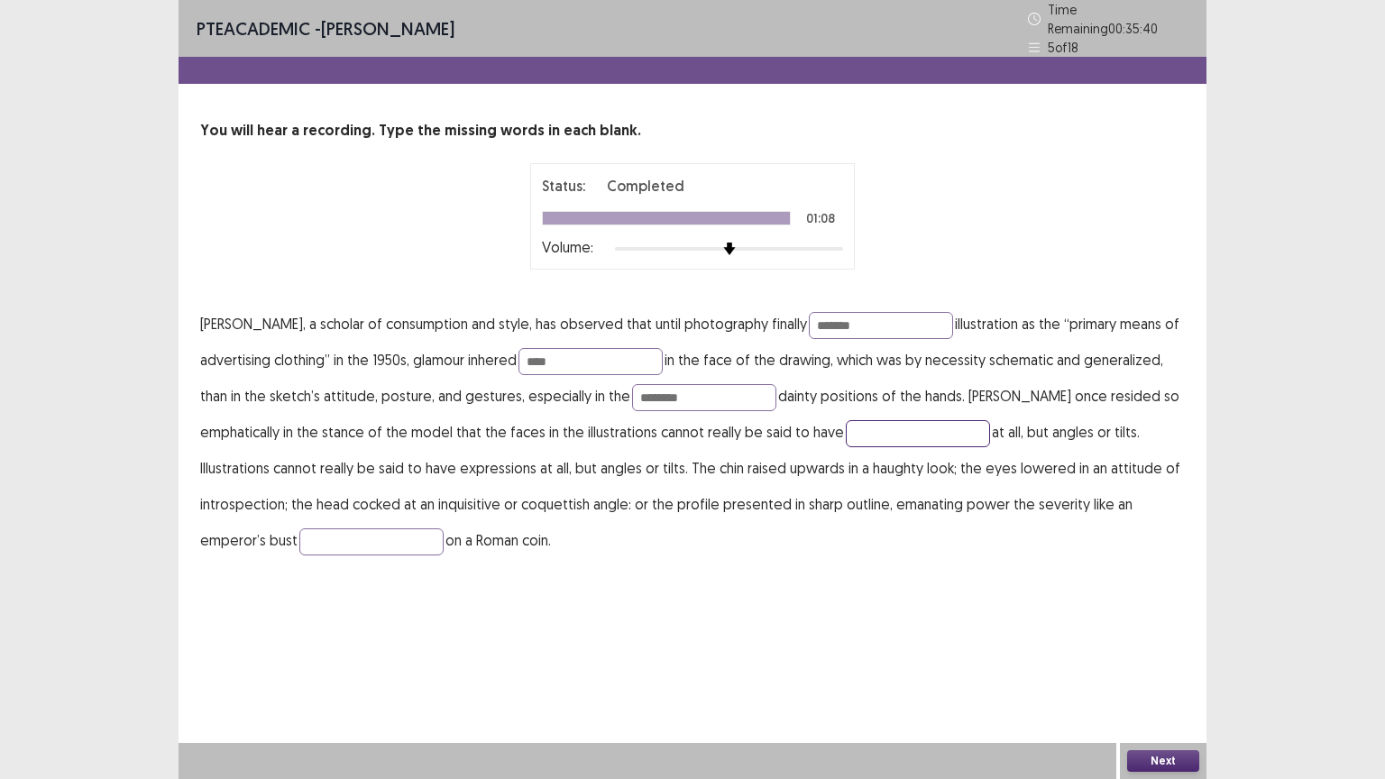
click at [891, 426] on input "text" at bounding box center [918, 433] width 144 height 27
type input "**********"
click at [343, 540] on input "text" at bounding box center [371, 541] width 144 height 27
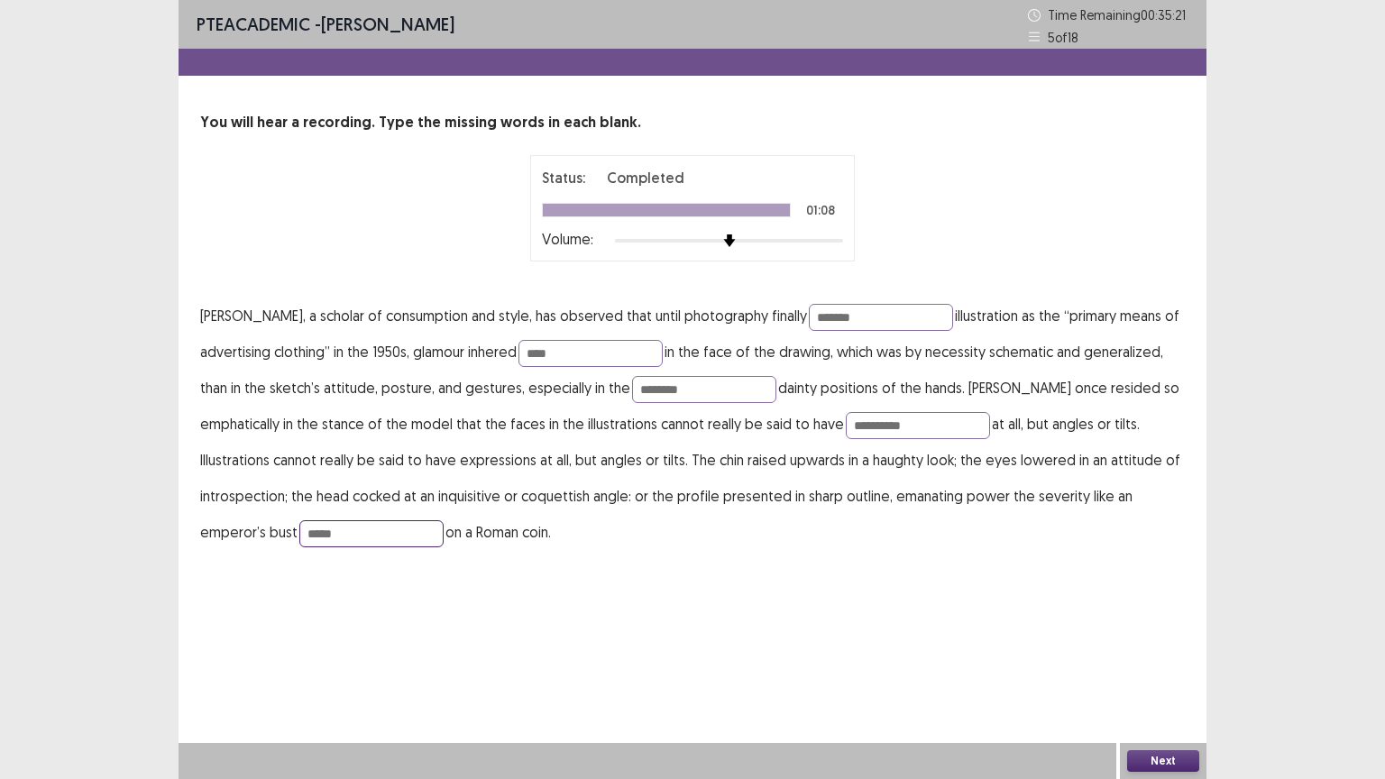
type input "*****"
click at [1151, 665] on button "Next" at bounding box center [1163, 761] width 72 height 22
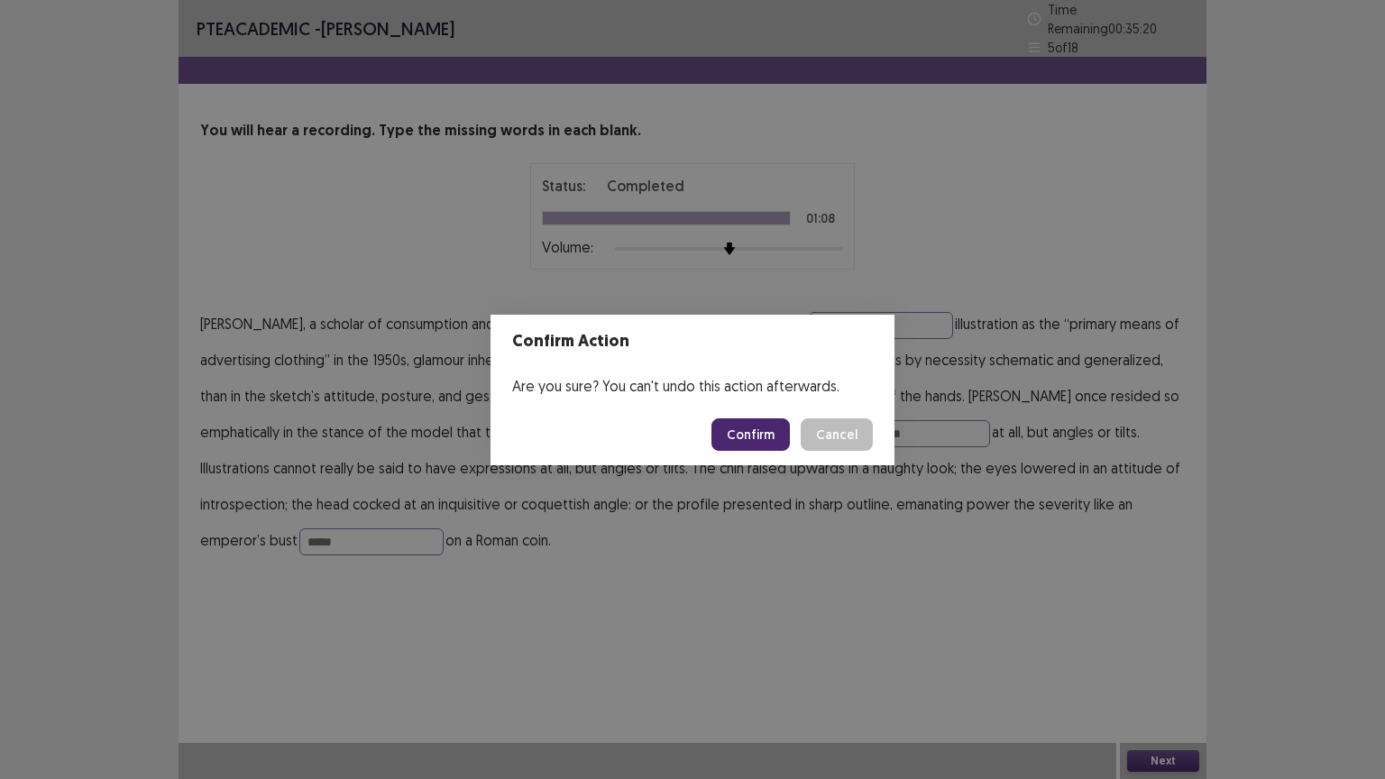
drag, startPoint x: 744, startPoint y: 432, endPoint x: 750, endPoint y: 478, distance: 46.4
click at [743, 432] on button "Confirm" at bounding box center [750, 434] width 78 height 32
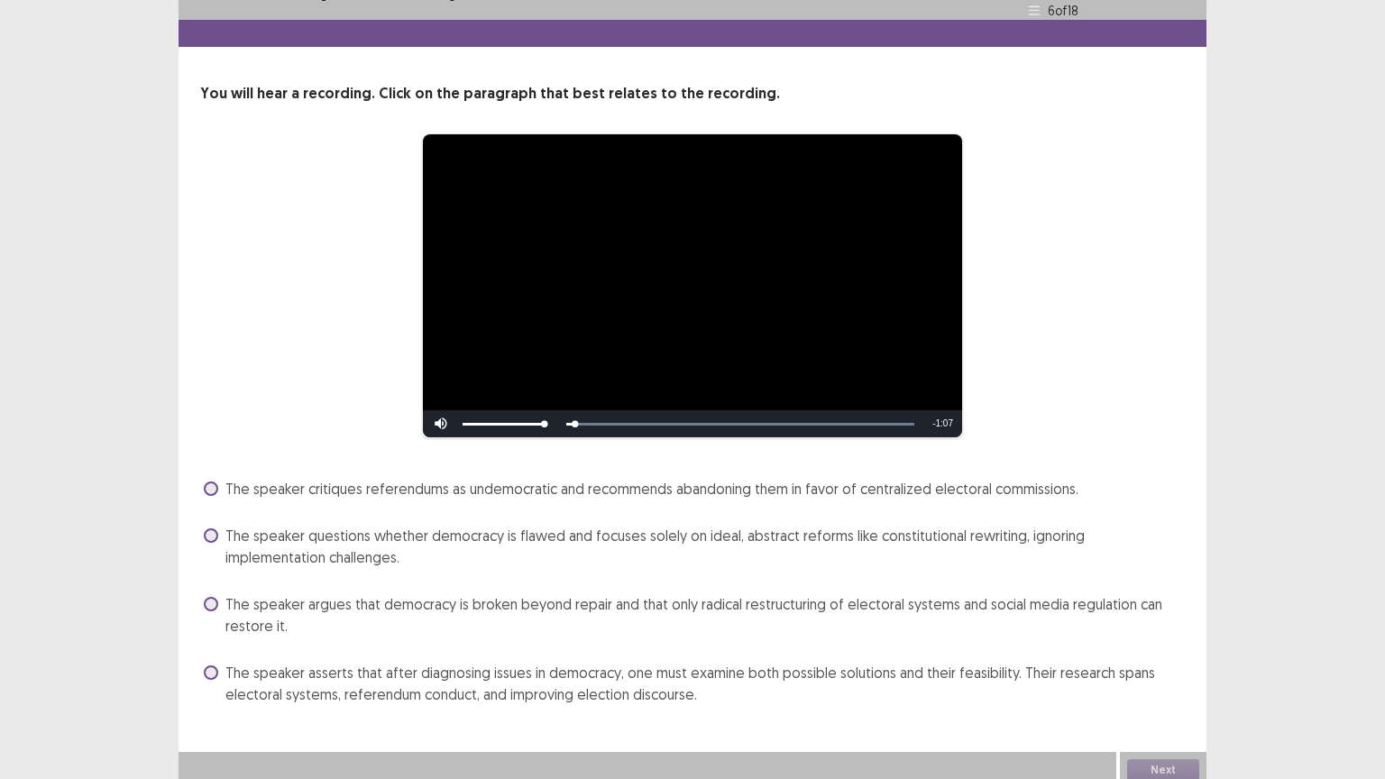
scroll to position [38, 0]
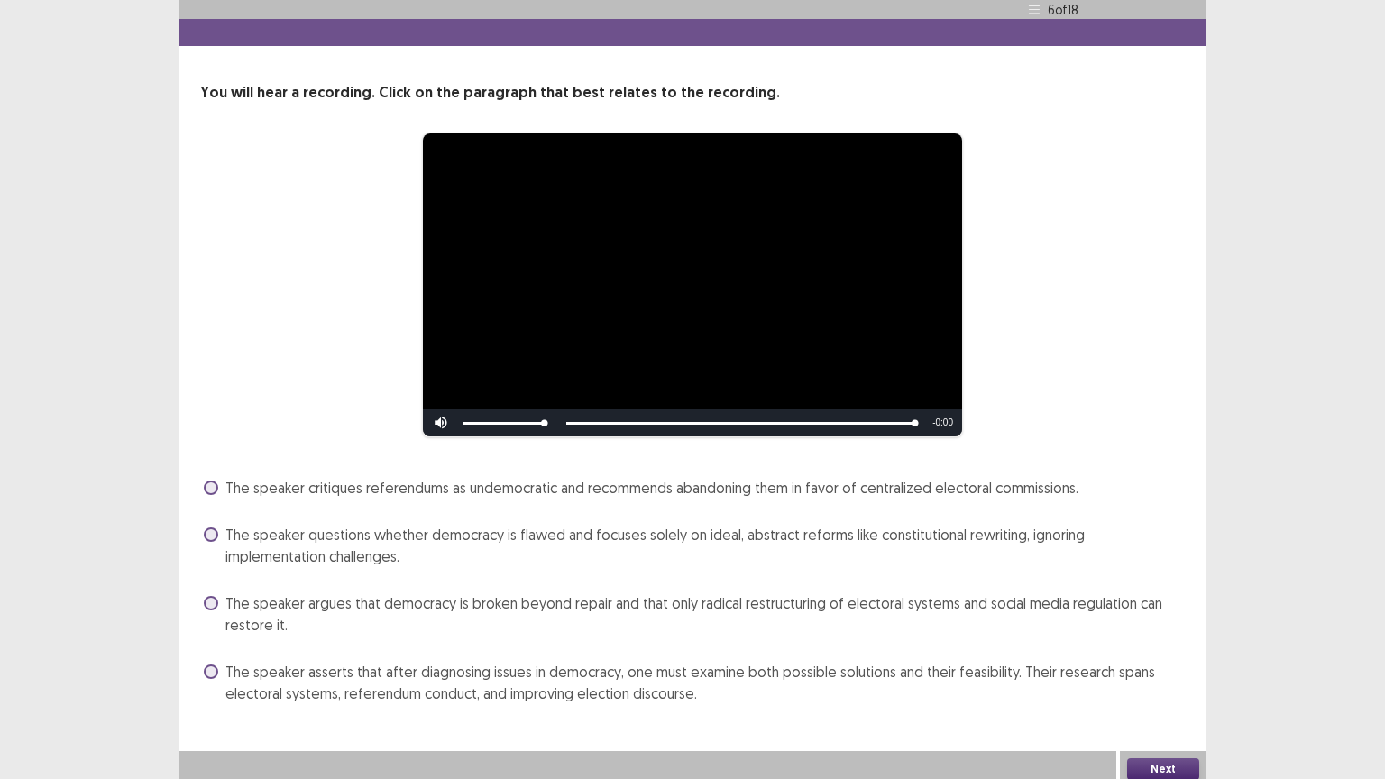
click at [213, 596] on span at bounding box center [211, 603] width 14 height 14
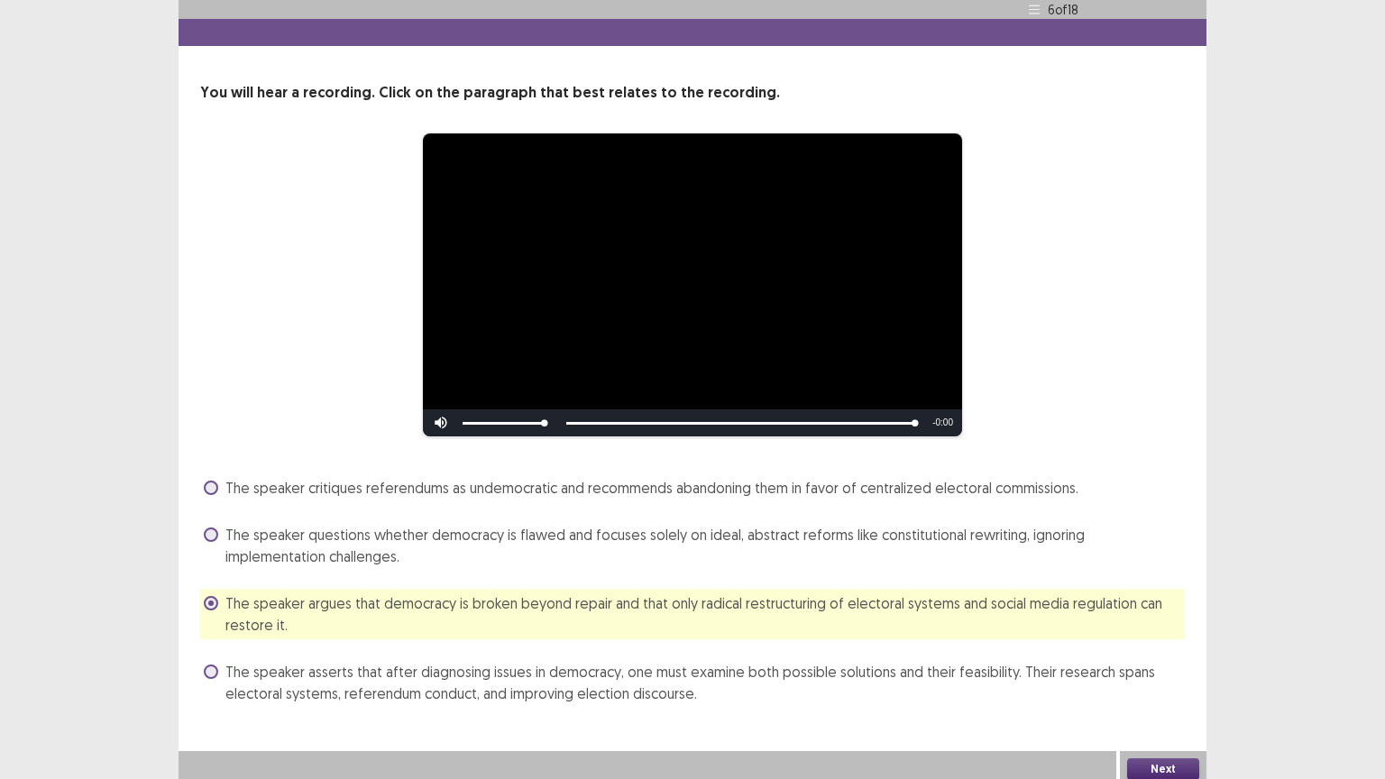
click at [1140, 665] on button "Next" at bounding box center [1163, 769] width 72 height 22
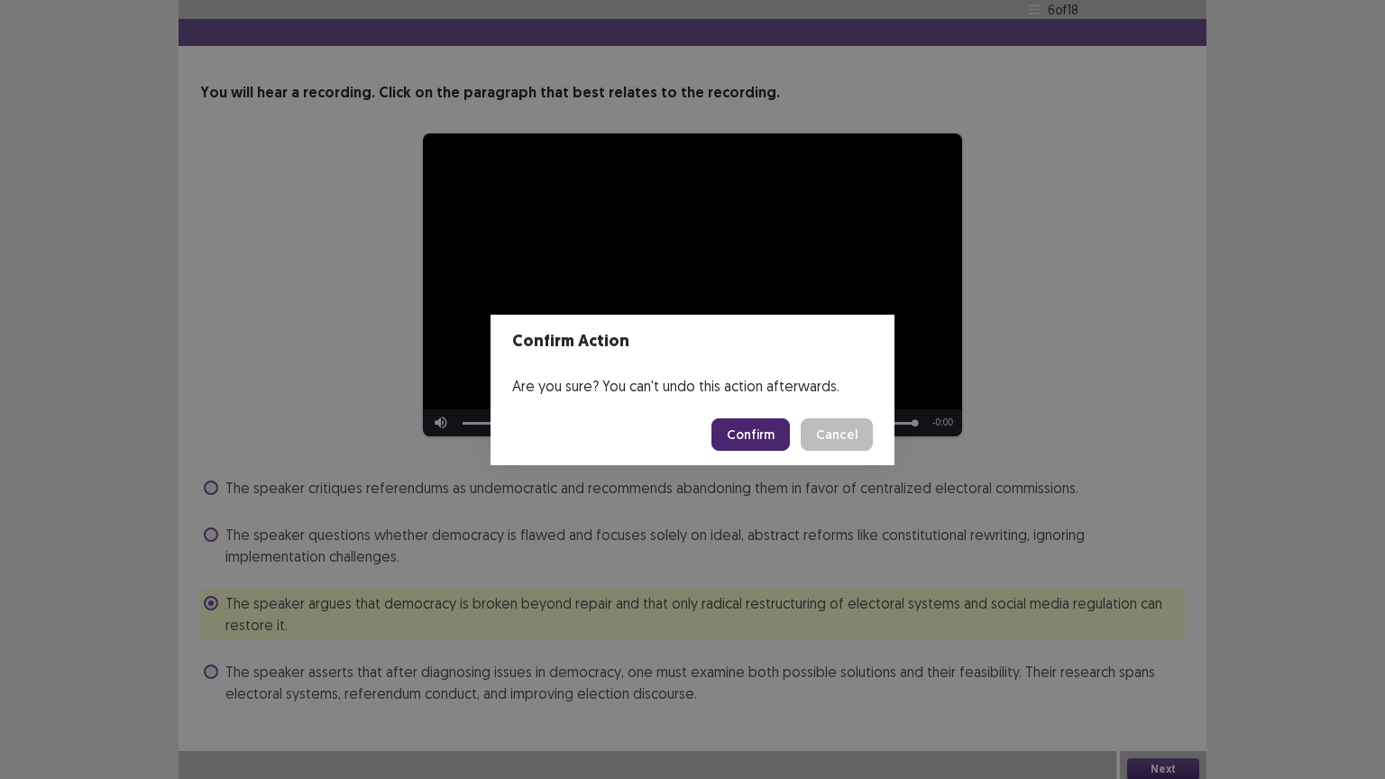
click at [754, 430] on button "Confirm" at bounding box center [750, 434] width 78 height 32
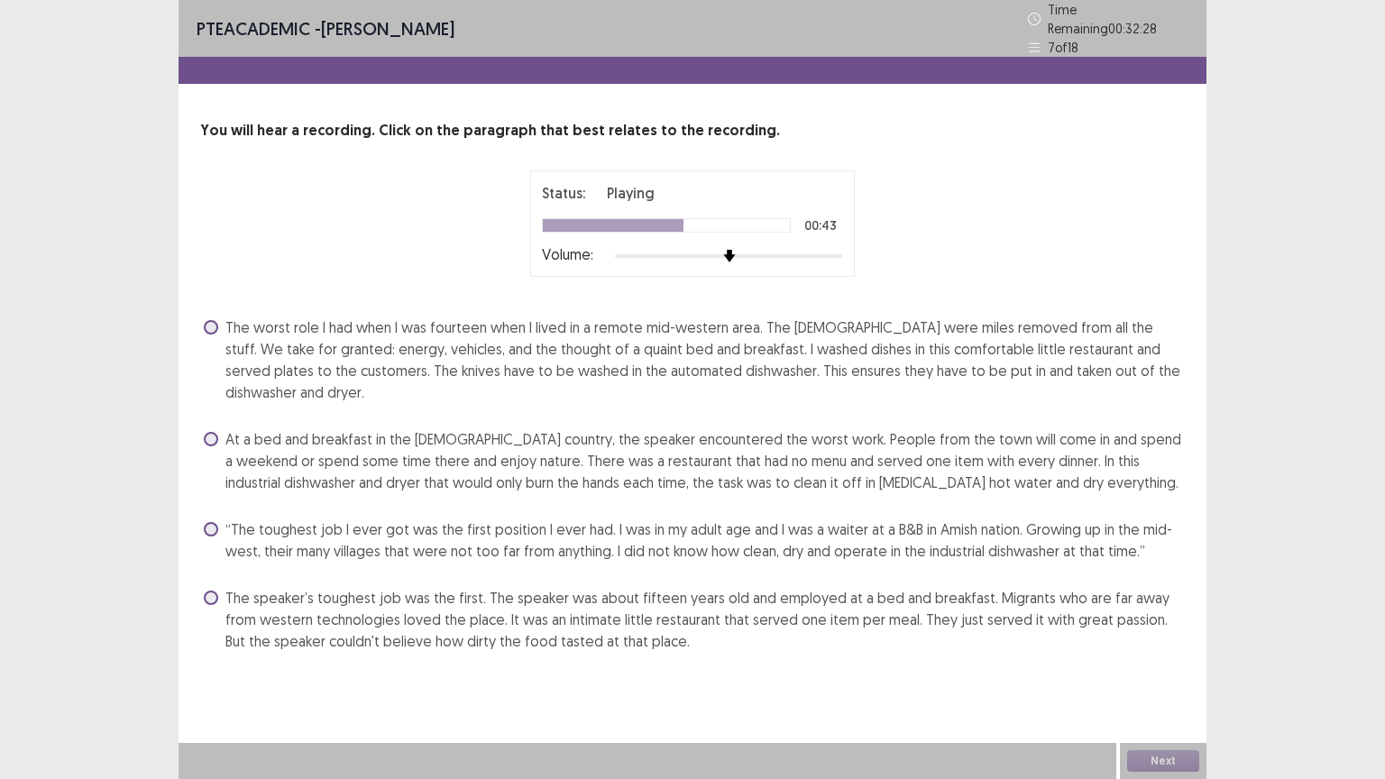
click at [211, 432] on span at bounding box center [211, 439] width 14 height 14
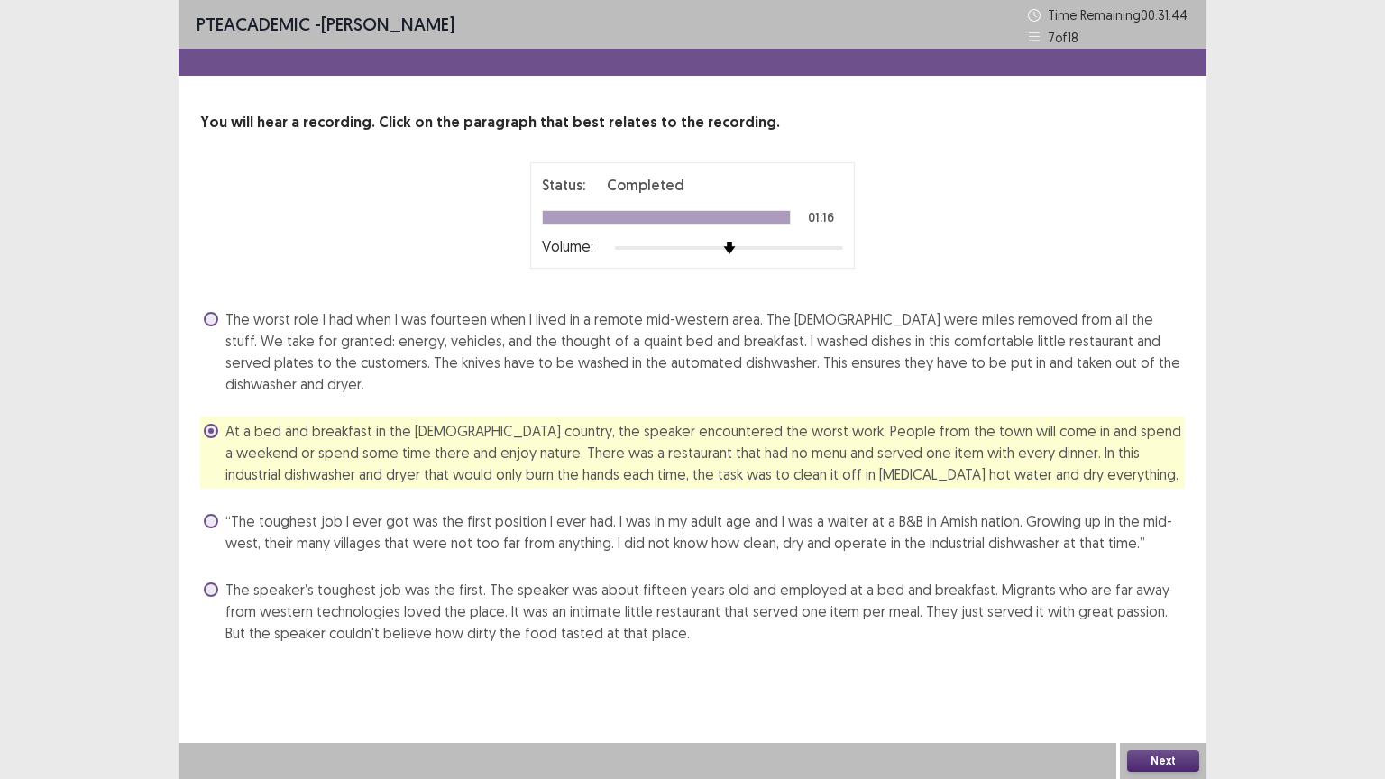
click at [218, 316] on label "The worst role I had when I was fourteen when I lived in a remote mid-western a…" at bounding box center [694, 351] width 981 height 87
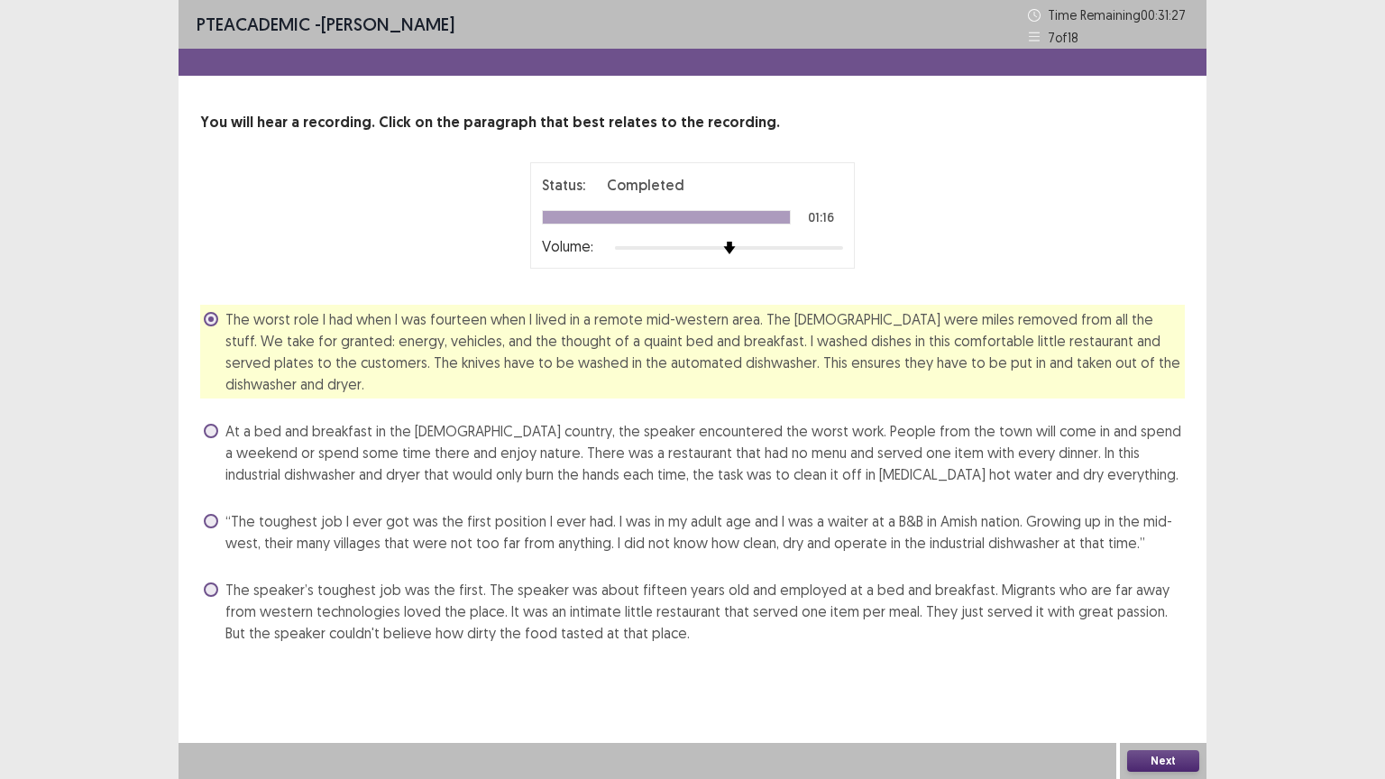
click at [213, 424] on span at bounding box center [211, 431] width 14 height 14
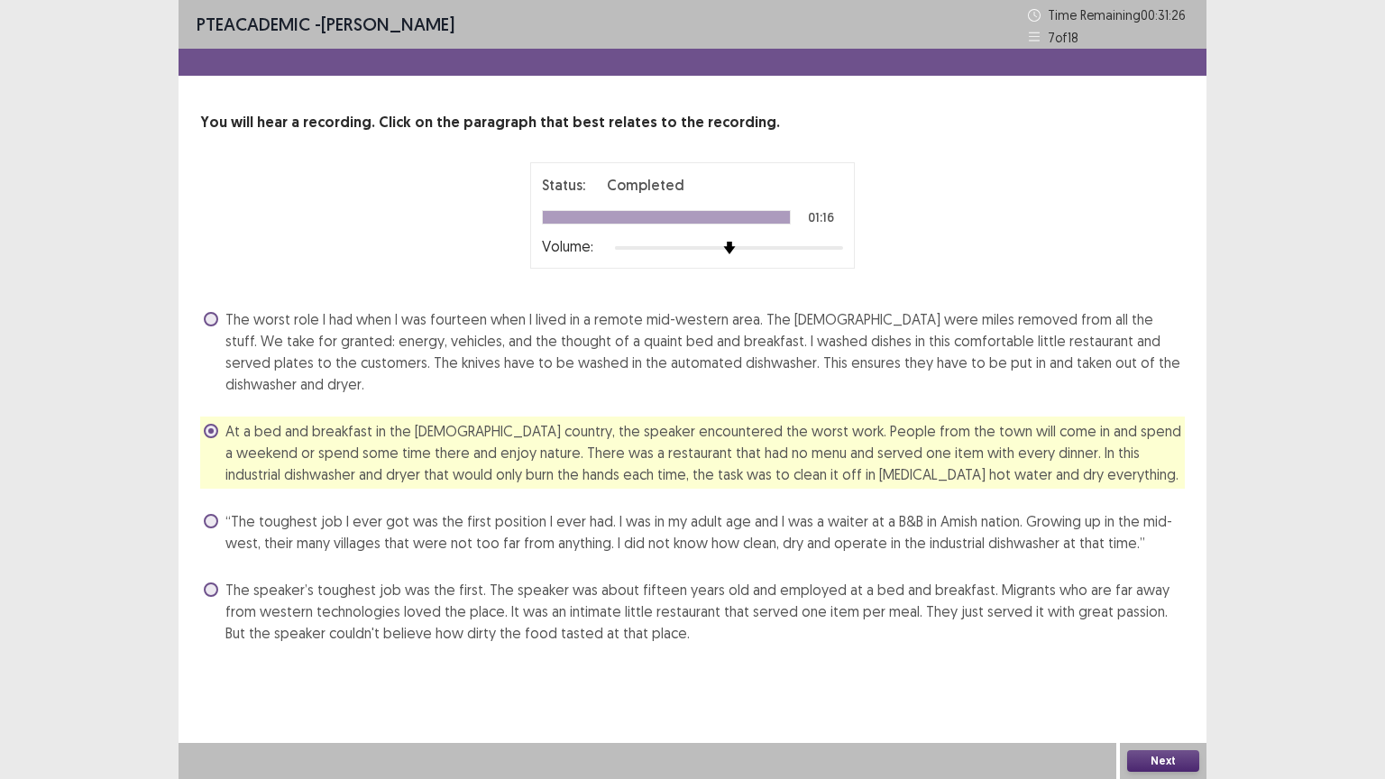
click at [1172, 665] on button "Next" at bounding box center [1163, 761] width 72 height 22
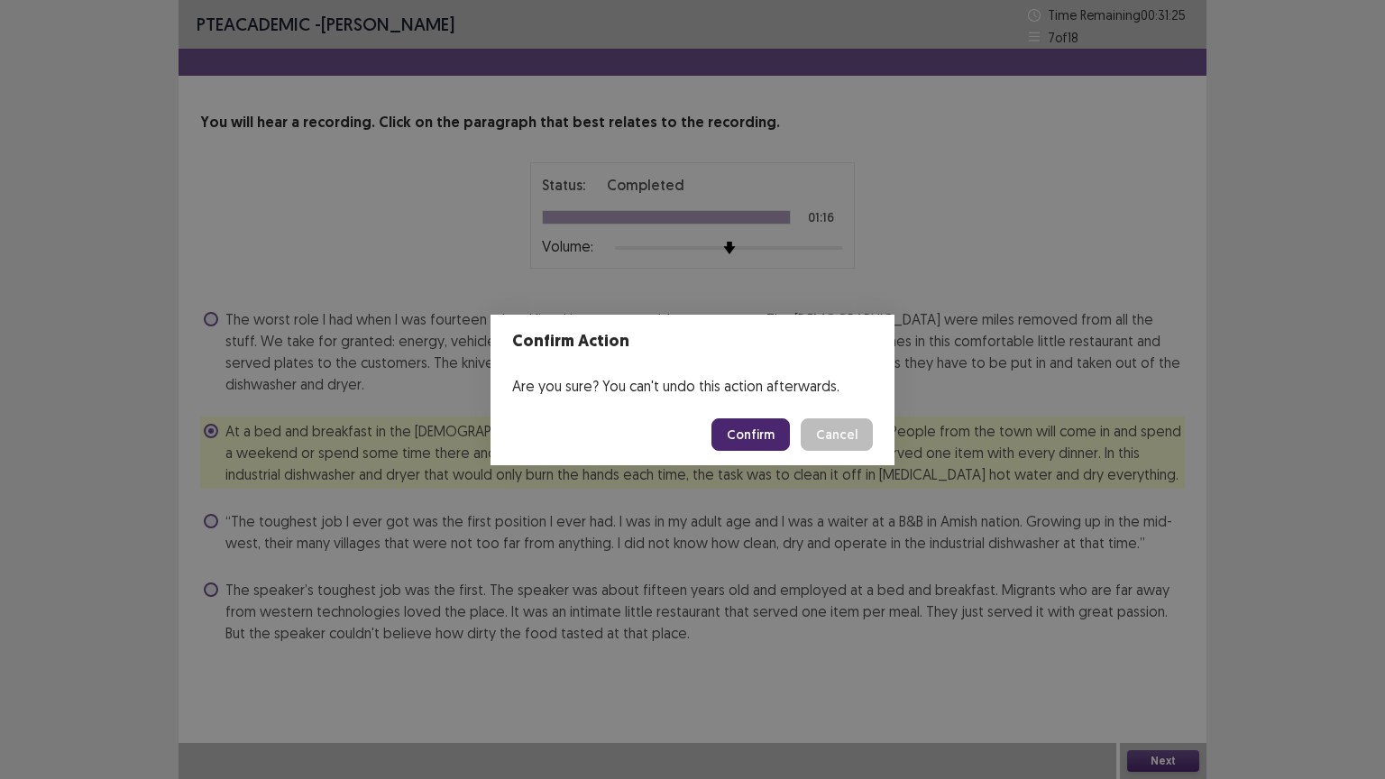
click at [750, 433] on button "Confirm" at bounding box center [750, 434] width 78 height 32
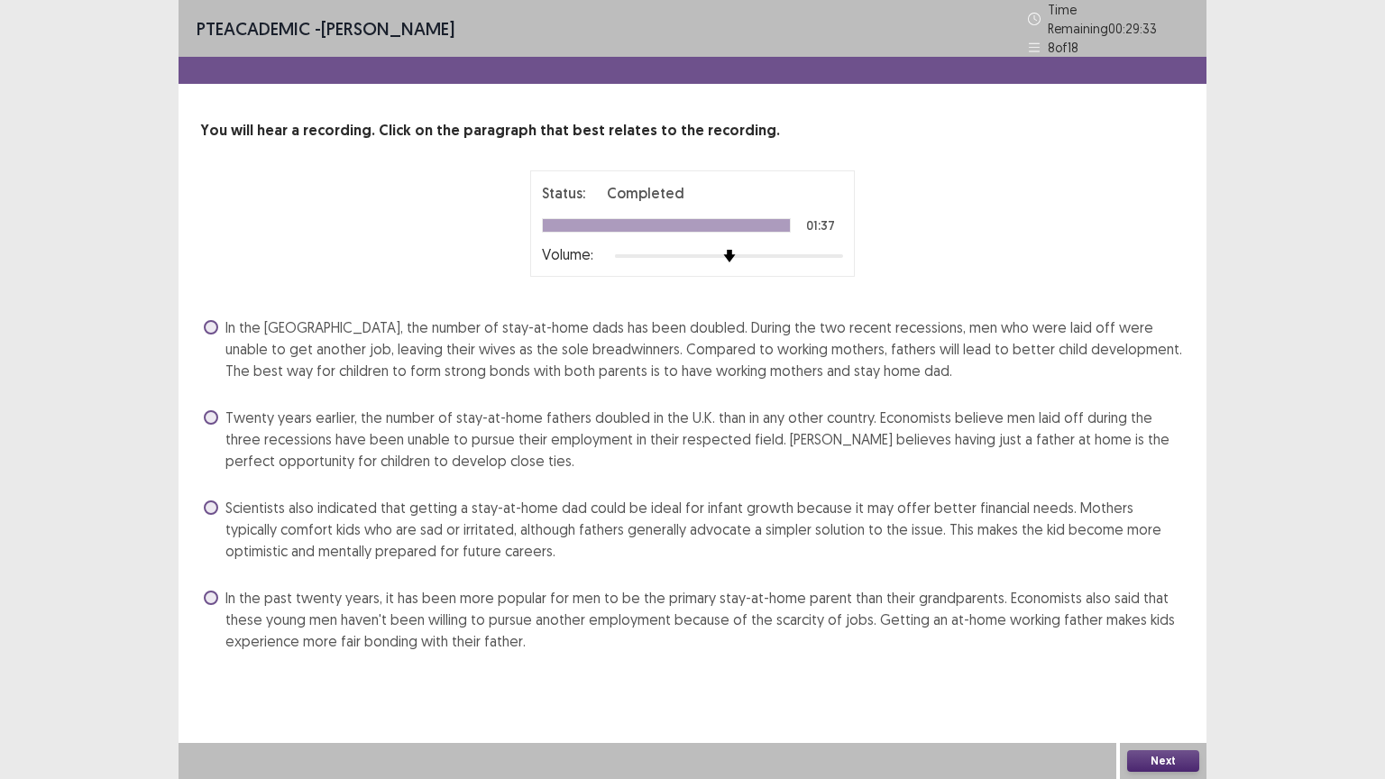
click at [215, 591] on span at bounding box center [211, 598] width 14 height 14
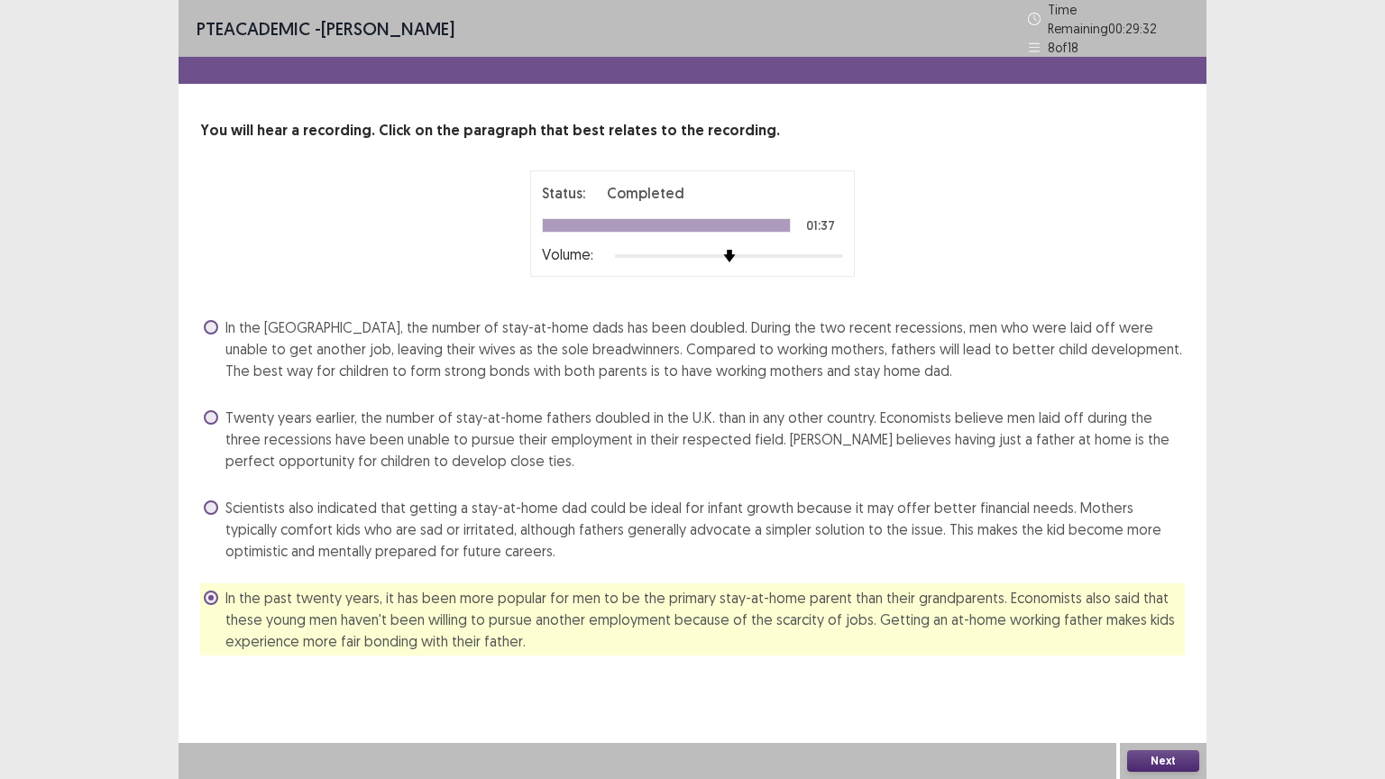
click at [1155, 665] on button "Next" at bounding box center [1163, 761] width 72 height 22
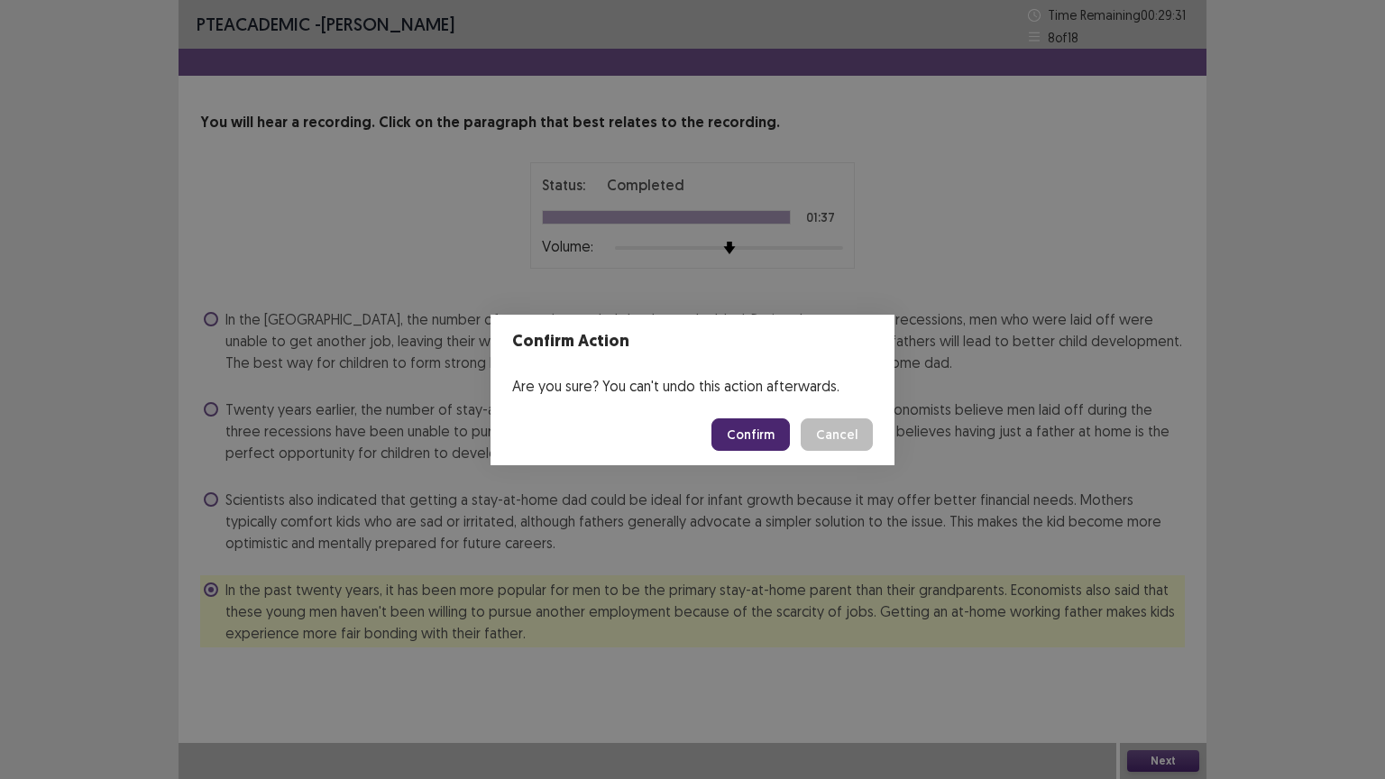
click at [755, 433] on button "Confirm" at bounding box center [750, 434] width 78 height 32
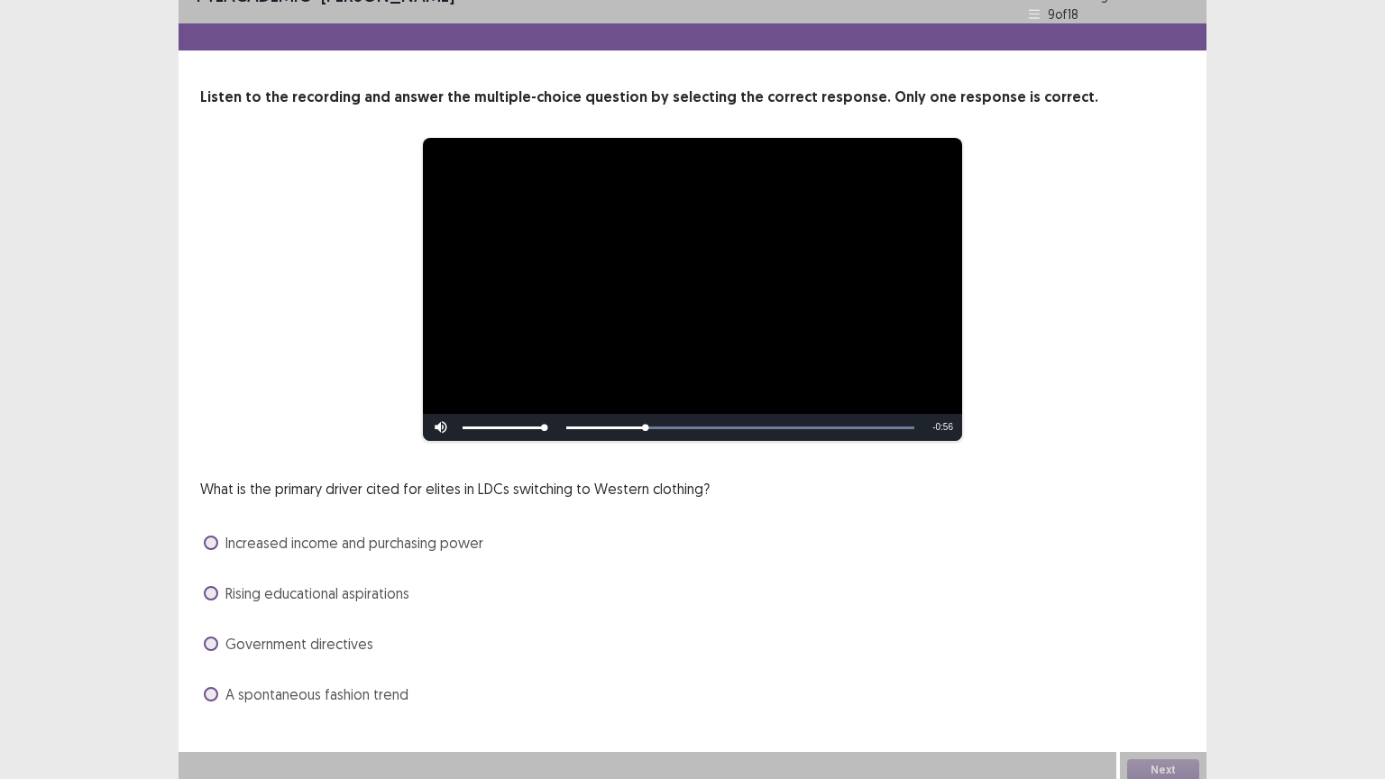
scroll to position [34, 0]
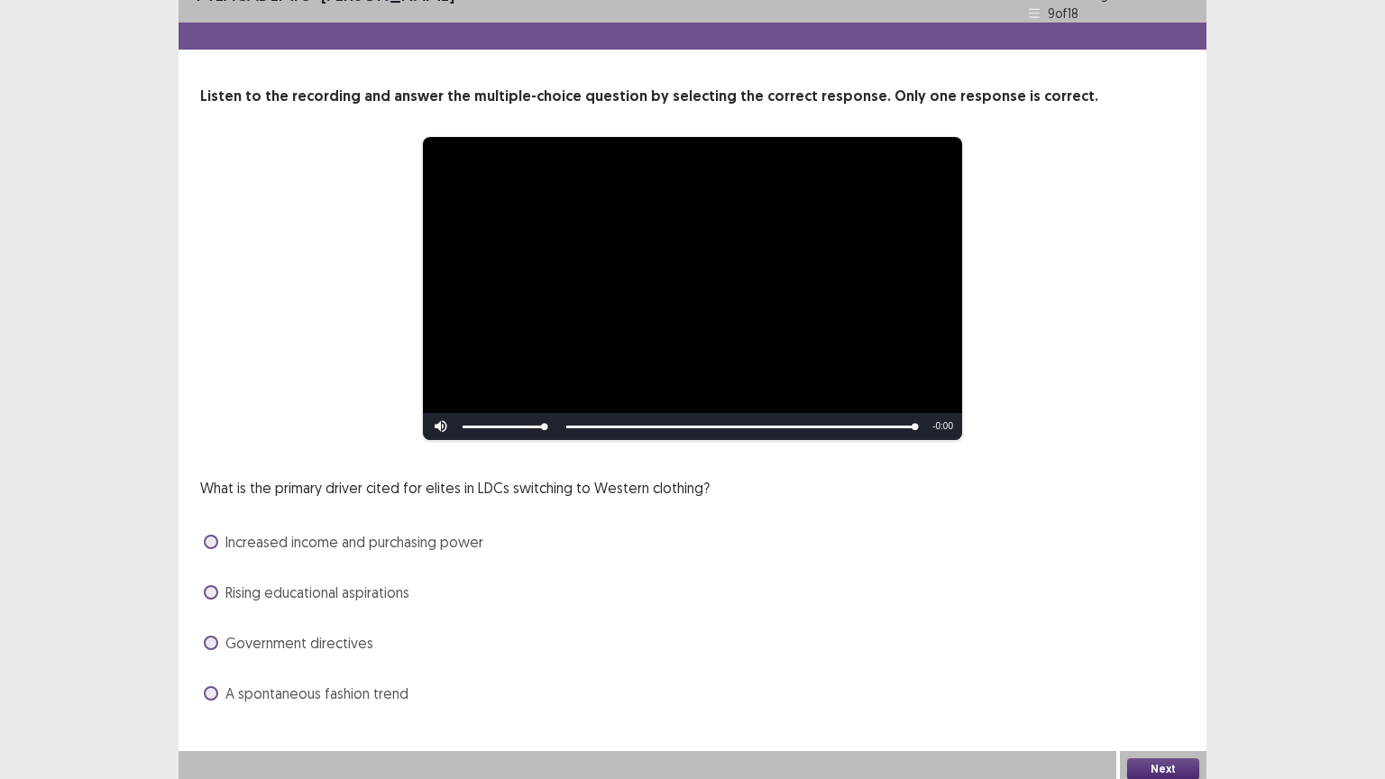
click at [213, 665] on span at bounding box center [211, 693] width 14 height 14
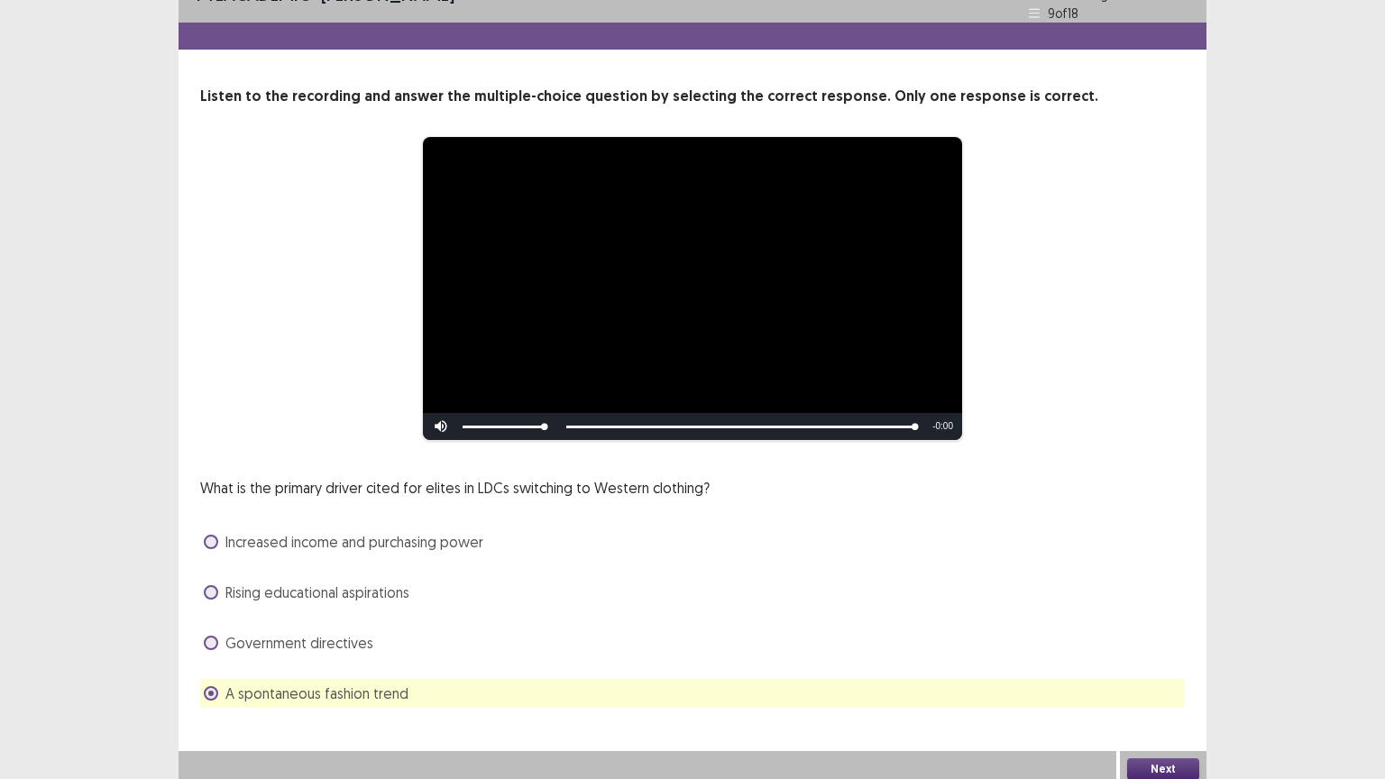
click at [1154, 665] on button "Next" at bounding box center [1163, 769] width 72 height 22
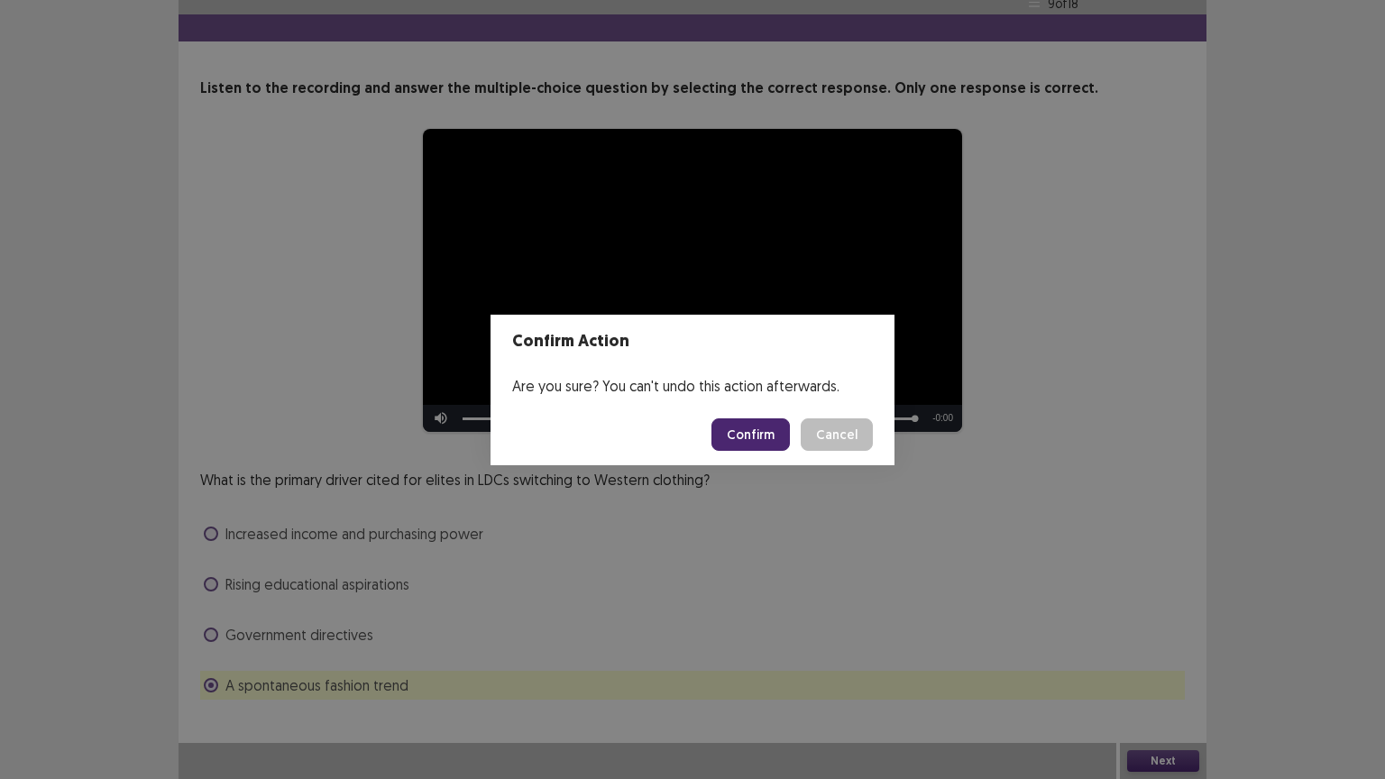
click at [746, 429] on button "Confirm" at bounding box center [750, 434] width 78 height 32
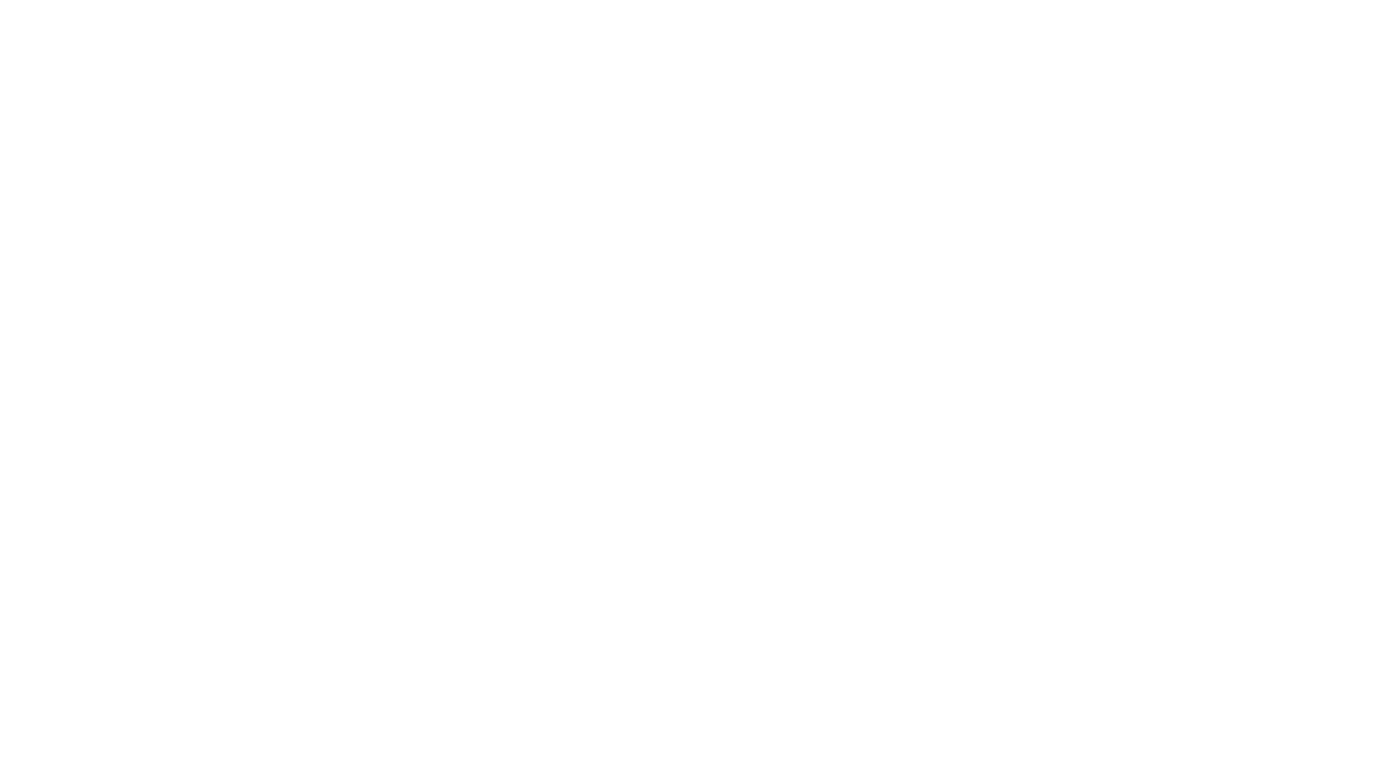
scroll to position [0, 0]
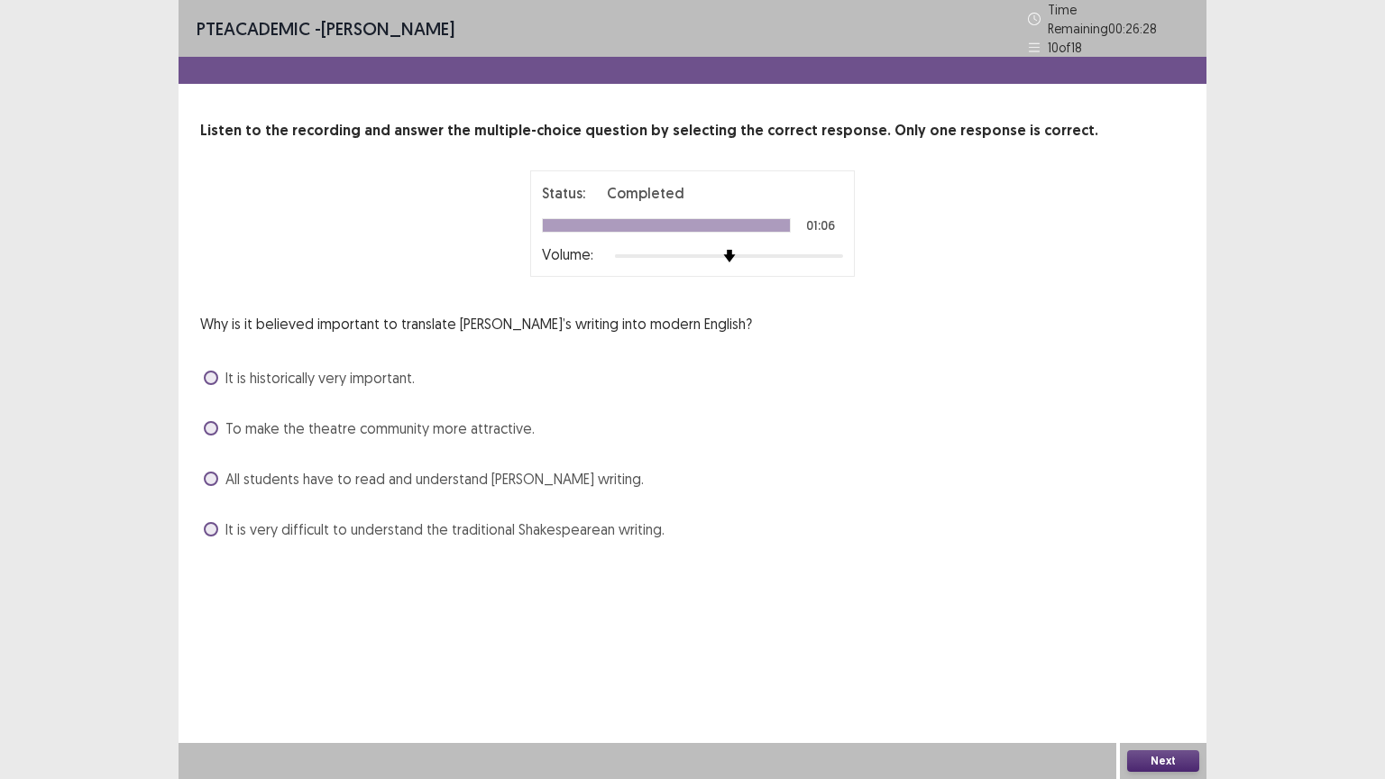
click at [209, 522] on span at bounding box center [211, 529] width 14 height 14
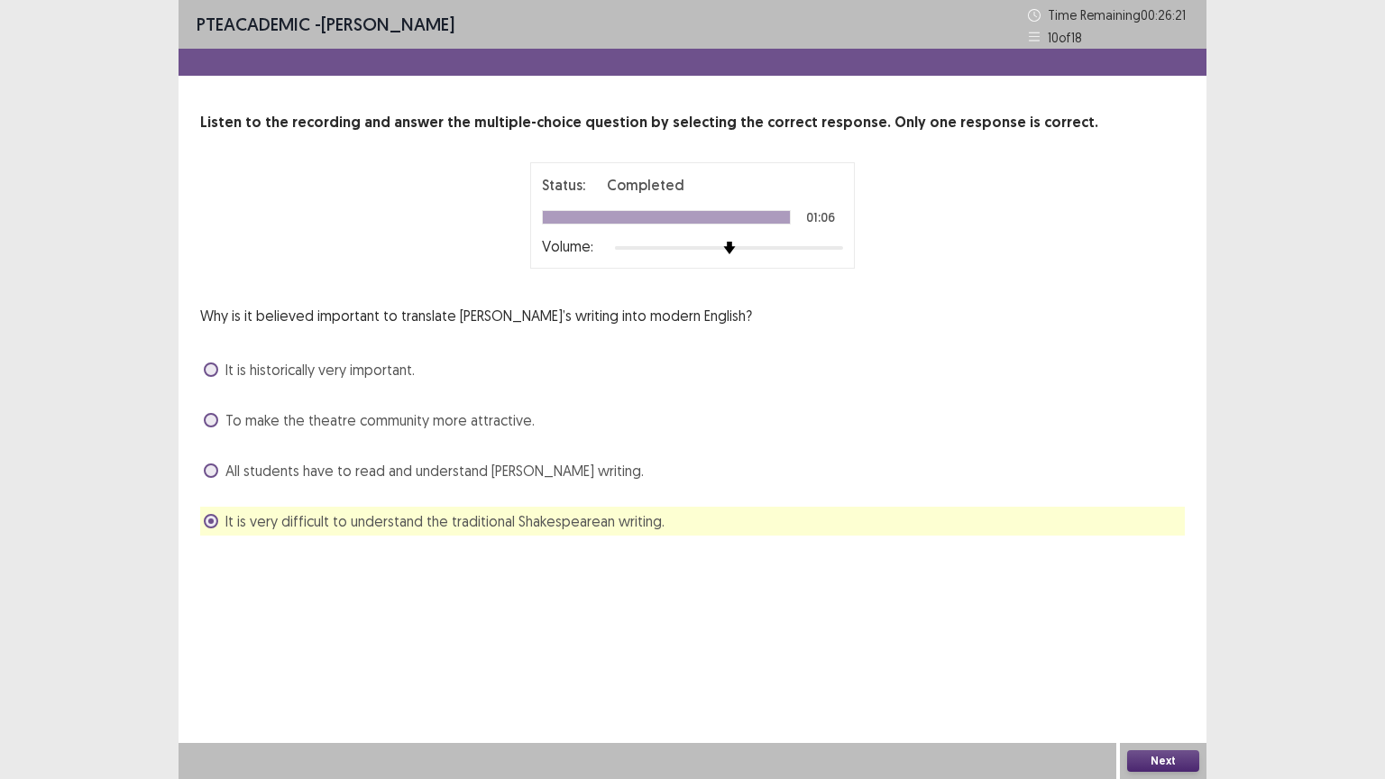
click at [1154, 665] on button "Next" at bounding box center [1163, 761] width 72 height 22
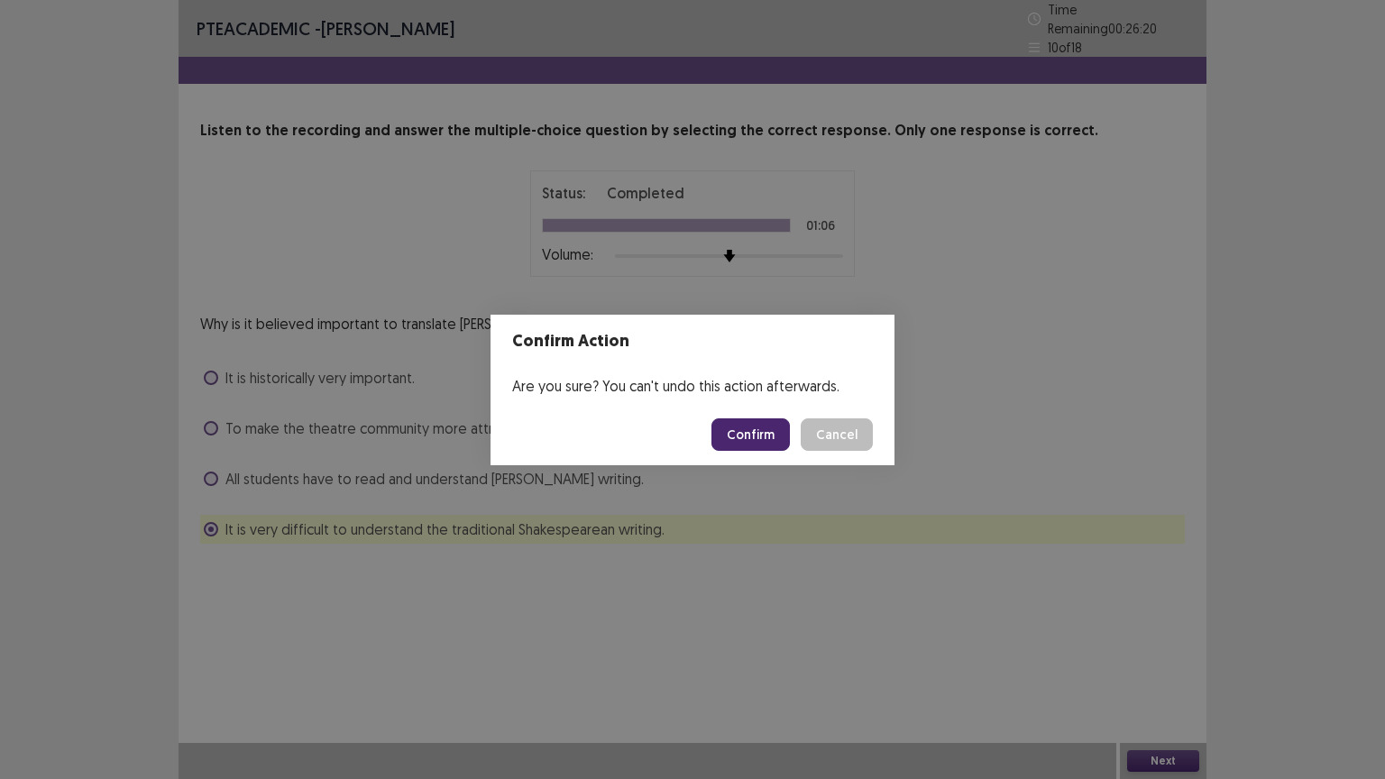
click at [766, 433] on button "Confirm" at bounding box center [750, 434] width 78 height 32
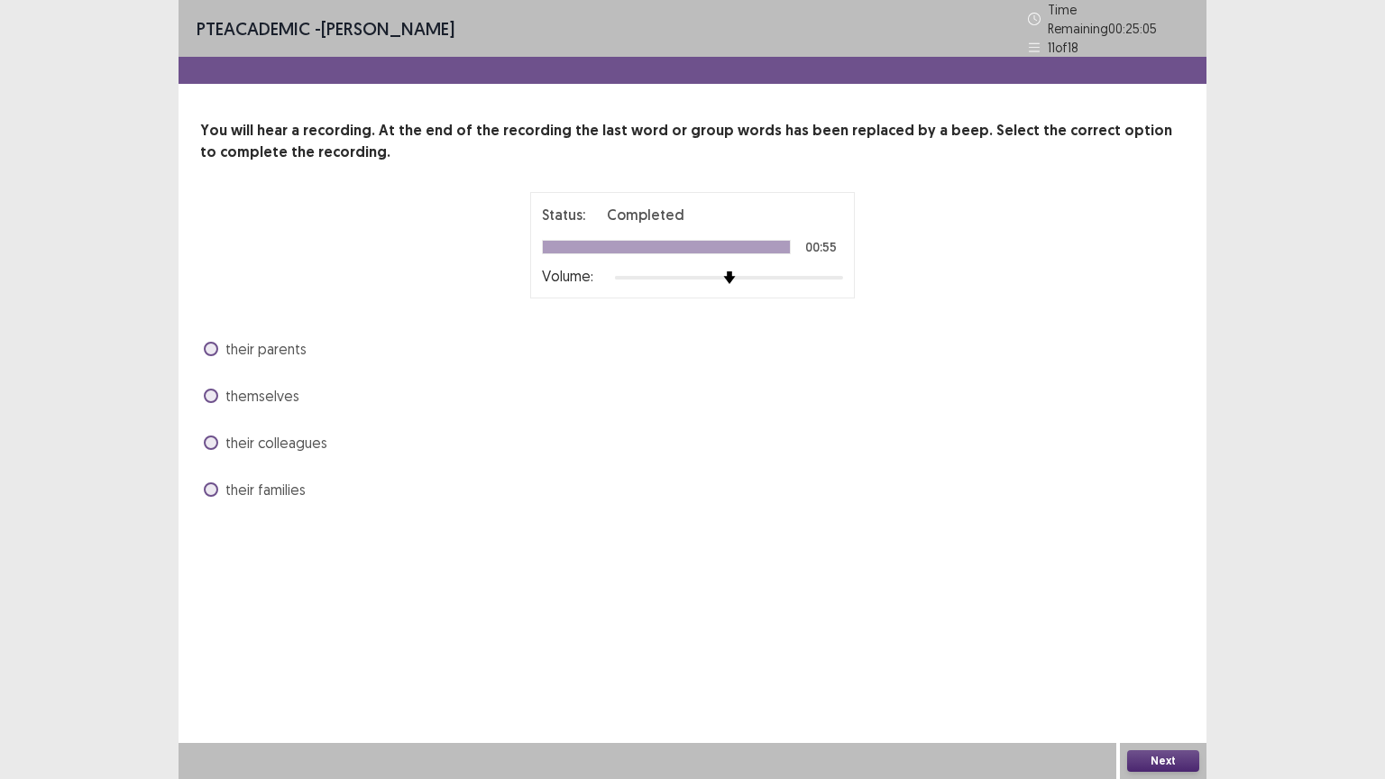
click at [213, 482] on span at bounding box center [211, 489] width 14 height 14
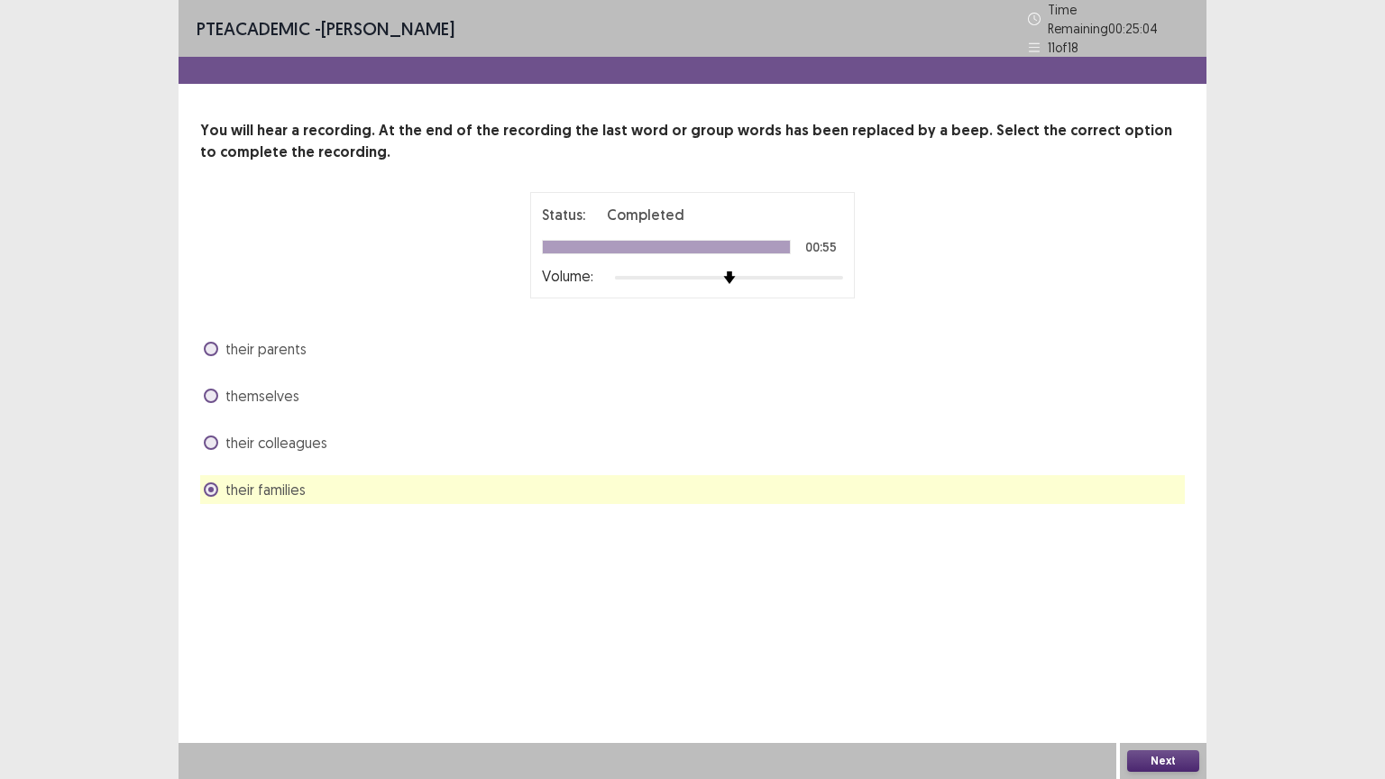
click at [1152, 665] on button "Next" at bounding box center [1163, 761] width 72 height 22
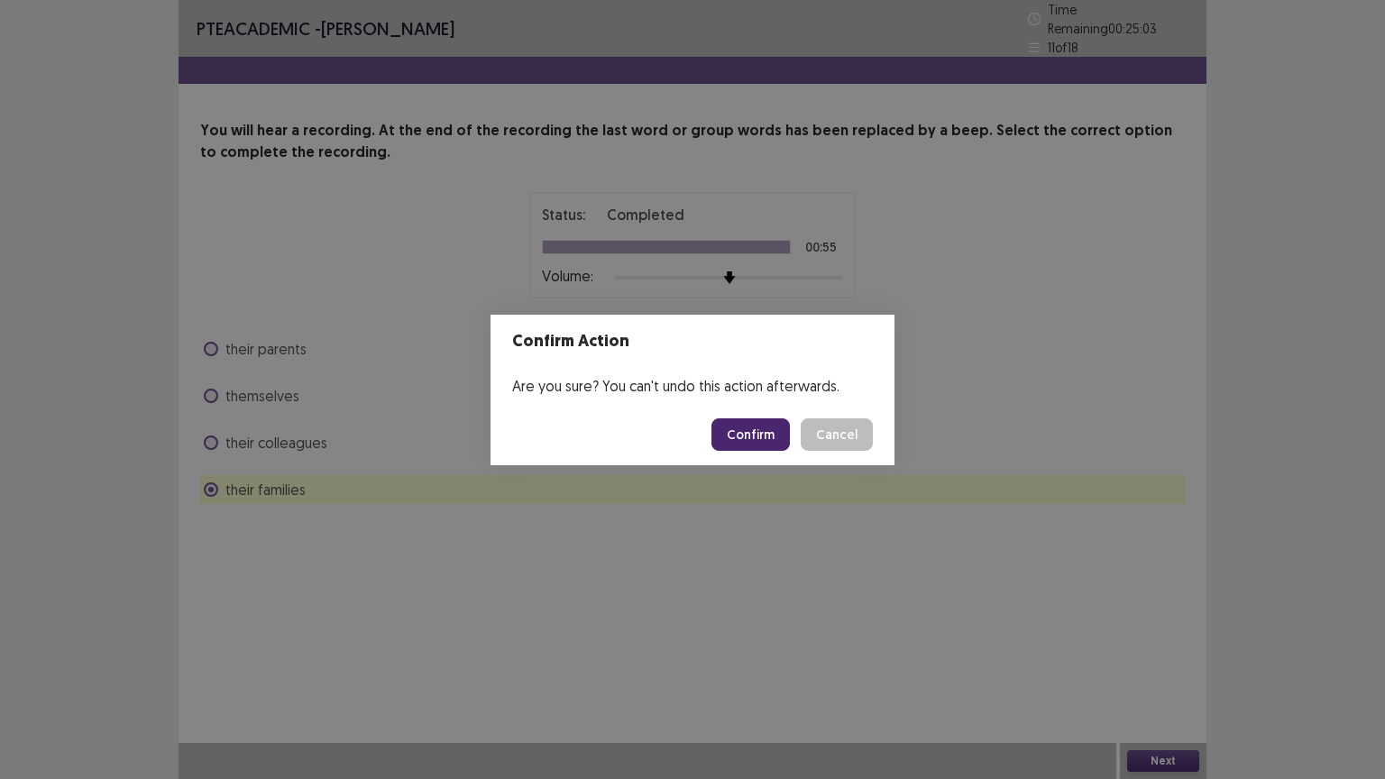
click at [739, 431] on button "Confirm" at bounding box center [750, 434] width 78 height 32
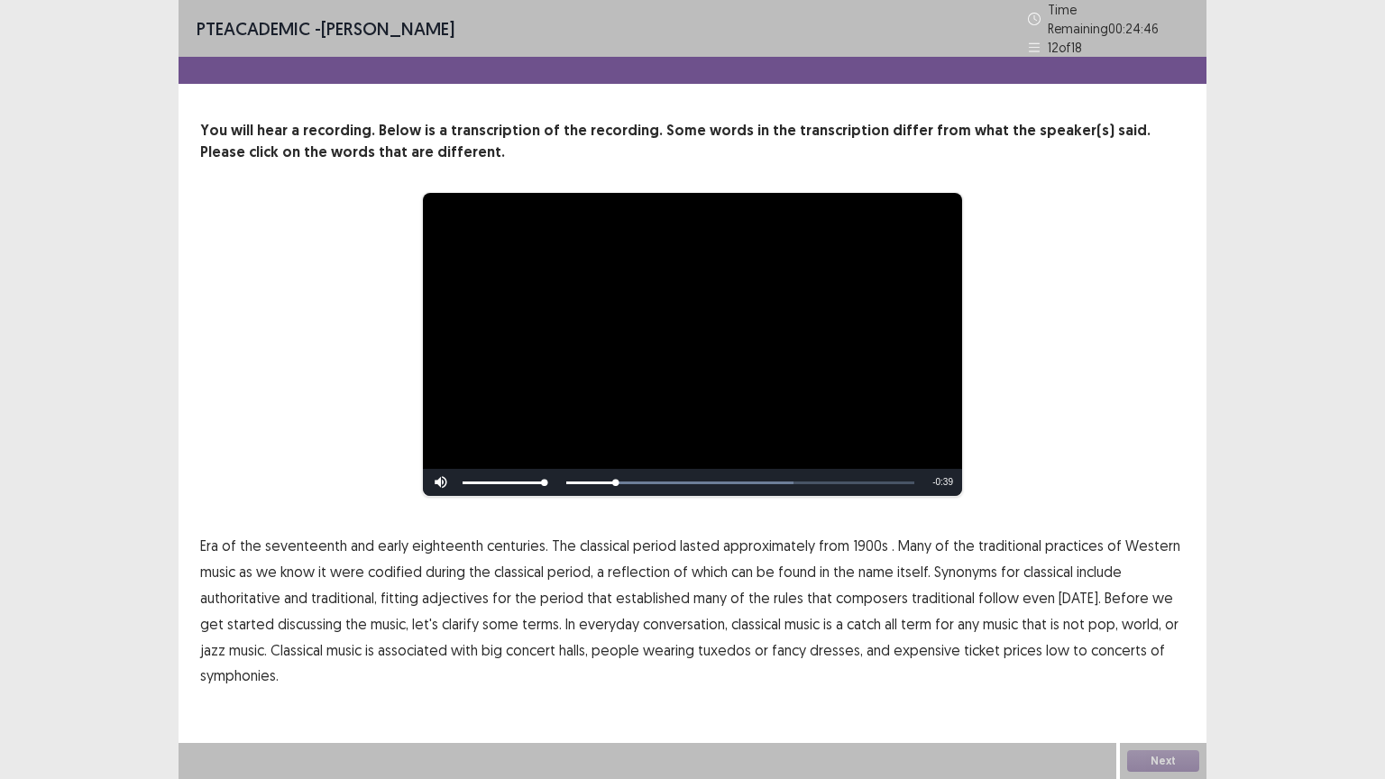
click at [853, 537] on span "1900s" at bounding box center [870, 546] width 35 height 22
click at [932, 592] on span "traditional" at bounding box center [943, 598] width 63 height 22
click at [937, 590] on span "traditional" at bounding box center [943, 598] width 63 height 22
click at [1151, 665] on button "Next" at bounding box center [1163, 761] width 72 height 22
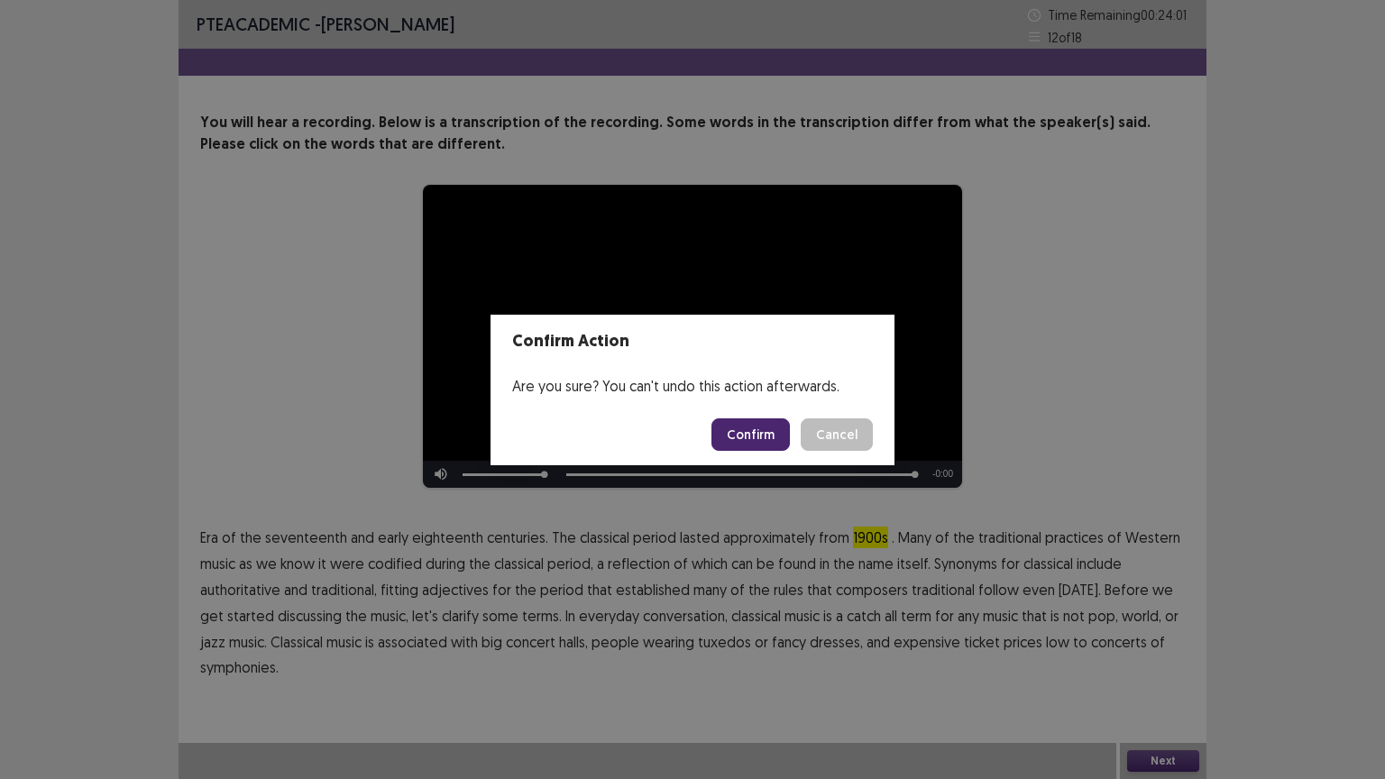
click at [752, 433] on button "Confirm" at bounding box center [750, 434] width 78 height 32
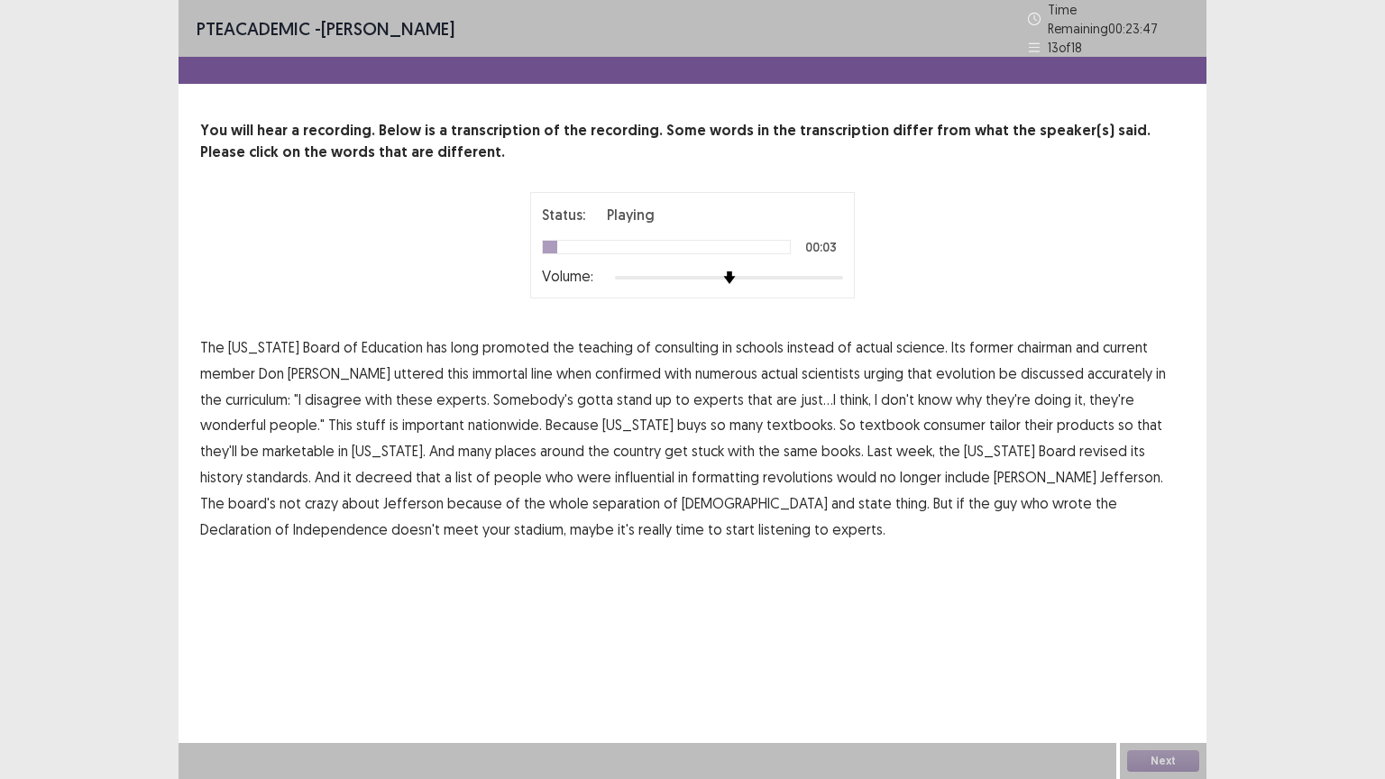
click at [657, 343] on span "consulting" at bounding box center [687, 347] width 64 height 22
click at [923, 419] on span "consumer" at bounding box center [954, 425] width 62 height 22
click at [566, 519] on span "stadium," at bounding box center [540, 530] width 52 height 22
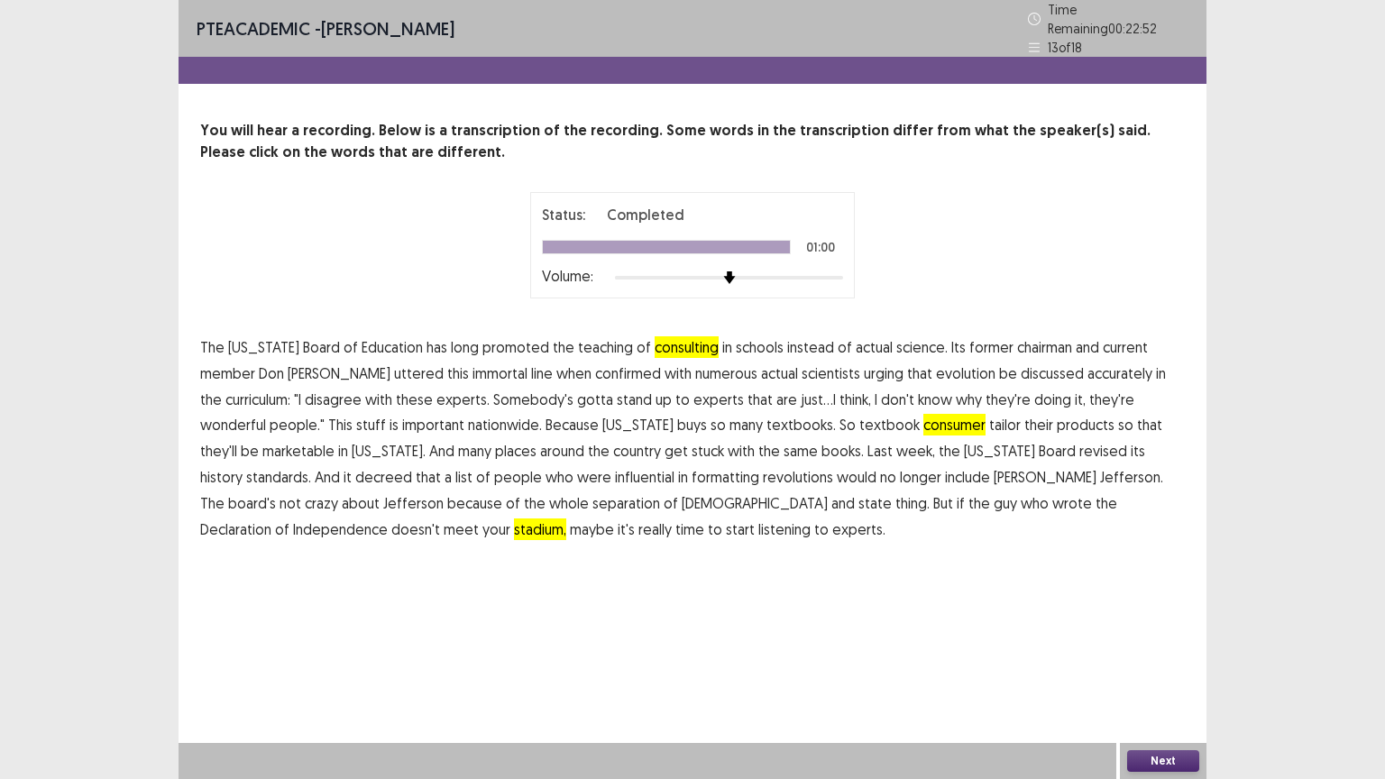
click at [1188, 665] on button "Next" at bounding box center [1163, 761] width 72 height 22
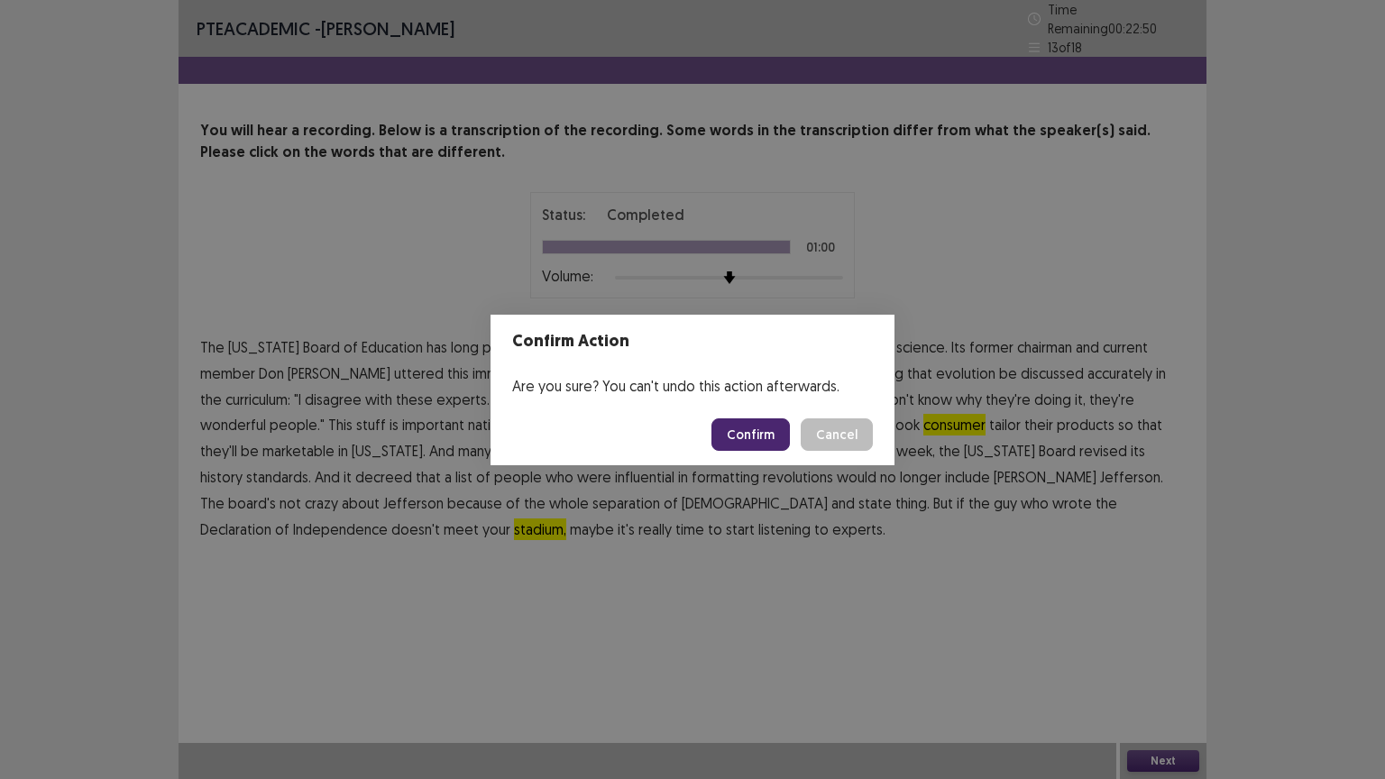
click at [757, 436] on button "Confirm" at bounding box center [750, 434] width 78 height 32
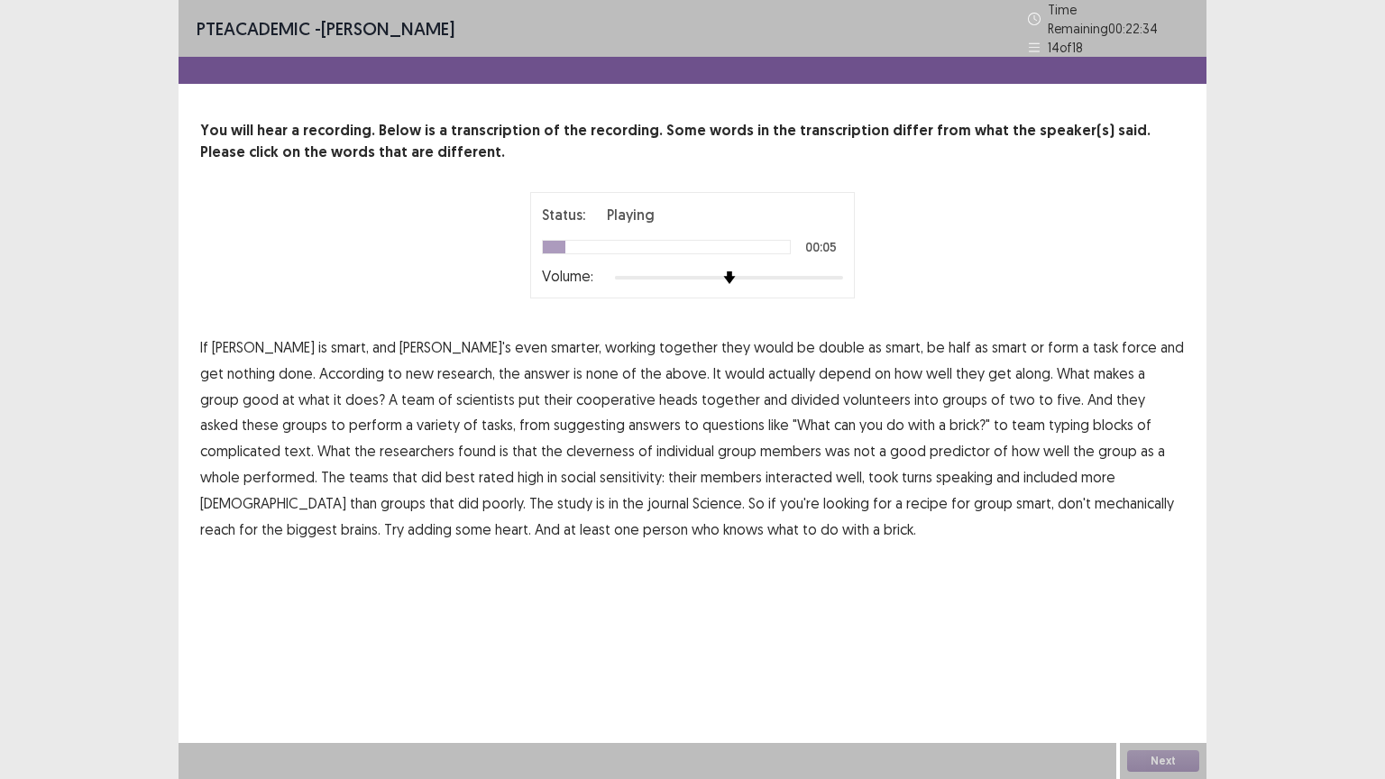
click at [819, 343] on span "double" at bounding box center [842, 347] width 46 height 22
click at [1082, 342] on span "a" at bounding box center [1085, 347] width 7 height 22
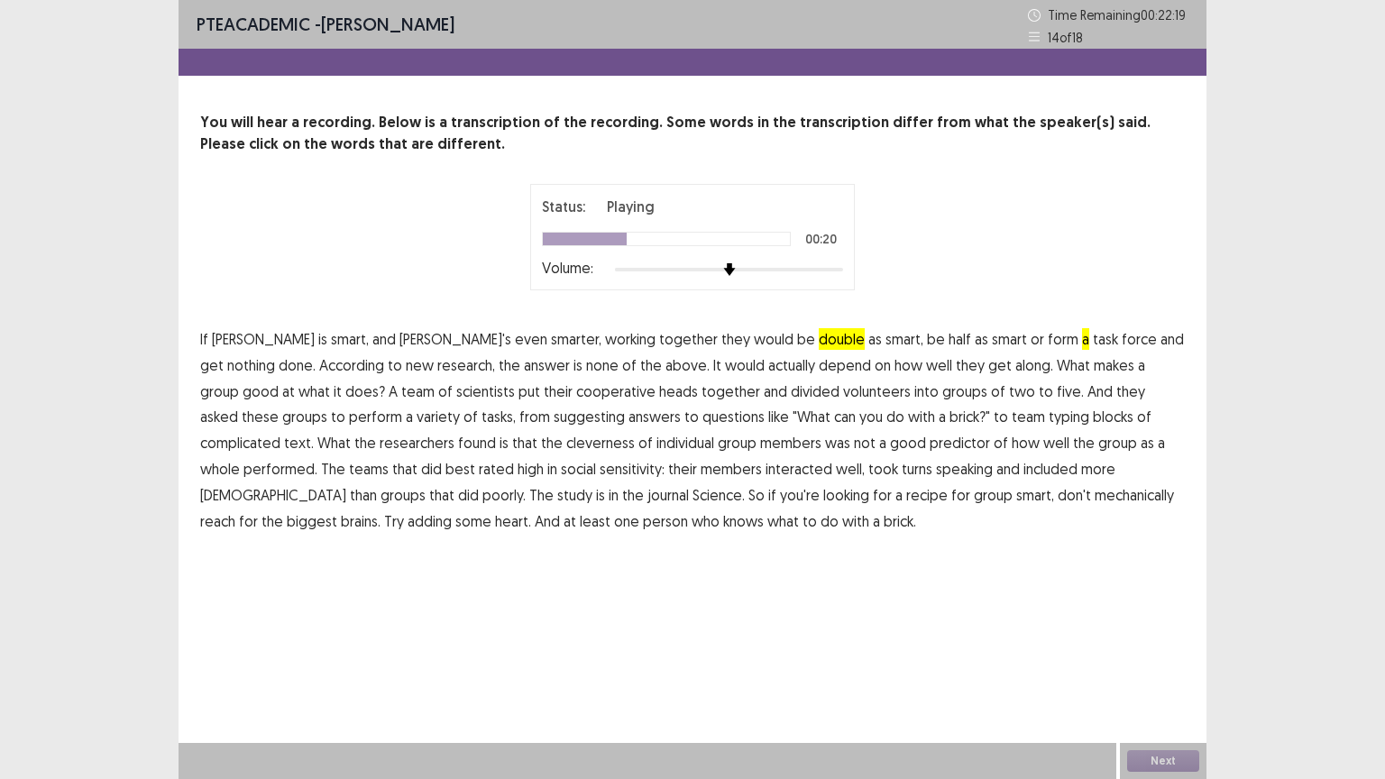
click at [576, 397] on span "cooperative" at bounding box center [615, 392] width 79 height 22
click at [554, 420] on span "suggesting" at bounding box center [589, 417] width 71 height 22
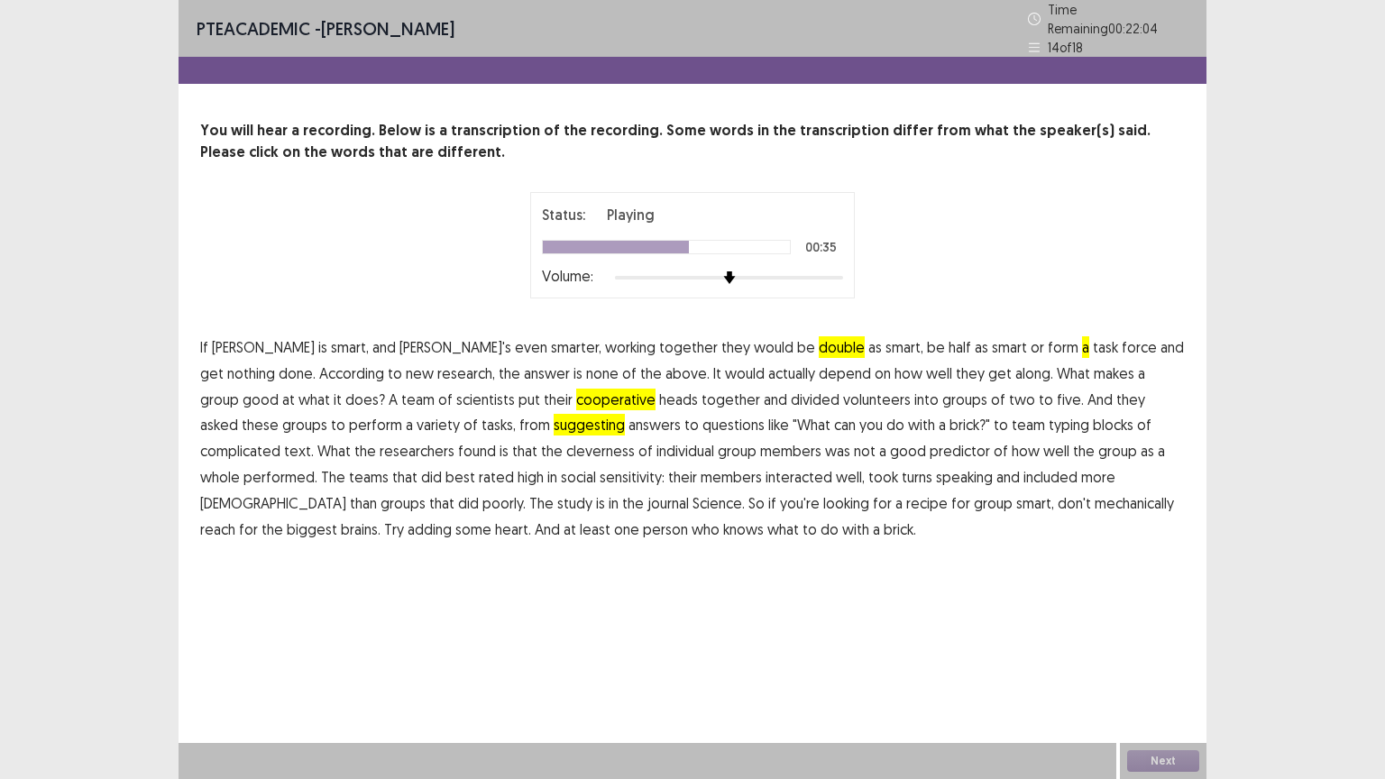
click at [566, 447] on span "cleverness" at bounding box center [600, 451] width 69 height 22
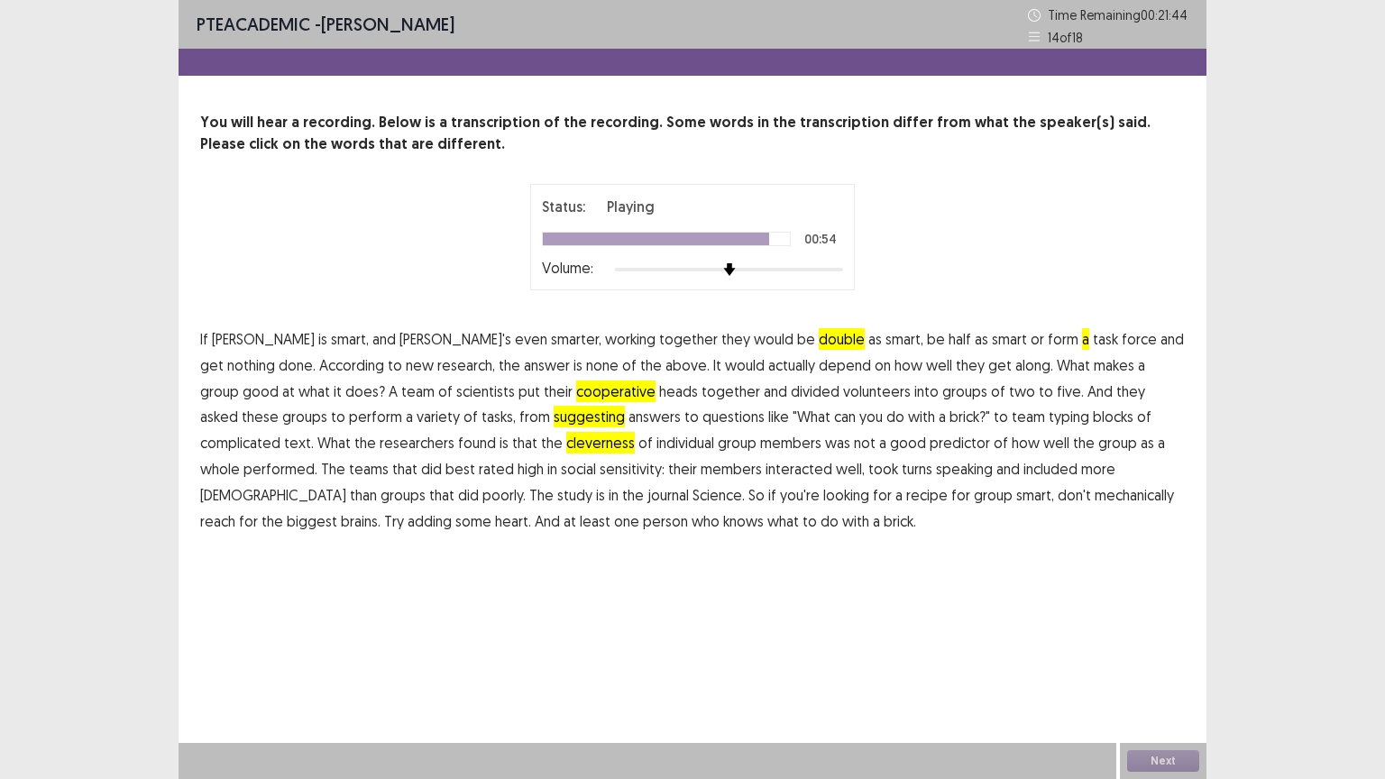
click at [1095, 497] on span "mechanically" at bounding box center [1134, 495] width 79 height 22
click at [1167, 665] on button "Next" at bounding box center [1163, 761] width 72 height 22
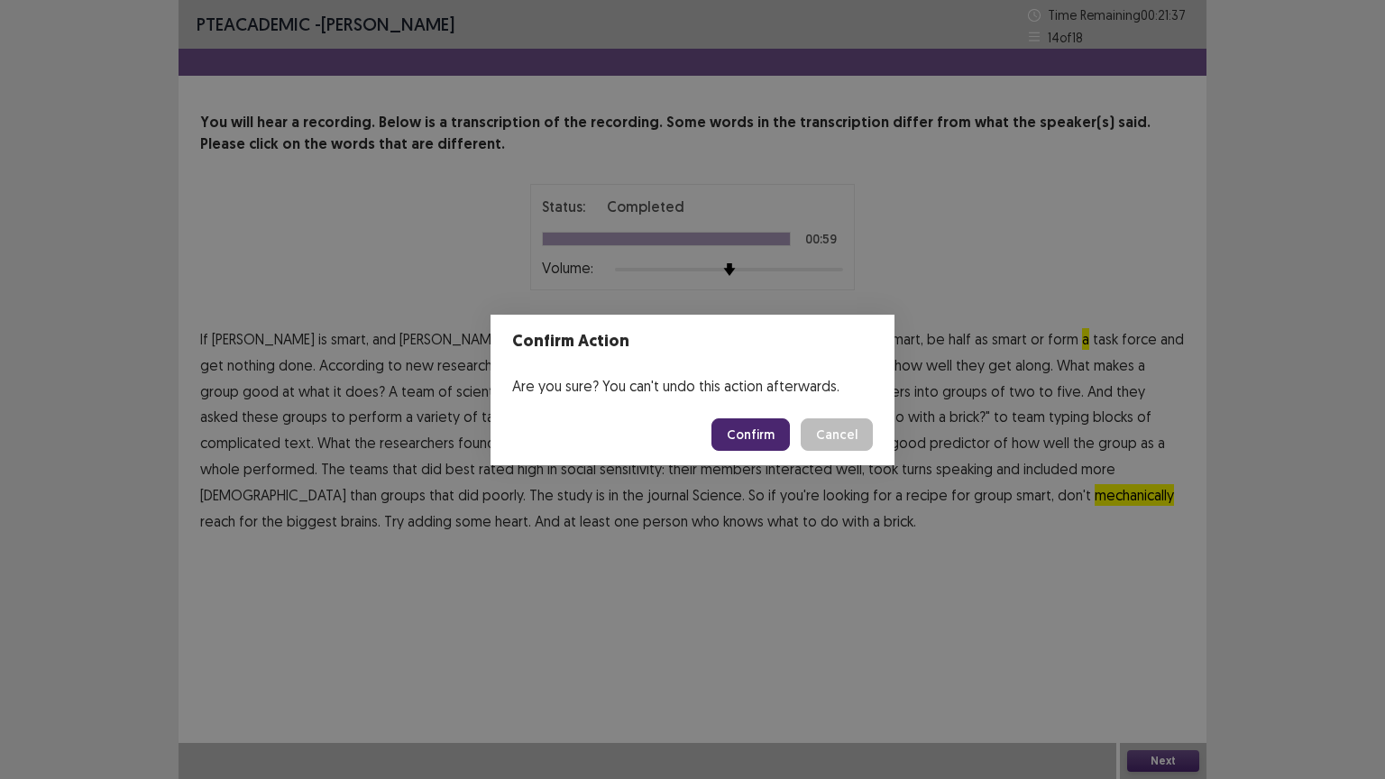
click at [749, 429] on button "Confirm" at bounding box center [750, 434] width 78 height 32
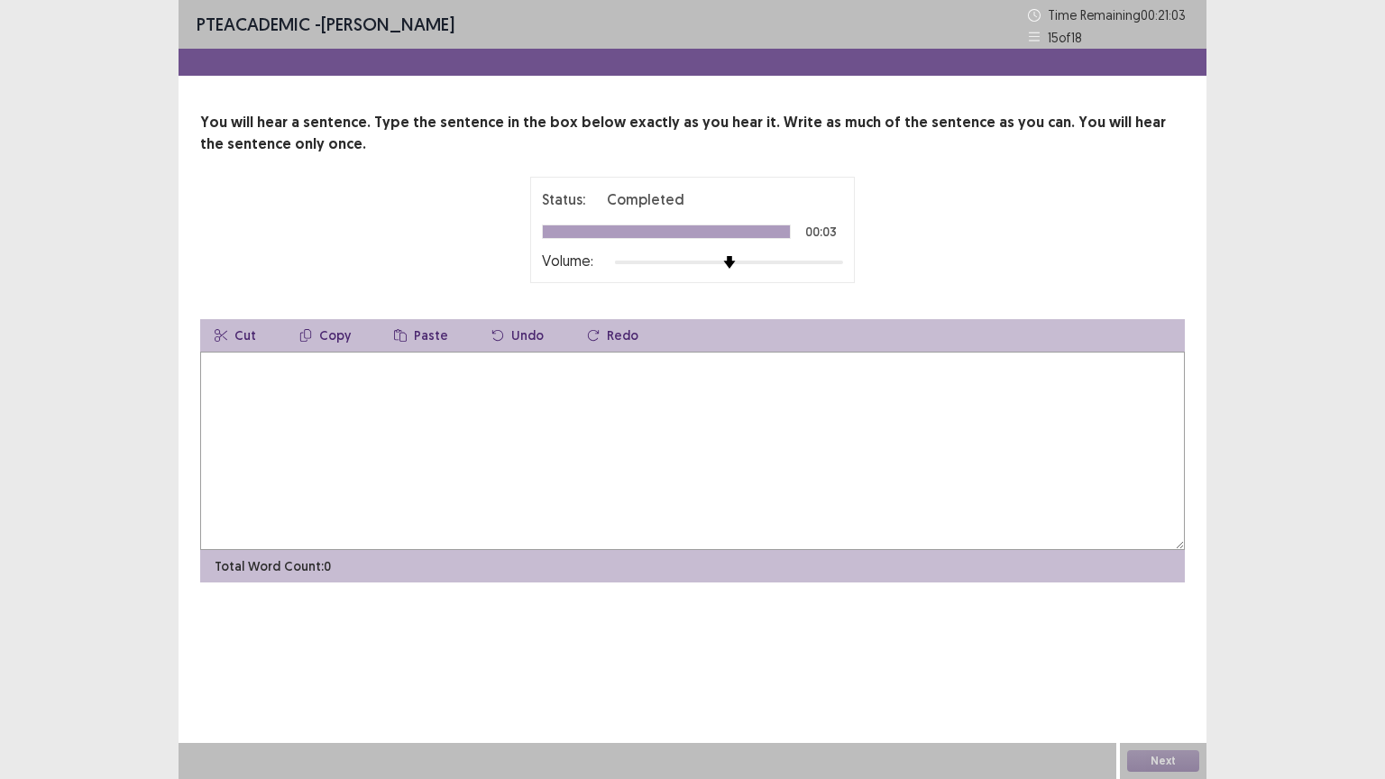
click at [278, 380] on textarea at bounding box center [692, 451] width 985 height 198
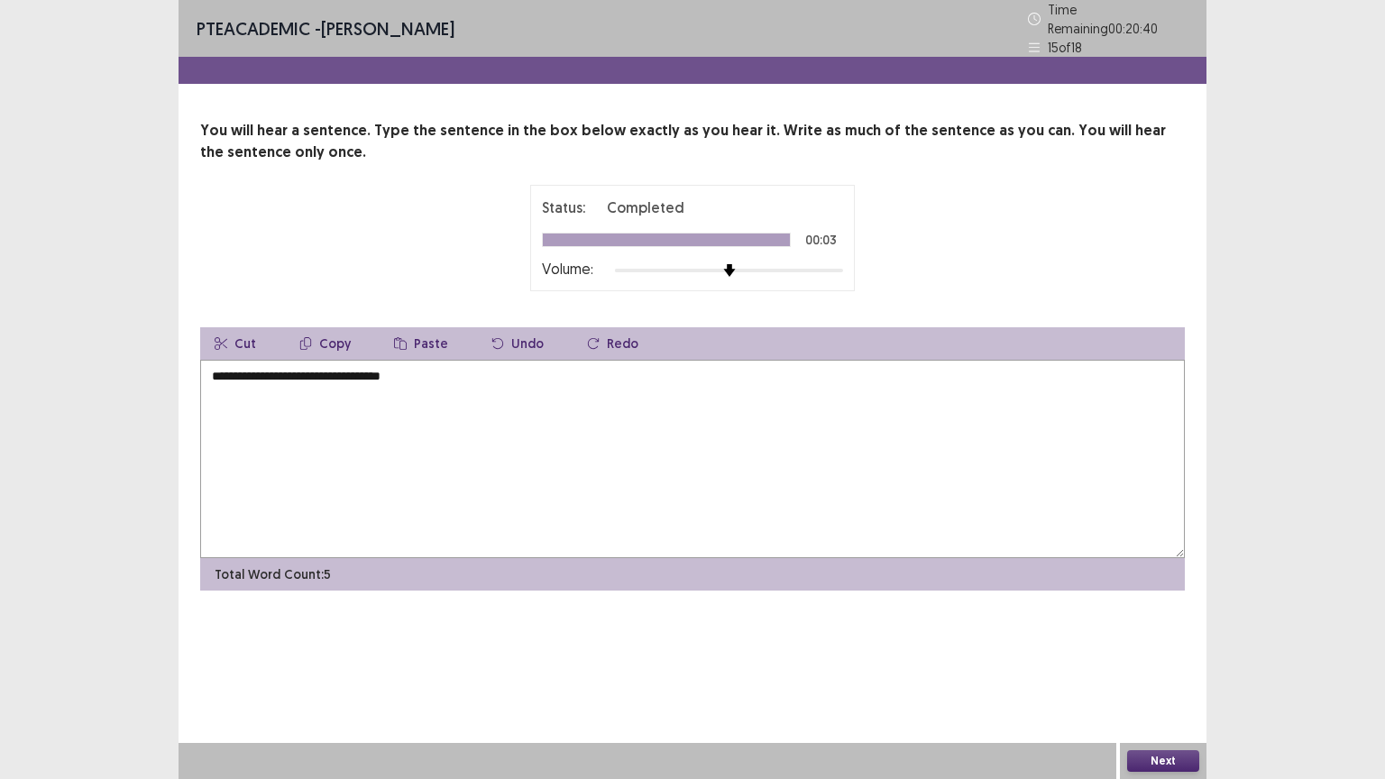
type textarea "**********"
click at [1168, 665] on button "Next" at bounding box center [1163, 761] width 72 height 22
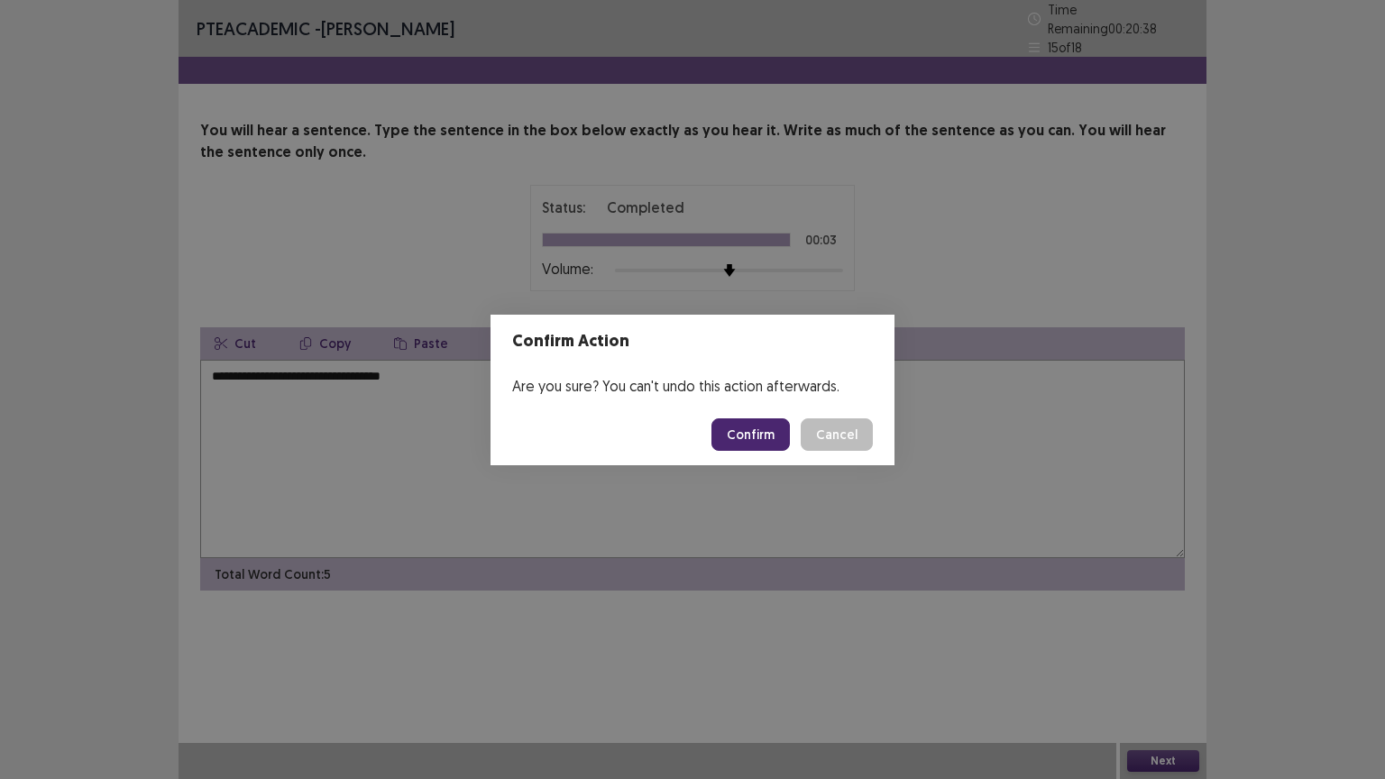
click at [762, 430] on button "Confirm" at bounding box center [750, 434] width 78 height 32
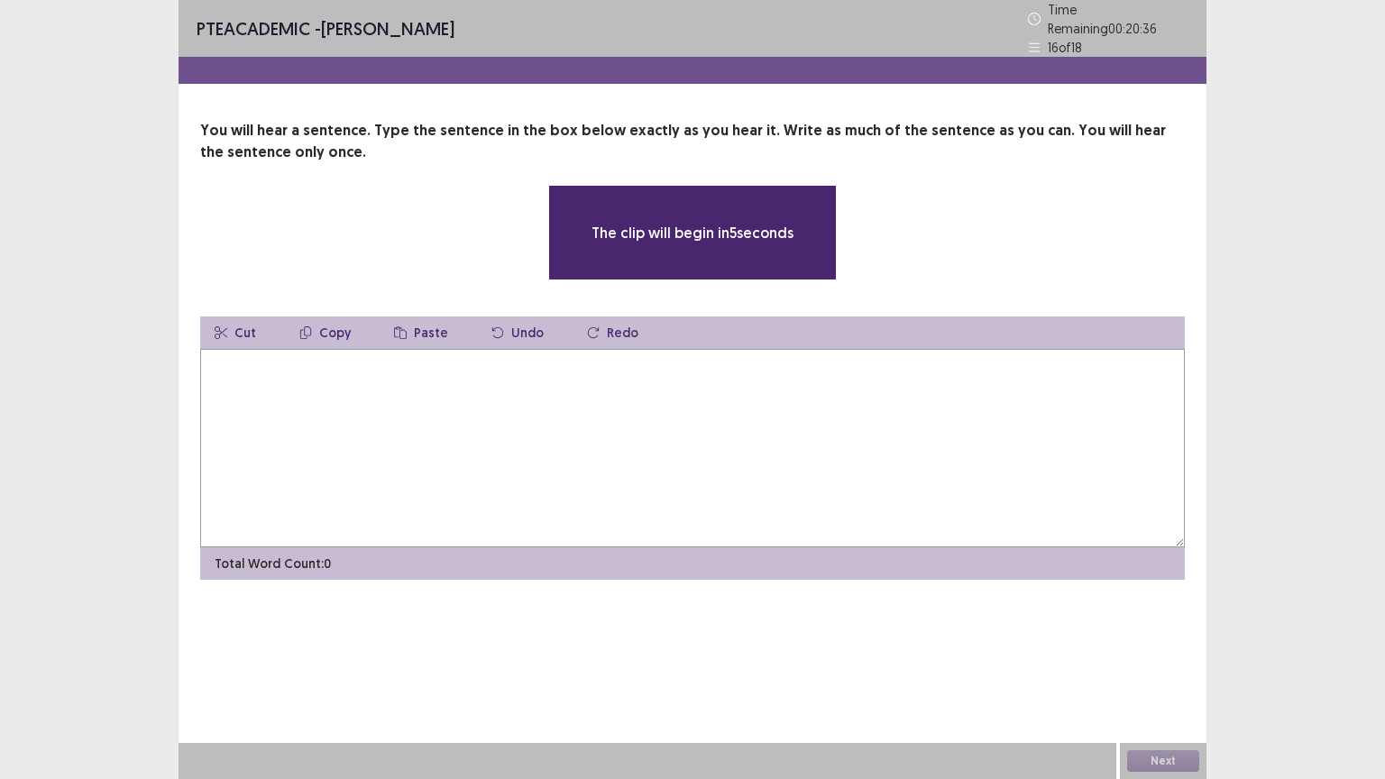
click at [418, 390] on textarea at bounding box center [692, 448] width 985 height 198
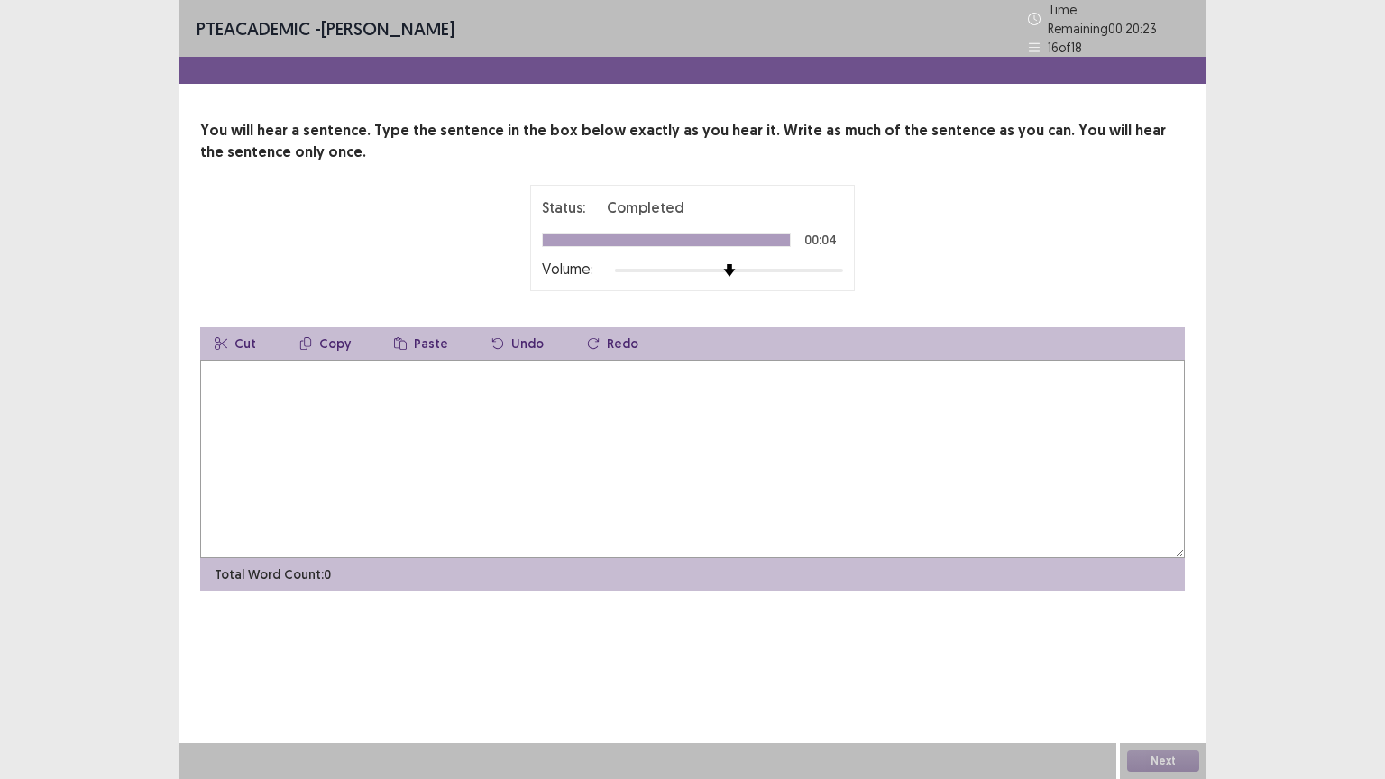
click at [285, 400] on textarea at bounding box center [692, 459] width 985 height 198
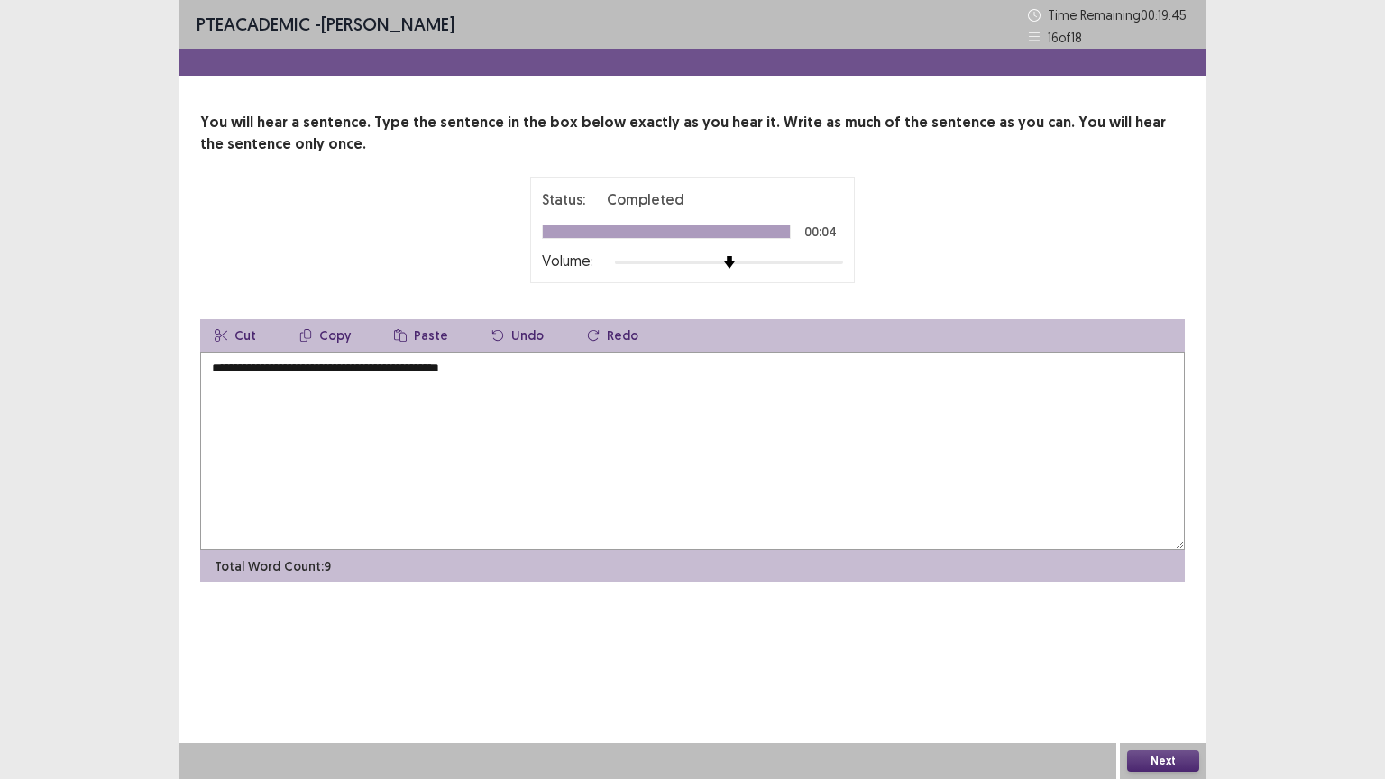
type textarea "**********"
click at [1172, 665] on button "Next" at bounding box center [1163, 761] width 72 height 22
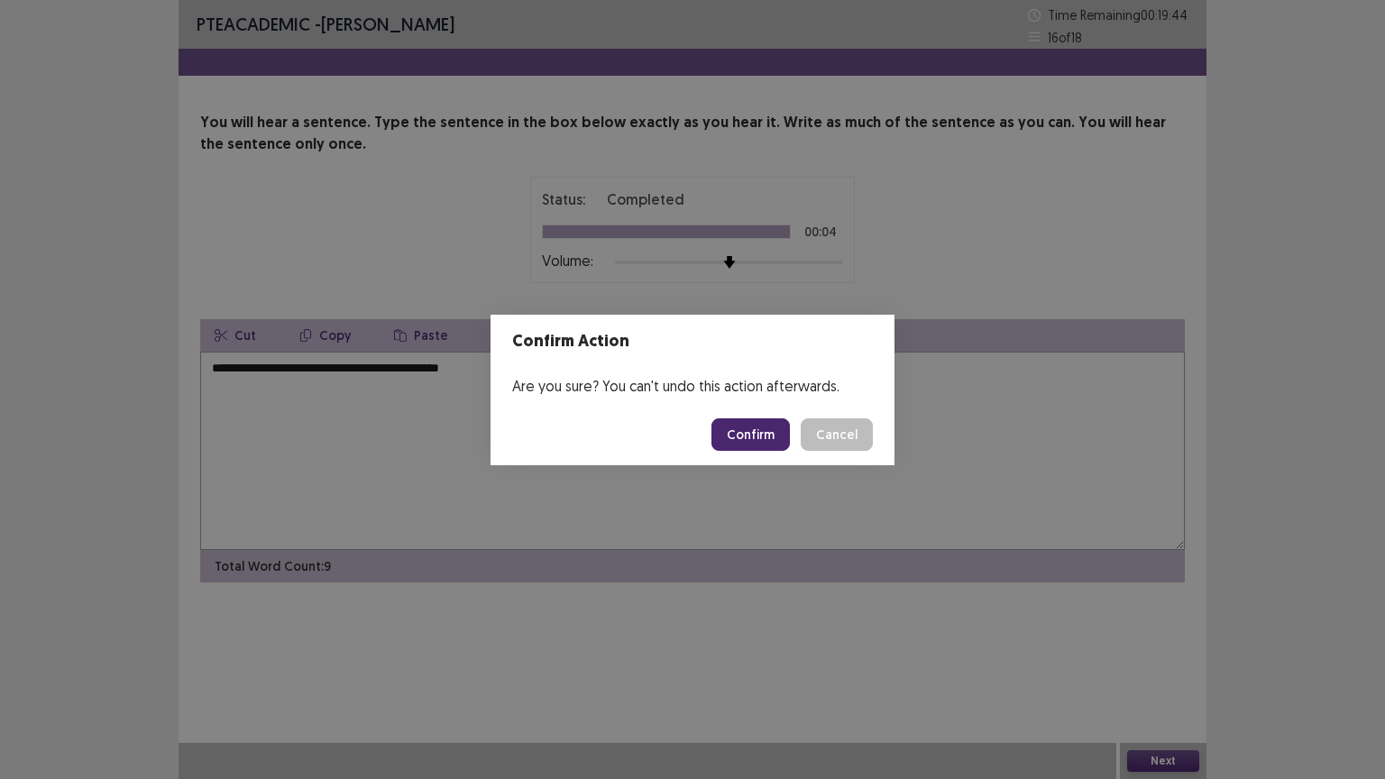
click at [760, 434] on button "Confirm" at bounding box center [750, 434] width 78 height 32
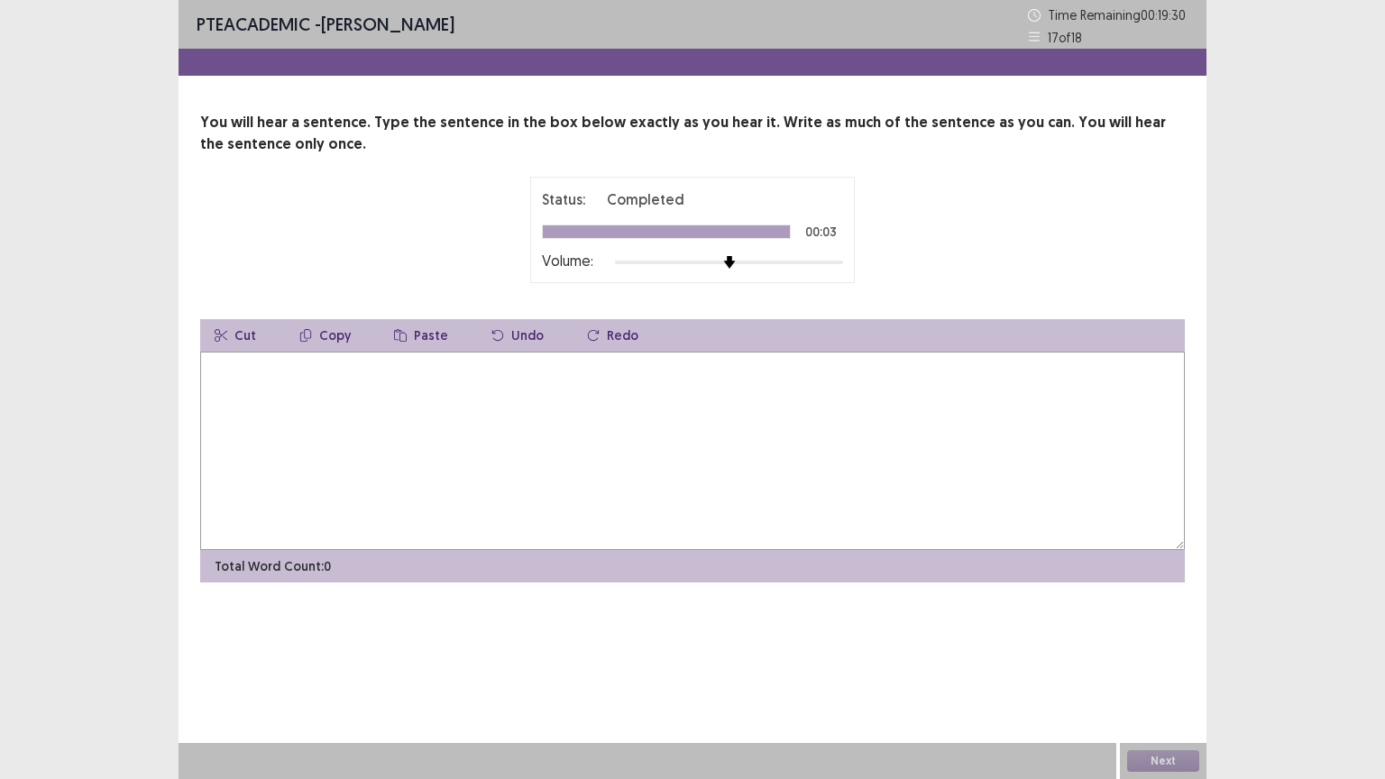
click at [369, 396] on textarea at bounding box center [692, 451] width 985 height 198
click at [251, 368] on textarea "**********" at bounding box center [692, 451] width 985 height 198
type textarea "**********"
click at [1170, 665] on button "Next" at bounding box center [1163, 761] width 72 height 22
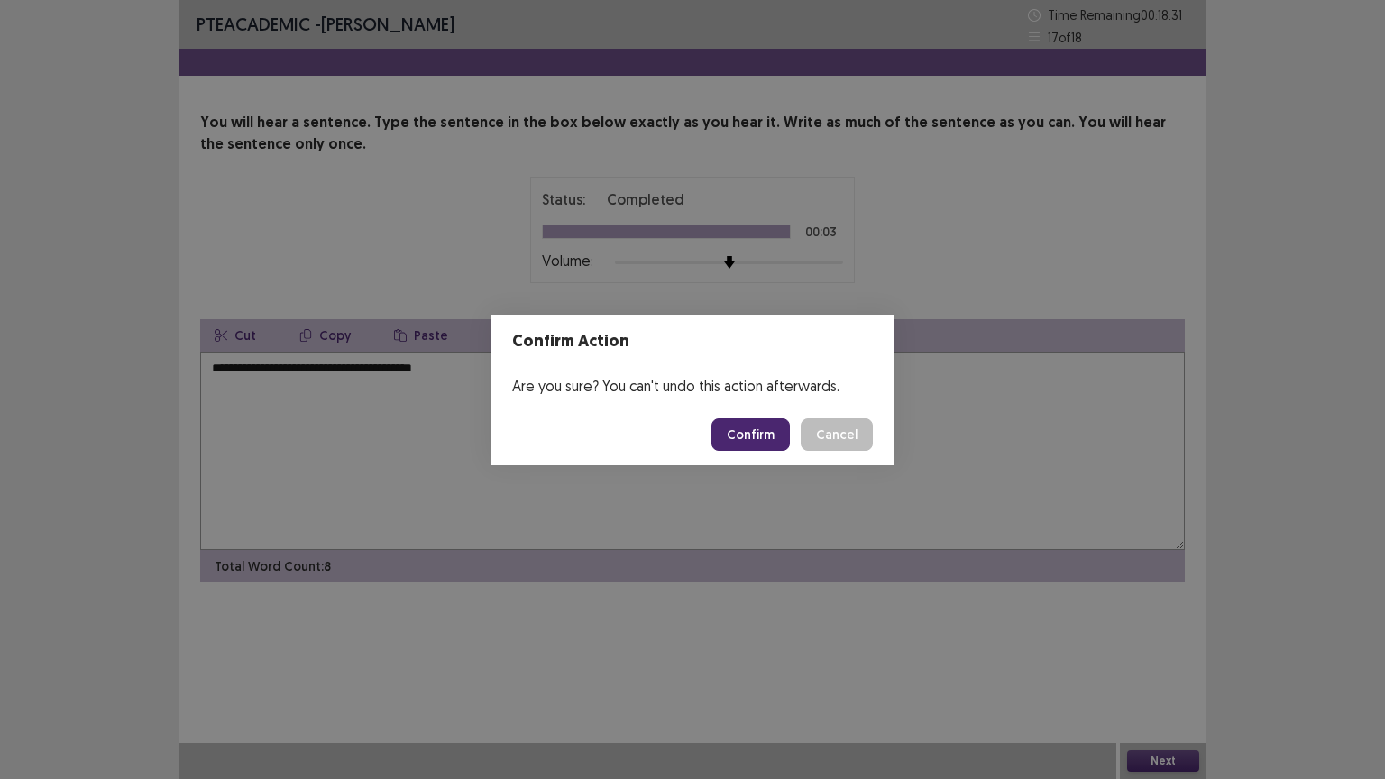
click at [757, 440] on button "Confirm" at bounding box center [750, 434] width 78 height 32
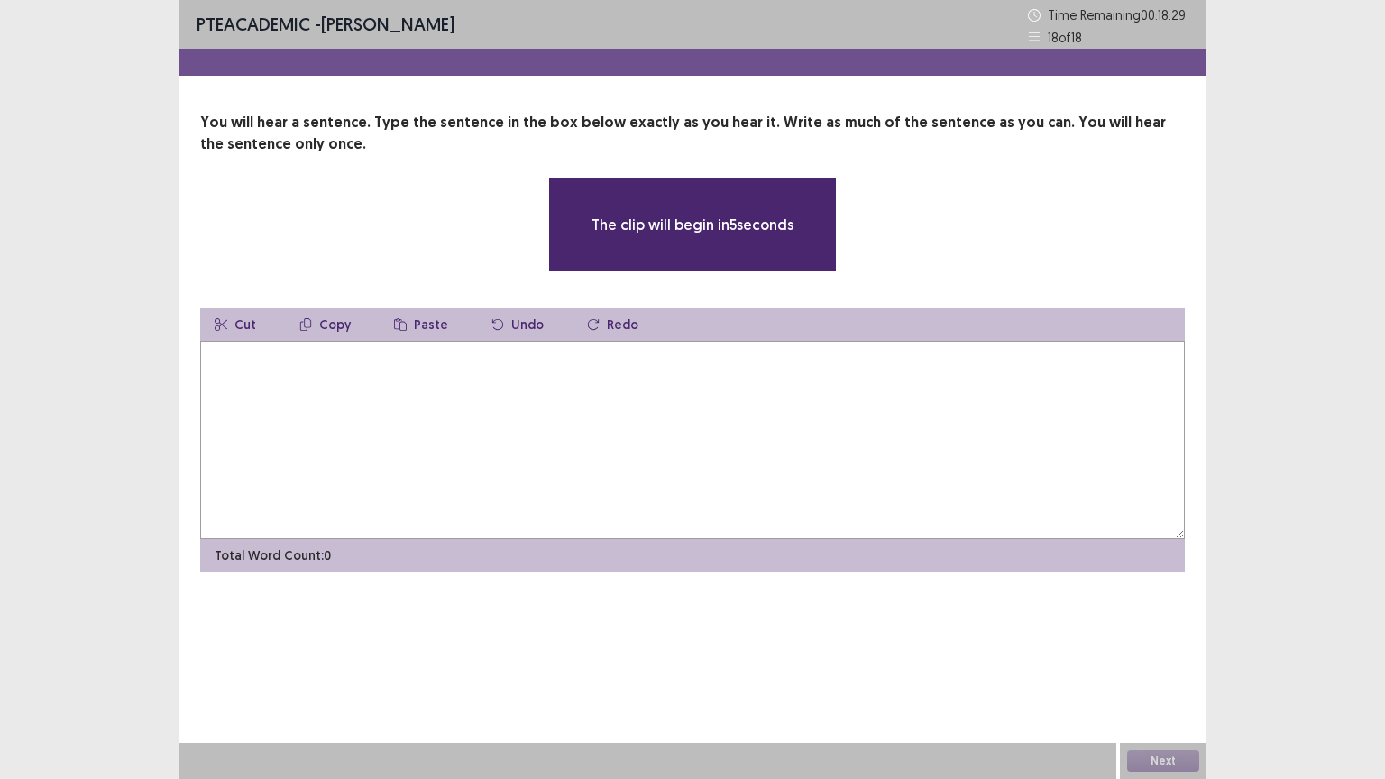
click at [292, 393] on textarea at bounding box center [692, 440] width 985 height 198
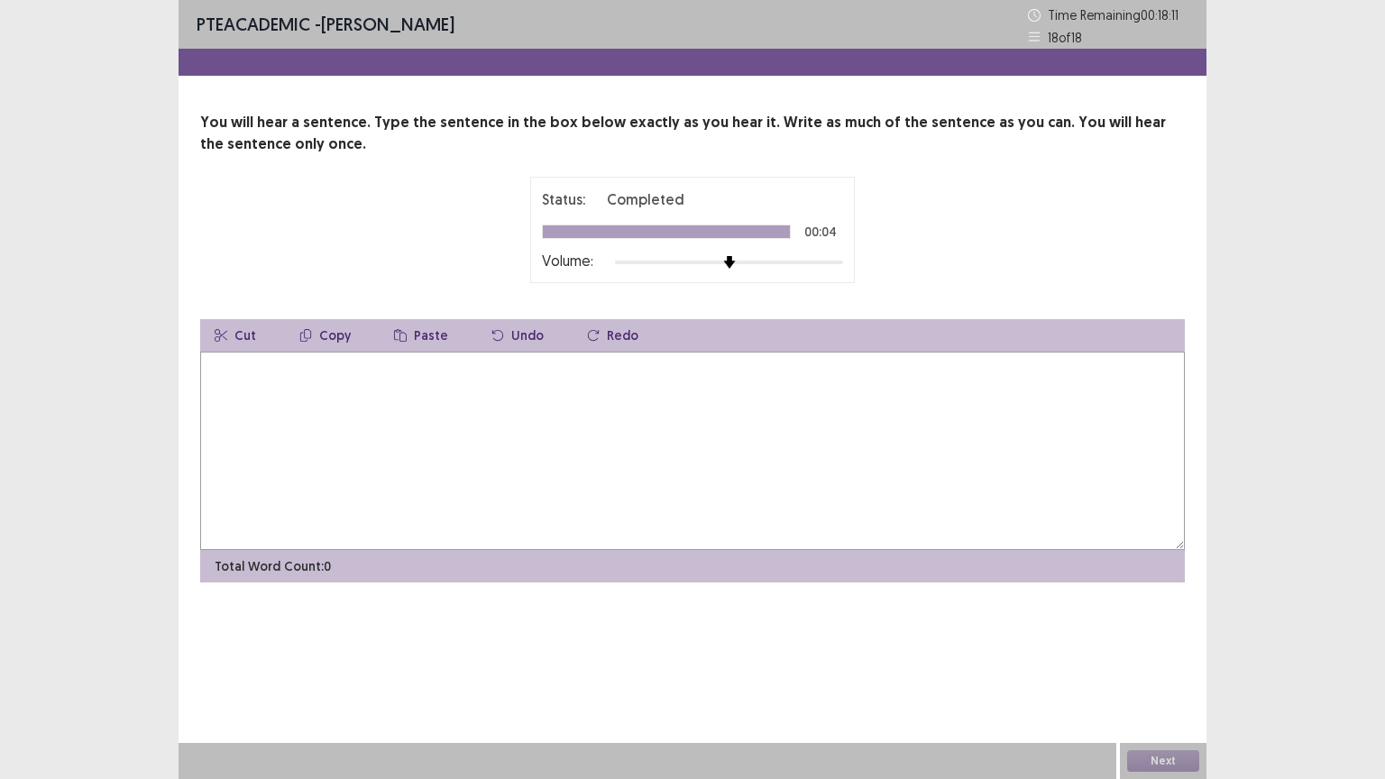
click at [332, 399] on textarea at bounding box center [692, 451] width 985 height 198
type textarea "*"
type textarea "**********"
click at [1161, 665] on button "Next" at bounding box center [1163, 761] width 72 height 22
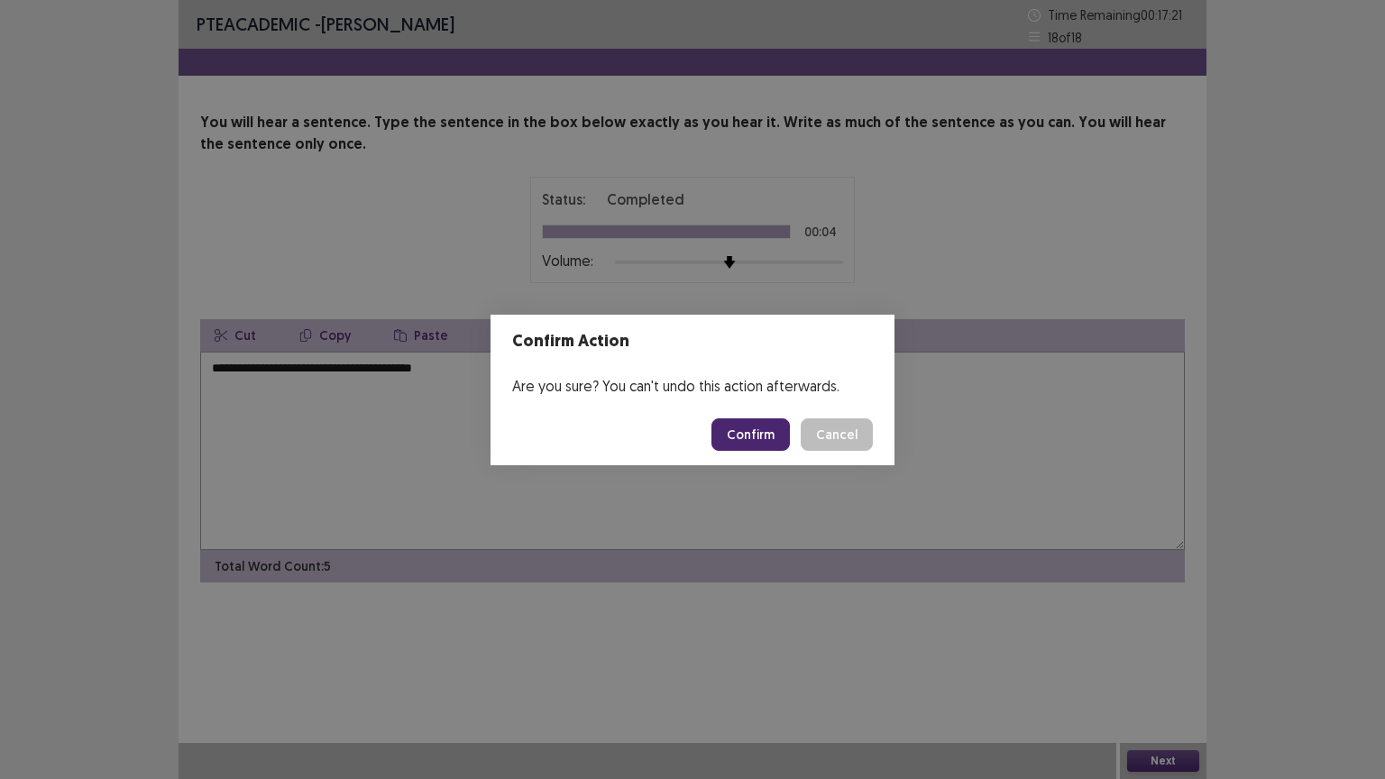
click at [763, 447] on button "Confirm" at bounding box center [750, 434] width 78 height 32
